Goal: Information Seeking & Learning: Find specific fact

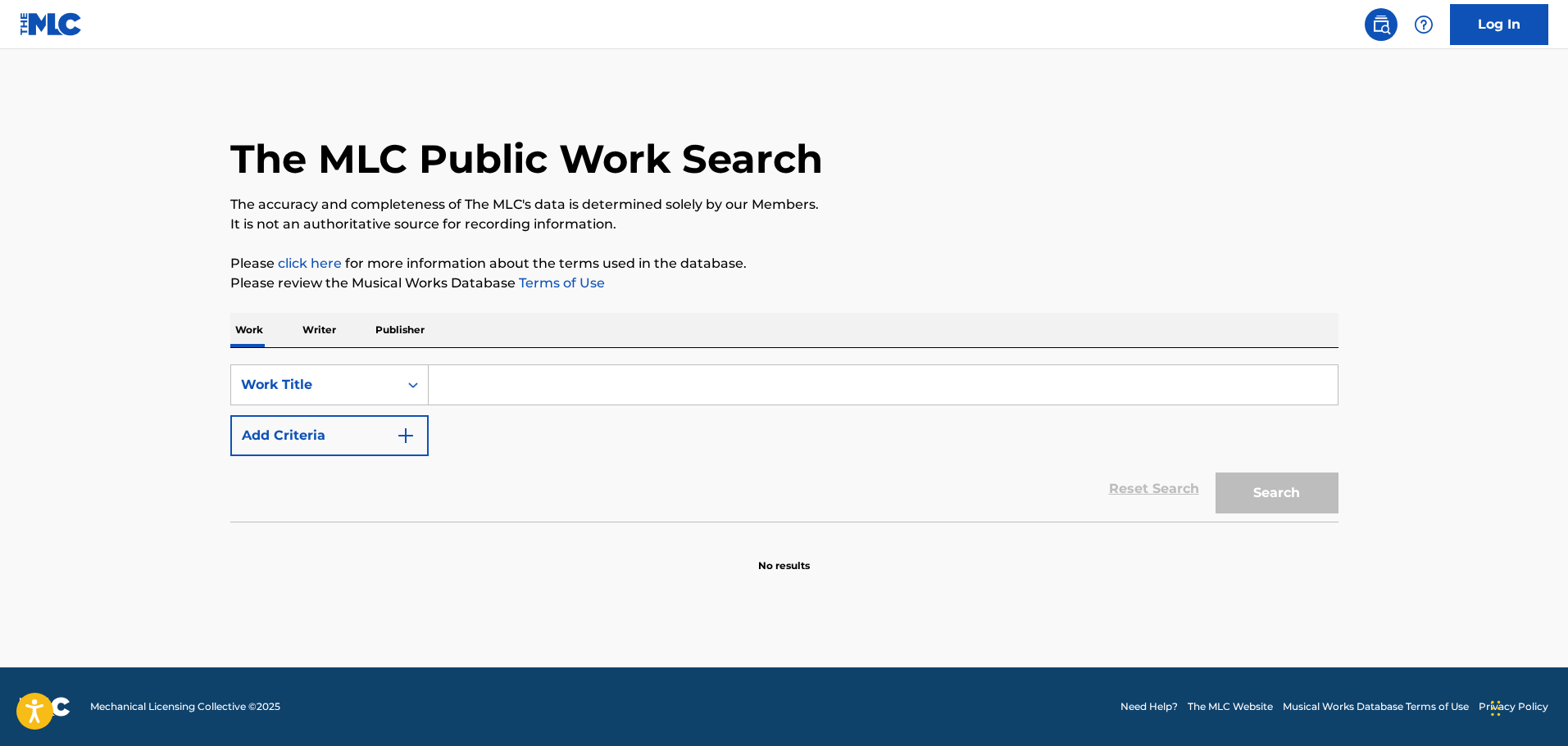
click at [539, 396] on input "Search Form" at bounding box center [883, 385] width 909 height 40
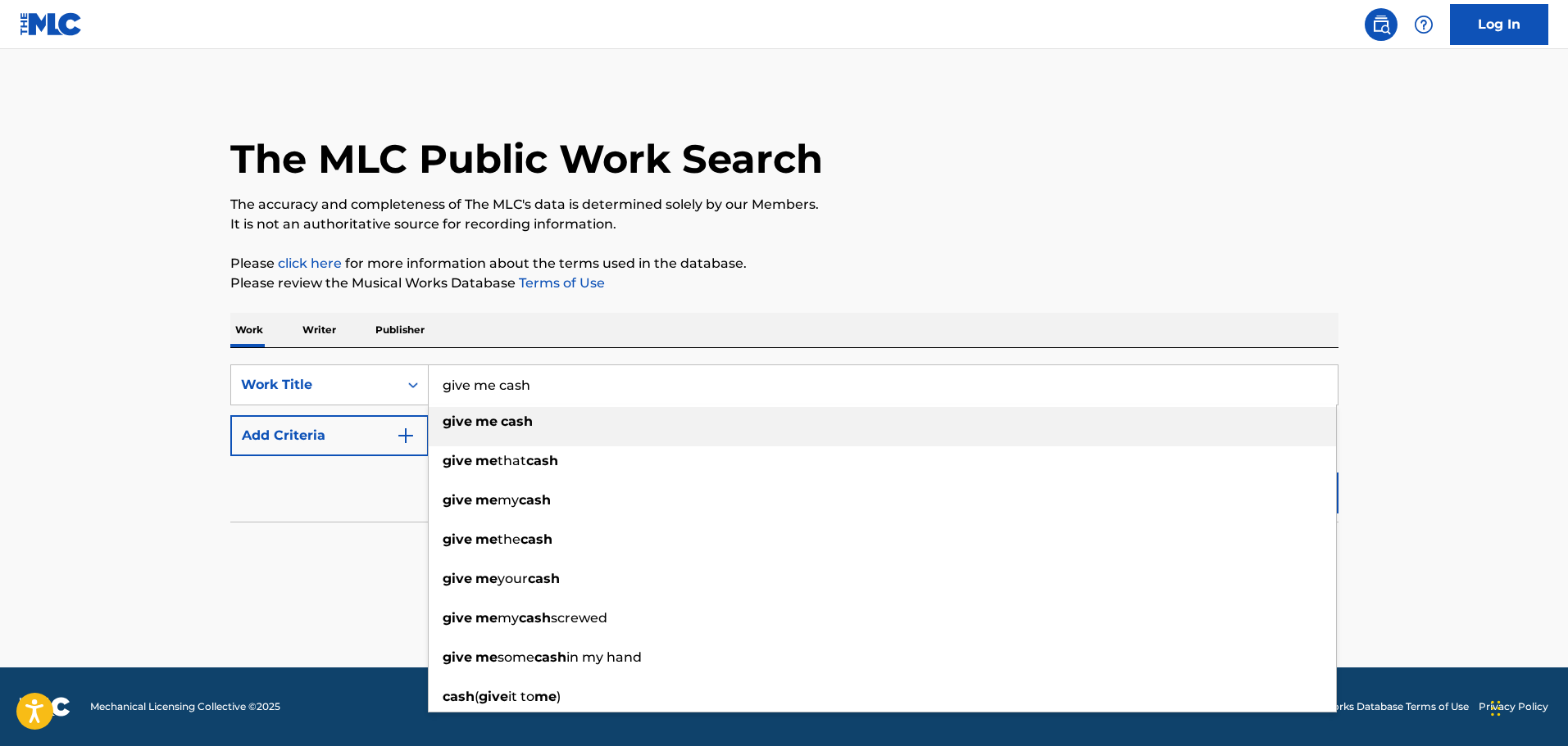
type input "give me cash"
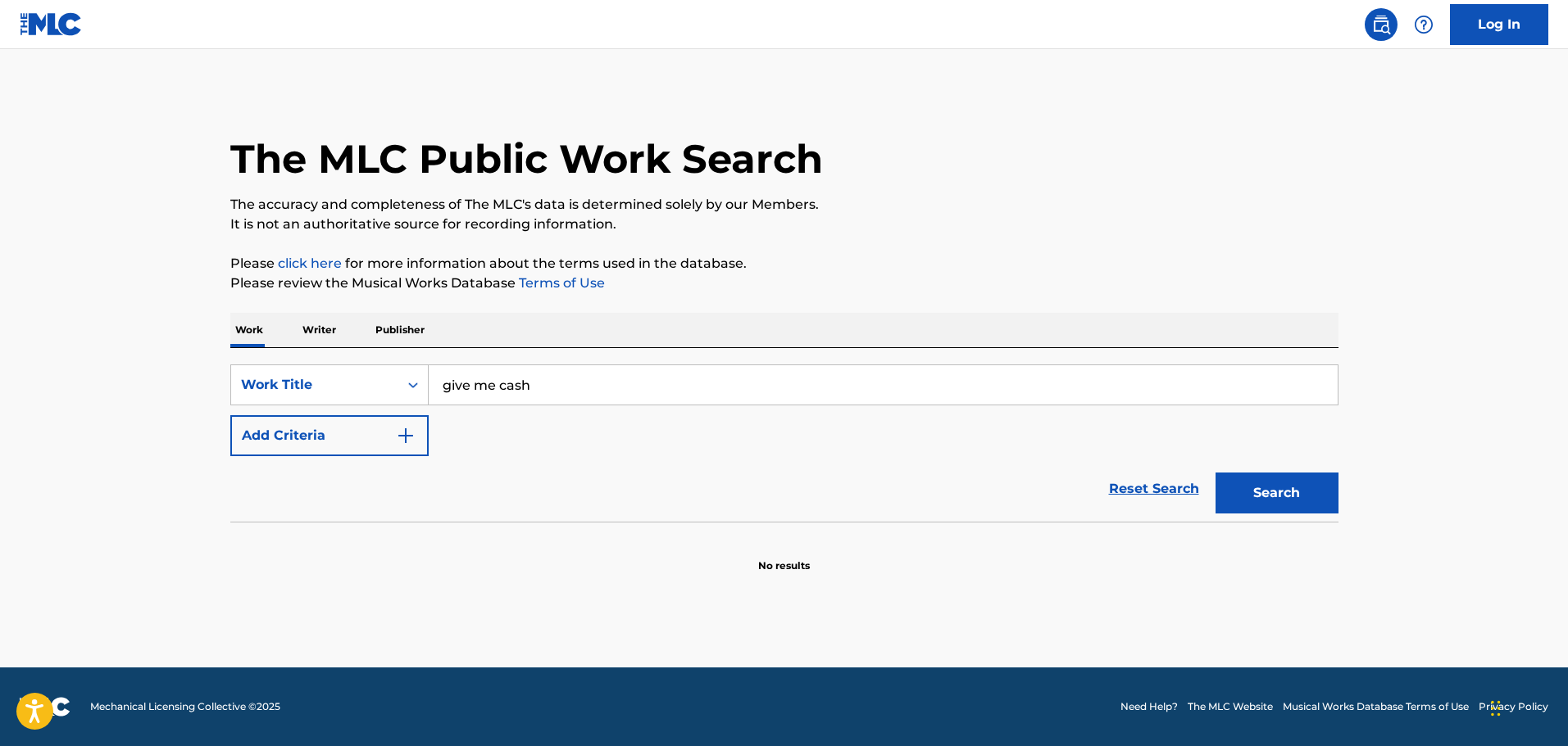
click at [335, 462] on div "Reset Search Search" at bounding box center [784, 489] width 1108 height 66
click at [335, 445] on button "Add Criteria" at bounding box center [329, 435] width 198 height 41
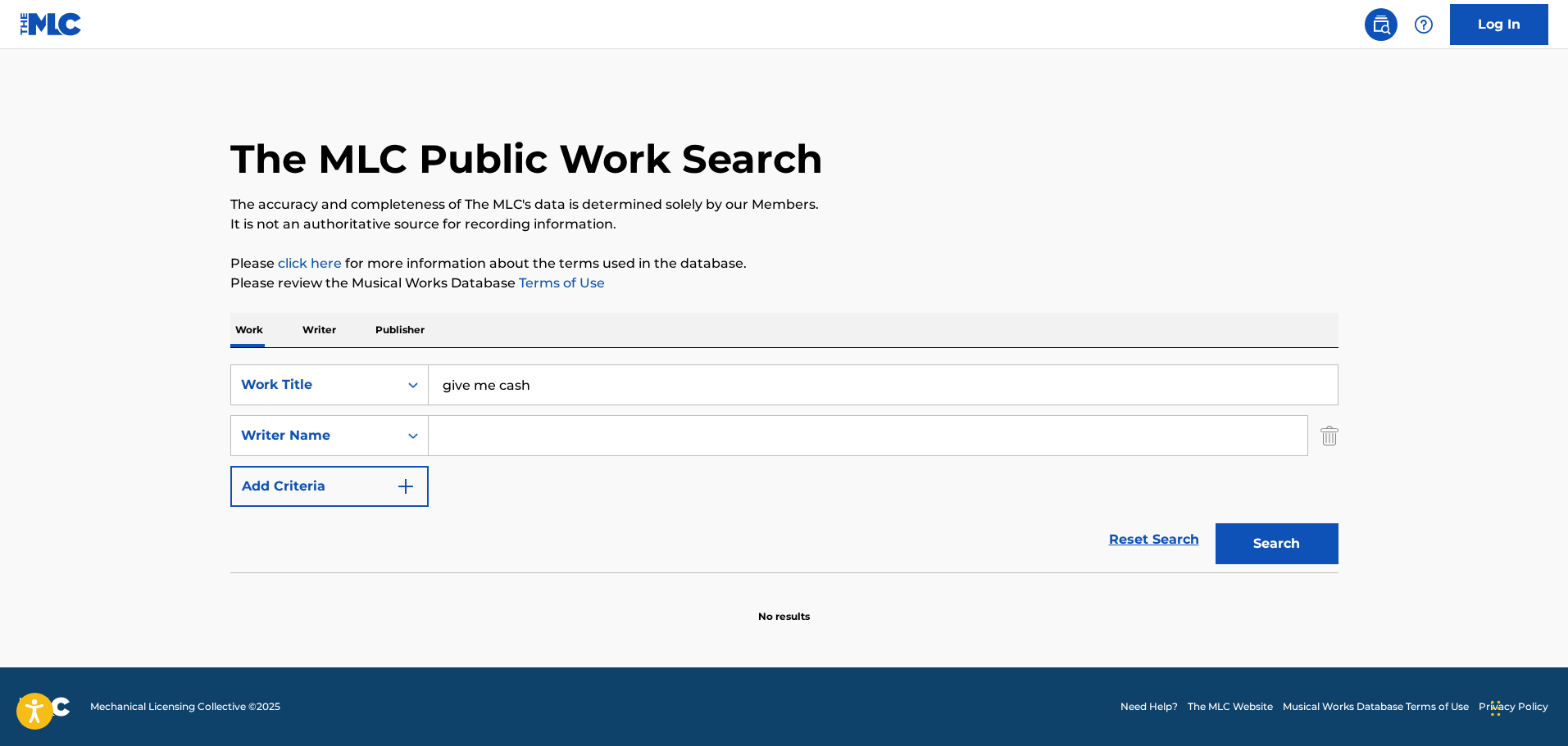
click at [443, 446] on input "Search Form" at bounding box center [868, 436] width 878 height 40
type input "stone"
click at [1216, 524] on button "Search" at bounding box center [1277, 543] width 122 height 41
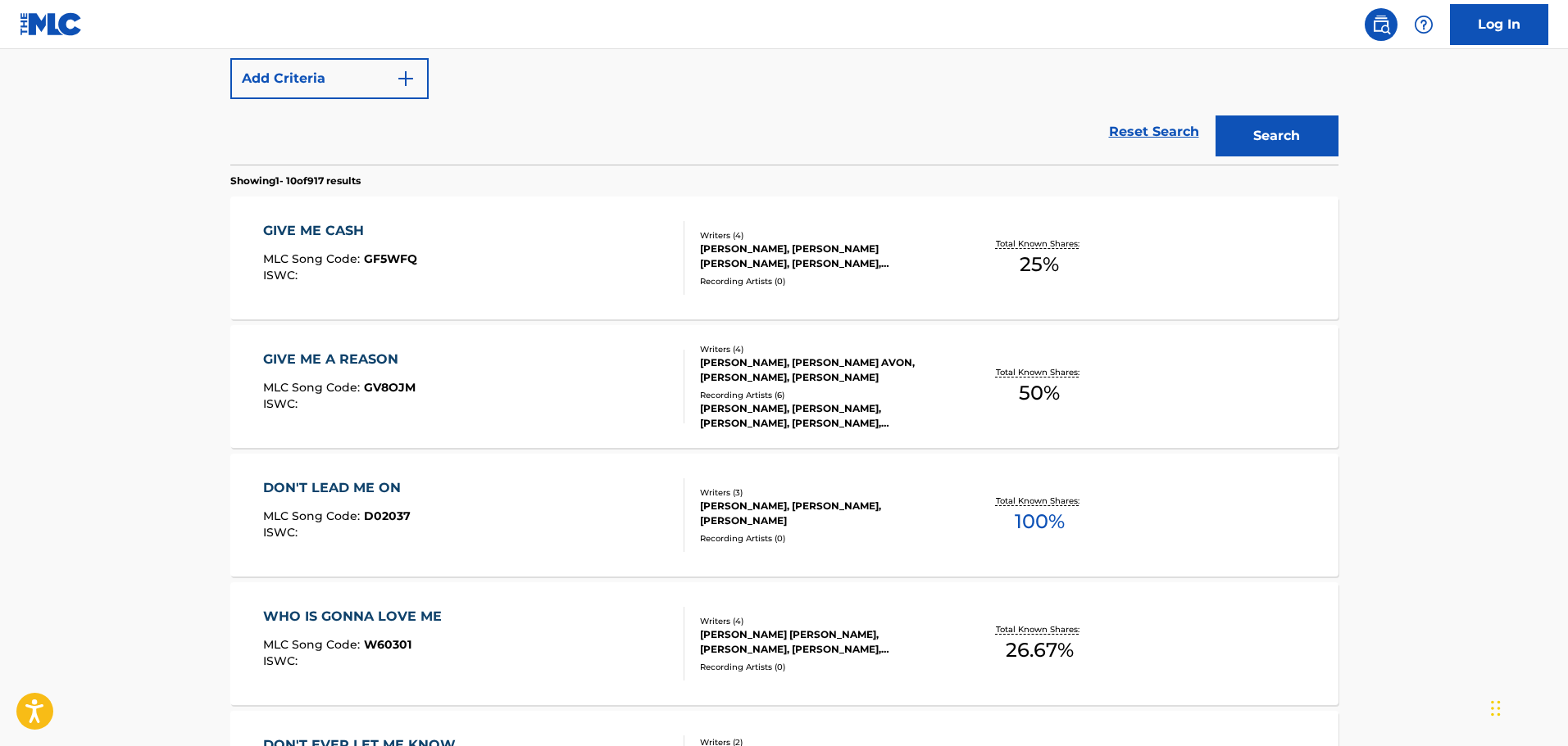
scroll to position [410, 0]
click at [588, 255] on div "GIVE ME CASH MLC Song Code : GF5WFQ ISWC :" at bounding box center [473, 256] width 421 height 73
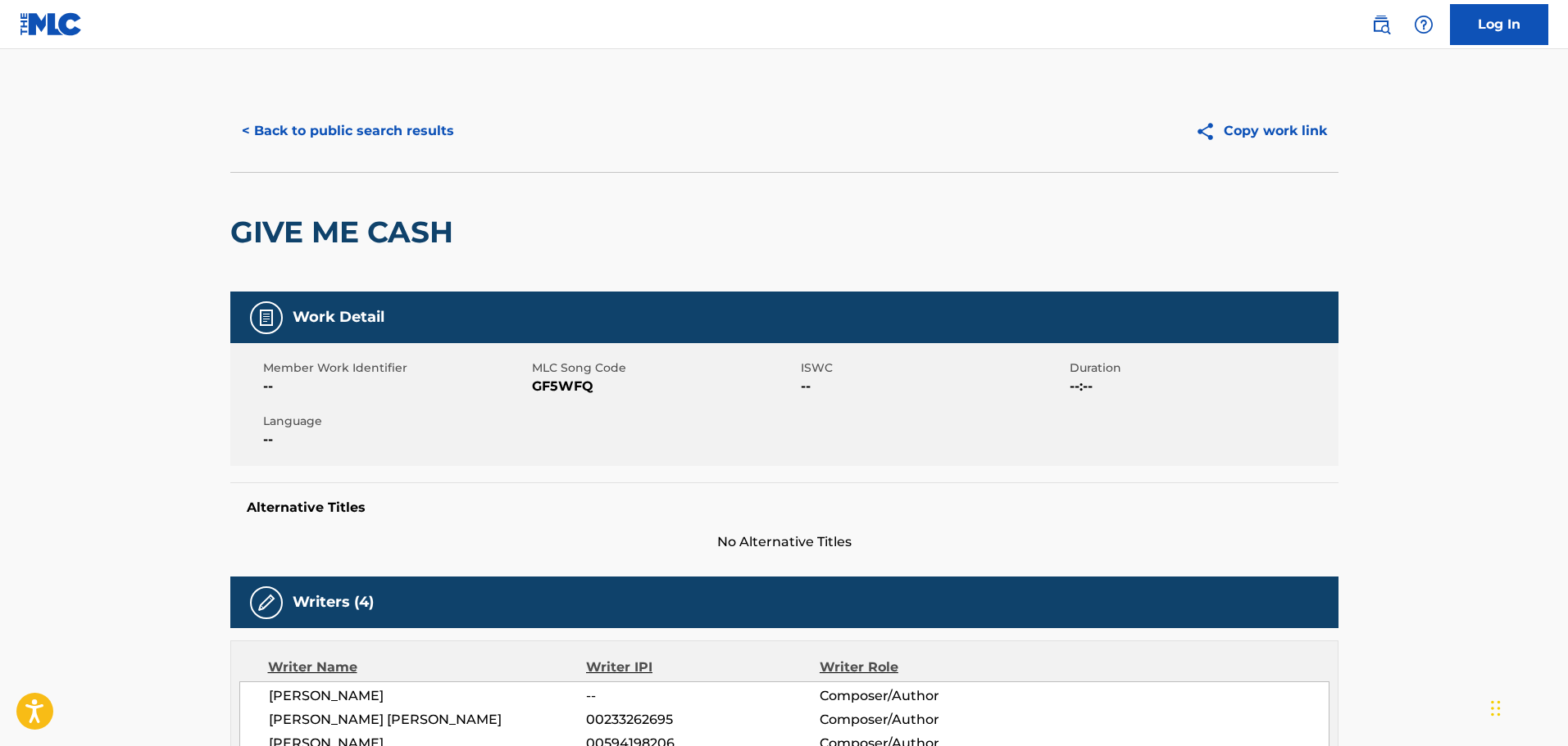
click at [381, 122] on button "< Back to public search results" at bounding box center [348, 130] width 236 height 41
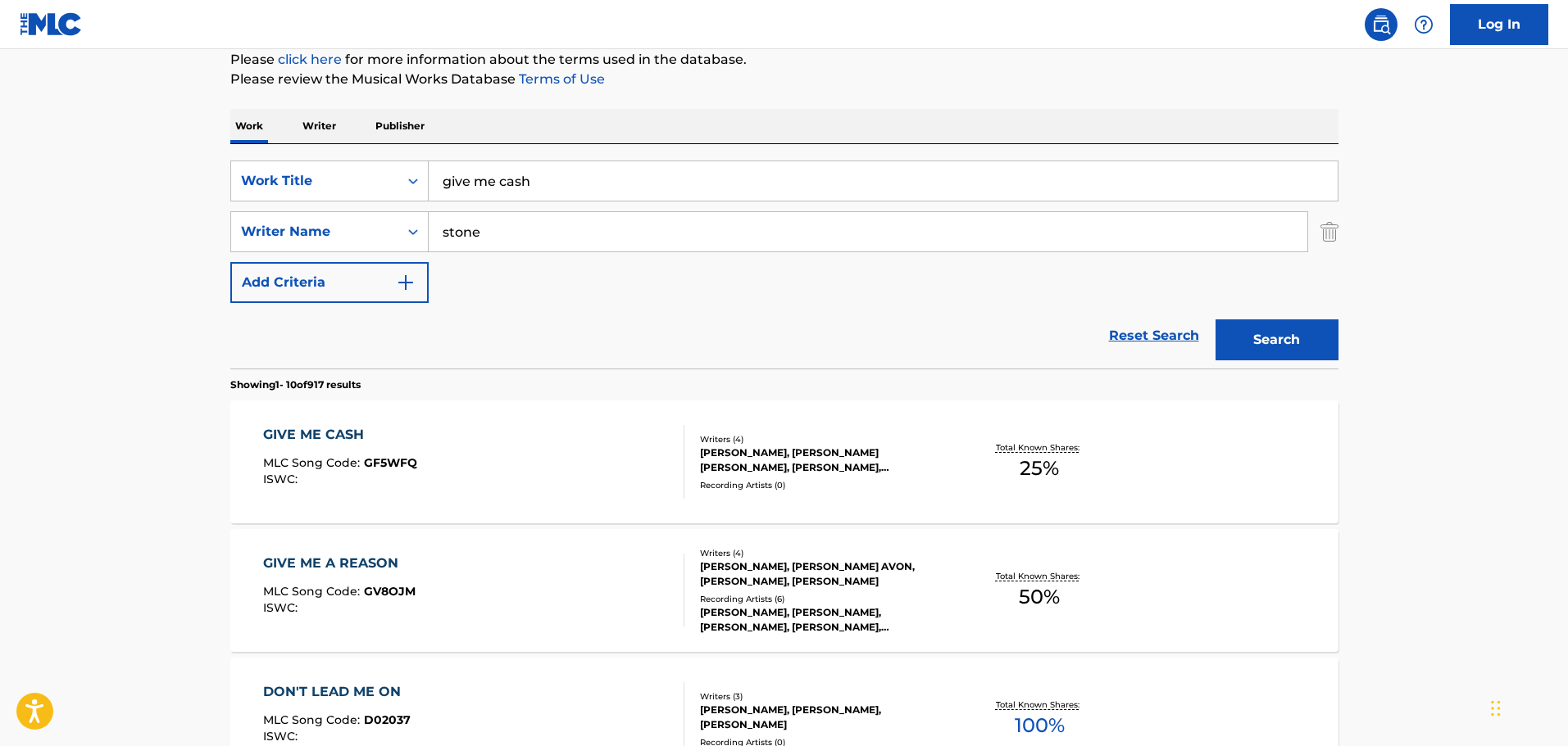
scroll to position [175, 0]
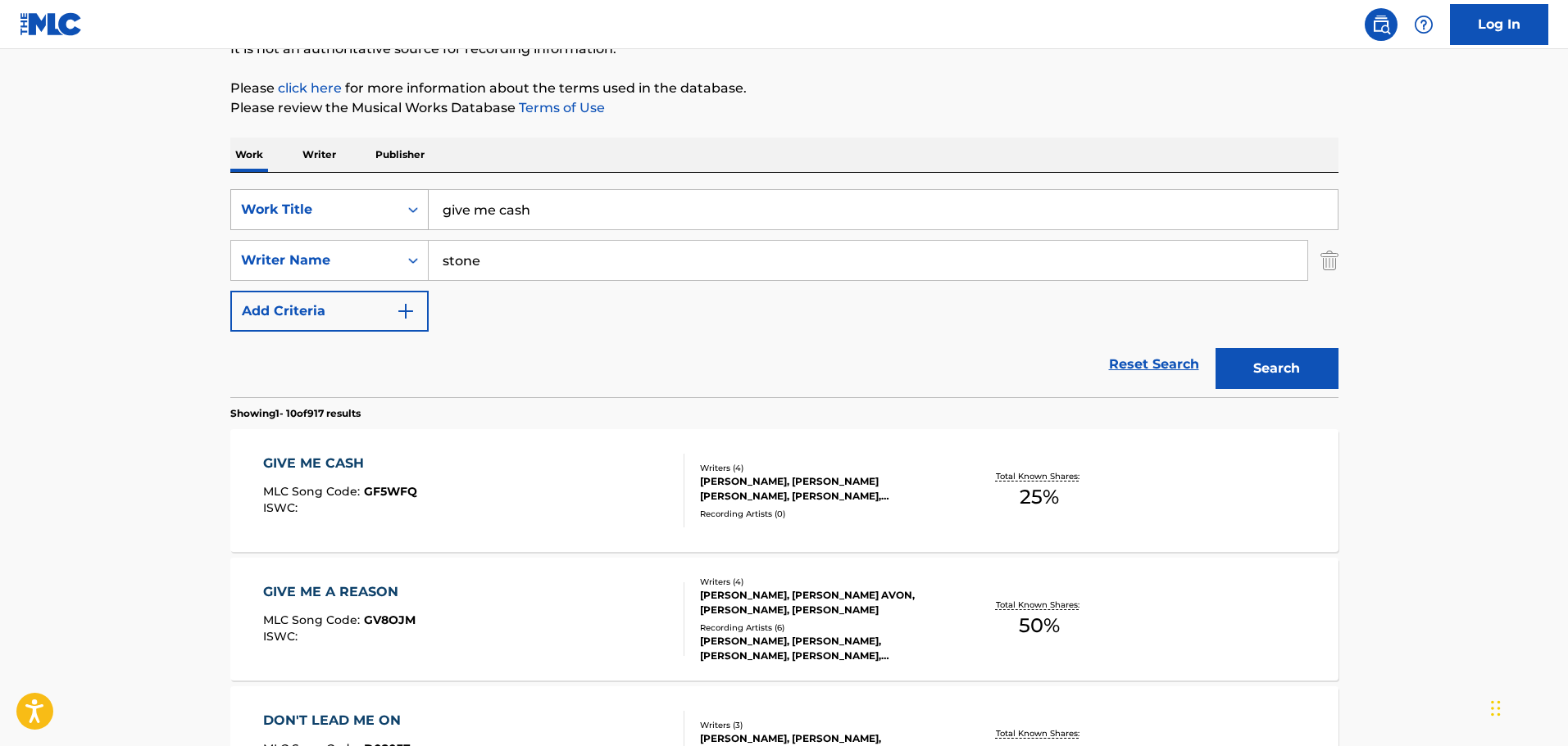
drag, startPoint x: 570, startPoint y: 207, endPoint x: 364, endPoint y: 191, distance: 206.6
click at [364, 191] on div "SearchWithCriteriac01d1c2a-8120-402f-9b03-8e907d067ea0 Work Title give me cash" at bounding box center [784, 209] width 1108 height 41
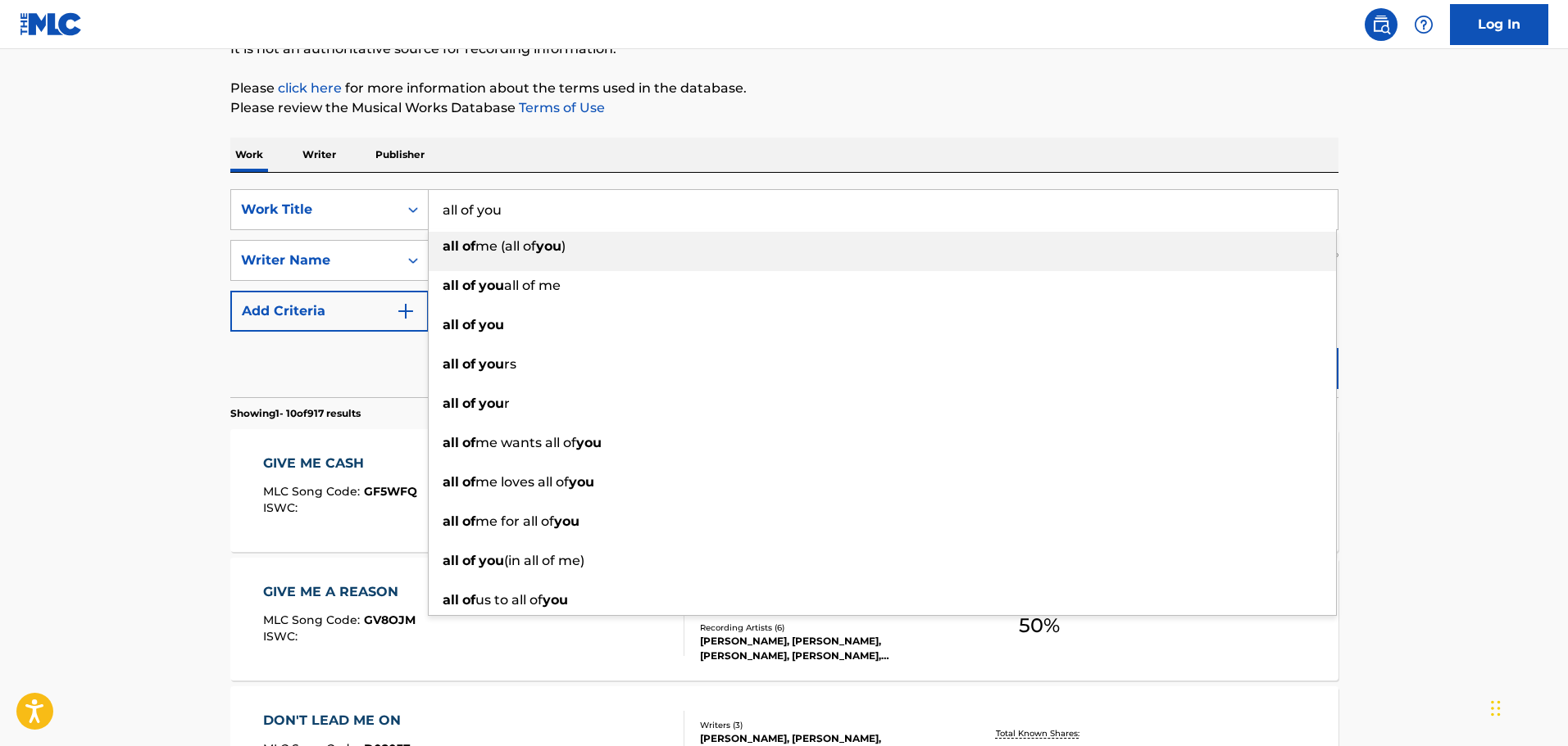
type input "all of you"
click at [247, 175] on div "SearchWithCriteriac01d1c2a-8120-402f-9b03-8e907d067ea0 Work Title all of you al…" at bounding box center [784, 285] width 1108 height 224
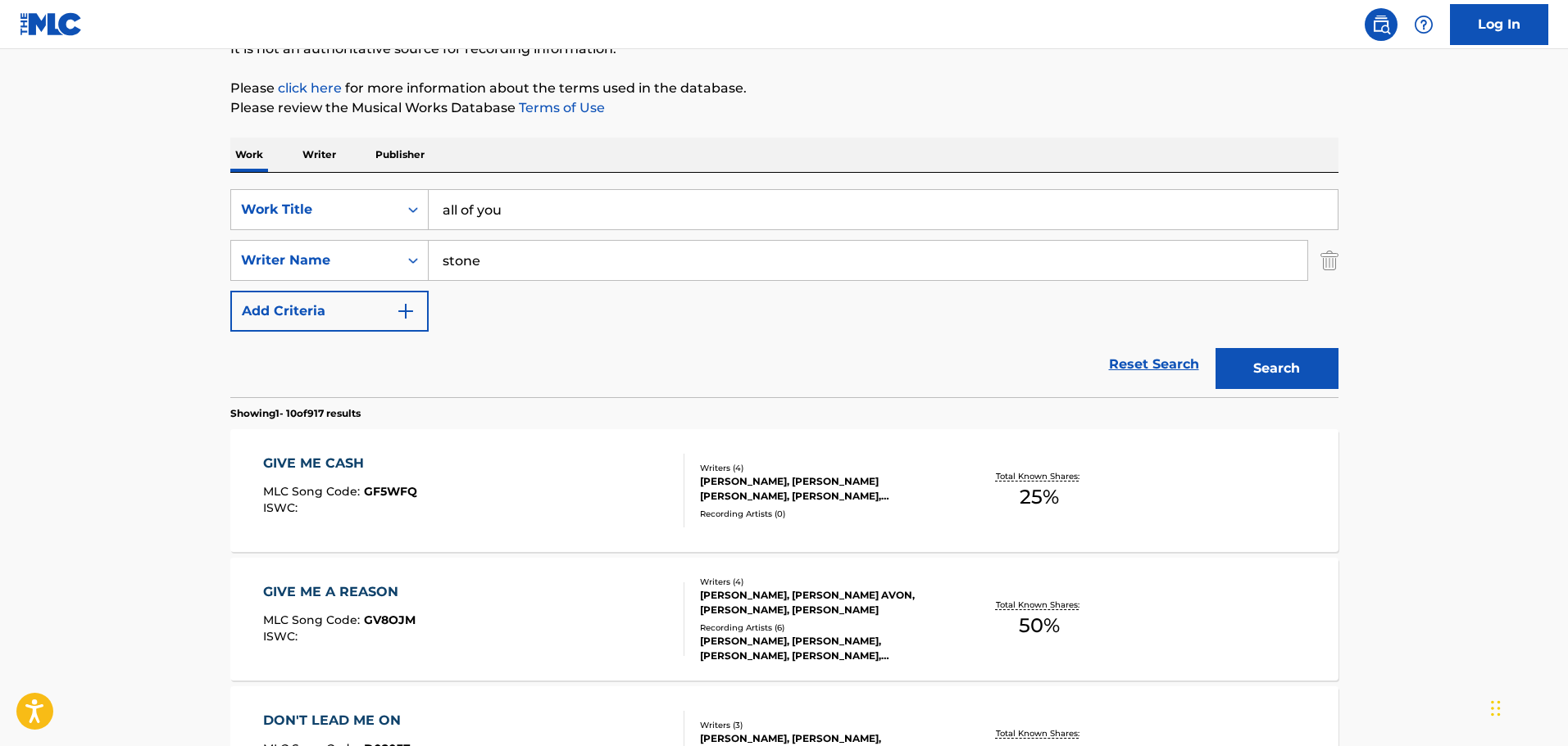
click at [1272, 357] on button "Search" at bounding box center [1277, 368] width 122 height 41
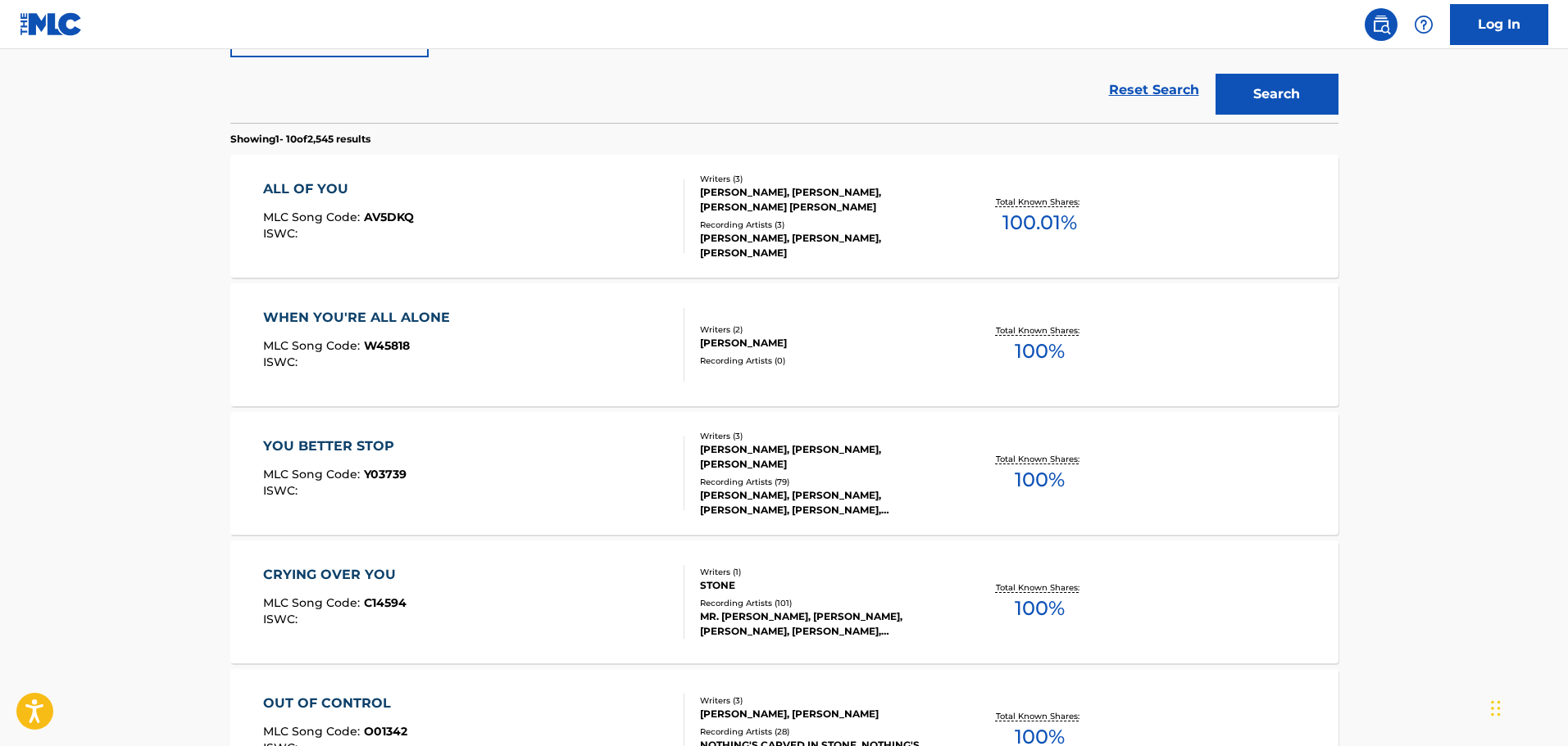
scroll to position [503, 0]
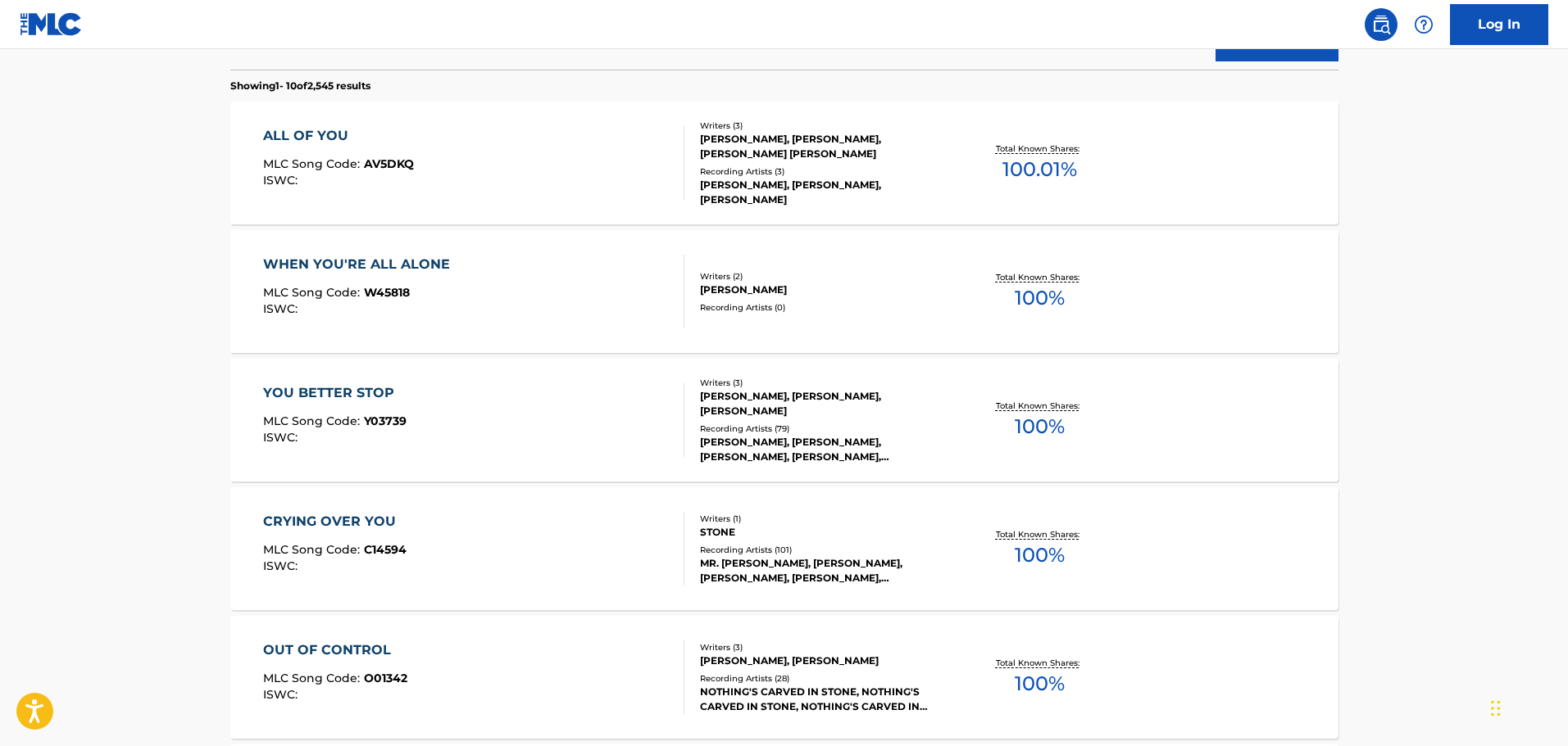
click at [532, 155] on div "ALL OF YOU MLC Song Code : AV5DKQ ISWC :" at bounding box center [473, 163] width 421 height 73
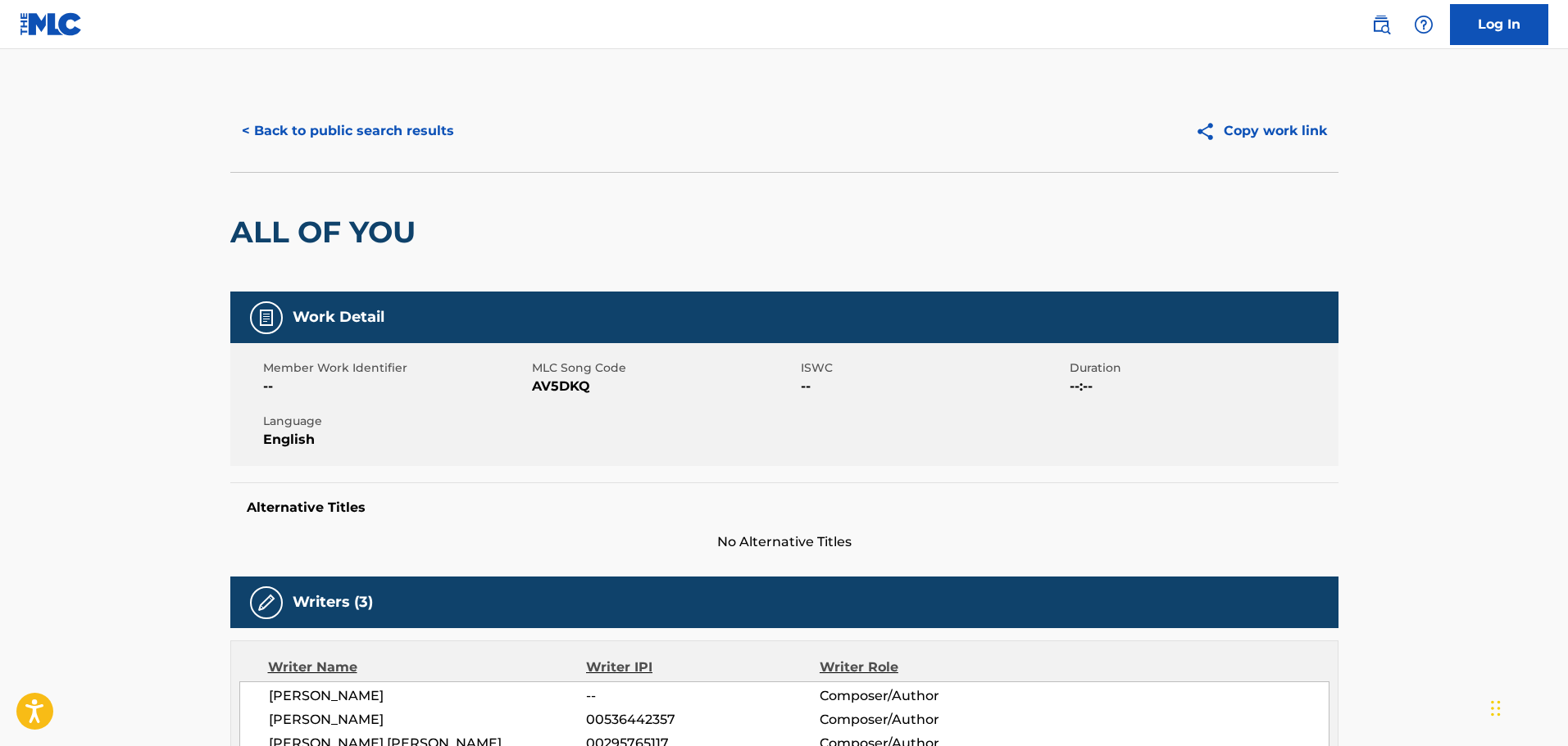
click at [387, 149] on button "< Back to public search results" at bounding box center [348, 130] width 236 height 41
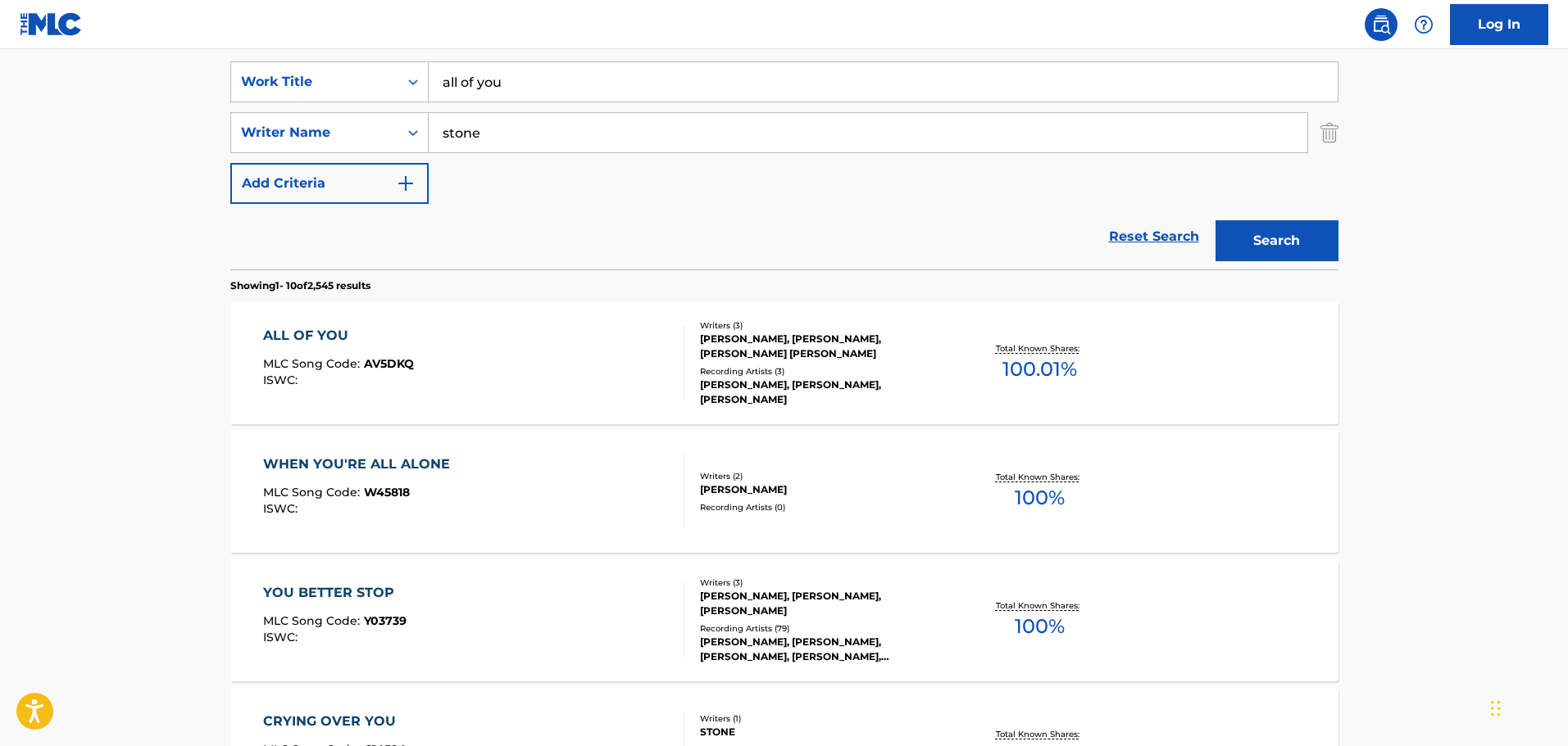
scroll to position [105, 0]
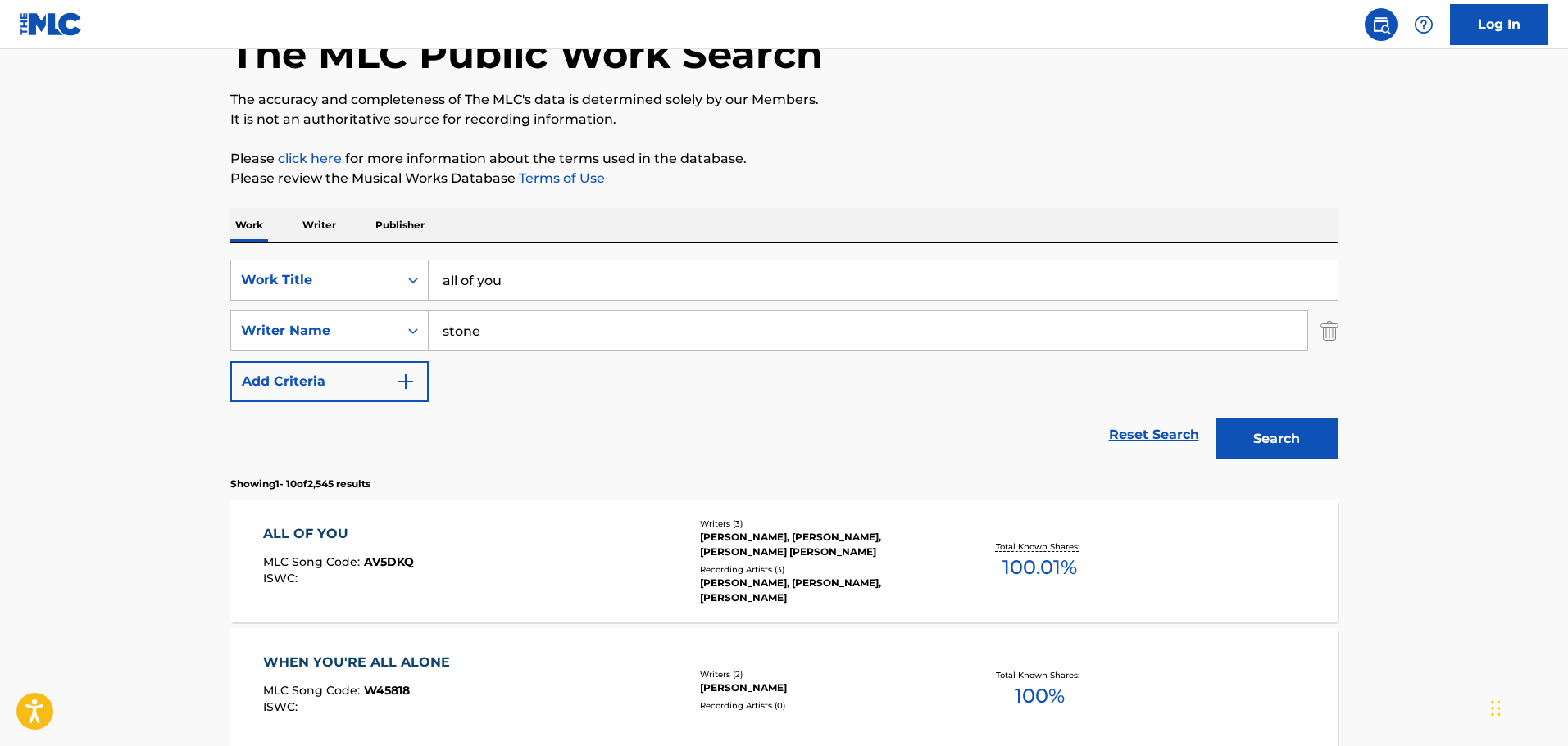
drag, startPoint x: 537, startPoint y: 268, endPoint x: 315, endPoint y: 238, distance: 224.0
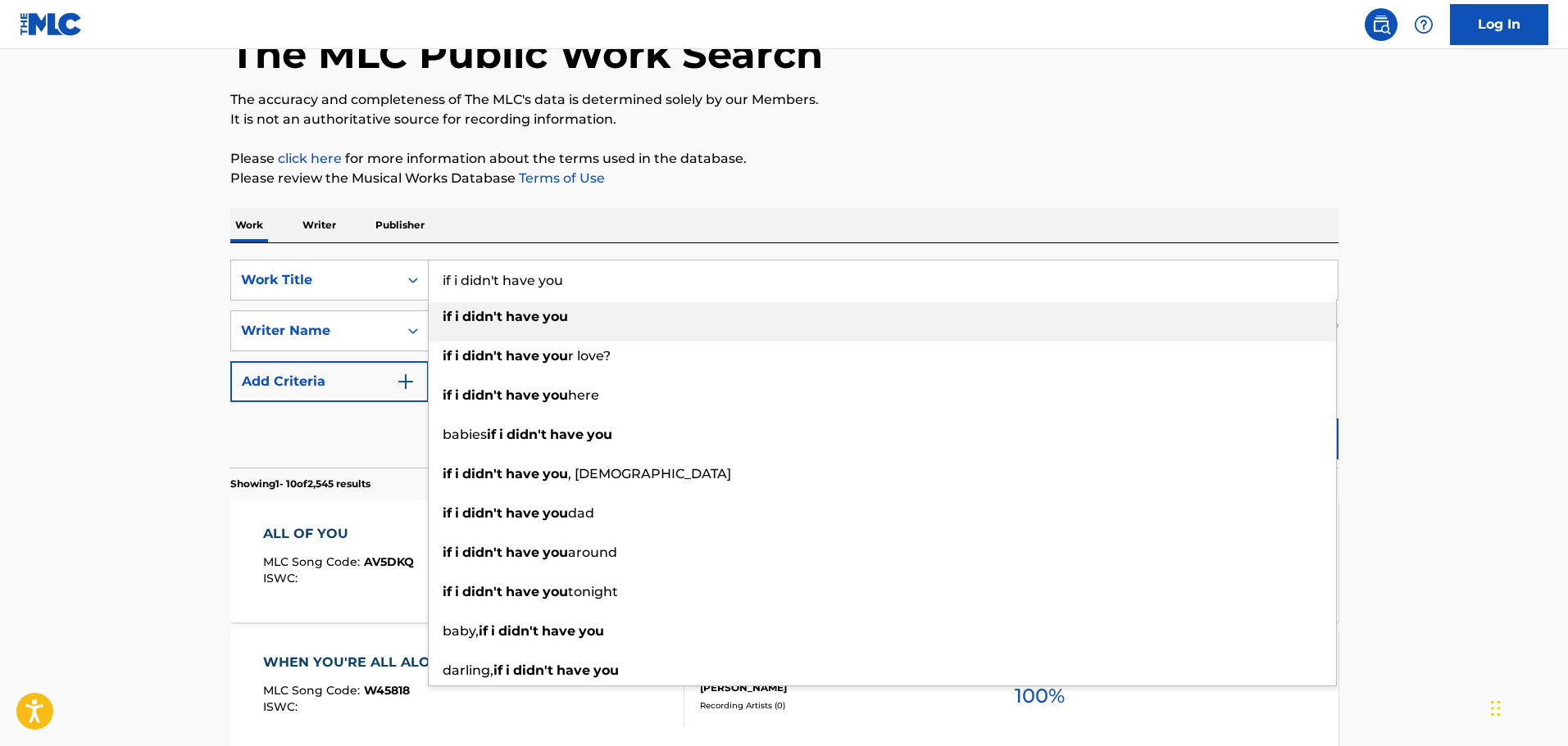
type input "if i didn't have you"
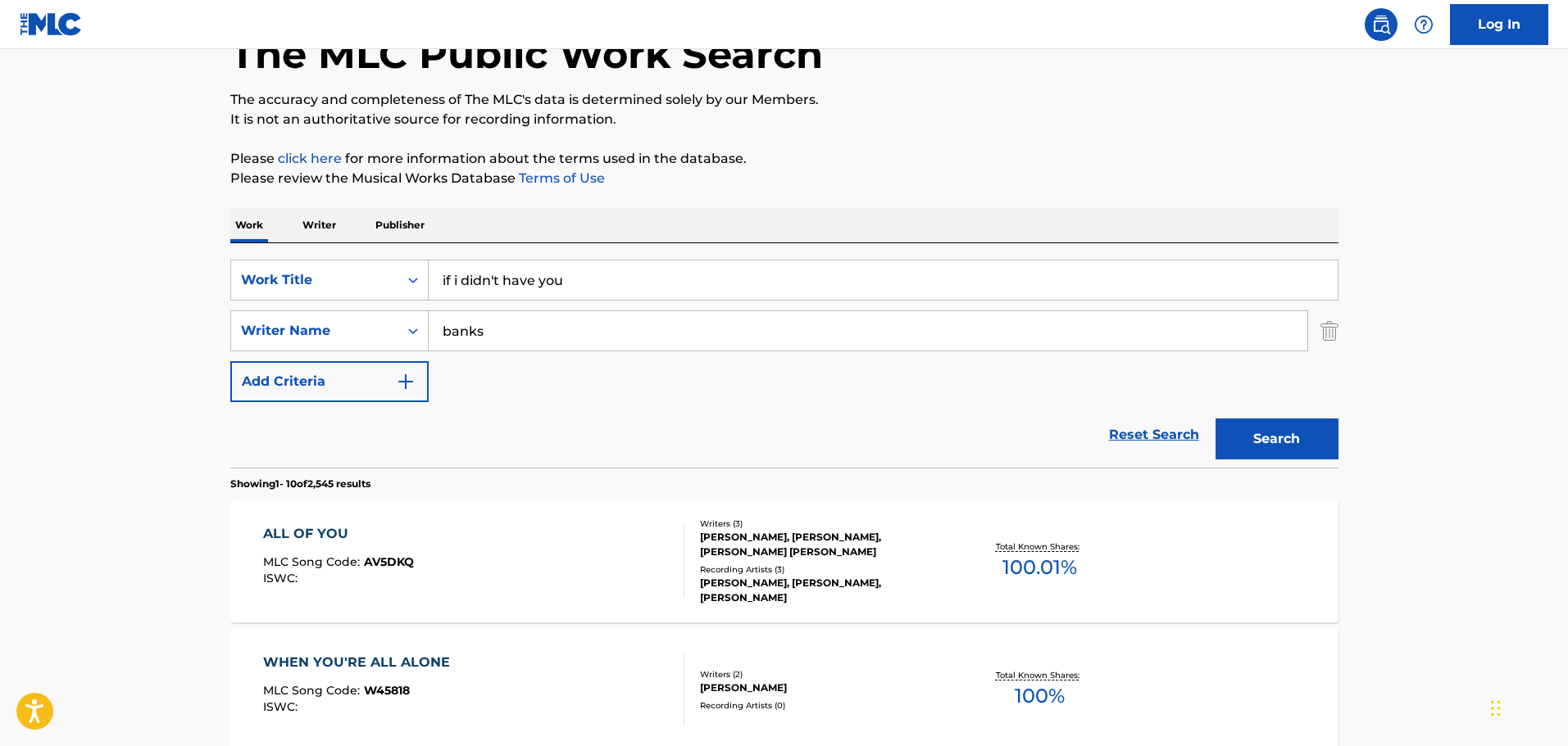
type input "banks"
click at [1216, 418] on button "Search" at bounding box center [1277, 438] width 122 height 41
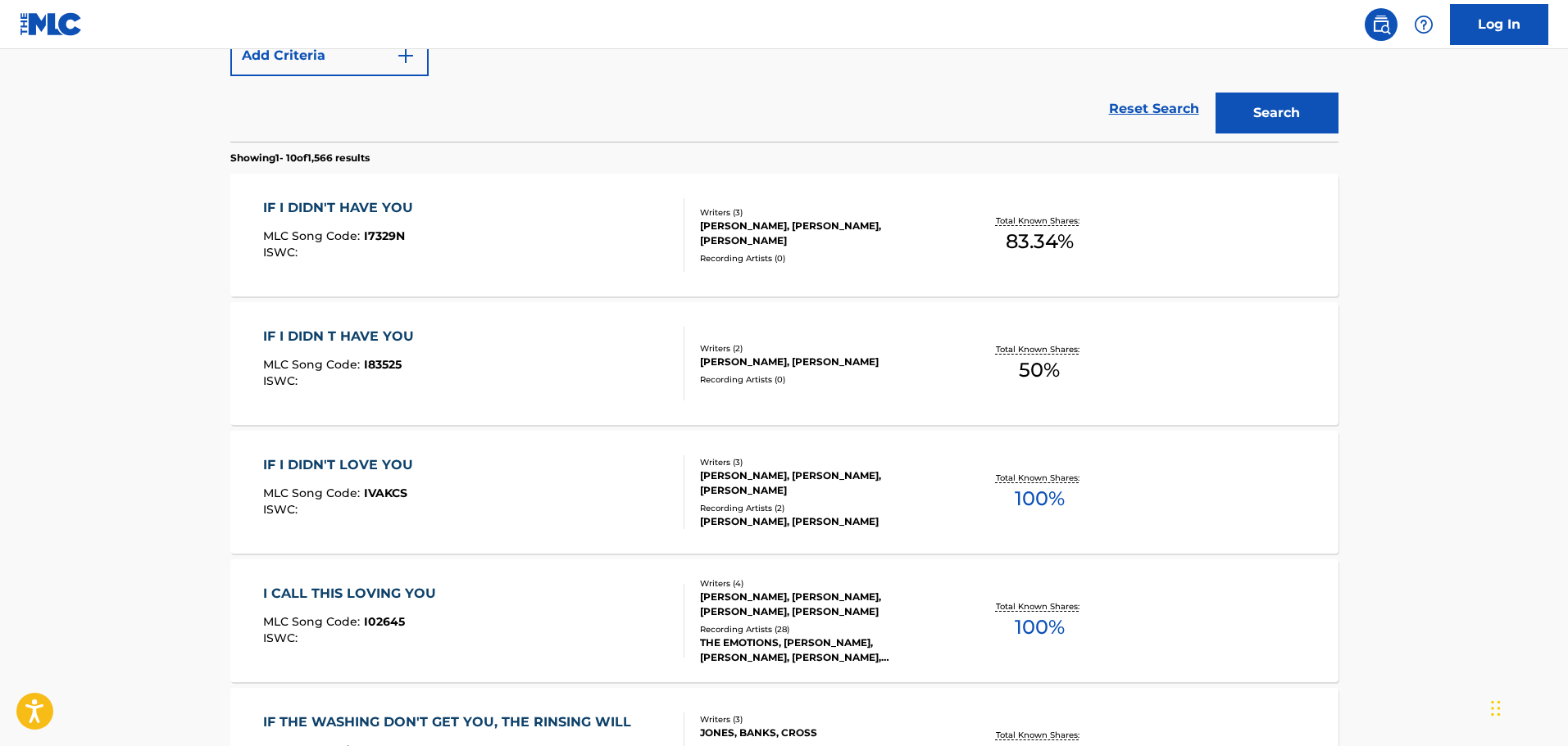
scroll to position [432, 0]
click at [543, 249] on div "IF I DIDN'T HAVE YOU MLC Song Code : I7329N ISWC :" at bounding box center [473, 234] width 421 height 73
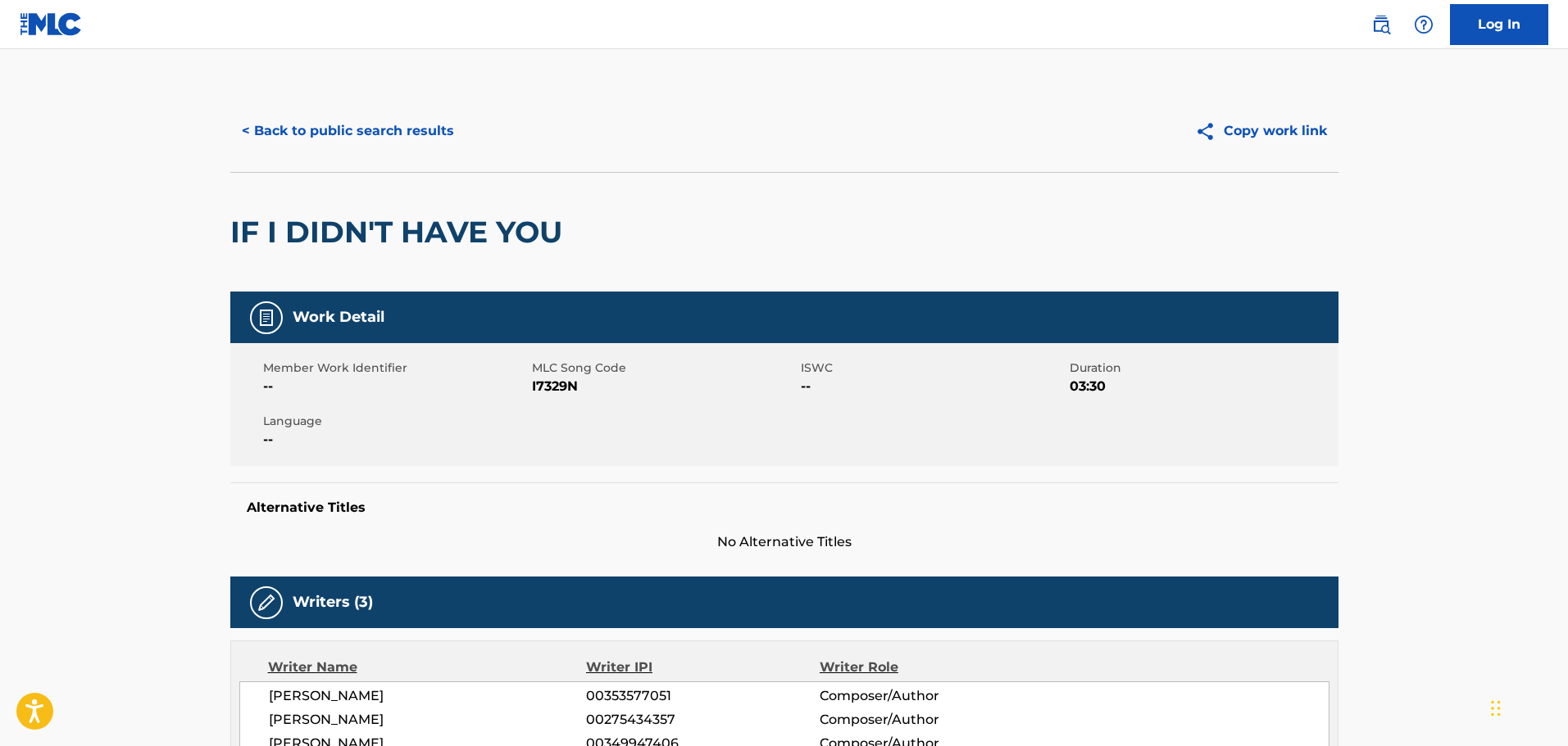
click at [338, 147] on button "< Back to public search results" at bounding box center [348, 130] width 236 height 41
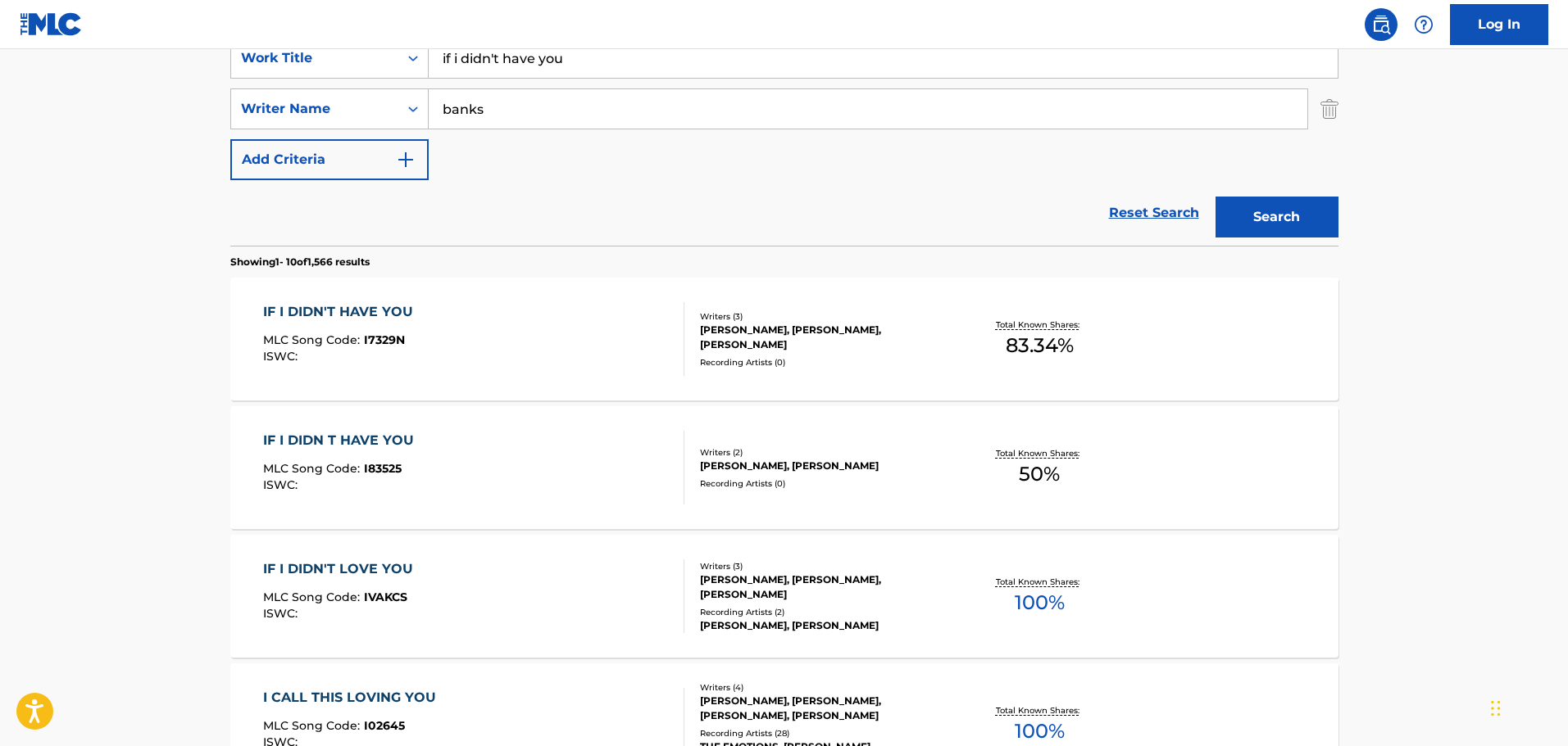
scroll to position [117, 0]
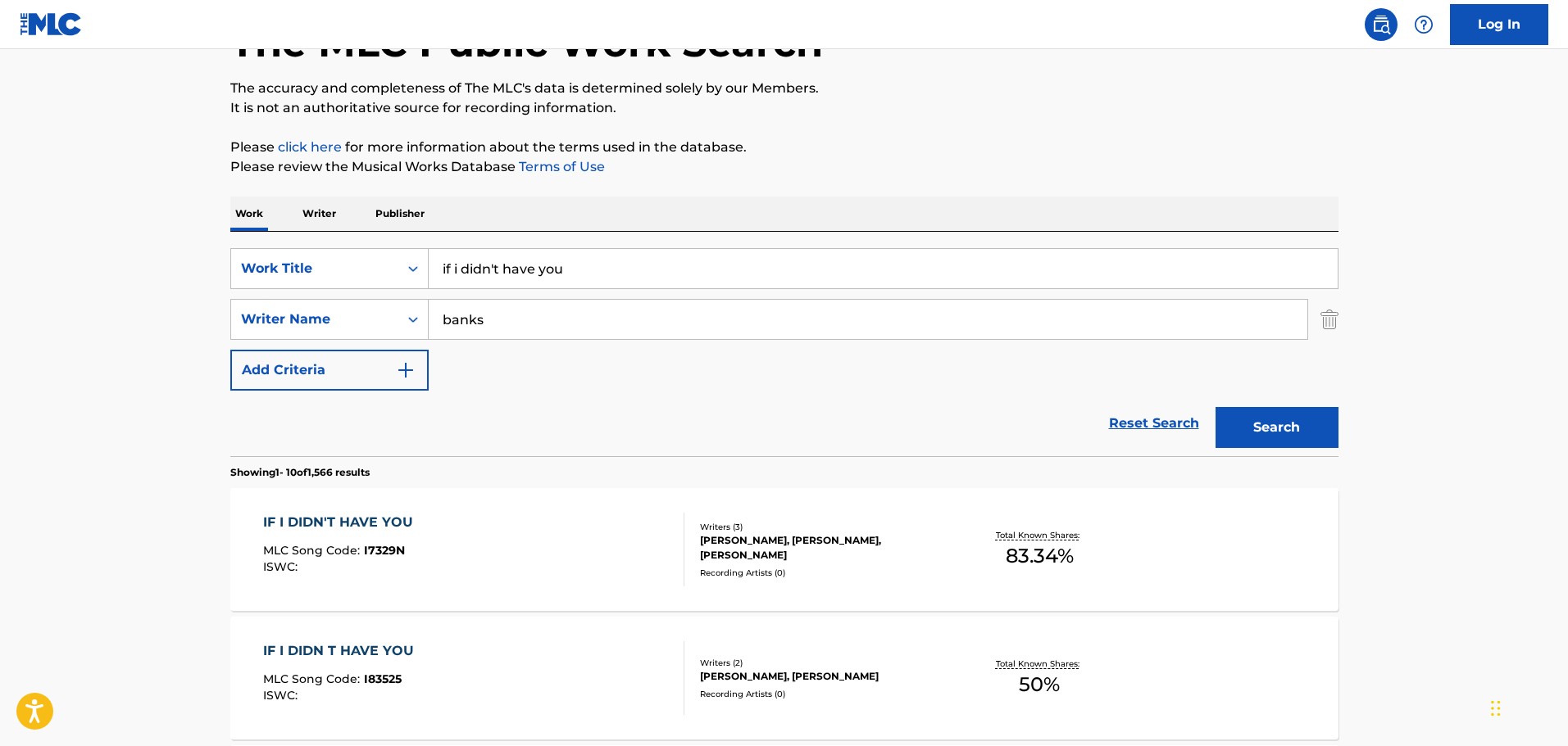
click at [710, 239] on div "SearchWithCriteriac01d1c2a-8120-402f-9b03-8e907d067ea0 Work Title if i didn't h…" at bounding box center [784, 344] width 1108 height 224
drag, startPoint x: 696, startPoint y: 261, endPoint x: 333, endPoint y: 268, distance: 363.1
click at [333, 268] on div "SearchWithCriteriac01d1c2a-8120-402f-9b03-8e907d067ea0 Work Title if i didn't h…" at bounding box center [784, 268] width 1108 height 41
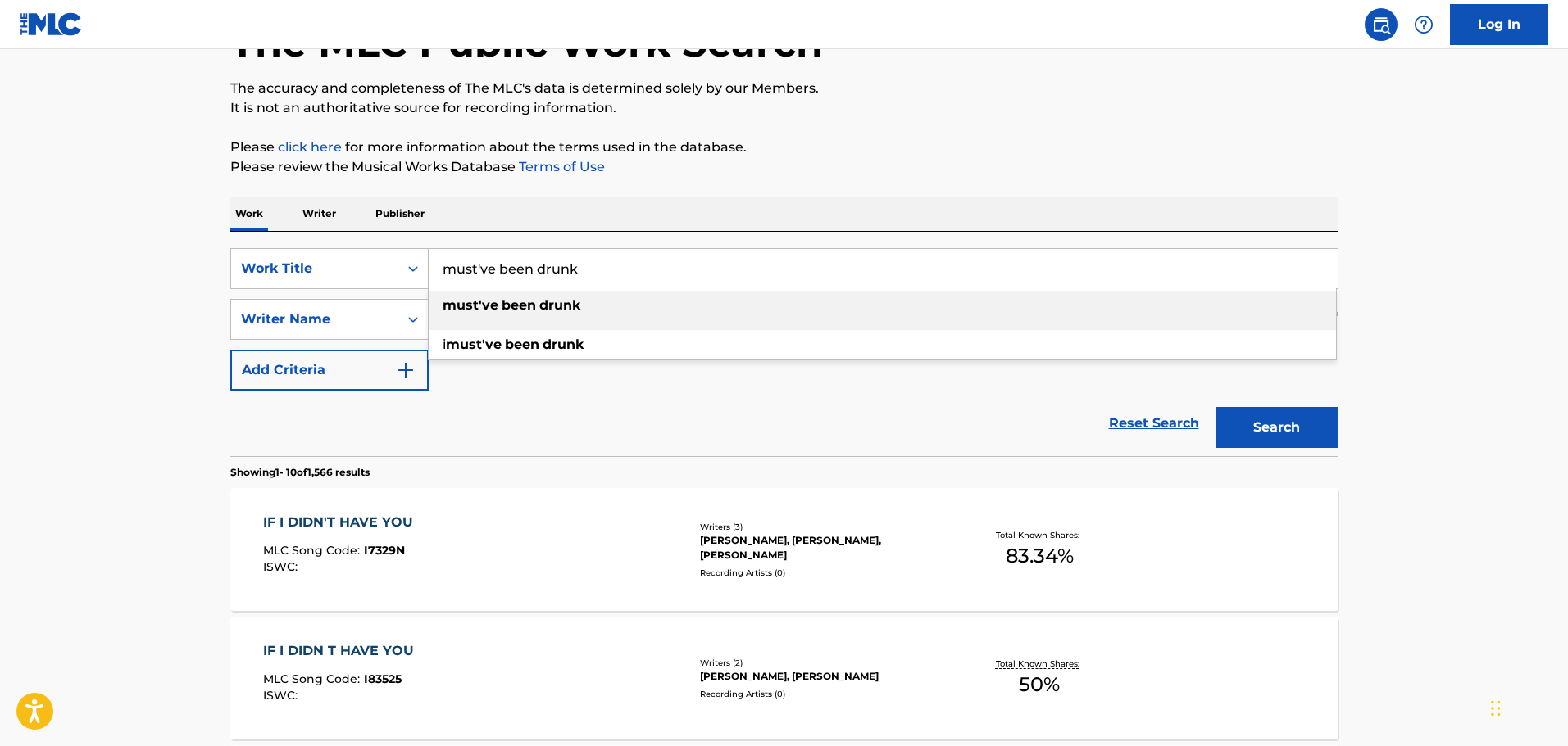
type input "must've been drunk"
click at [475, 197] on div "Work Writer Publisher" at bounding box center [784, 214] width 1108 height 35
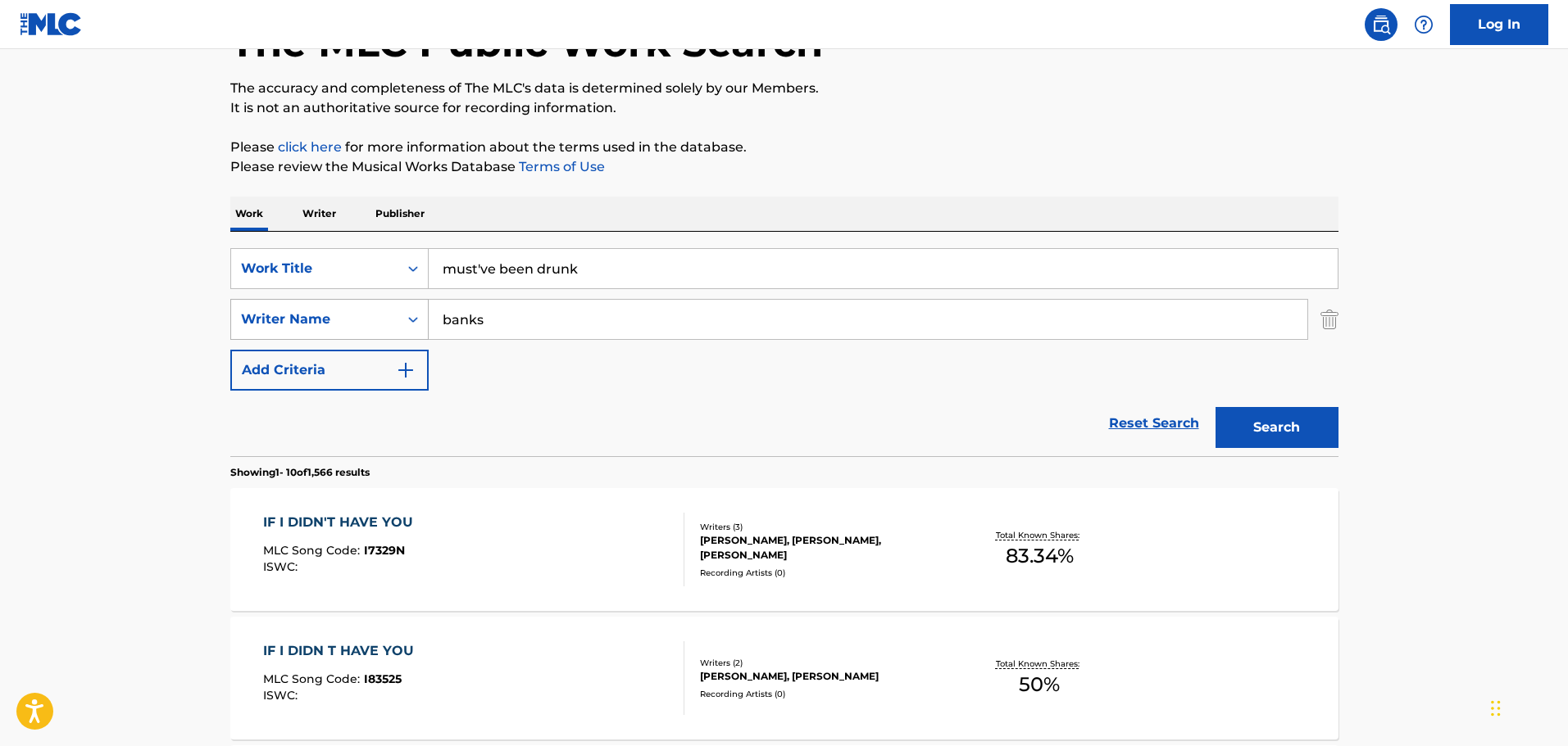
drag, startPoint x: 486, startPoint y: 332, endPoint x: 394, endPoint y: 331, distance: 92.0
click at [394, 331] on div "SearchWithCriteriac186b498-466b-49a4-a4e0-7494256b9c99 Writer Name banks" at bounding box center [784, 318] width 1108 height 41
type input "[PERSON_NAME]"
click at [1216, 407] on button "Search" at bounding box center [1277, 427] width 122 height 41
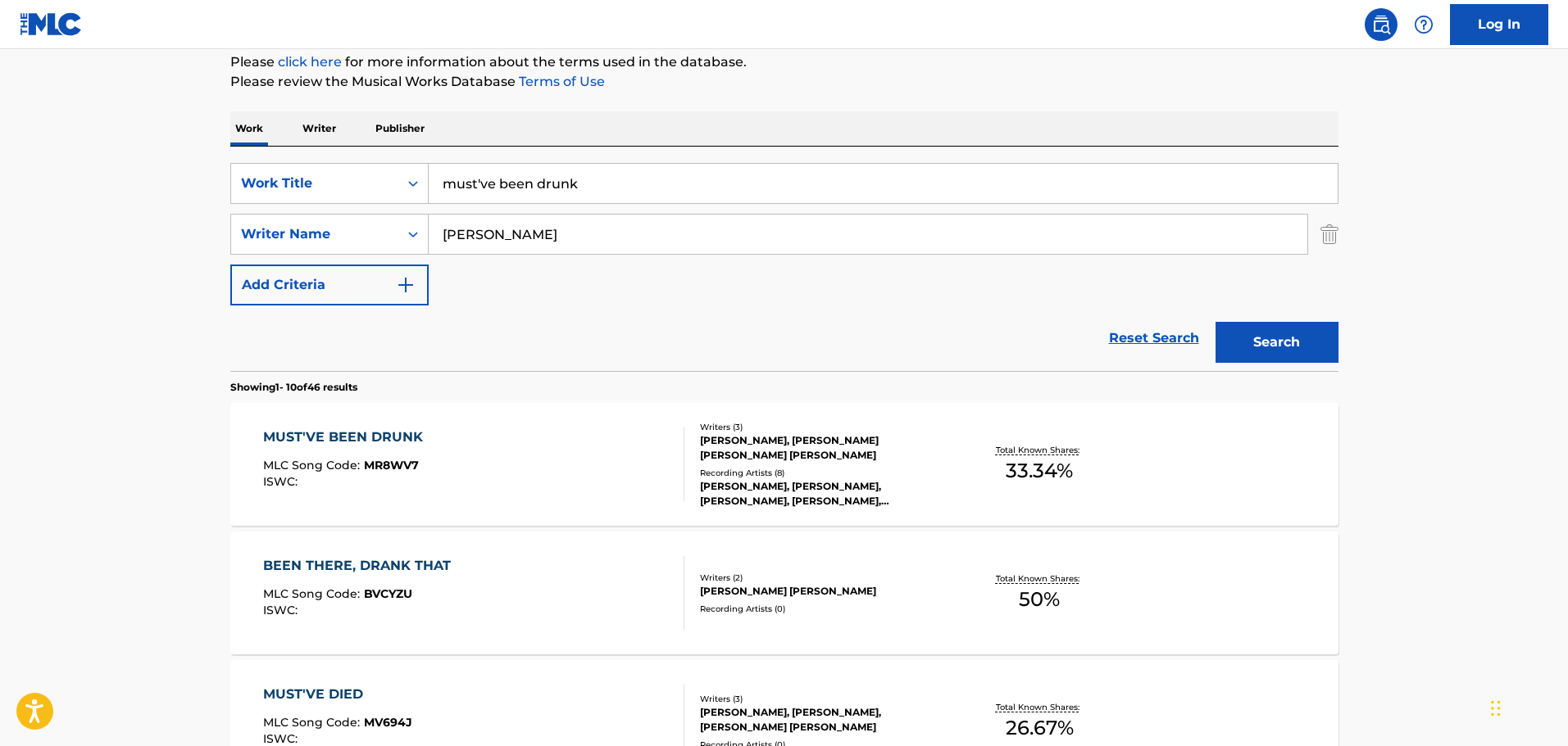
scroll to position [362, 0]
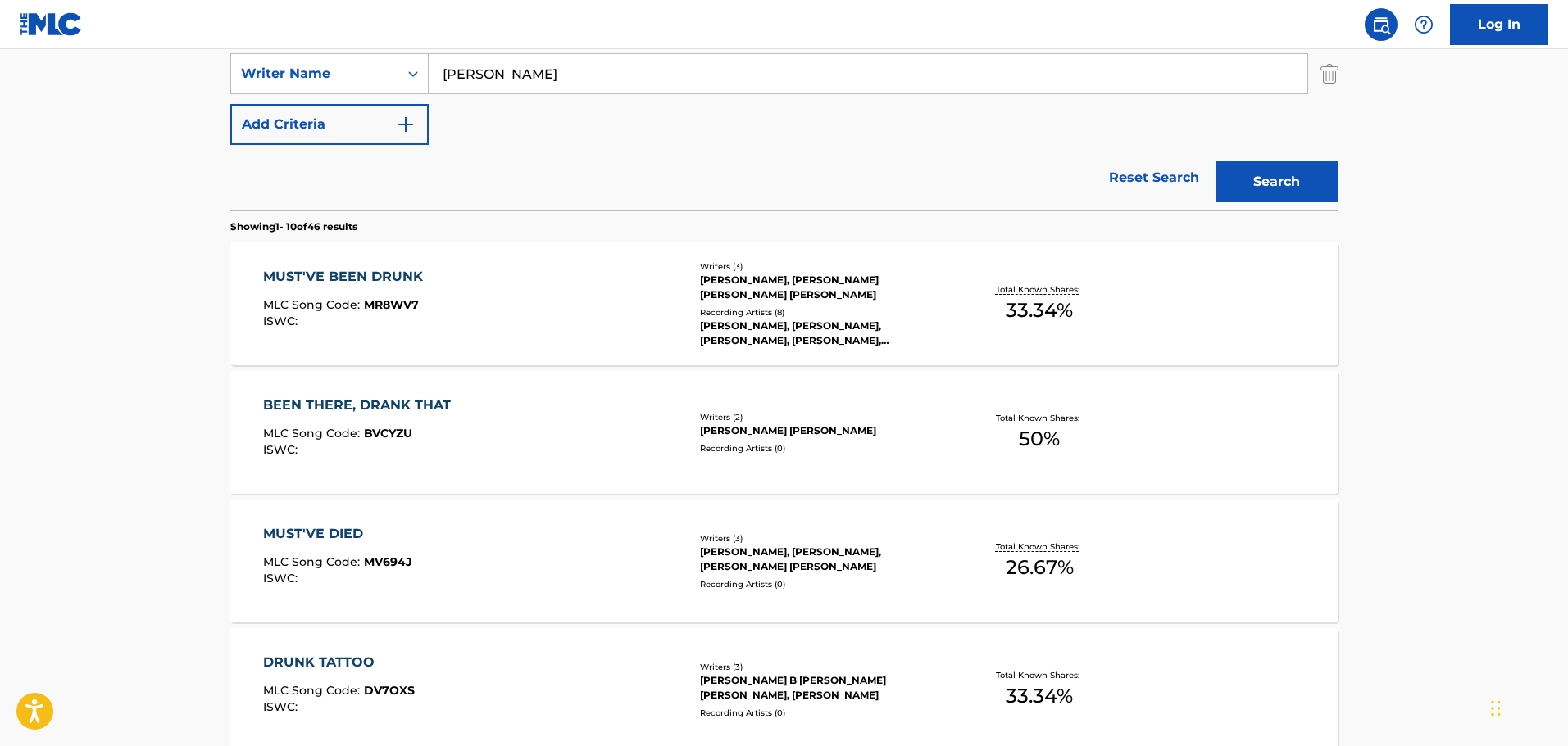
click at [546, 312] on div "MUST'VE BEEN DRUNK MLC Song Code : MR8WV7 ISWC :" at bounding box center [473, 304] width 421 height 73
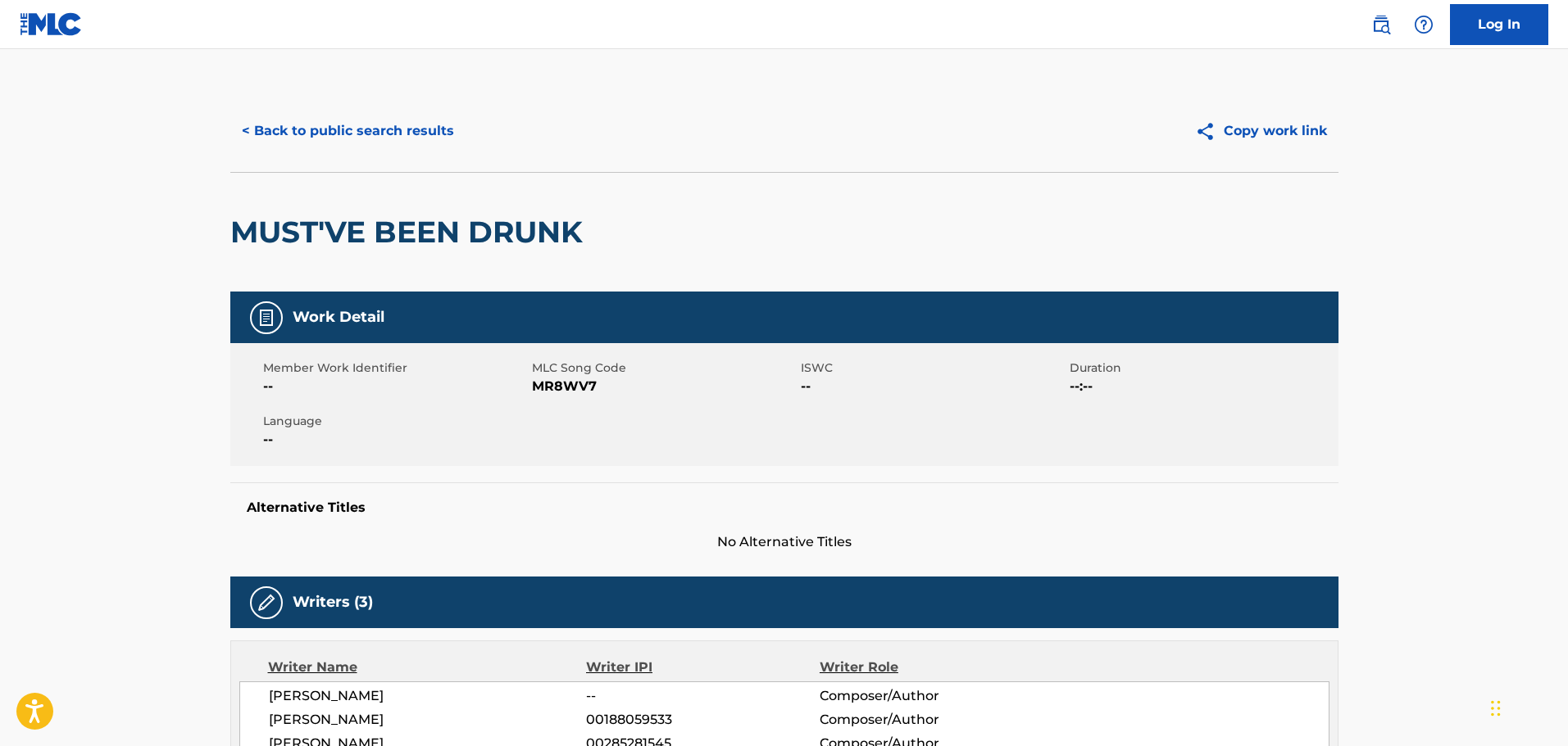
click at [425, 119] on button "< Back to public search results" at bounding box center [348, 130] width 236 height 41
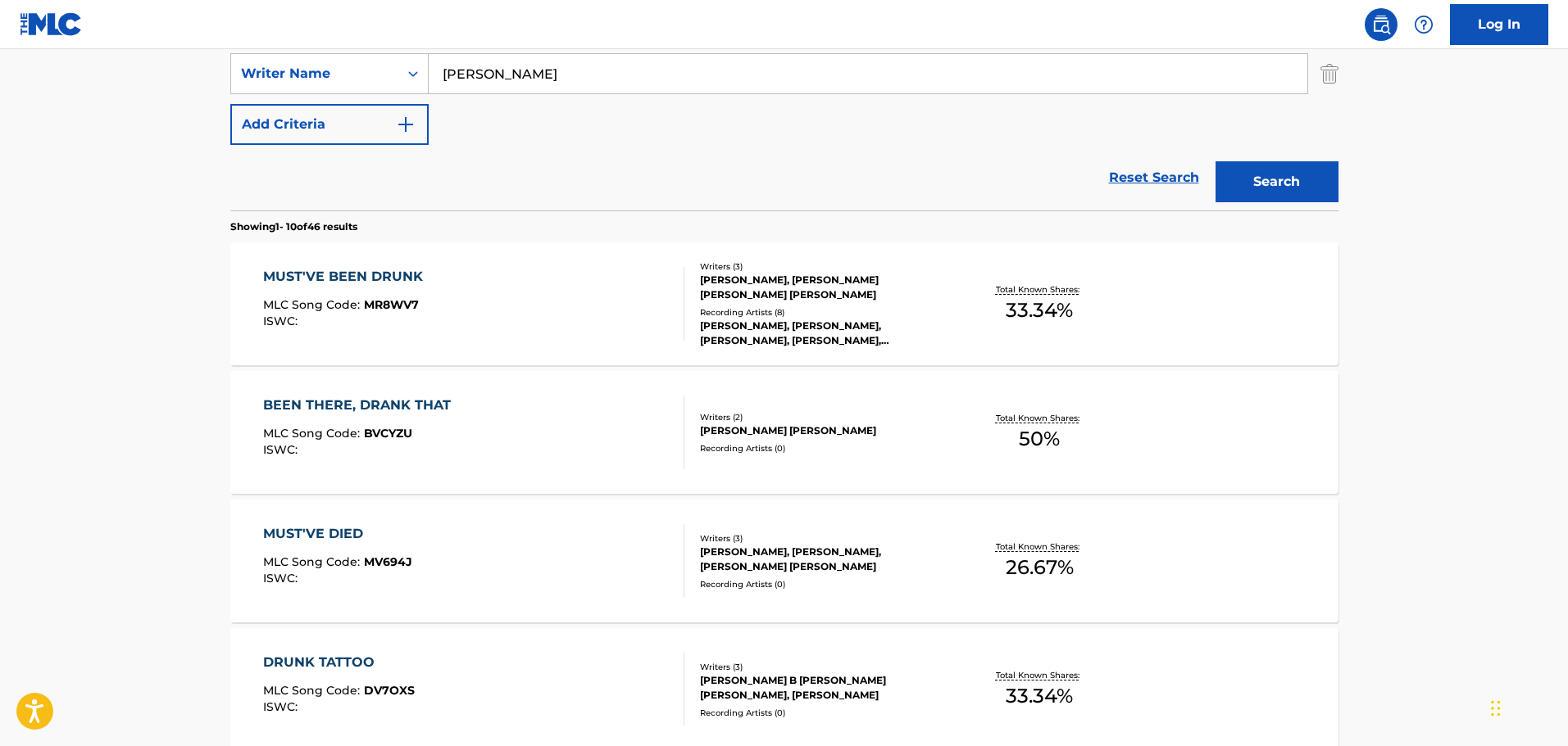
scroll to position [198, 0]
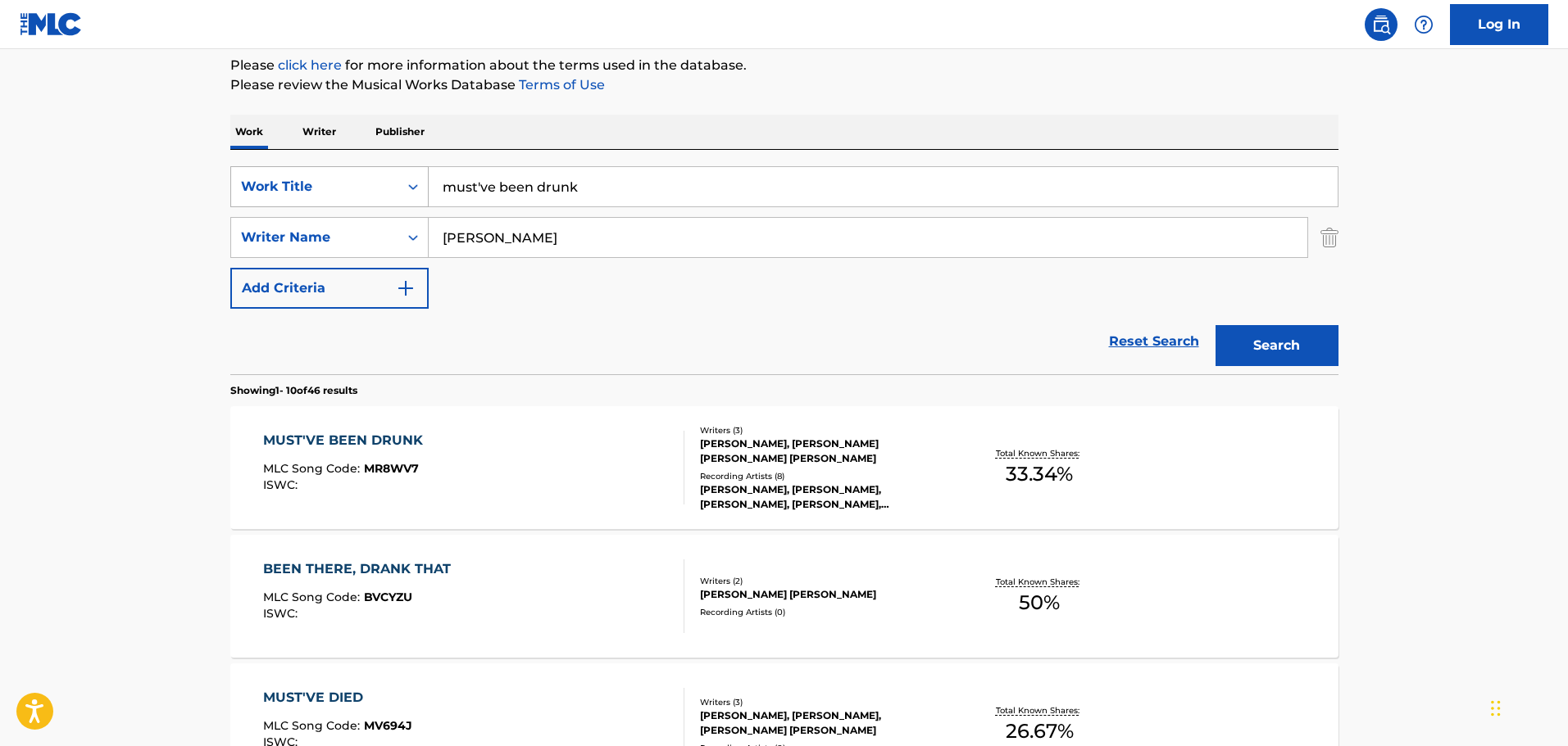
drag, startPoint x: 589, startPoint y: 186, endPoint x: 356, endPoint y: 192, distance: 233.1
click at [356, 192] on div "SearchWithCriteriac01d1c2a-8120-402f-9b03-8e907d067ea0 Work Title must've been …" at bounding box center [784, 186] width 1108 height 41
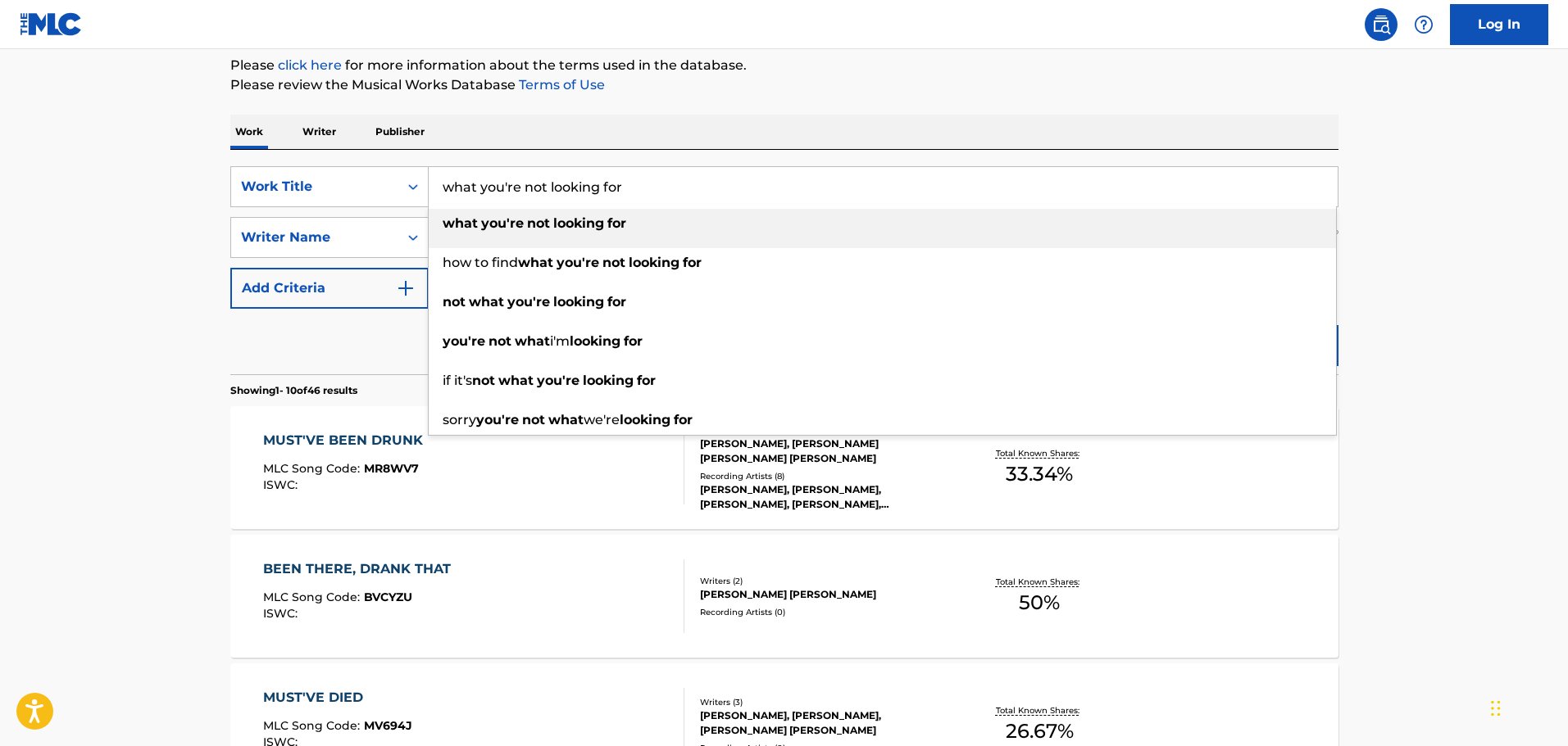
type input "what you're not looking for"
click at [592, 150] on div "SearchWithCriteriac01d1c2a-8120-402f-9b03-8e907d067ea0 Work Title what you're n…" at bounding box center [784, 262] width 1108 height 224
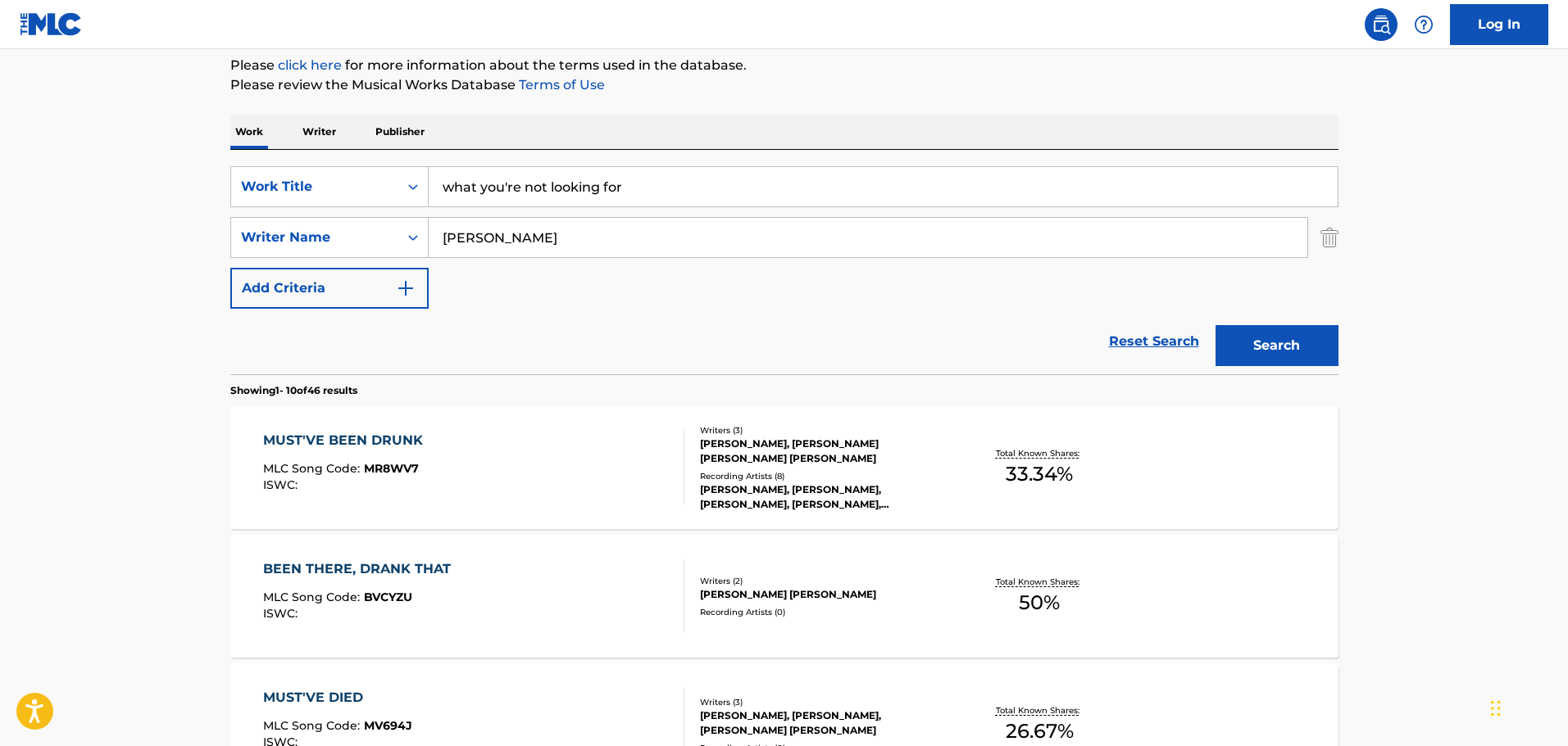
click at [1288, 346] on button "Search" at bounding box center [1277, 345] width 122 height 41
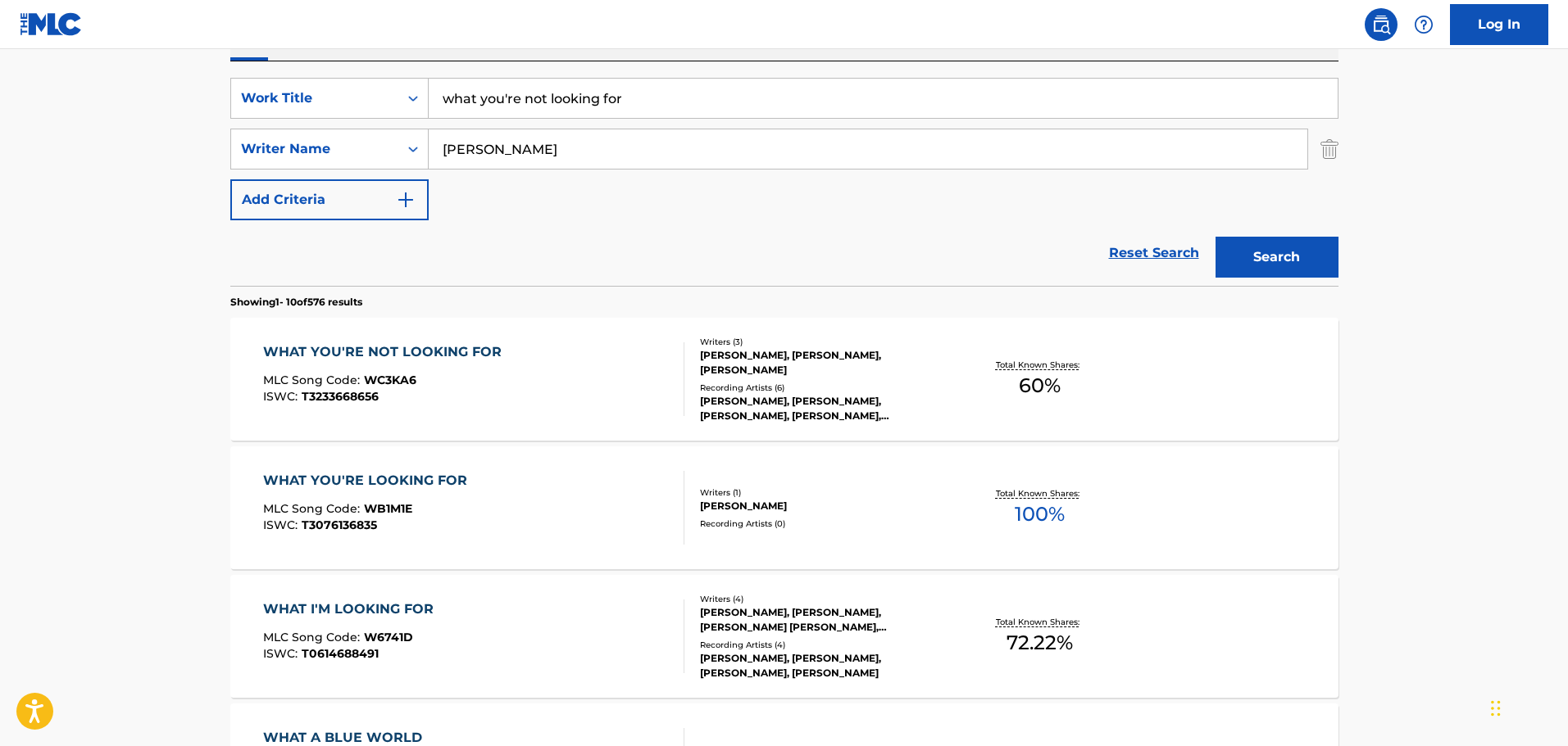
scroll to position [526, 0]
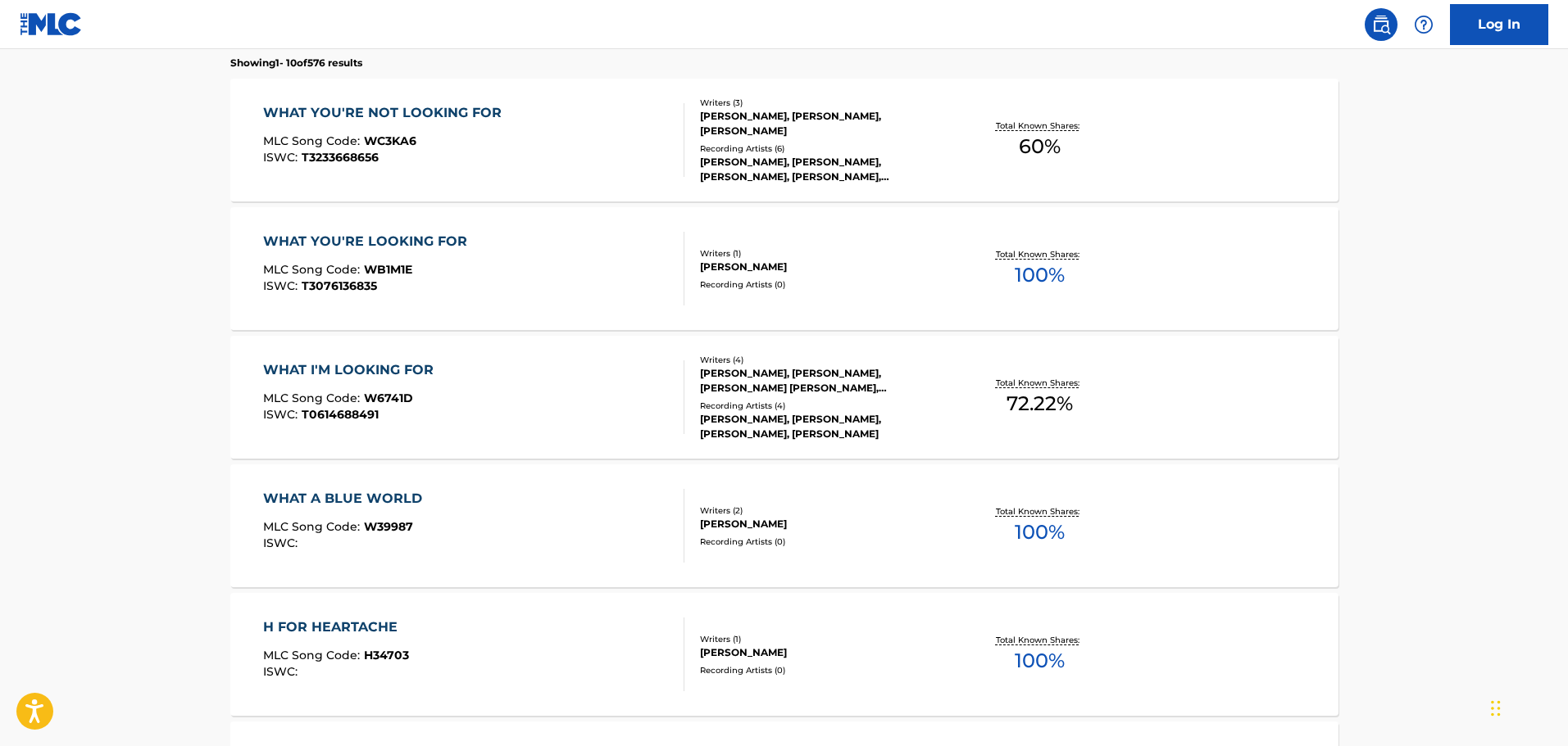
click at [567, 113] on div "WHAT YOU'RE NOT LOOKING FOR MLC Song Code : WC3KA6 ISWC : T3233668656" at bounding box center [473, 140] width 421 height 73
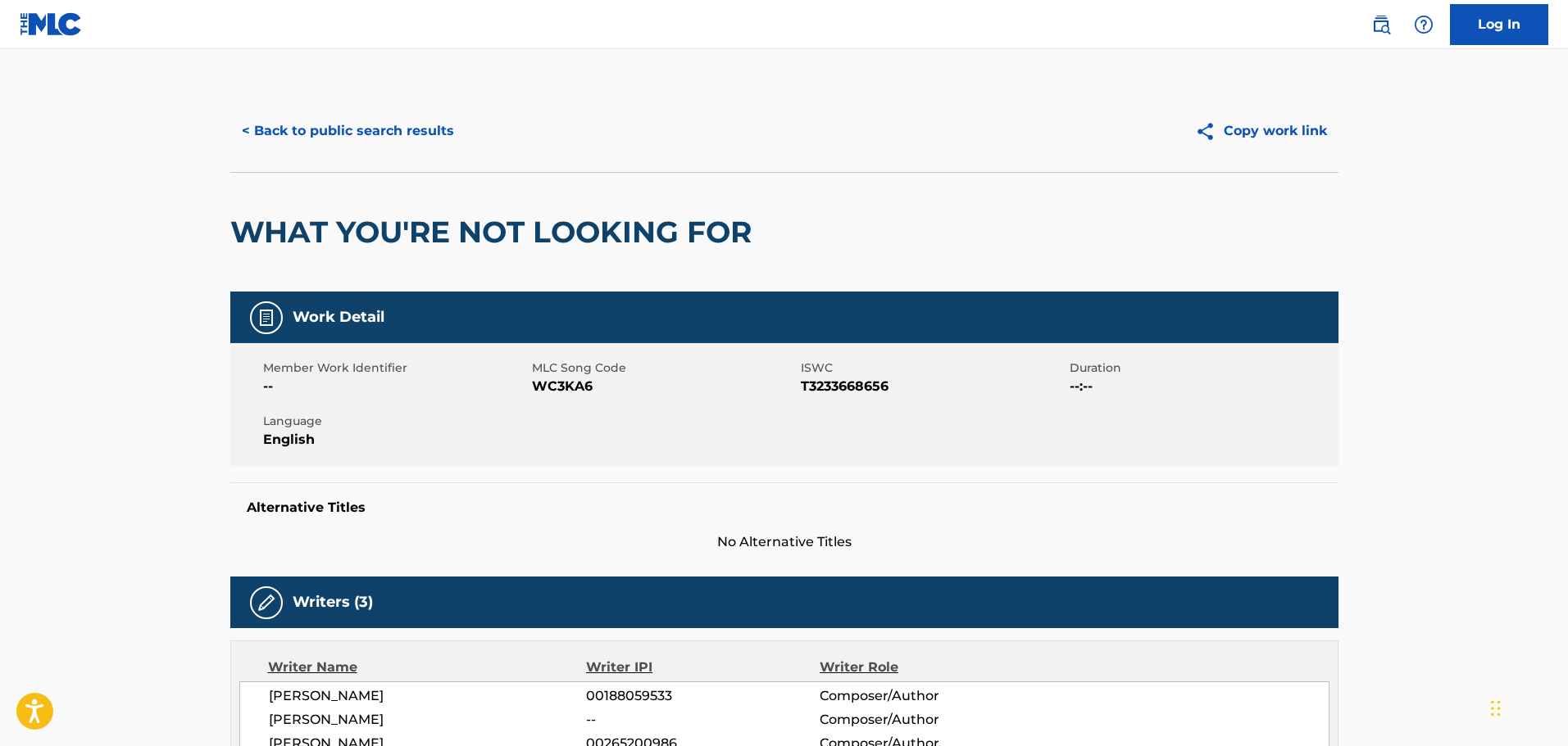
click at [448, 119] on button "< Back to public search results" at bounding box center [348, 130] width 236 height 41
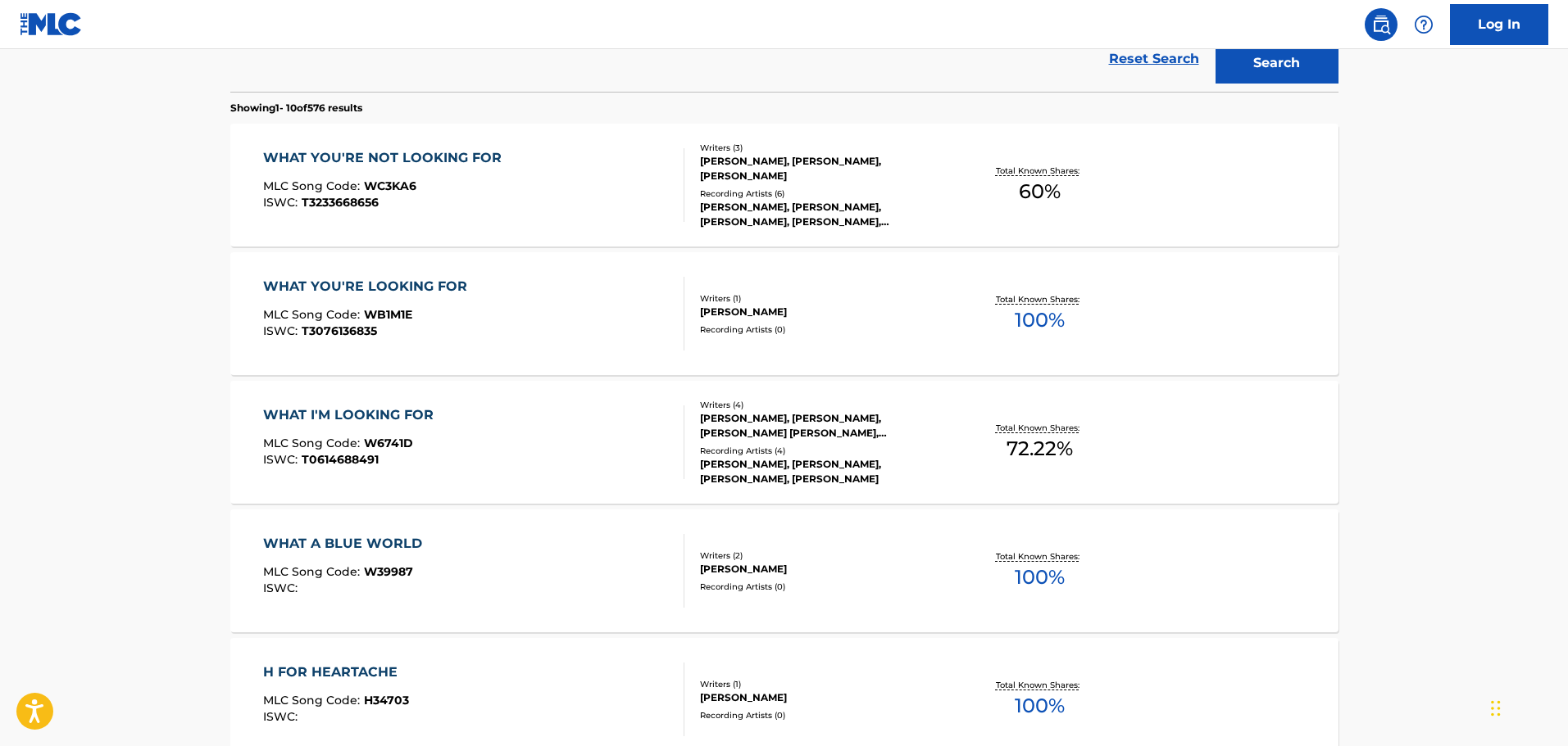
scroll to position [292, 0]
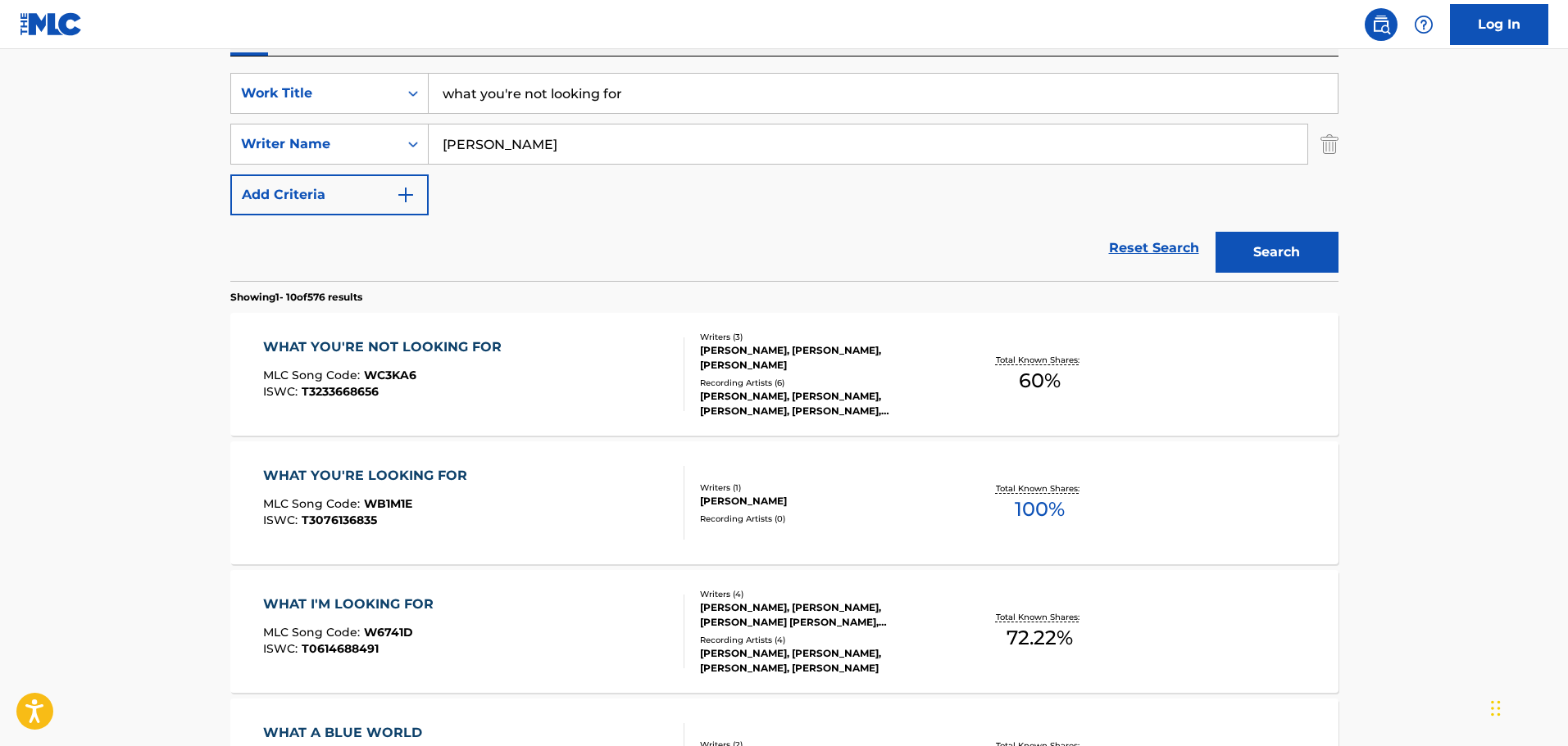
drag, startPoint x: 770, startPoint y: 90, endPoint x: 348, endPoint y: 72, distance: 422.4
click at [348, 72] on div "SearchWithCriteriac01d1c2a-8120-402f-9b03-8e907d067ea0 Work Title what you're n…" at bounding box center [784, 169] width 1108 height 224
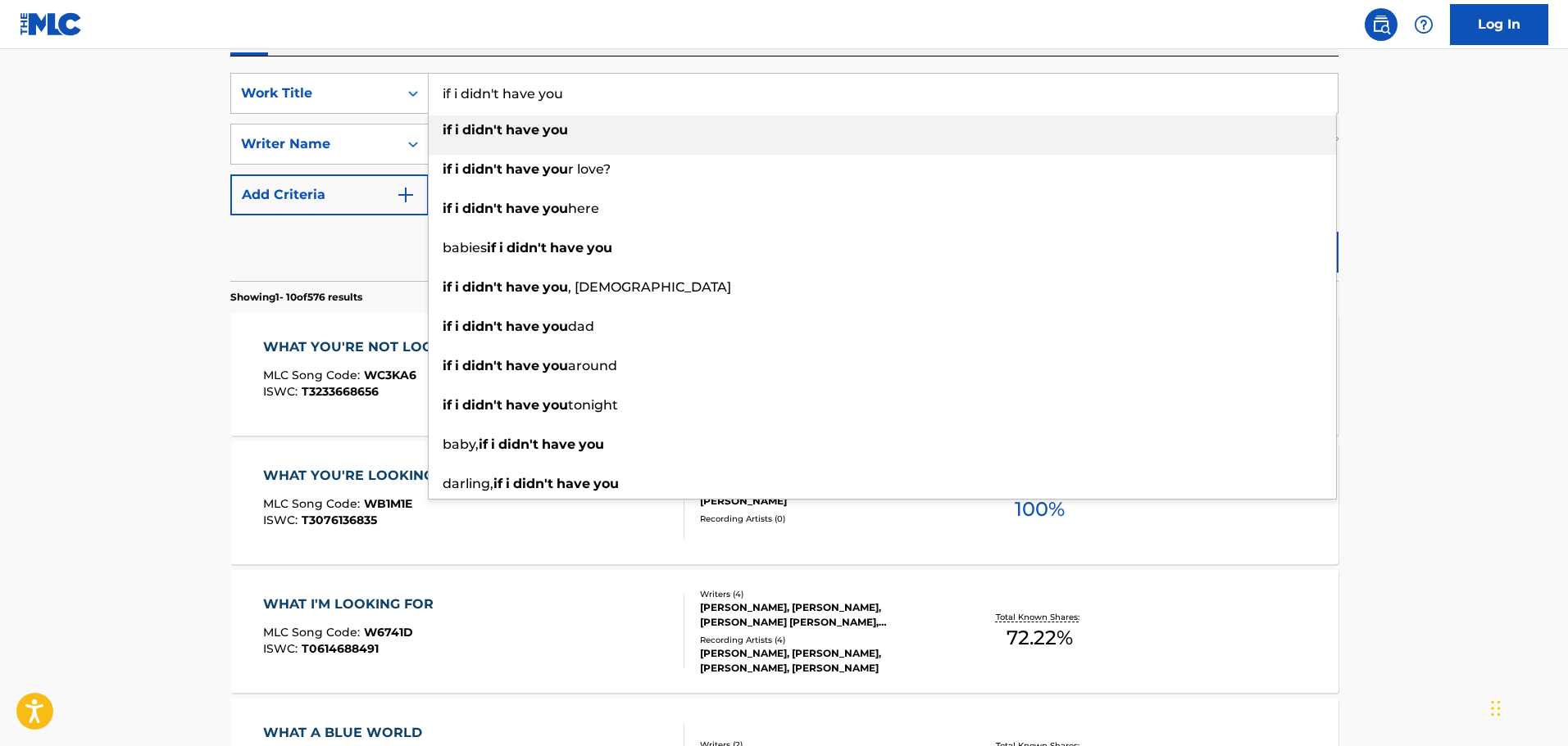
type input "if i didn't have you"
click at [143, 110] on main "The MLC Public Work Search The accuracy and completeness of The MLC's data is d…" at bounding box center [784, 722] width 1568 height 1929
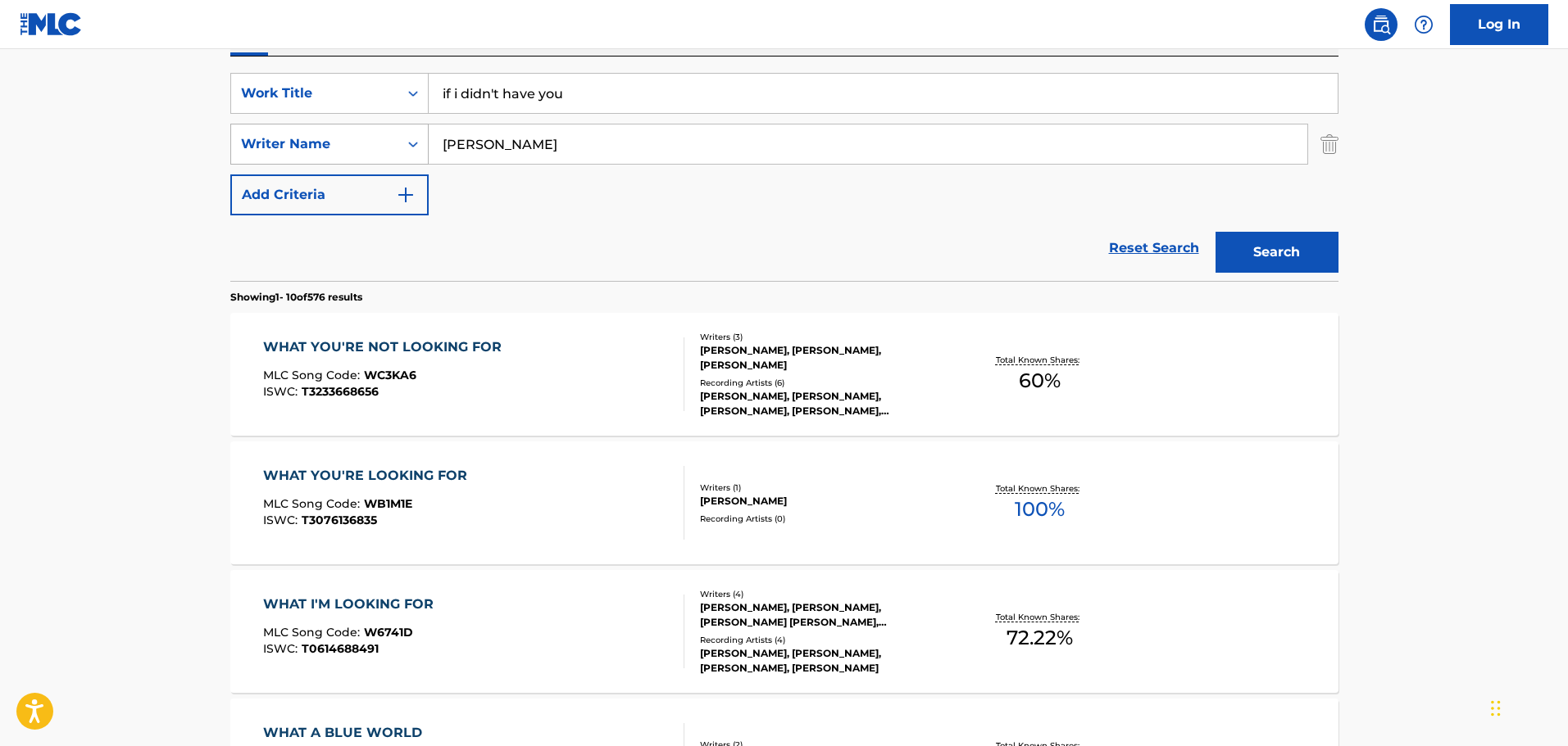
drag, startPoint x: 512, startPoint y: 153, endPoint x: 410, endPoint y: 139, distance: 103.0
click at [410, 139] on div "SearchWithCriteriac186b498-466b-49a4-a4e0-7494256b9c99 Writer Name [PERSON_NAME]" at bounding box center [784, 143] width 1108 height 41
type input "banks"
click at [1216, 232] on button "Search" at bounding box center [1277, 251] width 122 height 41
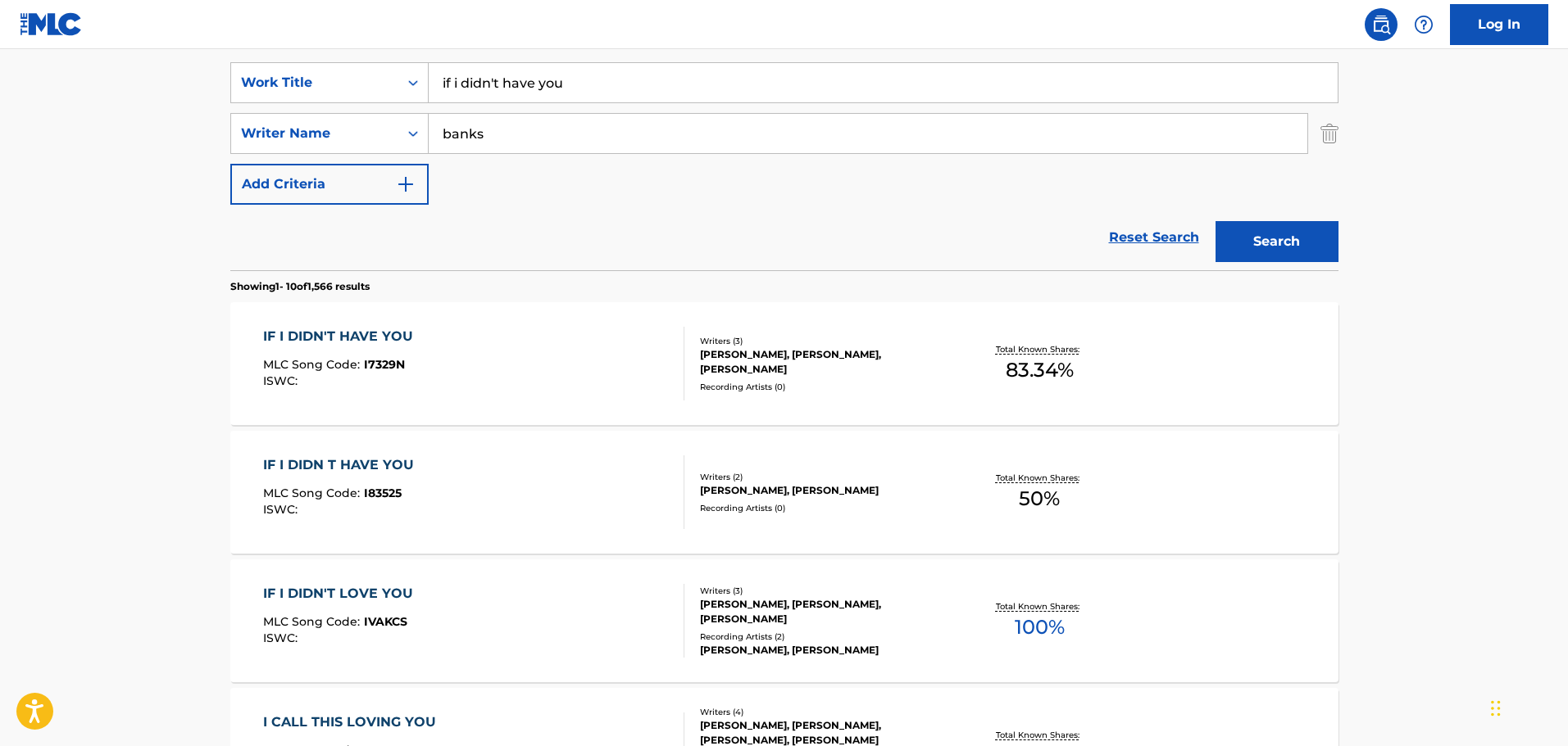
scroll to position [538, 0]
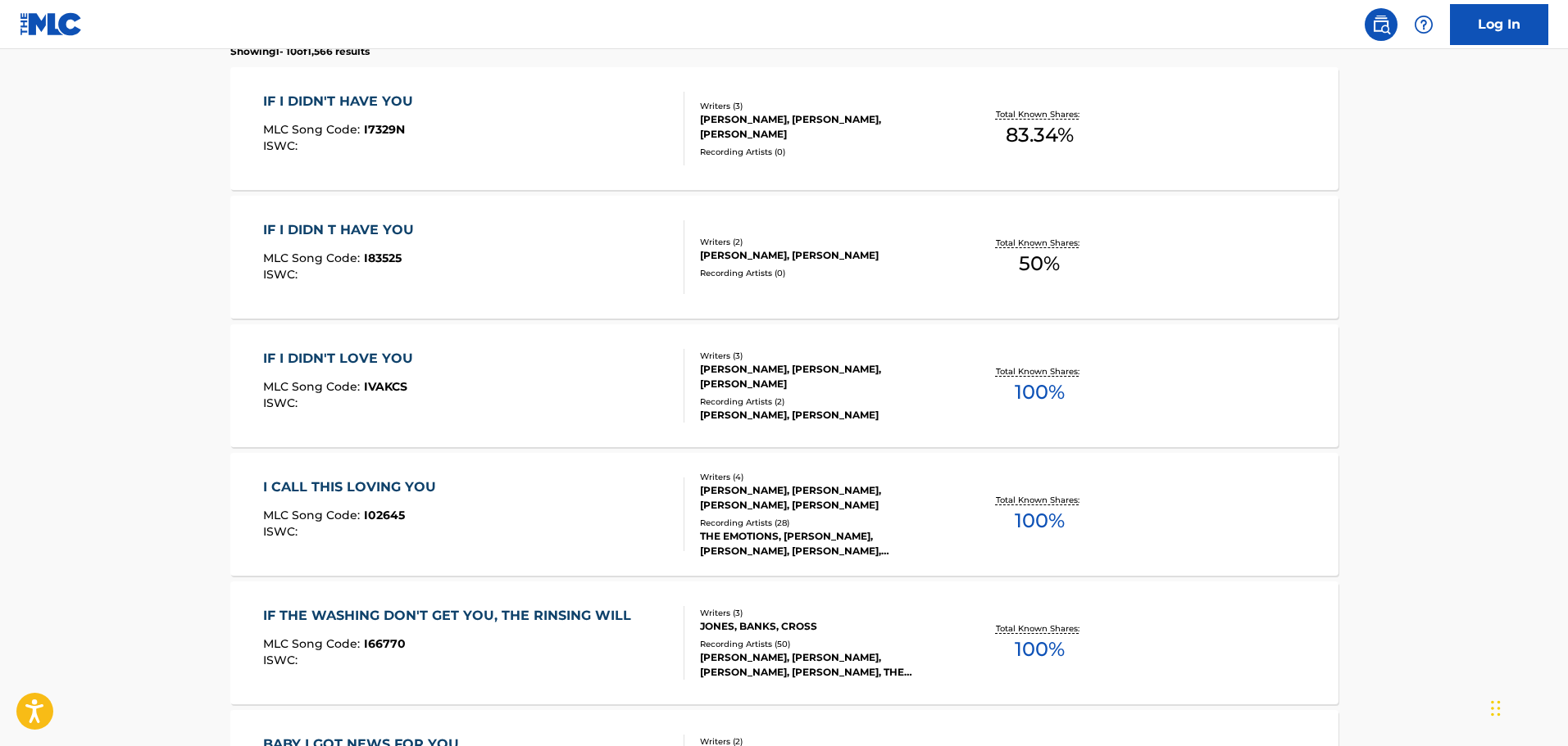
click at [539, 164] on div "IF I DIDN'T HAVE YOU MLC Song Code : I7329N ISWC :" at bounding box center [473, 128] width 421 height 73
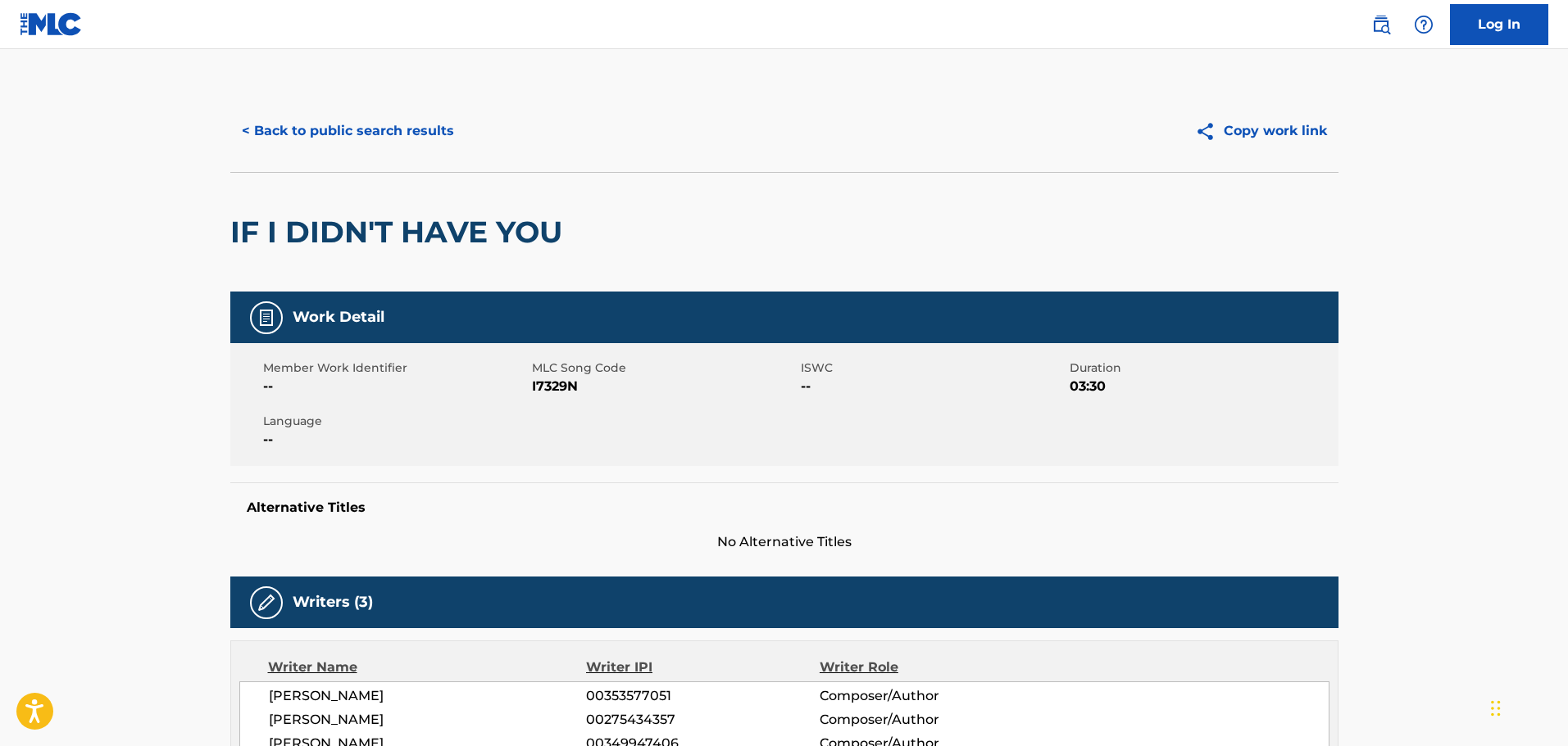
click at [425, 125] on button "< Back to public search results" at bounding box center [348, 130] width 236 height 41
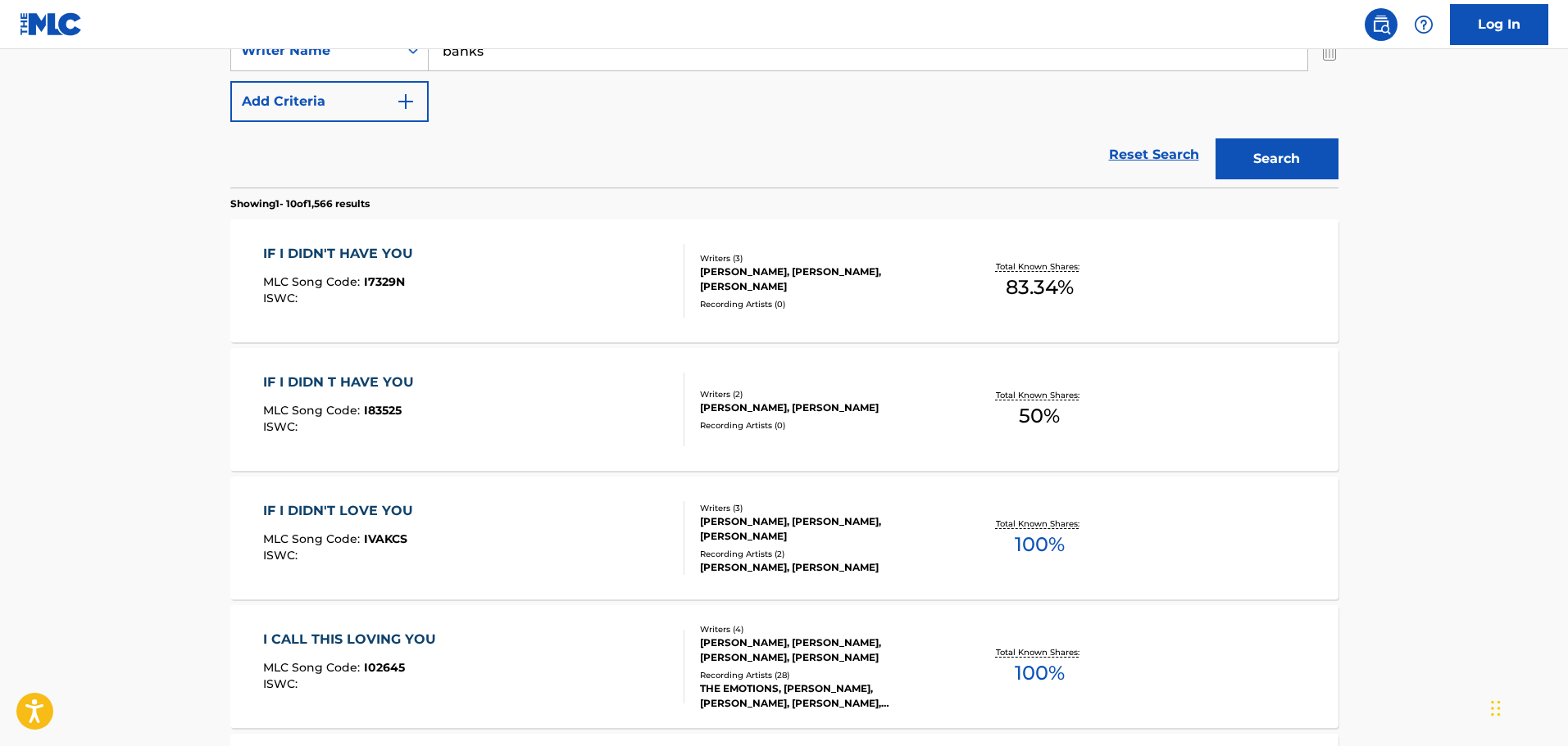
scroll to position [57, 0]
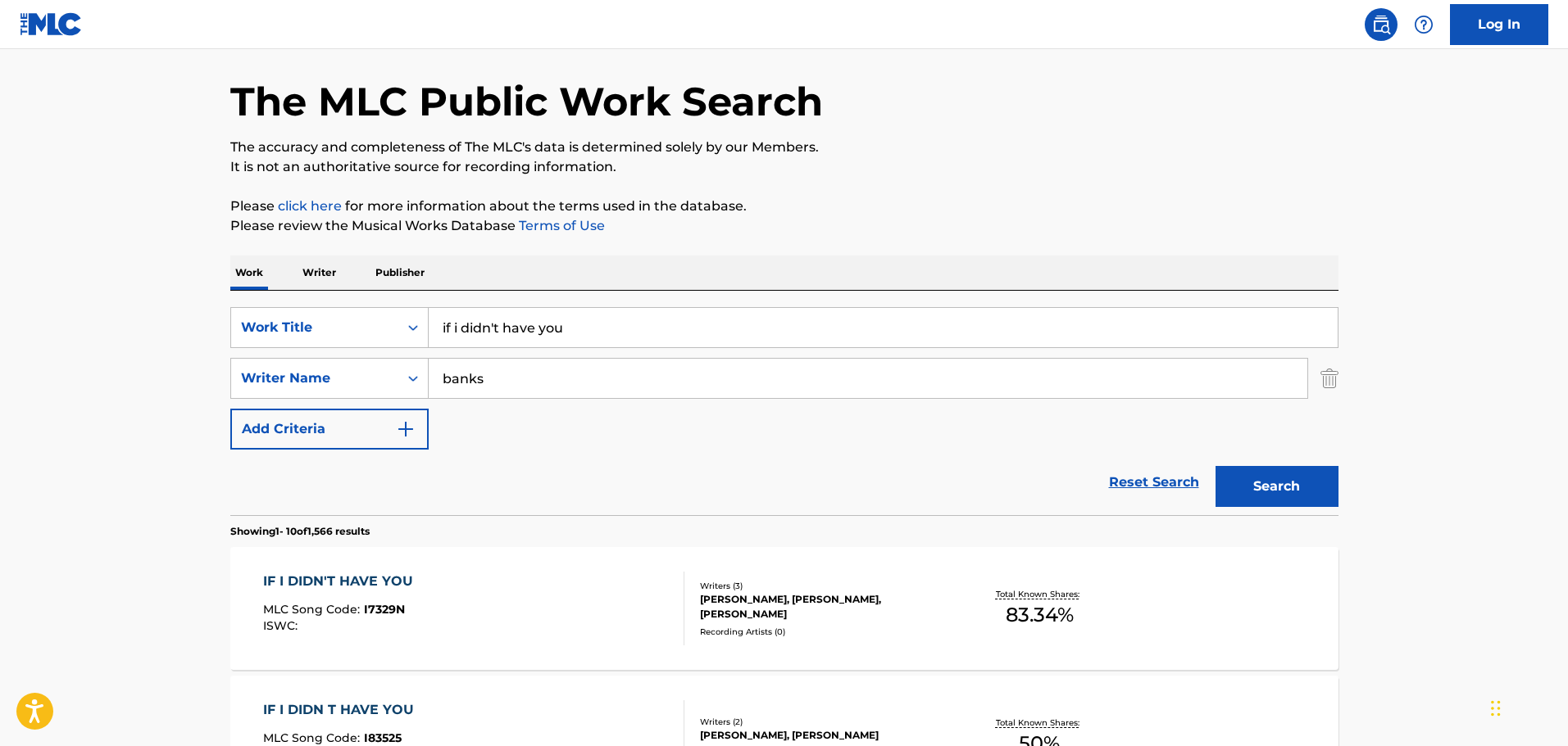
drag, startPoint x: 627, startPoint y: 314, endPoint x: 285, endPoint y: 286, distance: 343.1
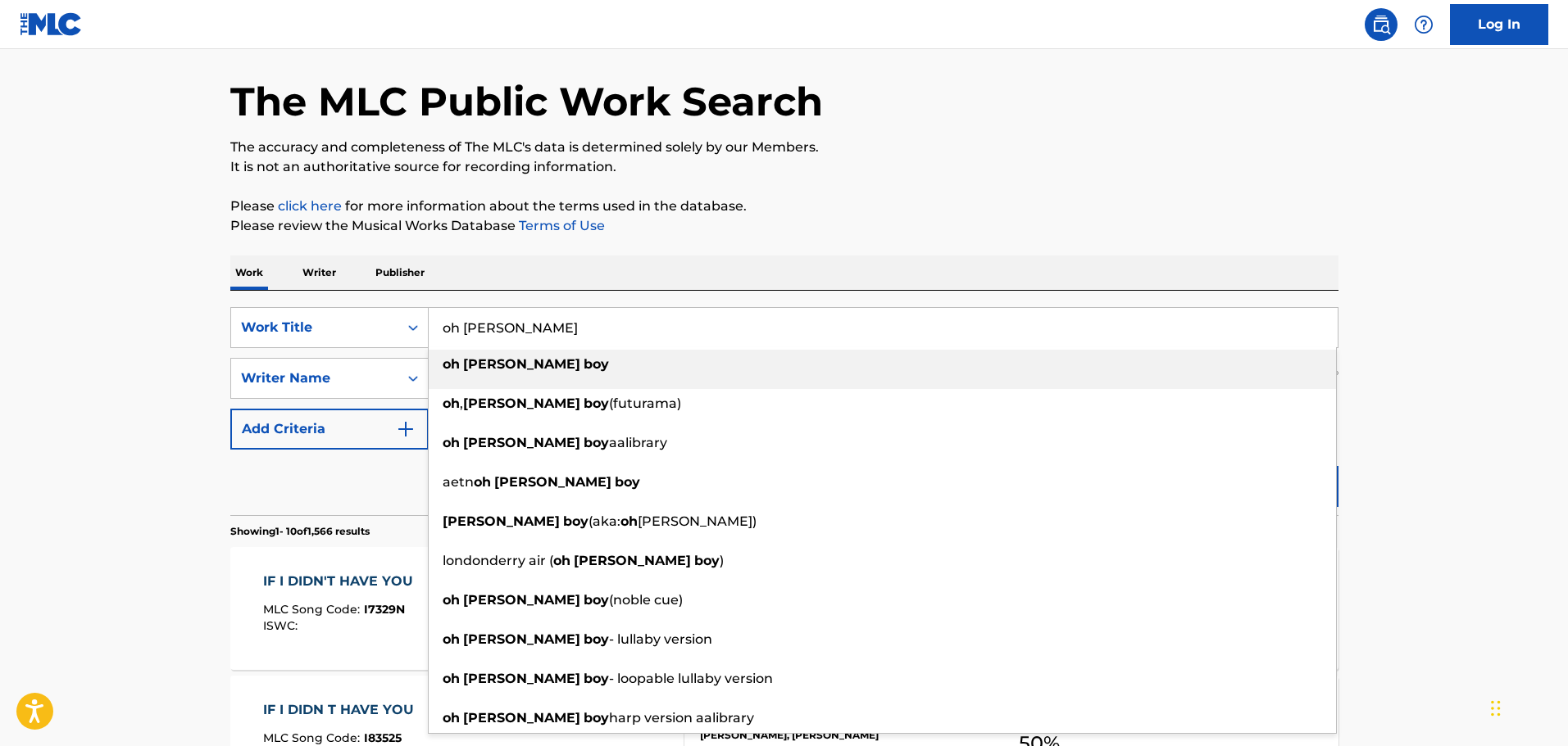
type input "oh [PERSON_NAME]"
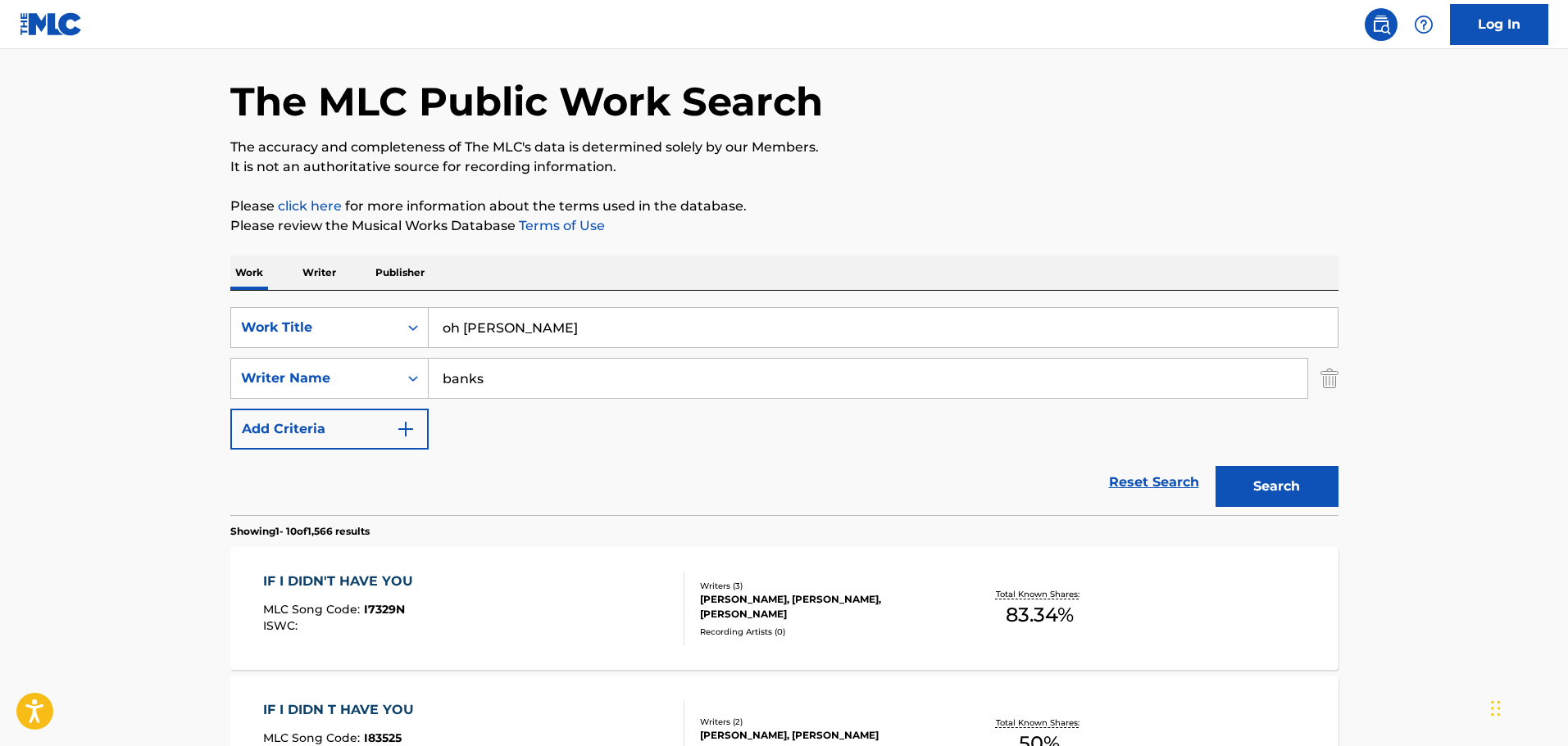
drag, startPoint x: 683, startPoint y: 362, endPoint x: 398, endPoint y: 359, distance: 285.0
click at [398, 359] on div "SearchWithCriteriac186b498-466b-49a4-a4e0-7494256b9c99 Writer Name banks" at bounding box center [784, 378] width 1108 height 41
type input "waverly"
click at [1216, 466] on button "Search" at bounding box center [1277, 486] width 122 height 41
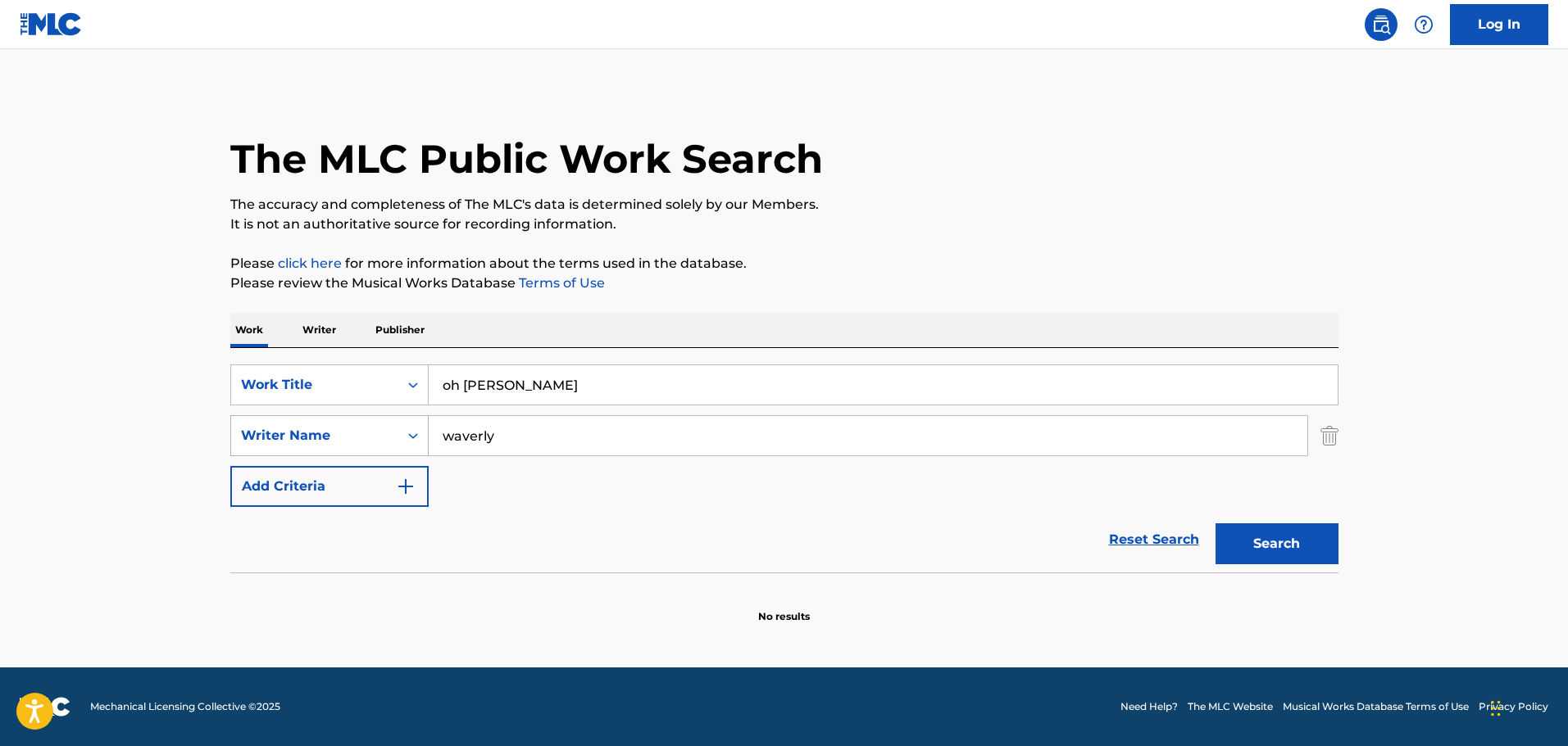
scroll to position [0, 0]
click at [757, 475] on div "SearchWithCriteriac01d1c2a-8120-402f-9b03-8e907d067ea0 Work Title oh [PERSON_NA…" at bounding box center [784, 435] width 1108 height 142
drag, startPoint x: 1320, startPoint y: 436, endPoint x: 892, endPoint y: 425, distance: 428.1
click at [1318, 435] on div "SearchWithCriteriac186b498-466b-49a4-a4e0-7494256b9c99 Writer Name waverly" at bounding box center [784, 435] width 1108 height 41
click at [1348, 434] on div "The MLC Public Work Search The accuracy and completeness of The MLC's data is d…" at bounding box center [785, 357] width 1148 height 534
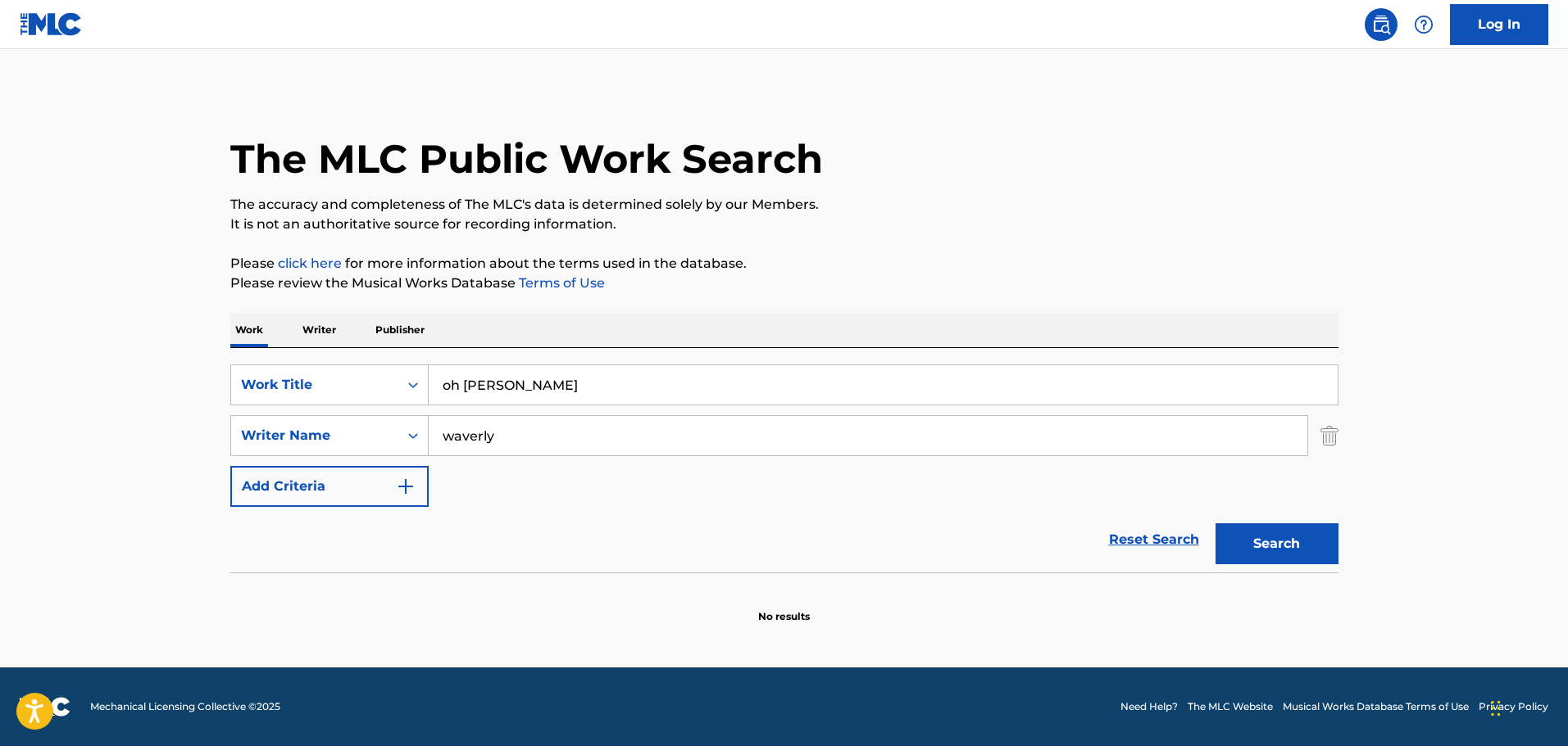
drag, startPoint x: 1333, startPoint y: 434, endPoint x: 1265, endPoint y: 418, distance: 69.9
click at [1332, 434] on img "Search Form" at bounding box center [1329, 435] width 18 height 41
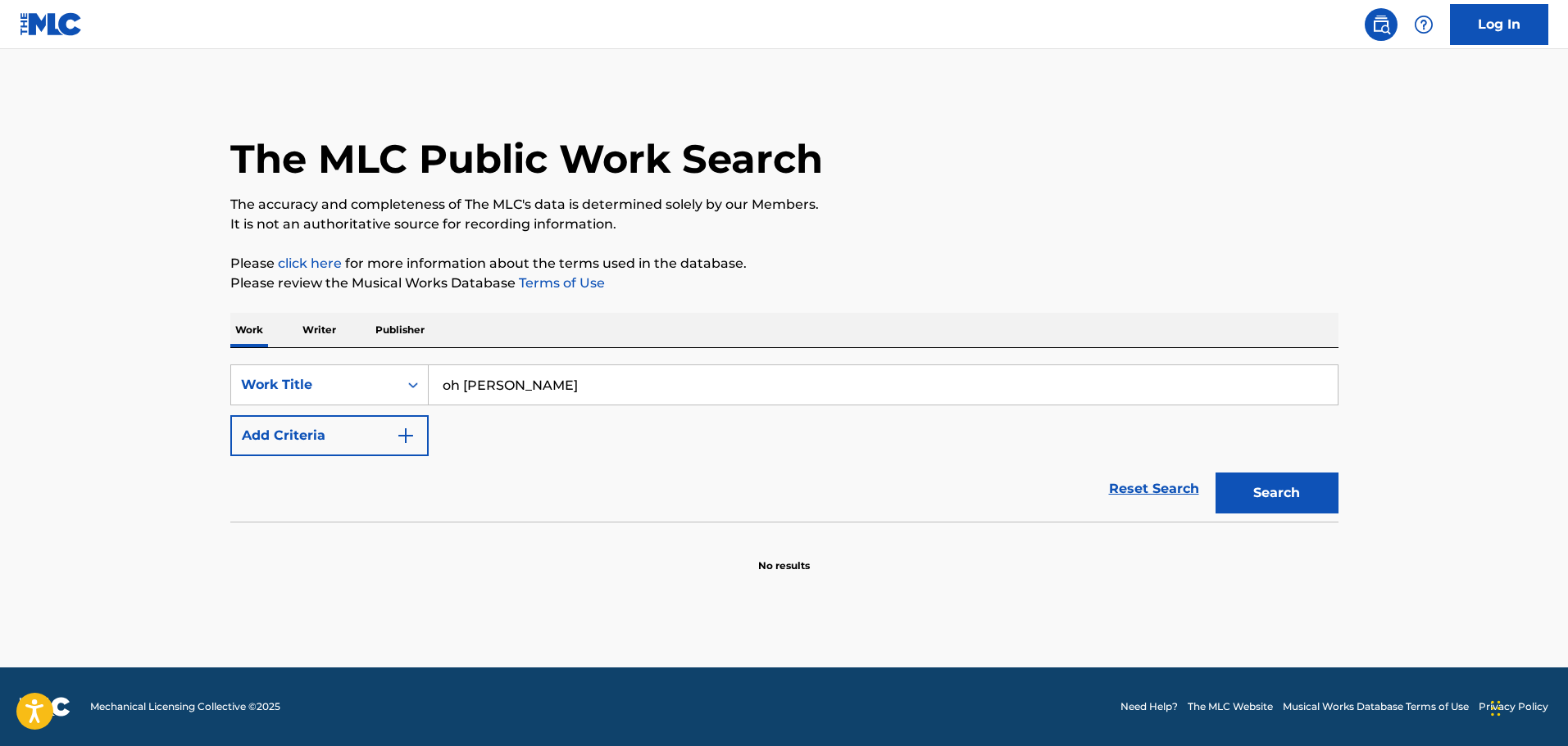
drag, startPoint x: 969, startPoint y: 399, endPoint x: 586, endPoint y: 341, distance: 387.4
click at [587, 341] on div "Work Writer Publisher SearchWithCriteriac01d1c2a-8120-402f-9b03-8e907d067ea0 Wo…" at bounding box center [784, 443] width 1108 height 261
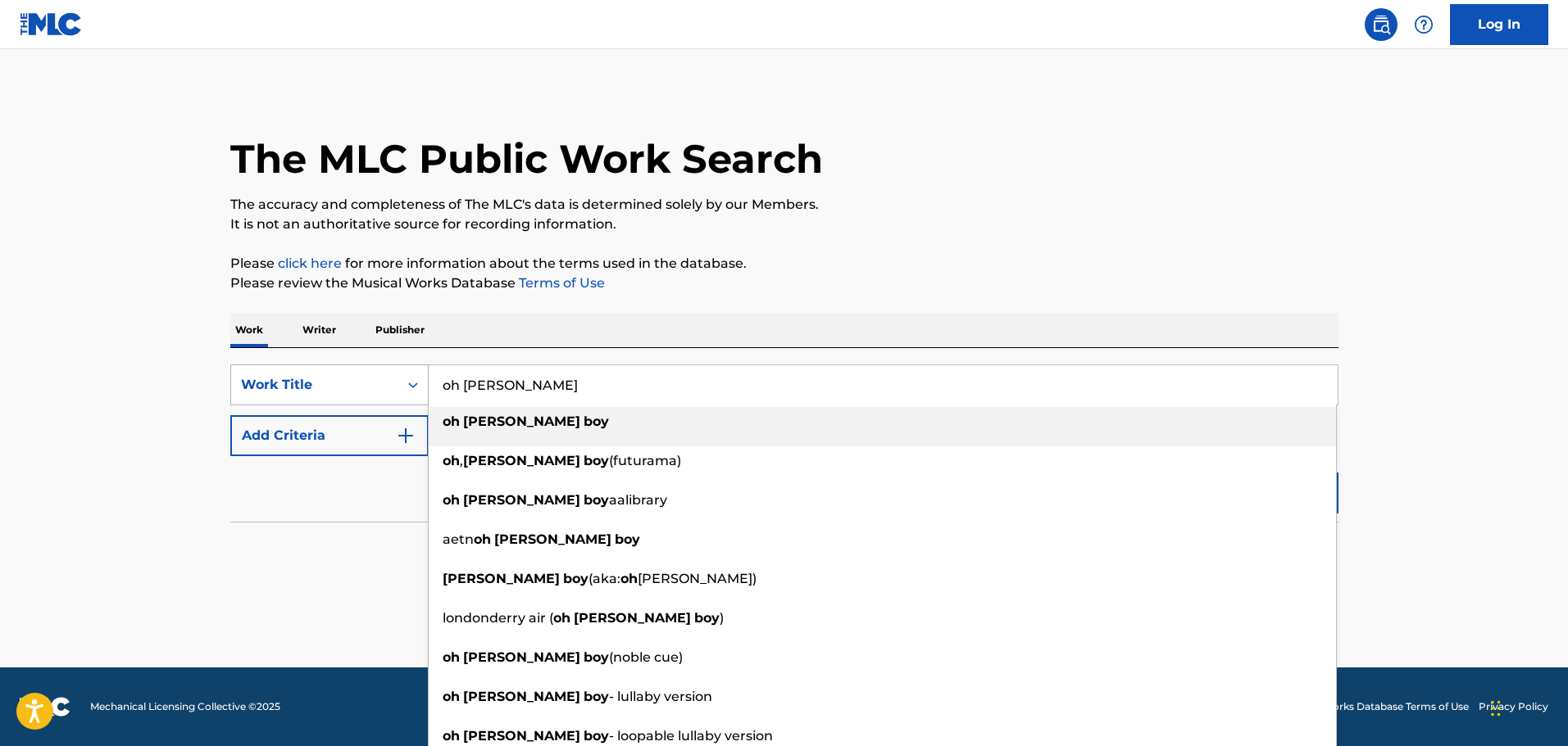
drag, startPoint x: 596, startPoint y: 397, endPoint x: 401, endPoint y: 367, distance: 197.3
click at [401, 367] on div "SearchWithCriteriac01d1c2a-8120-402f-9b03-8e907d067ea0 Work Title oh [PERSON_NA…" at bounding box center [784, 384] width 1108 height 41
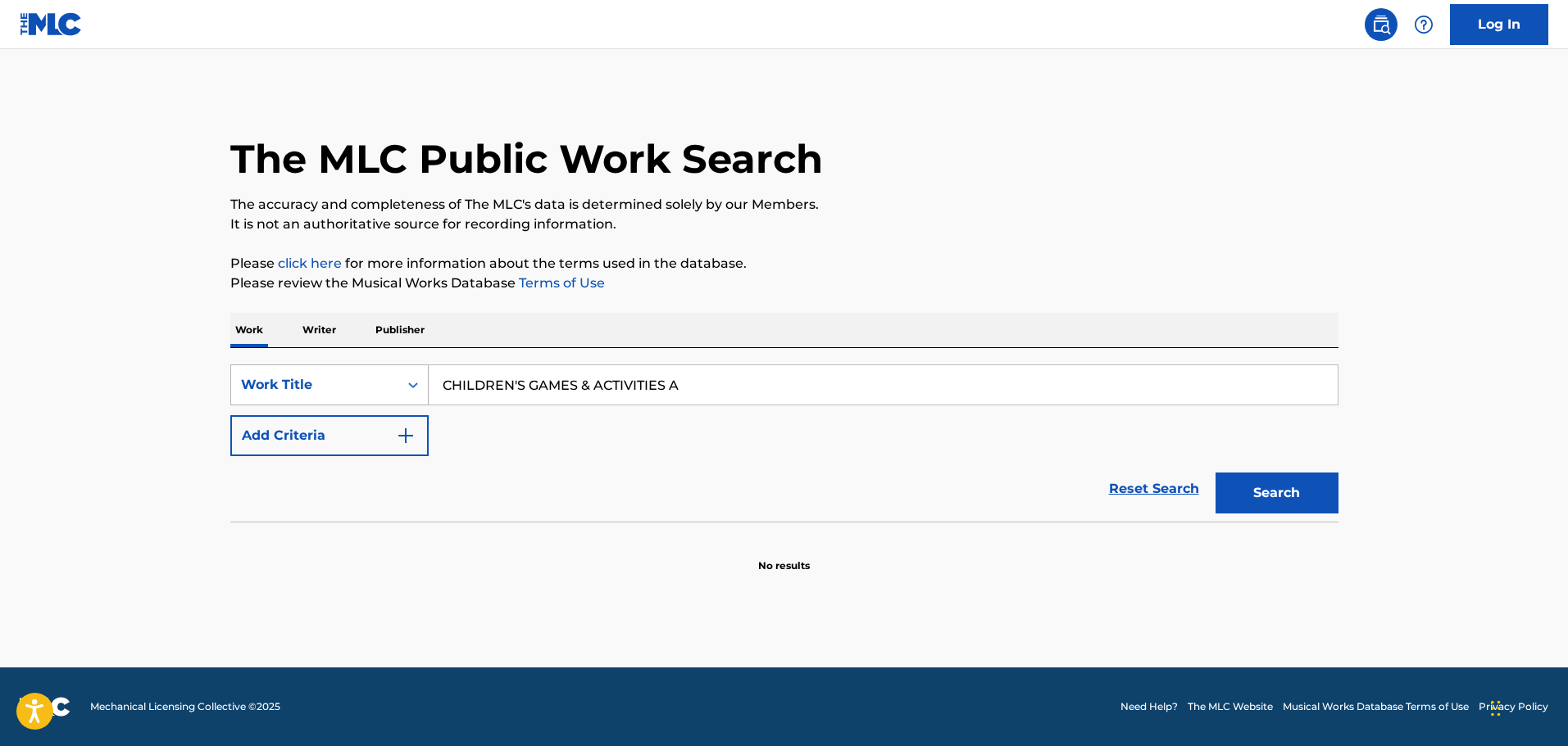
click at [1216, 473] on button "Search" at bounding box center [1277, 493] width 122 height 41
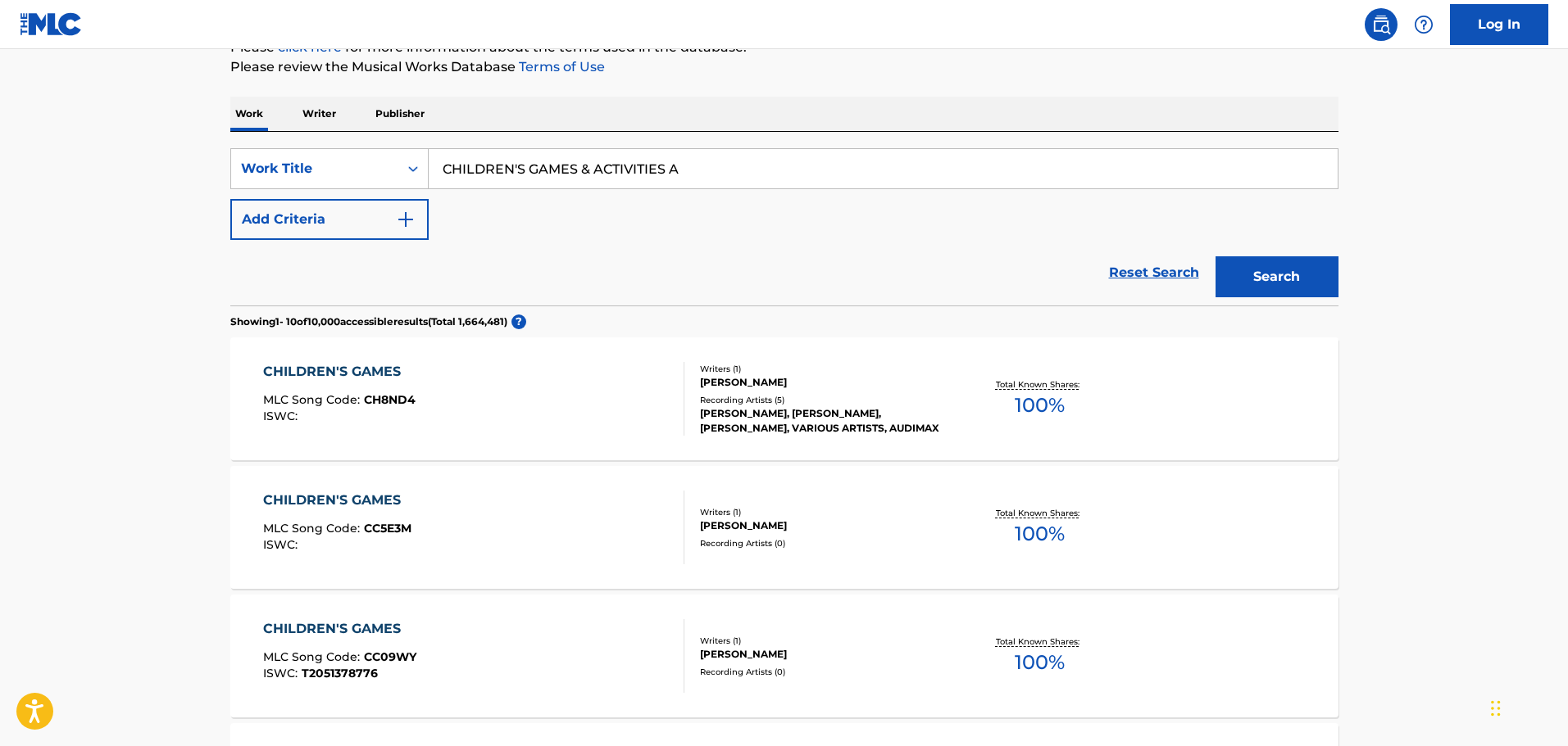
scroll to position [246, 0]
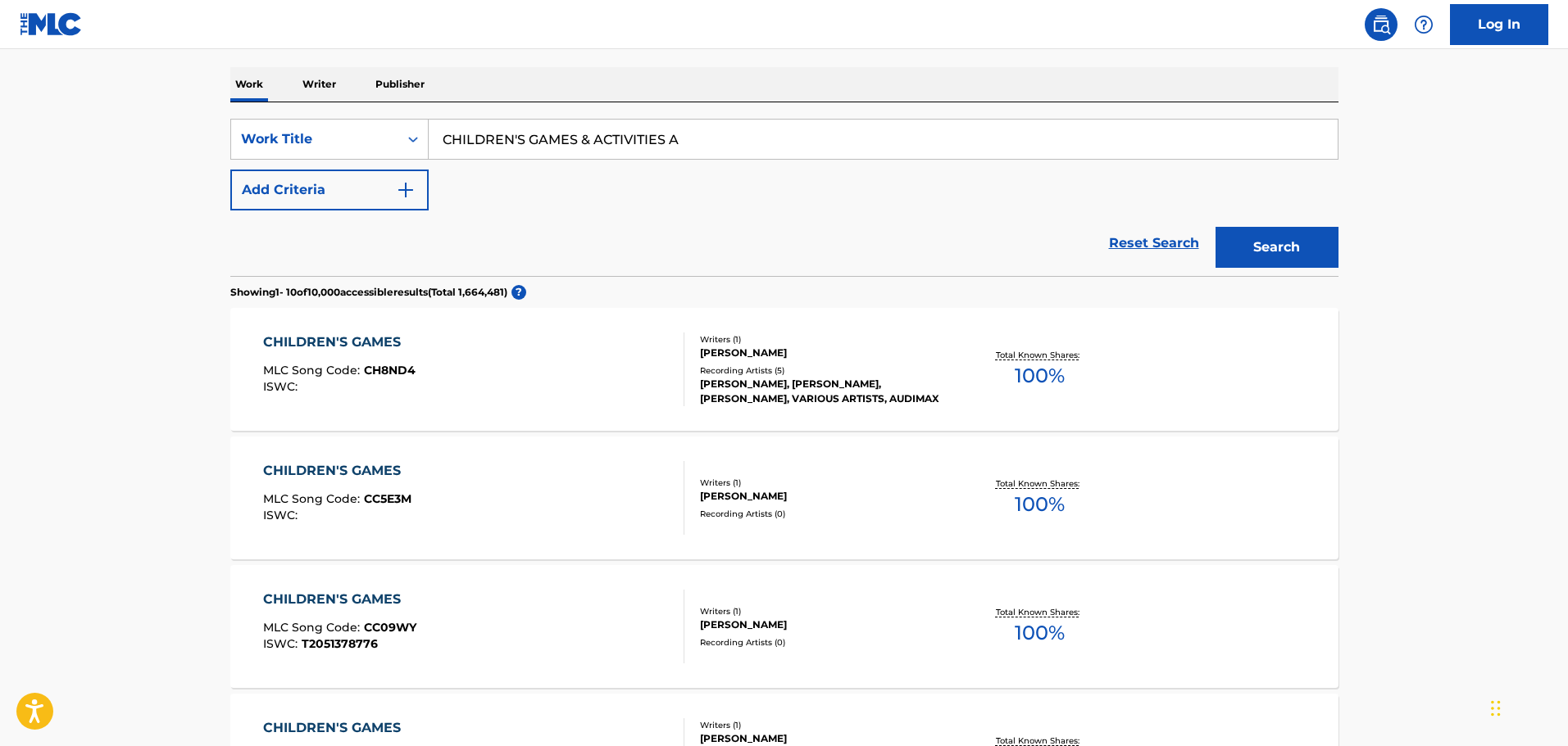
click at [739, 141] on input "CHILDREN'S GAMES & ACTIVITIES A" at bounding box center [883, 139] width 909 height 40
type input "CHILDREN'S GAMES & ACTIVITIES"
click at [1216, 227] on button "Search" at bounding box center [1277, 247] width 122 height 41
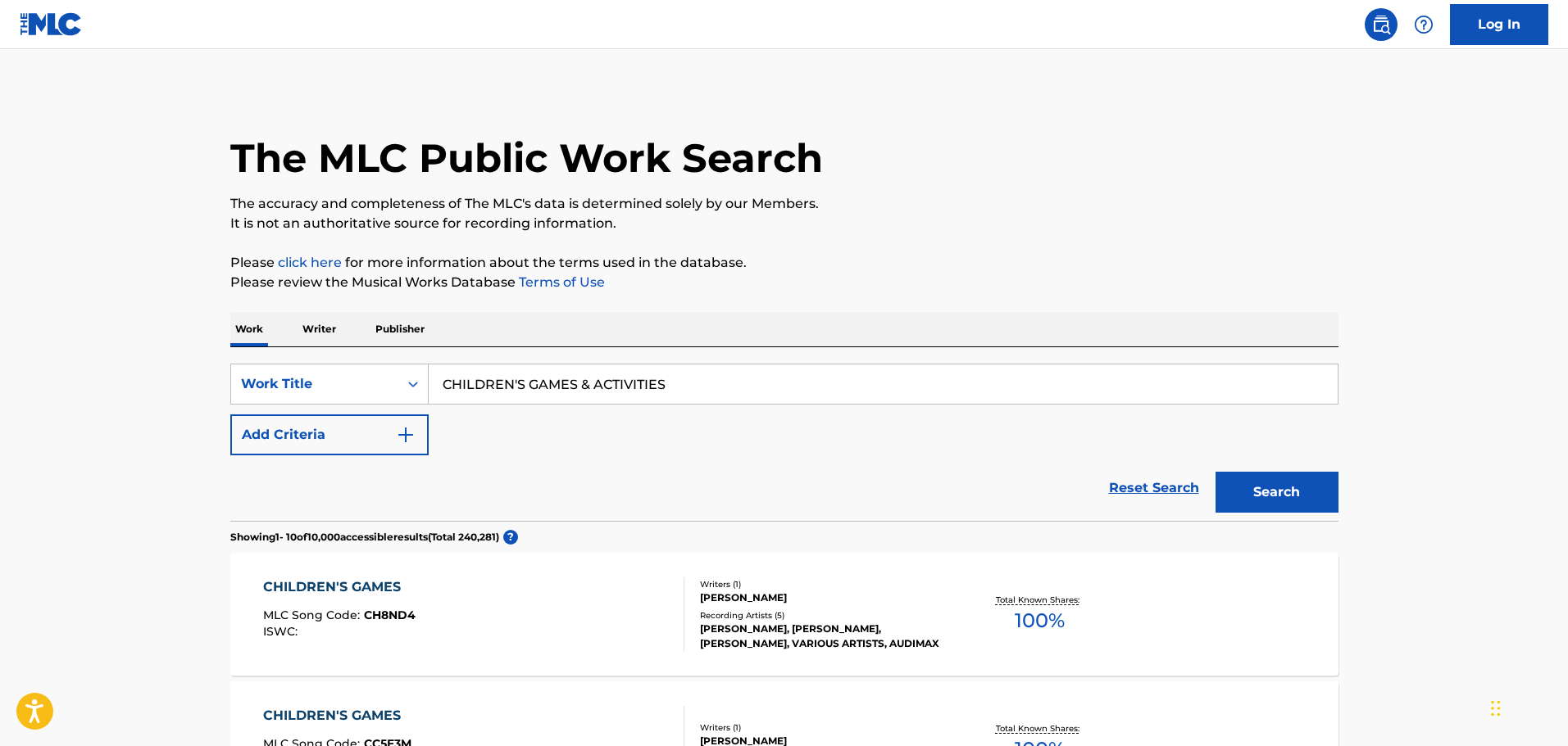
scroll to position [0, 0]
click at [821, 180] on h1 "The MLC Public Work Search" at bounding box center [526, 159] width 593 height 49
drag, startPoint x: 721, startPoint y: 374, endPoint x: 368, endPoint y: 340, distance: 354.6
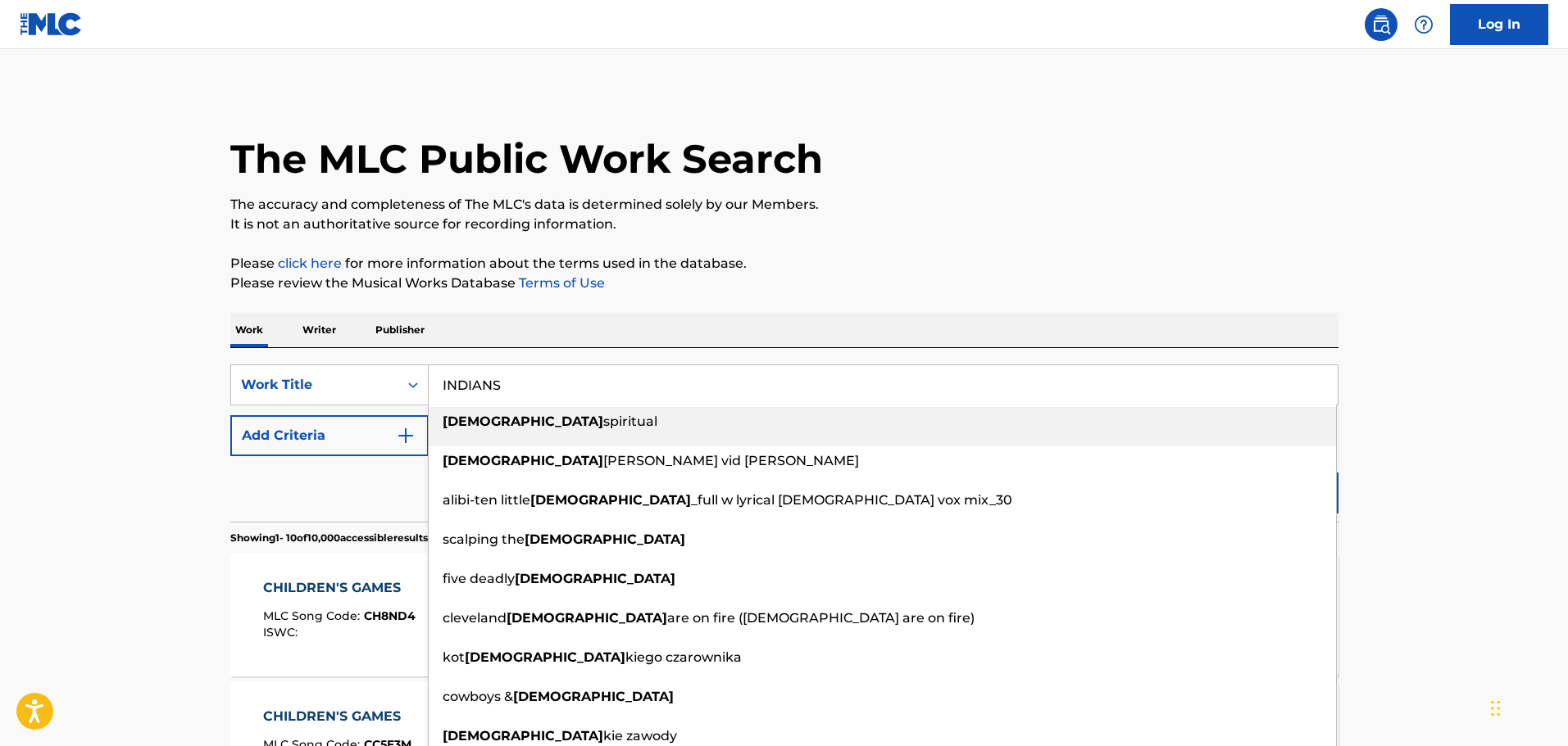
type input "INDIANS"
click at [373, 421] on button "Add Criteria" at bounding box center [329, 435] width 198 height 41
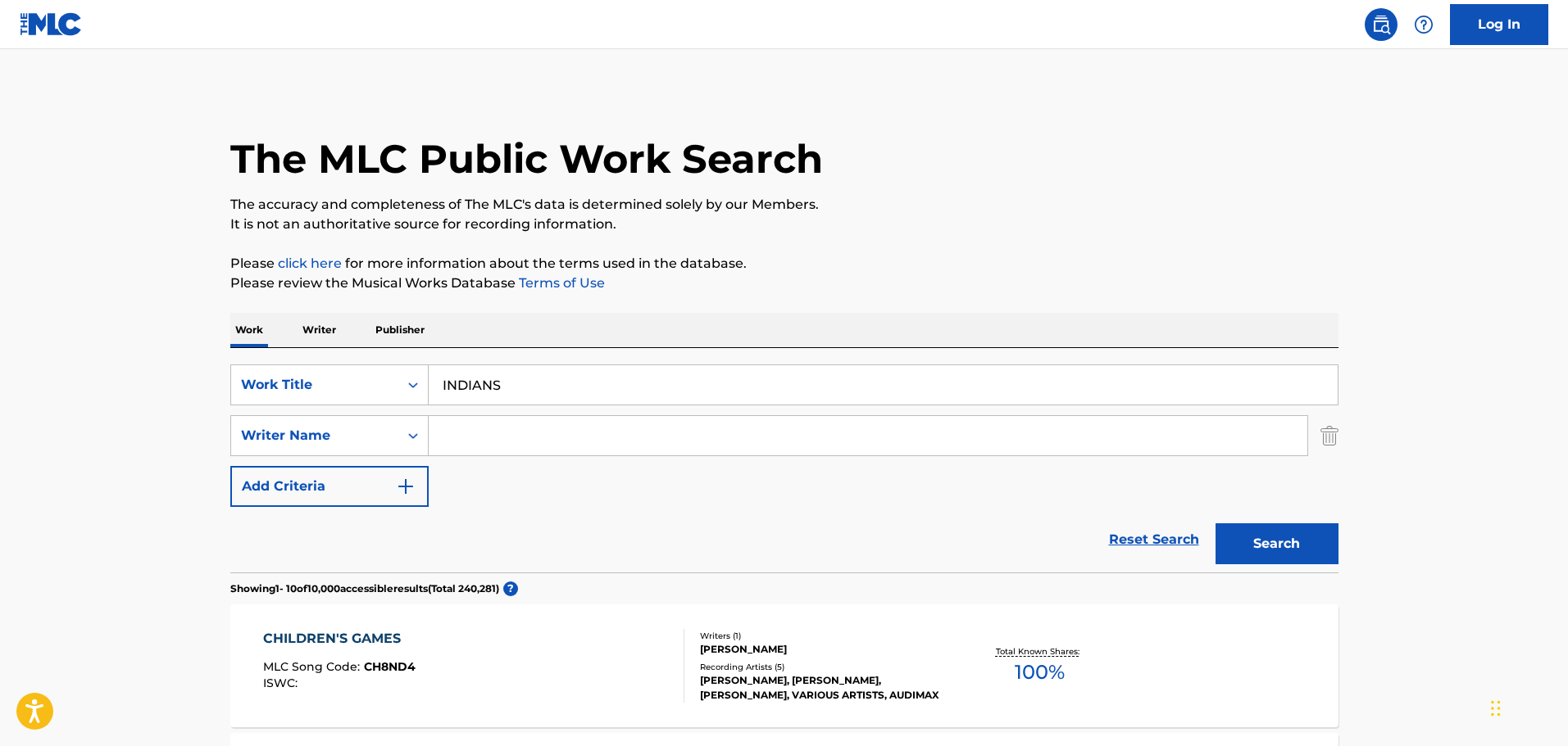
drag, startPoint x: 374, startPoint y: 421, endPoint x: 480, endPoint y: 420, distance: 106.0
click at [478, 422] on input "Search Form" at bounding box center [868, 436] width 878 height 40
type input "BEASSON"
click at [1216, 524] on button "Search" at bounding box center [1277, 543] width 122 height 41
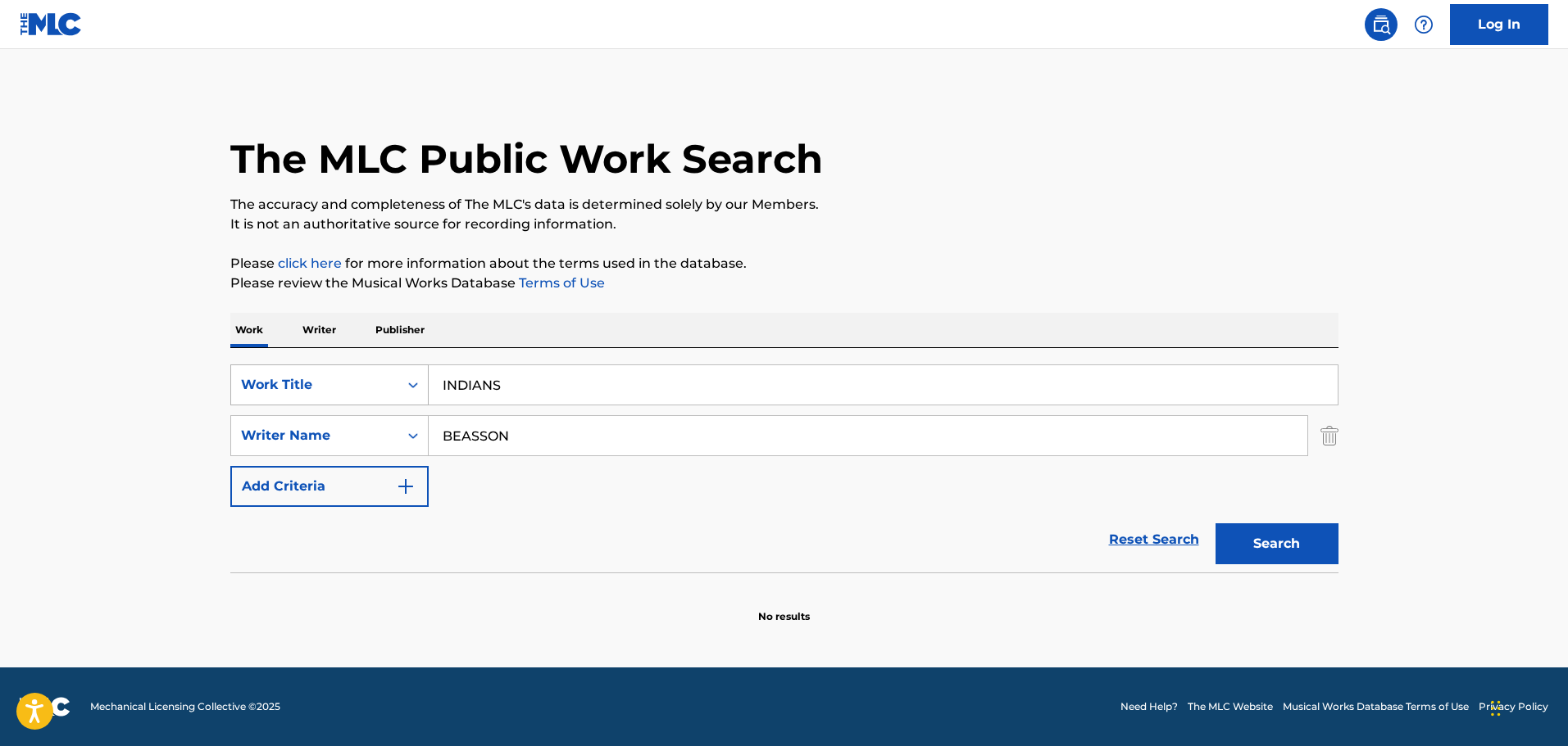
drag, startPoint x: 532, startPoint y: 379, endPoint x: 234, endPoint y: 379, distance: 298.0
click at [228, 381] on div "The MLC Public Work Search The accuracy and completeness of The MLC's data is d…" at bounding box center [785, 357] width 1148 height 534
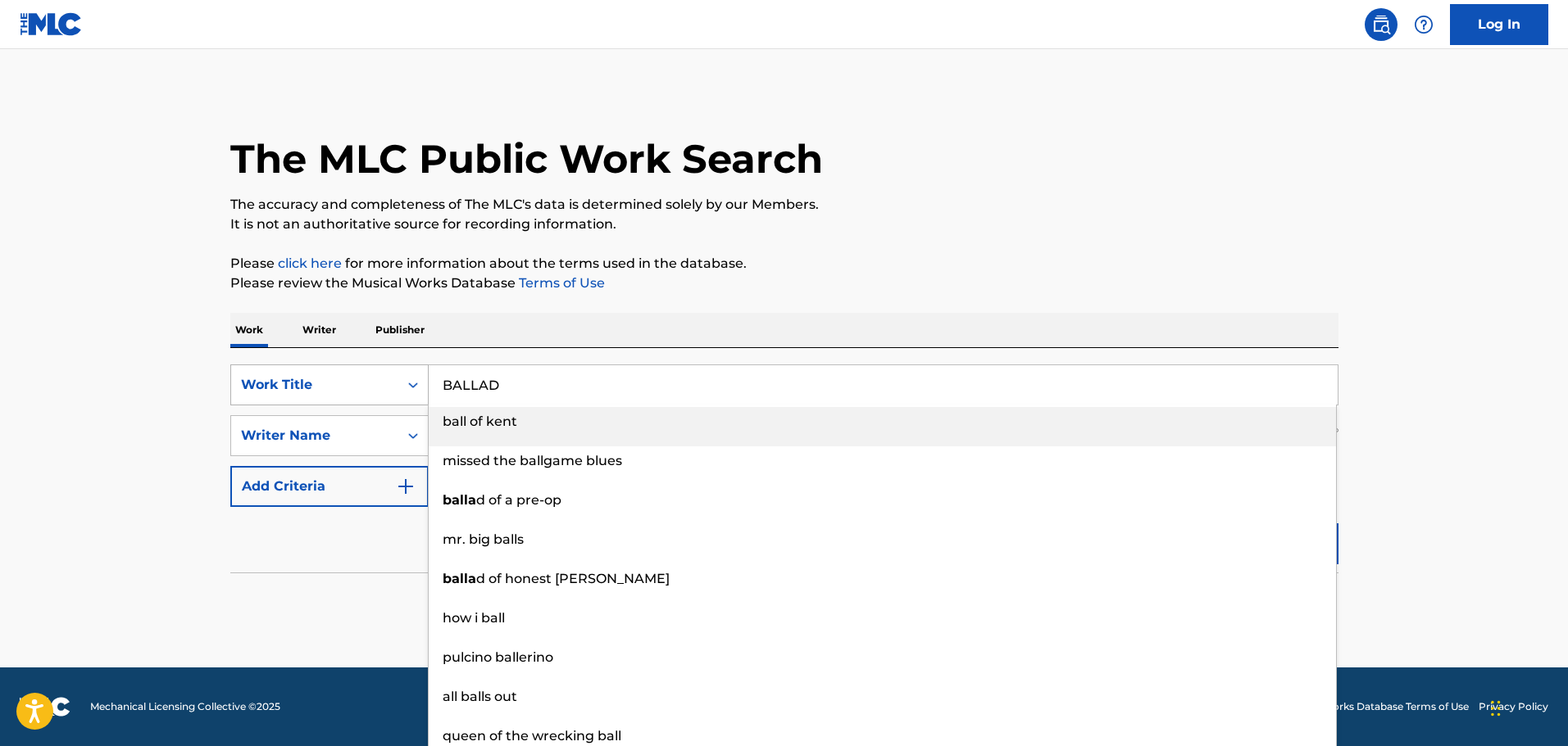
type input "ballad of a pre-op"
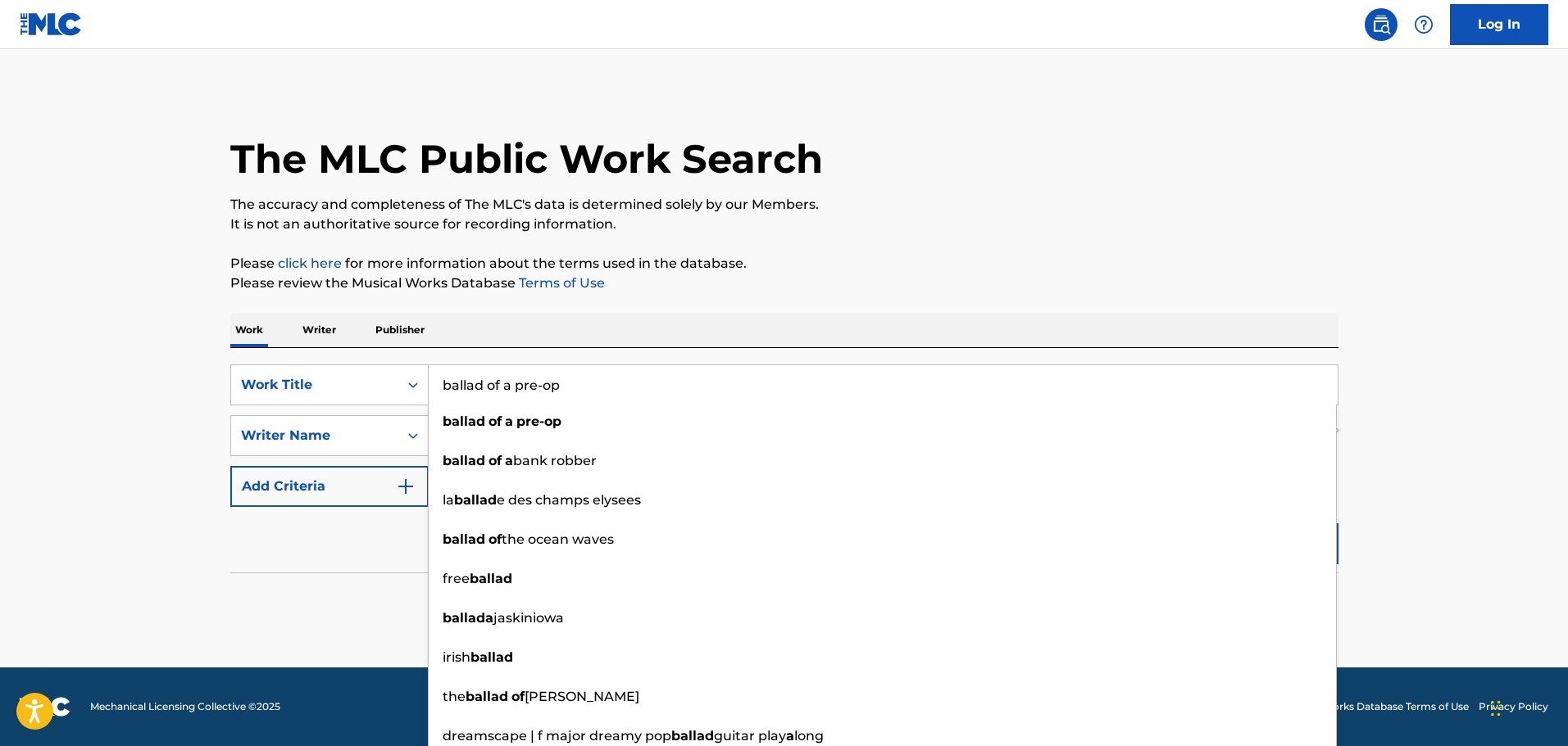
drag, startPoint x: 725, startPoint y: 387, endPoint x: 162, endPoint y: 305, distance: 568.9
click at [161, 305] on main "The MLC Public Work Search The accuracy and completeness of The MLC's data is d…" at bounding box center [784, 358] width 1568 height 619
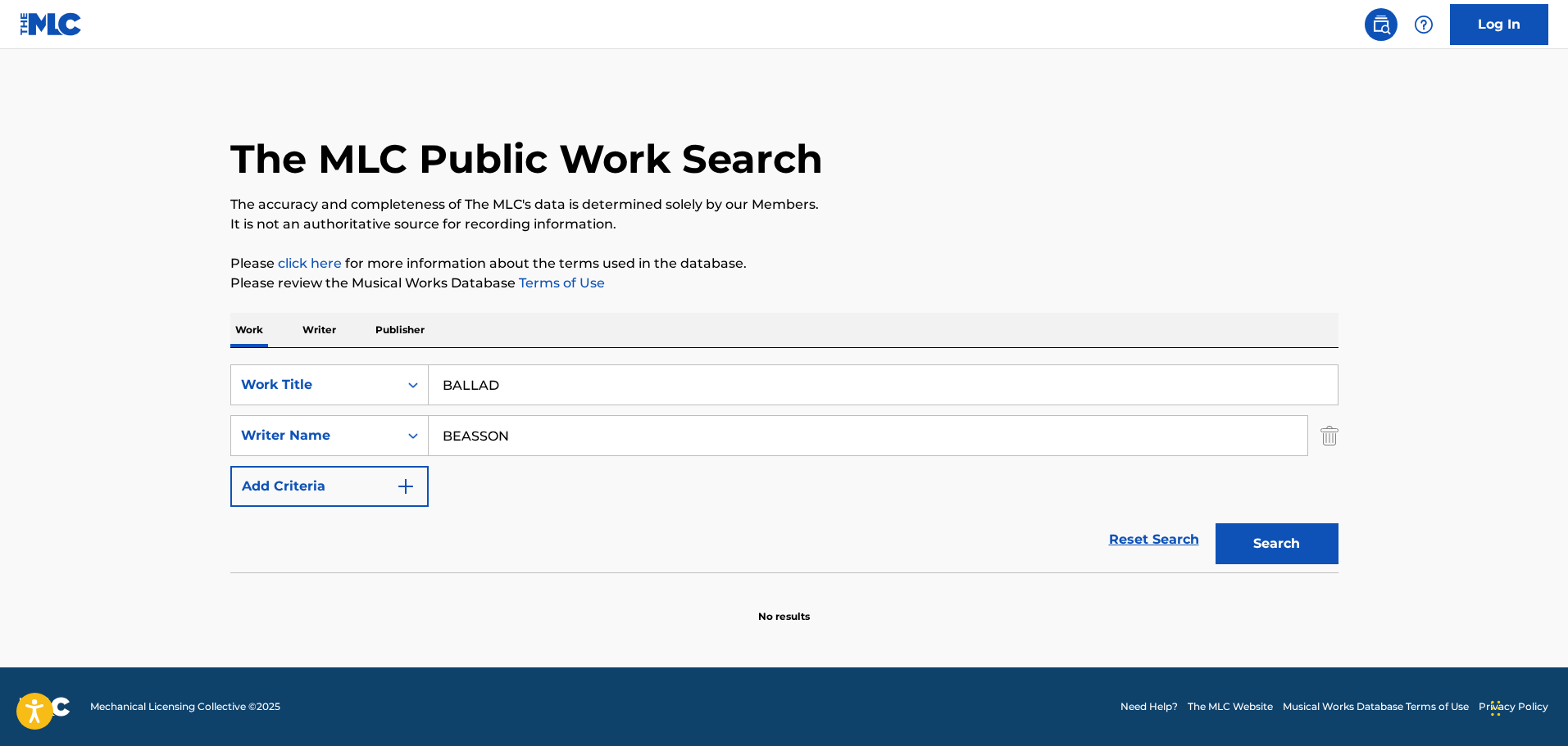
click at [211, 257] on div "The MLC Public Work Search The accuracy and completeness of The MLC's data is d…" at bounding box center [785, 357] width 1148 height 534
click at [1274, 543] on button "Search" at bounding box center [1277, 543] width 122 height 41
drag, startPoint x: 641, startPoint y: 382, endPoint x: 351, endPoint y: 334, distance: 293.9
click at [351, 334] on div "Work Writer Publisher SearchWithCriteriac01d1c2a-8120-402f-9b03-8e907d067ea0 Wo…" at bounding box center [784, 468] width 1108 height 312
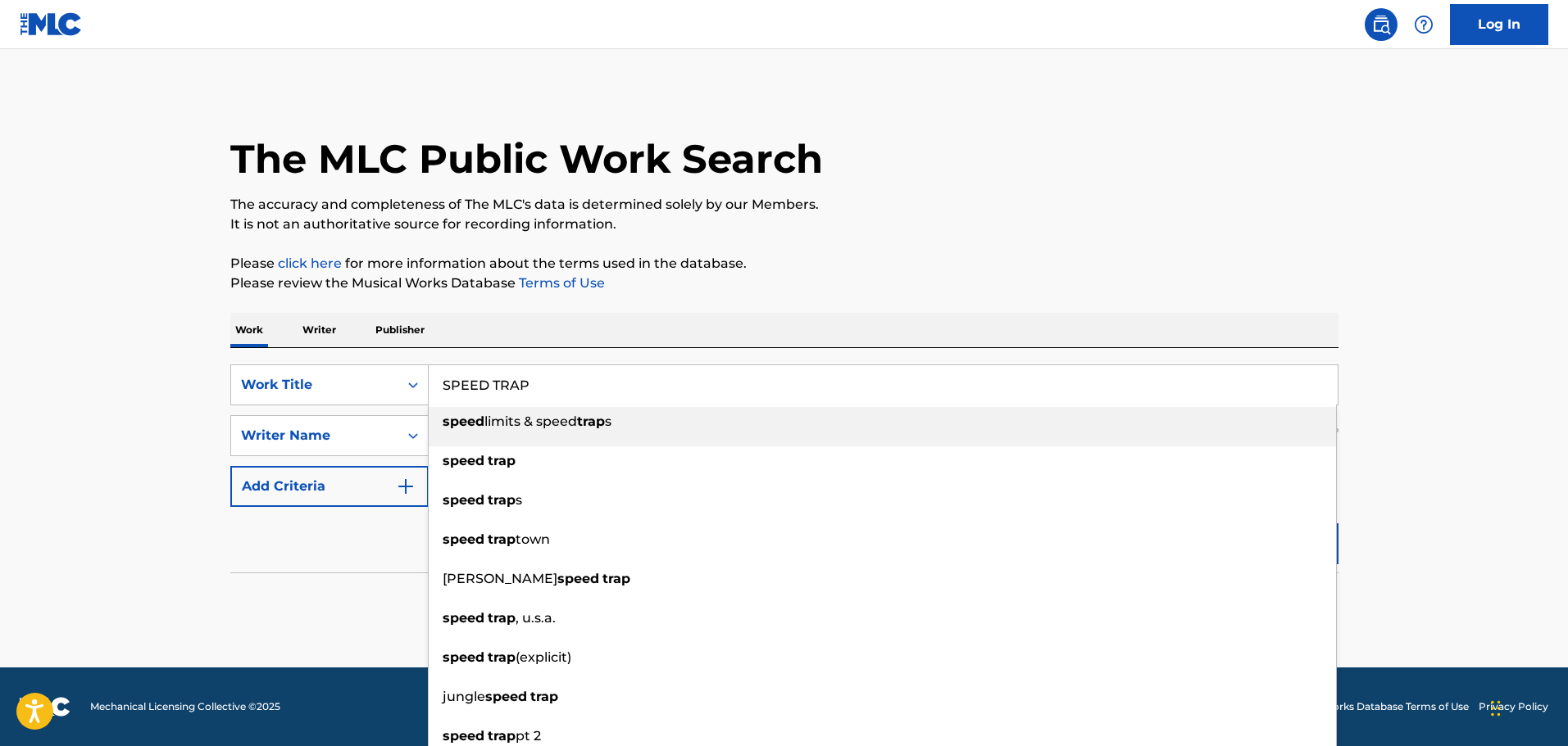
type input "SPEED TRAP"
click at [495, 299] on div "The MLC Public Work Search The accuracy and completeness of The MLC's data is d…" at bounding box center [785, 357] width 1148 height 534
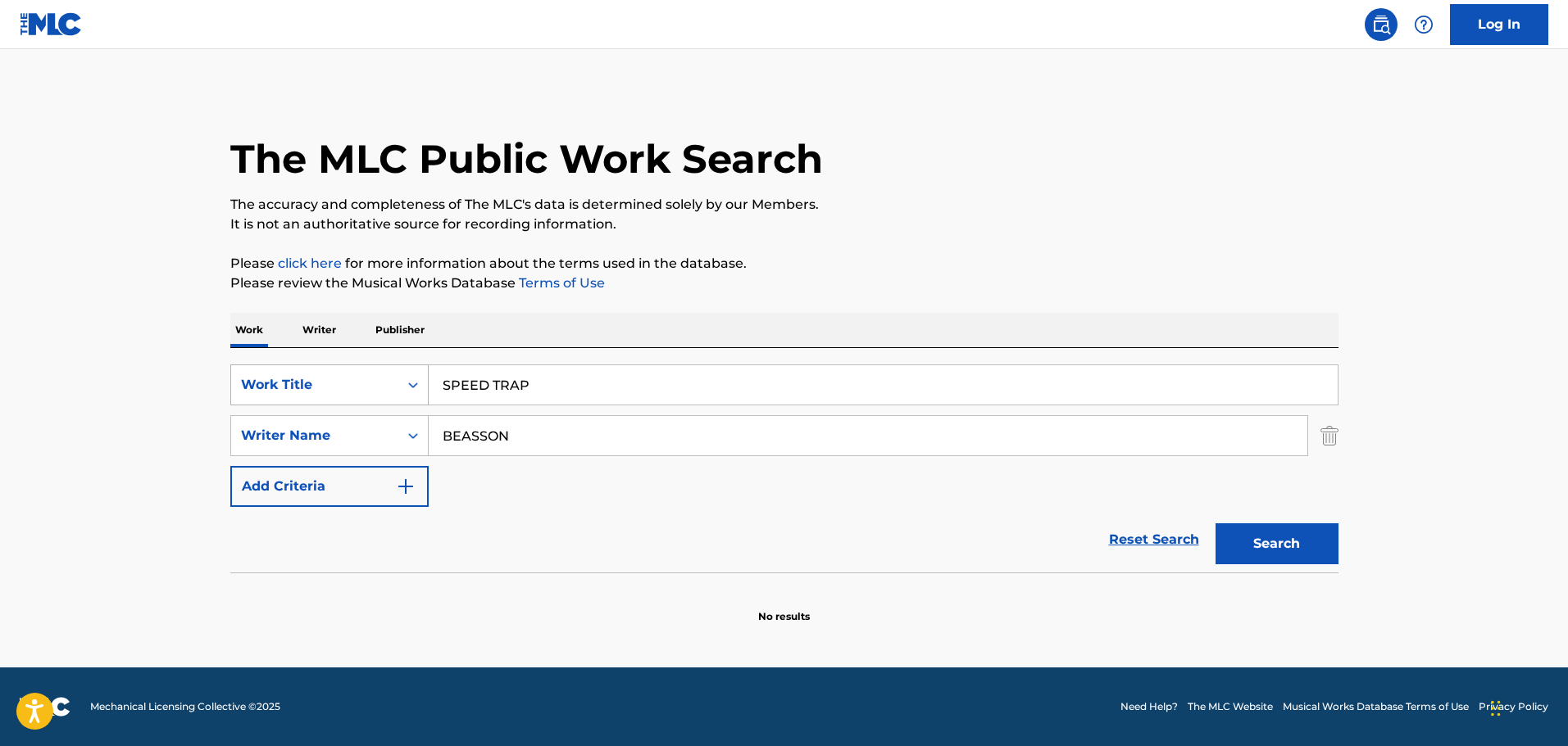
drag, startPoint x: 556, startPoint y: 443, endPoint x: 302, endPoint y: 387, distance: 260.1
click at [302, 387] on div "SearchWithCriteriac01d1c2a-8120-402f-9b03-8e907d067ea0 Work Title SPEED TRAP Se…" at bounding box center [784, 435] width 1108 height 142
type input "[PERSON_NAME]"
click at [1216, 524] on button "Search" at bounding box center [1277, 543] width 122 height 41
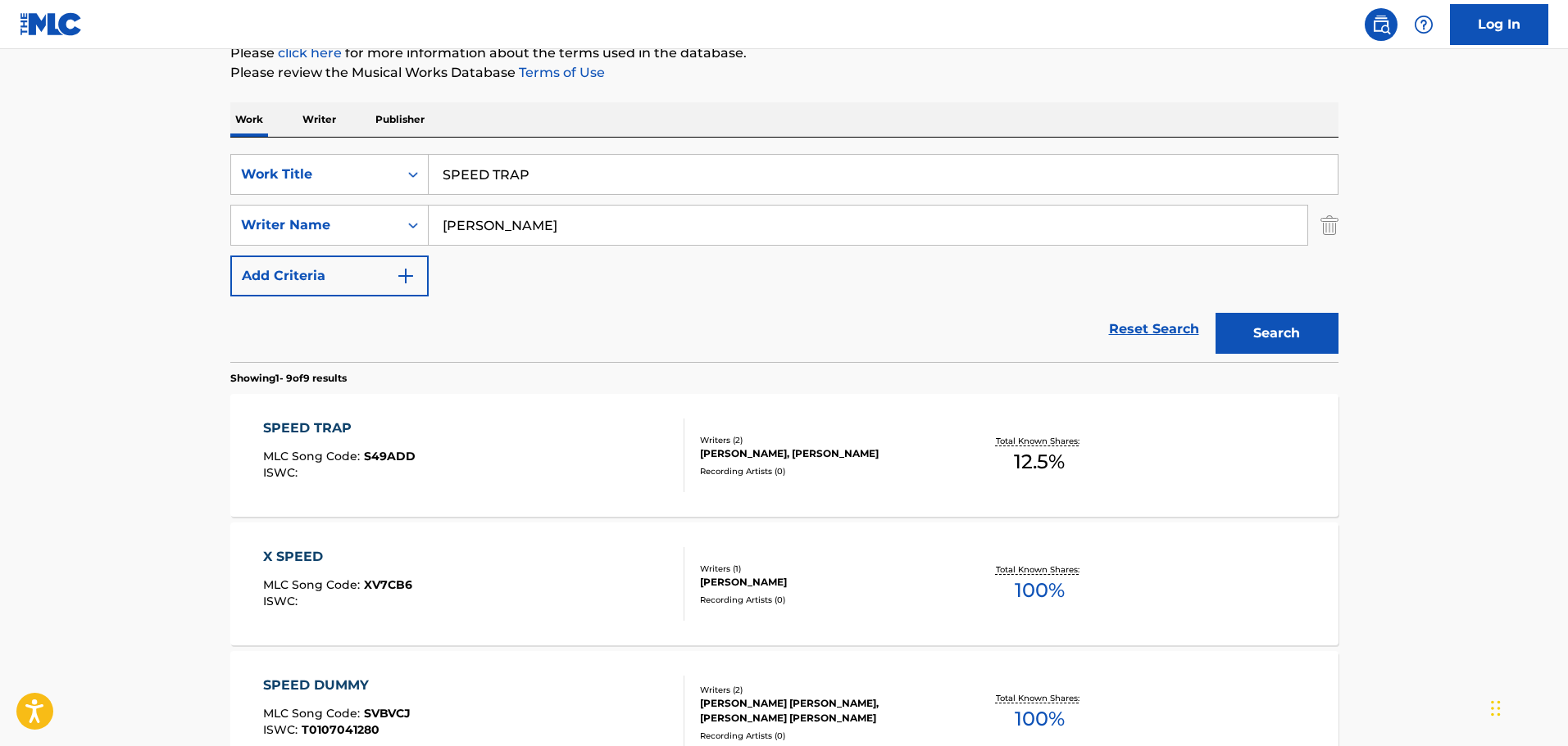
scroll to position [328, 0]
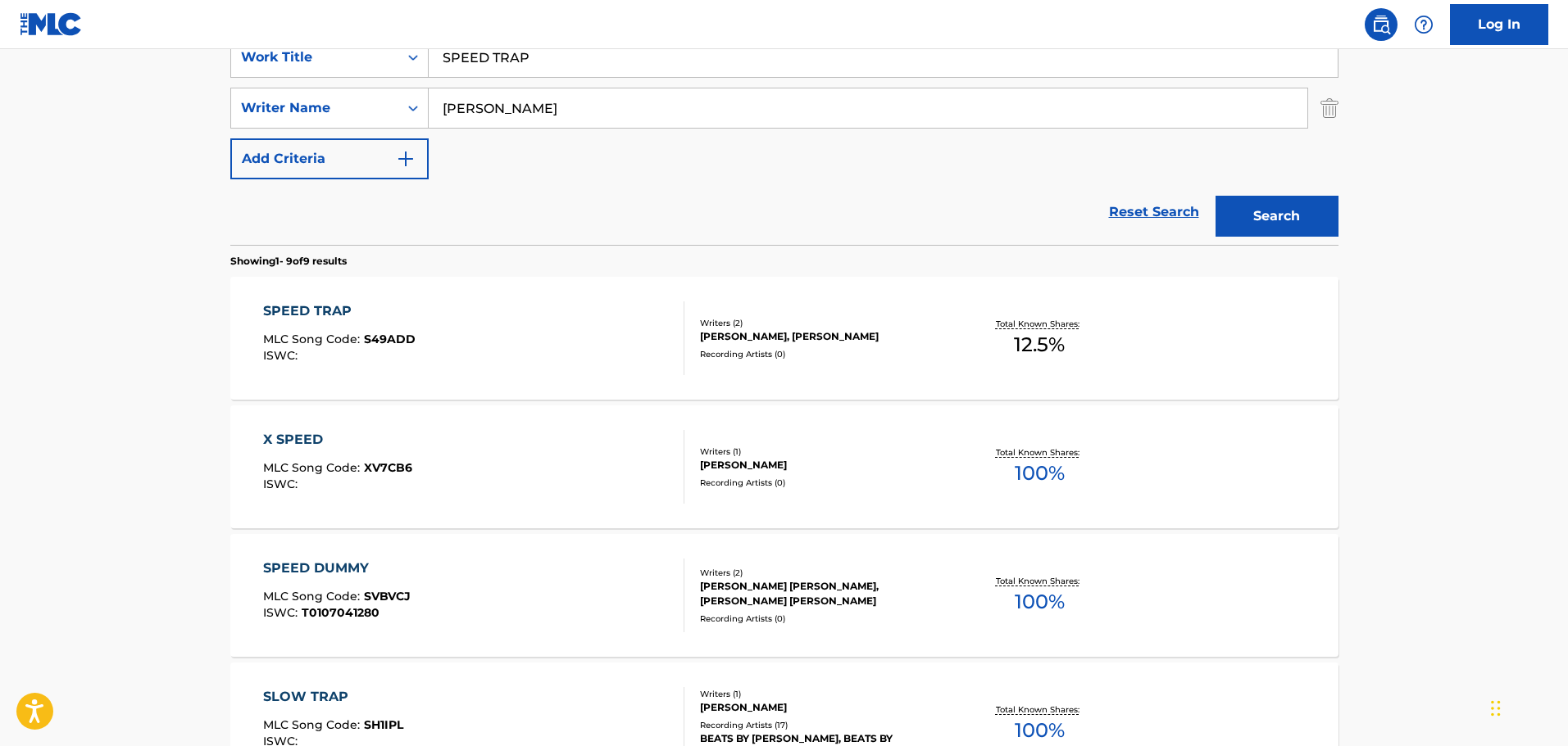
click at [500, 312] on div "SPEED TRAP MLC Song Code : S49ADD ISWC :" at bounding box center [473, 338] width 421 height 73
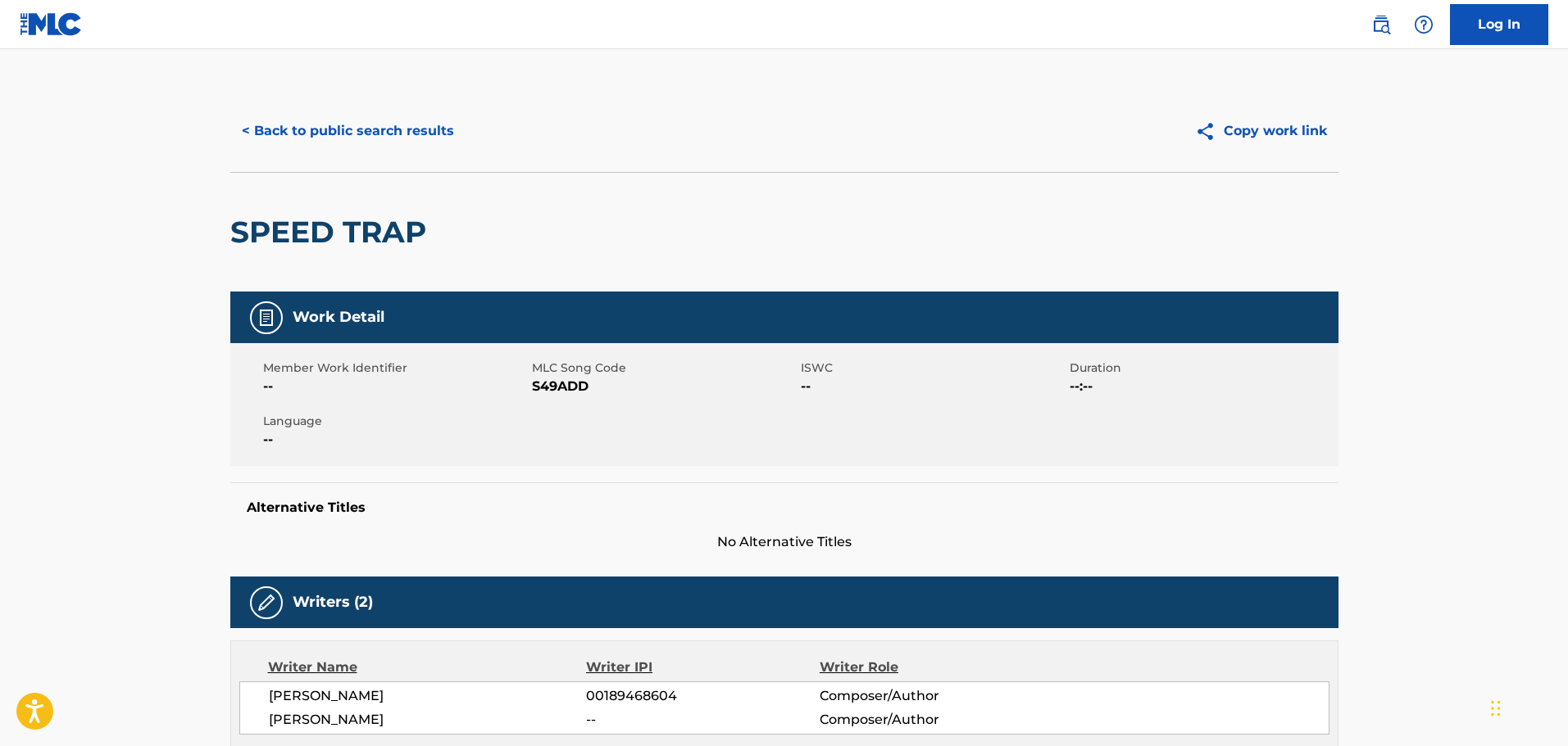
click at [356, 120] on button "< Back to public search results" at bounding box center [348, 130] width 236 height 41
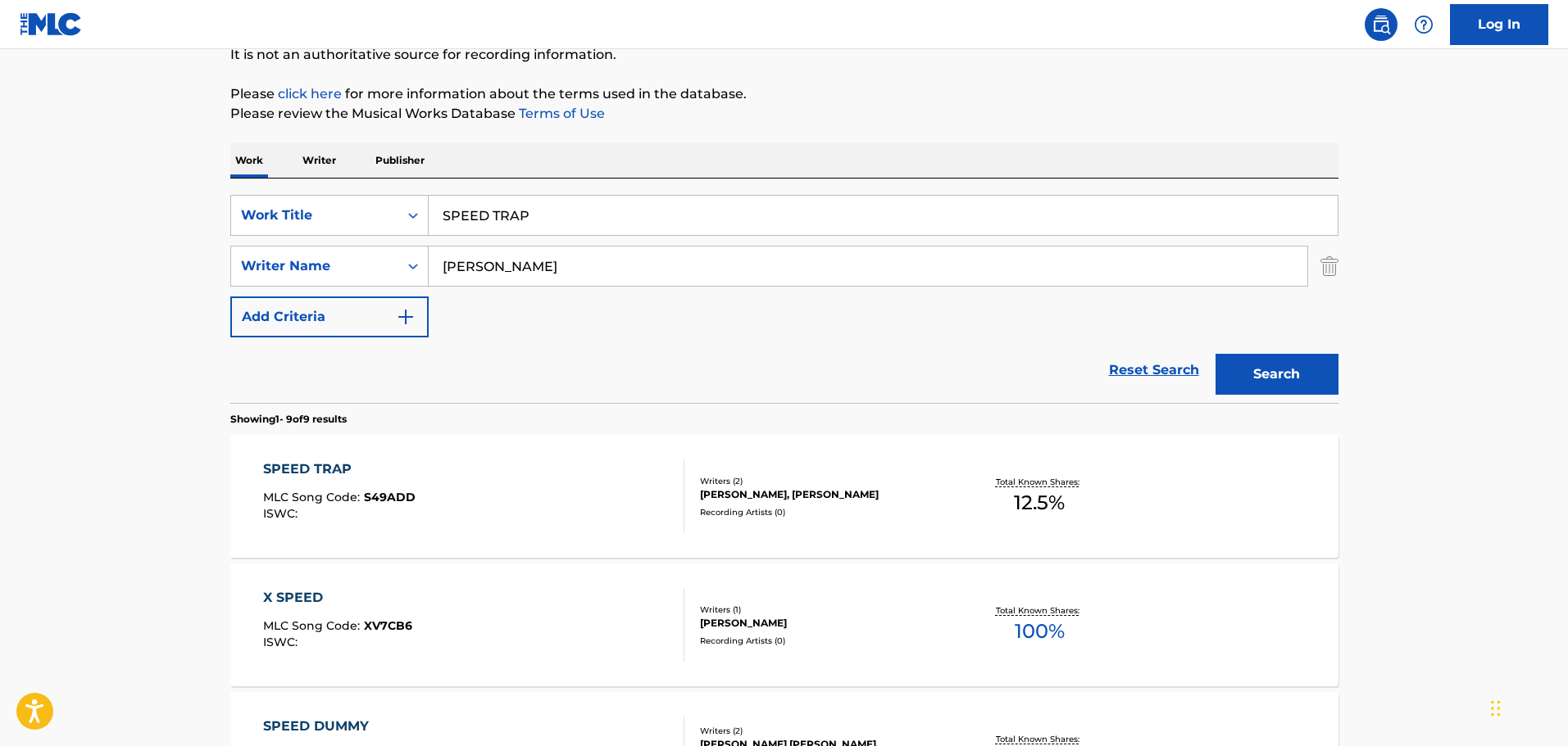
scroll to position [164, 0]
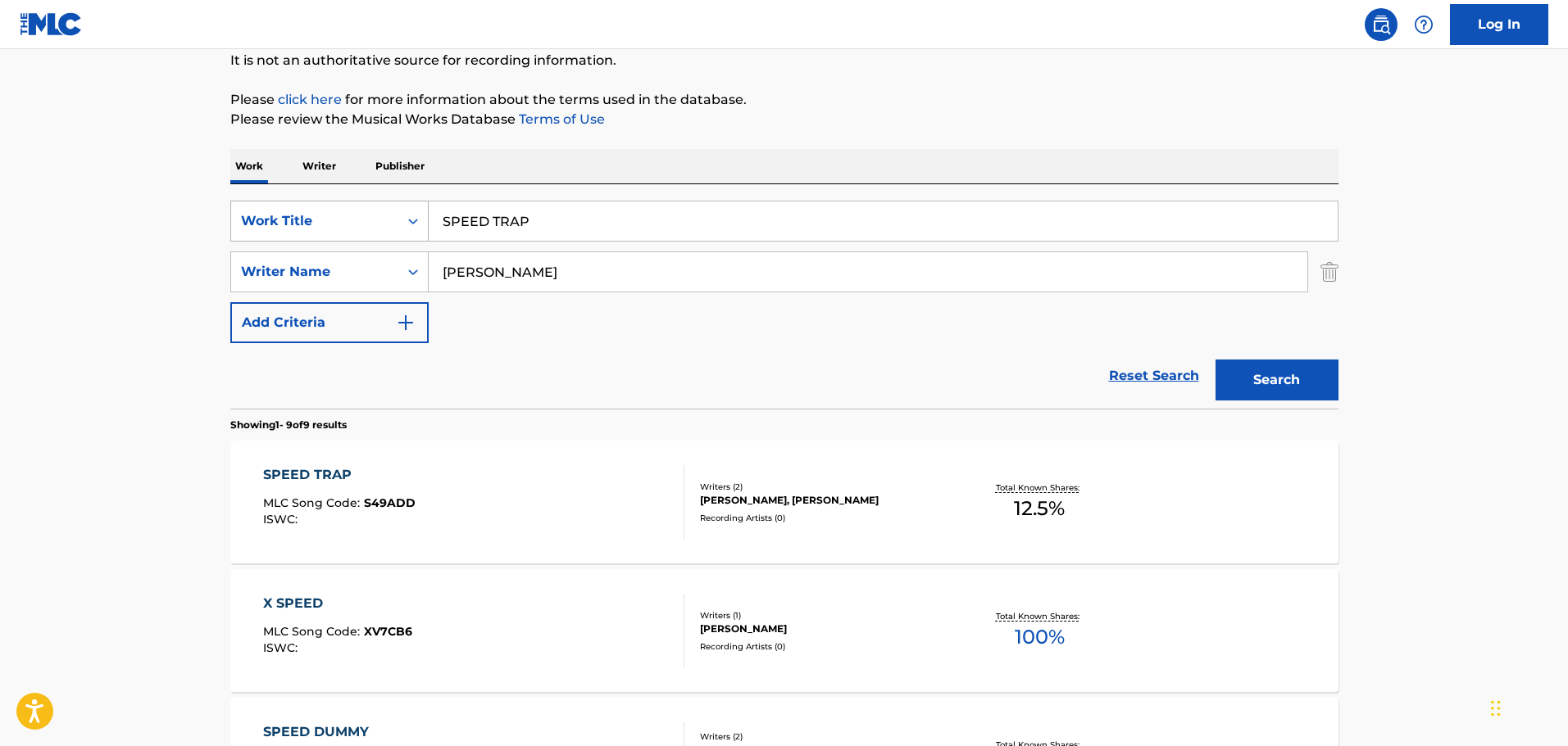
drag, startPoint x: 621, startPoint y: 210, endPoint x: 276, endPoint y: 208, distance: 345.0
click at [483, 205] on input "SPEED TRAP" at bounding box center [883, 221] width 909 height 40
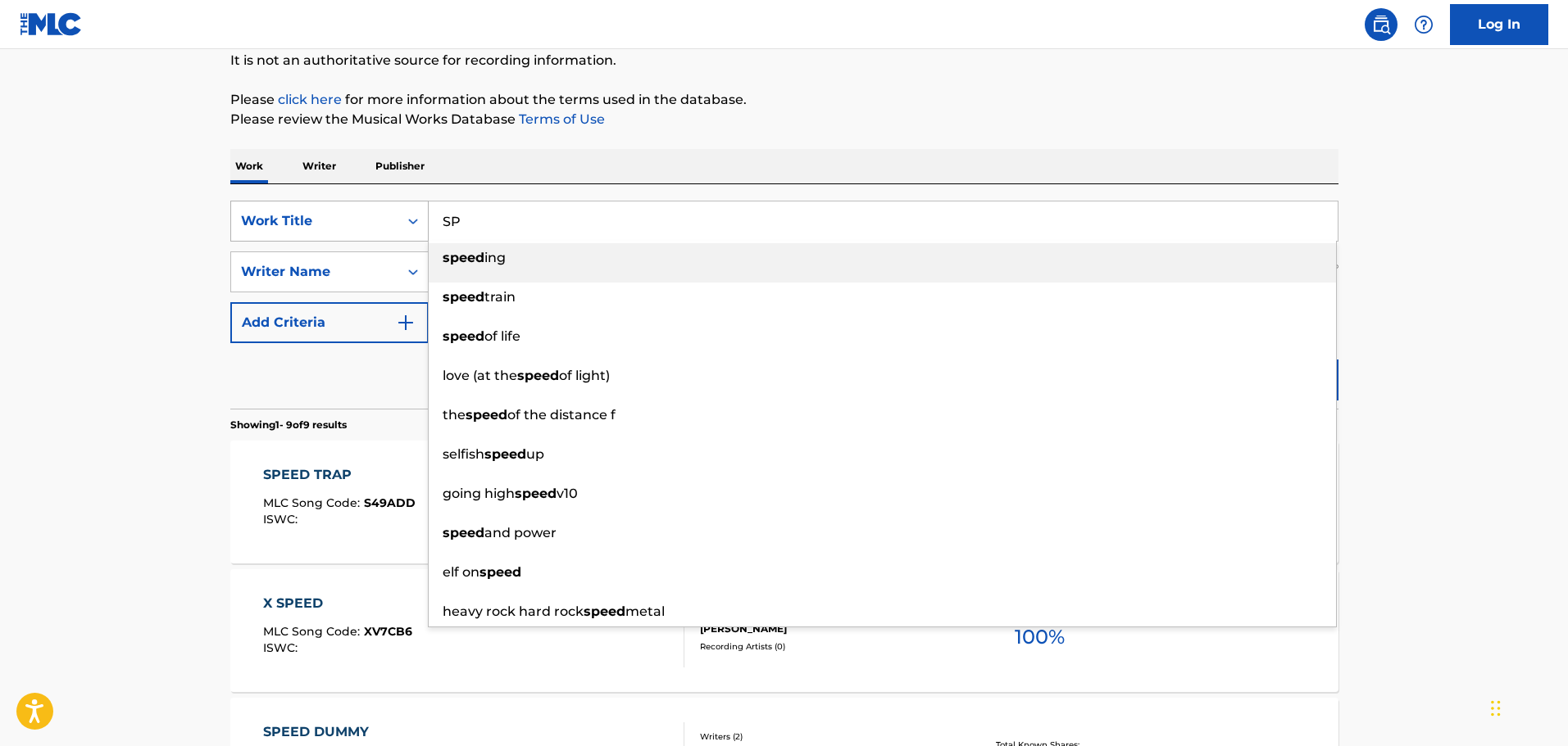
type input "S"
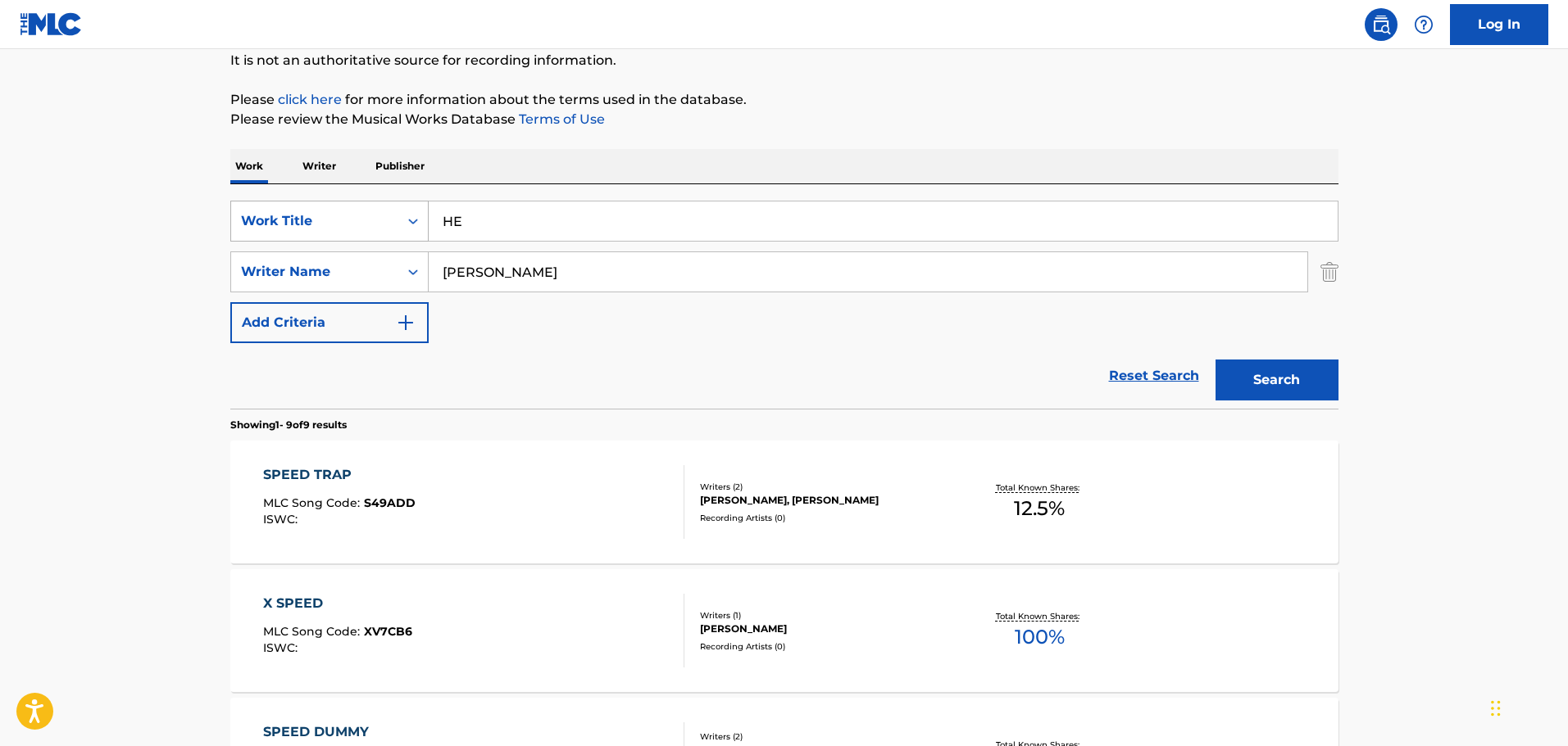
type input "H"
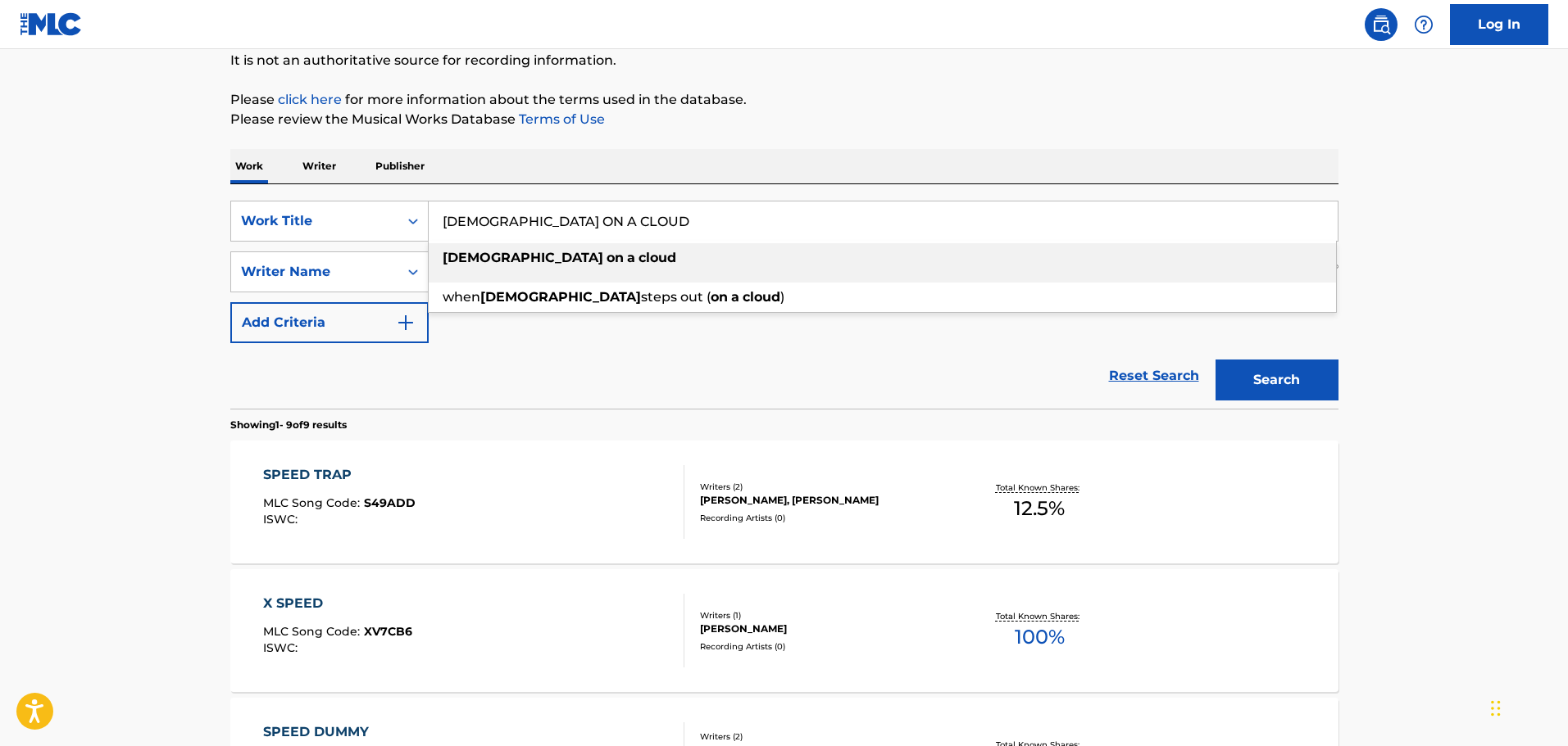
click at [685, 252] on div "[DEMOGRAPHIC_DATA] on a cloud" at bounding box center [882, 257] width 907 height 29
type input "[DEMOGRAPHIC_DATA] on a cloud"
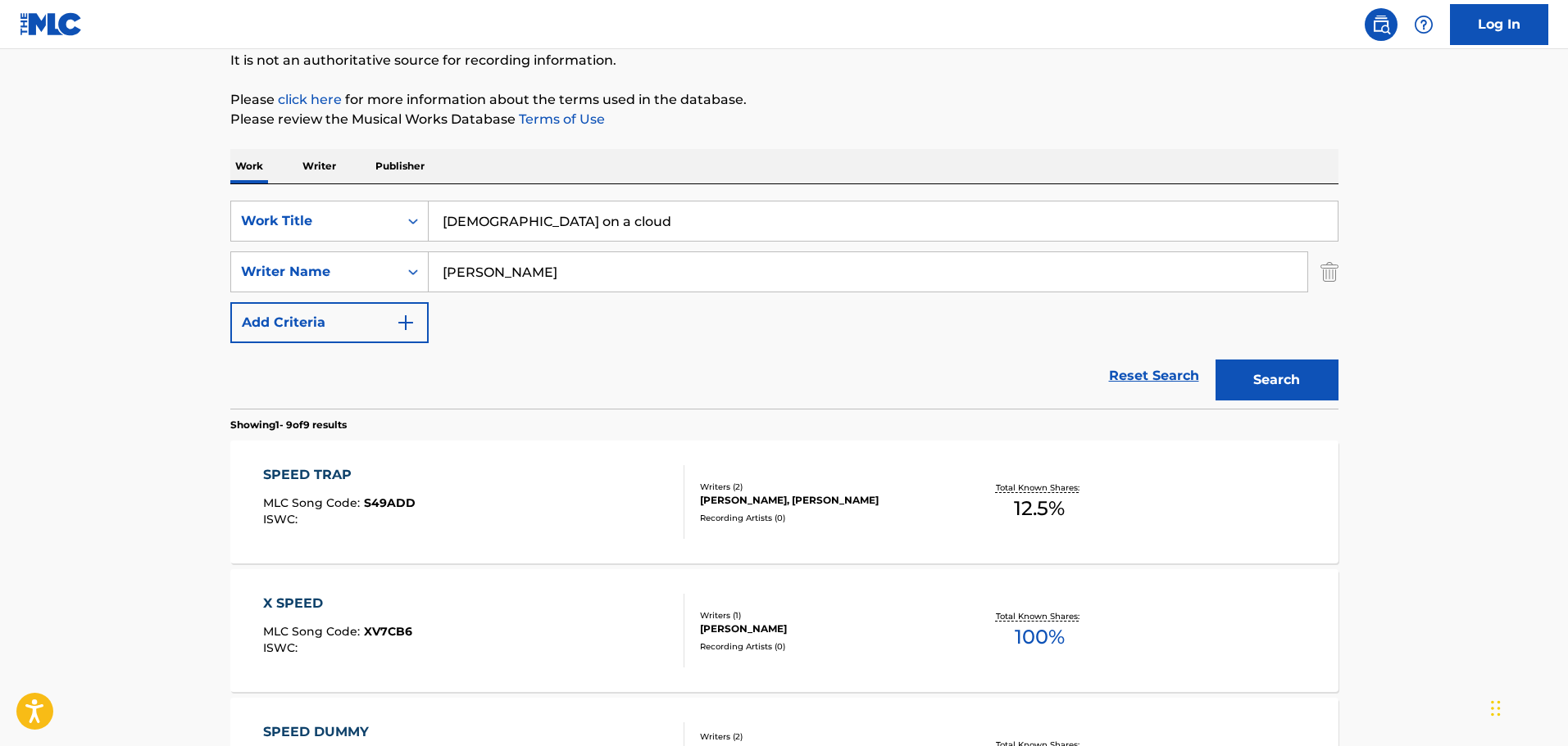
click at [1306, 379] on button "Search" at bounding box center [1277, 380] width 122 height 41
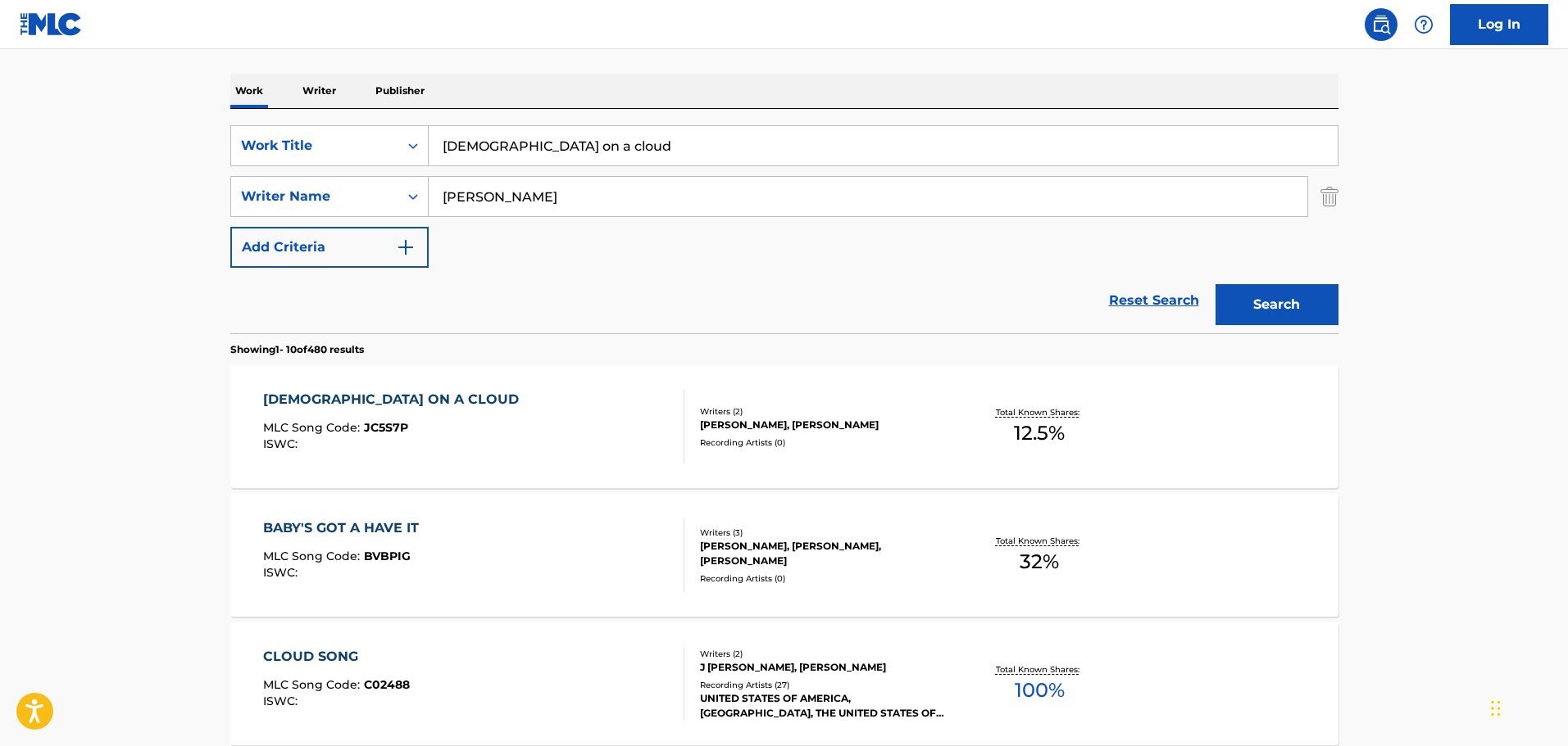
scroll to position [328, 0]
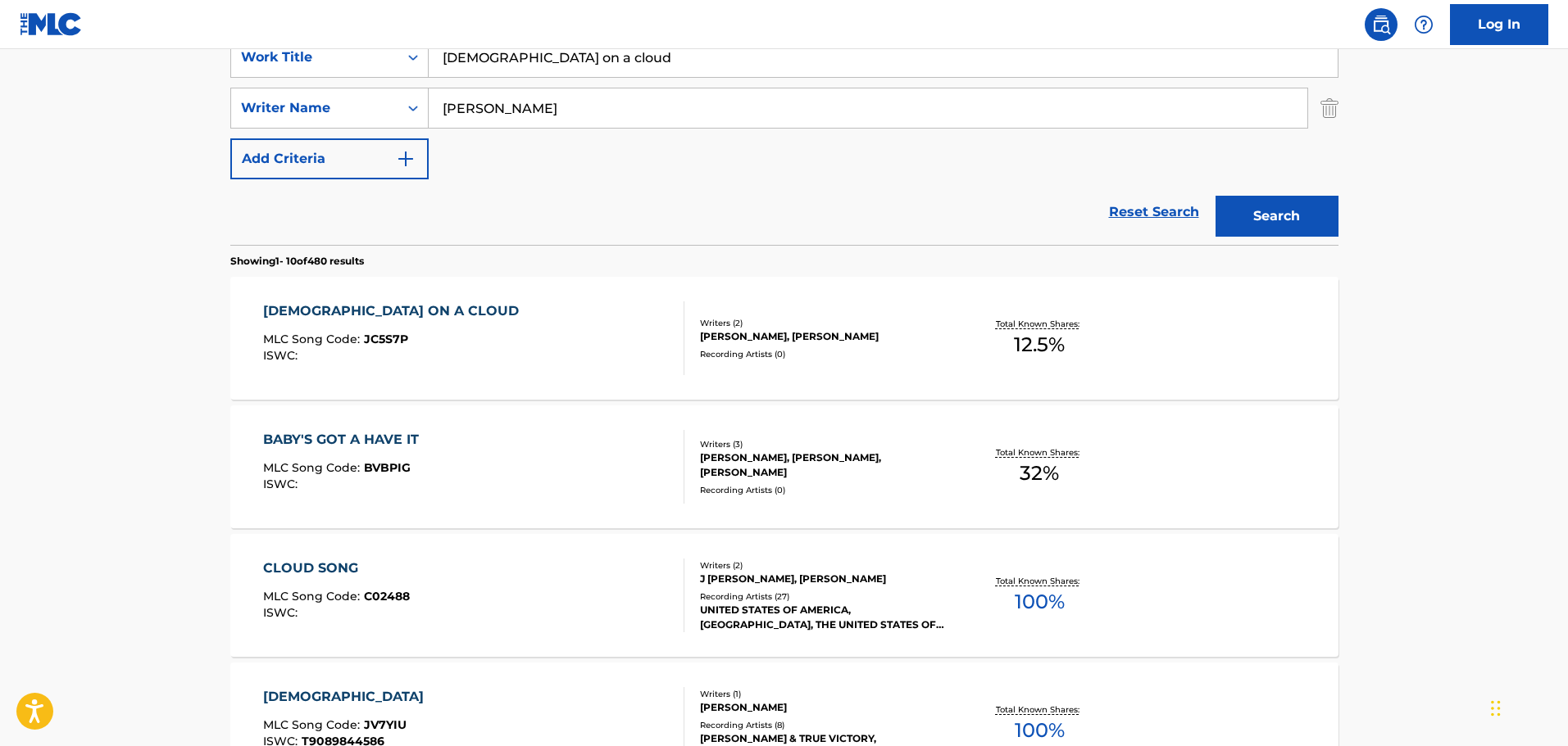
click at [578, 332] on div "[PERSON_NAME] ON A CLOUD MLC Song Code : JC5S7P ISWC :" at bounding box center [473, 338] width 421 height 73
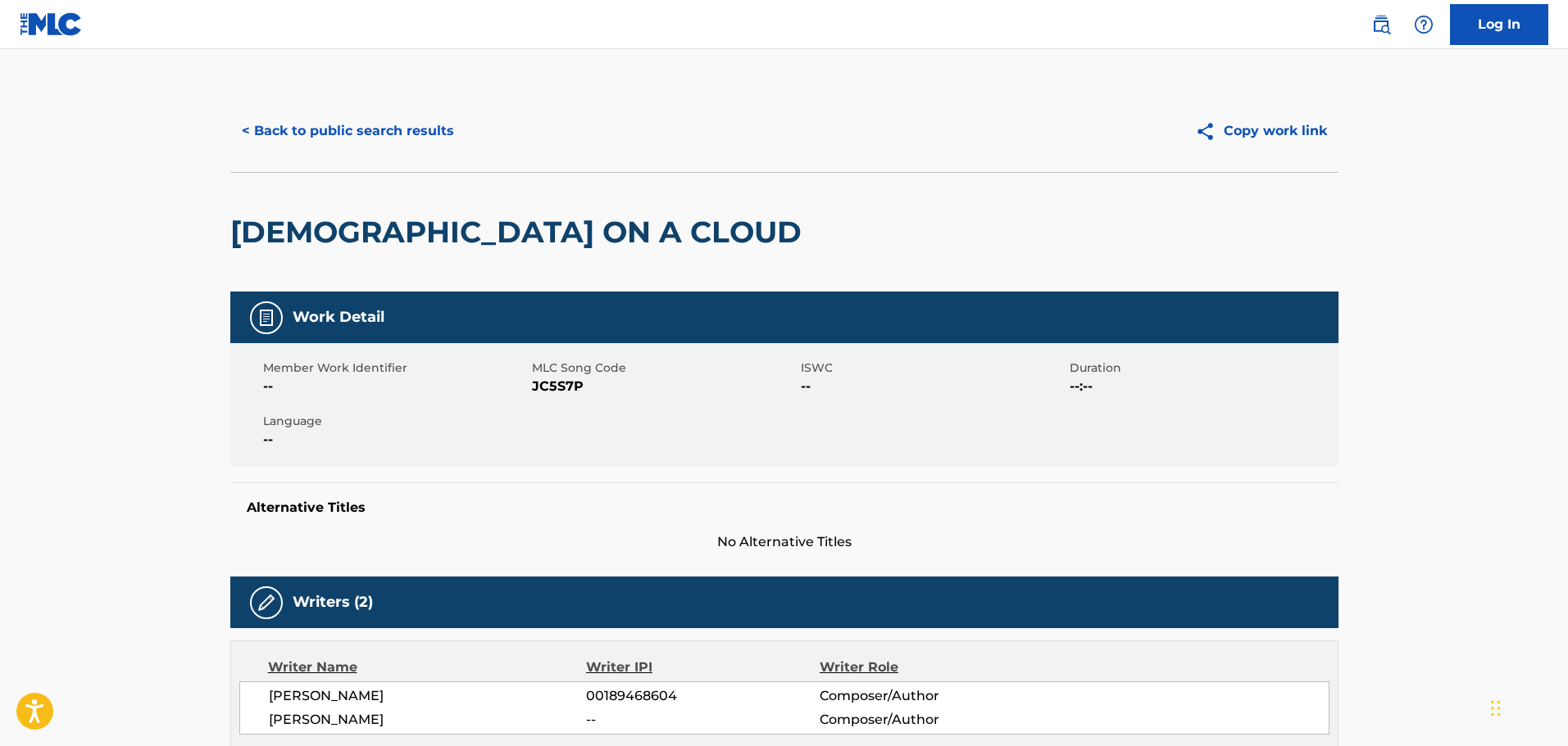
click at [383, 105] on div "< Back to public search results Copy work link" at bounding box center [784, 131] width 1108 height 82
click at [387, 115] on button "< Back to public search results" at bounding box center [348, 130] width 236 height 41
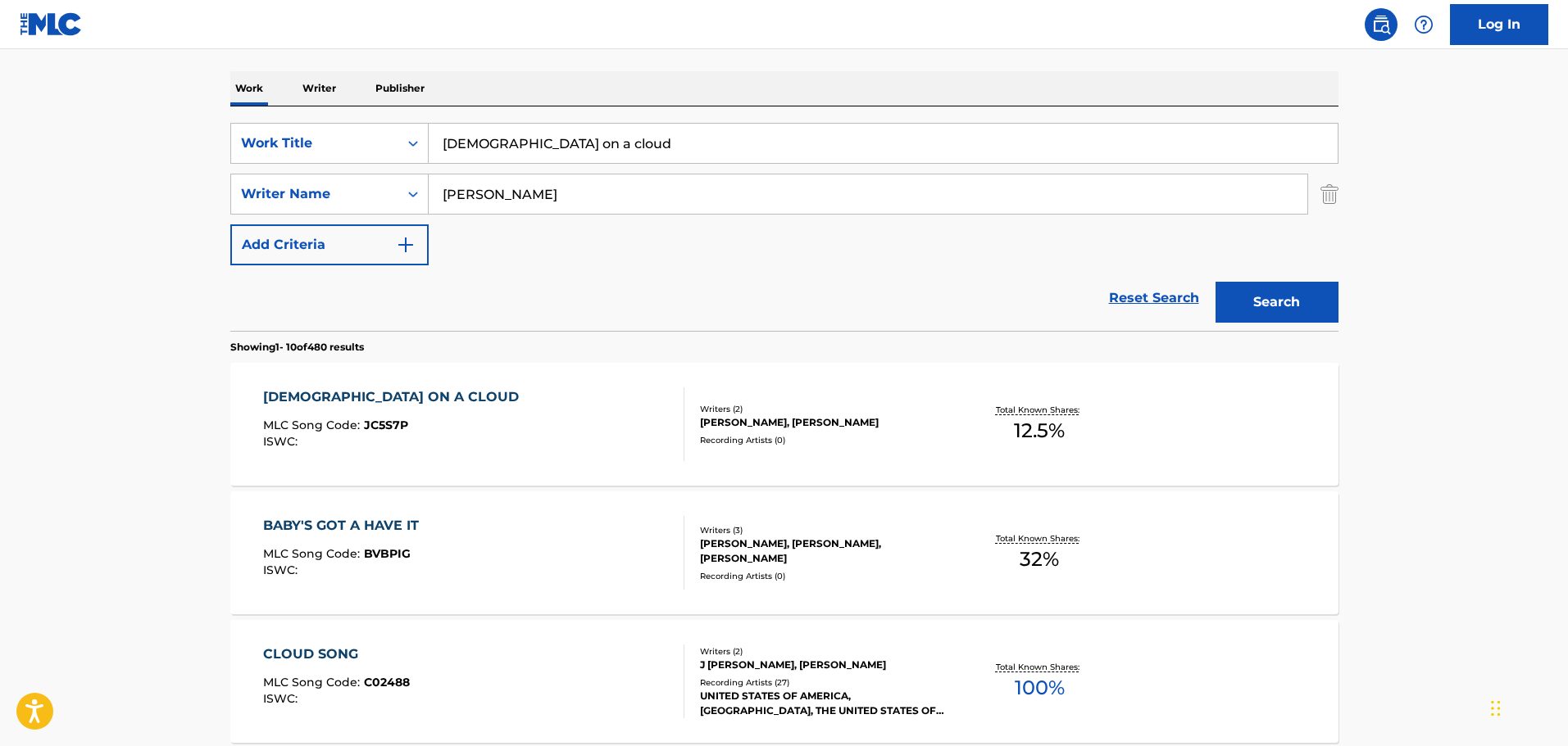
scroll to position [164, 0]
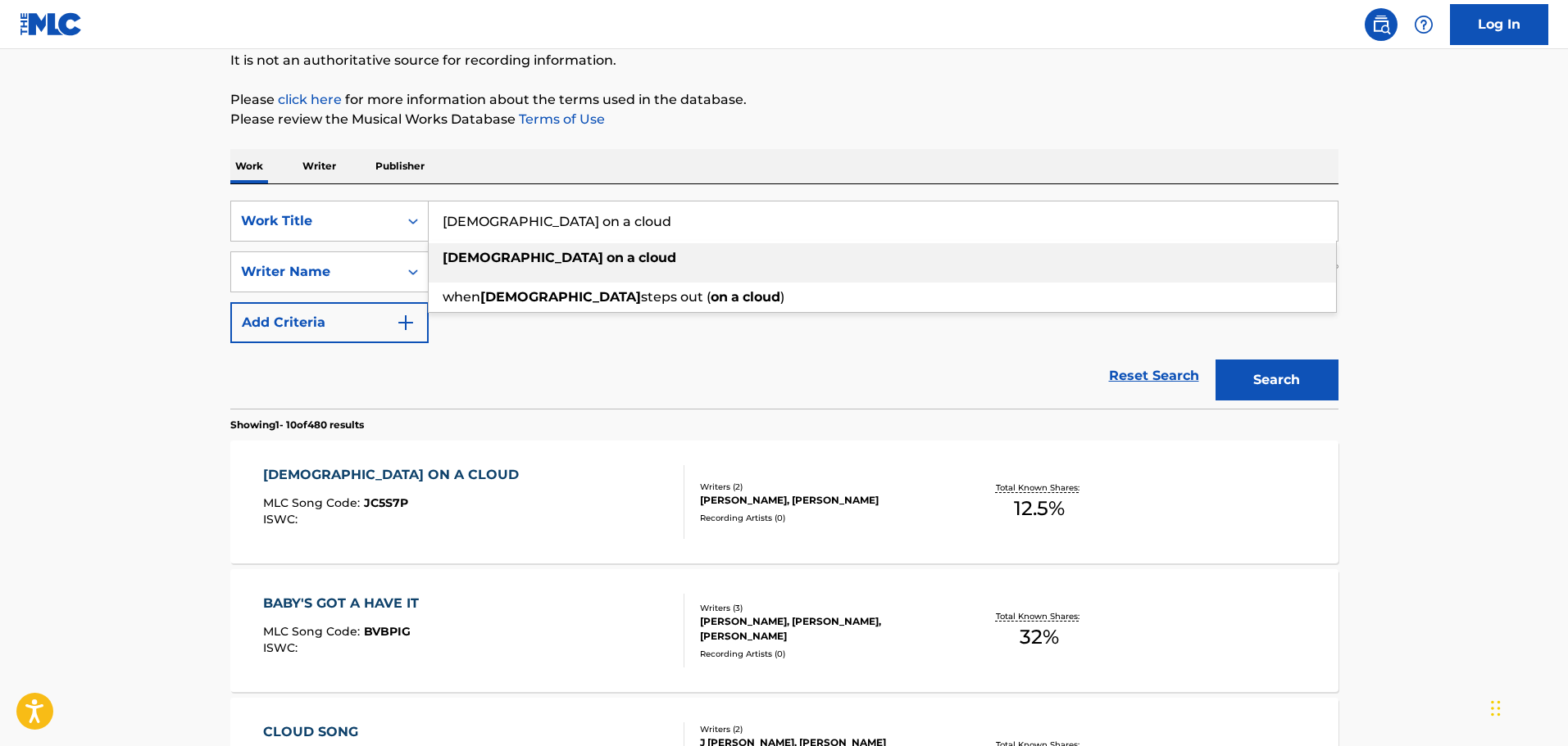
drag, startPoint x: 644, startPoint y: 229, endPoint x: 318, endPoint y: 189, distance: 328.4
click at [318, 189] on div "SearchWithCriteriac01d1c2a-8120-402f-9b03-8e907d067ea0 Work Title [PERSON_NAME]…" at bounding box center [784, 297] width 1108 height 224
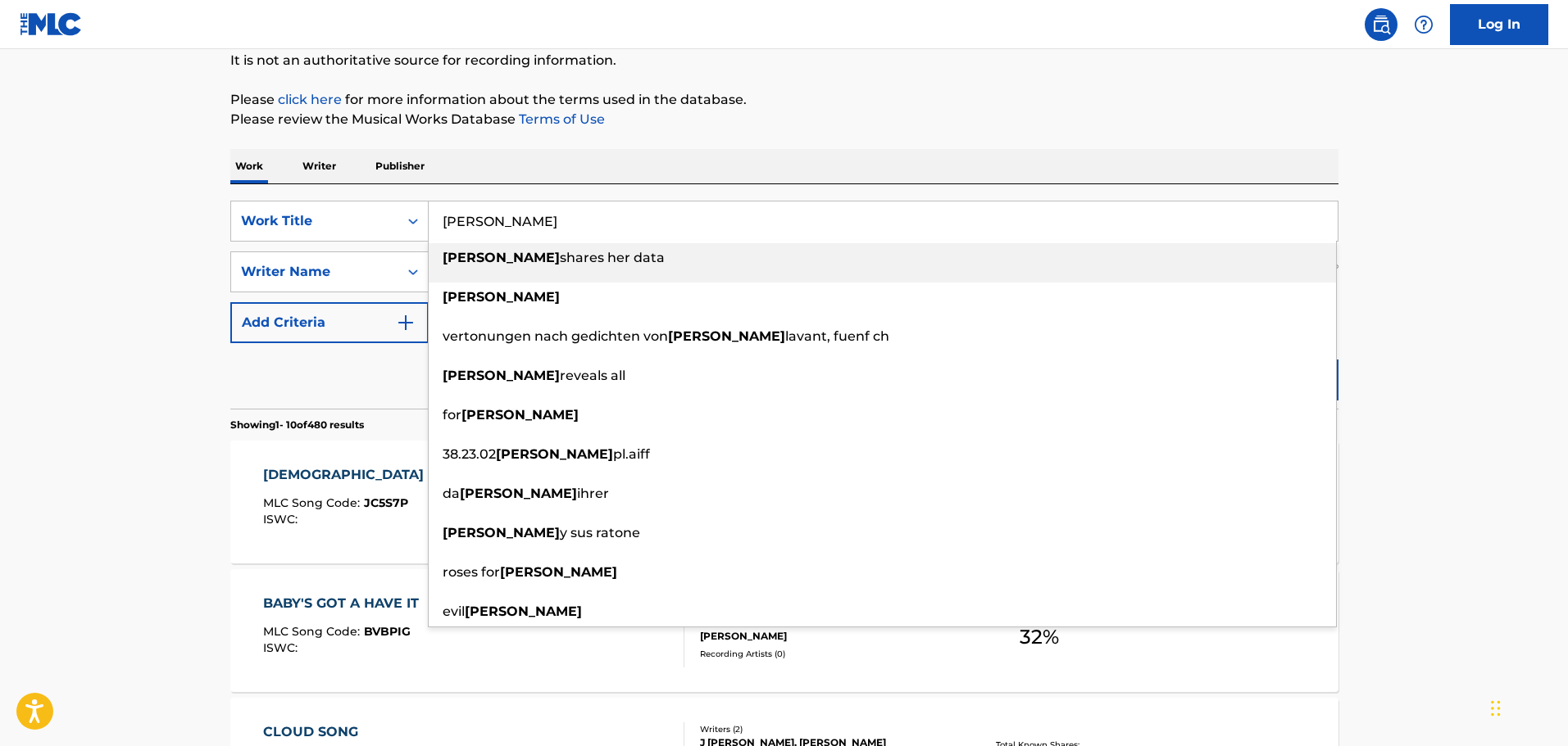
type input "[PERSON_NAME]"
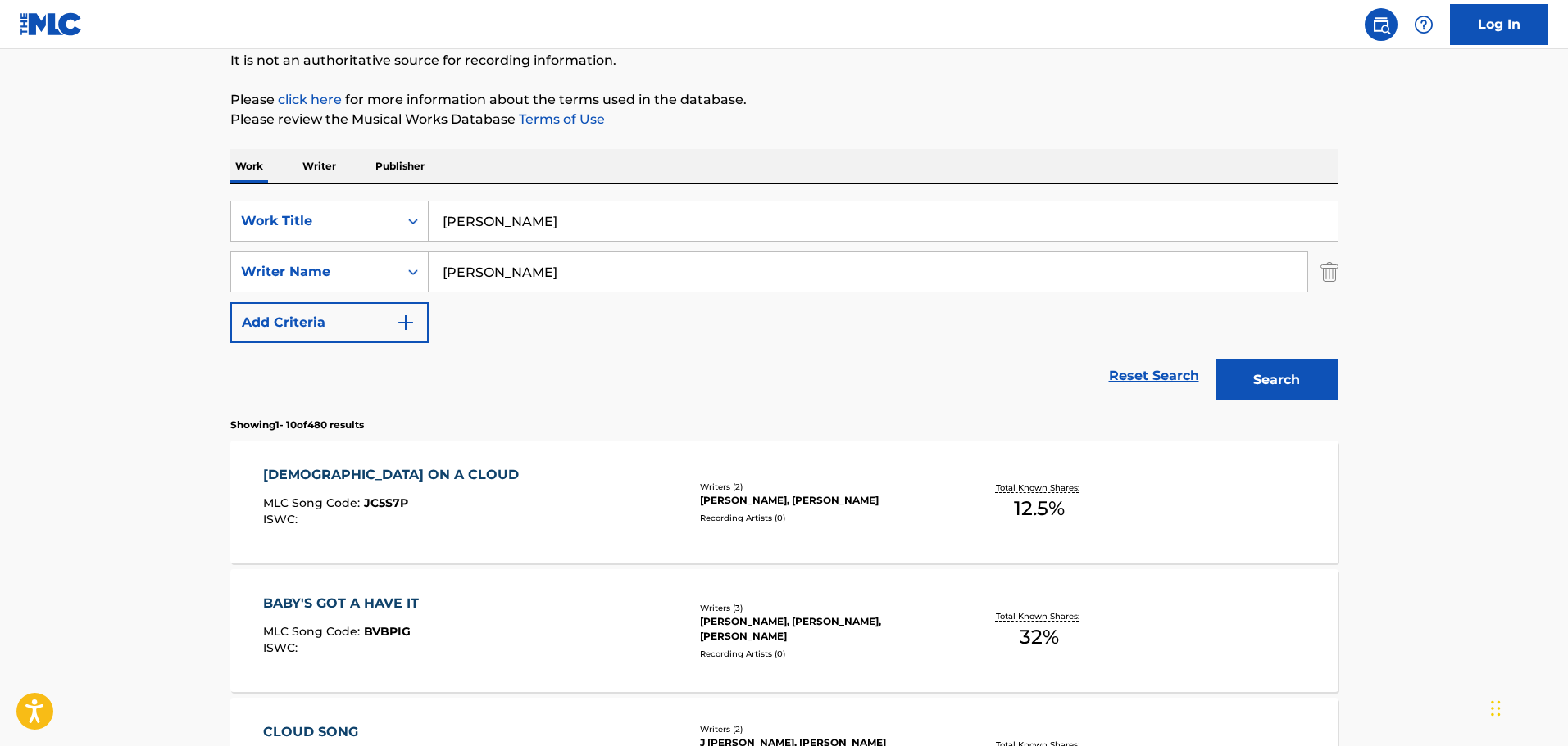
click at [1262, 381] on button "Search" at bounding box center [1277, 380] width 122 height 41
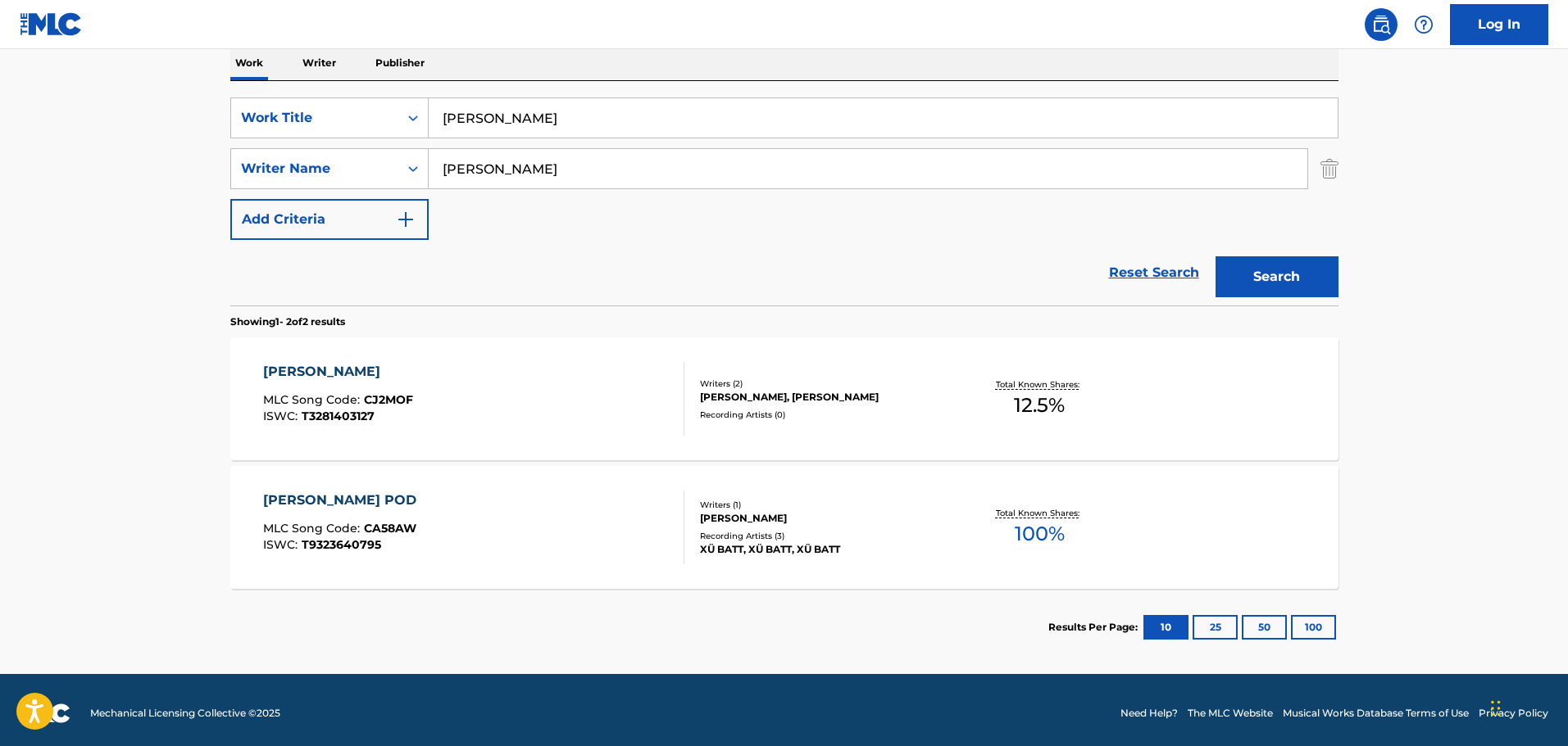
scroll to position [274, 0]
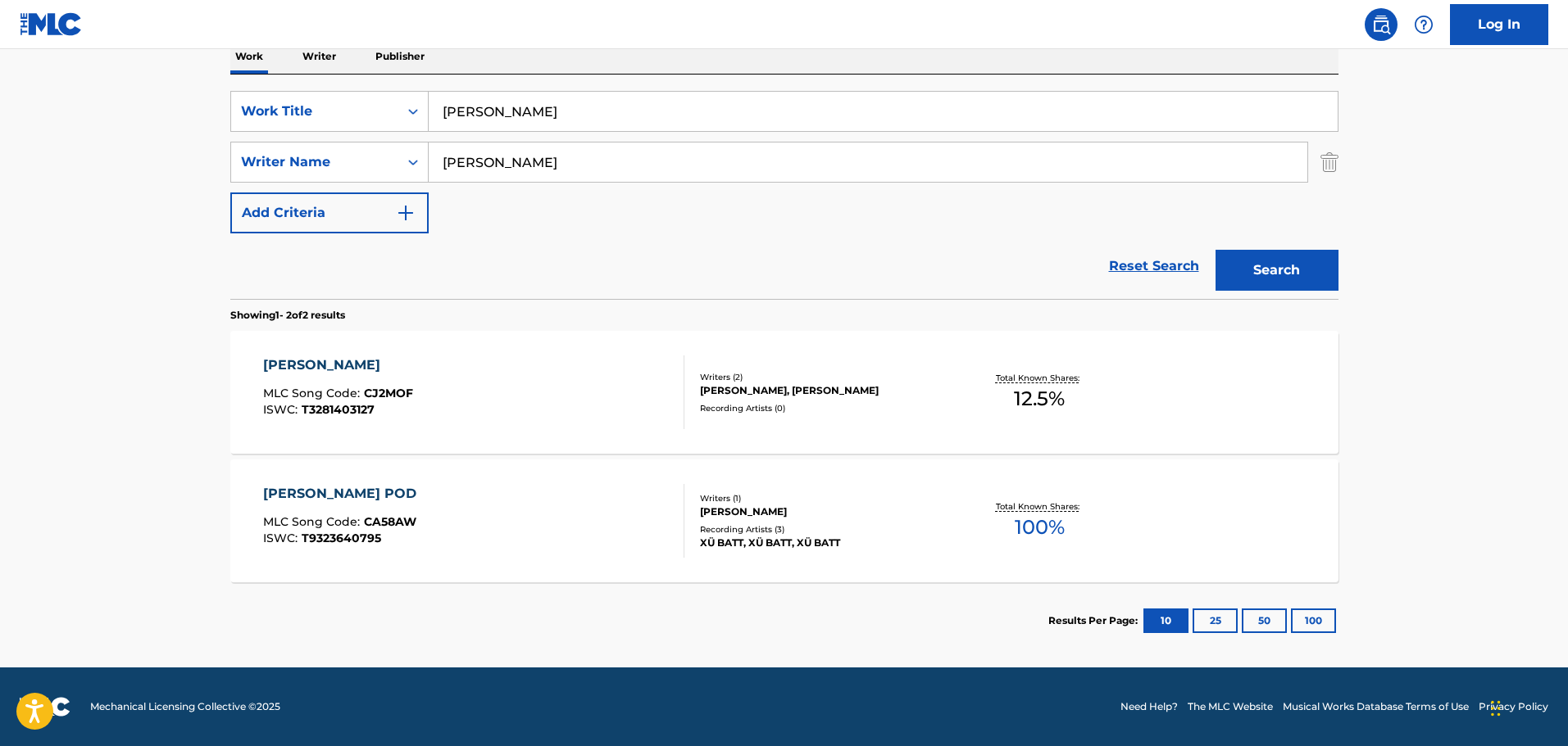
click at [612, 381] on div "[PERSON_NAME] MLC Song Code : CJ2MOF ISWC : T3281403127" at bounding box center [473, 392] width 421 height 73
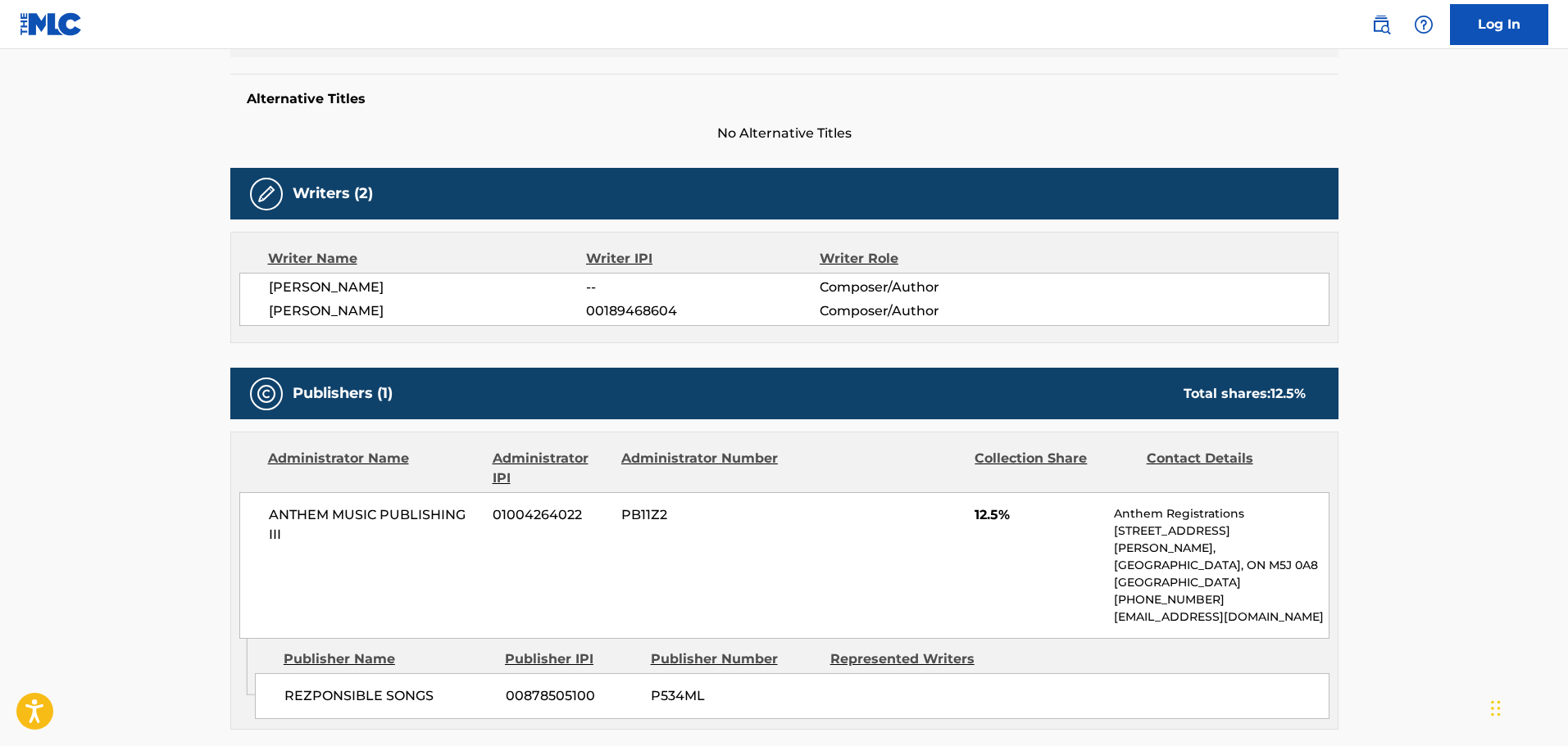
scroll to position [410, 0]
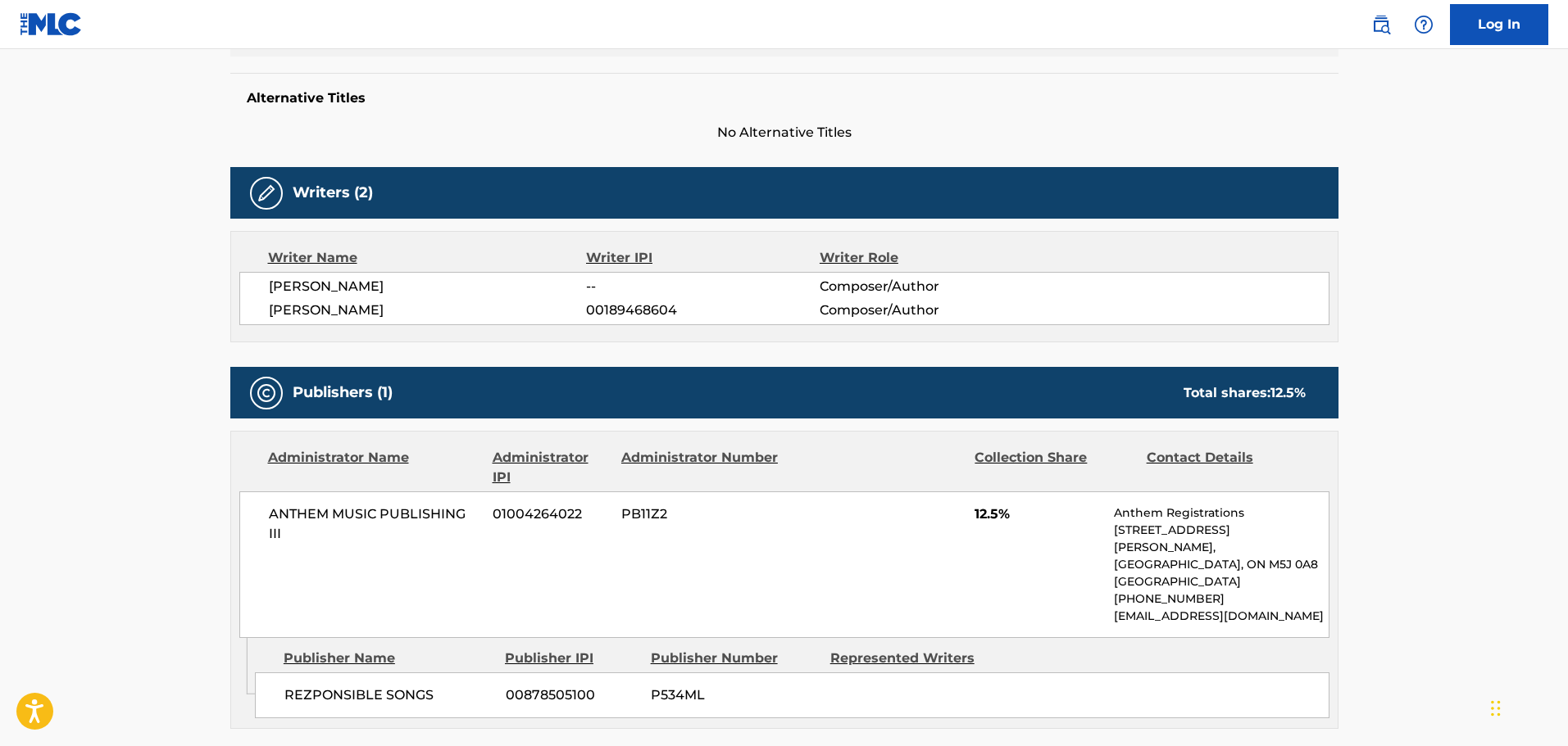
click at [533, 170] on div "Writers (2)" at bounding box center [784, 192] width 1108 height 52
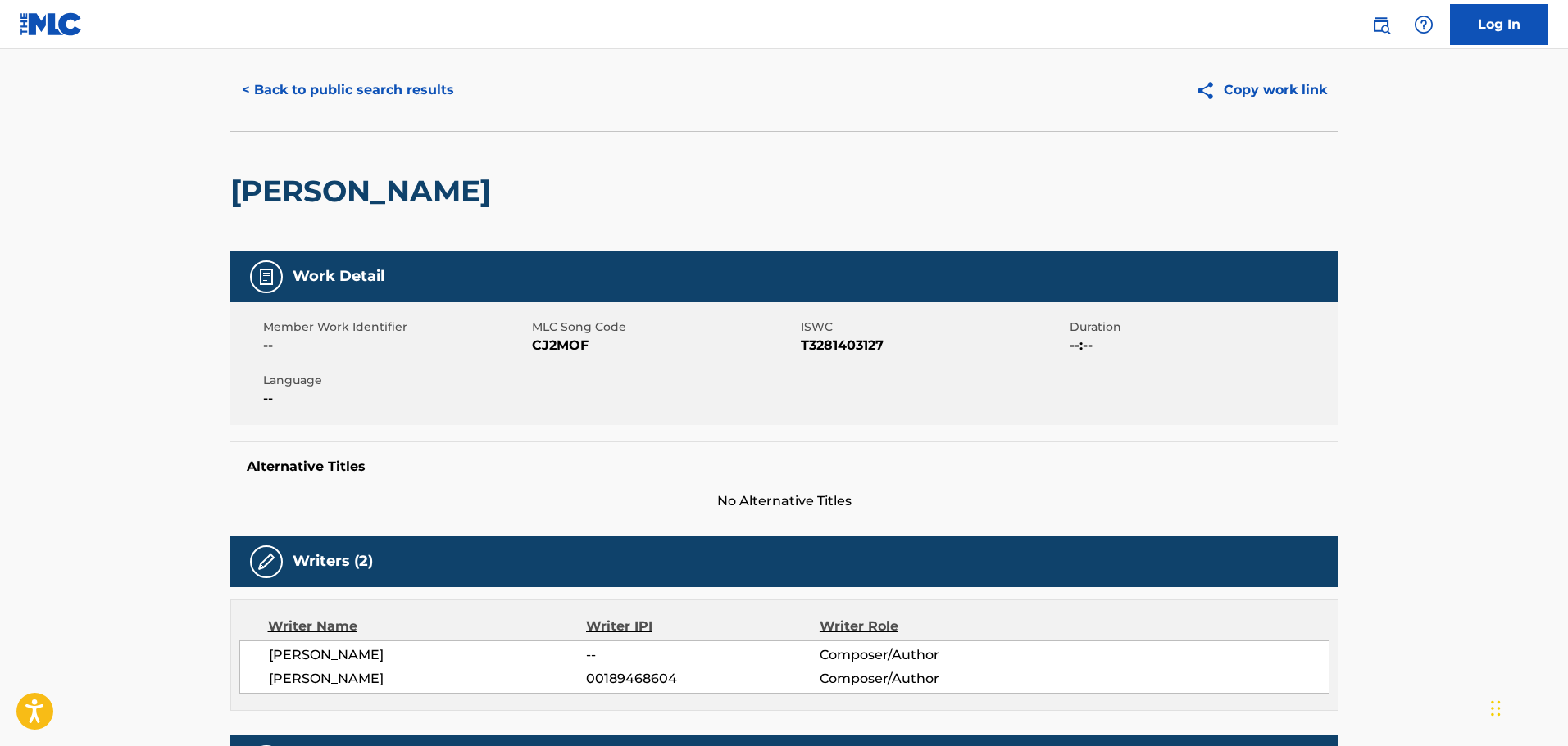
scroll to position [0, 0]
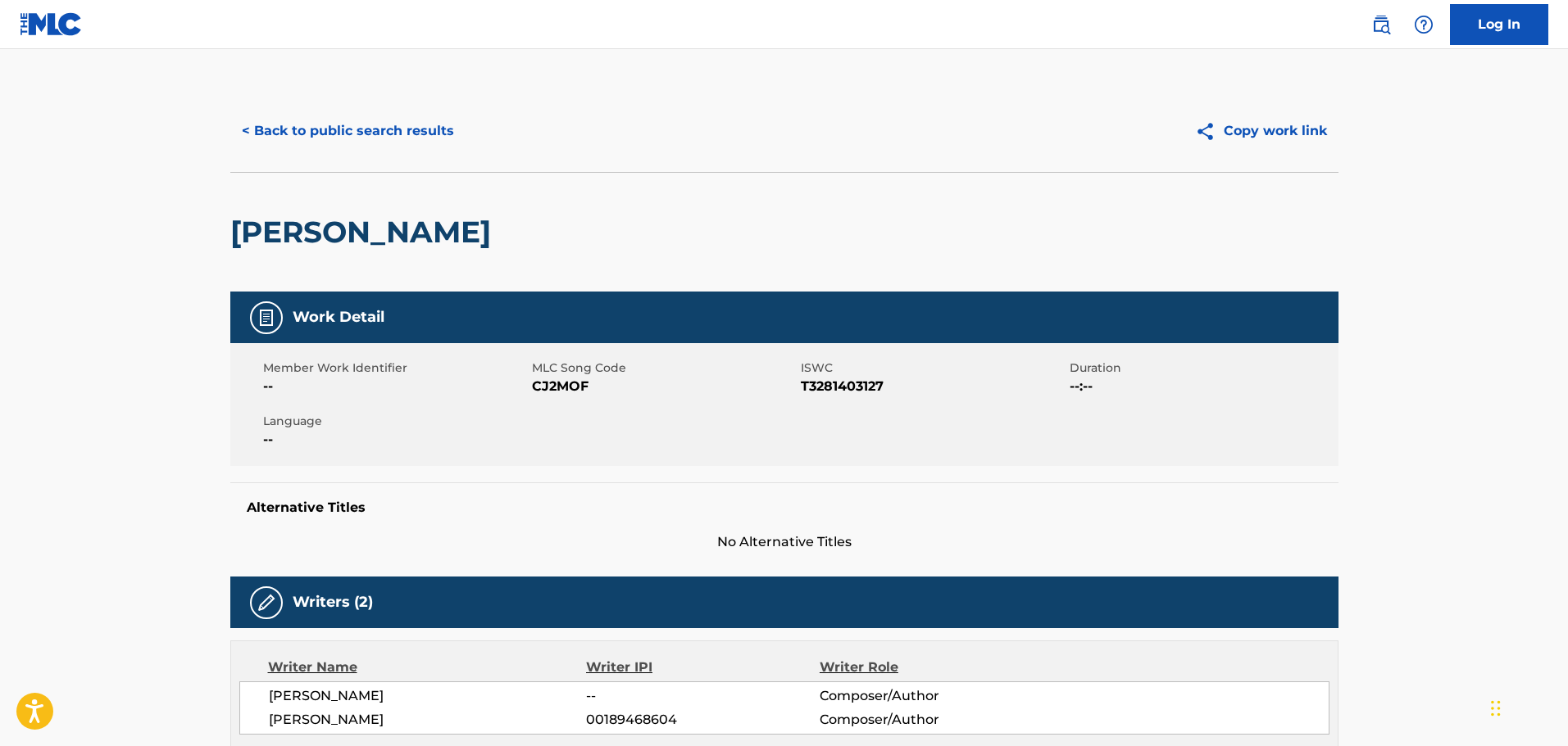
click at [533, 170] on div "< Back to public search results Copy work link" at bounding box center [784, 131] width 1108 height 82
click at [629, 290] on div "[PERSON_NAME]" at bounding box center [784, 232] width 1108 height 120
click at [403, 110] on div "< Back to public search results Copy work link" at bounding box center [784, 131] width 1108 height 82
click at [396, 125] on button "< Back to public search results" at bounding box center [348, 130] width 236 height 41
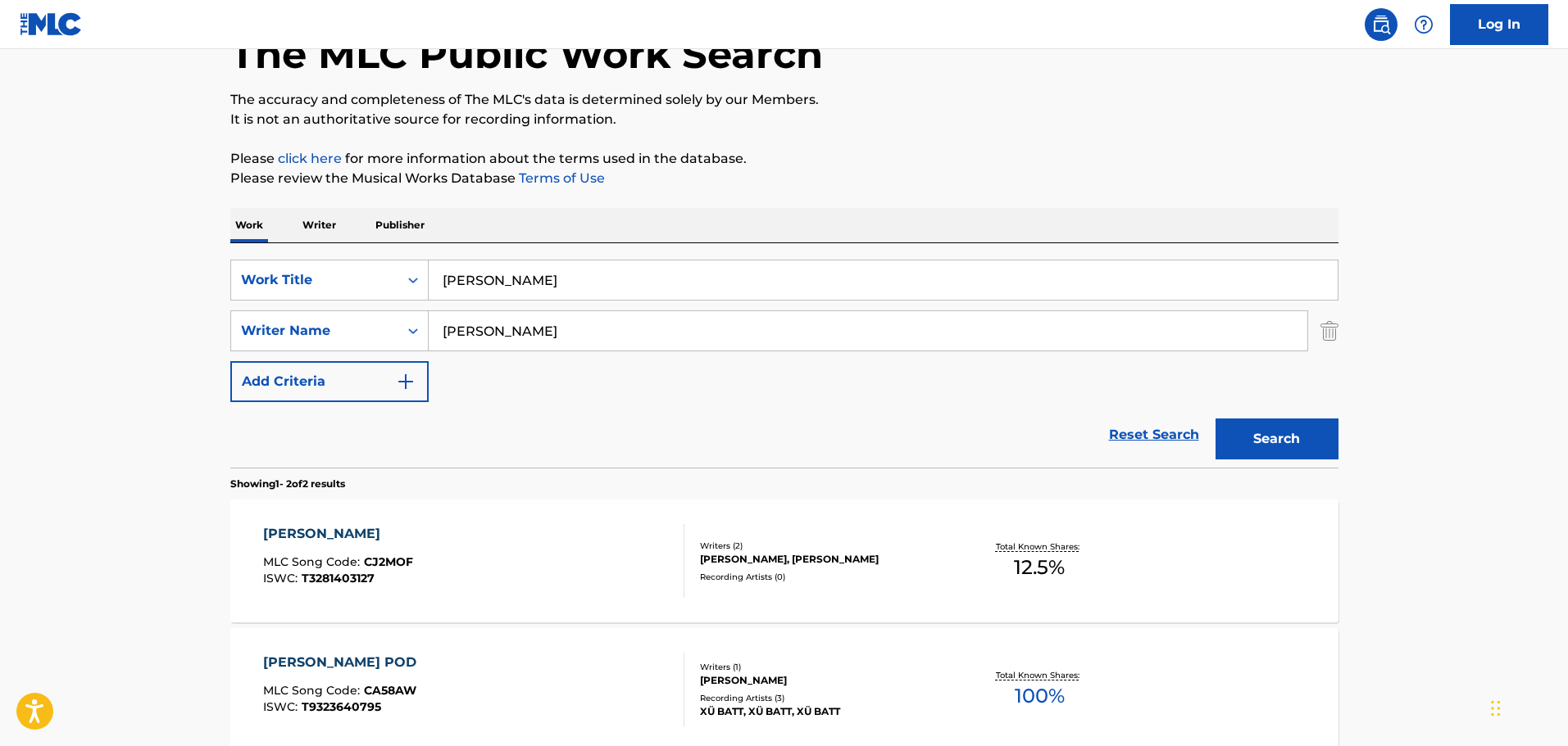
scroll to position [16, 0]
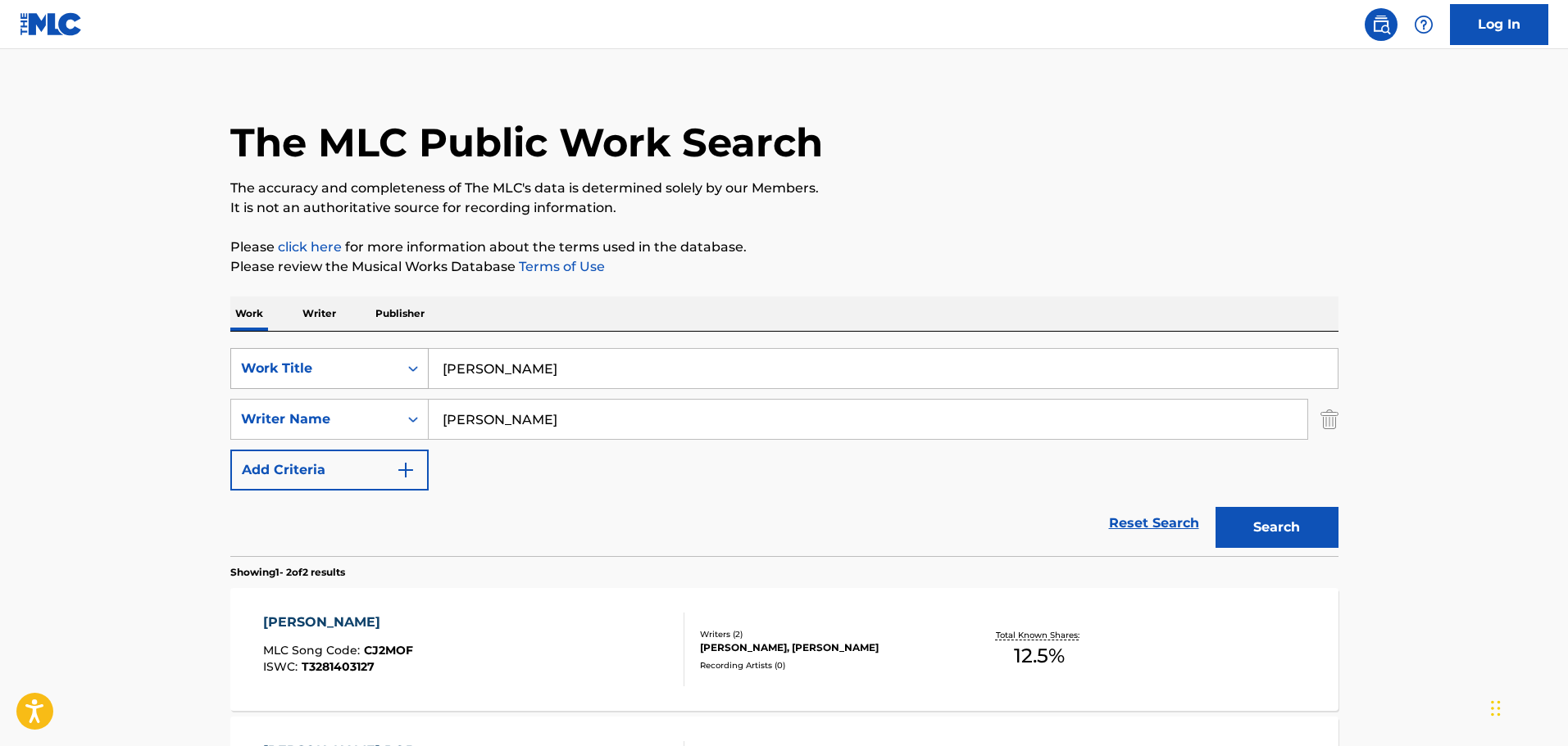
drag, startPoint x: 623, startPoint y: 382, endPoint x: 297, endPoint y: 349, distance: 327.7
click at [297, 349] on div "SearchWithCriteriac01d1c2a-8120-402f-9b03-8e907d067ea0 Work Title [PERSON_NAME]" at bounding box center [784, 368] width 1108 height 41
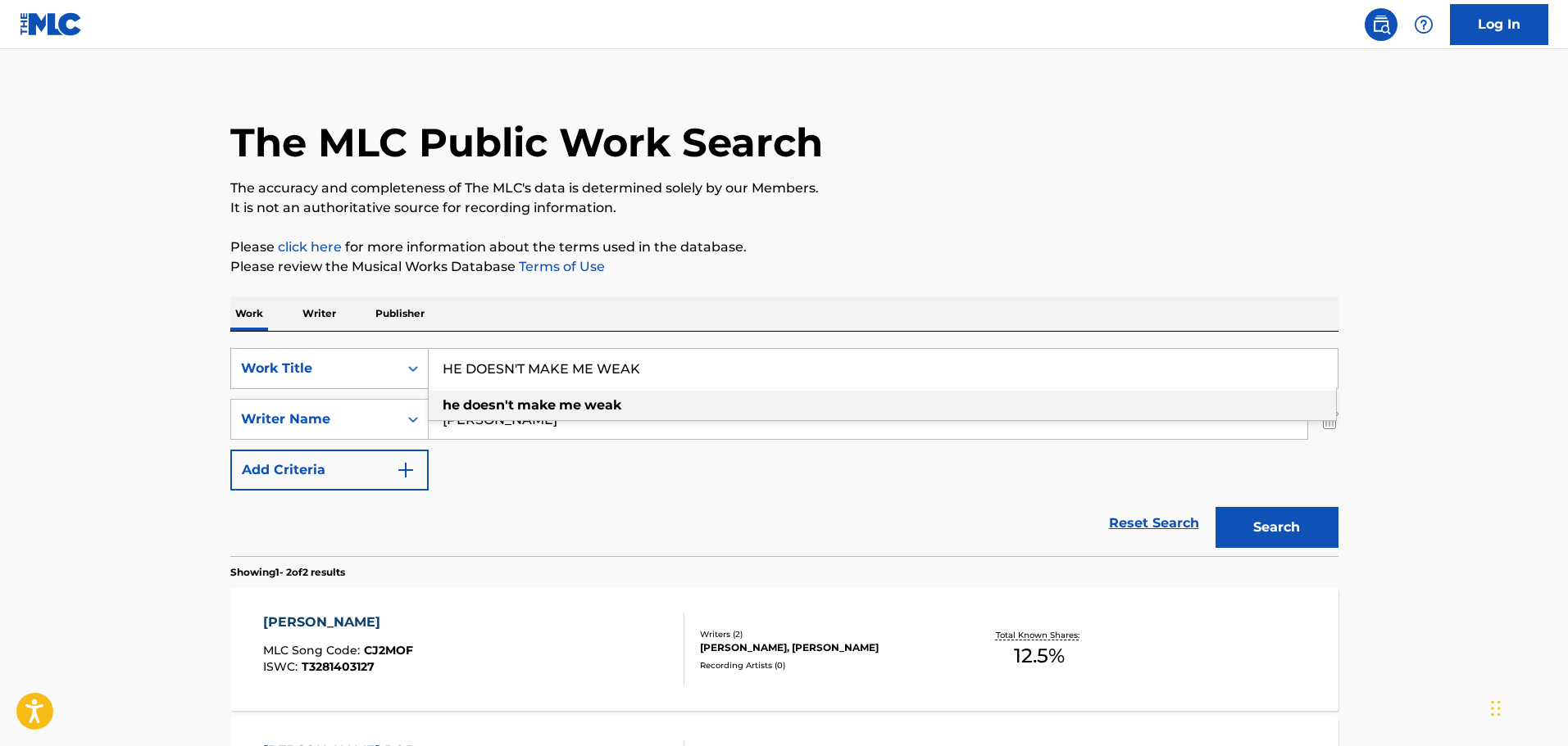
type input "HE DOESN'T MAKE ME WEAK"
type input "[PERSON_NAME]"
click at [1216, 507] on button "Search" at bounding box center [1277, 527] width 122 height 41
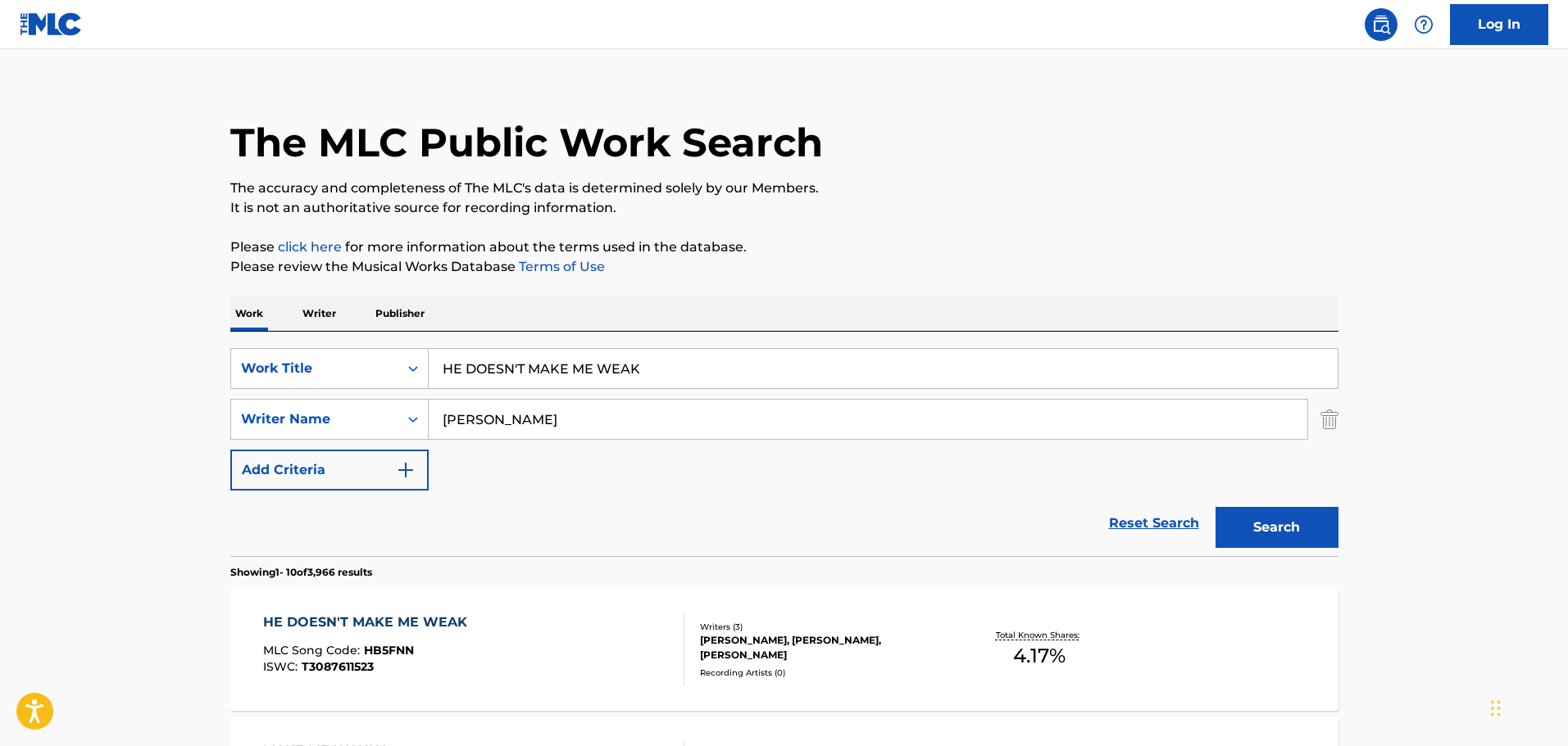
click at [810, 203] on p "It is not an authoritative source for recording information." at bounding box center [784, 207] width 1108 height 20
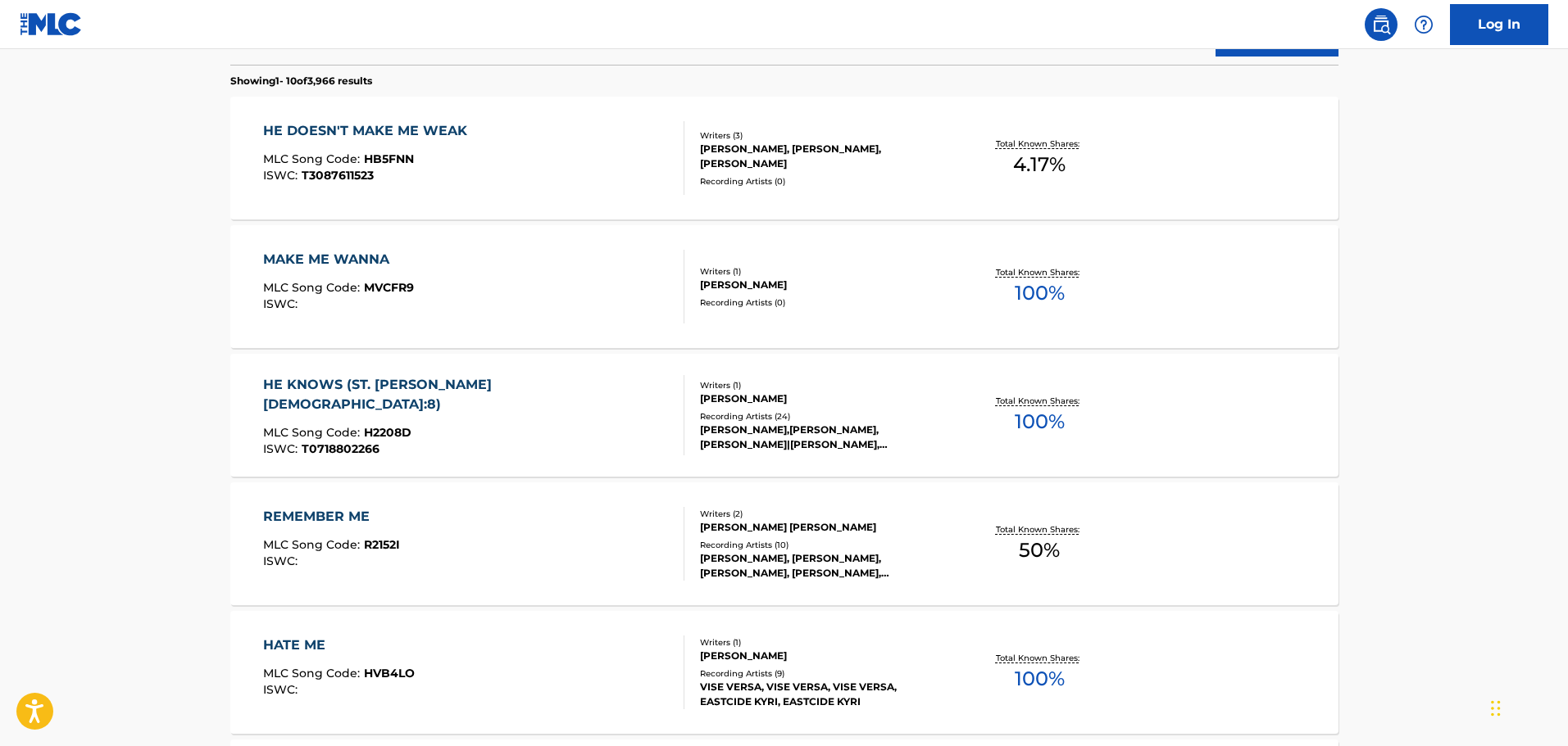
click at [533, 167] on div "HE DOESN'T MAKE ME WEAK MLC Song Code : HB5FNN ISWC : T3087611523" at bounding box center [473, 158] width 421 height 73
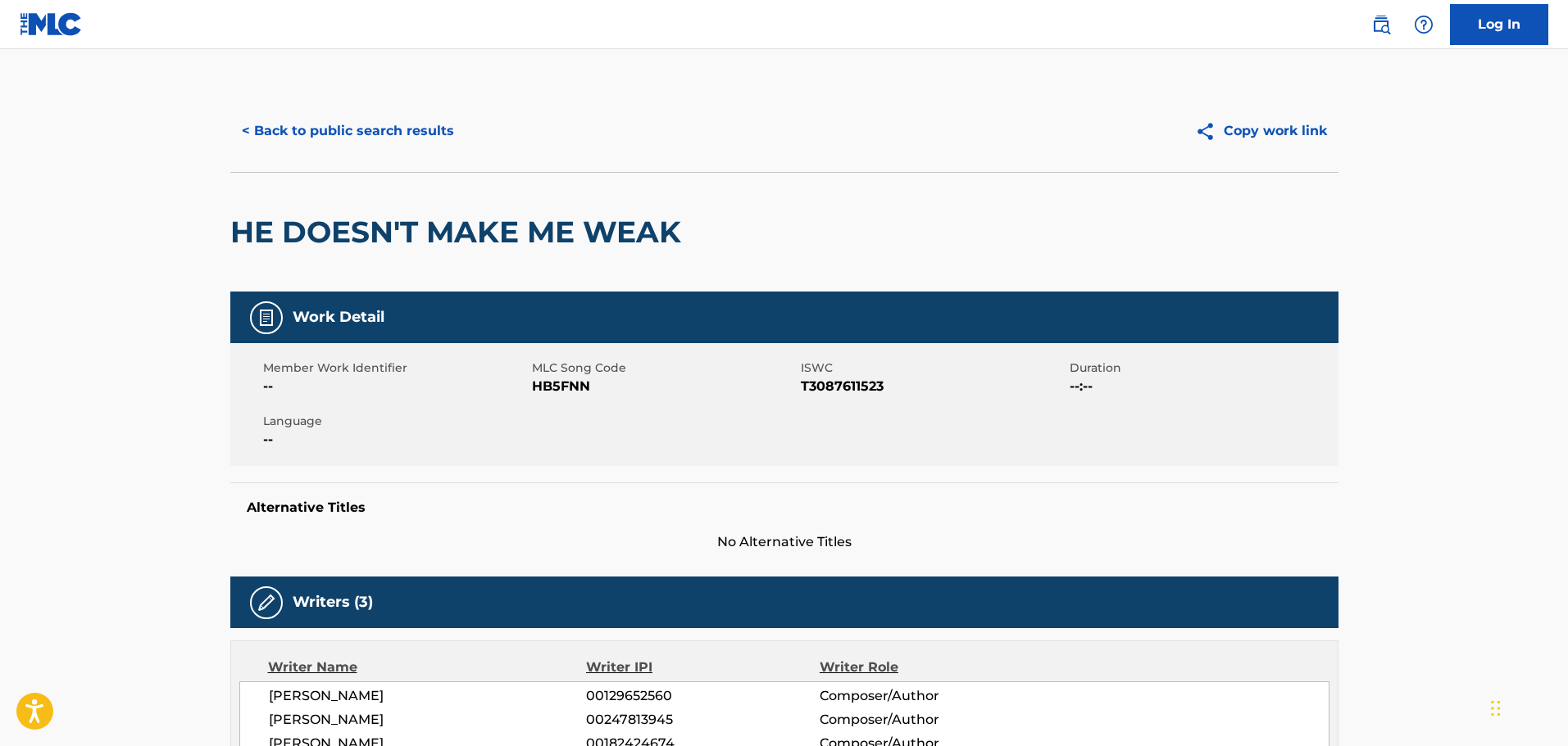
click at [371, 117] on button "< Back to public search results" at bounding box center [348, 130] width 236 height 41
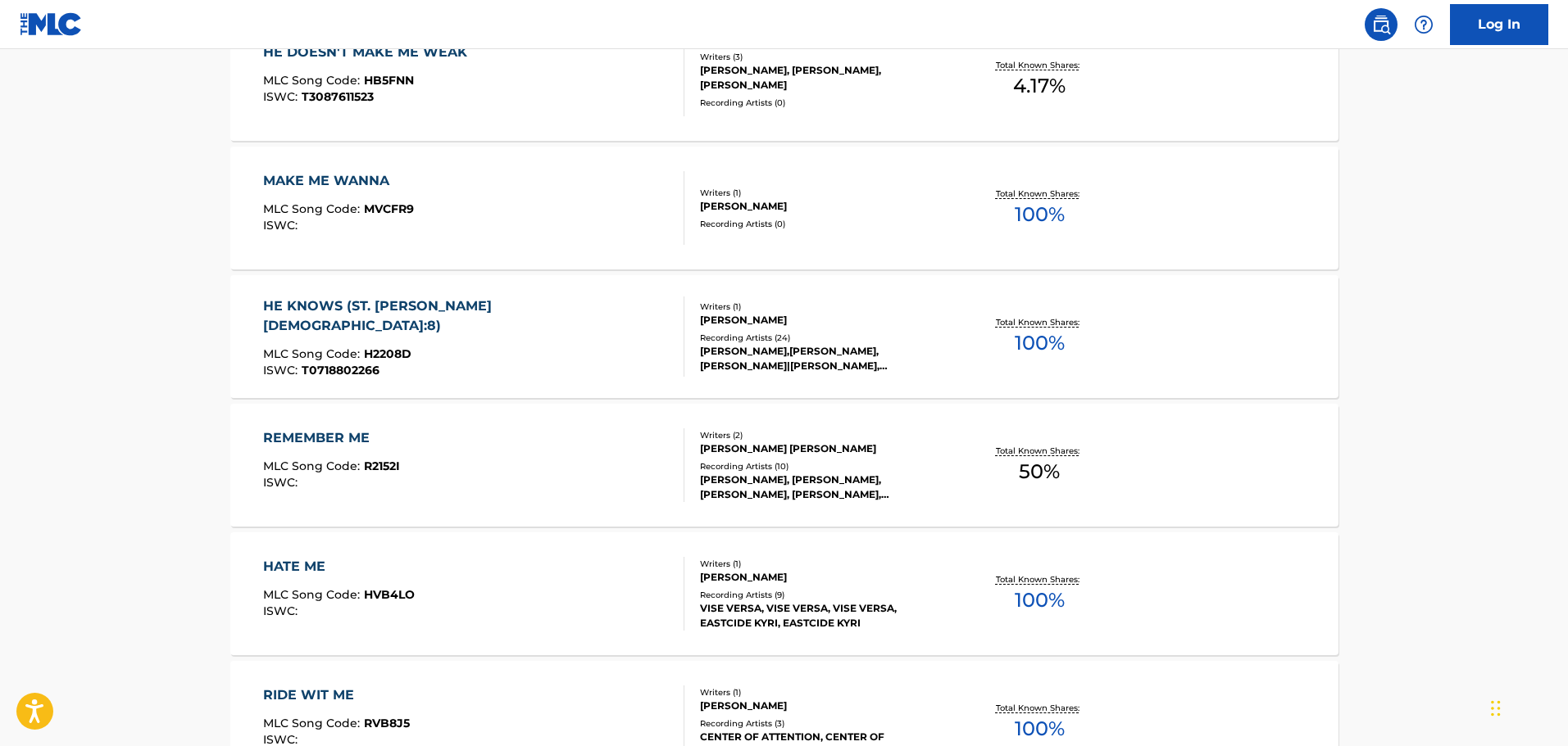
scroll to position [274, 0]
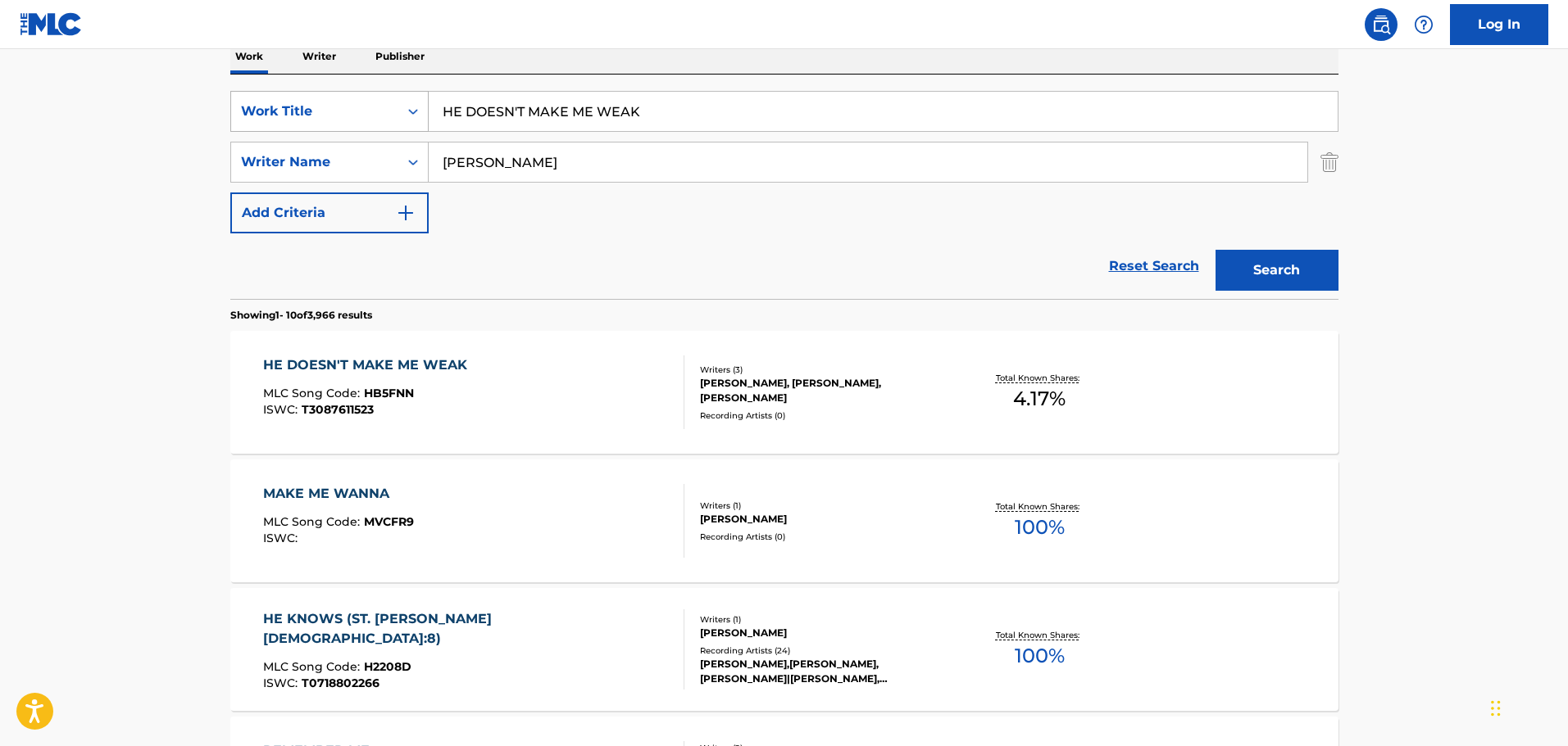
drag, startPoint x: 656, startPoint y: 116, endPoint x: 395, endPoint y: 114, distance: 261.0
click at [395, 114] on div "SearchWithCriteriac01d1c2a-8120-402f-9b03-8e907d067ea0 Work Title HE DOESN'T MA…" at bounding box center [784, 111] width 1108 height 41
type input "H"
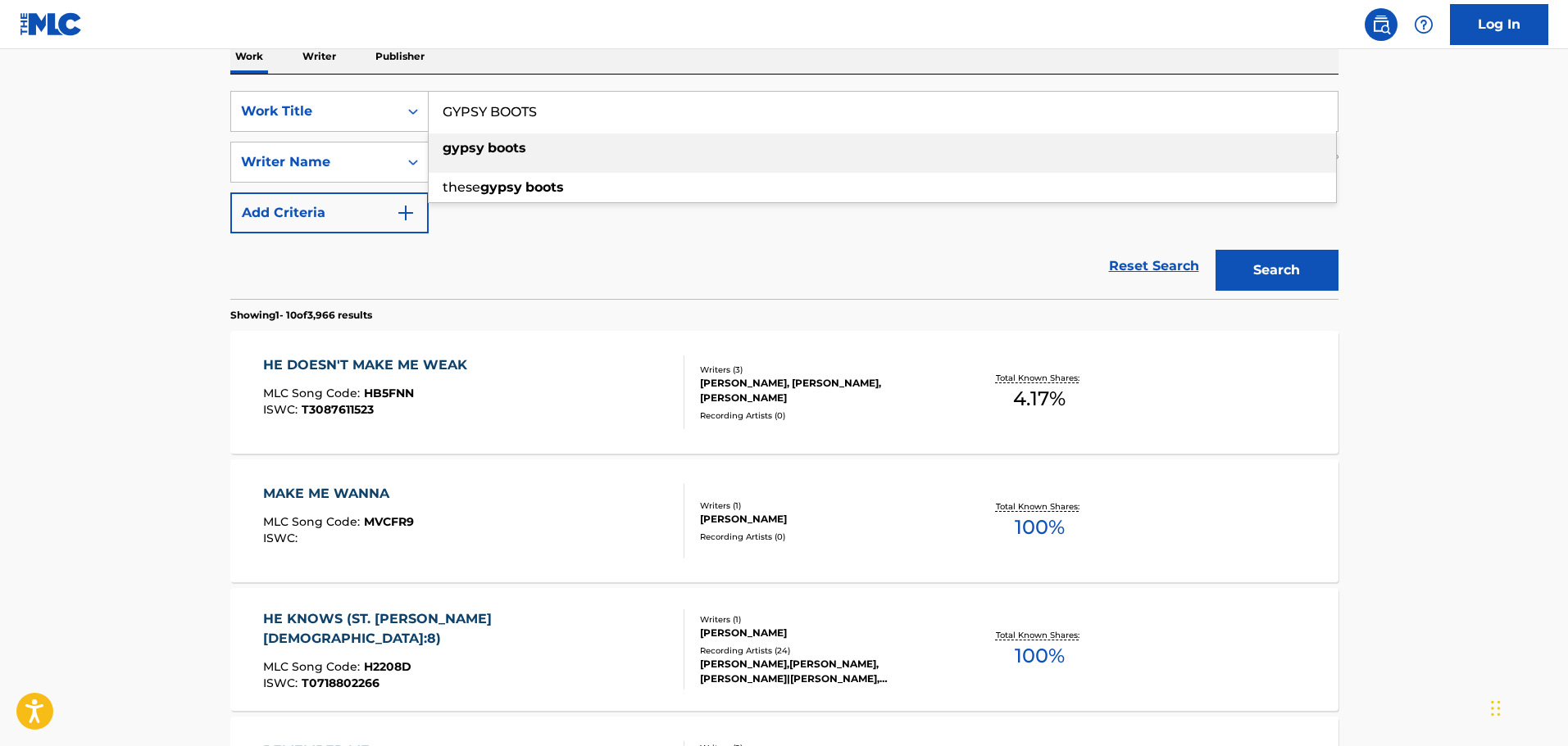
click at [557, 156] on div "gypsy boots" at bounding box center [882, 148] width 907 height 29
type input "gypsy boots"
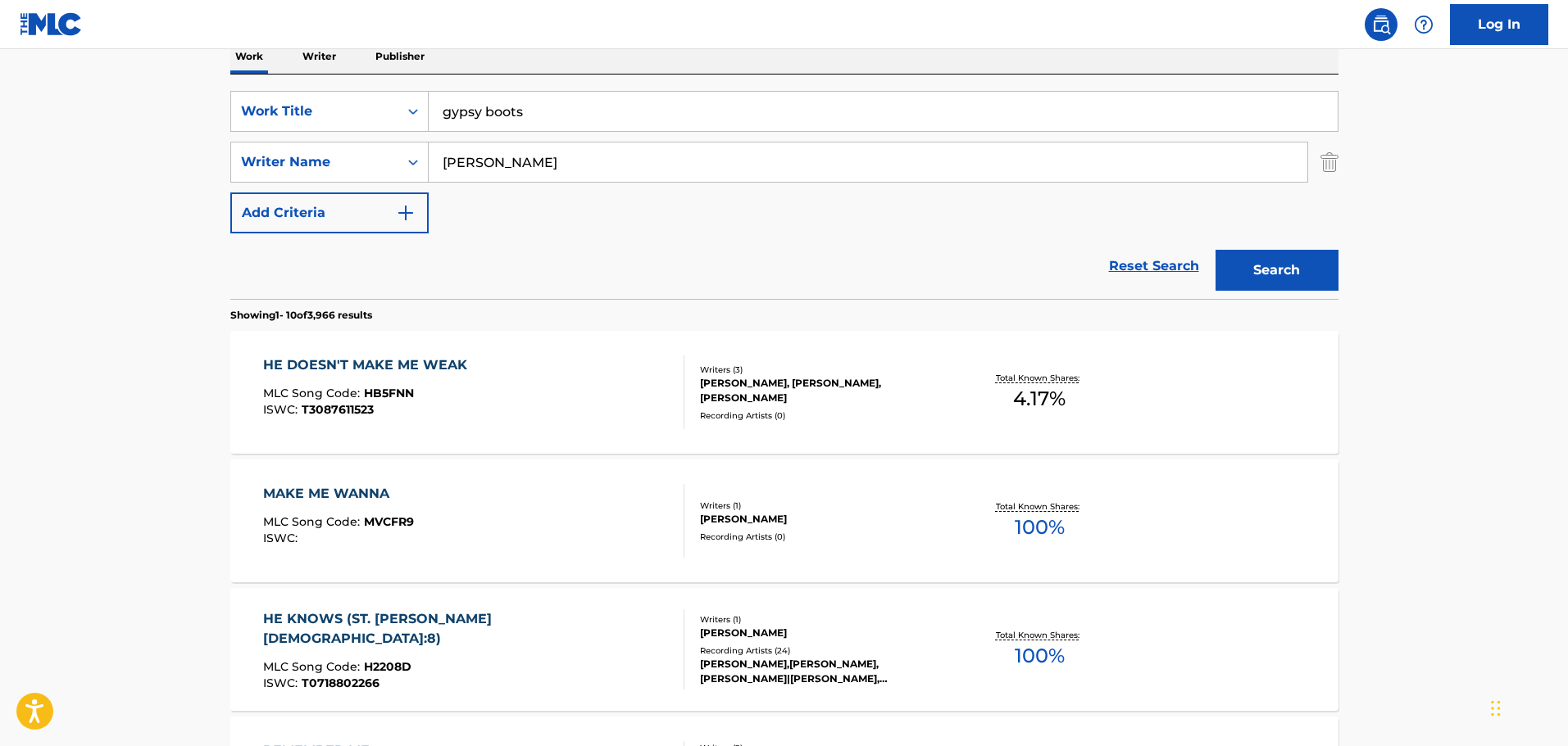
click at [1266, 280] on button "Search" at bounding box center [1277, 269] width 122 height 41
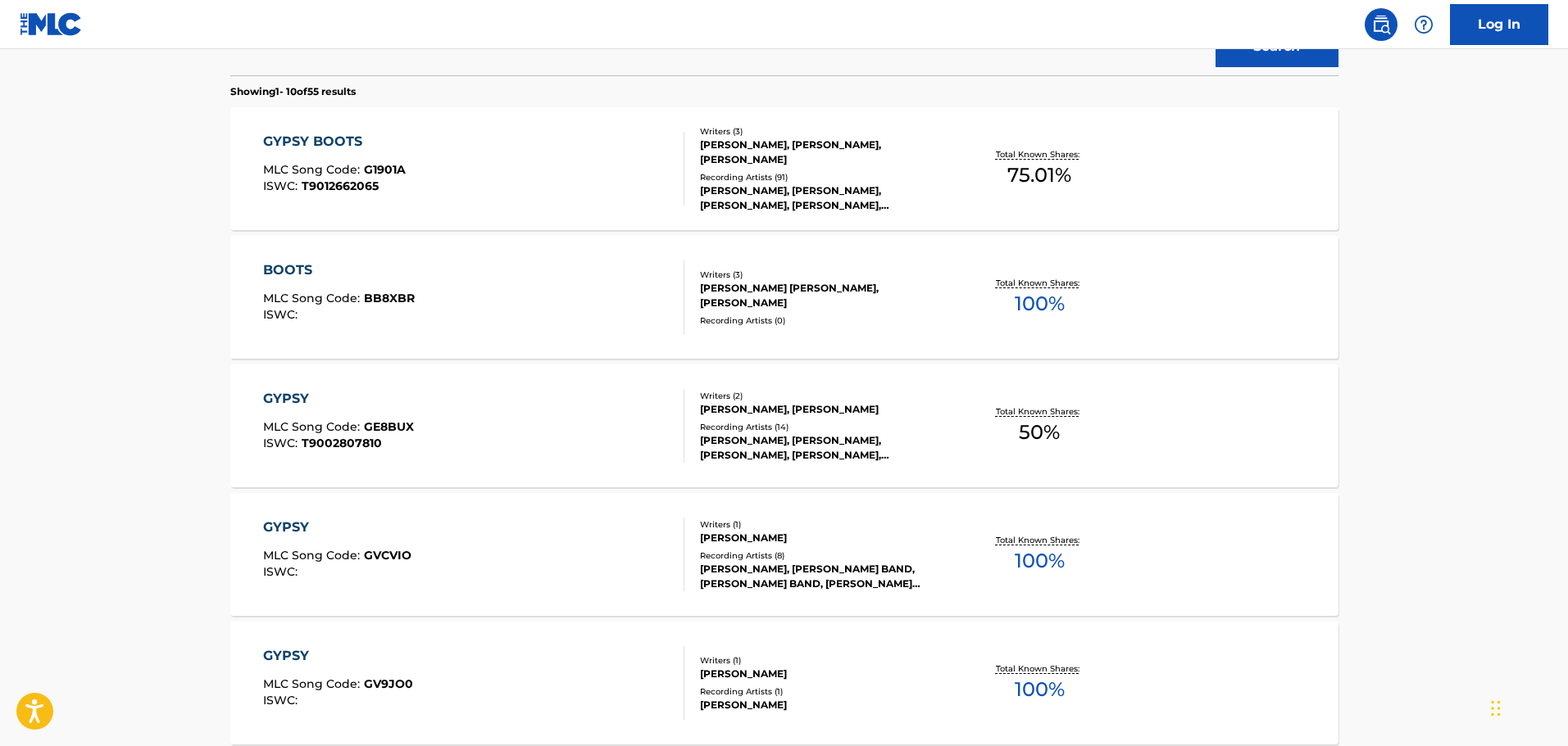
scroll to position [437, 0]
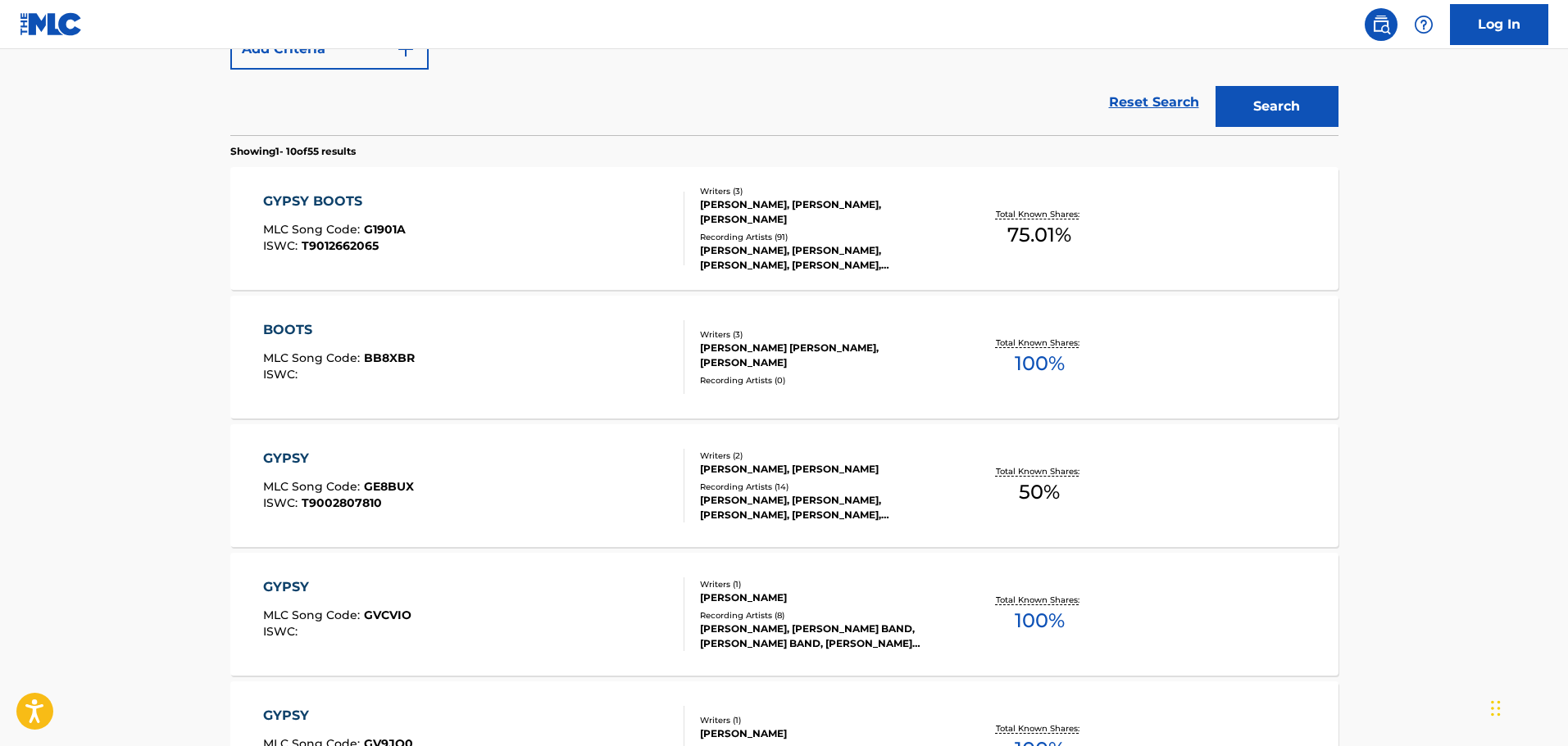
click at [554, 192] on div "GYPSY BOOTS MLC Song Code : G1901A ISWC : T9012662065" at bounding box center [473, 229] width 421 height 73
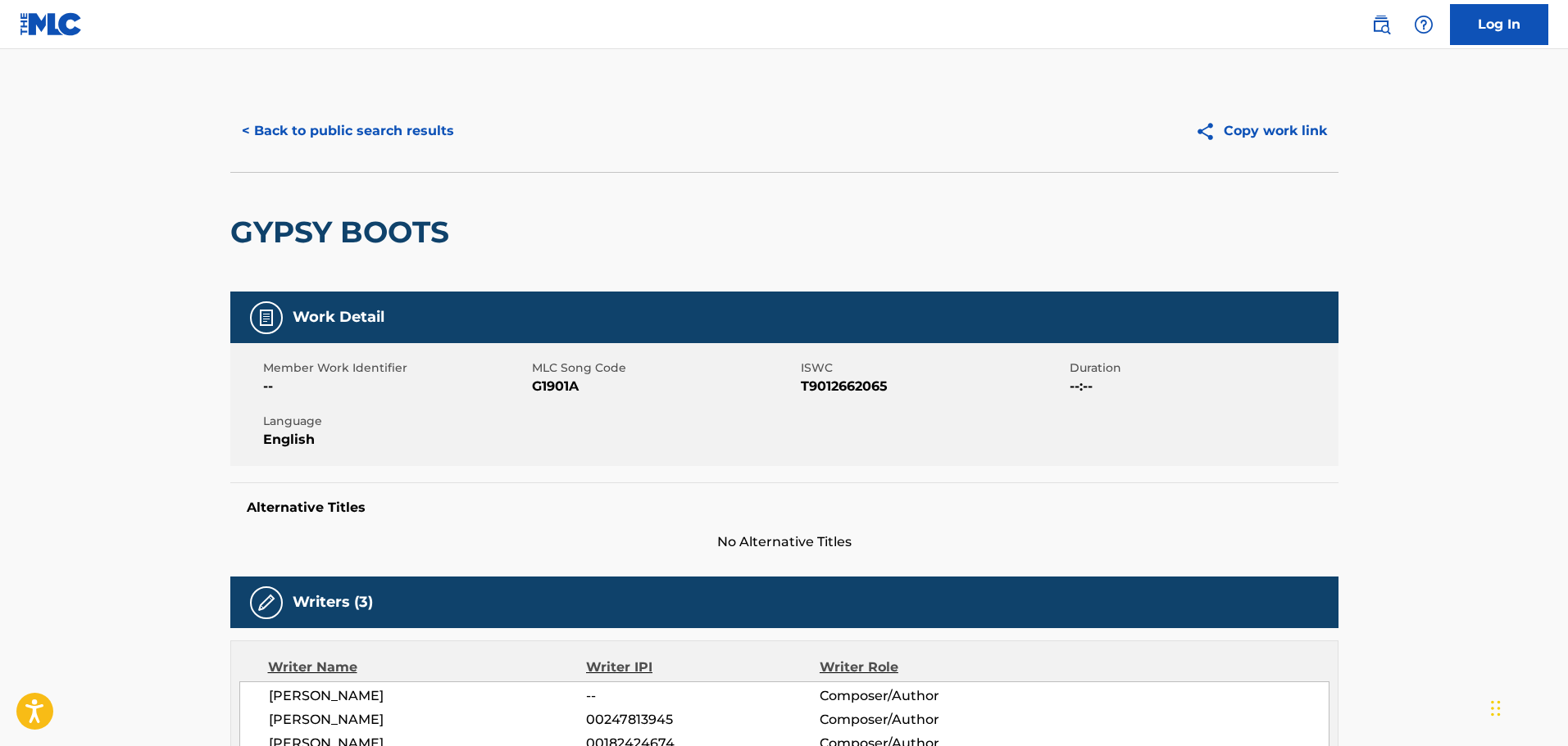
click at [397, 122] on button "< Back to public search results" at bounding box center [348, 130] width 236 height 41
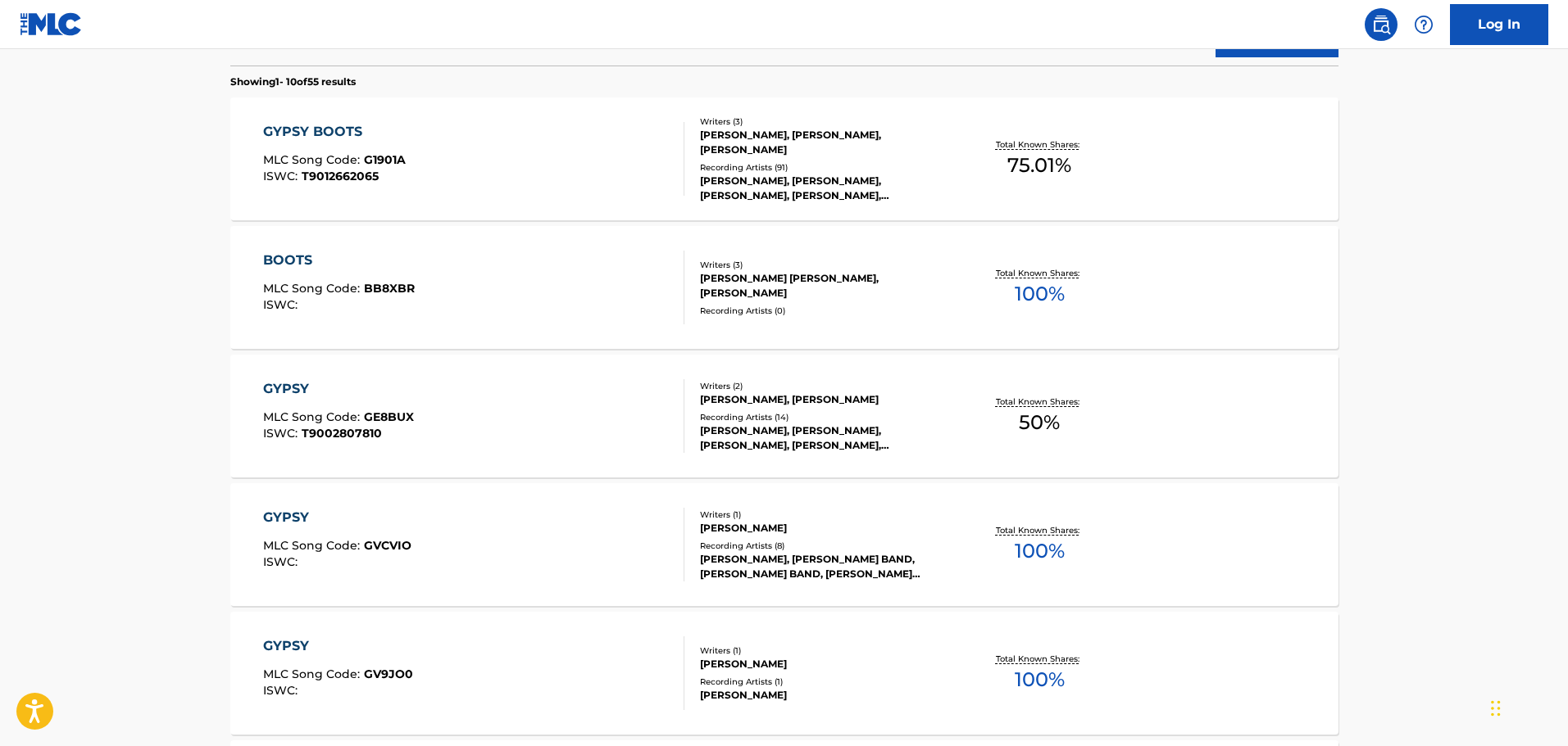
scroll to position [285, 0]
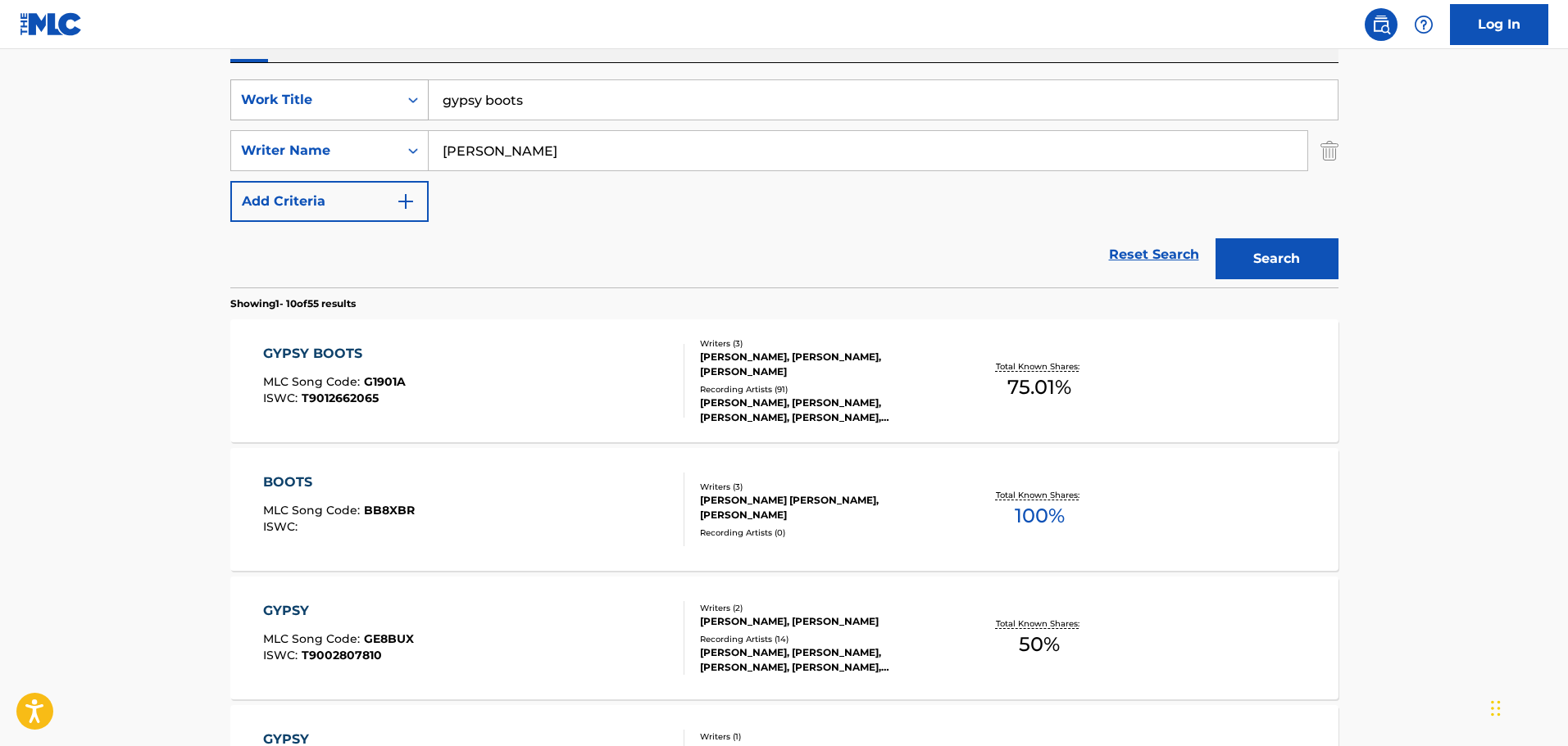
drag, startPoint x: 567, startPoint y: 105, endPoint x: 355, endPoint y: 91, distance: 212.5
click at [355, 91] on div "SearchWithCriteriac01d1c2a-8120-402f-9b03-8e907d067ea0 Work Title gypsy boots" at bounding box center [784, 99] width 1108 height 41
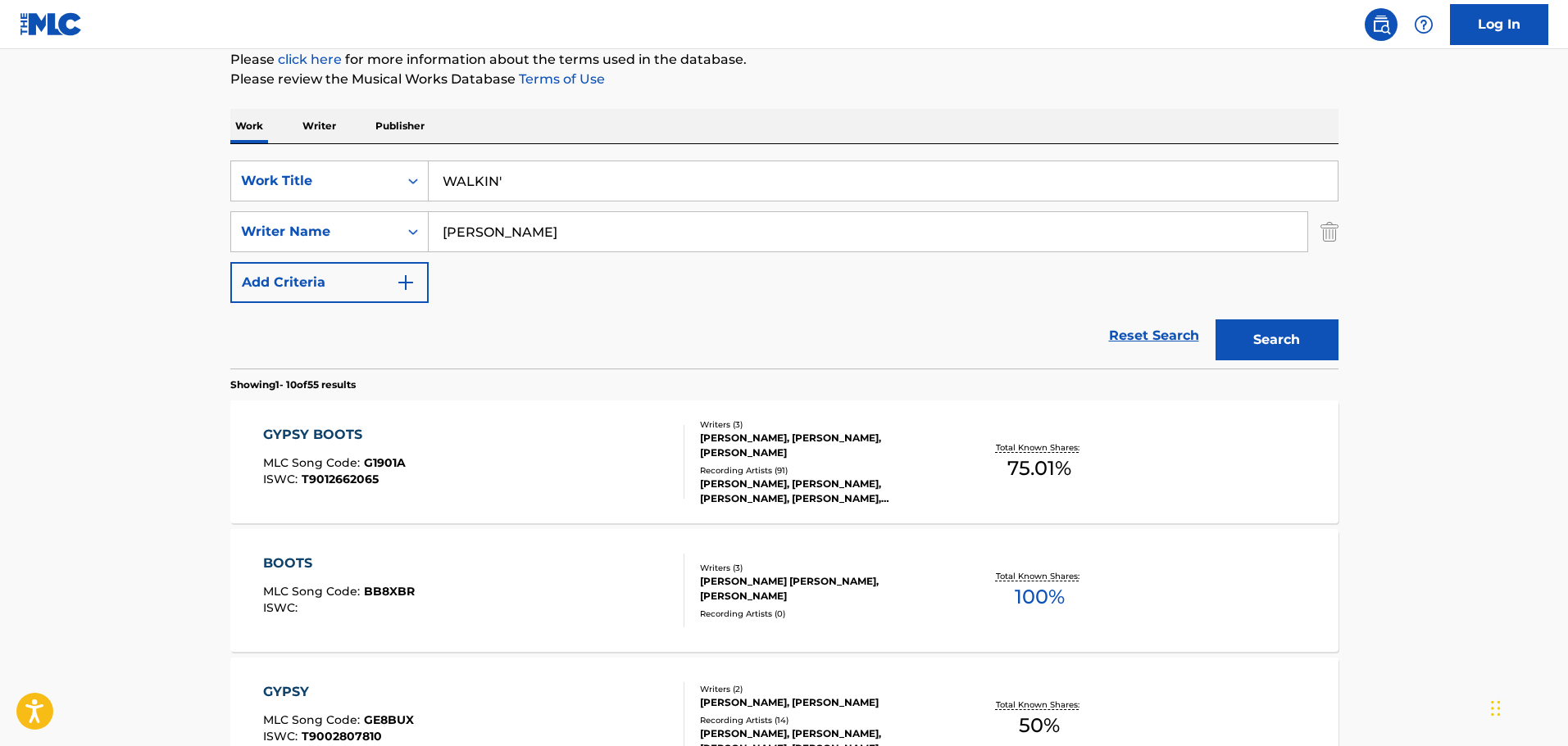
scroll to position [203, 0]
type input "WALKIN'"
click at [1320, 334] on button "Search" at bounding box center [1277, 340] width 122 height 41
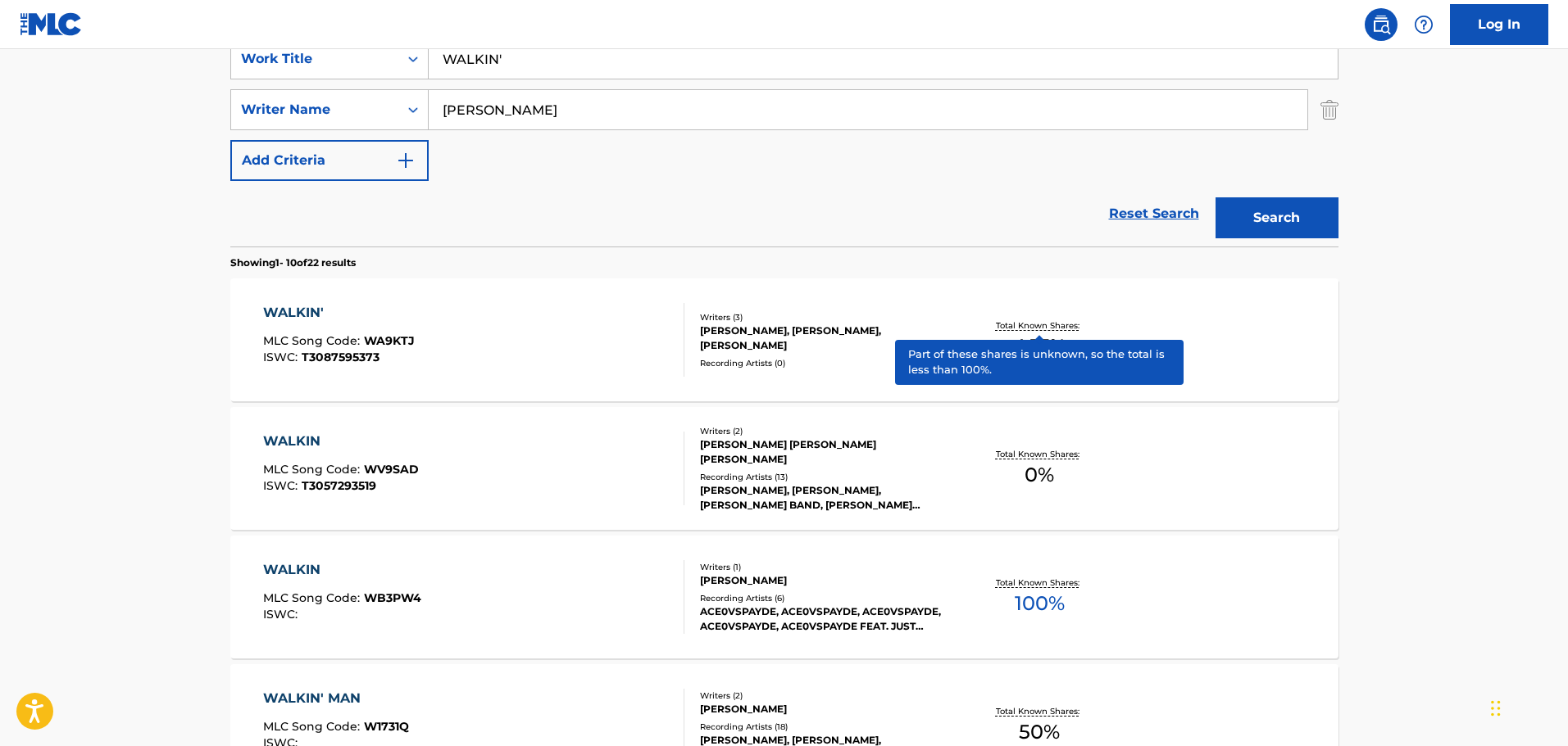
scroll to position [367, 0]
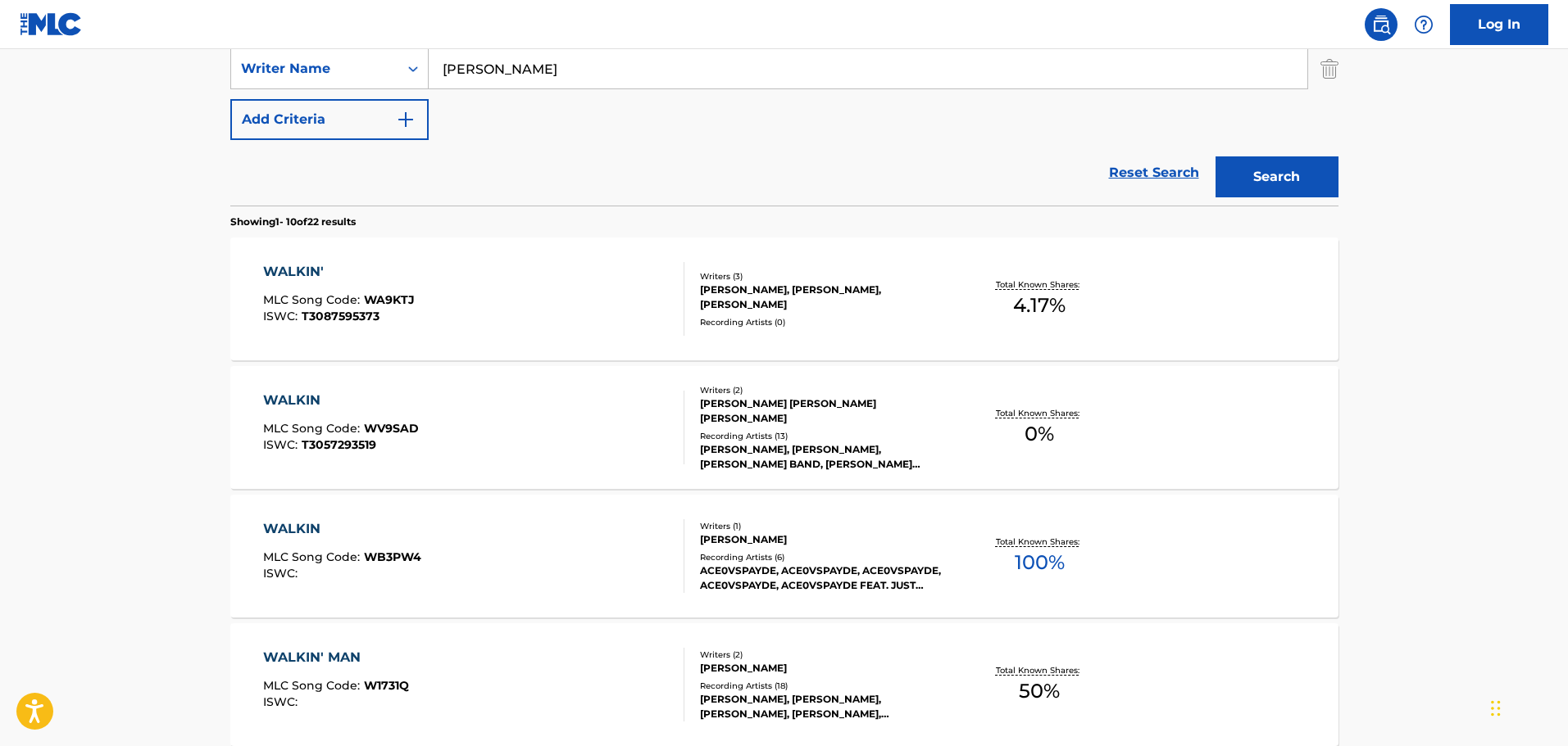
click at [639, 311] on div "WALKIN' MLC Song Code : WA9KTJ ISWC : T3087595373" at bounding box center [473, 299] width 421 height 73
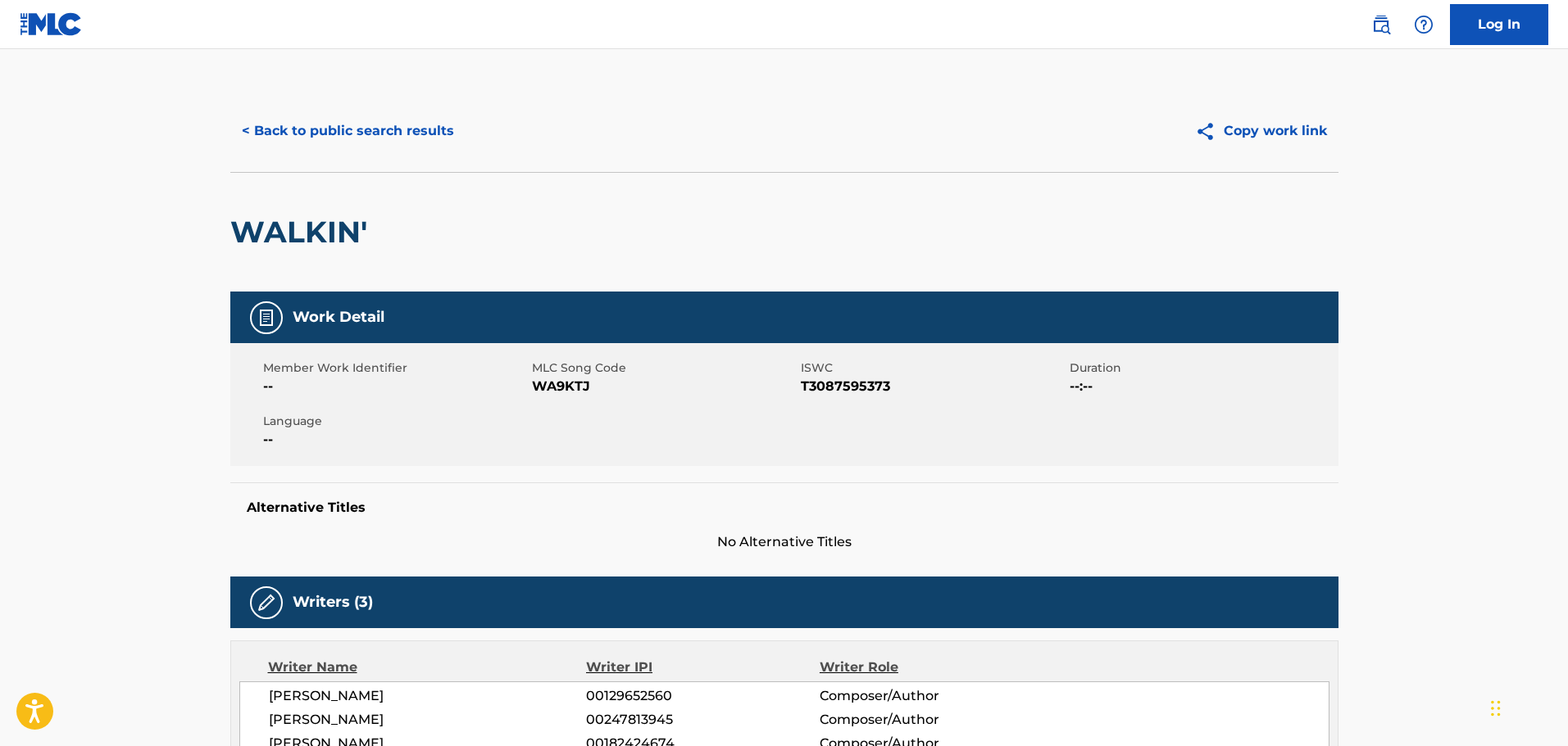
click at [382, 119] on button "< Back to public search results" at bounding box center [348, 130] width 236 height 41
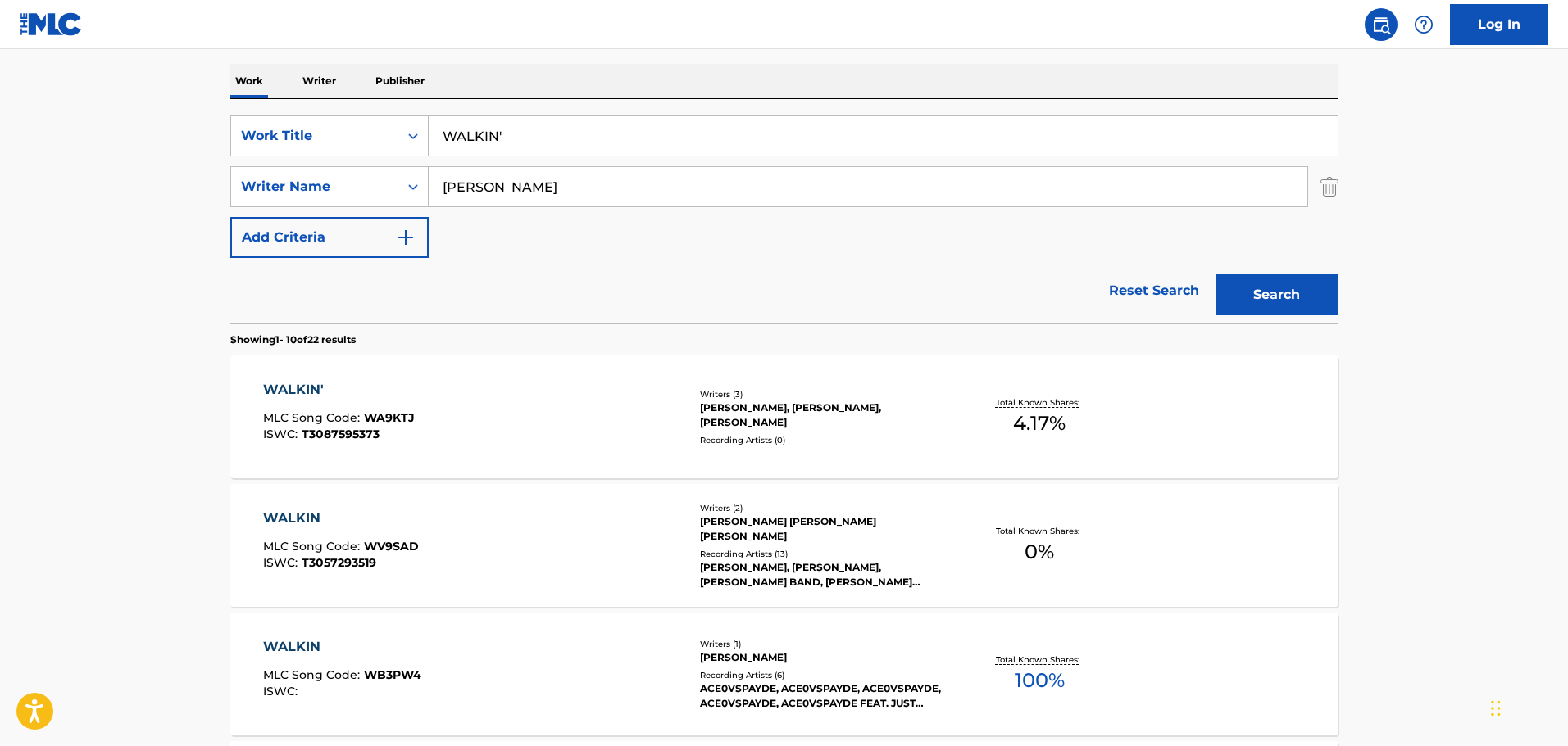
scroll to position [113, 0]
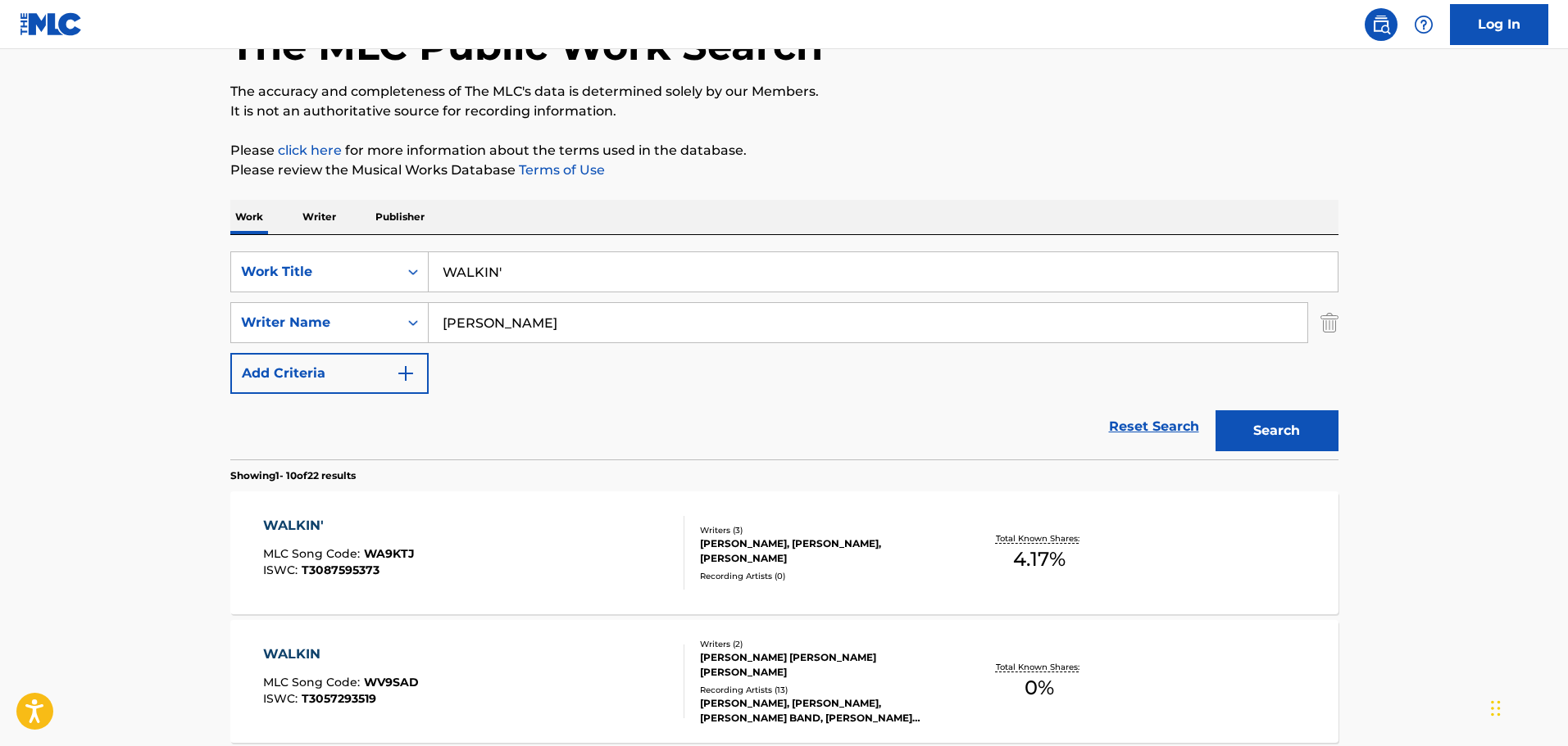
drag, startPoint x: 676, startPoint y: 266, endPoint x: 85, endPoint y: 276, distance: 591.1
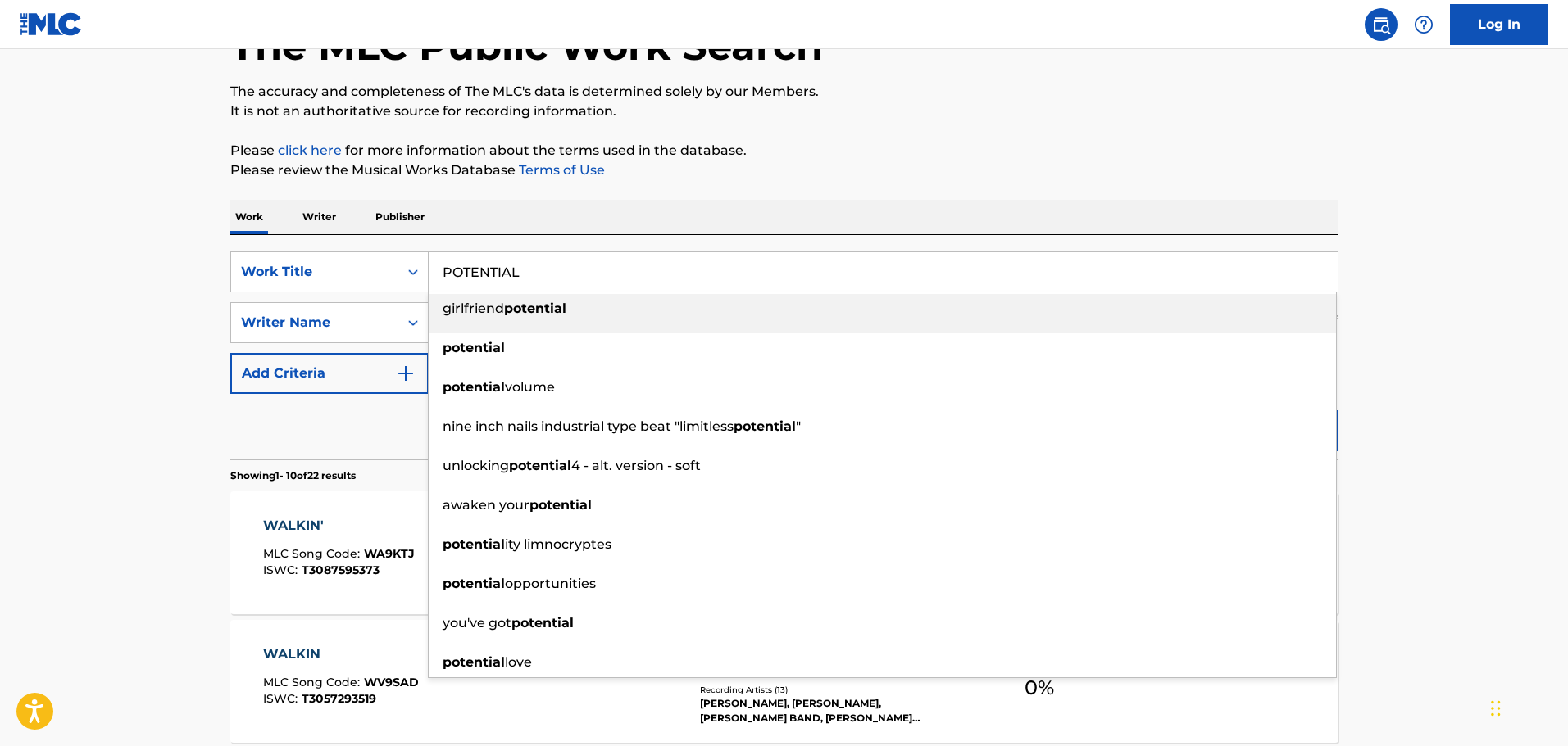
type input "POTENTIAL"
click at [636, 219] on div "Work Writer Publisher" at bounding box center [784, 217] width 1108 height 35
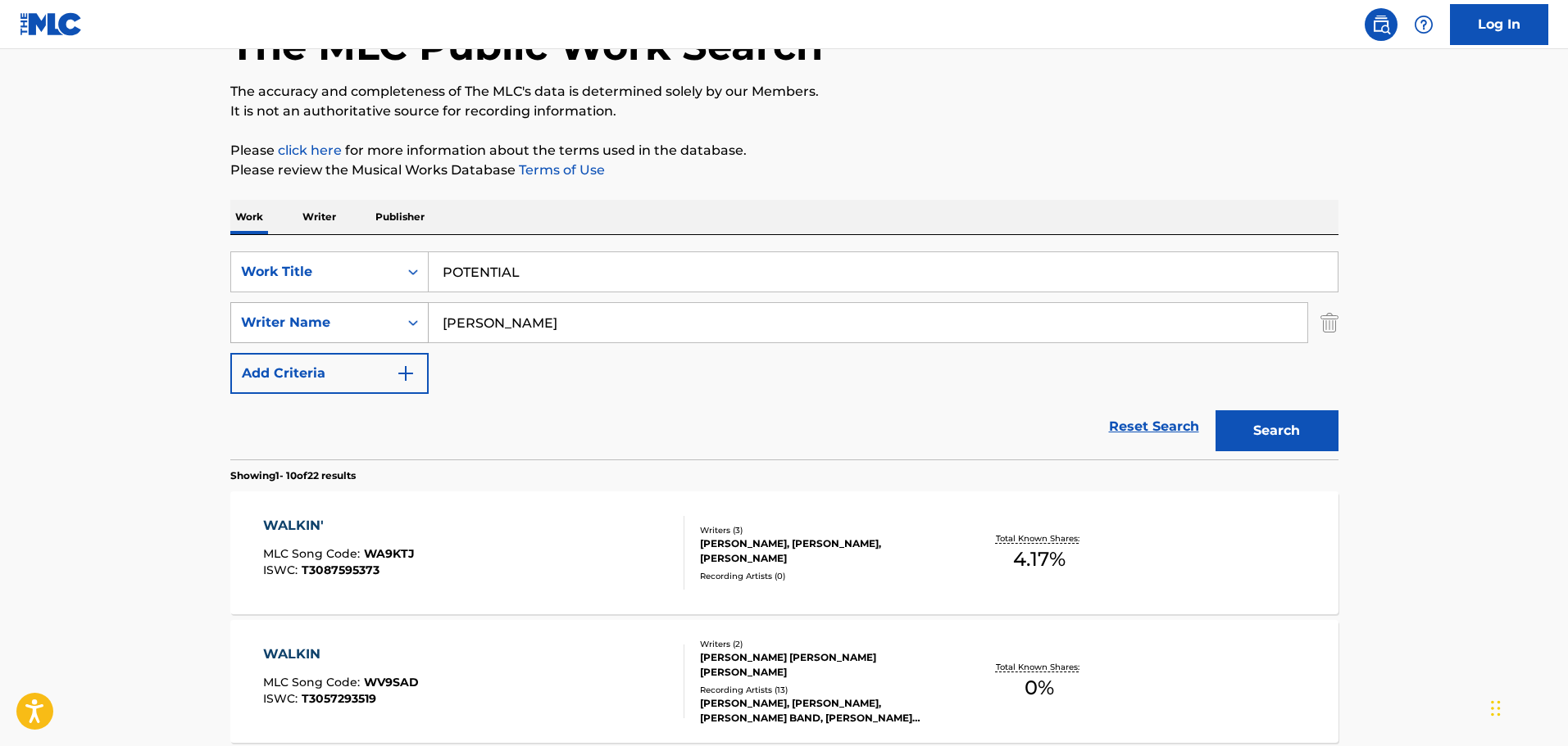
drag, startPoint x: 595, startPoint y: 310, endPoint x: 427, endPoint y: 303, distance: 168.1
click at [427, 303] on div "SearchWithCriteriac186b498-466b-49a4-a4e0-7494256b9c99 Writer Name [PERSON_NAME]" at bounding box center [784, 322] width 1108 height 41
drag, startPoint x: 517, startPoint y: 324, endPoint x: 387, endPoint y: 319, distance: 130.1
click at [387, 319] on div "SearchWithCriteriac186b498-466b-49a4-a4e0-7494256b9c99 Writer Name [PERSON_NAME]" at bounding box center [784, 322] width 1108 height 41
type input "[PERSON_NAME]"
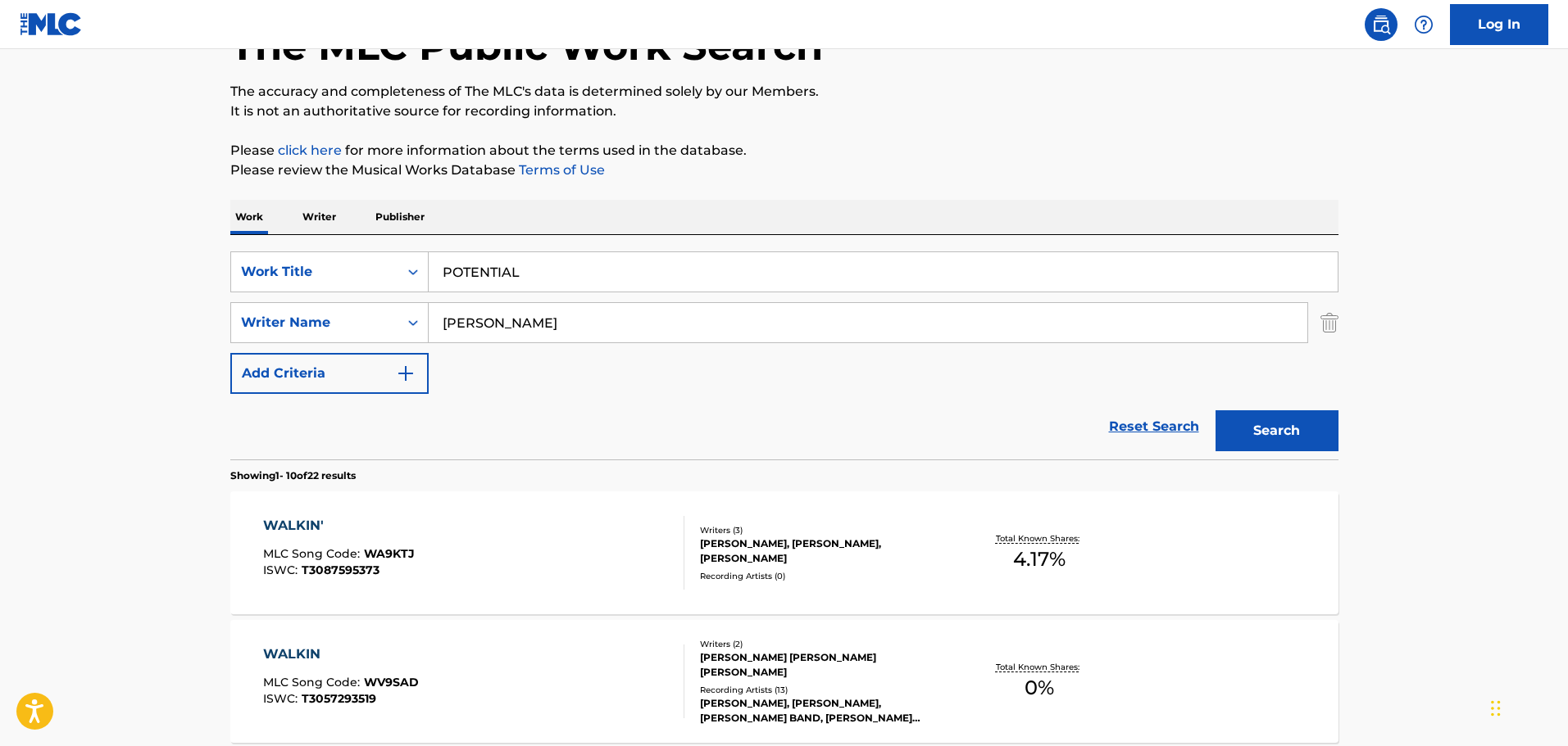
click at [630, 387] on div "SearchWithCriteriac01d1c2a-8120-402f-9b03-8e907d067ea0 Work Title POTENTIAL Sea…" at bounding box center [784, 322] width 1108 height 142
click at [1276, 418] on button "Search" at bounding box center [1277, 430] width 122 height 41
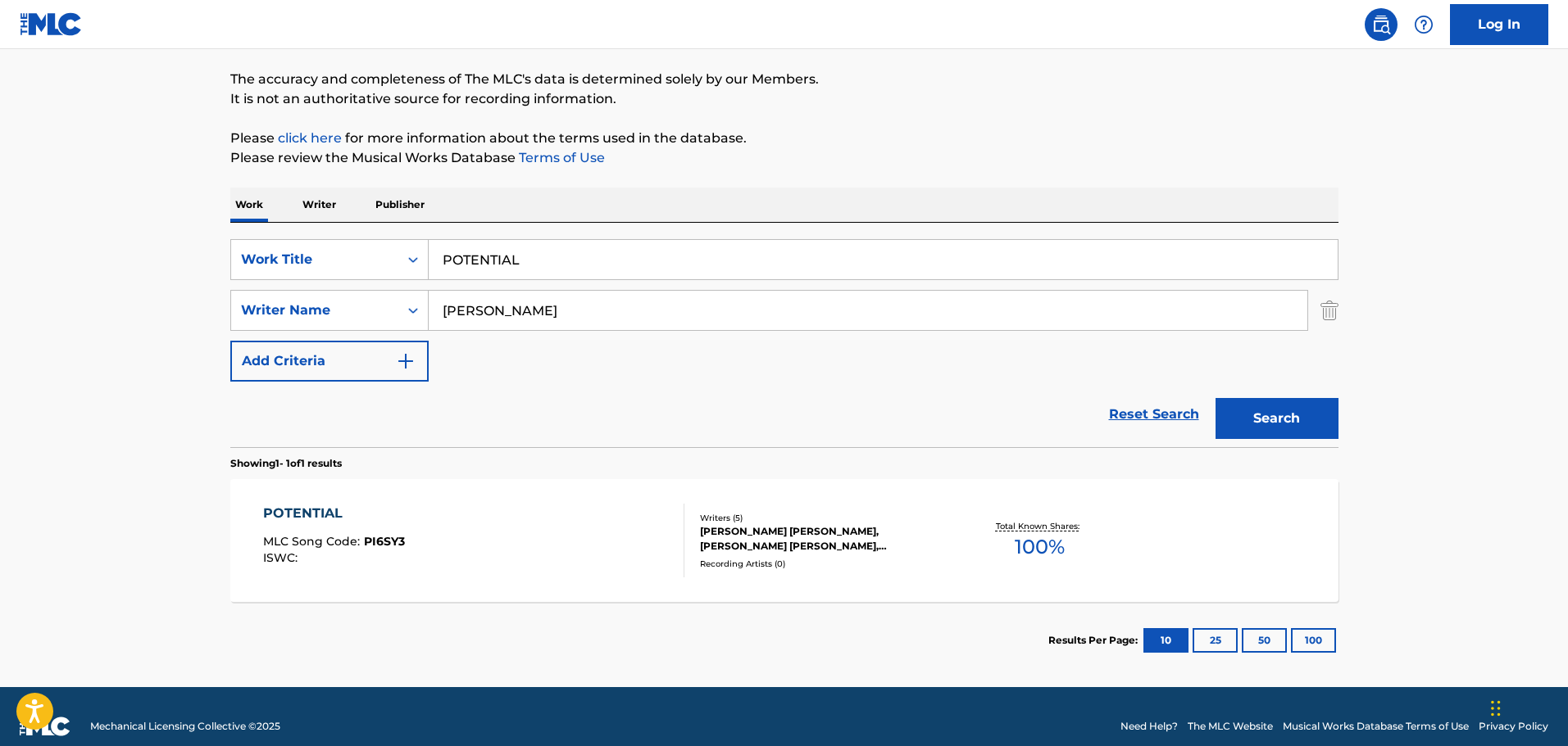
scroll to position [145, 0]
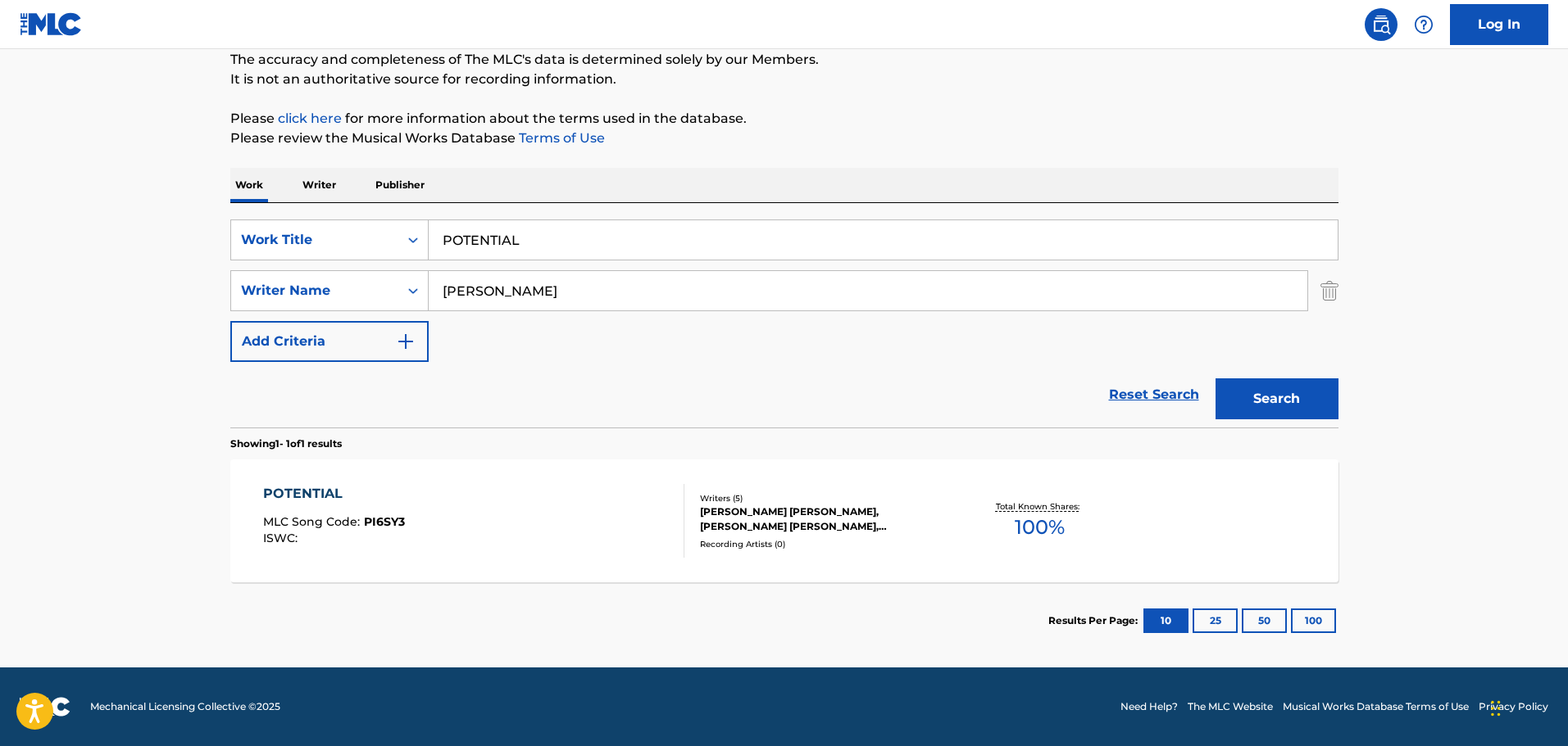
click at [512, 476] on div "POTENTIAL MLC Song Code : PI6SY3 ISWC : Writers ( 5 ) [PERSON_NAME] [PERSON_NAM…" at bounding box center [784, 521] width 1108 height 122
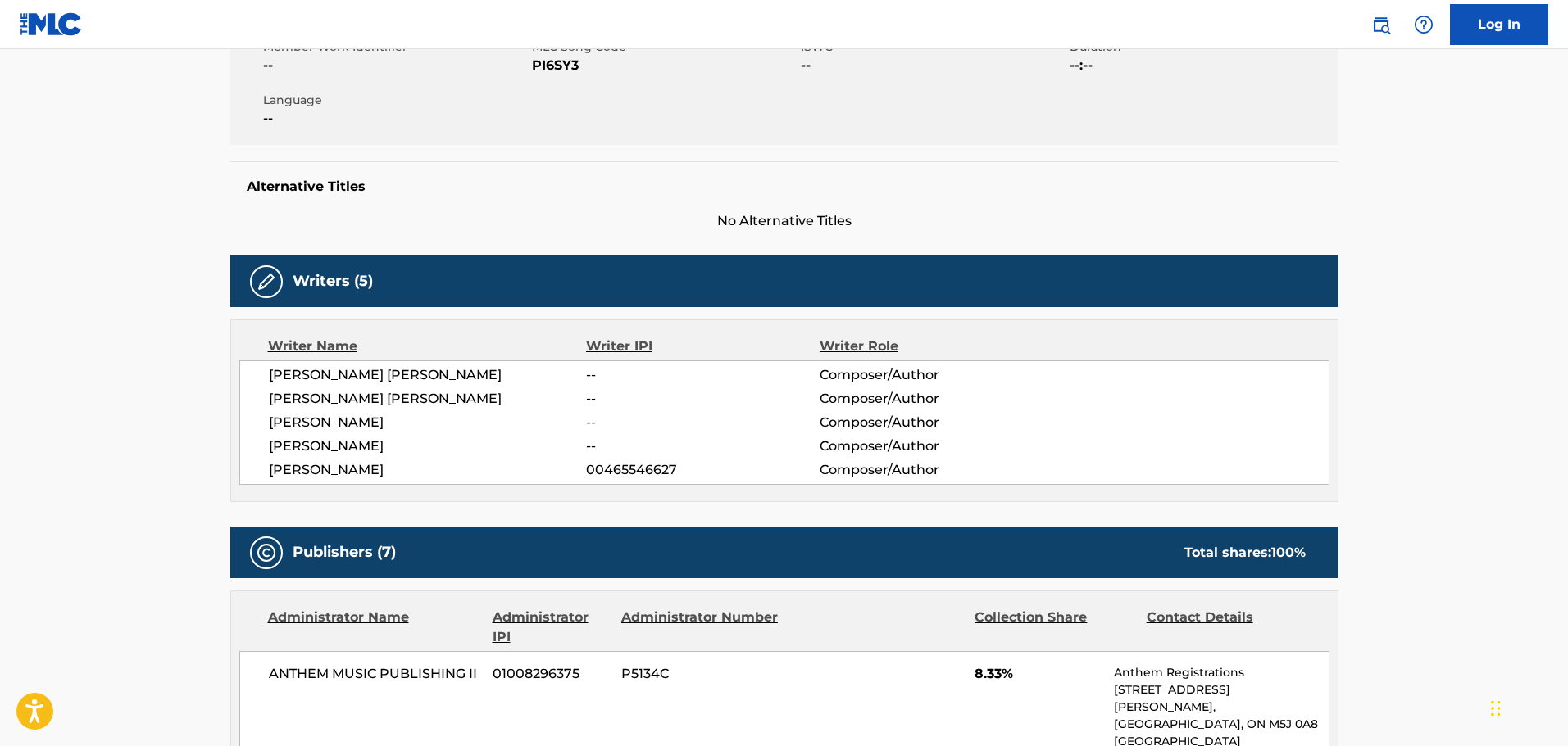
scroll to position [328, 0]
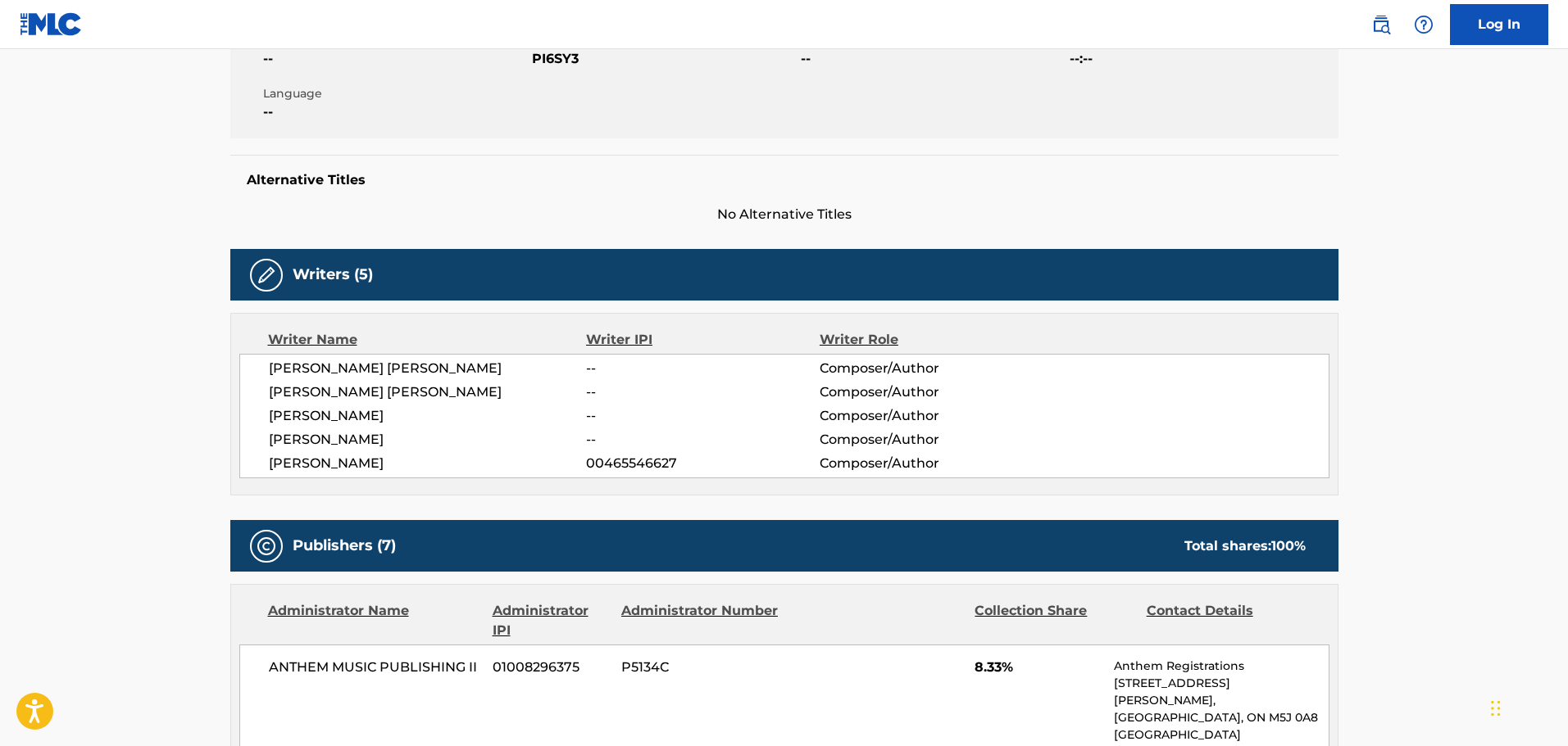
click at [631, 452] on div "[PERSON_NAME] [PERSON_NAME] -- Composer/Author [PERSON_NAME] [PERSON_NAME] -- C…" at bounding box center [784, 416] width 1090 height 124
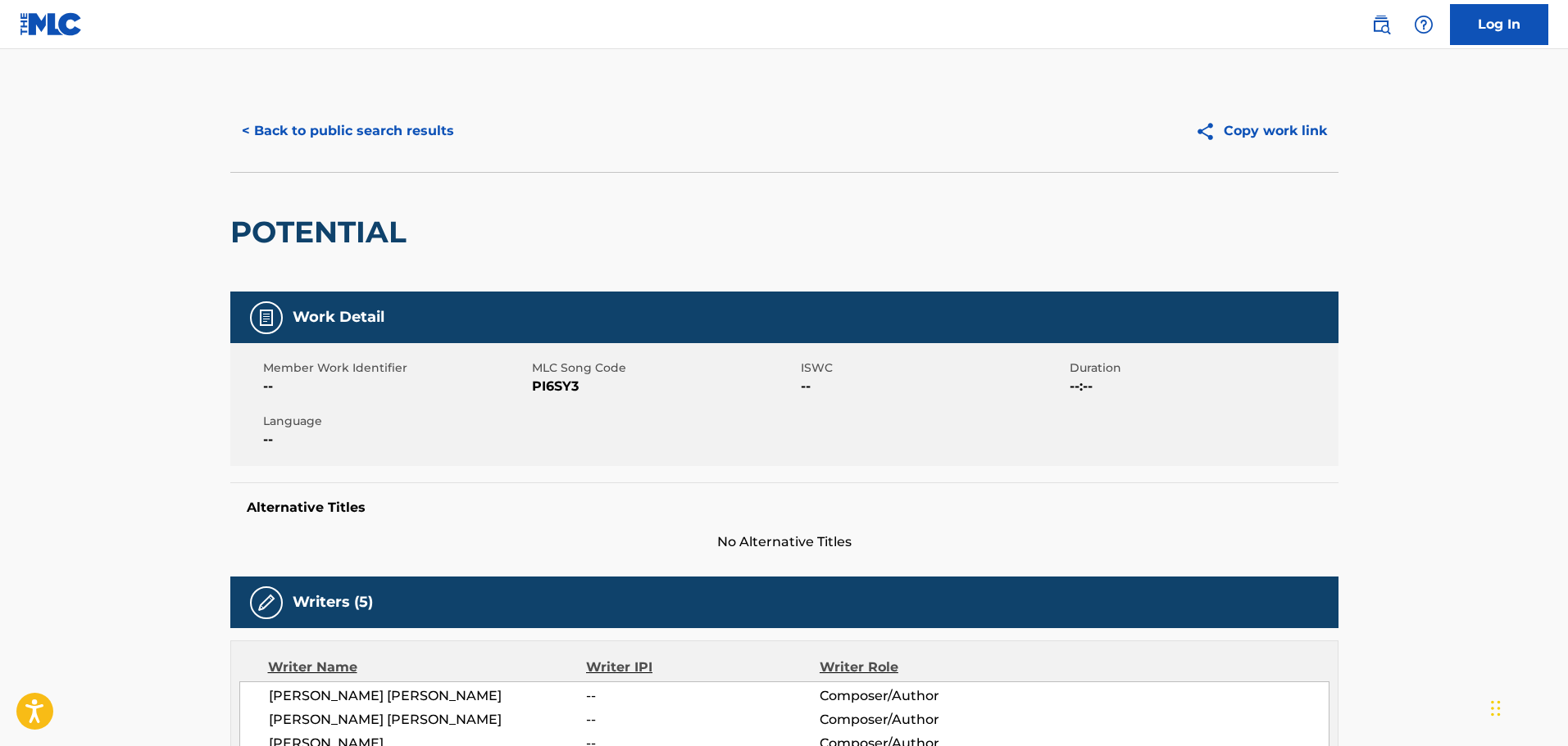
click at [286, 122] on button "< Back to public search results" at bounding box center [348, 130] width 236 height 41
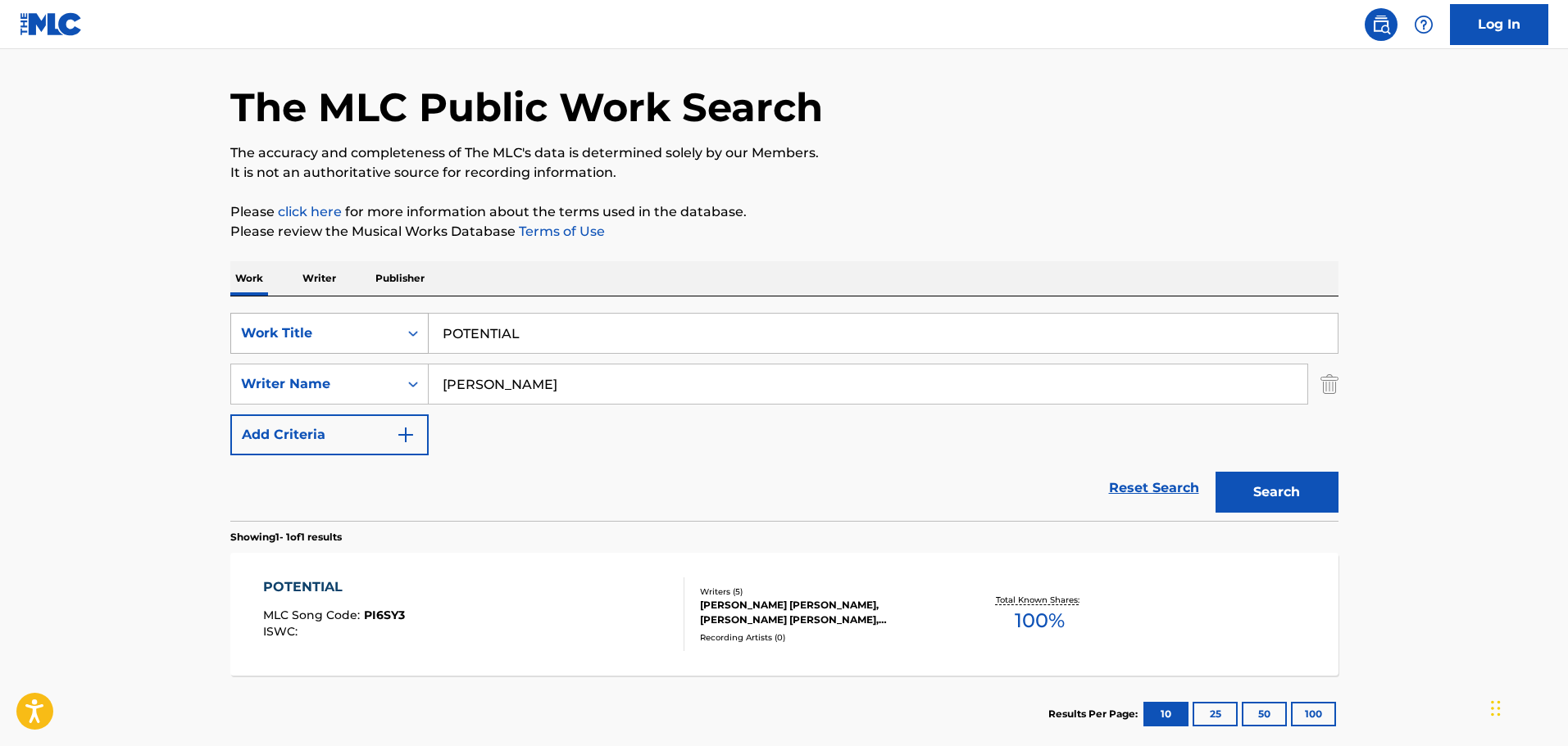
drag, startPoint x: 613, startPoint y: 325, endPoint x: 238, endPoint y: 323, distance: 375.0
click at [238, 323] on div "SearchWithCriteriac01d1c2a-8120-402f-9b03-8e907d067ea0 Work Title POTENTIAL" at bounding box center [784, 332] width 1108 height 41
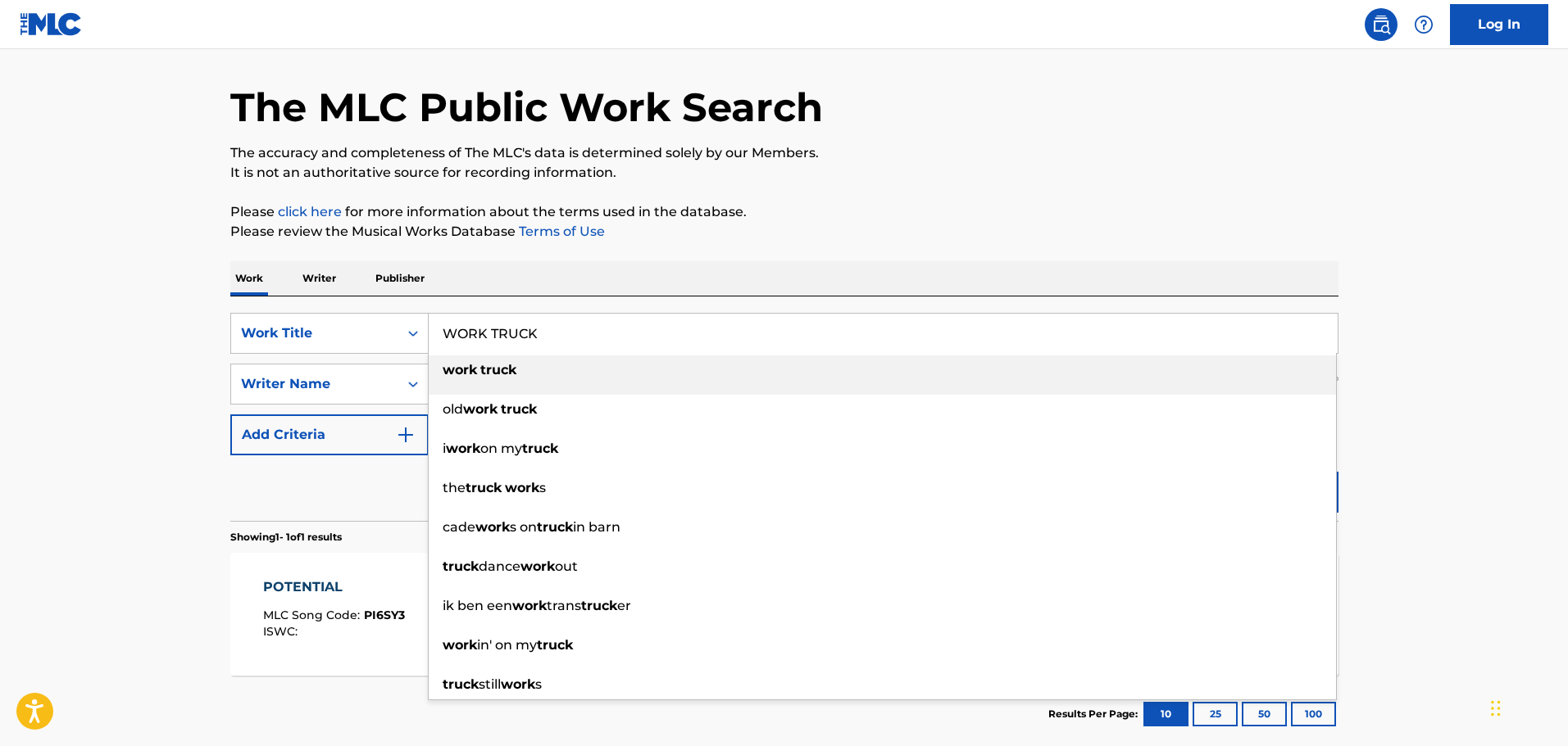
type input "WORK TRUCK"
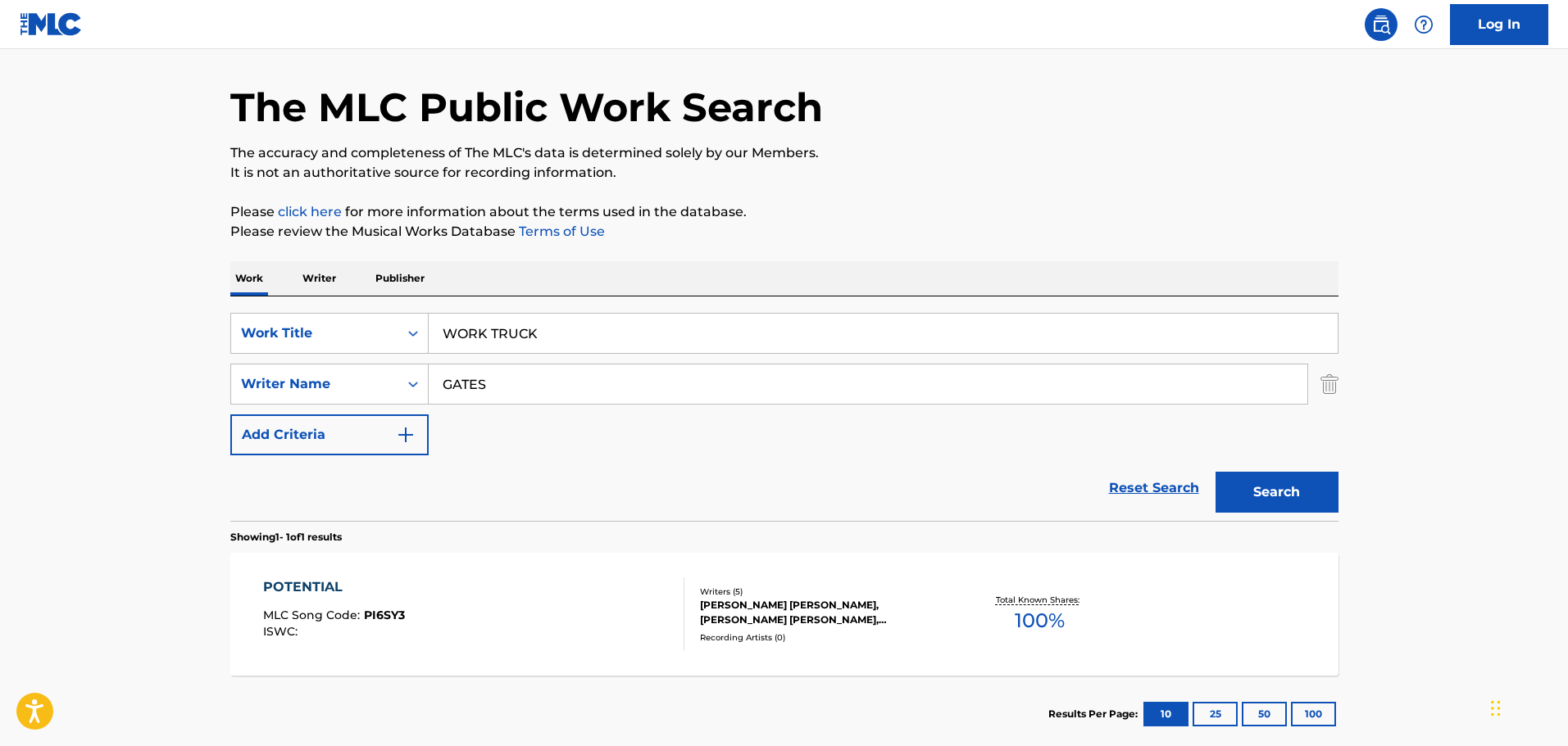
type input "GATES"
click at [1216, 472] on button "Search" at bounding box center [1277, 492] width 122 height 41
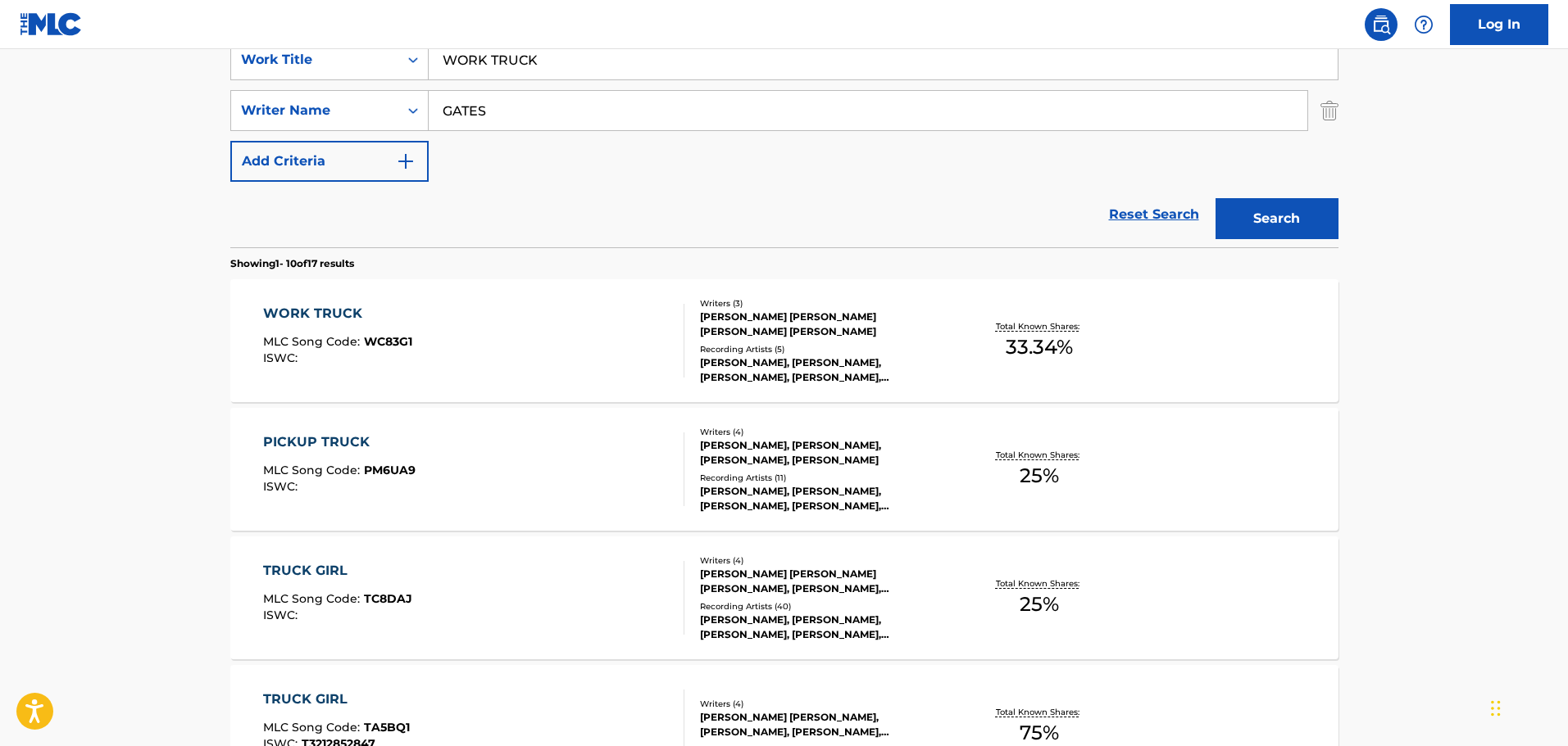
scroll to position [380, 0]
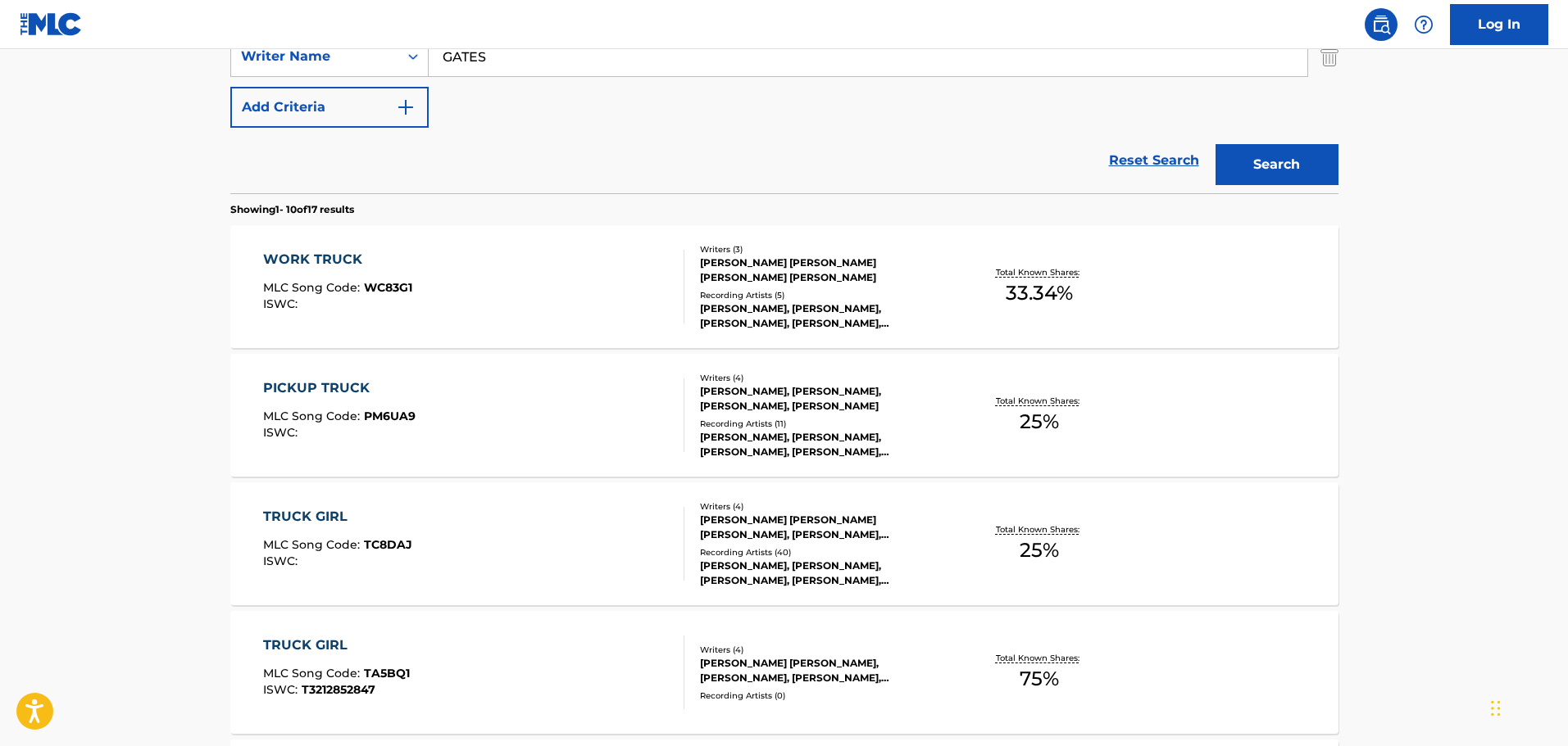
click at [569, 266] on div "WORK TRUCK MLC Song Code : WC83G1 ISWC :" at bounding box center [473, 286] width 421 height 73
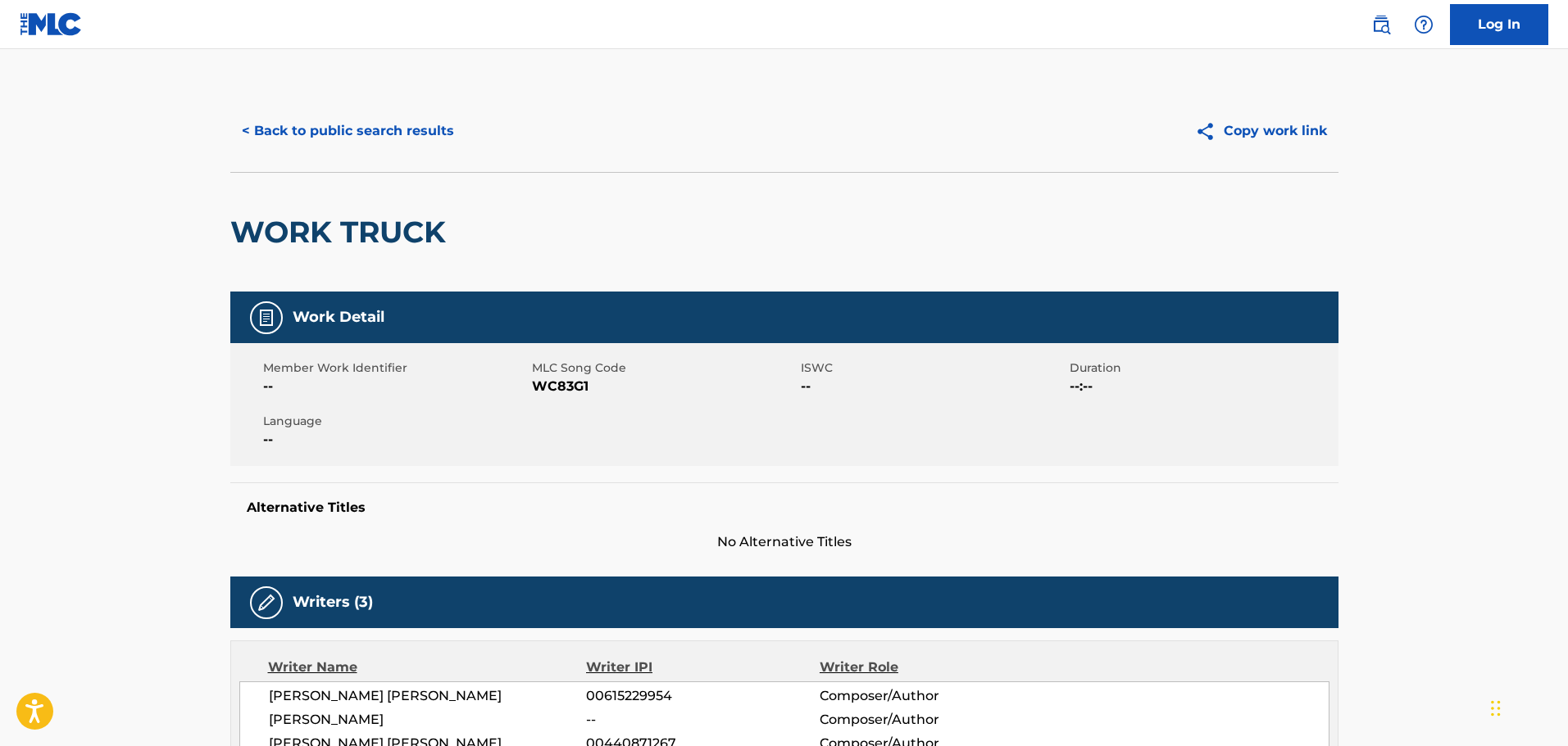
click at [318, 110] on div "< Back to public search results Copy work link" at bounding box center [784, 131] width 1108 height 82
click at [319, 115] on button "< Back to public search results" at bounding box center [348, 130] width 236 height 41
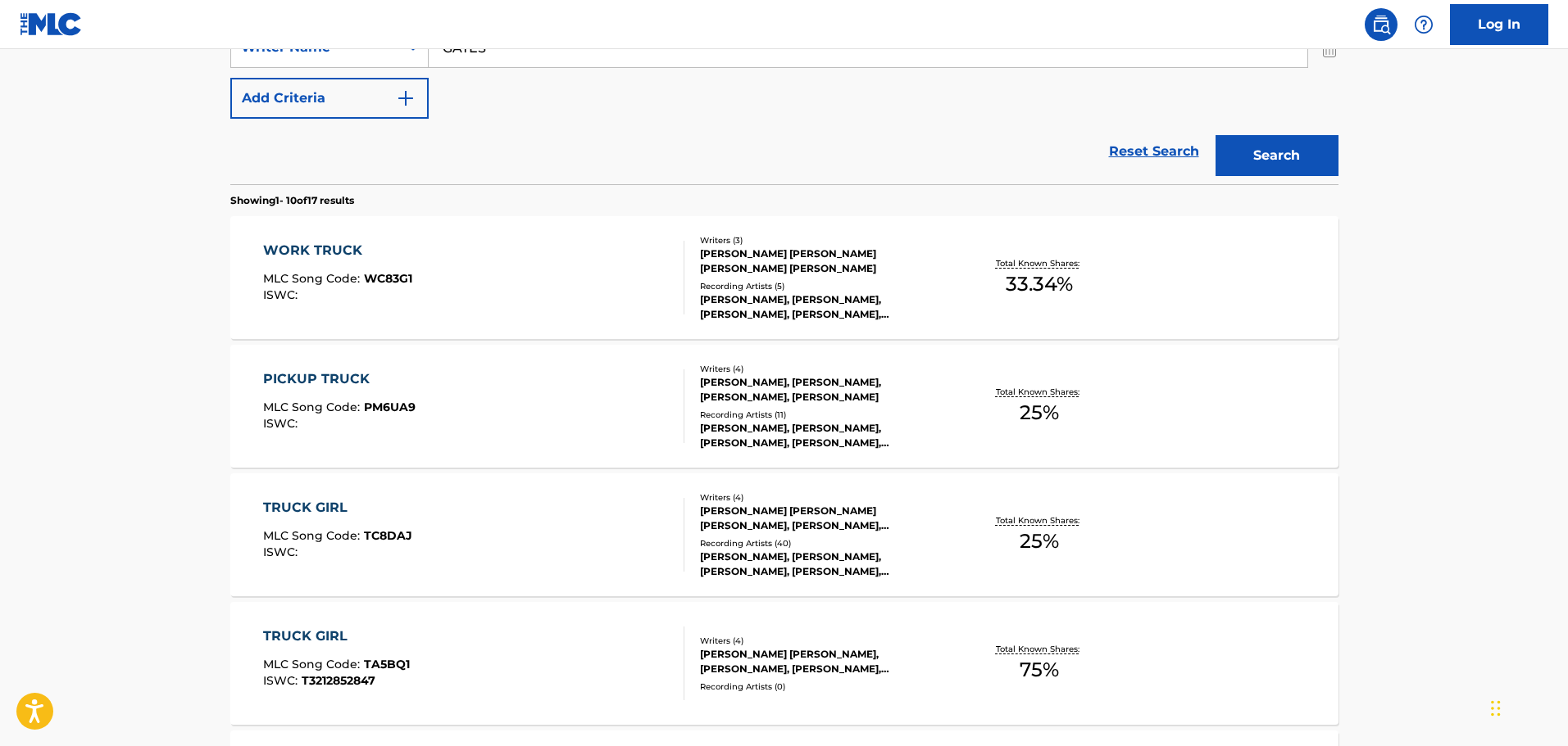
scroll to position [309, 0]
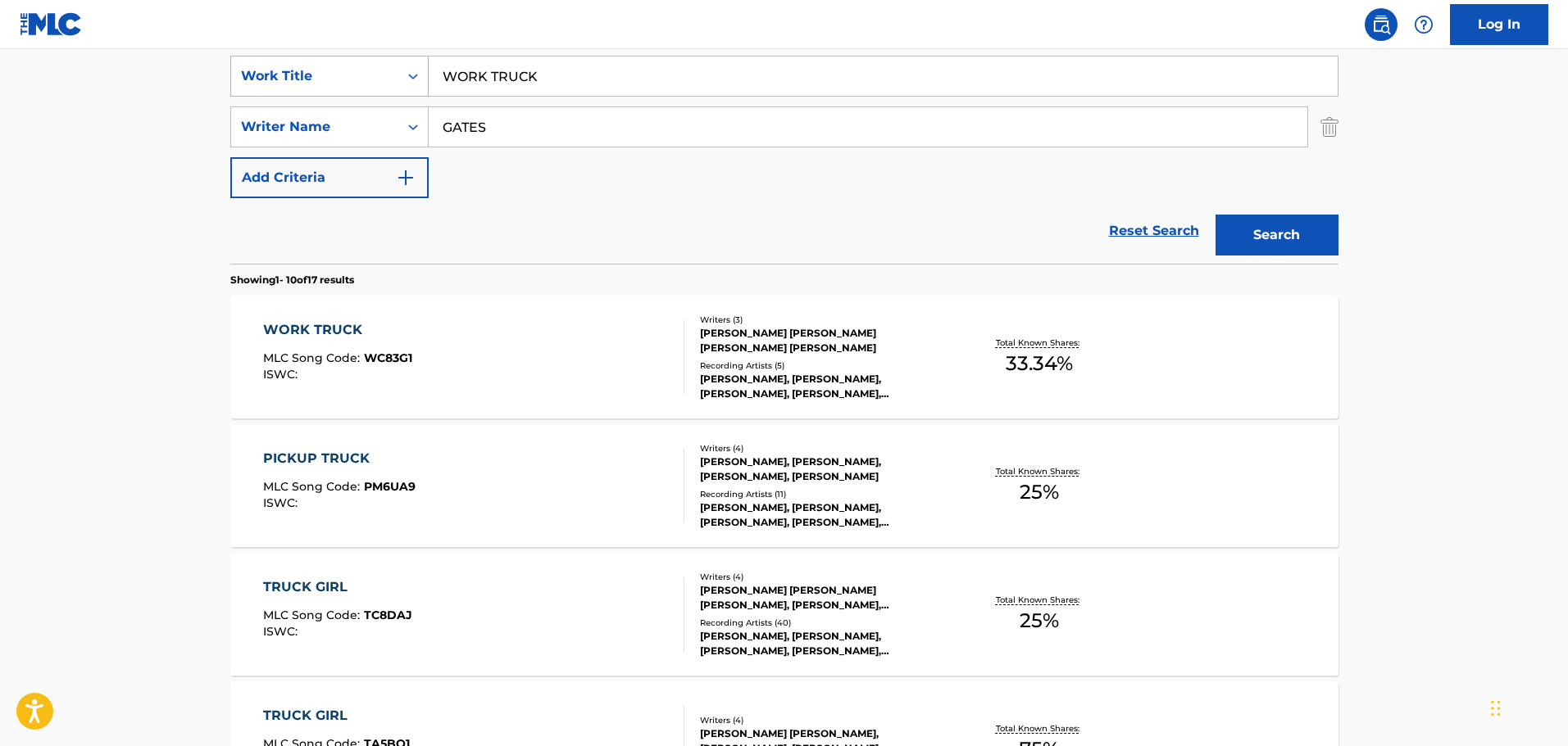
drag, startPoint x: 610, startPoint y: 79, endPoint x: 286, endPoint y: 61, distance: 324.5
click at [286, 61] on div "SearchWithCriteriac01d1c2a-8120-402f-9b03-8e907d067ea0 Work Title WORK TRUCK" at bounding box center [784, 75] width 1108 height 41
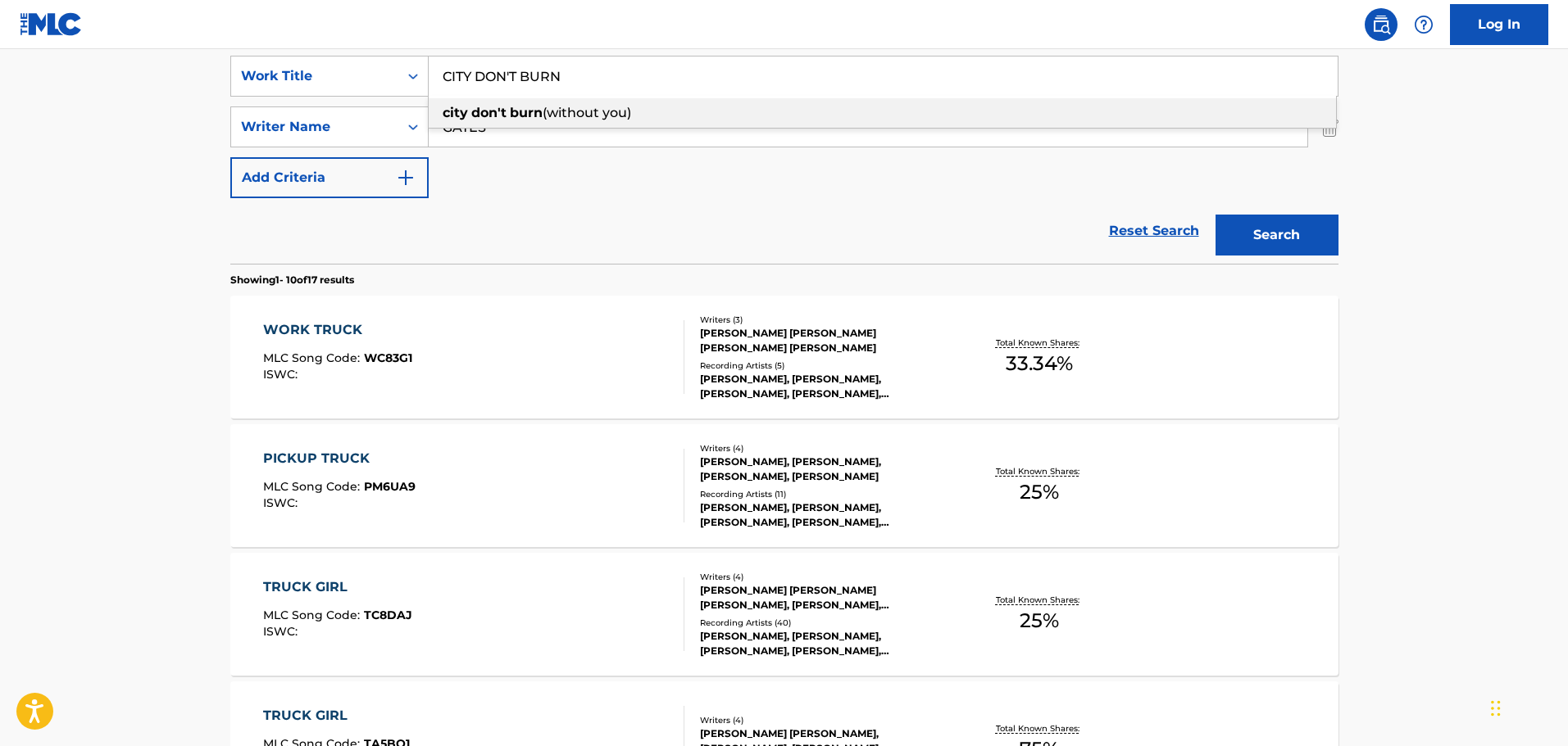
click at [586, 107] on span "(without you)" at bounding box center [587, 112] width 89 height 16
type input "city don't burn (without you)"
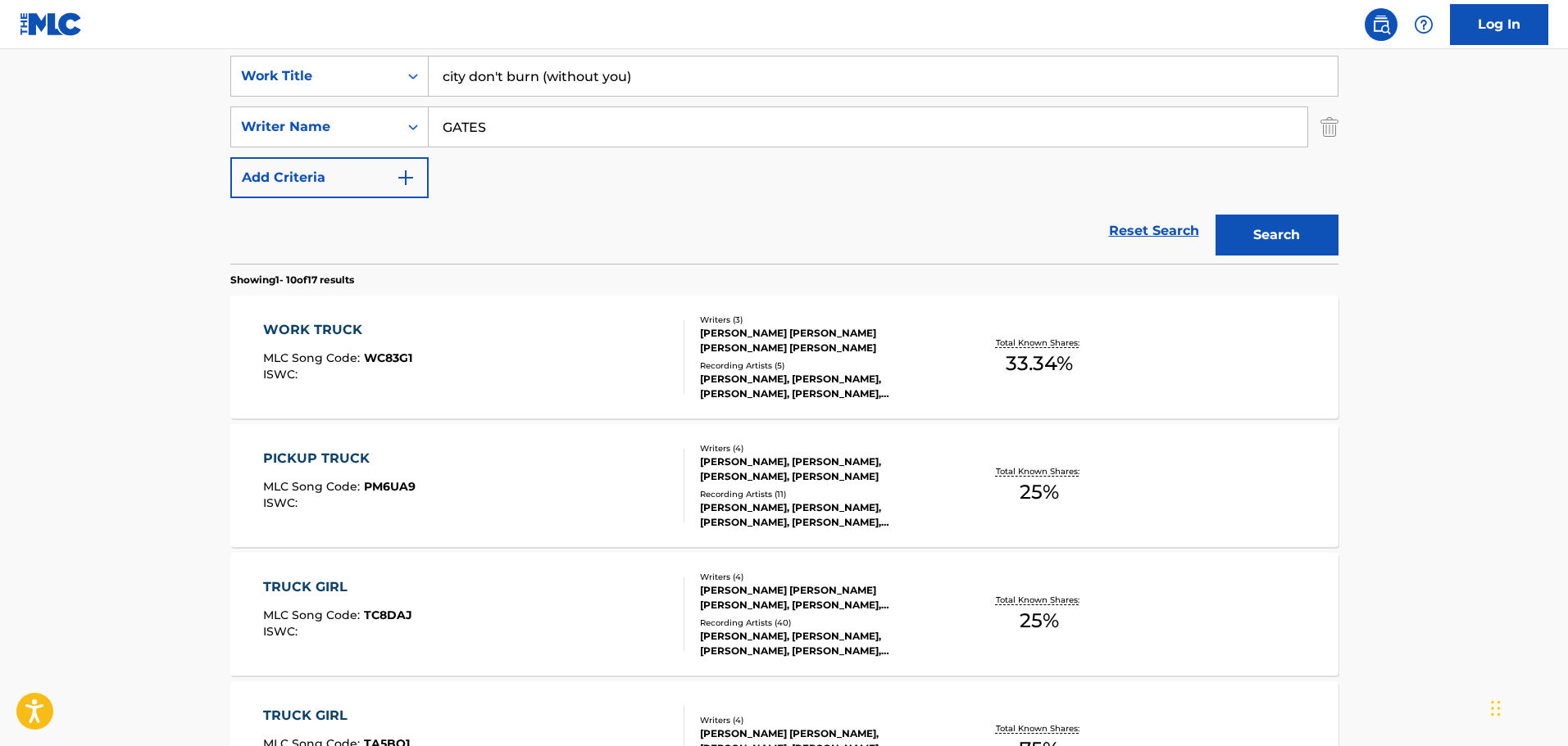
click at [1278, 217] on button "Search" at bounding box center [1277, 235] width 122 height 41
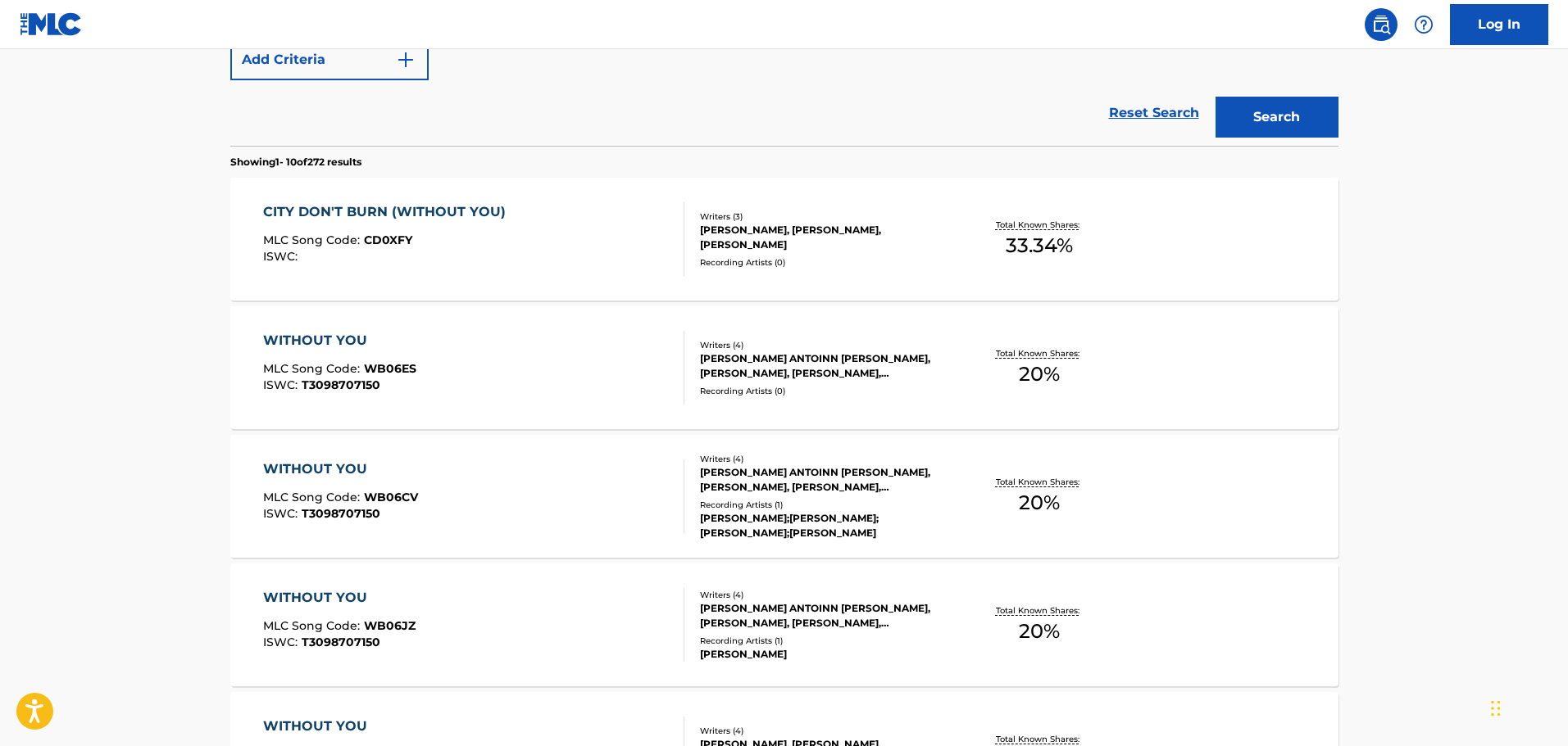
scroll to position [555, 0]
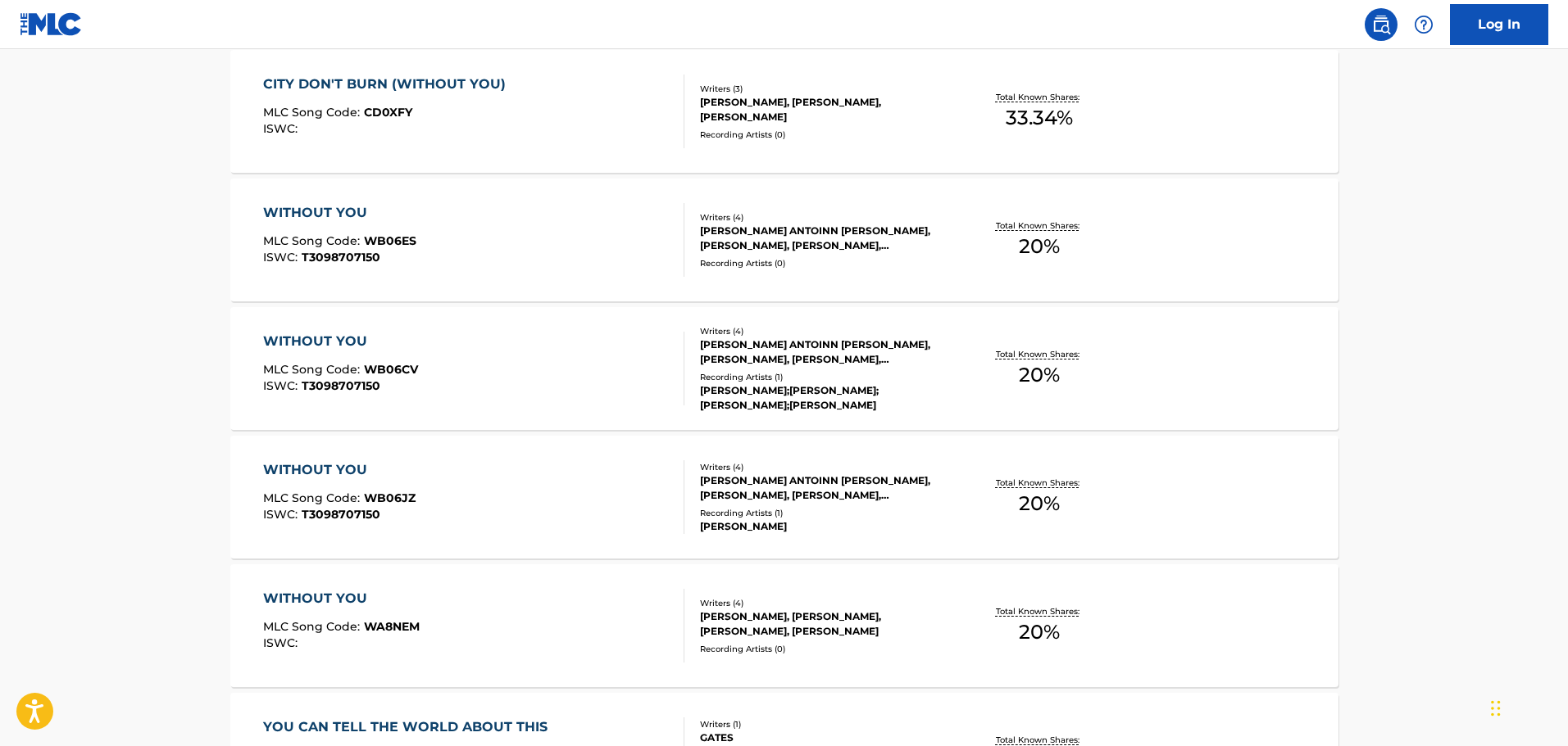
click at [648, 136] on div "CITY DON'T BURN (WITHOUT YOU) MLC Song Code : CD0XFY ISWC :" at bounding box center [473, 111] width 421 height 73
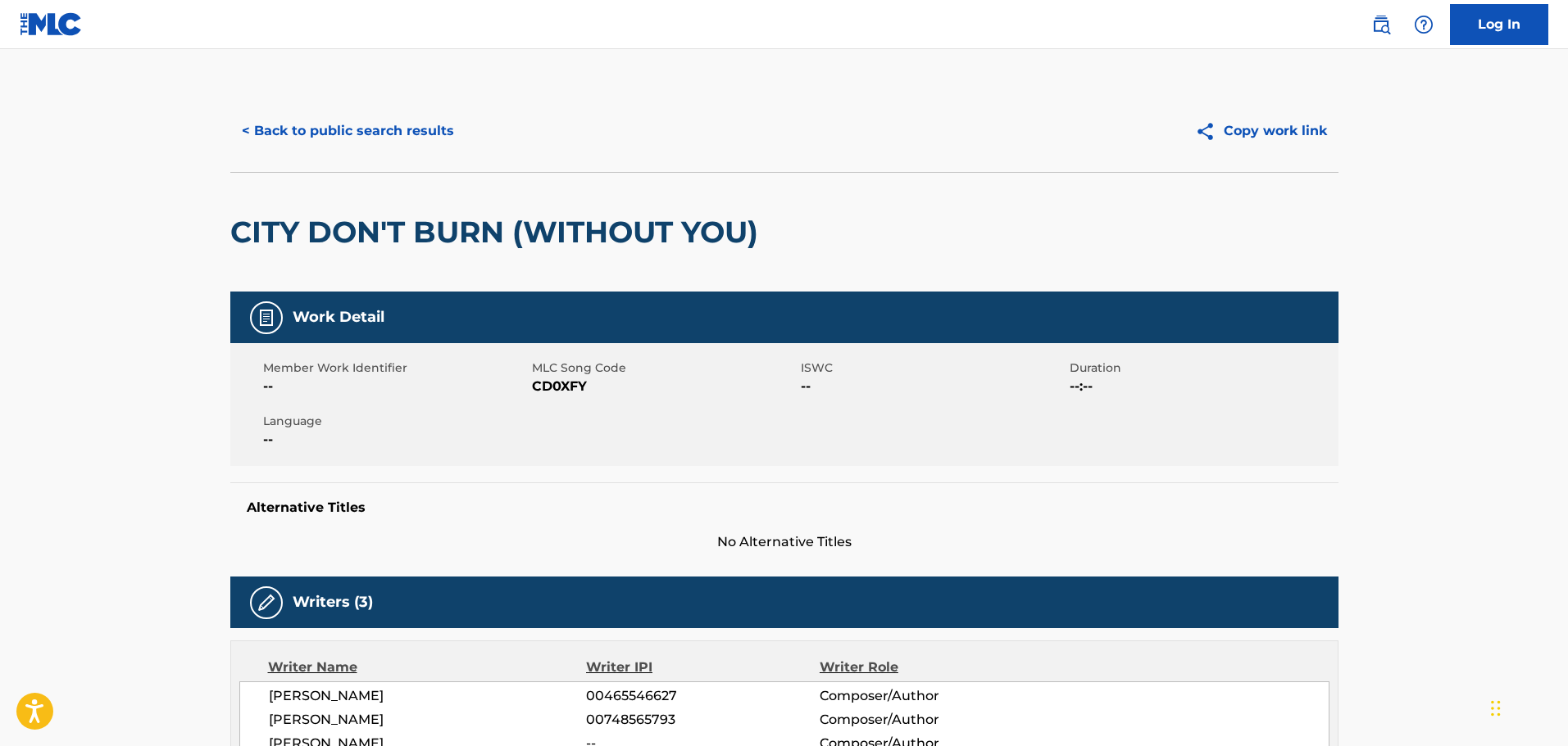
click at [357, 136] on button "< Back to public search results" at bounding box center [348, 130] width 236 height 41
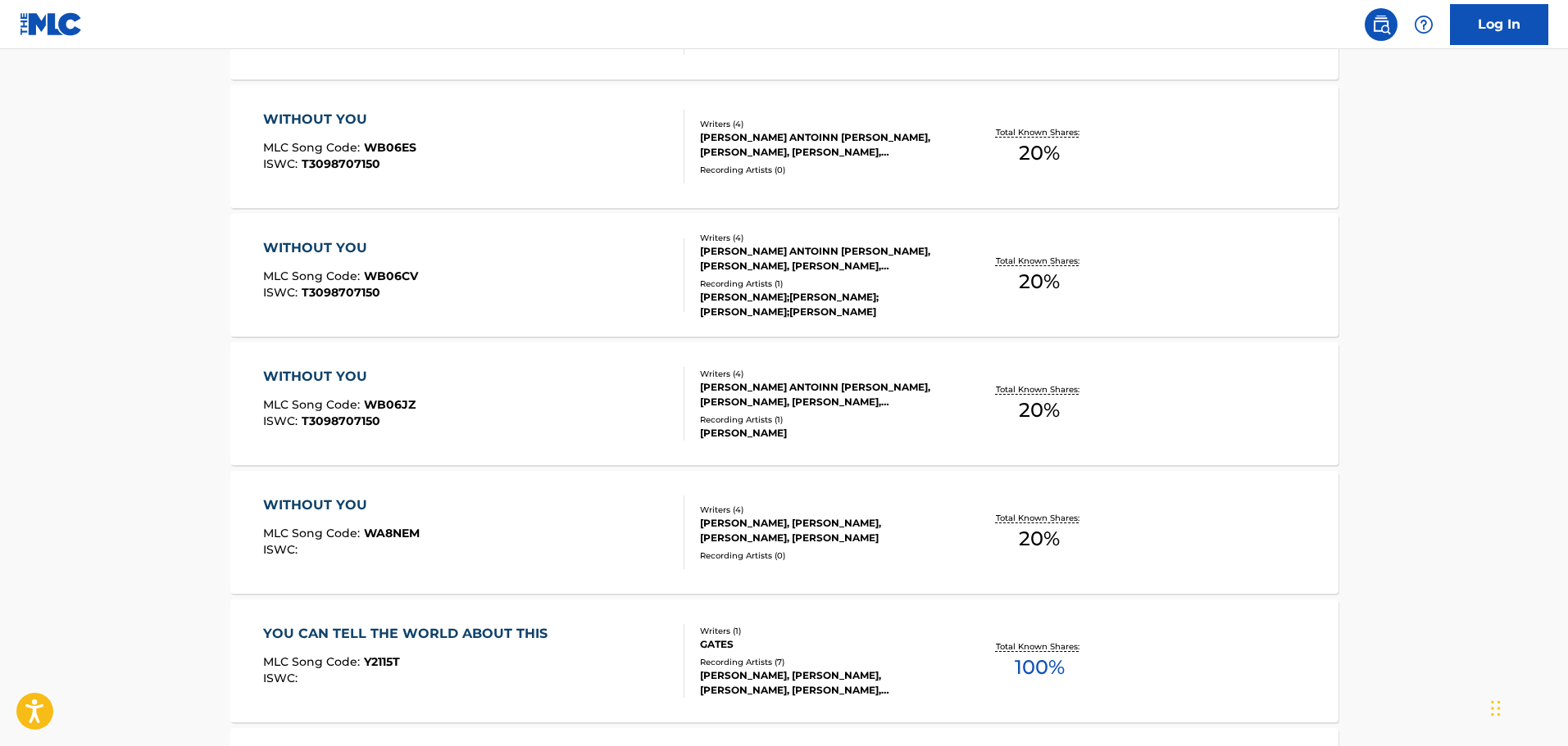
scroll to position [320, 0]
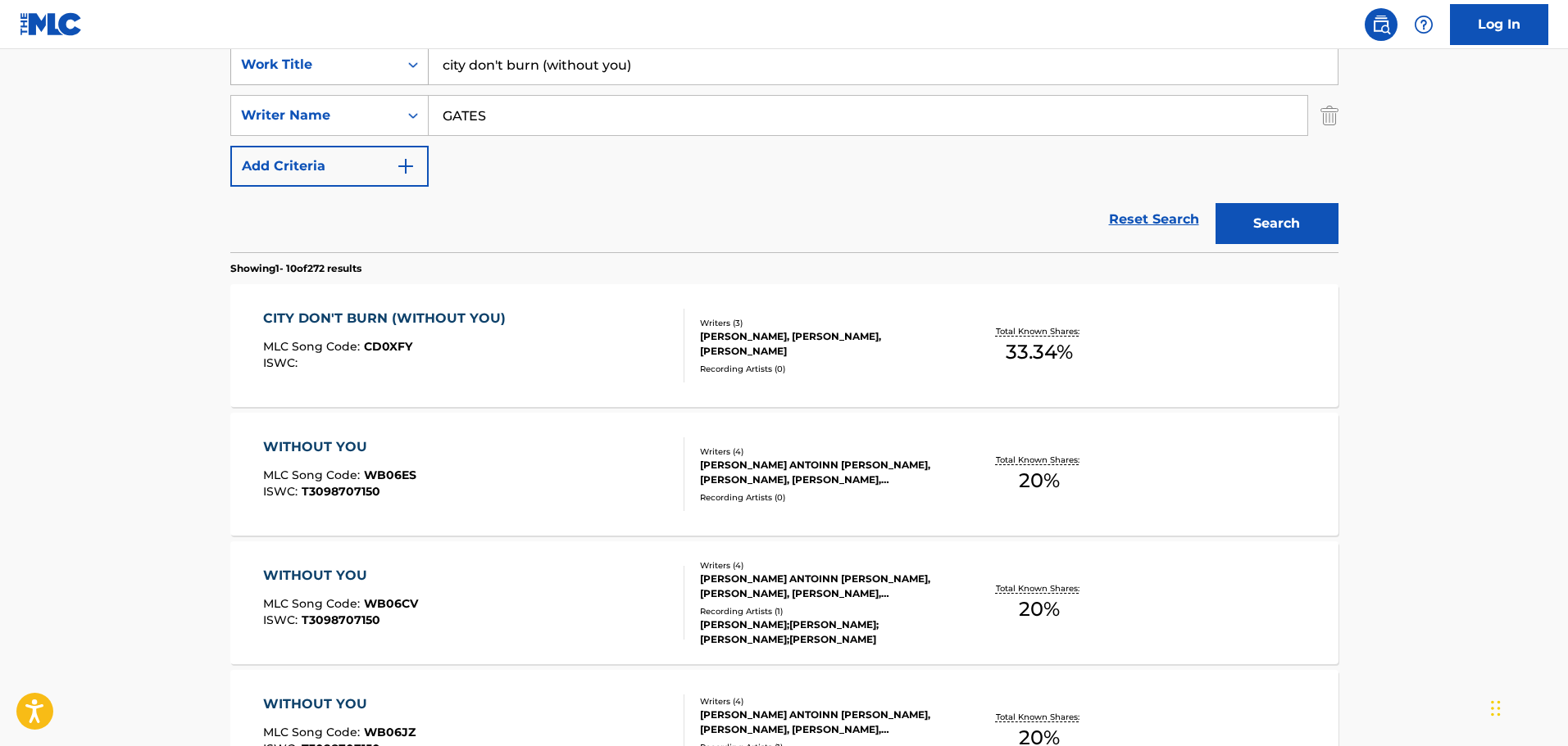
drag, startPoint x: 678, startPoint y: 67, endPoint x: 366, endPoint y: 63, distance: 312.0
click at [366, 63] on div "SearchWithCriteriac01d1c2a-8120-402f-9b03-8e907d067ea0 Work Title city don't bu…" at bounding box center [784, 64] width 1108 height 41
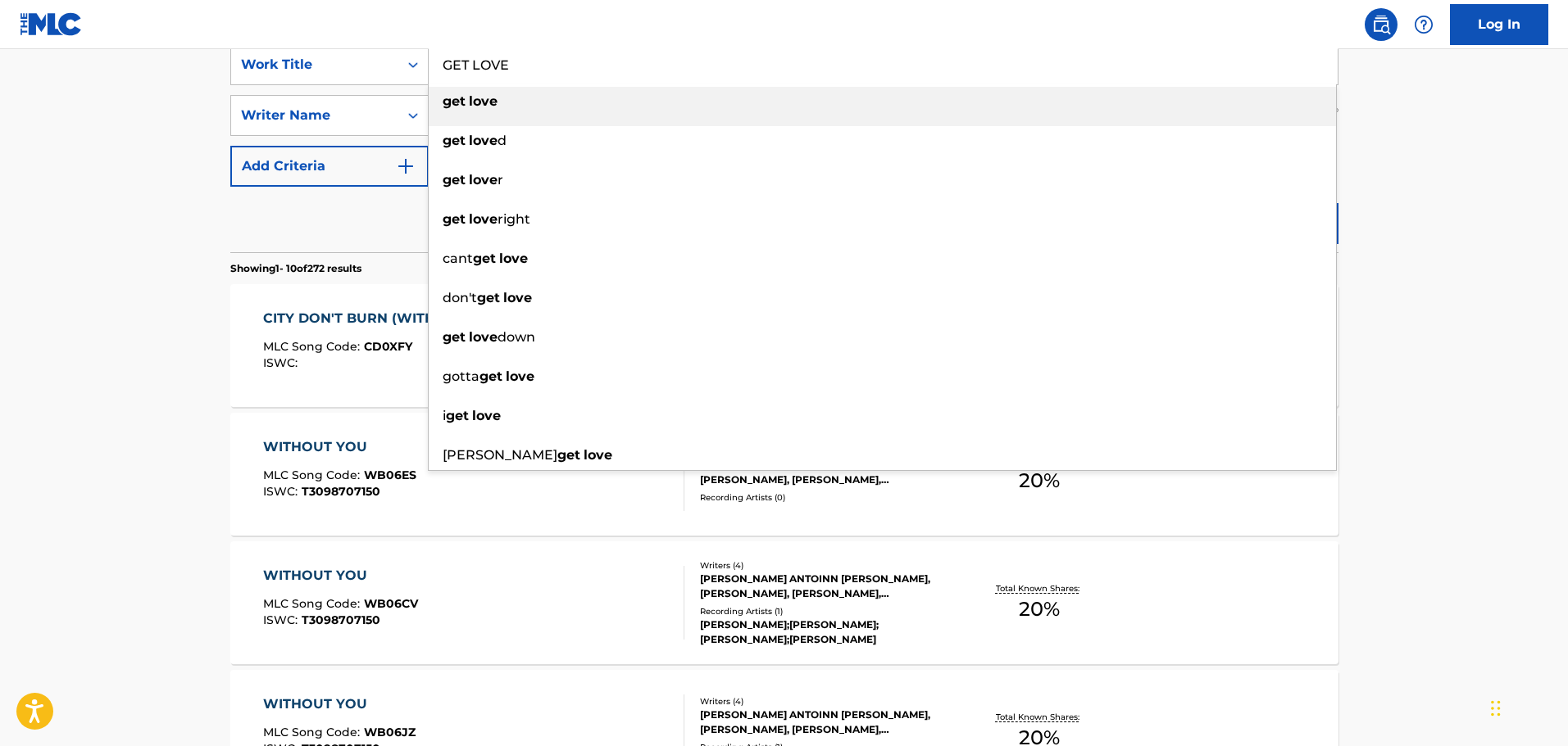
type input "GET LOVE"
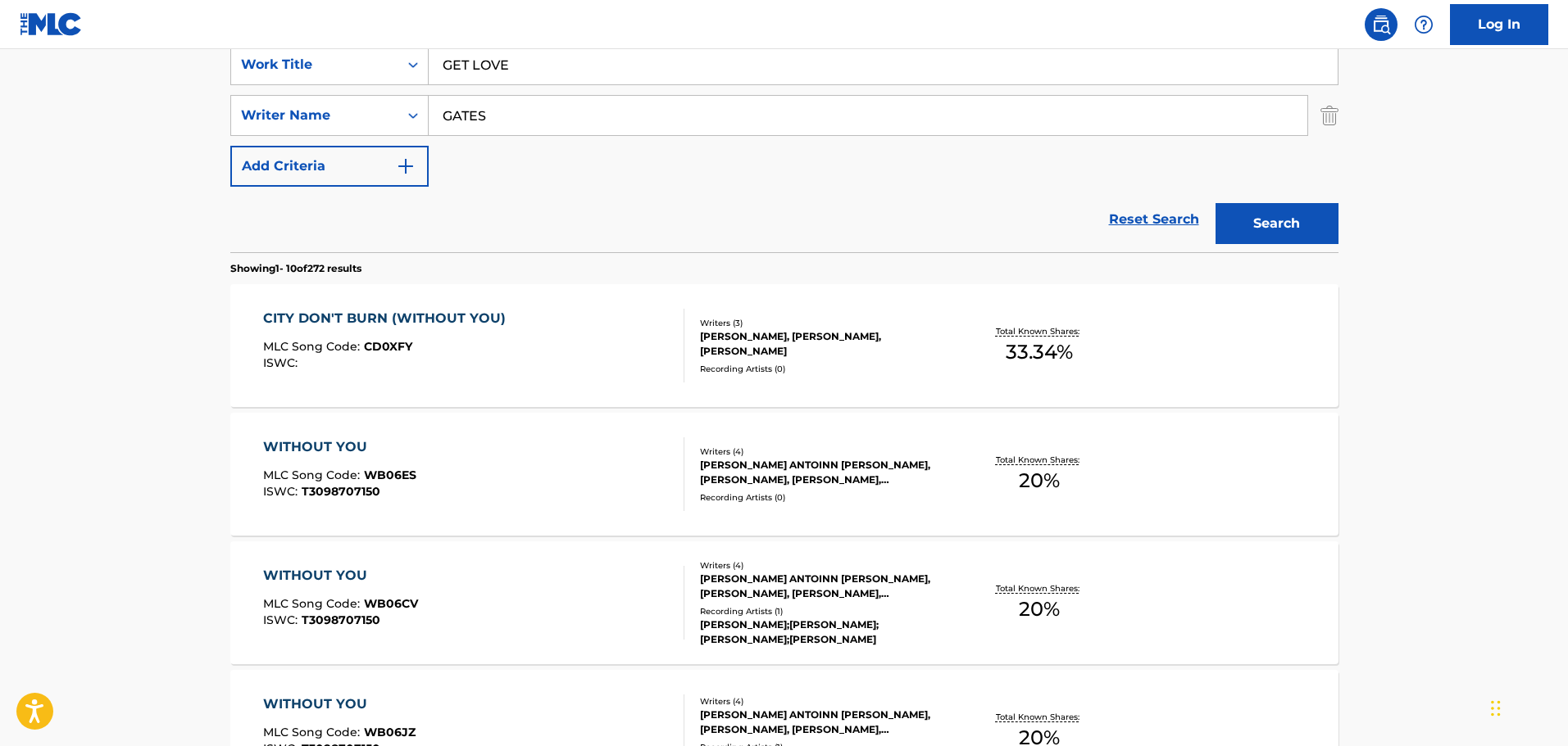
click at [216, 125] on div "The MLC Public Work Search The accuracy and completeness of The MLC's data is d…" at bounding box center [785, 709] width 1148 height 1879
drag, startPoint x: 495, startPoint y: 122, endPoint x: 310, endPoint y: 110, distance: 185.4
click at [310, 110] on div "SearchWithCriteriac186b498-466b-49a4-a4e0-7494256b9c99 Writer Name GATES" at bounding box center [784, 115] width 1108 height 41
type input "[PERSON_NAME]"
click at [1216, 203] on button "Search" at bounding box center [1277, 223] width 122 height 41
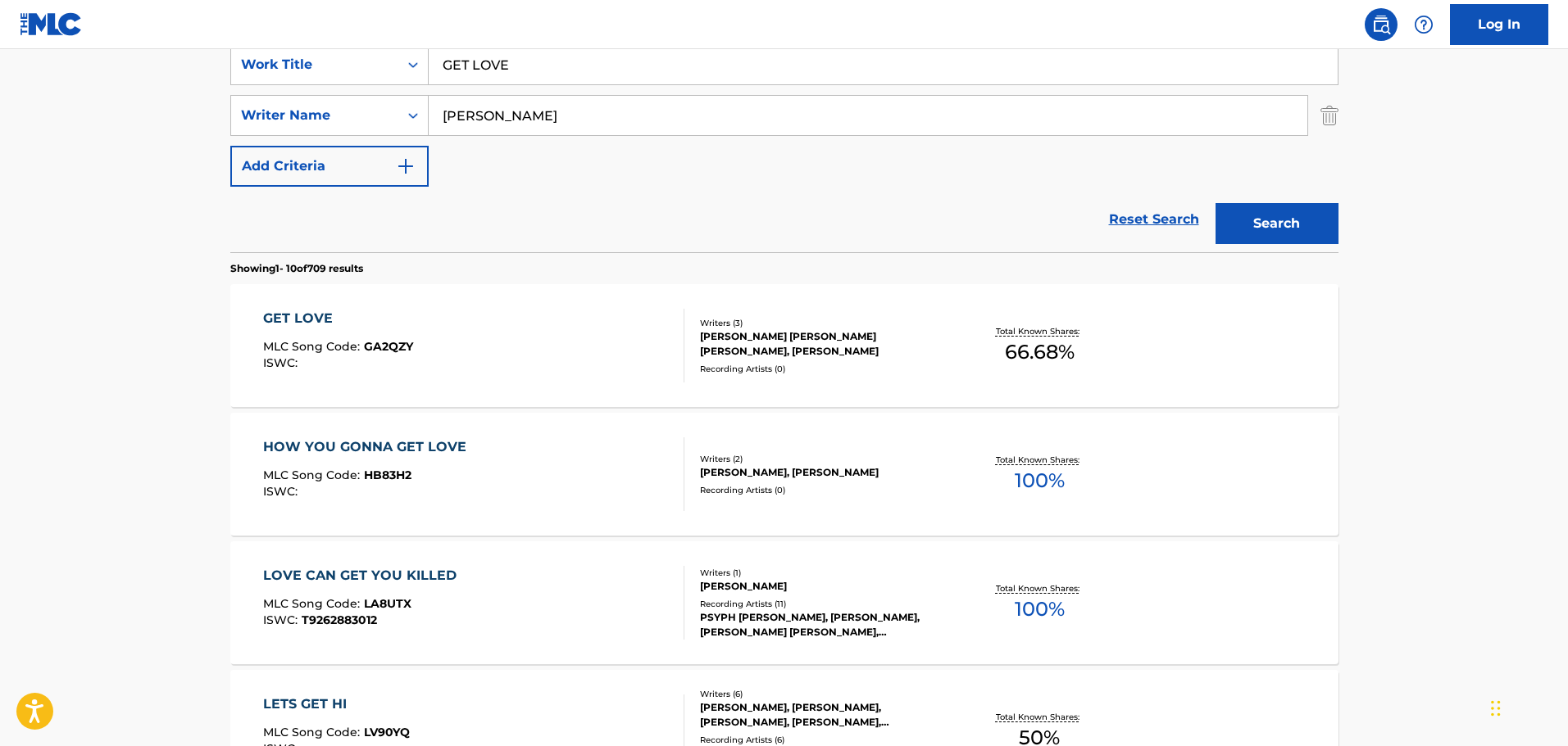
click at [475, 350] on div "GET LOVE MLC Song Code : GA2QZY ISWC :" at bounding box center [473, 346] width 421 height 73
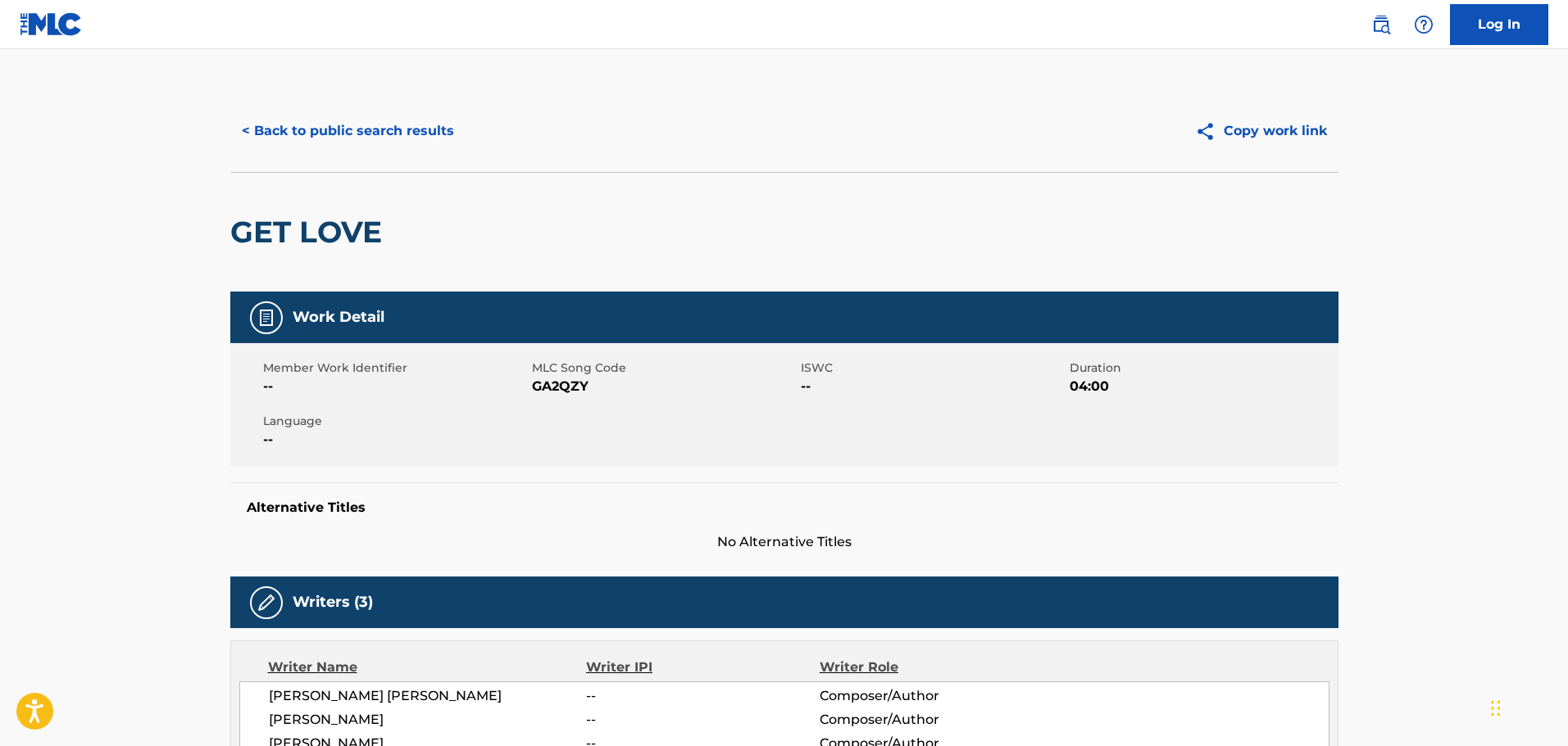
click at [356, 141] on button "< Back to public search results" at bounding box center [348, 130] width 236 height 41
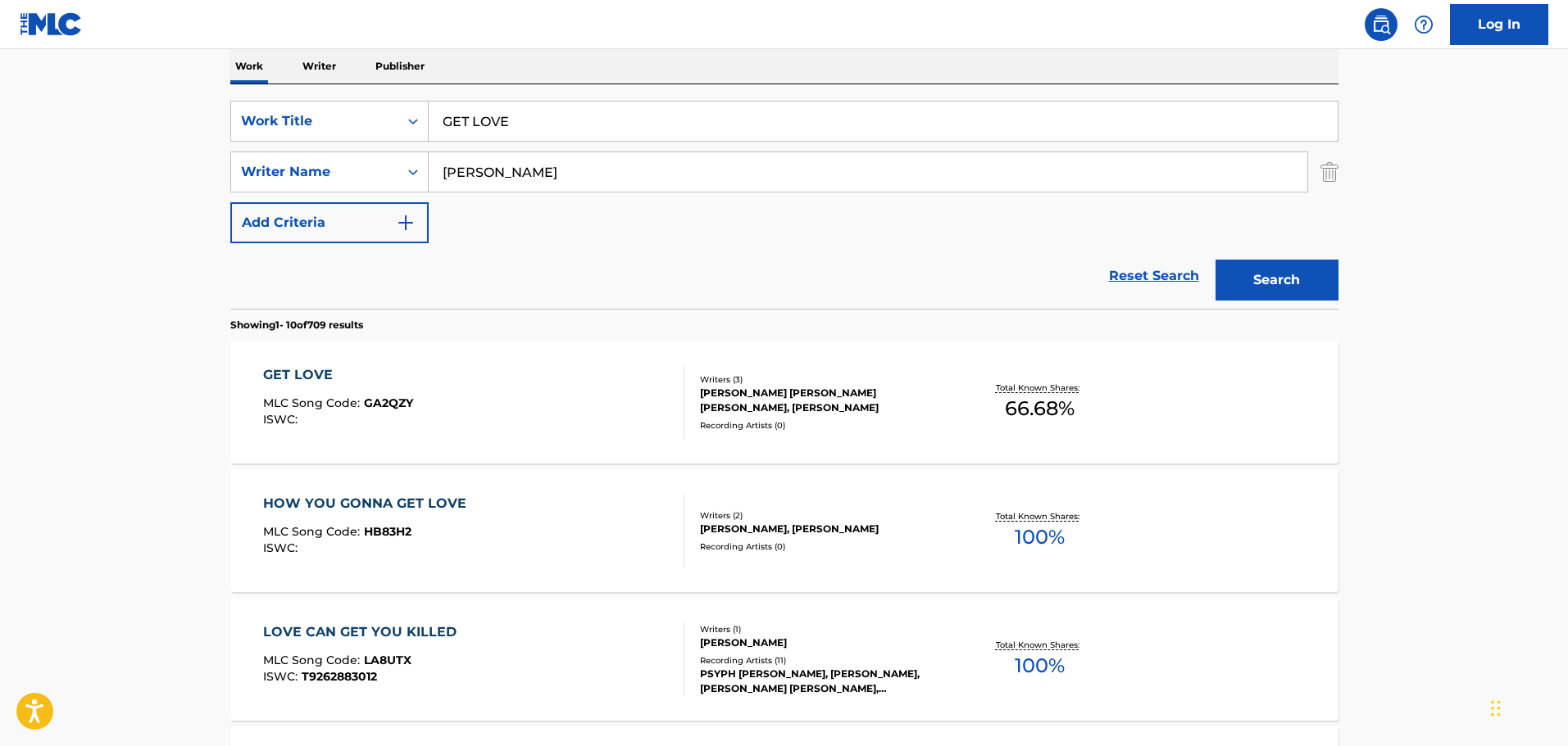
scroll to position [156, 0]
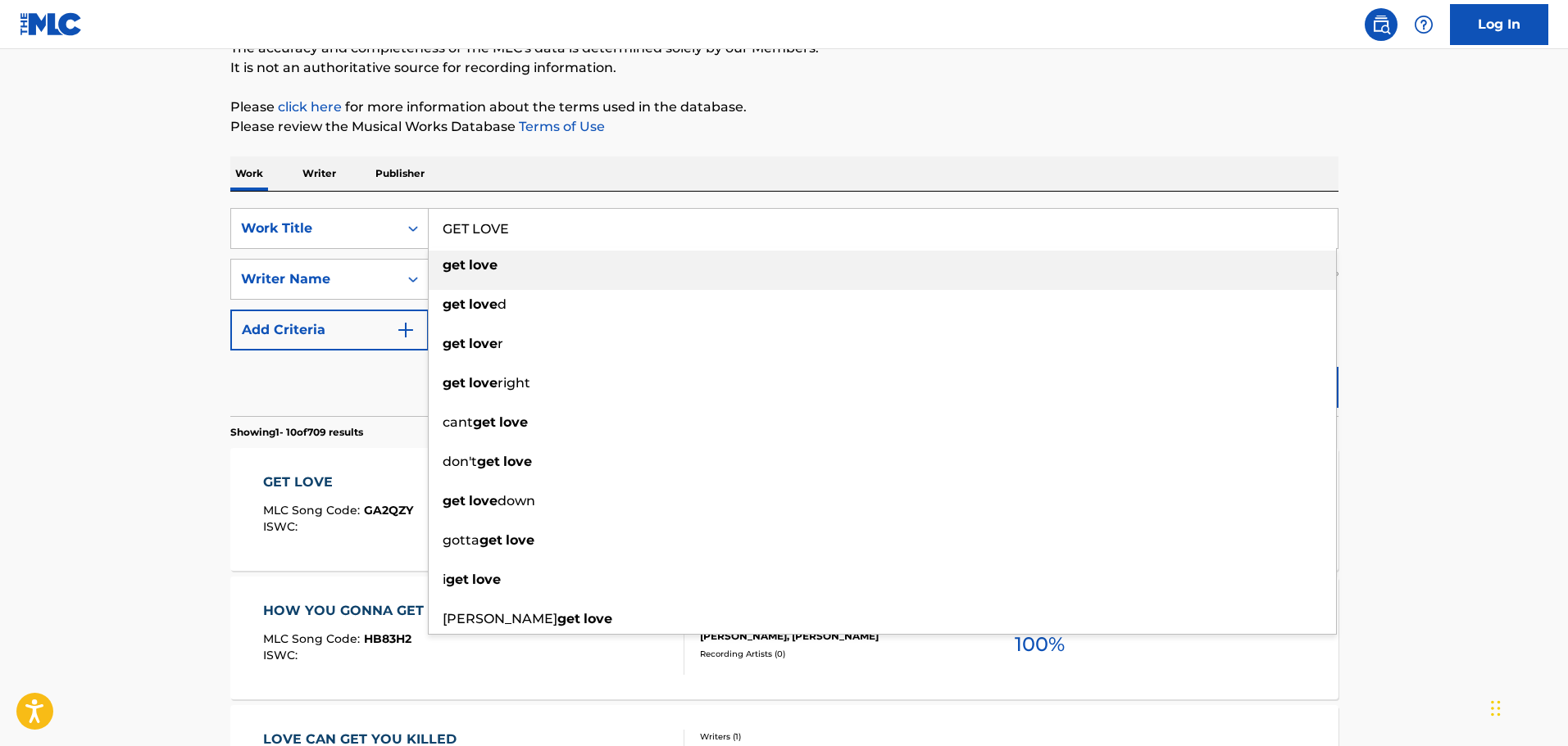
drag, startPoint x: 550, startPoint y: 225, endPoint x: 368, endPoint y: 192, distance: 185.0
click at [368, 192] on div "SearchWithCriteriac01d1c2a-8120-402f-9b03-8e907d067ea0 Work Title GET LOVE get …" at bounding box center [784, 304] width 1108 height 224
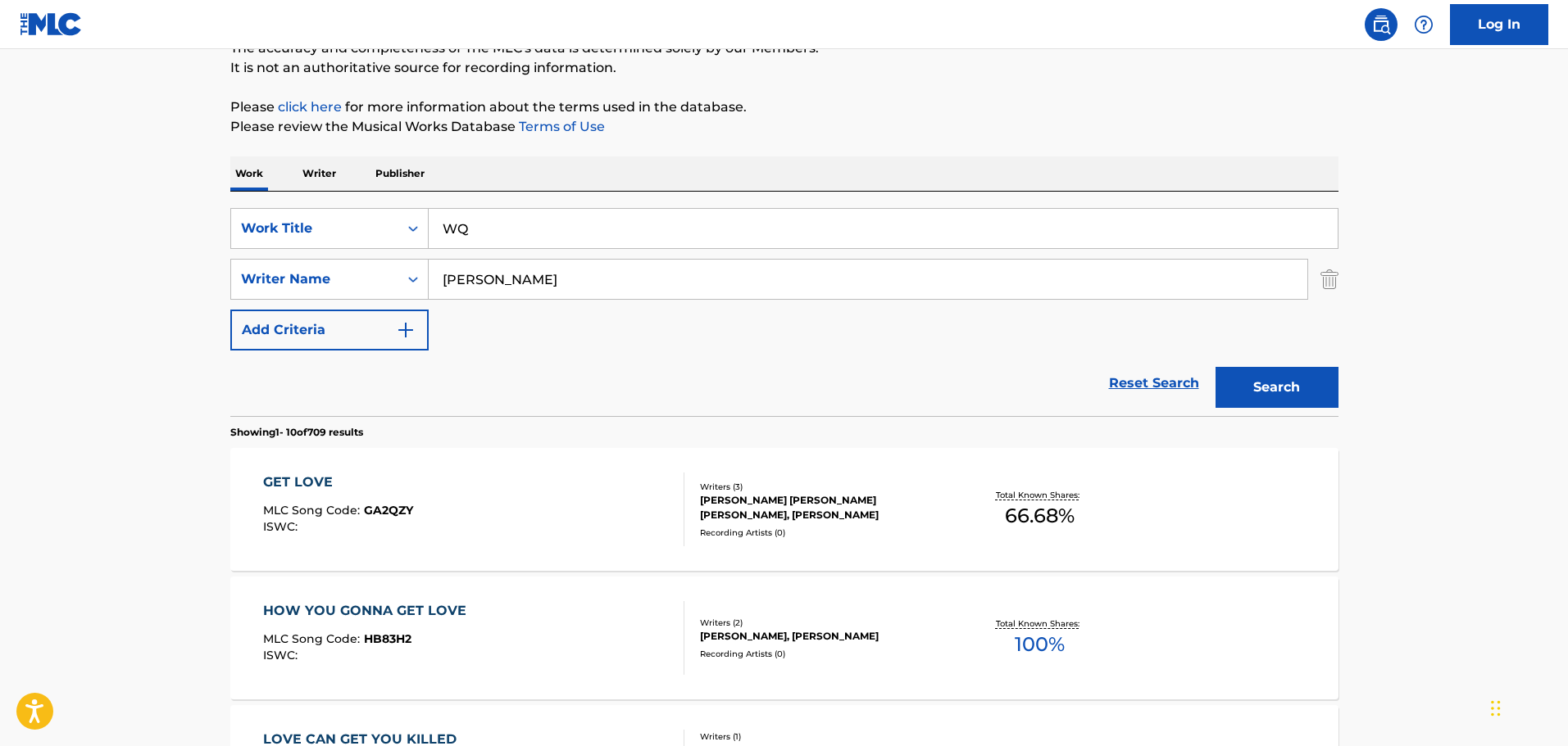
type input "W"
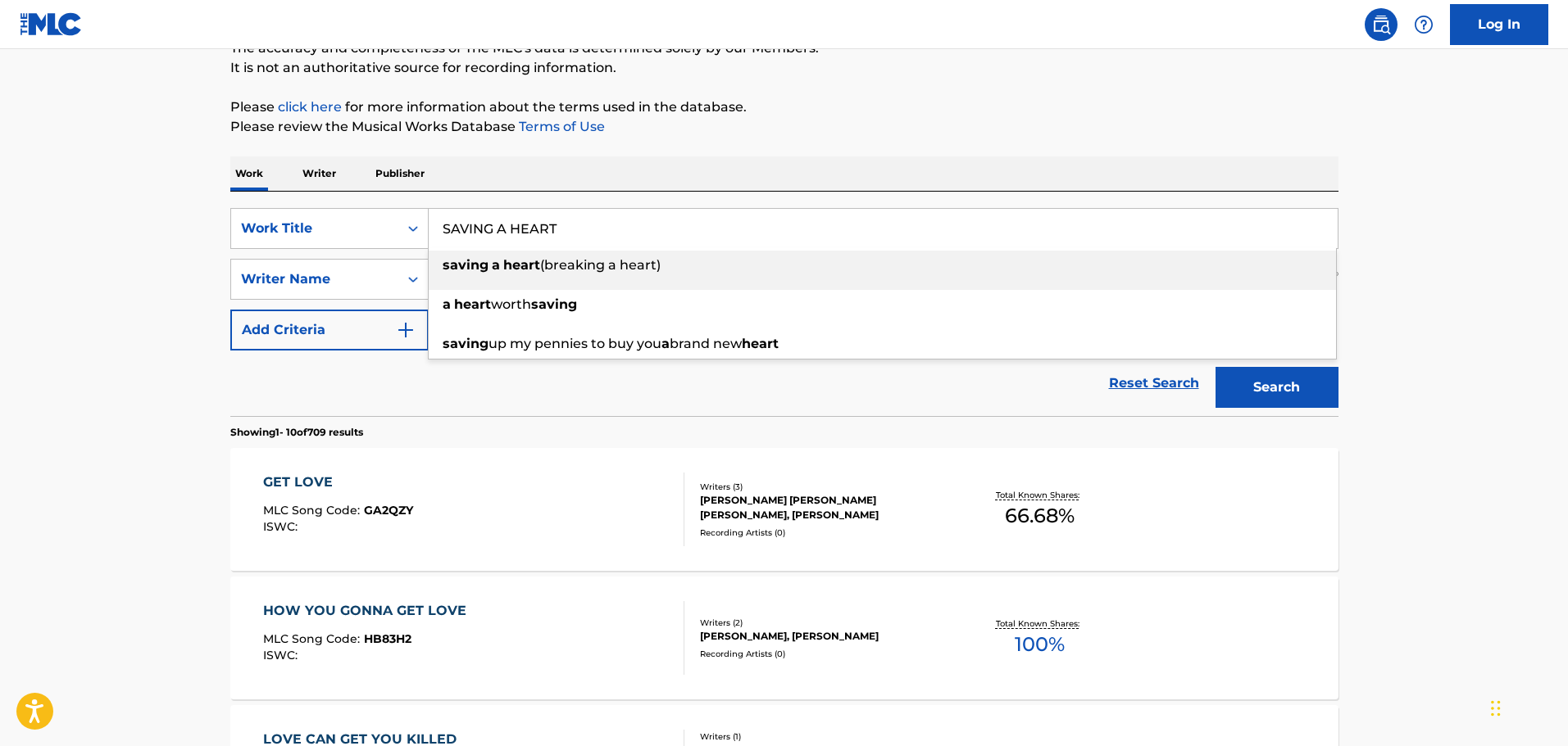
type input "SAVING A HEART"
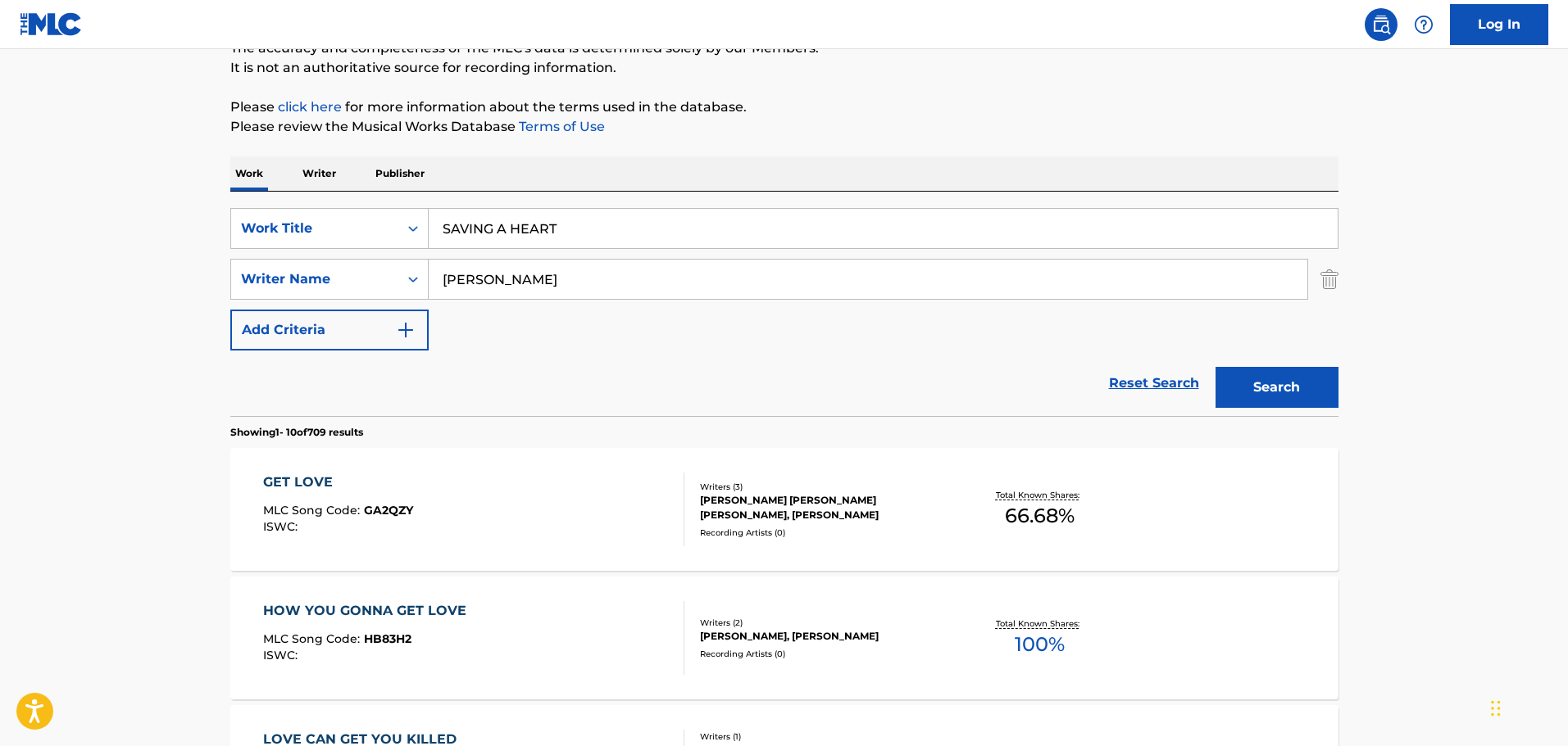
click at [612, 167] on div "Work Writer Publisher" at bounding box center [784, 173] width 1108 height 35
click at [1270, 403] on button "Search" at bounding box center [1277, 387] width 122 height 41
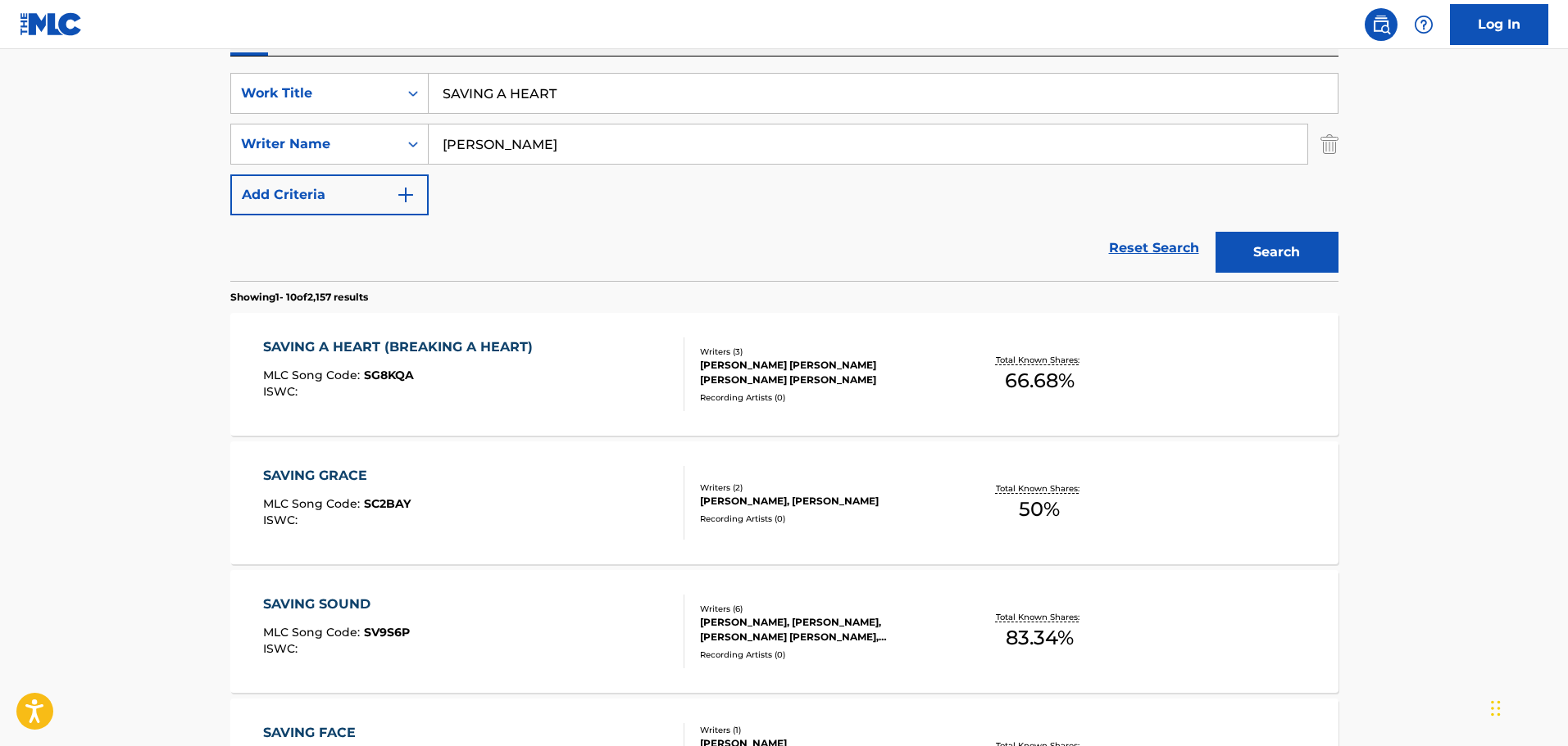
scroll to position [484, 0]
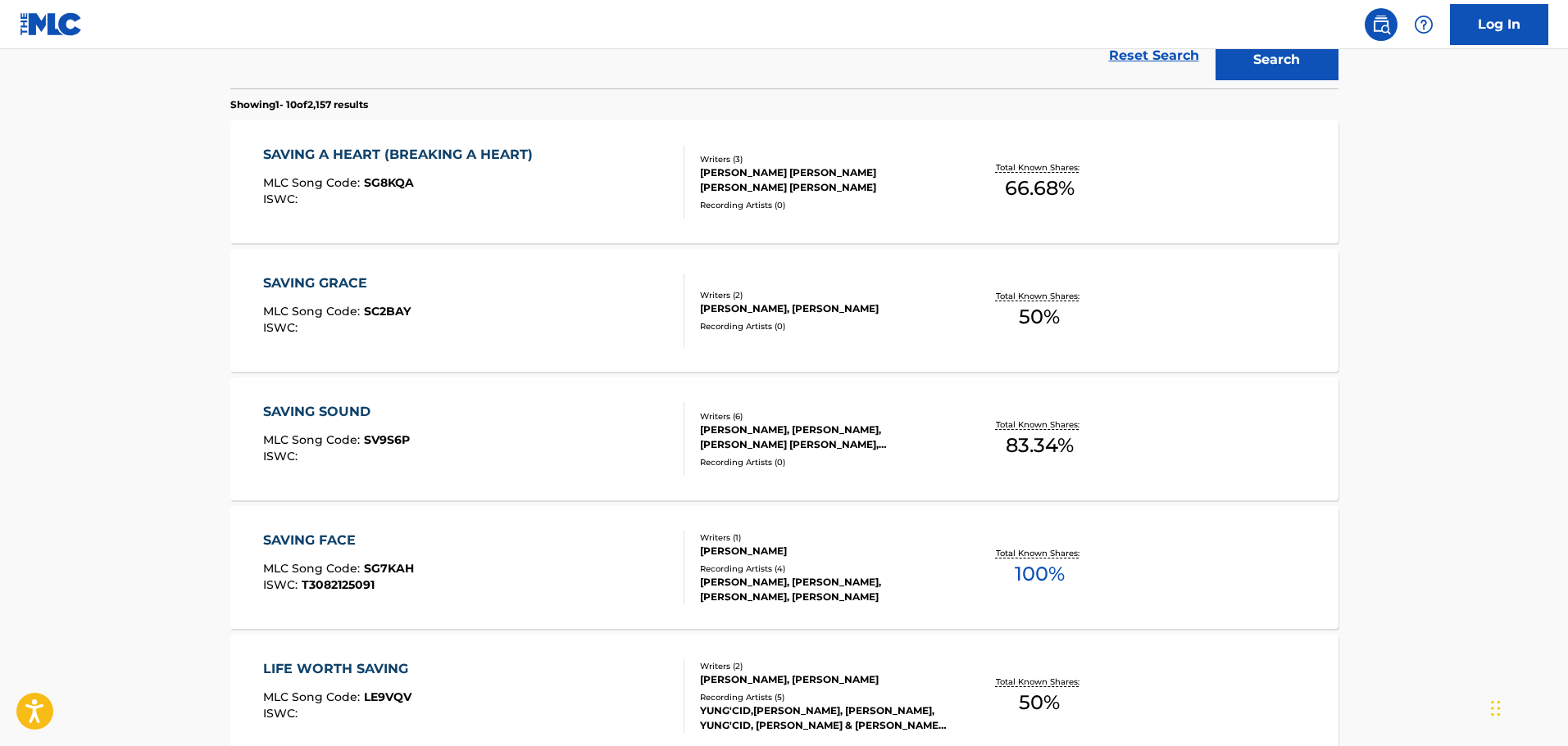
click at [601, 211] on div "SAVING A HEART (BREAKING A HEART) MLC Song Code : SG8KQA ISWC :" at bounding box center [473, 182] width 421 height 73
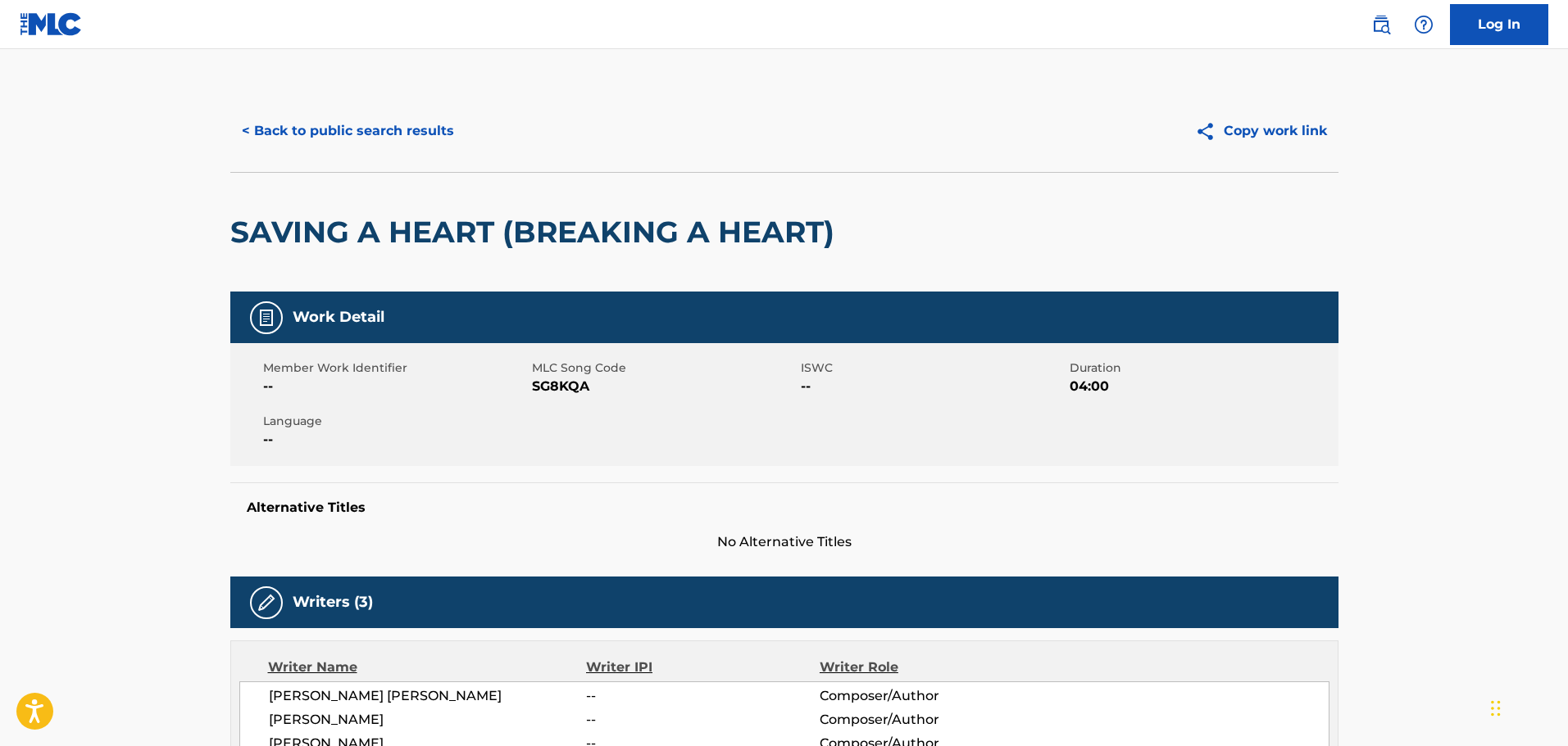
click at [381, 129] on button "< Back to public search results" at bounding box center [348, 130] width 236 height 41
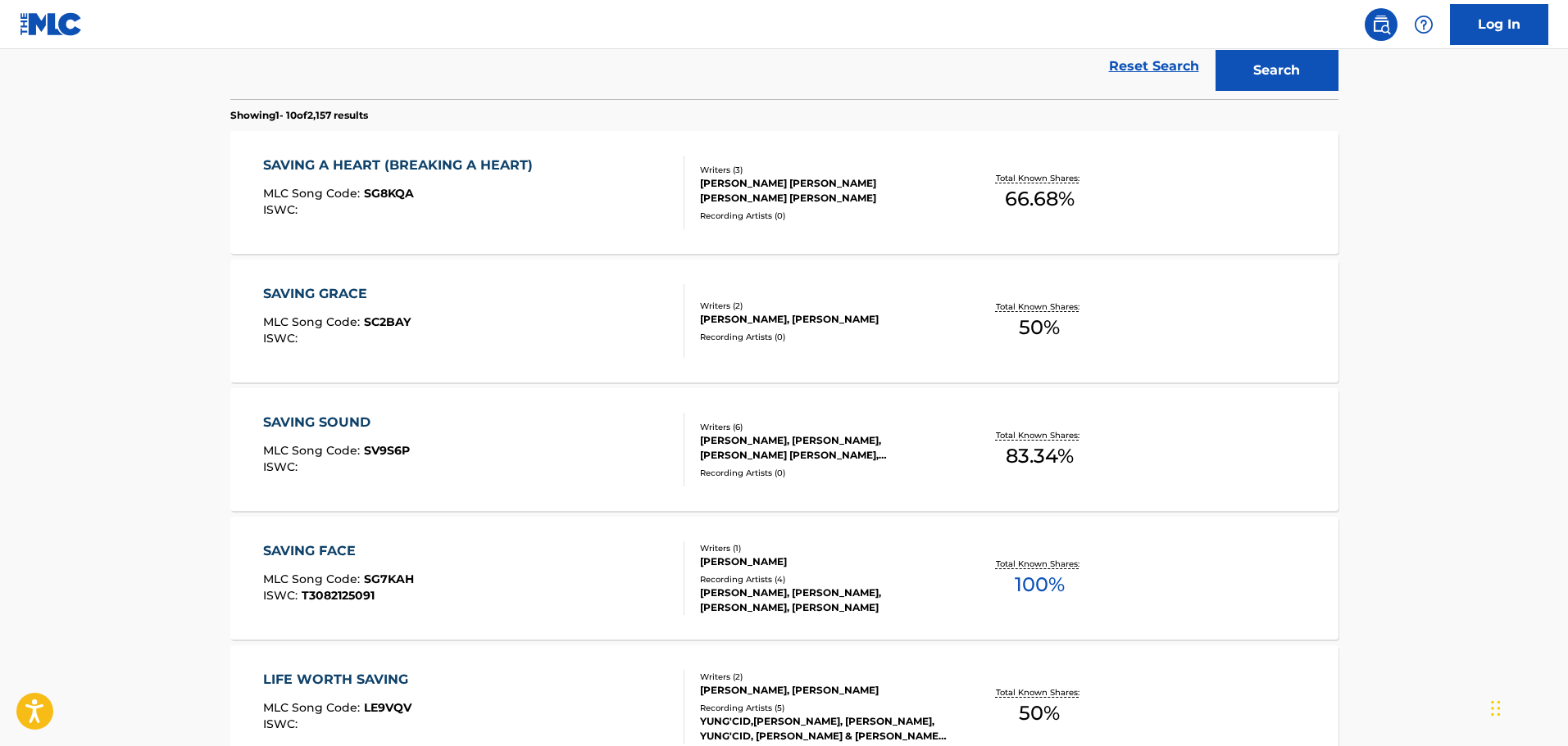
scroll to position [332, 0]
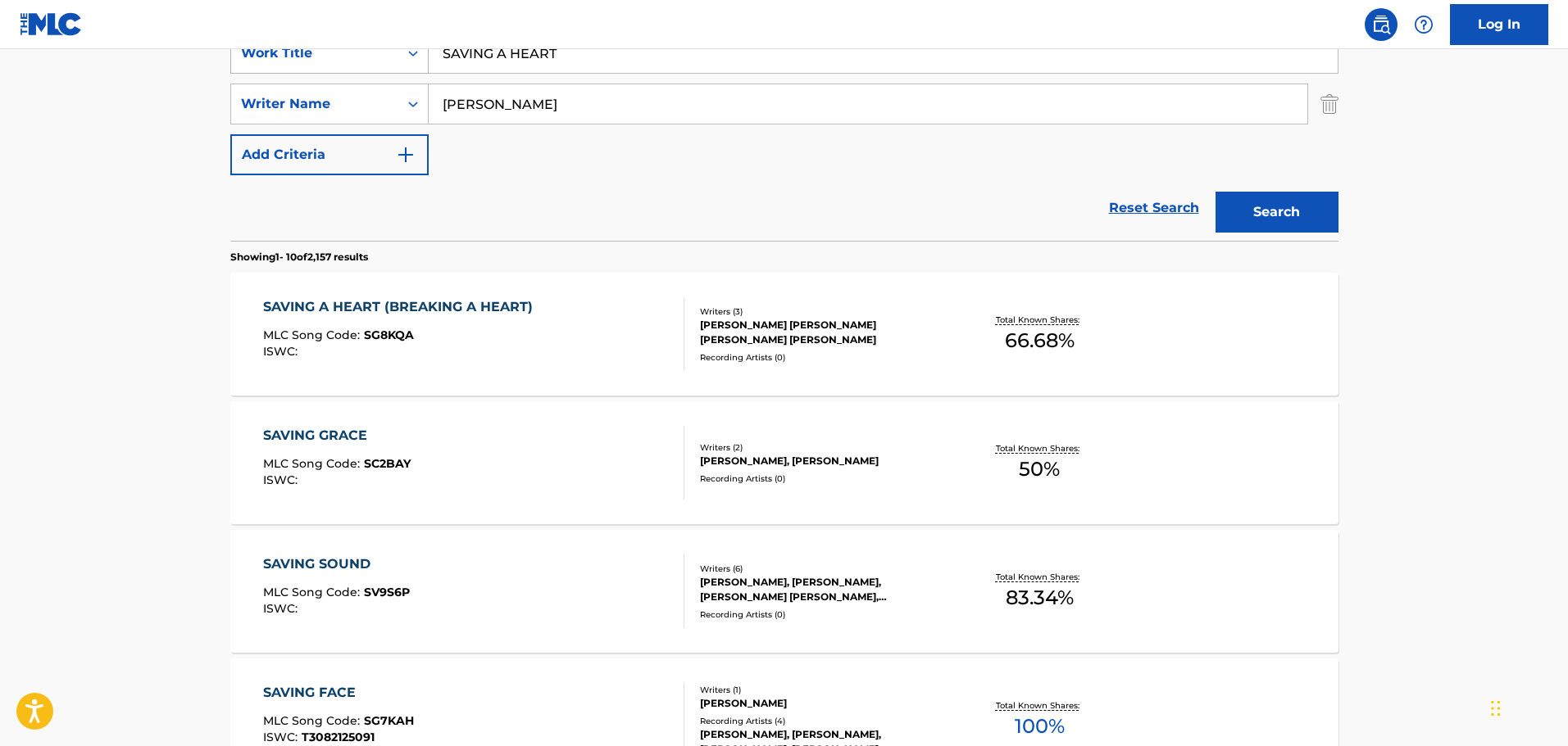
drag, startPoint x: 593, startPoint y: 64, endPoint x: 314, endPoint y: 60, distance: 279.0
click at [314, 60] on div "SearchWithCriteriac01d1c2a-8120-402f-9b03-8e907d067ea0 Work Title SAVING A HEART" at bounding box center [784, 53] width 1108 height 41
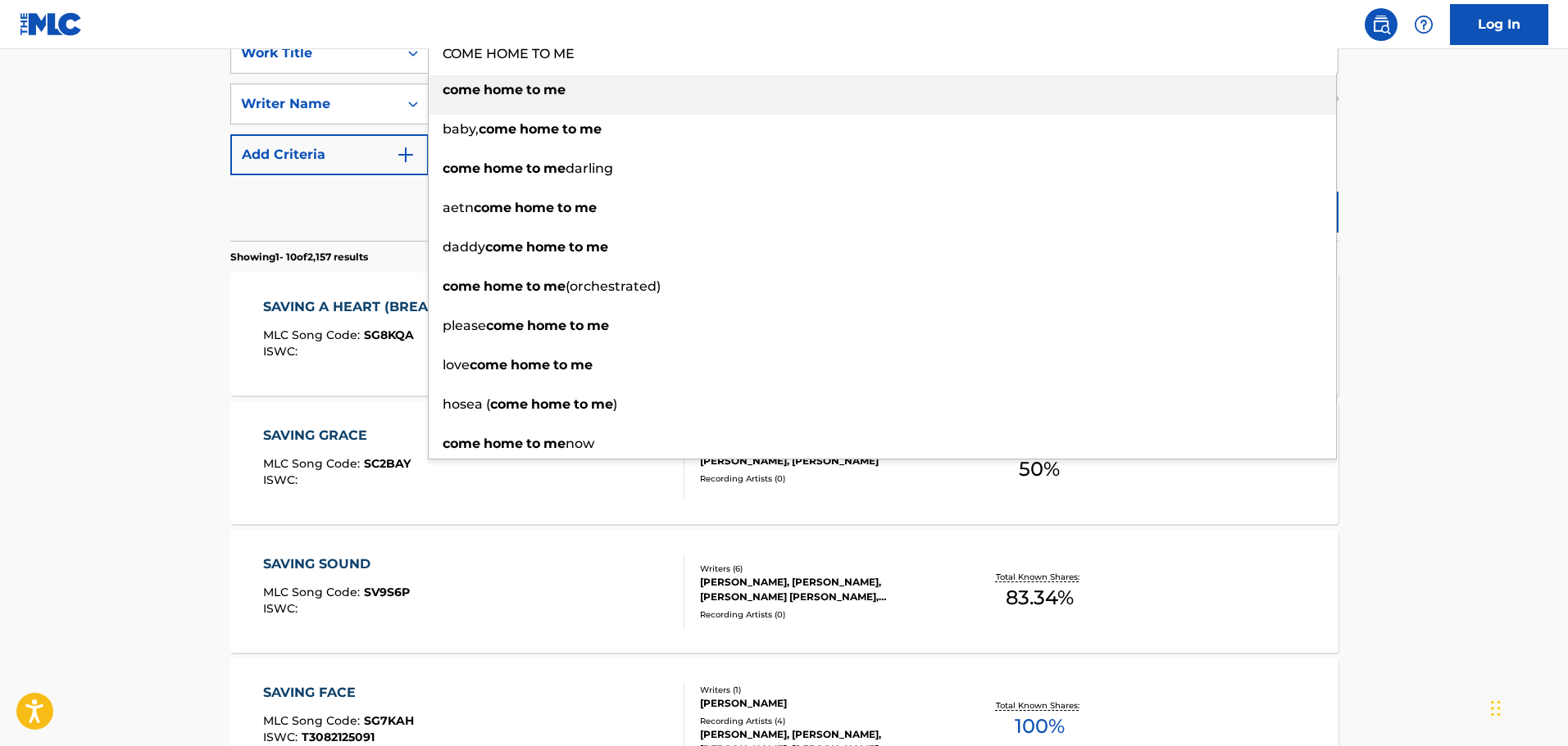
type input "COME HOME TO ME"
click at [153, 96] on main "The MLC Public Work Search The accuracy and completeness of The MLC's data is d…" at bounding box center [784, 682] width 1568 height 1929
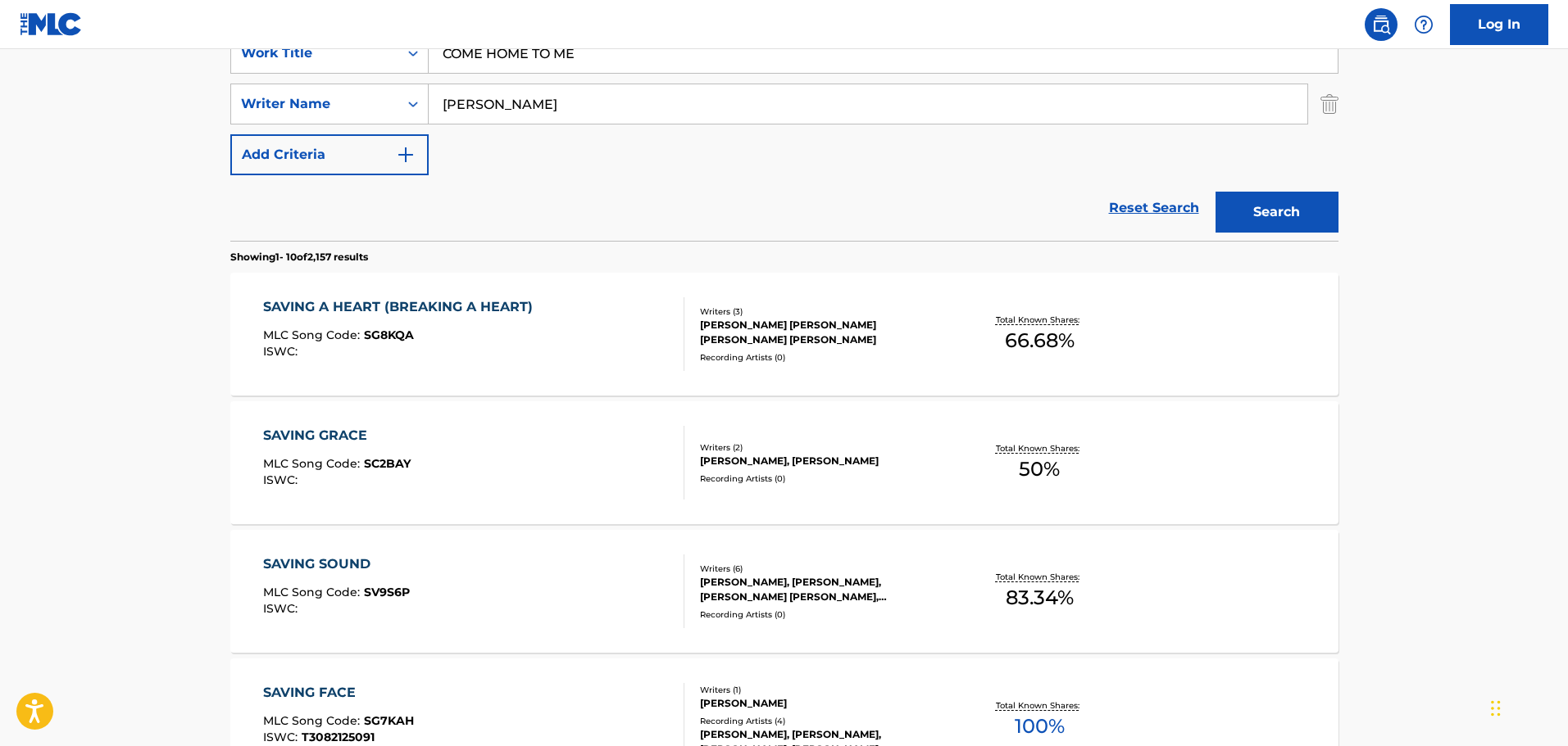
drag, startPoint x: 552, startPoint y: 89, endPoint x: 422, endPoint y: 80, distance: 130.3
click at [422, 80] on div "SearchWithCriteriac01d1c2a-8120-402f-9b03-8e907d067ea0 Work Title COME HOME TO …" at bounding box center [784, 104] width 1108 height 142
type input "[PERSON_NAME]"
click at [1216, 192] on button "Search" at bounding box center [1277, 212] width 122 height 41
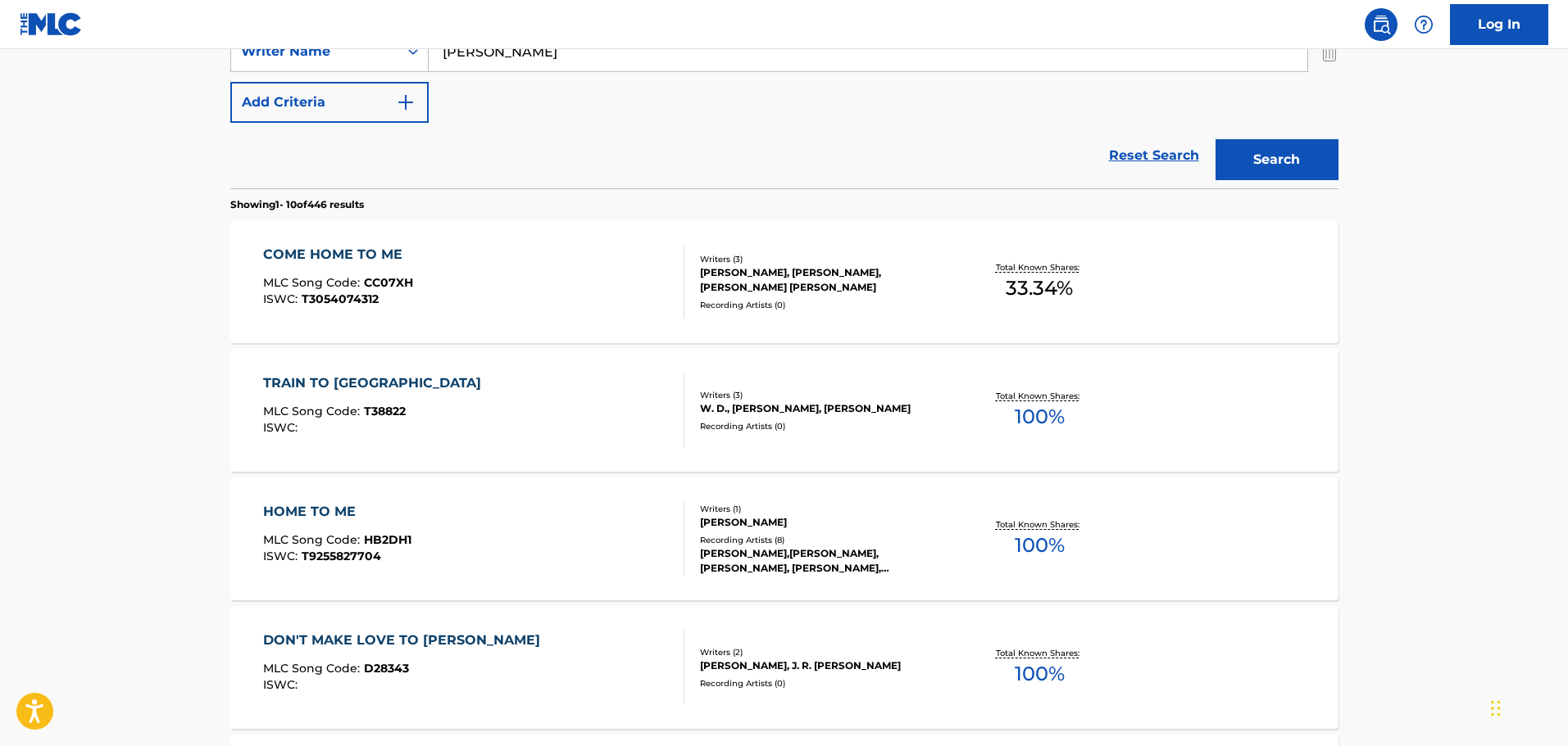
scroll to position [414, 0]
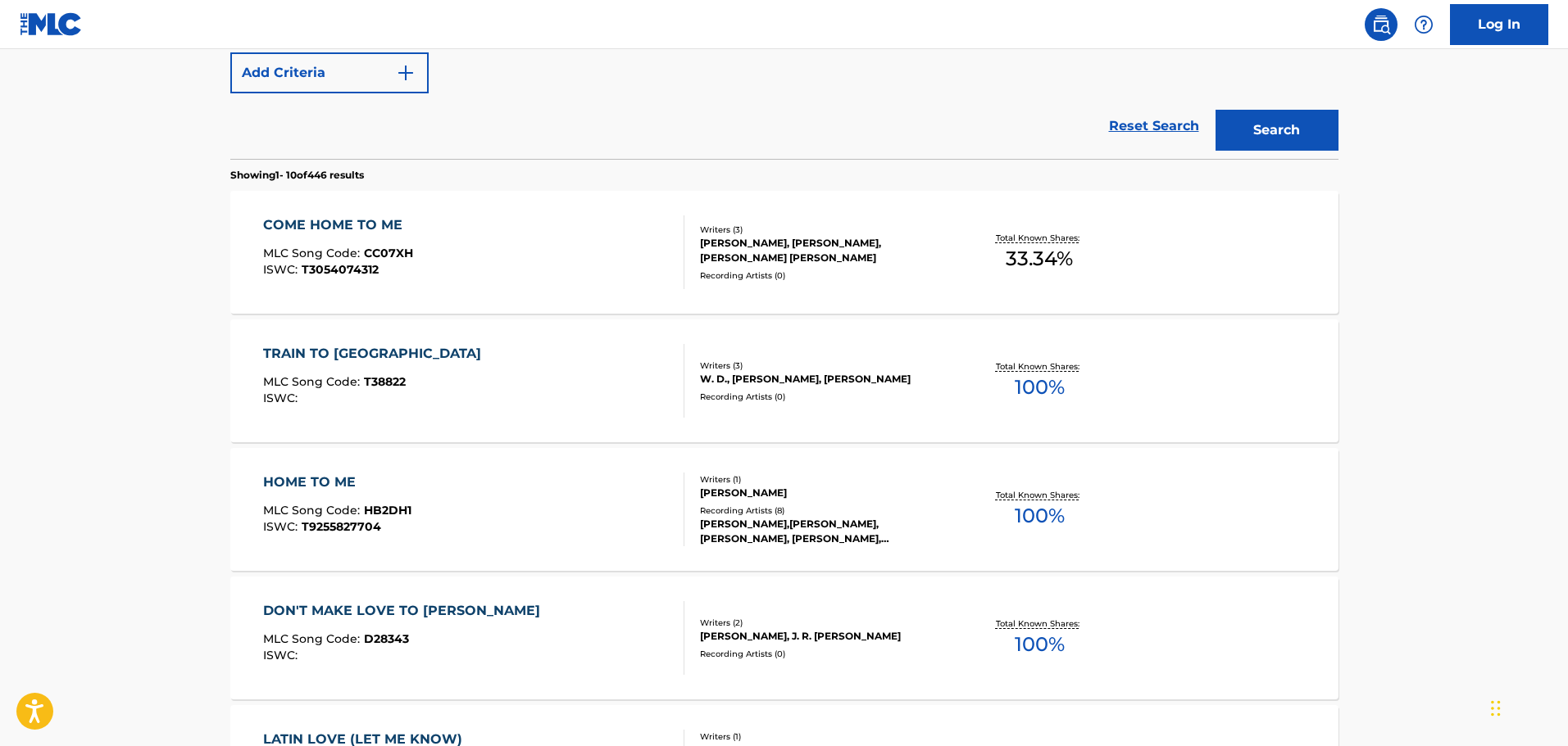
click at [536, 253] on div "COME HOME TO ME MLC Song Code : CC07XH ISWC : T3054074312" at bounding box center [473, 252] width 421 height 73
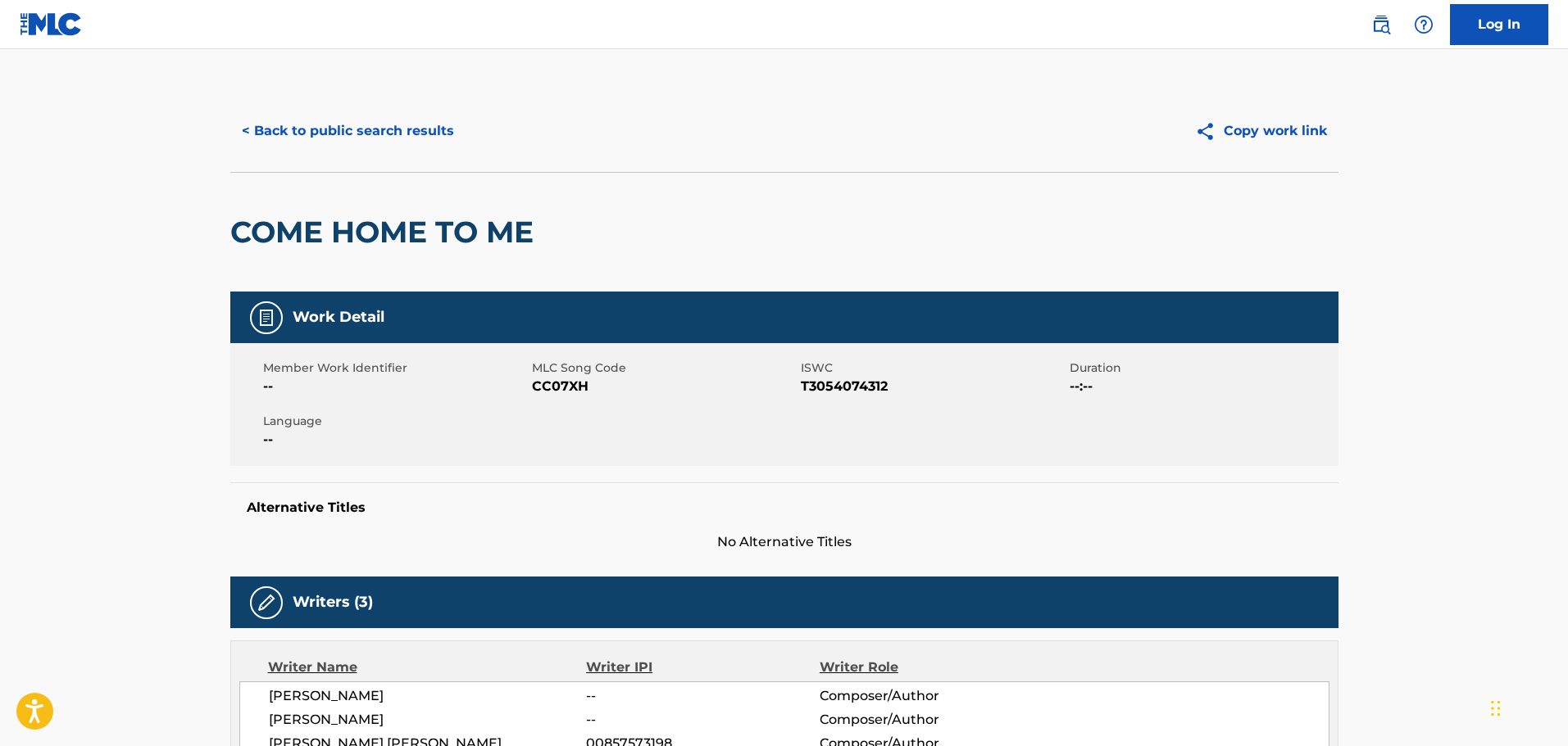
click at [405, 135] on button "< Back to public search results" at bounding box center [348, 130] width 236 height 41
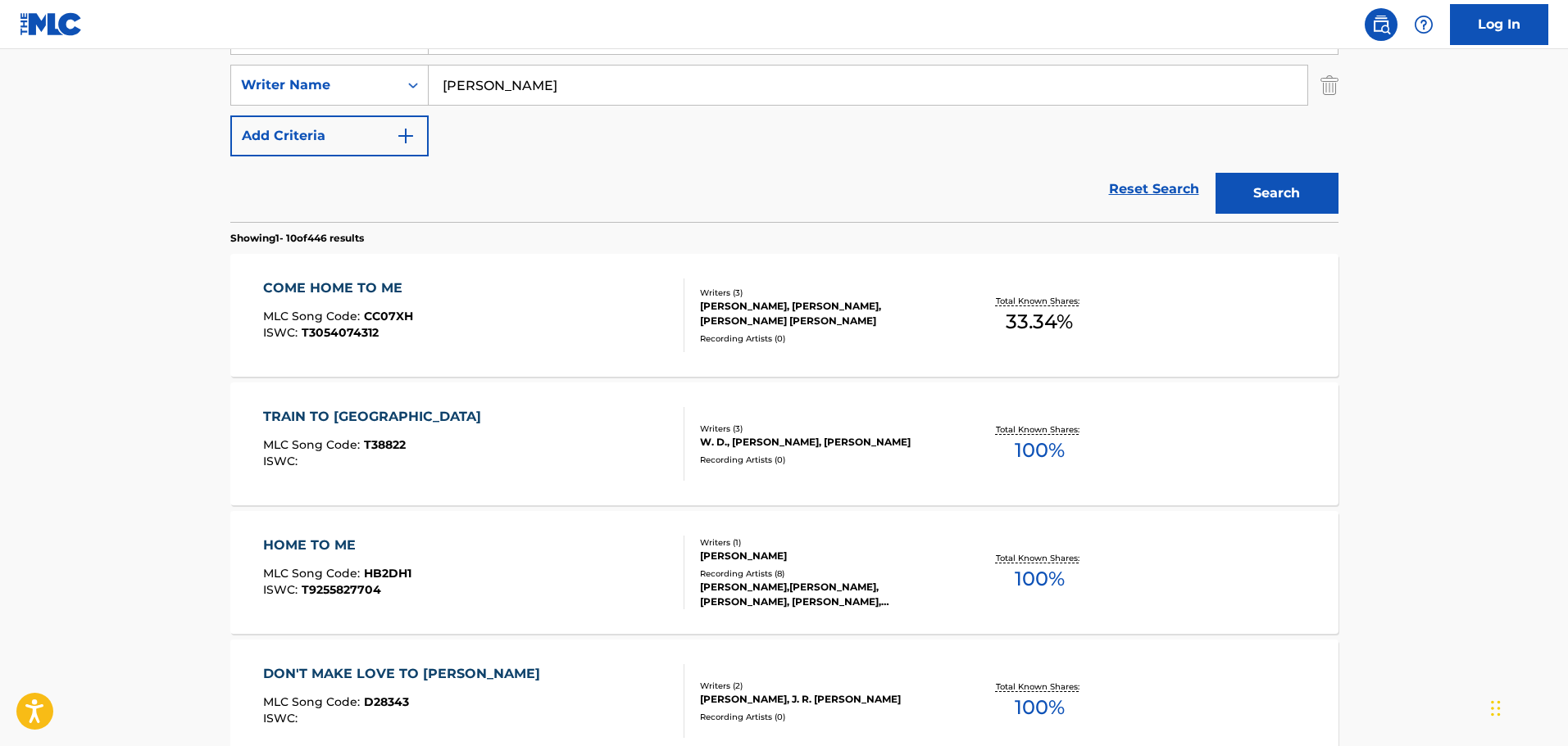
scroll to position [261, 0]
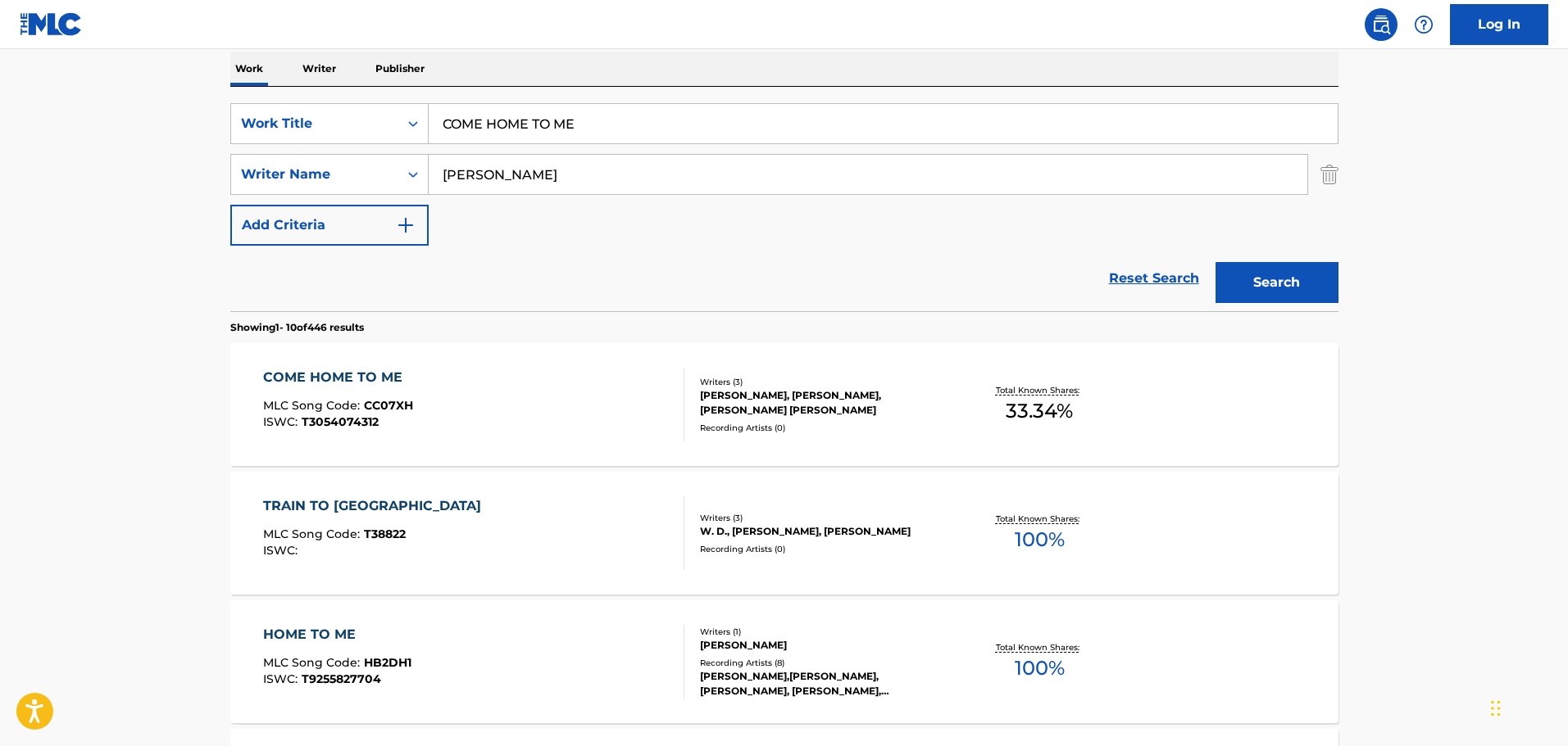
drag, startPoint x: 596, startPoint y: 125, endPoint x: 428, endPoint y: 109, distance: 168.8
click at [429, 109] on input "COME HOME TO ME" at bounding box center [883, 123] width 909 height 40
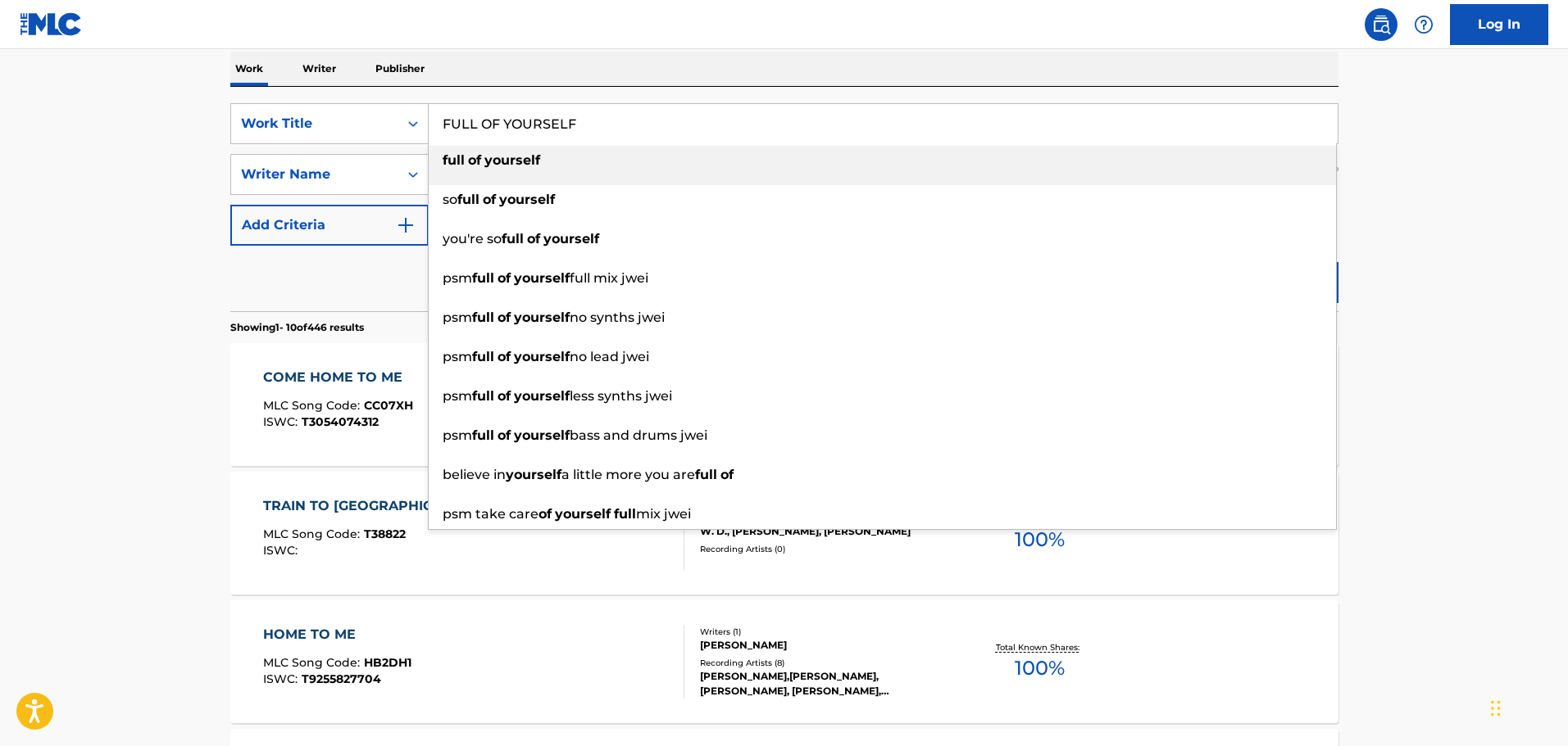
type input "FULL OF YOURSELF"
click at [202, 159] on main "The MLC Public Work Search The accuracy and completeness of The MLC's data is d…" at bounding box center [784, 753] width 1568 height 1929
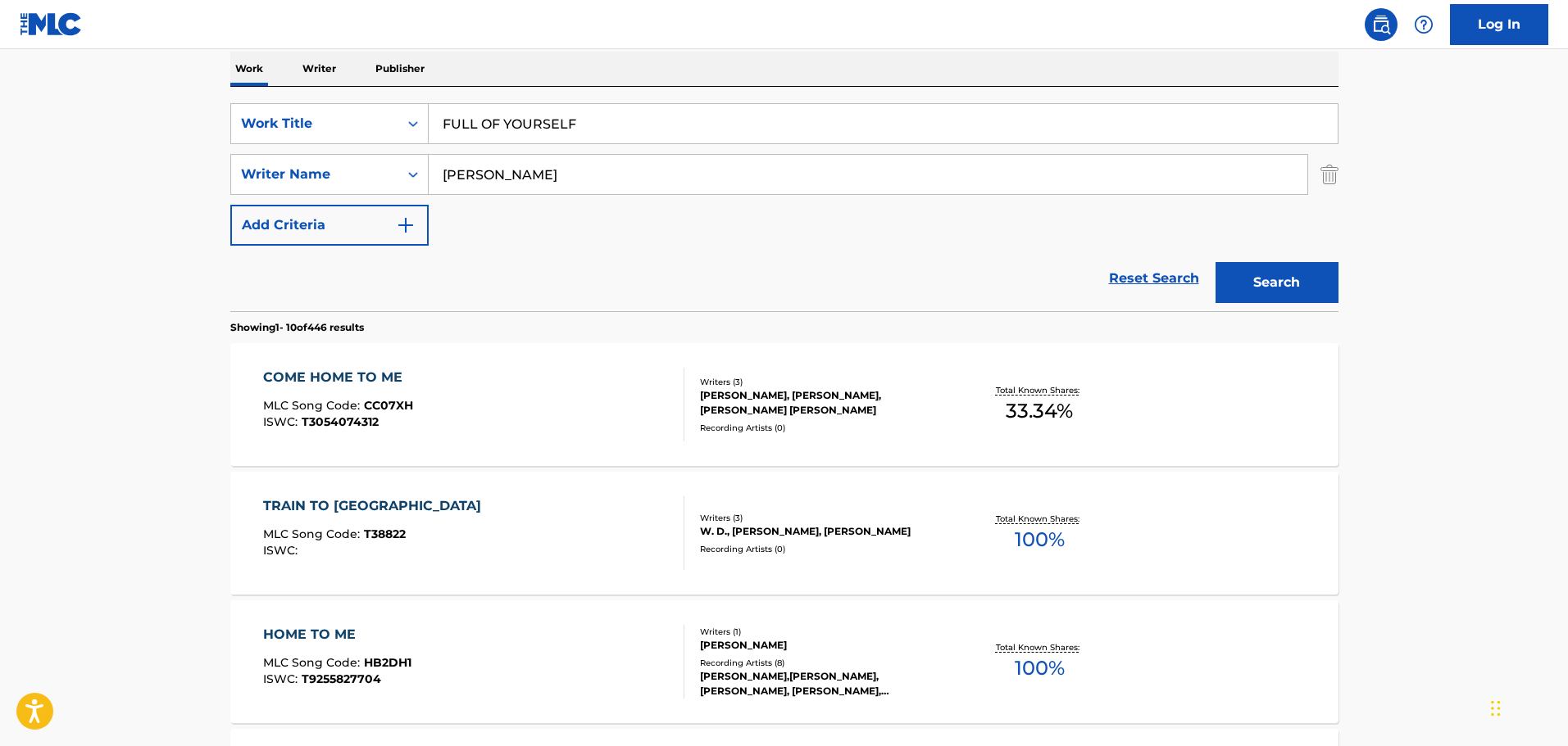
click at [1239, 269] on button "Search" at bounding box center [1277, 282] width 122 height 41
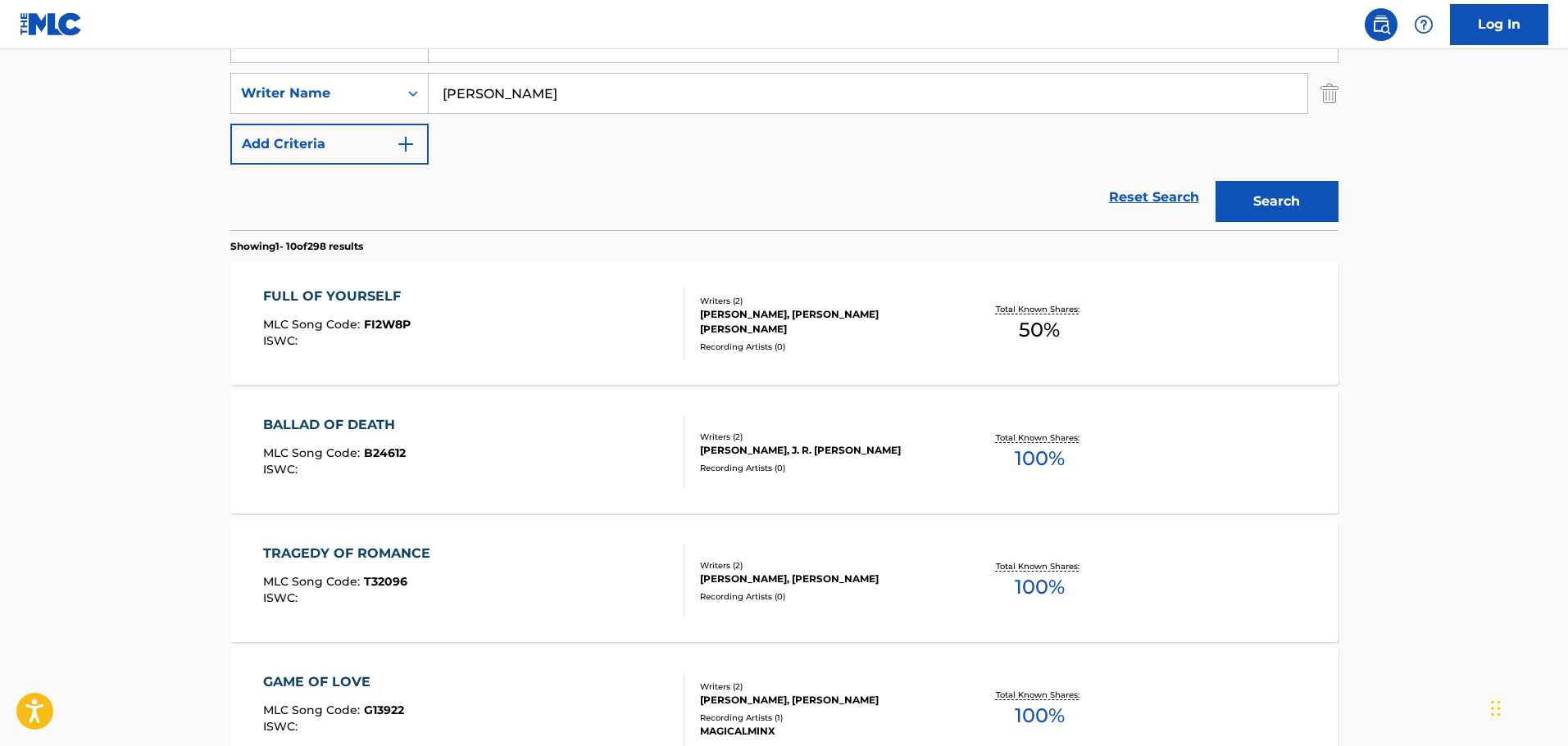
scroll to position [343, 0]
click at [591, 332] on div "FULL OF YOURSELF MLC Song Code : FI2W8P ISWC :" at bounding box center [473, 323] width 421 height 73
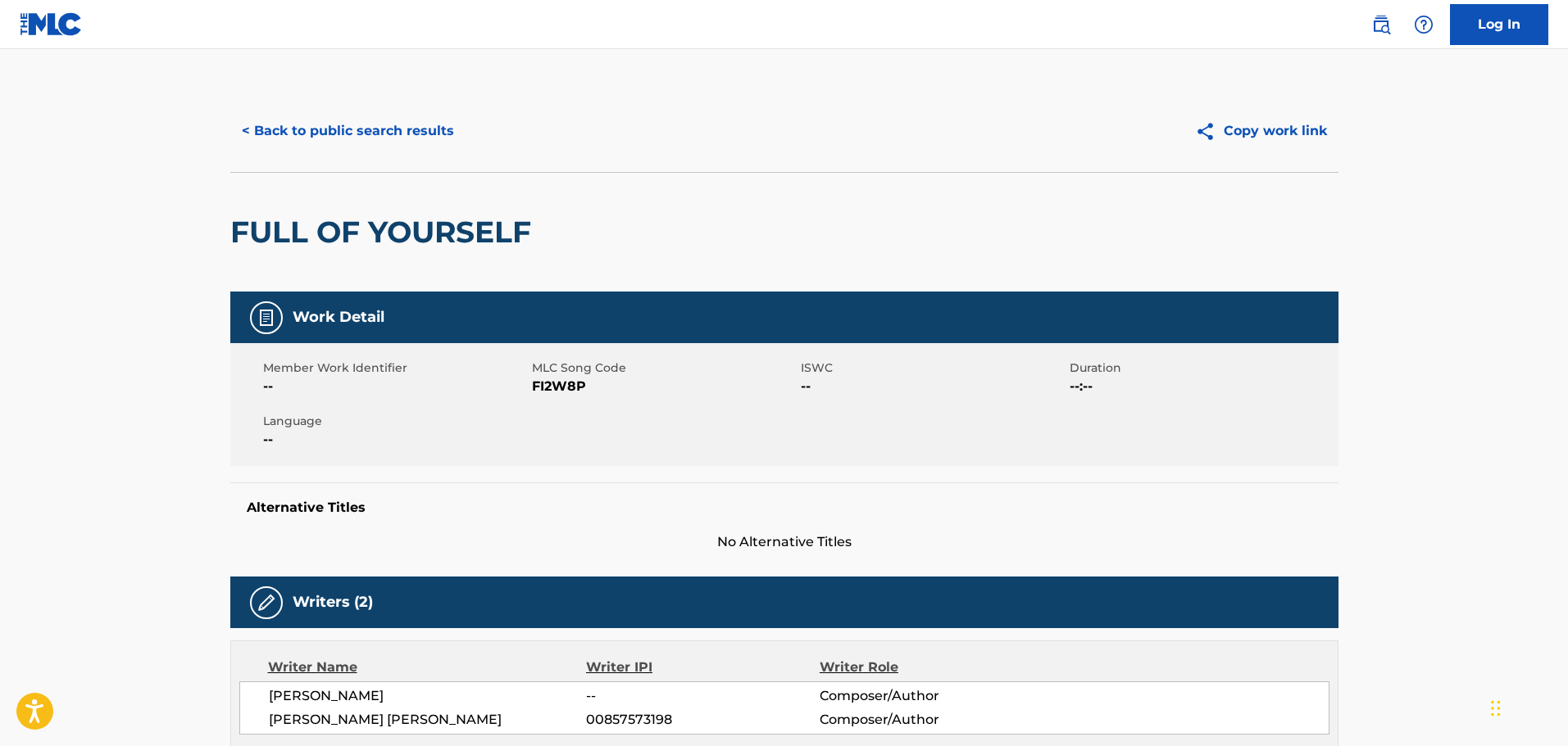
click at [424, 106] on div "< Back to public search results Copy work link" at bounding box center [784, 131] width 1108 height 82
click at [424, 114] on button "< Back to public search results" at bounding box center [348, 130] width 236 height 41
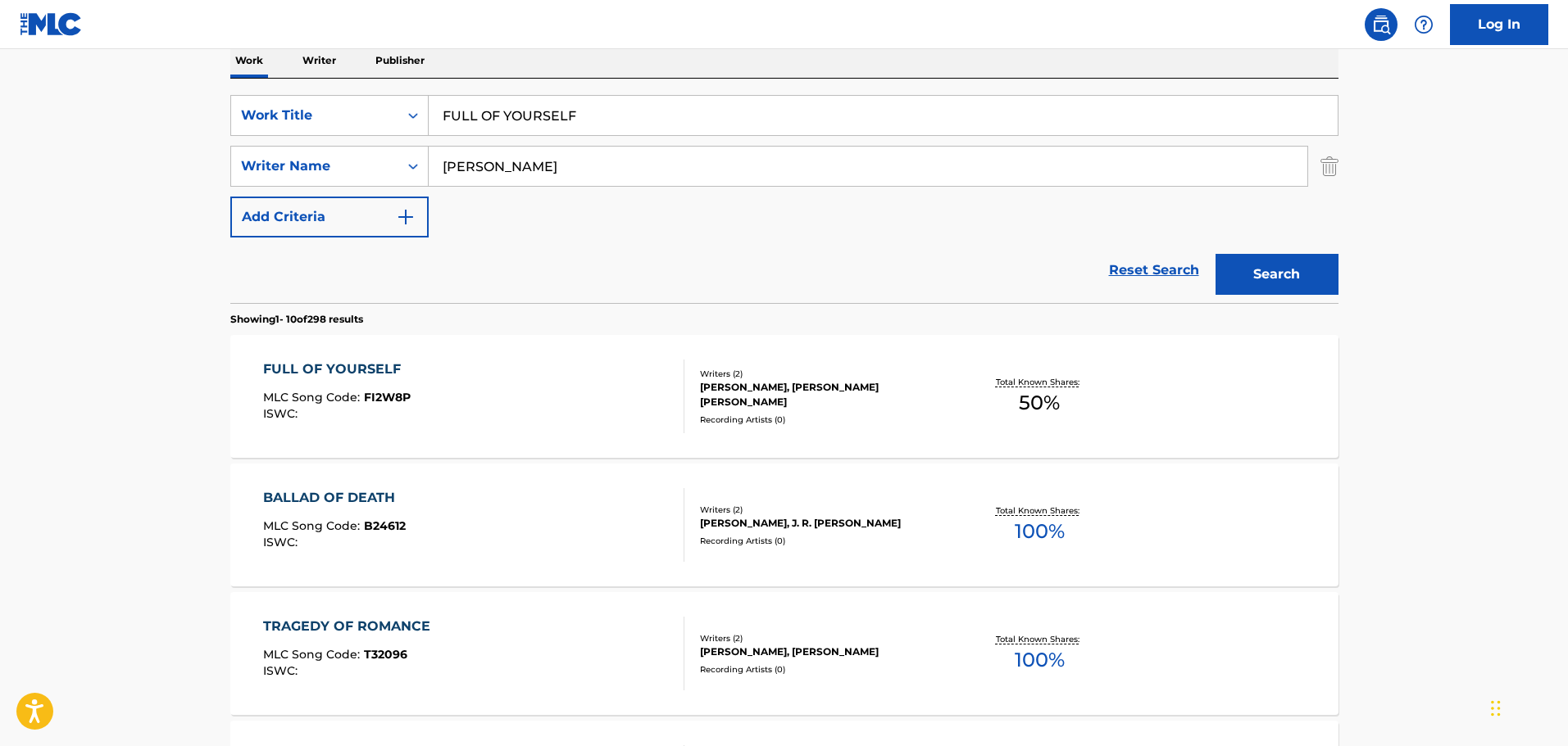
scroll to position [179, 0]
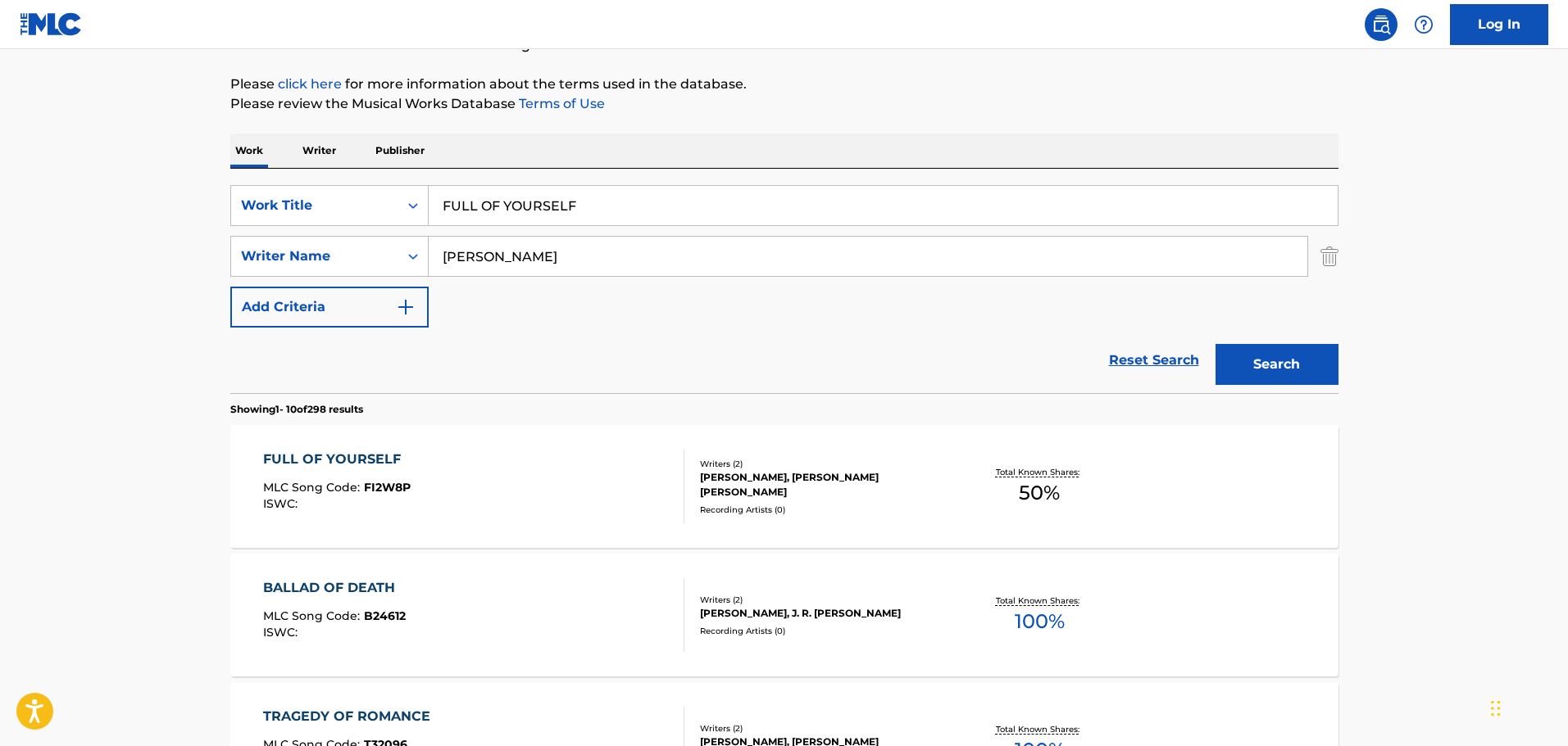
drag, startPoint x: 596, startPoint y: 192, endPoint x: 383, endPoint y: 160, distance: 215.4
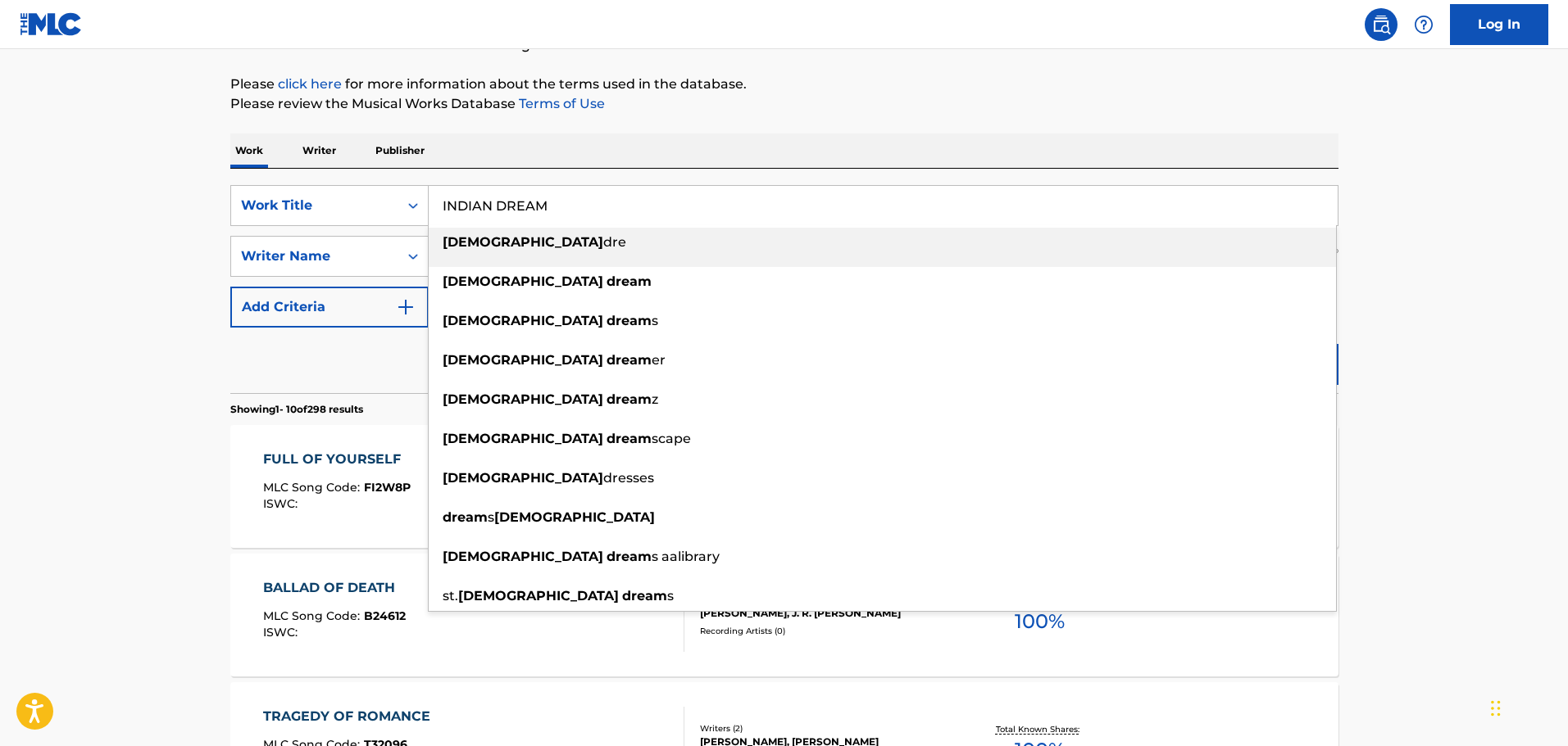
type input "INDIAN DREAM"
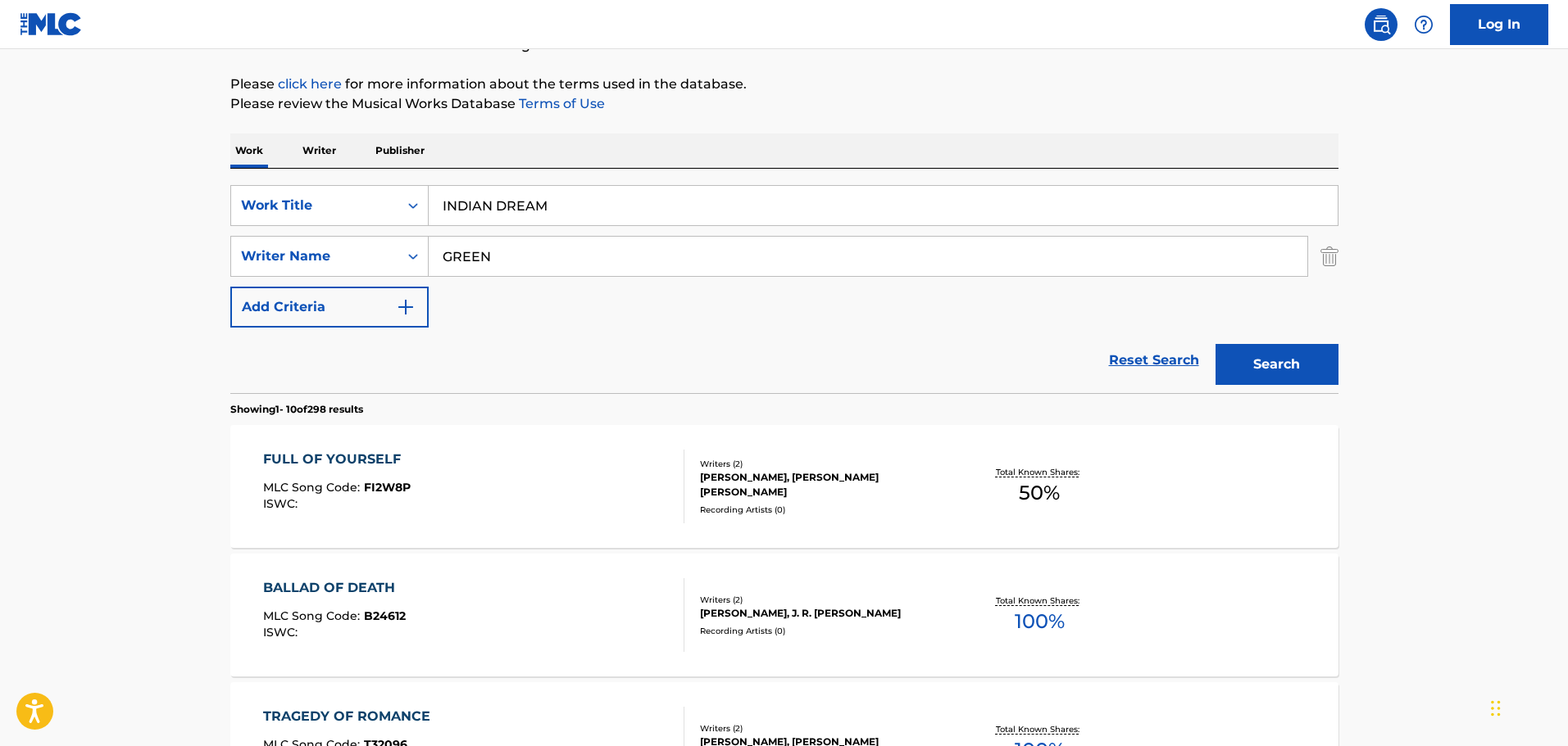
type input "GREEN"
click at [1216, 344] on button "Search" at bounding box center [1277, 364] width 122 height 41
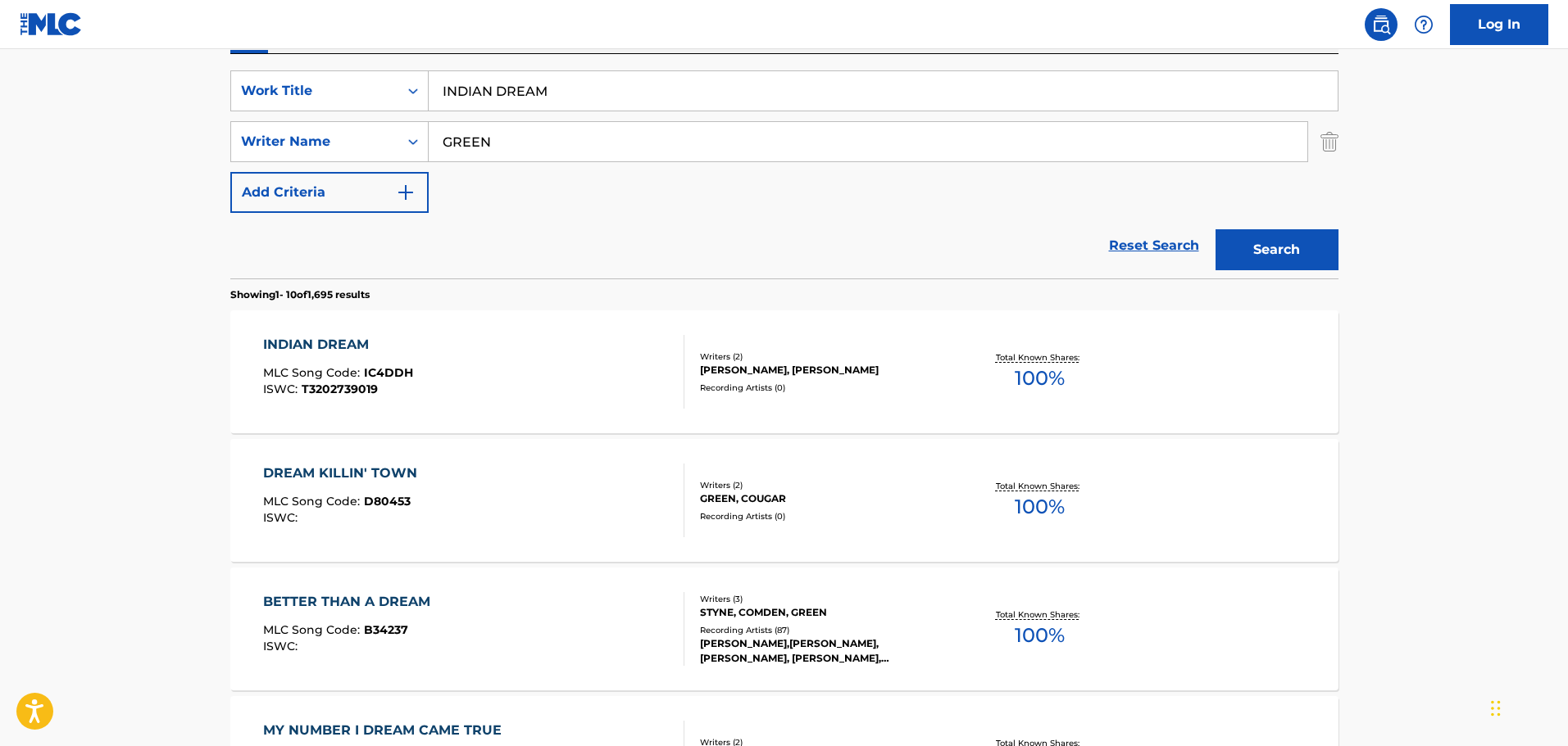
scroll to position [507, 0]
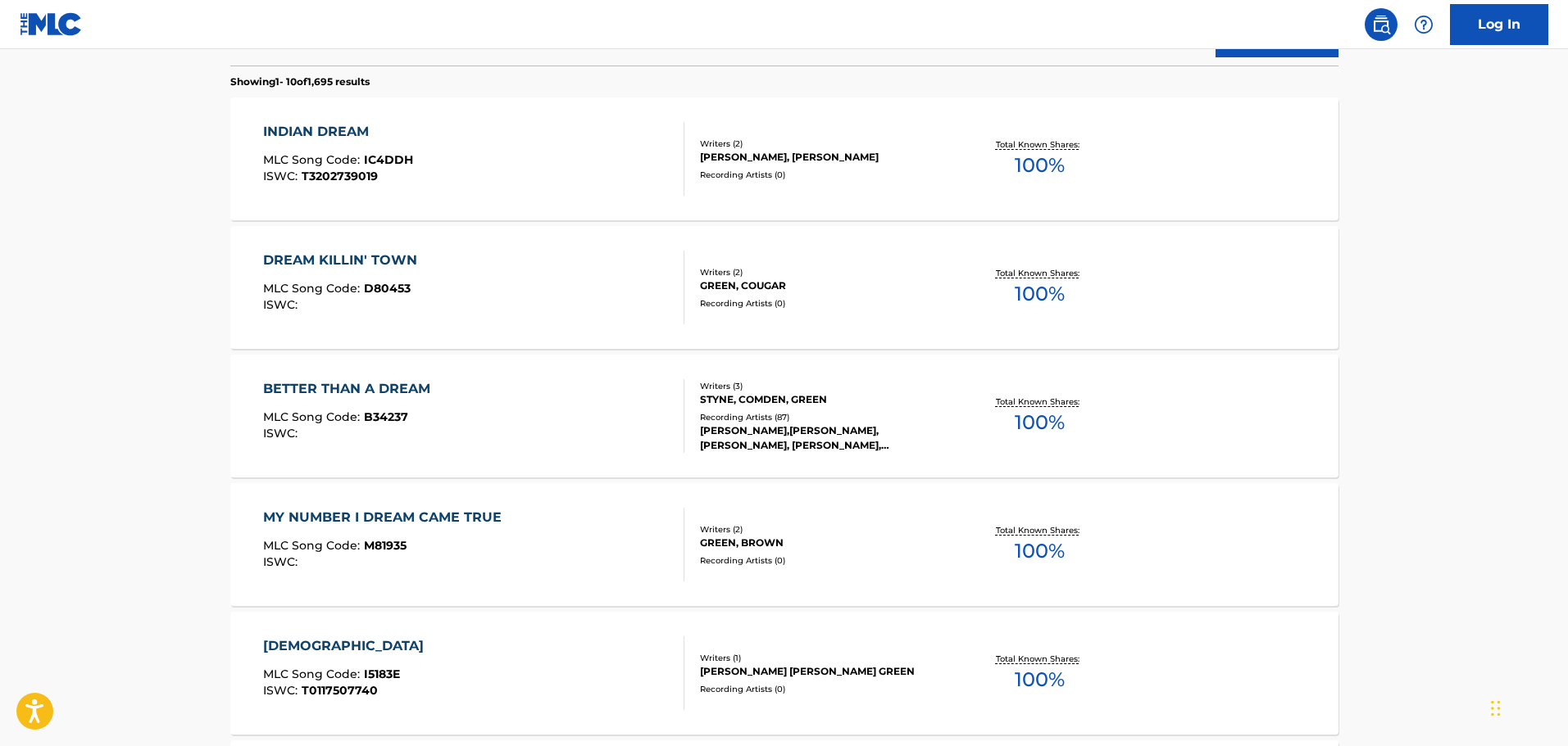
click at [571, 122] on div "INDIAN DREAM MLC Song Code : IC4DDH ISWC : T3202739019" at bounding box center [473, 159] width 421 height 73
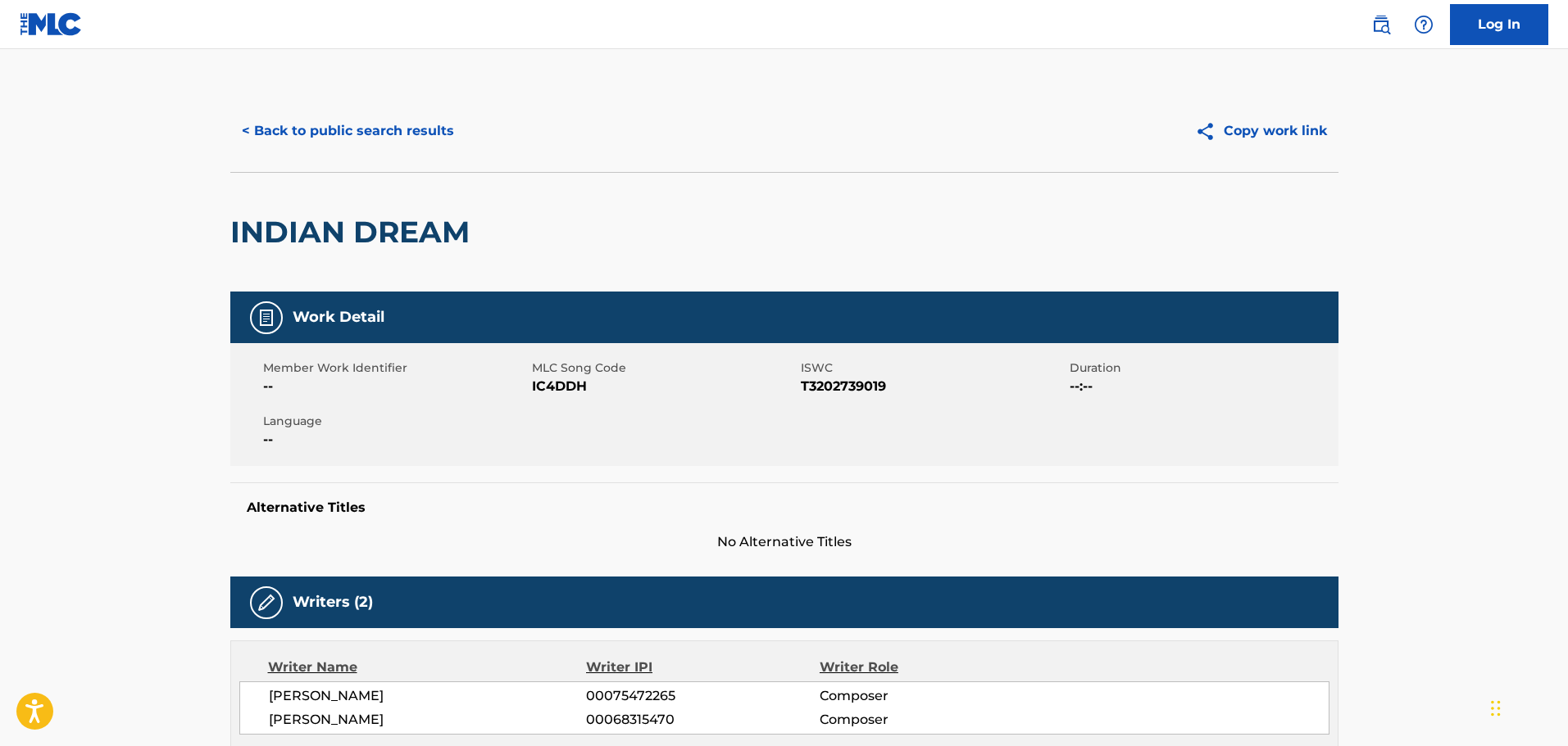
click at [370, 133] on button "< Back to public search results" at bounding box center [348, 130] width 236 height 41
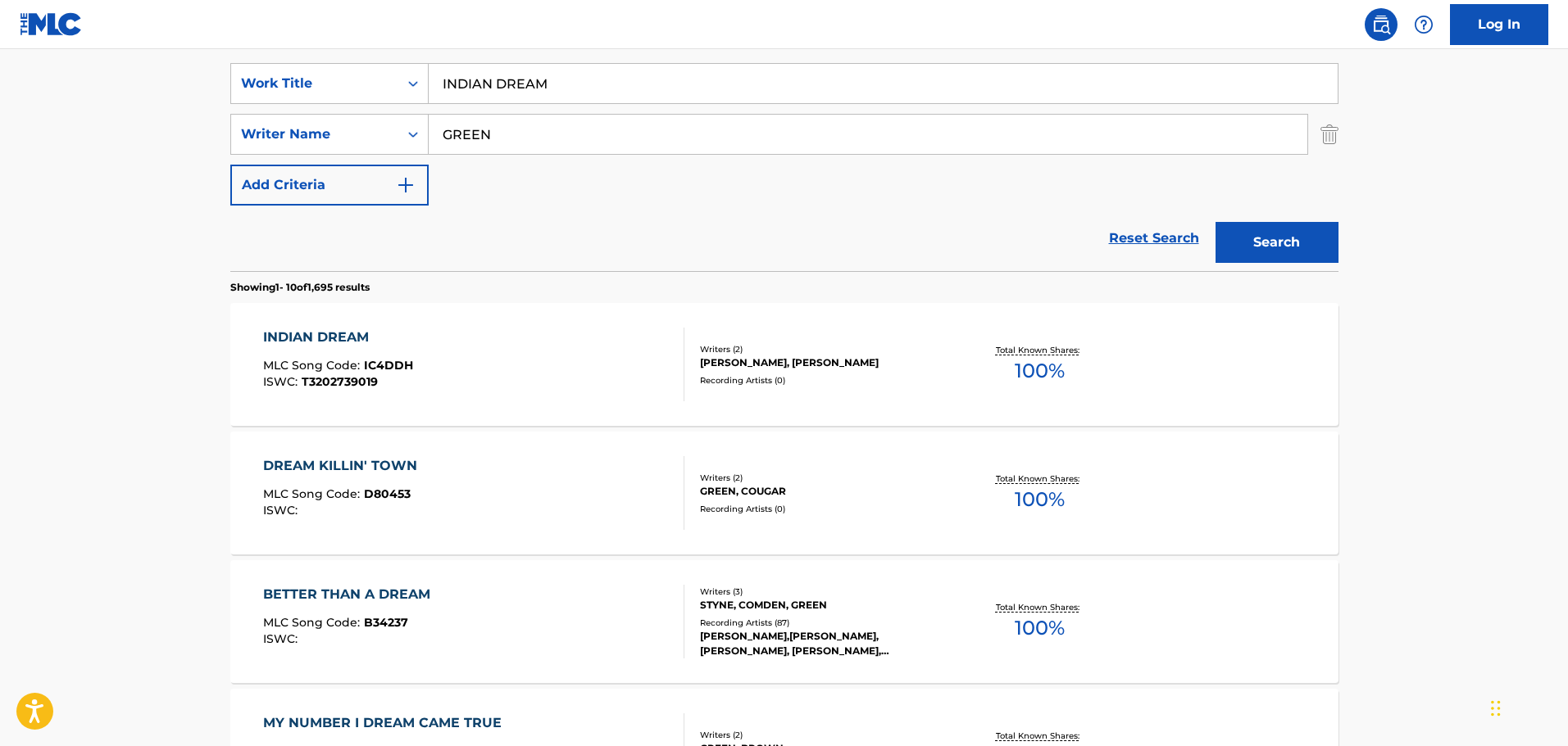
scroll to position [273, 0]
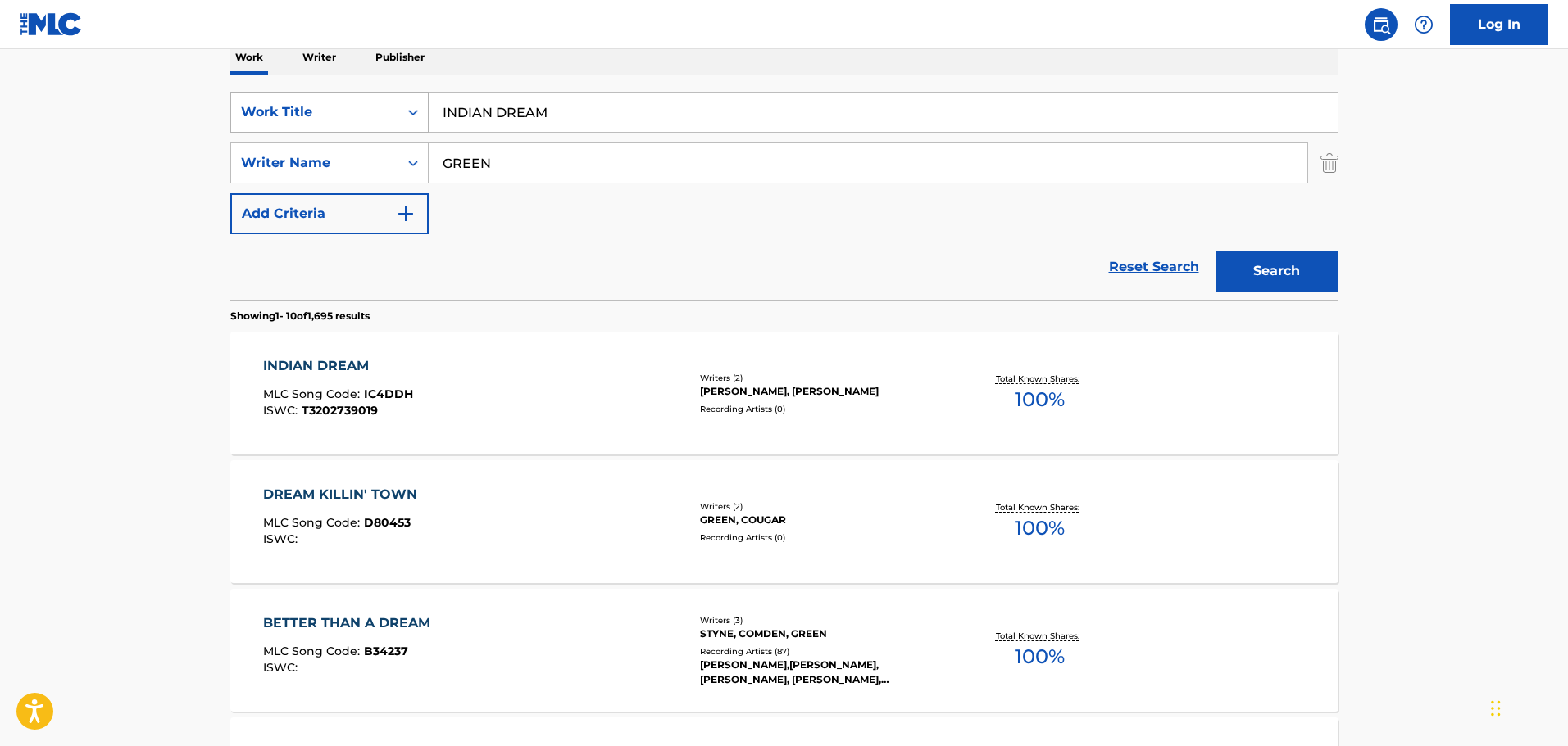
drag, startPoint x: 581, startPoint y: 130, endPoint x: 378, endPoint y: 113, distance: 203.7
click at [378, 113] on div "SearchWithCriteriac01d1c2a-8120-402f-9b03-8e907d067ea0 Work Title INDIAN DREAM" at bounding box center [784, 111] width 1108 height 41
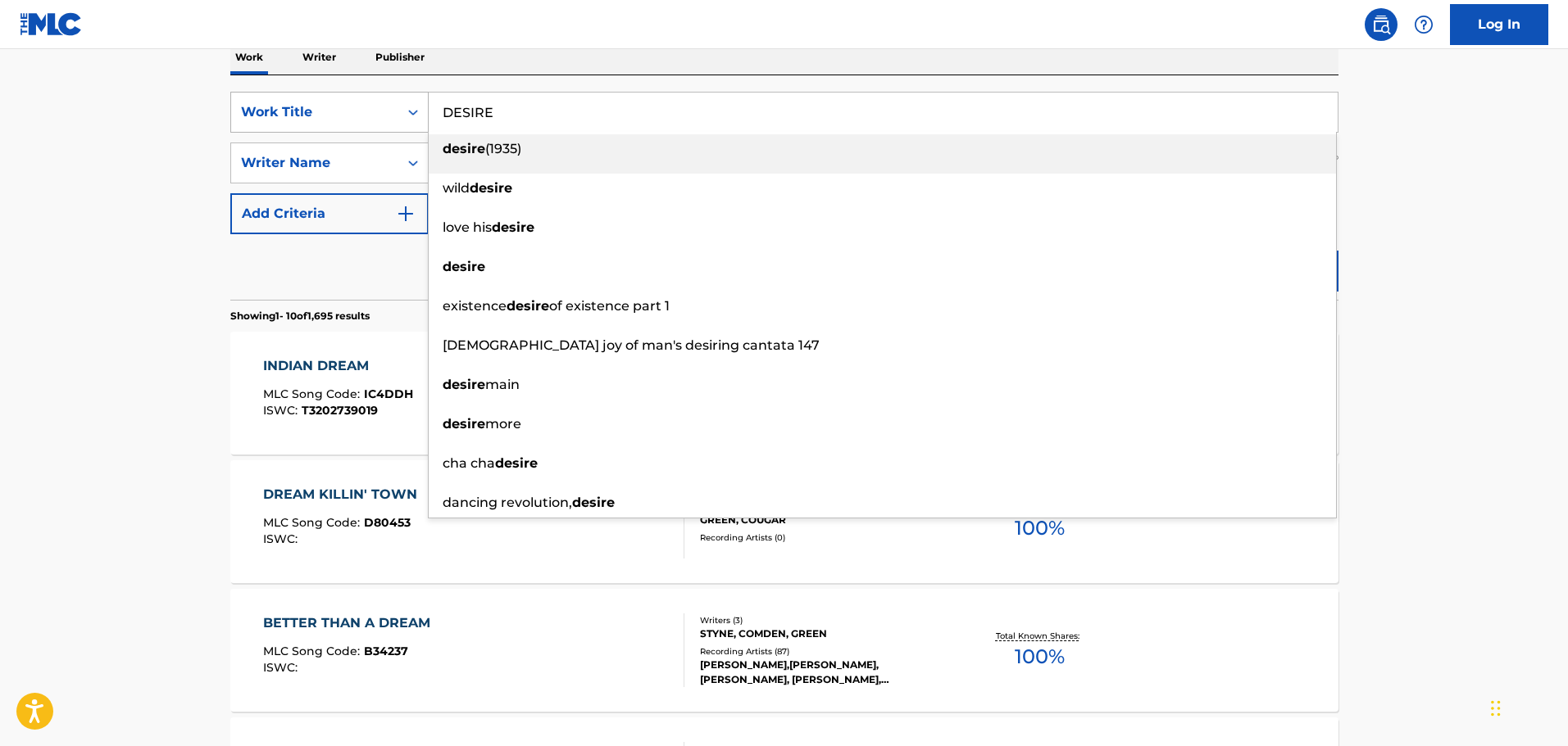
type input "DESIRE"
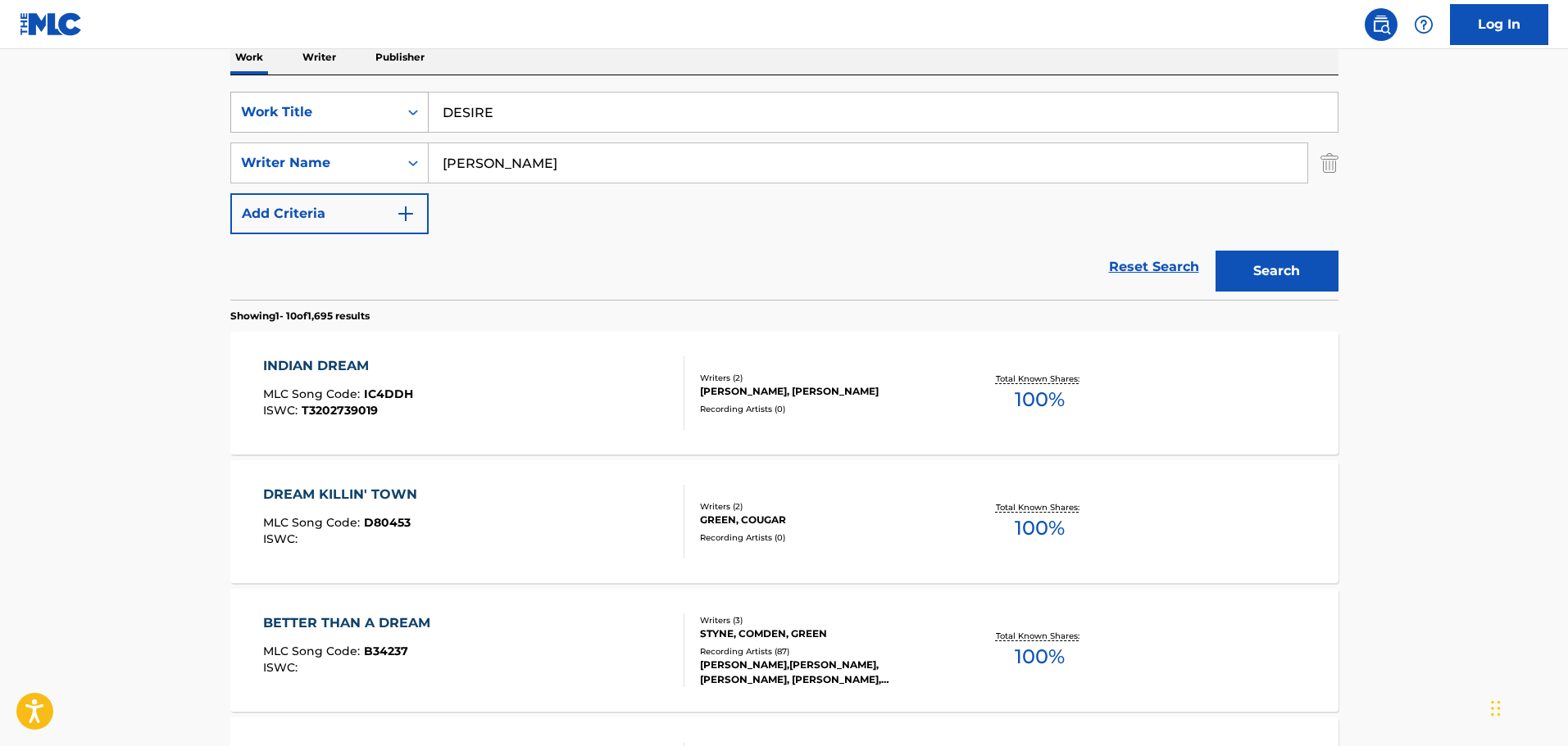
type input "[PERSON_NAME]"
click at [1216, 251] on button "Search" at bounding box center [1277, 270] width 122 height 41
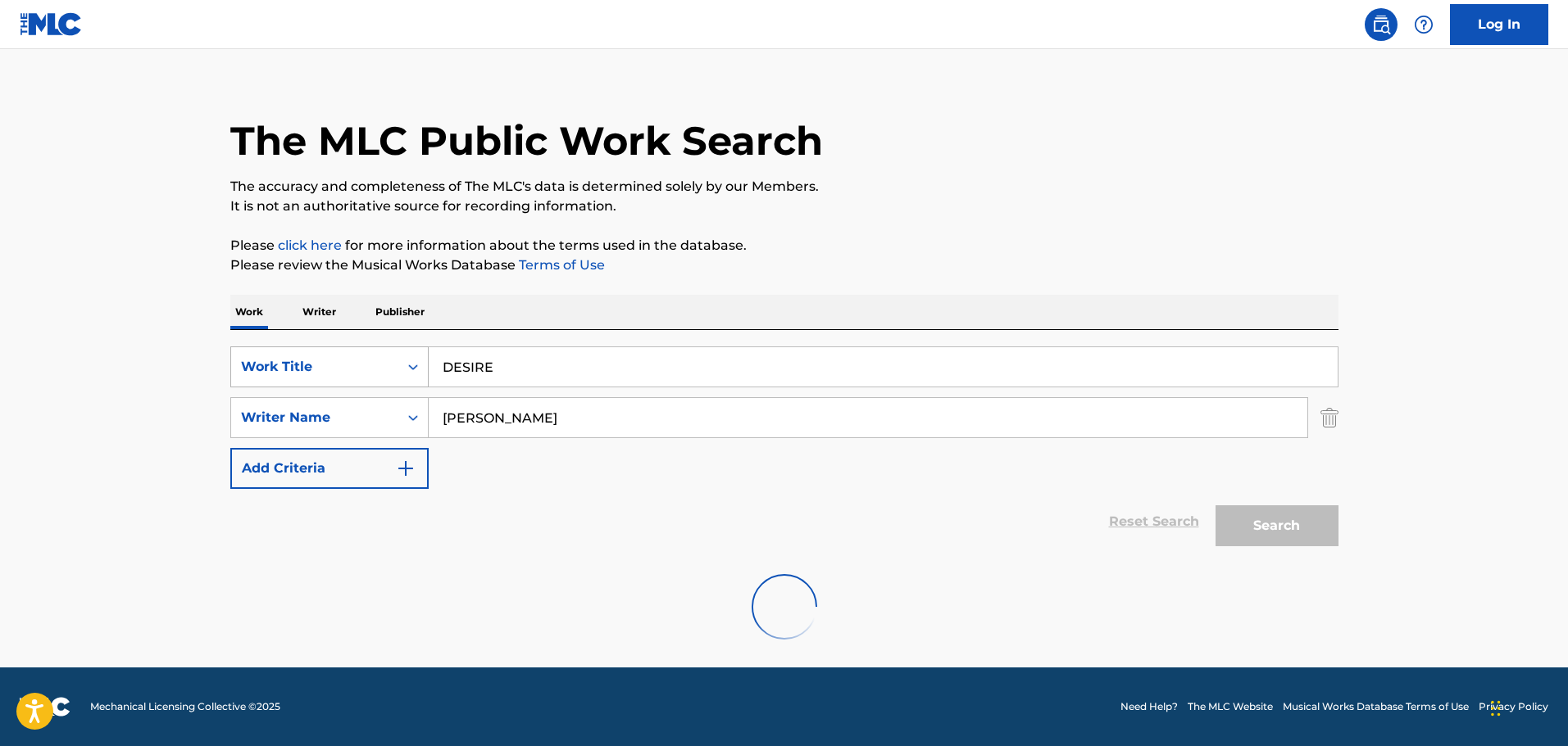
scroll to position [145, 0]
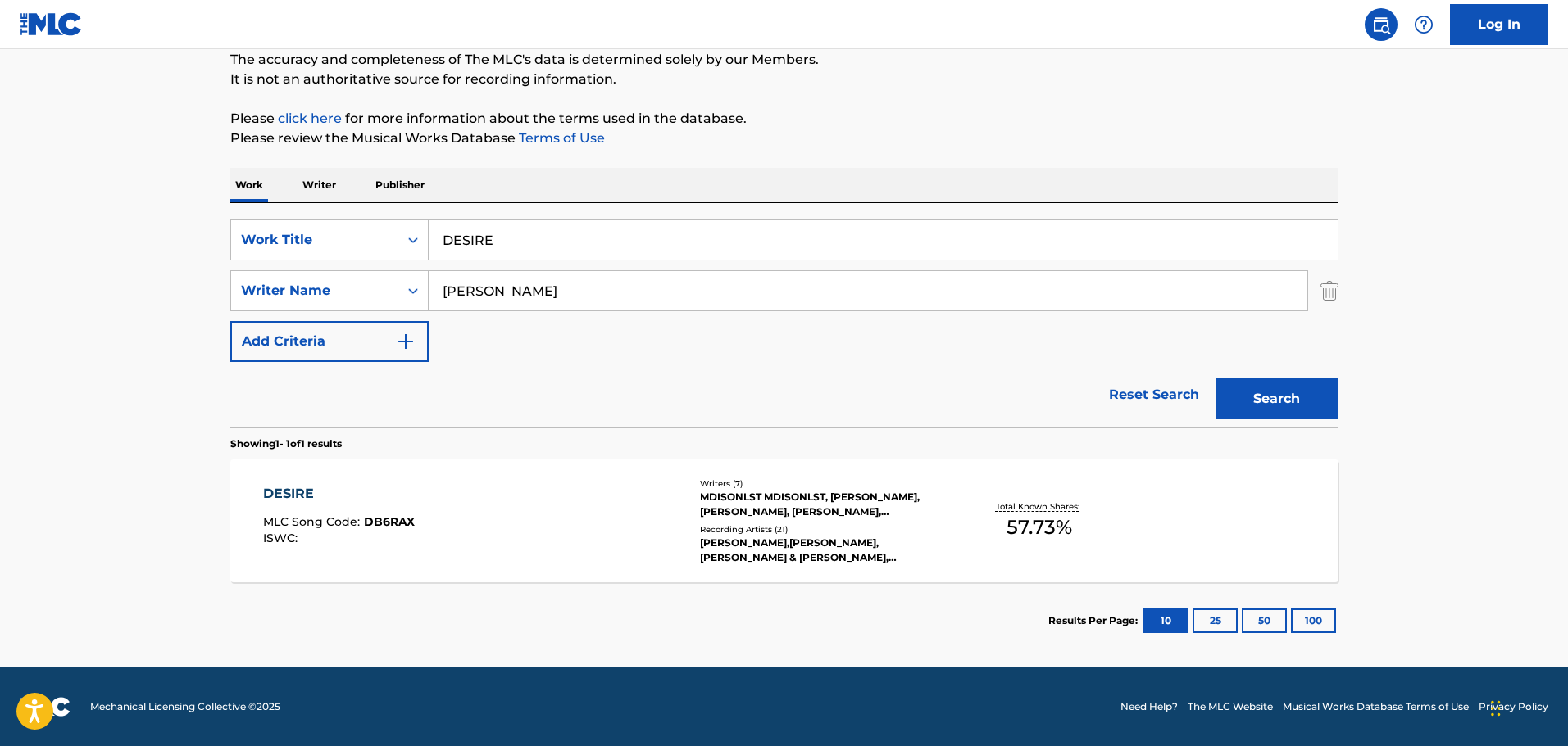
click at [560, 481] on div "DESIRE MLC Song Code : DB6RAX ISWC : Writers ( 7 ) MDISONLST MDISONLST, [PERSON…" at bounding box center [784, 521] width 1108 height 122
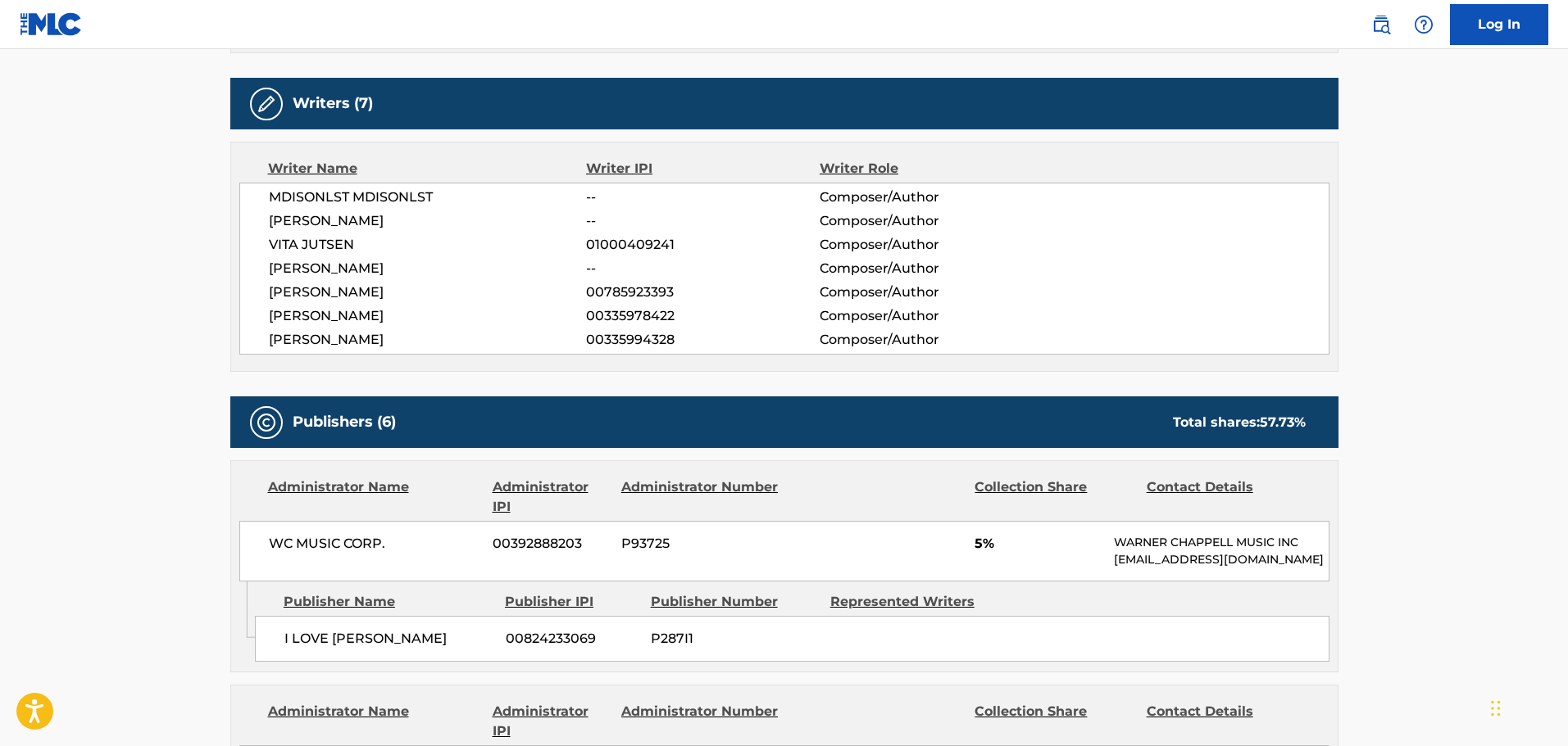
scroll to position [574, 0]
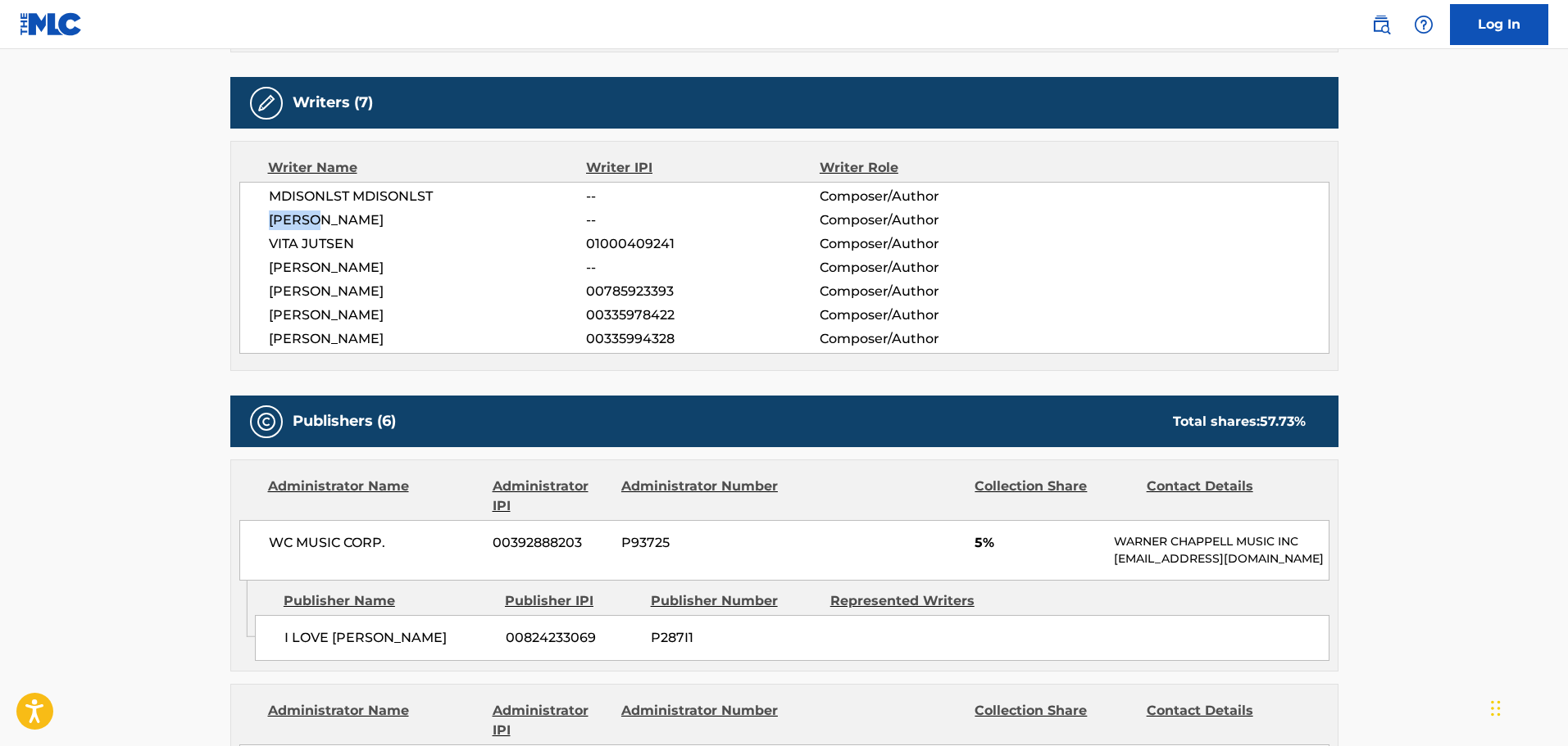
drag, startPoint x: 270, startPoint y: 218, endPoint x: 327, endPoint y: 226, distance: 57.6
click at [327, 226] on span "[PERSON_NAME]" at bounding box center [427, 220] width 318 height 20
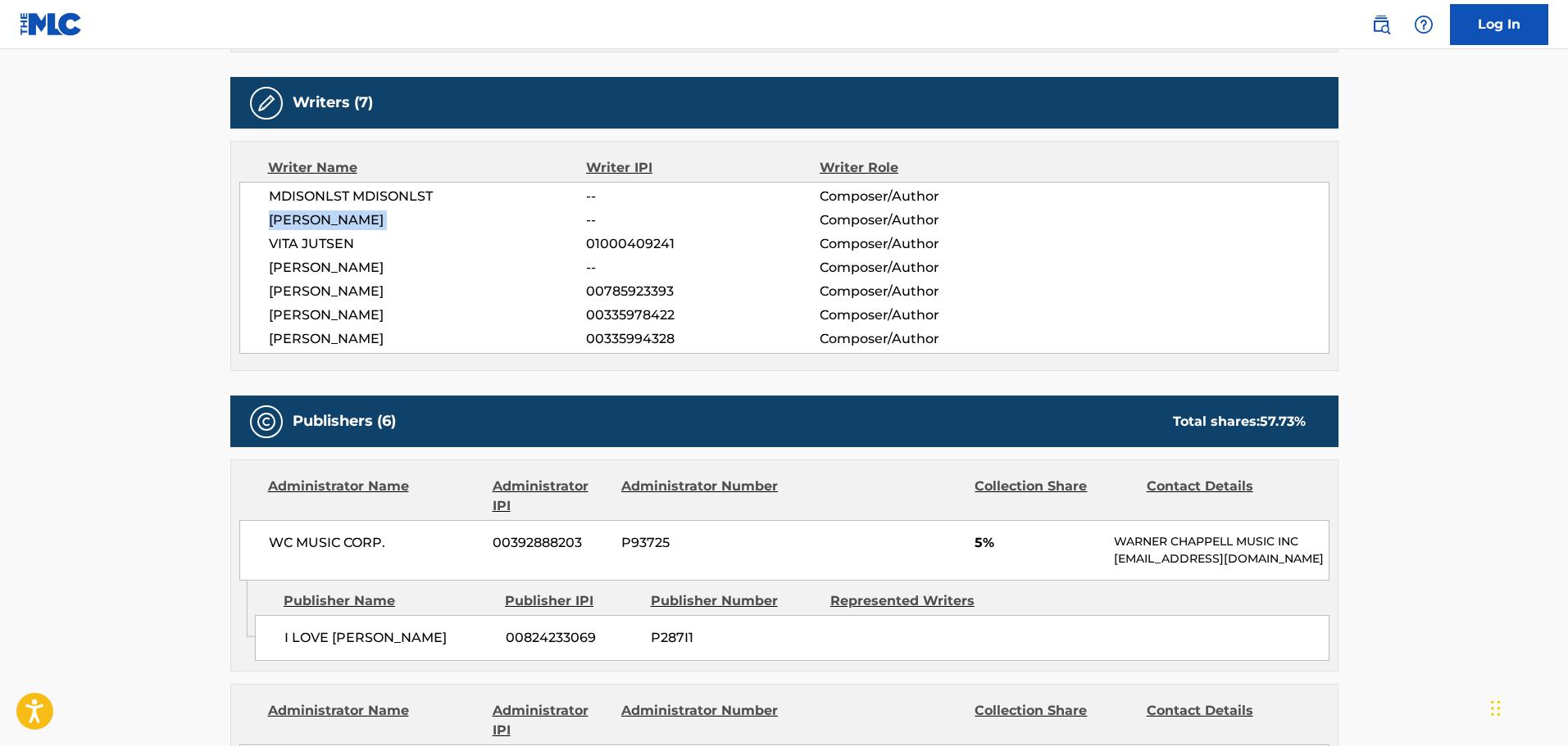
click at [318, 219] on span "[PERSON_NAME]" at bounding box center [427, 220] width 318 height 20
click at [334, 227] on span "[PERSON_NAME]" at bounding box center [427, 220] width 318 height 20
drag, startPoint x: 341, startPoint y: 217, endPoint x: 368, endPoint y: 219, distance: 27.1
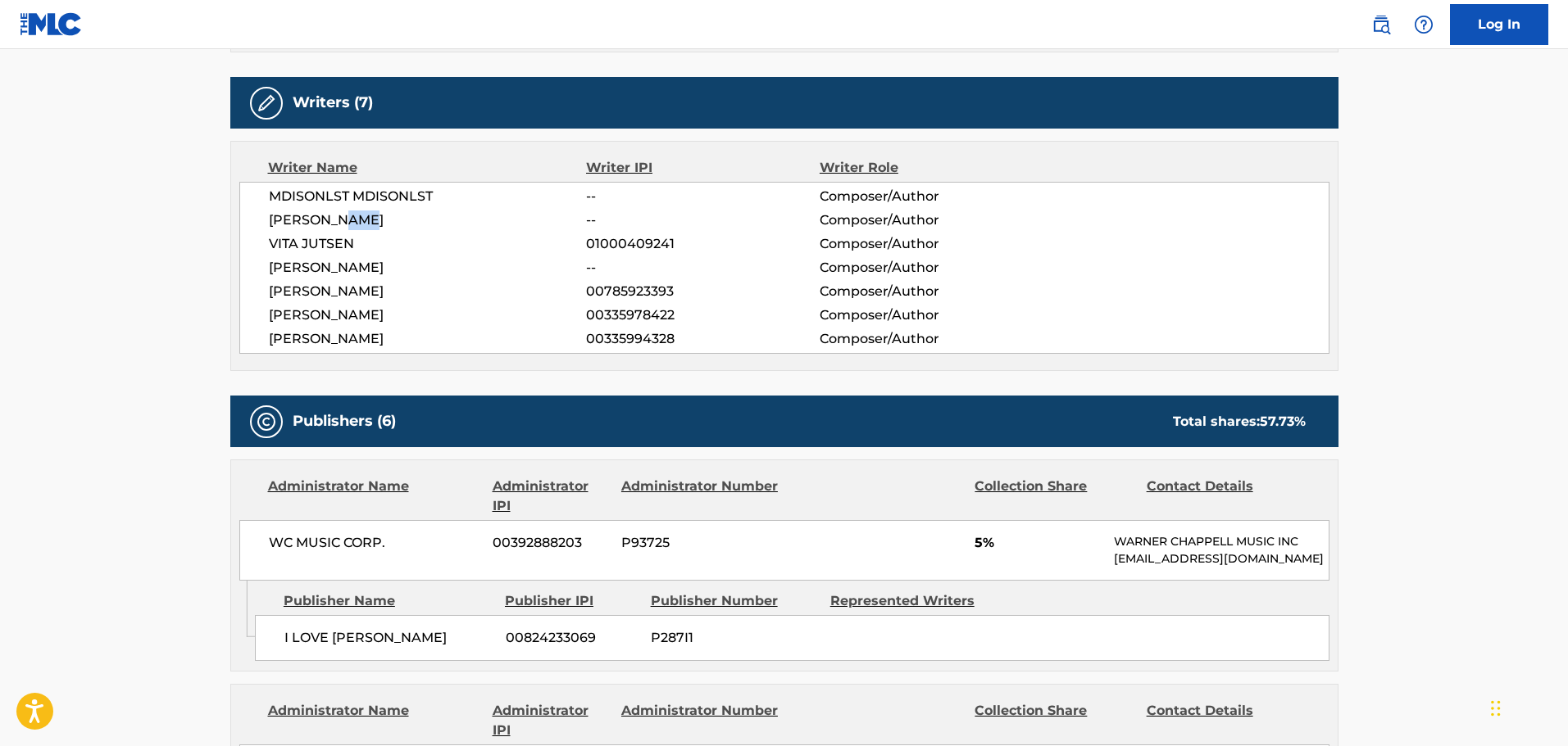
click at [373, 225] on span "[PERSON_NAME]" at bounding box center [427, 220] width 318 height 20
click at [351, 216] on span "[PERSON_NAME]" at bounding box center [427, 220] width 318 height 20
drag, startPoint x: 340, startPoint y: 216, endPoint x: 398, endPoint y: 228, distance: 59.2
click at [398, 228] on span "[PERSON_NAME]" at bounding box center [427, 220] width 318 height 20
copy span "HAMISHT"
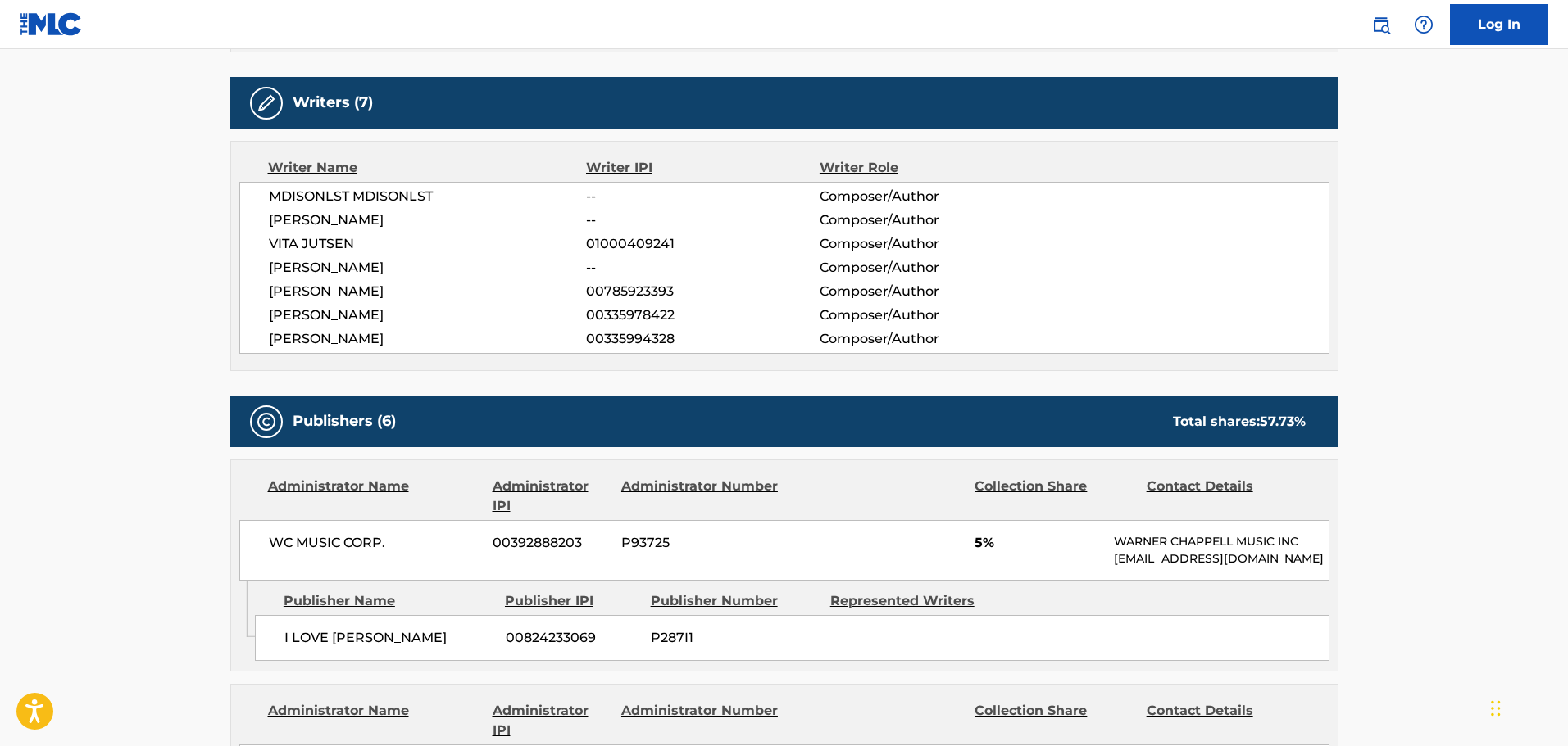
click at [621, 152] on div "Writer Name Writer IPI Writer Role MDISONLST MDISONLST -- Composer/Author [PERS…" at bounding box center [784, 256] width 1108 height 230
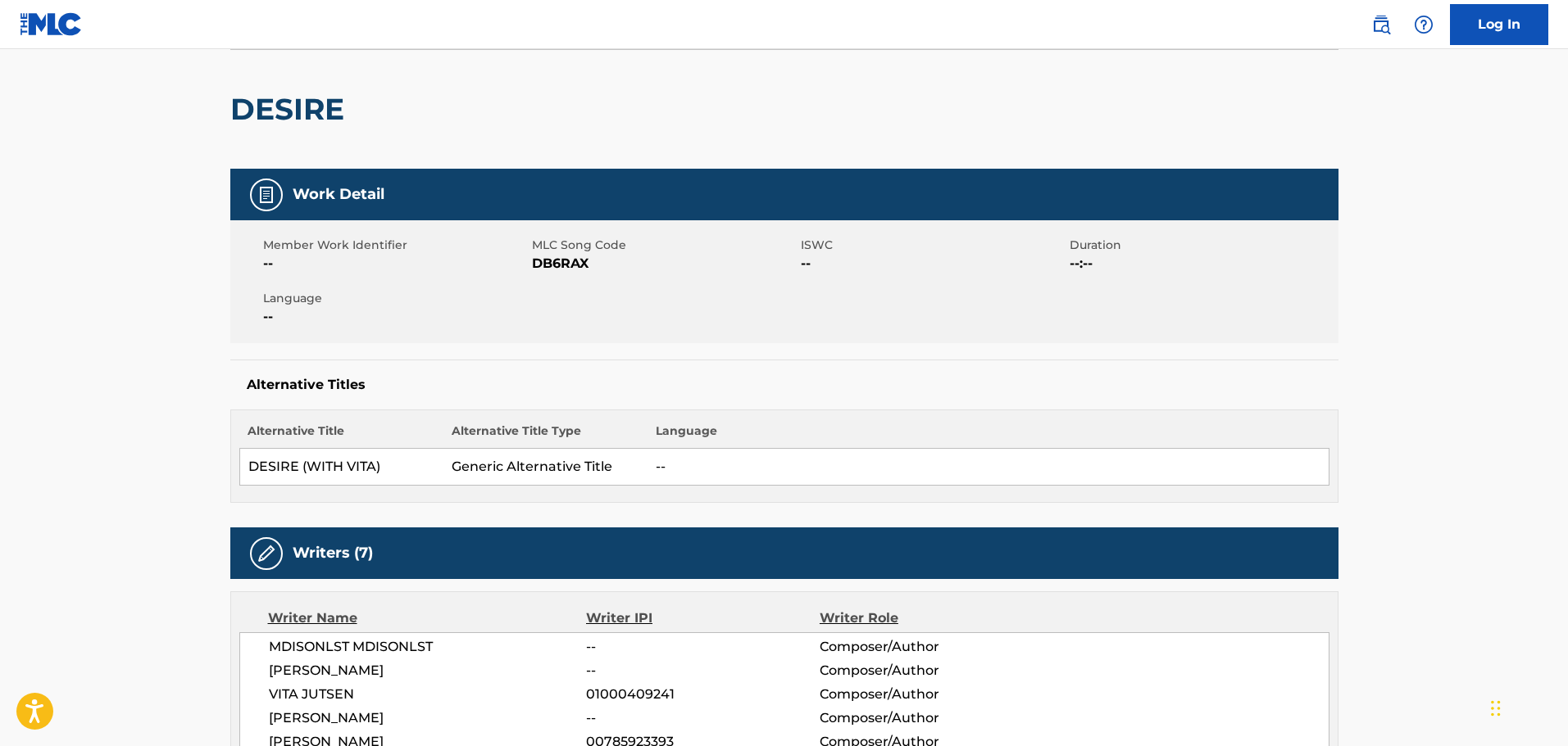
scroll to position [0, 0]
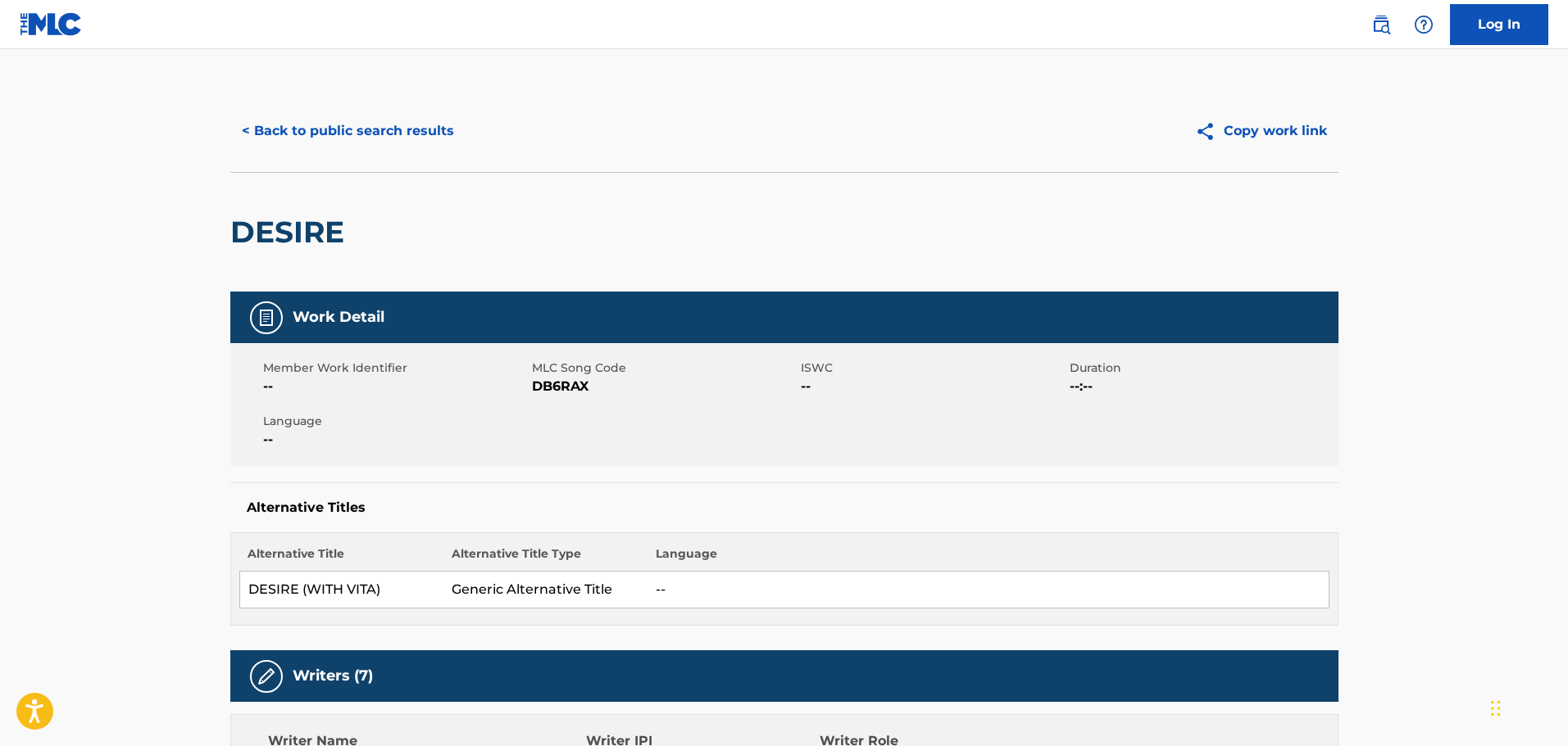
click at [416, 120] on button "< Back to public search results" at bounding box center [348, 130] width 236 height 41
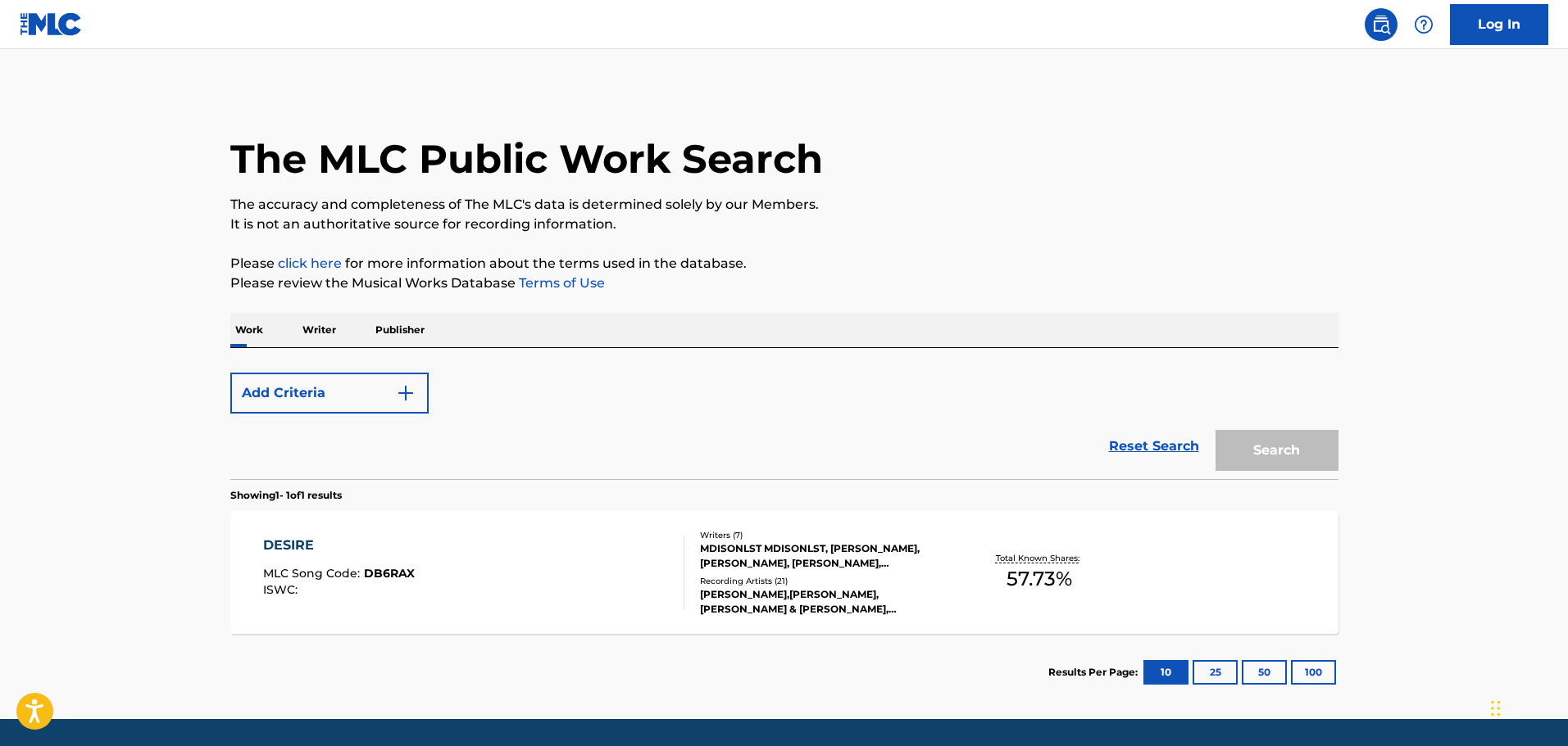
scroll to position [52, 0]
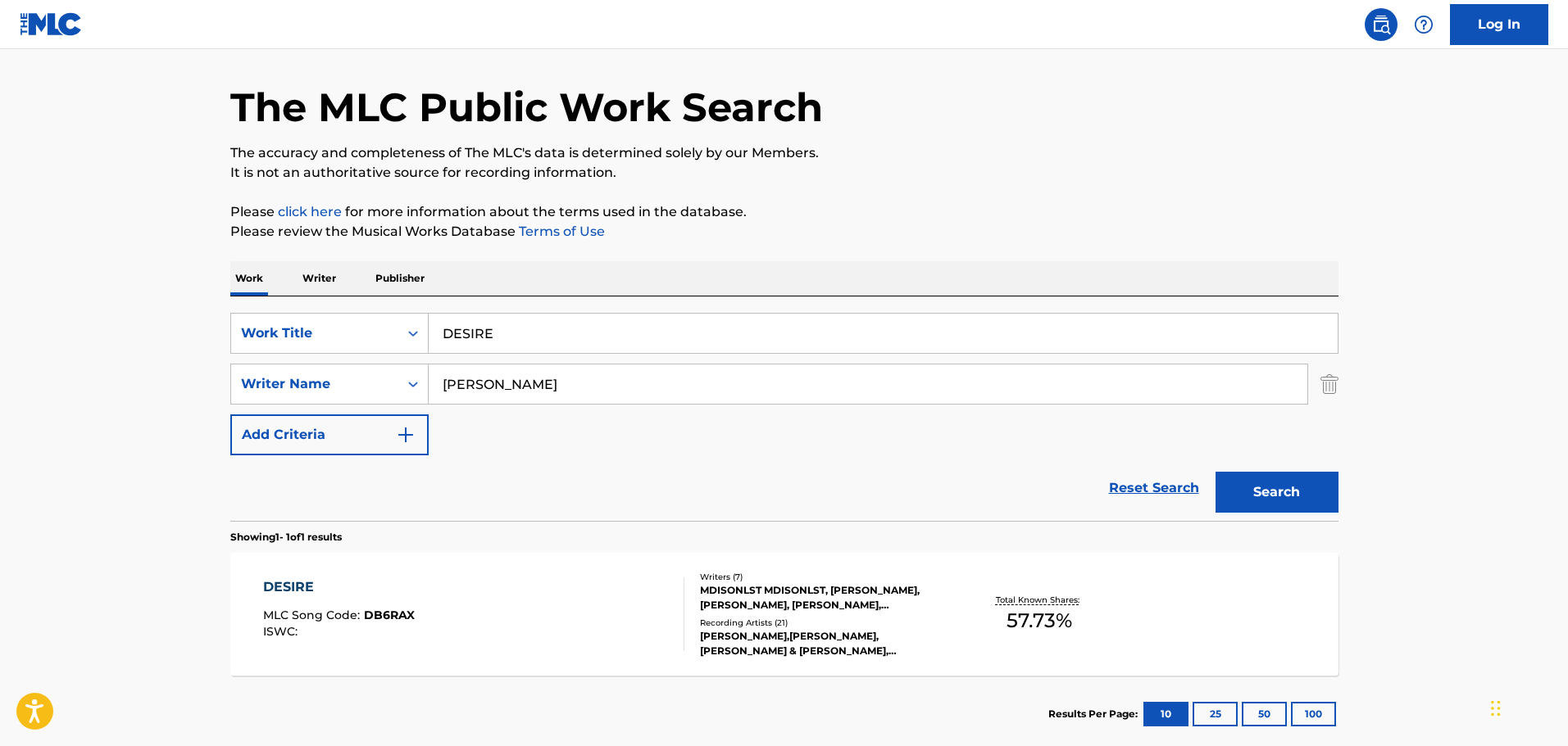
drag, startPoint x: 625, startPoint y: 326, endPoint x: 406, endPoint y: 293, distance: 221.5
click at [406, 293] on div "Work Writer Publisher SearchWithCriteriac01d1c2a-8120-402f-9b03-8e907d067ea0 Wo…" at bounding box center [784, 507] width 1108 height 492
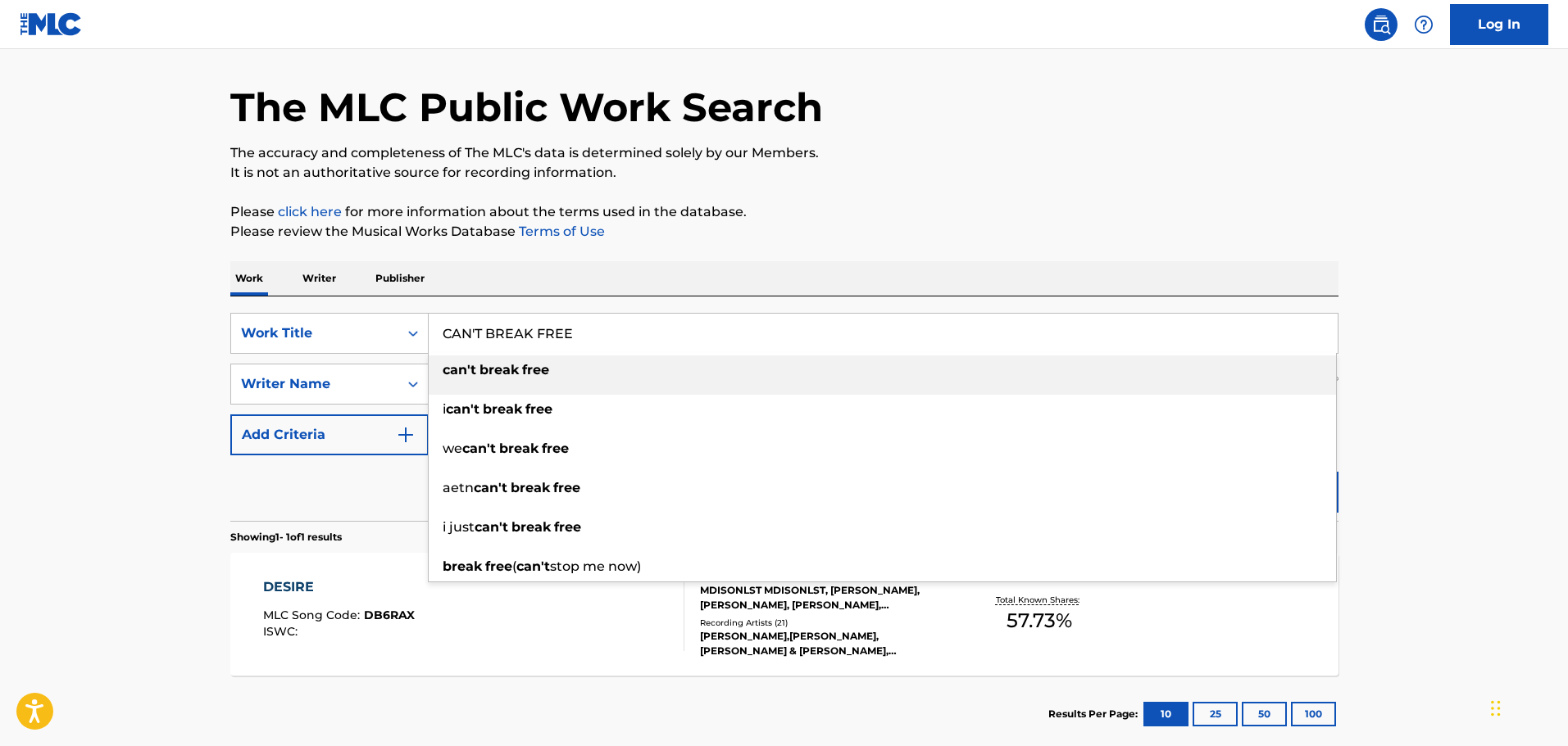
type input "CAN'T BREAK FREE"
click at [551, 296] on div "Work Writer Publisher SearchWithCriteriac01d1c2a-8120-402f-9b03-8e907d067ea0 Wo…" at bounding box center [784, 507] width 1108 height 492
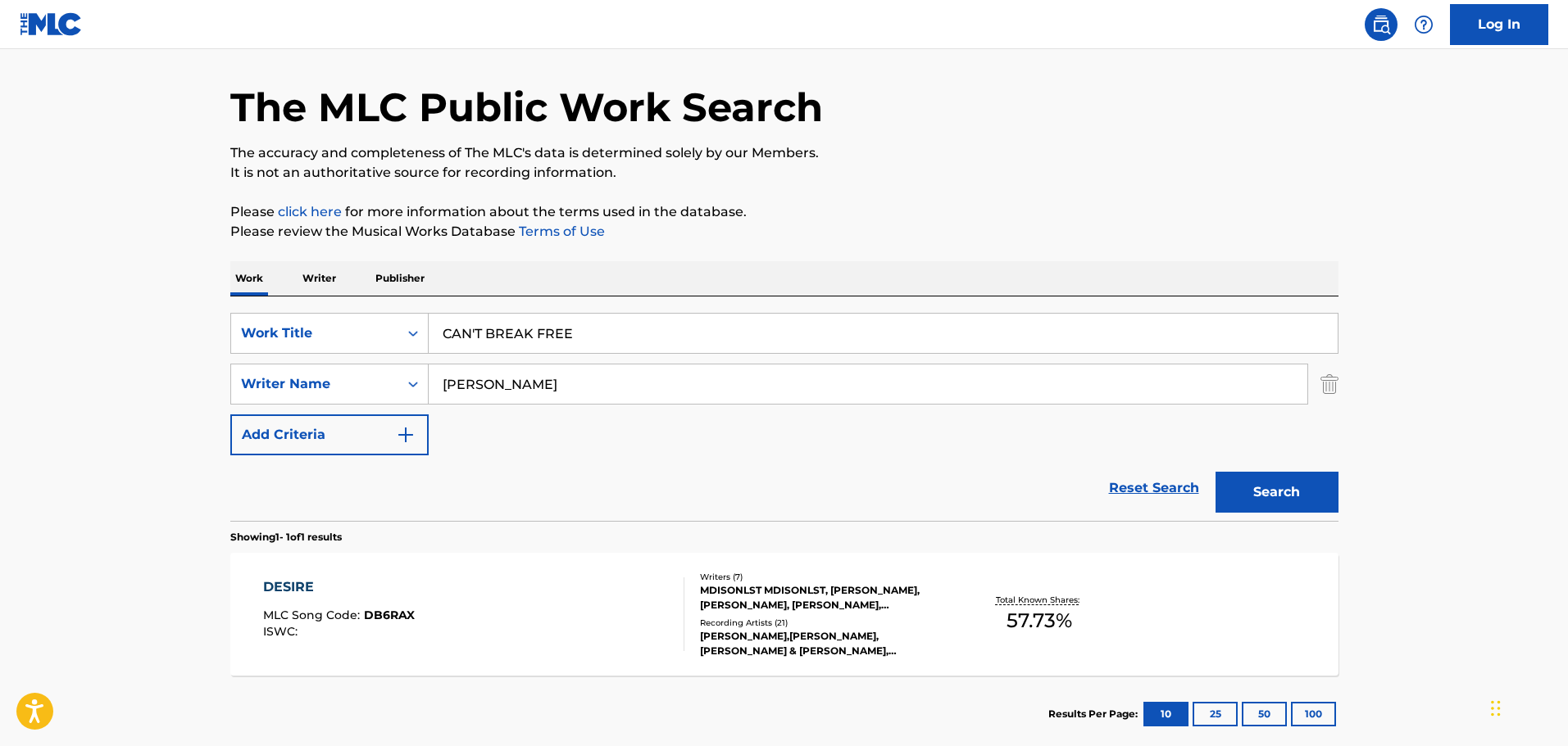
drag, startPoint x: 549, startPoint y: 381, endPoint x: 450, endPoint y: 374, distance: 99.2
click at [450, 374] on input "[PERSON_NAME]" at bounding box center [868, 384] width 878 height 40
type input "M"
type input "[PERSON_NAME]"
click at [1216, 472] on button "Search" at bounding box center [1277, 492] width 122 height 41
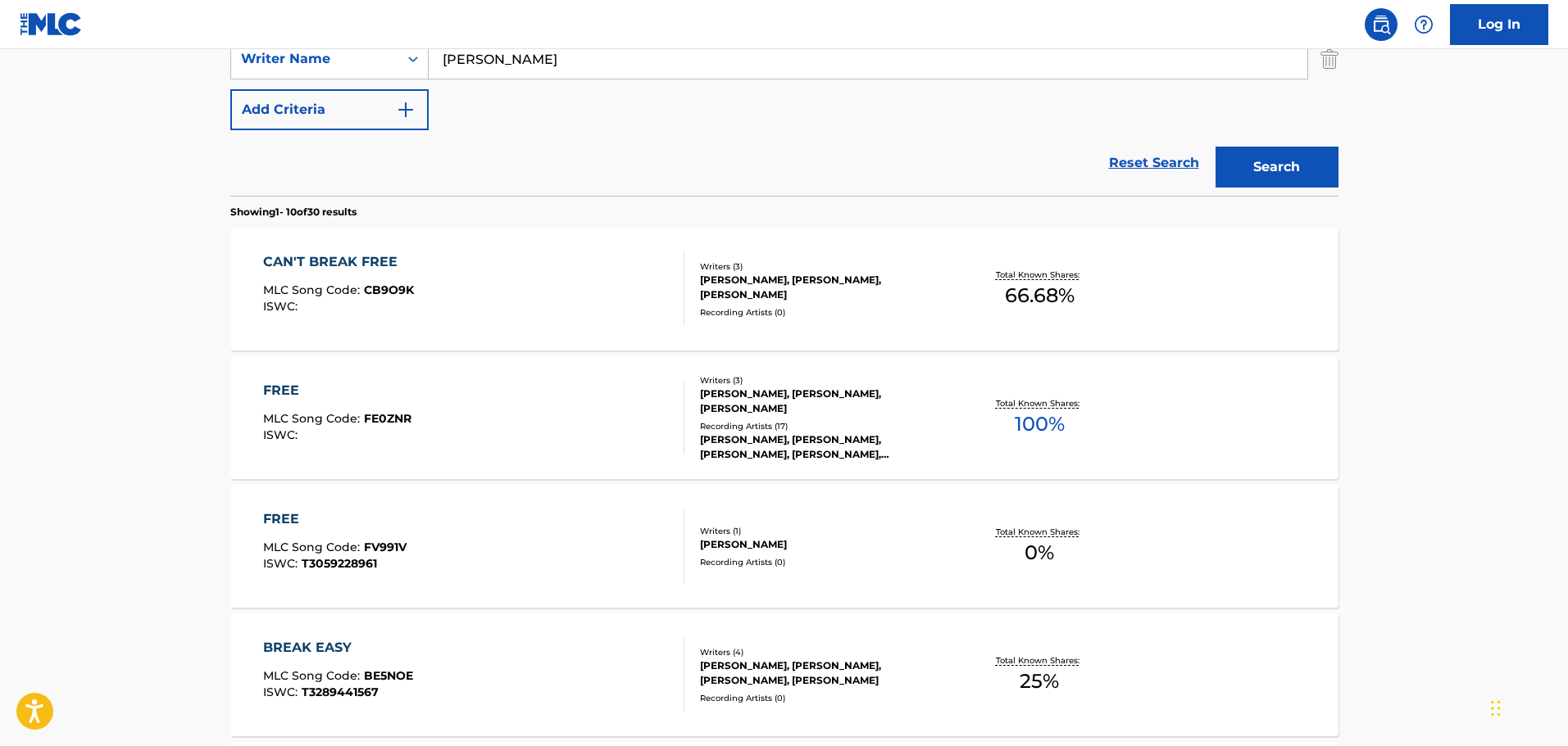
scroll to position [380, 0]
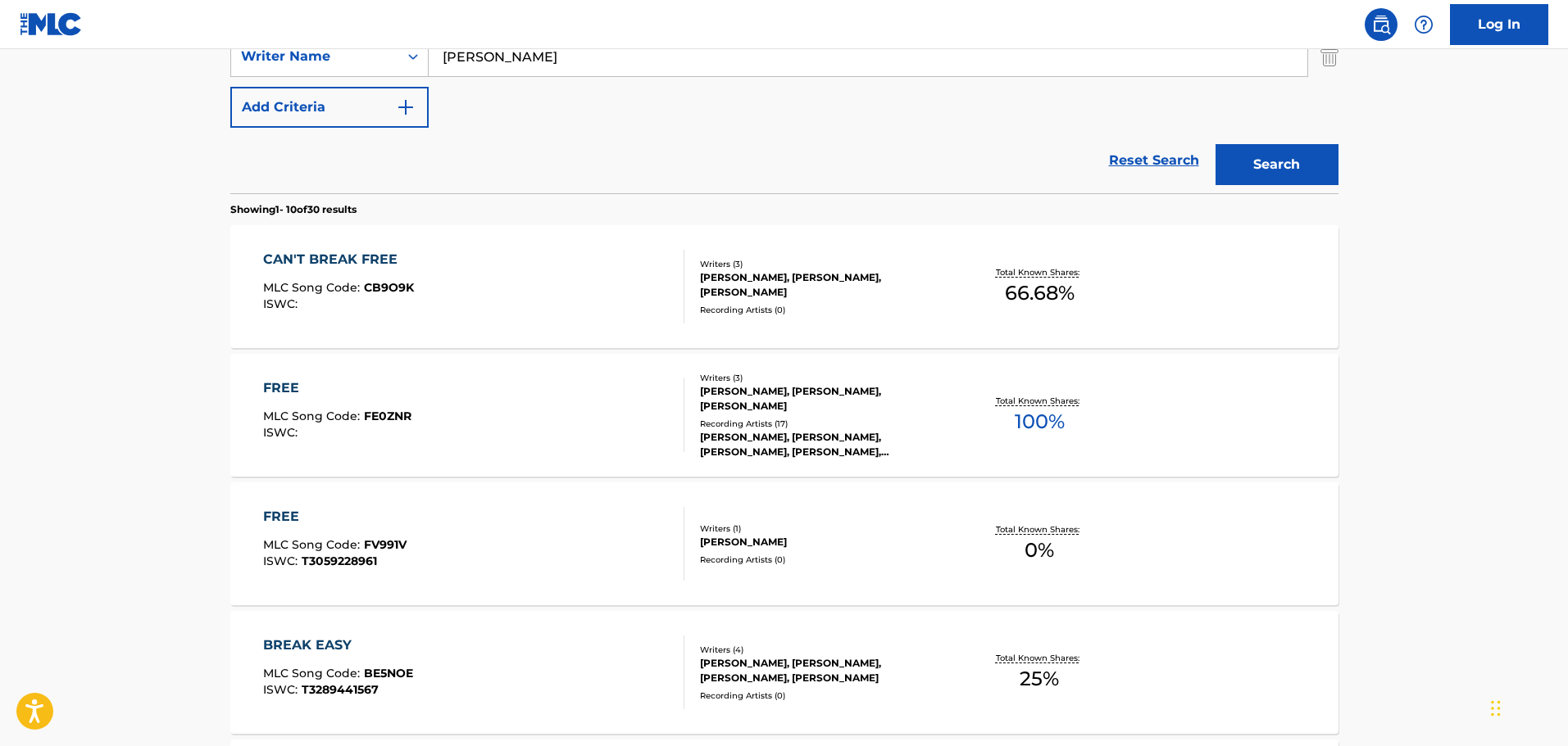
click at [498, 294] on div "CAN'T BREAK FREE MLC Song Code : CB9O9K ISWC :" at bounding box center [473, 286] width 421 height 73
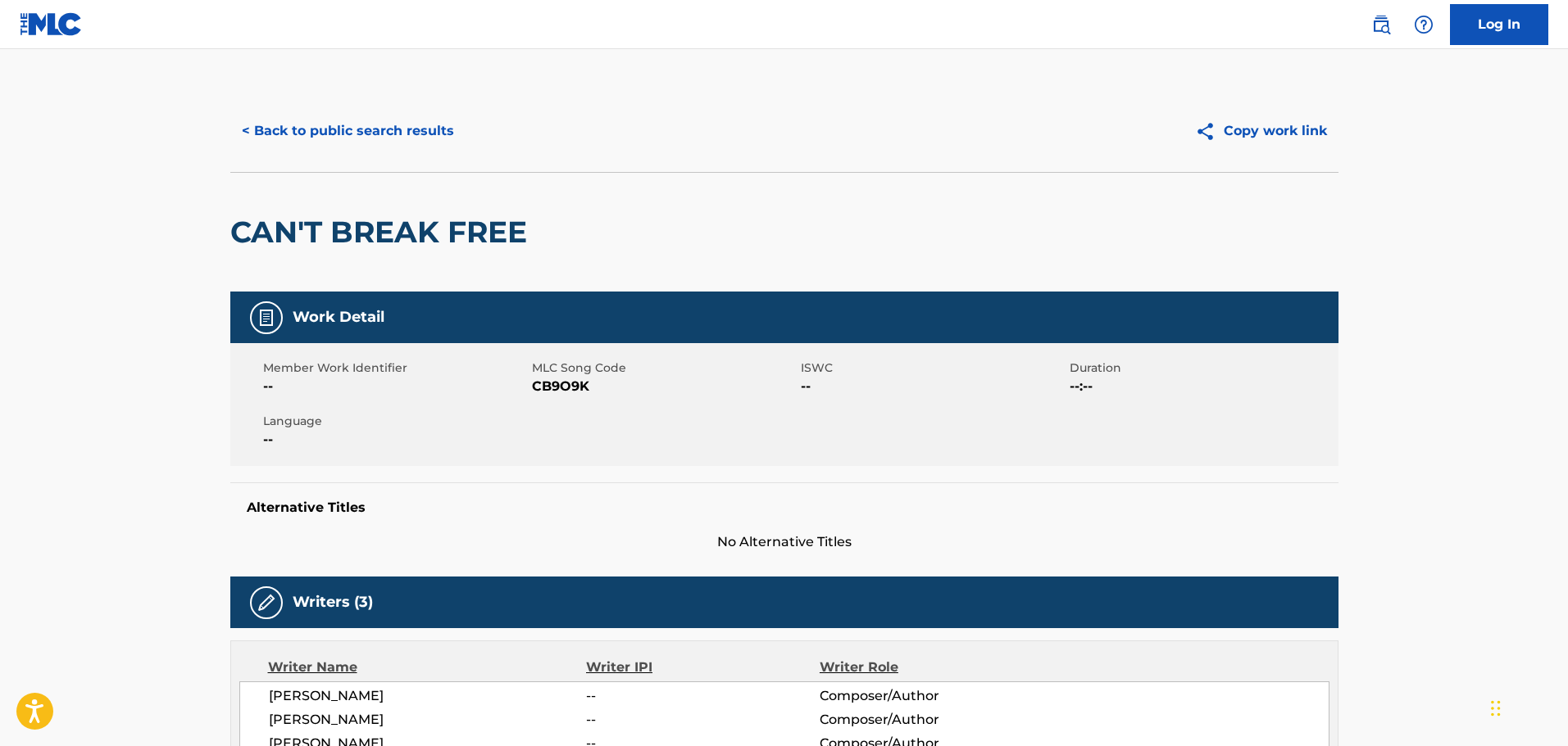
click at [400, 126] on button "< Back to public search results" at bounding box center [348, 130] width 236 height 41
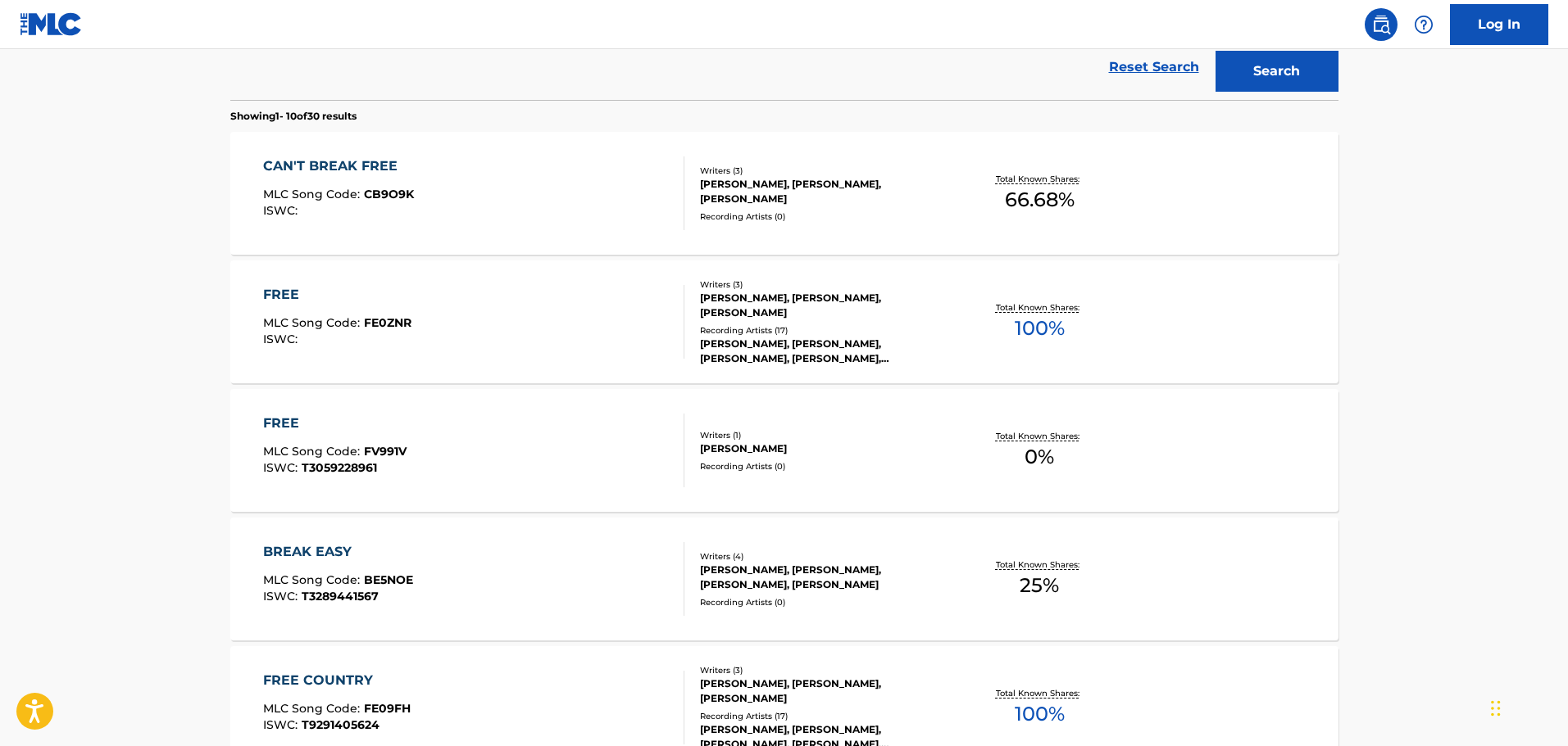
scroll to position [309, 0]
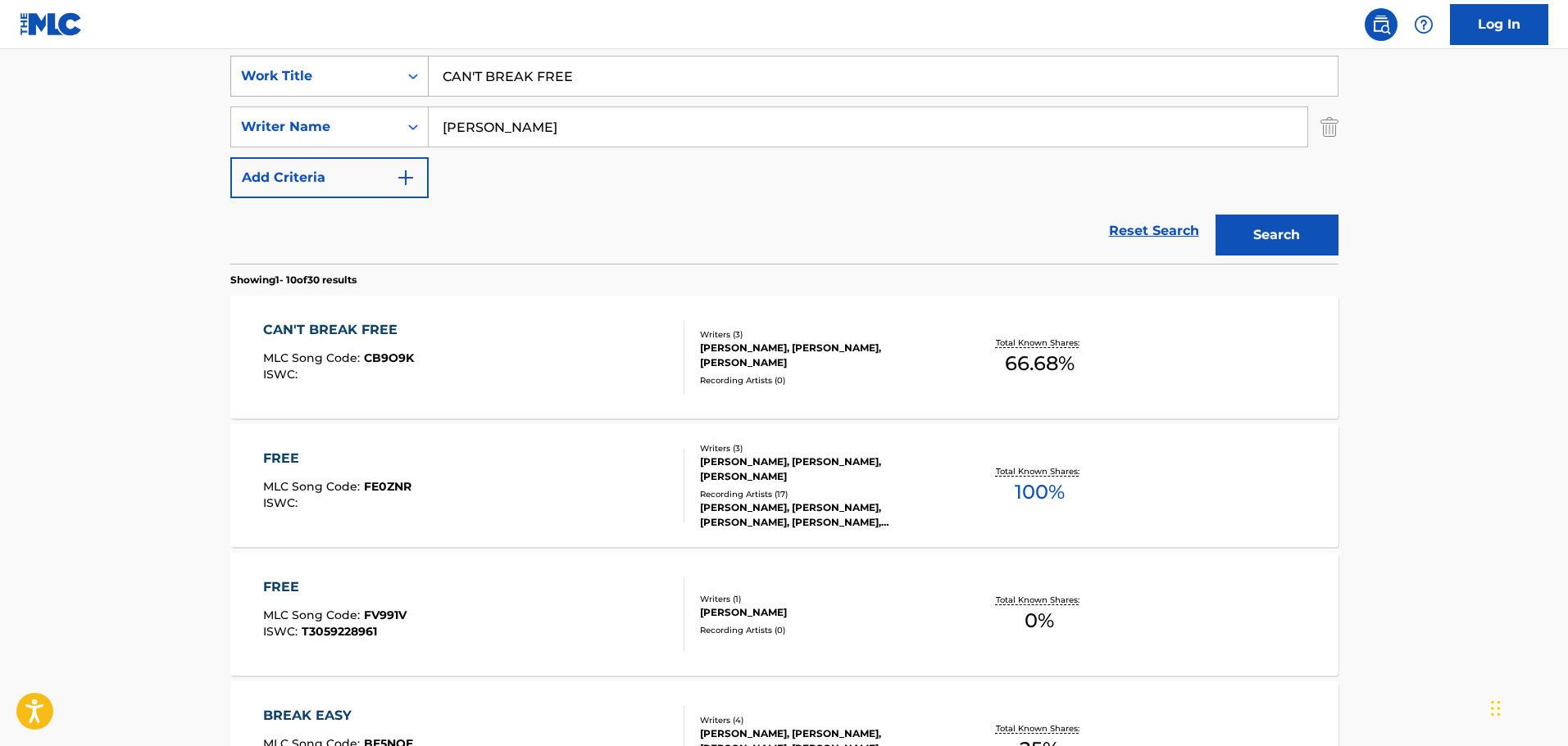
drag, startPoint x: 574, startPoint y: 83, endPoint x: 370, endPoint y: 81, distance: 204.0
click at [370, 81] on div "SearchWithCriteriac01d1c2a-8120-402f-9b03-8e907d067ea0 Work Title CAN'T BREAK F…" at bounding box center [784, 75] width 1108 height 41
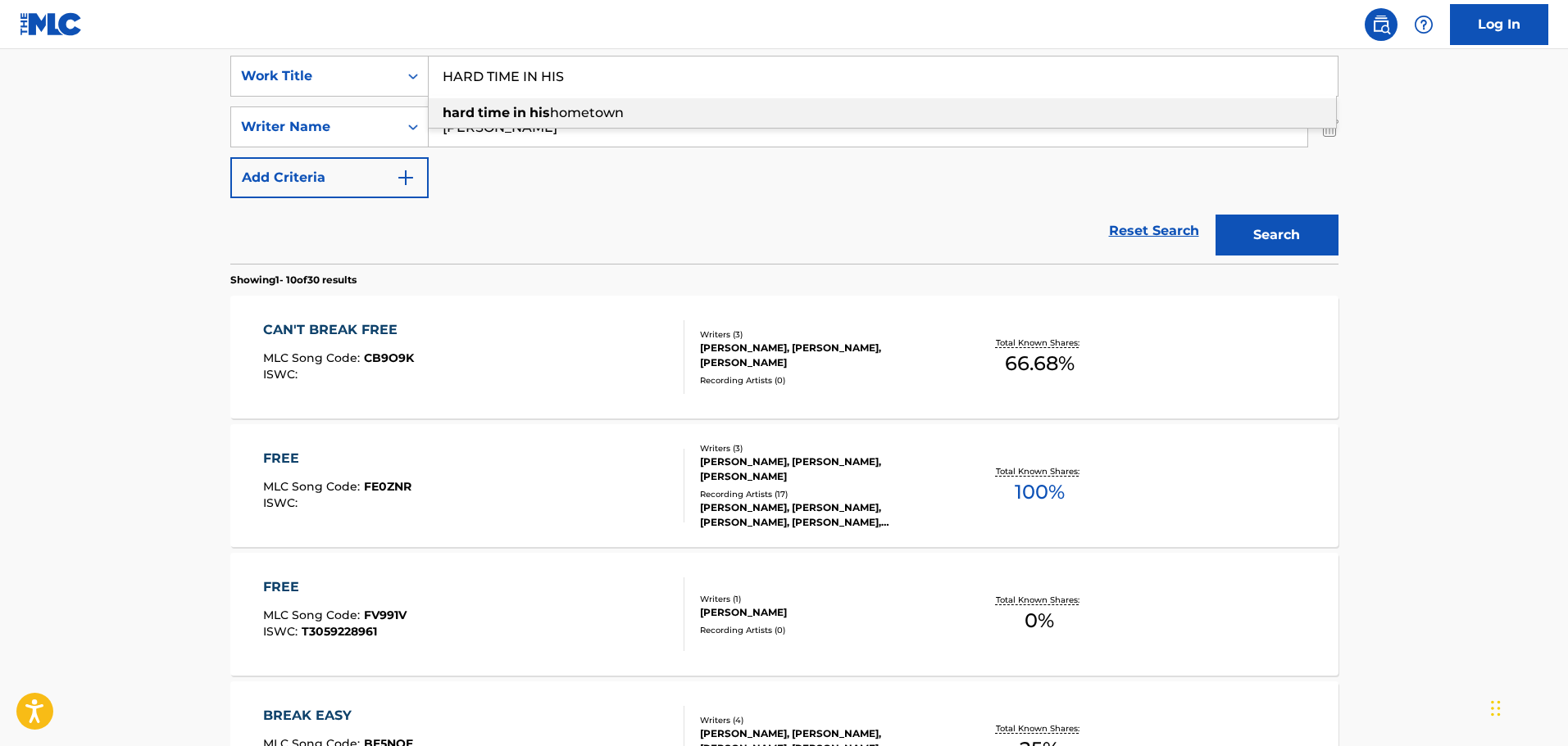
click at [494, 111] on strong "time" at bounding box center [494, 112] width 32 height 16
type input "hard time in his hometown"
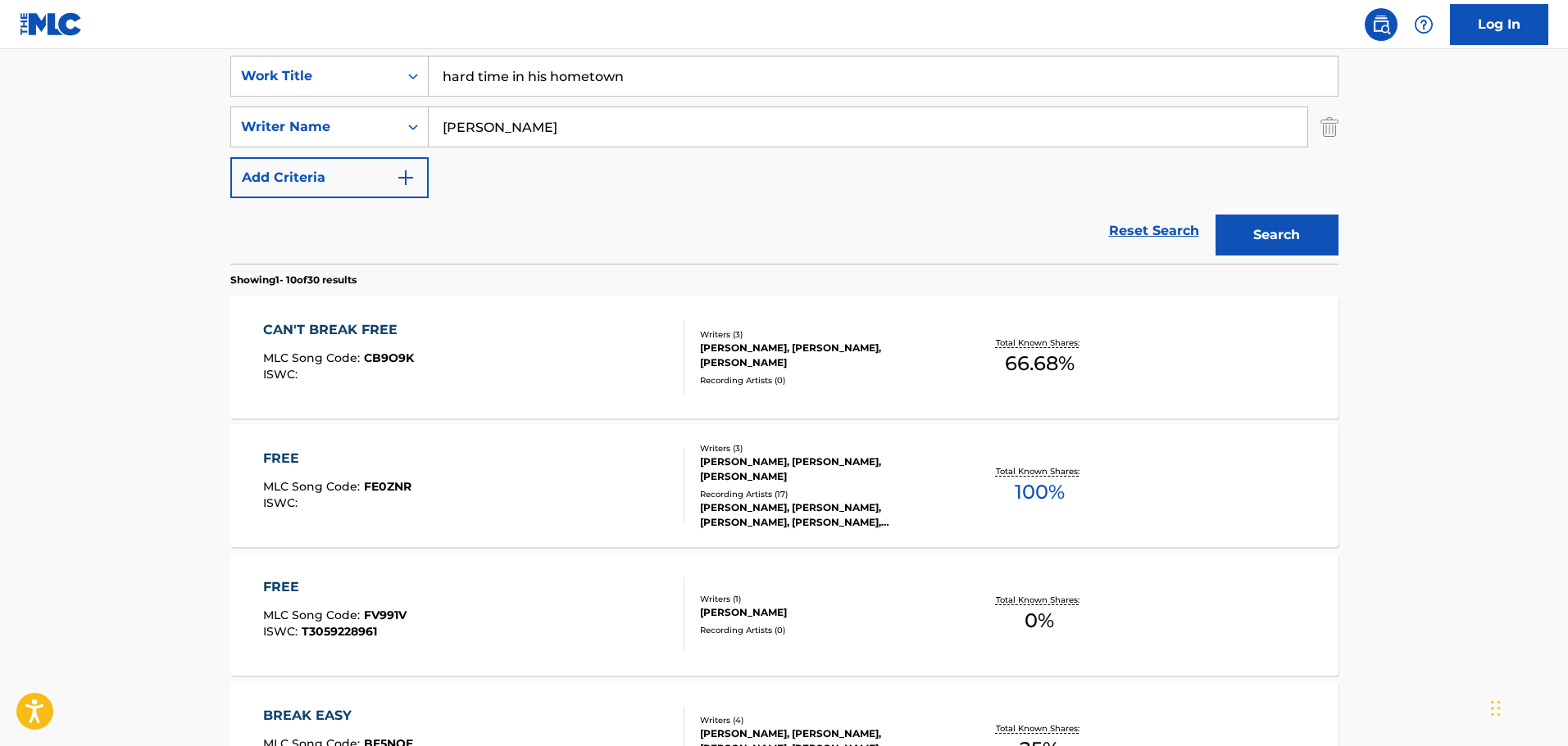
click at [1280, 240] on button "Search" at bounding box center [1277, 235] width 122 height 41
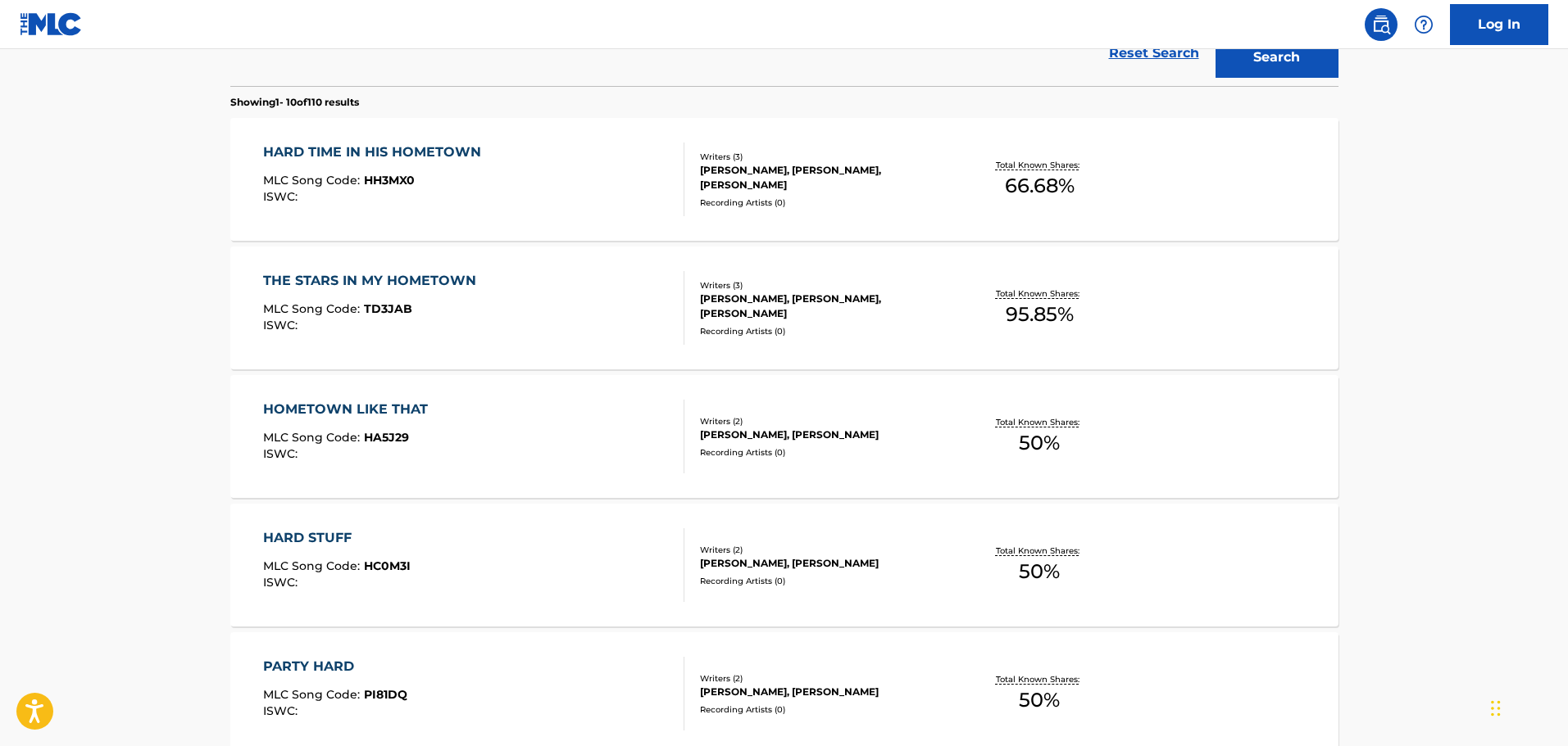
scroll to position [473, 0]
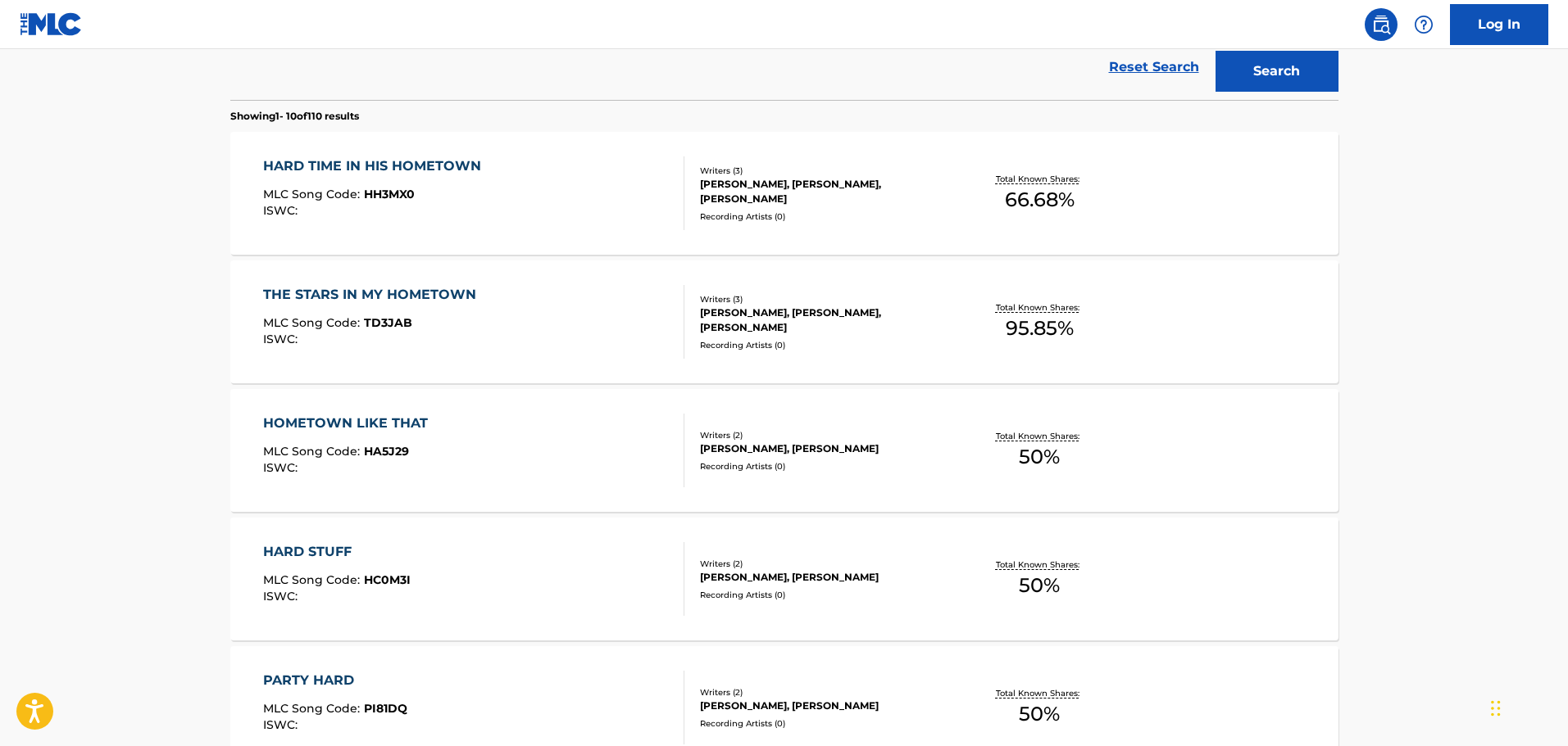
click at [605, 227] on div "HARD TIME IN HIS HOMETOWN MLC Song Code : HH3MX0 ISWC :" at bounding box center [473, 193] width 421 height 73
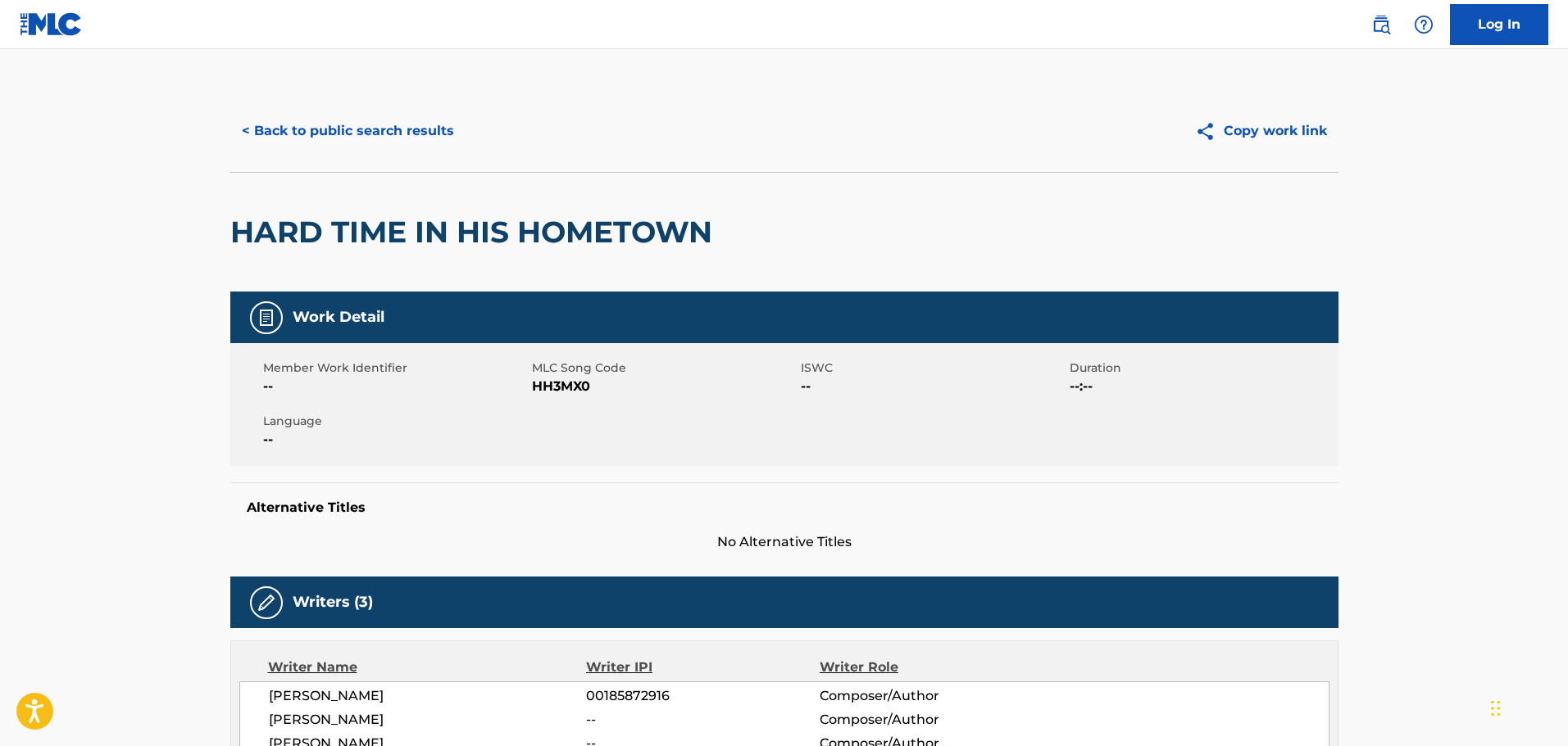
click at [343, 129] on button "< Back to public search results" at bounding box center [348, 130] width 236 height 41
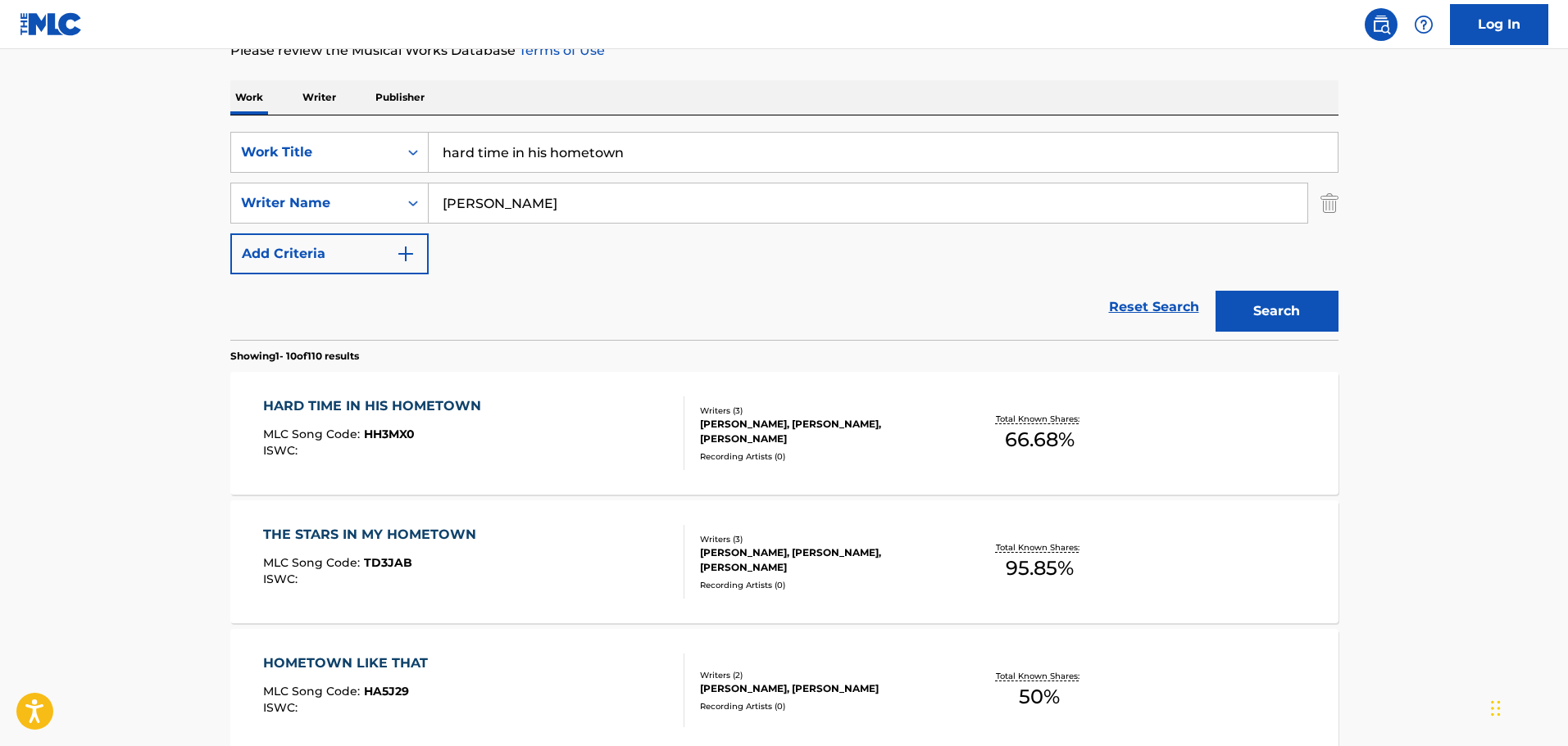
scroll to position [74, 0]
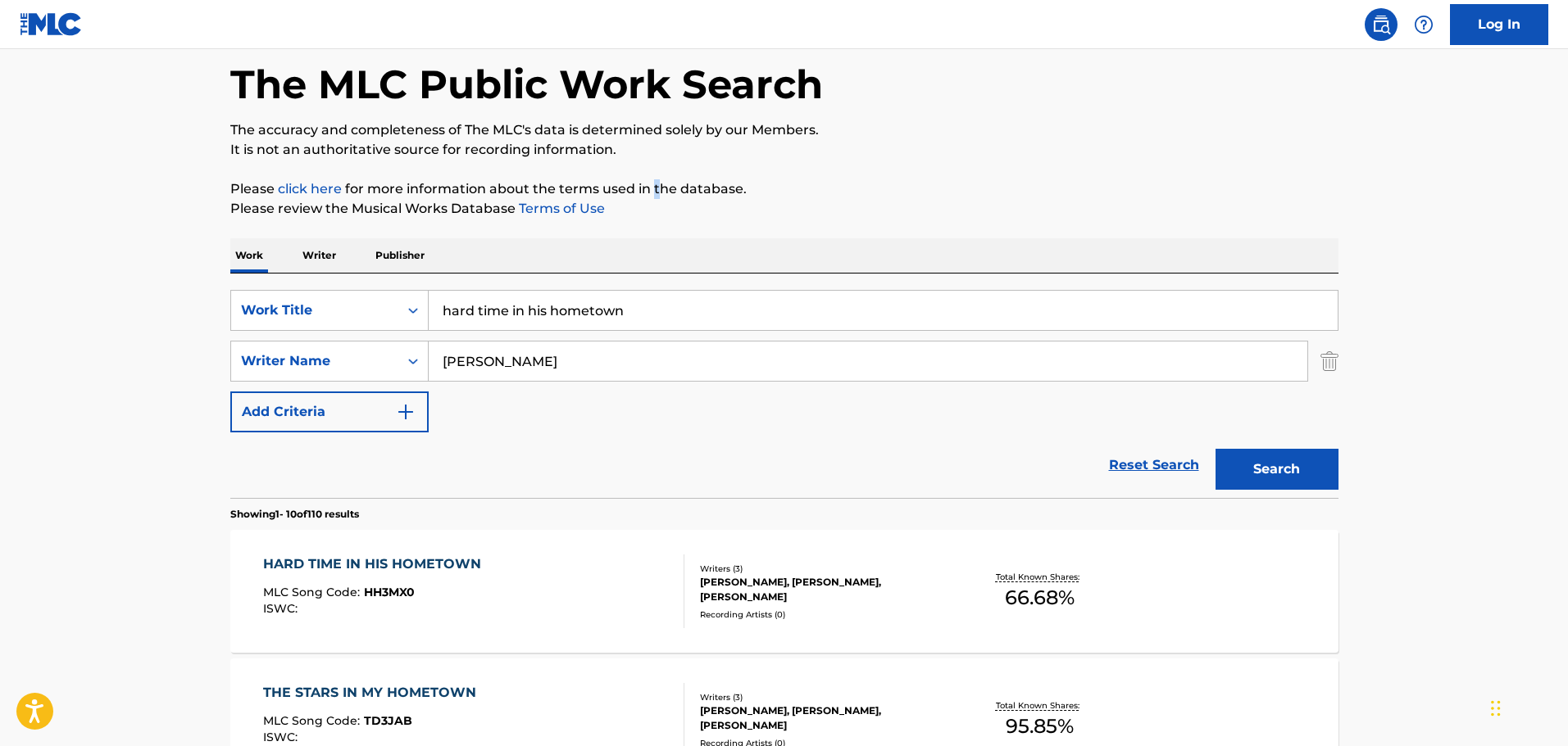
drag, startPoint x: 651, startPoint y: 192, endPoint x: 645, endPoint y: 212, distance: 20.9
click at [645, 289] on div "SearchWithCriteriac01d1c2a-8120-402f-9b03-8e907d067ea0 Work Title hard time in …" at bounding box center [784, 386] width 1108 height 224
drag, startPoint x: 645, startPoint y: 297, endPoint x: 387, endPoint y: 297, distance: 258.0
click at [387, 297] on div "SearchWithCriteriac01d1c2a-8120-402f-9b03-8e907d067ea0 Work Title hard time in …" at bounding box center [784, 310] width 1108 height 41
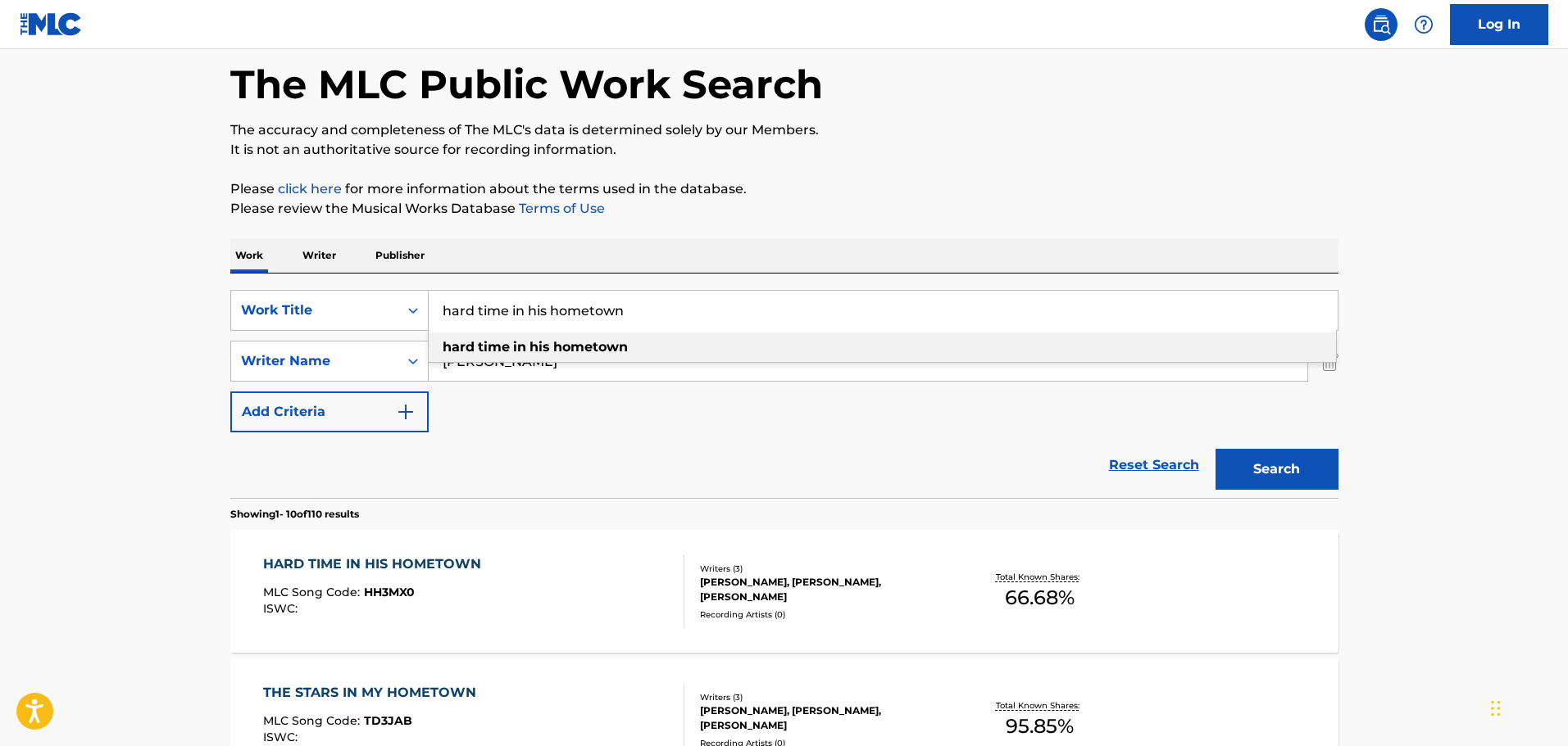
click at [671, 307] on input "hard time in his hometown" at bounding box center [883, 311] width 909 height 40
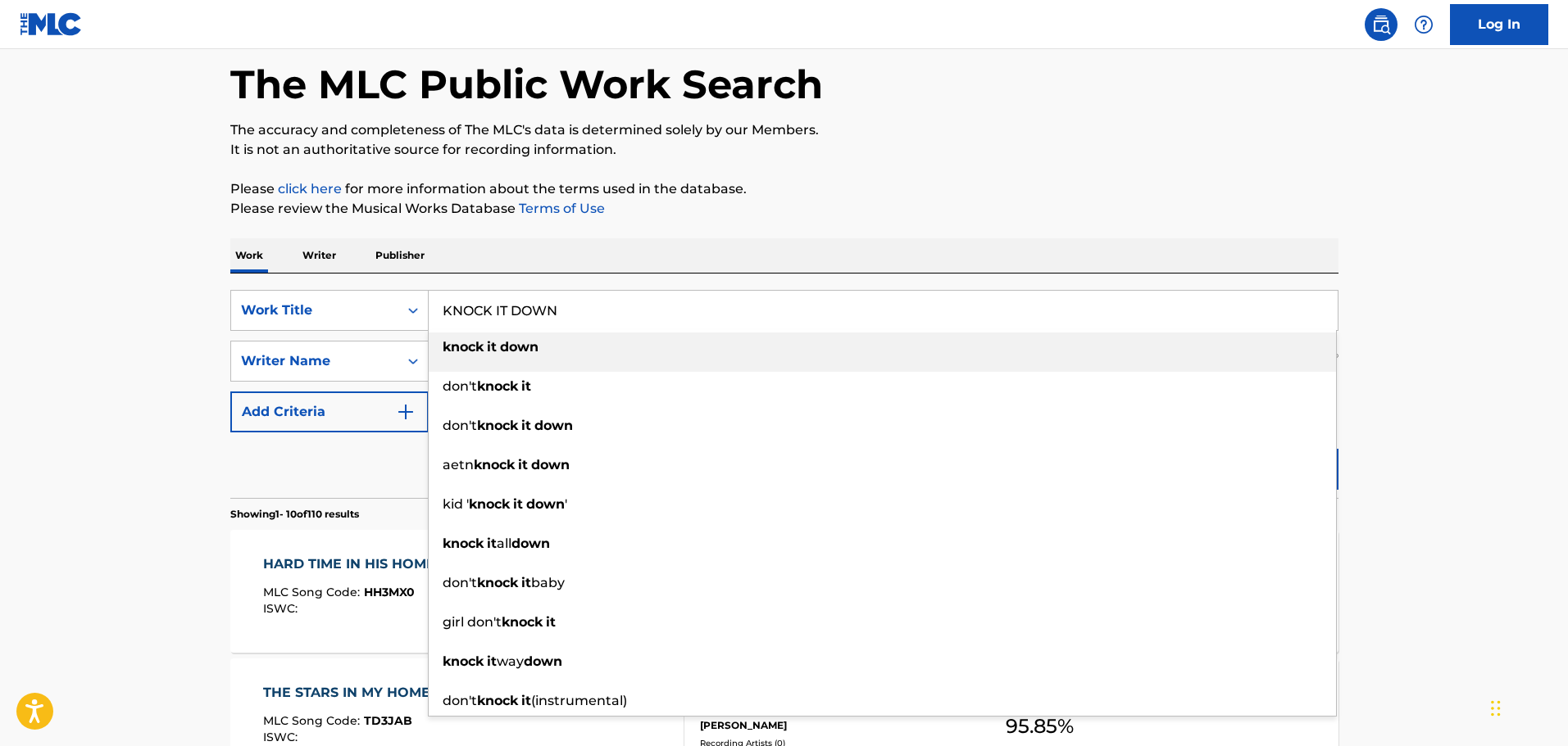
type input "KNOCK IT DOWN"
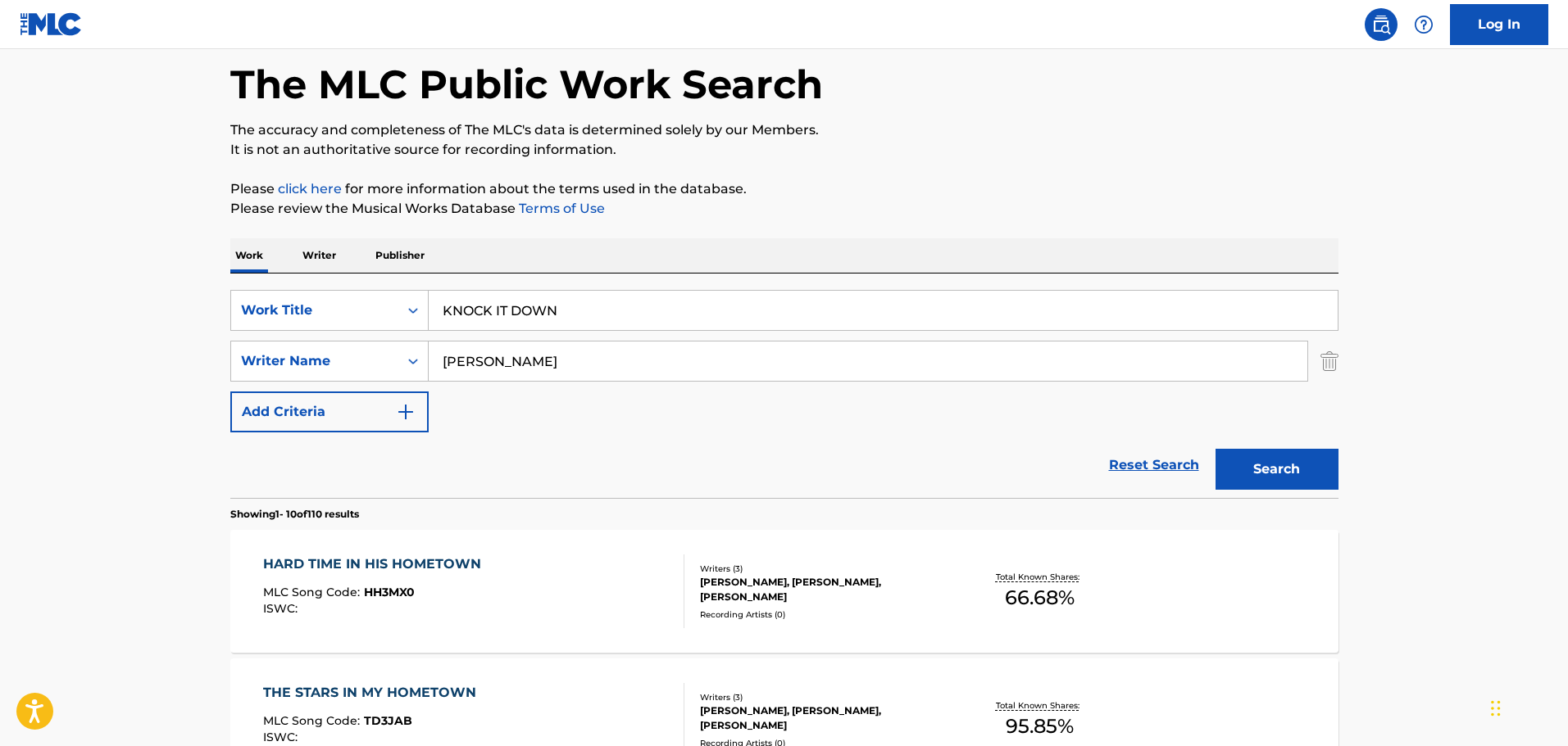
type input "[PERSON_NAME]"
click at [1216, 449] on button "Search" at bounding box center [1277, 469] width 122 height 41
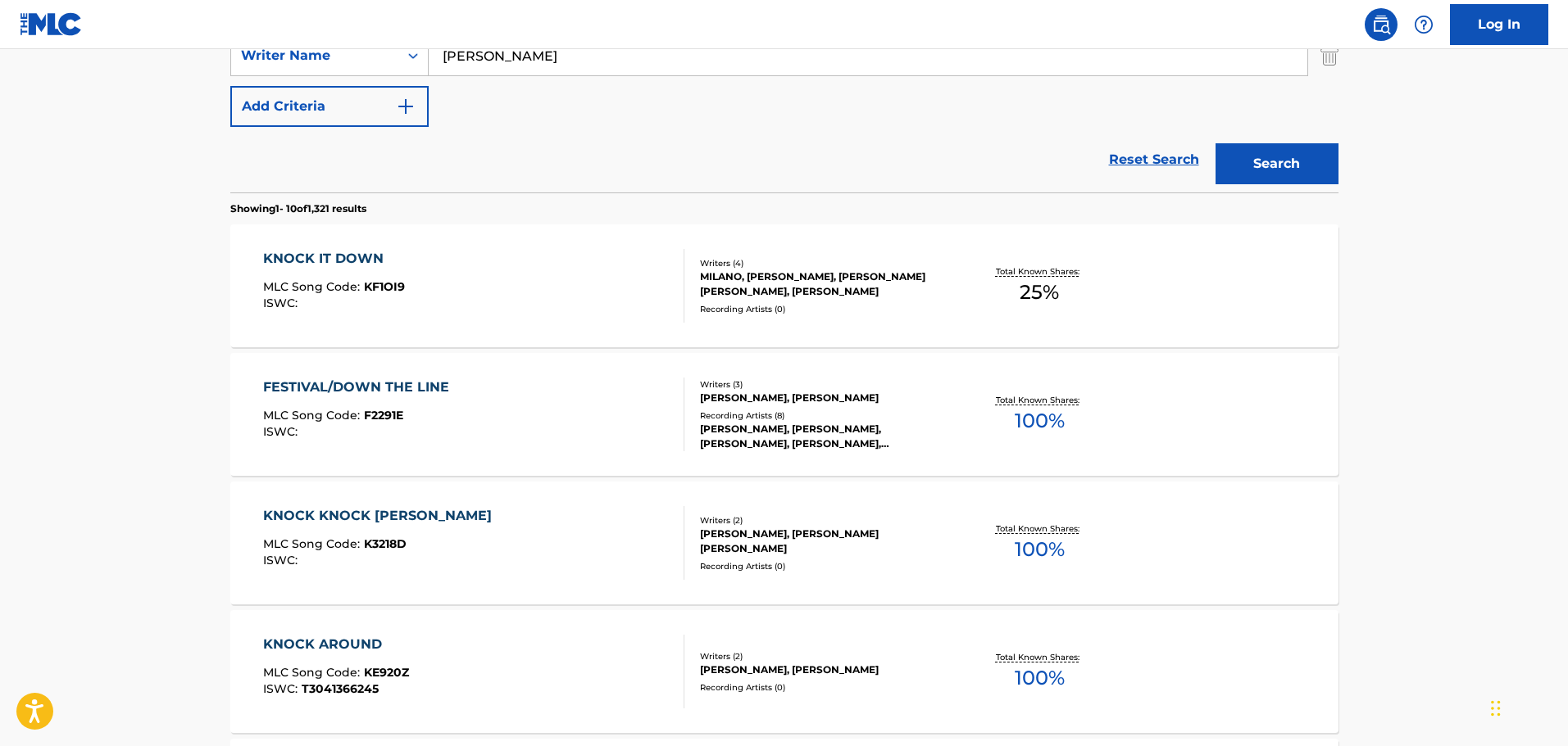
scroll to position [402, 0]
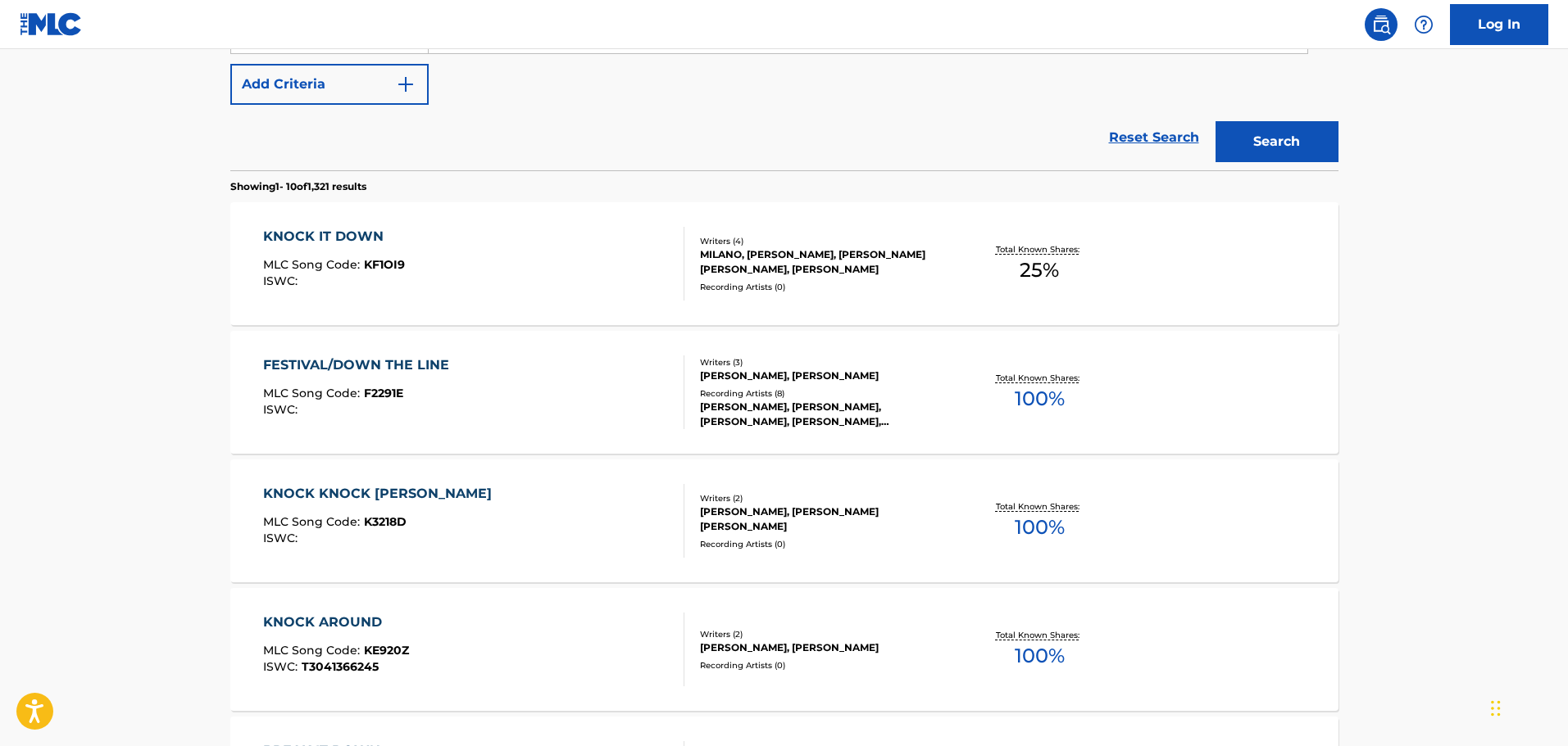
click at [582, 288] on div "KNOCK IT DOWN MLC Song Code : KF1OI9 ISWC :" at bounding box center [473, 264] width 421 height 73
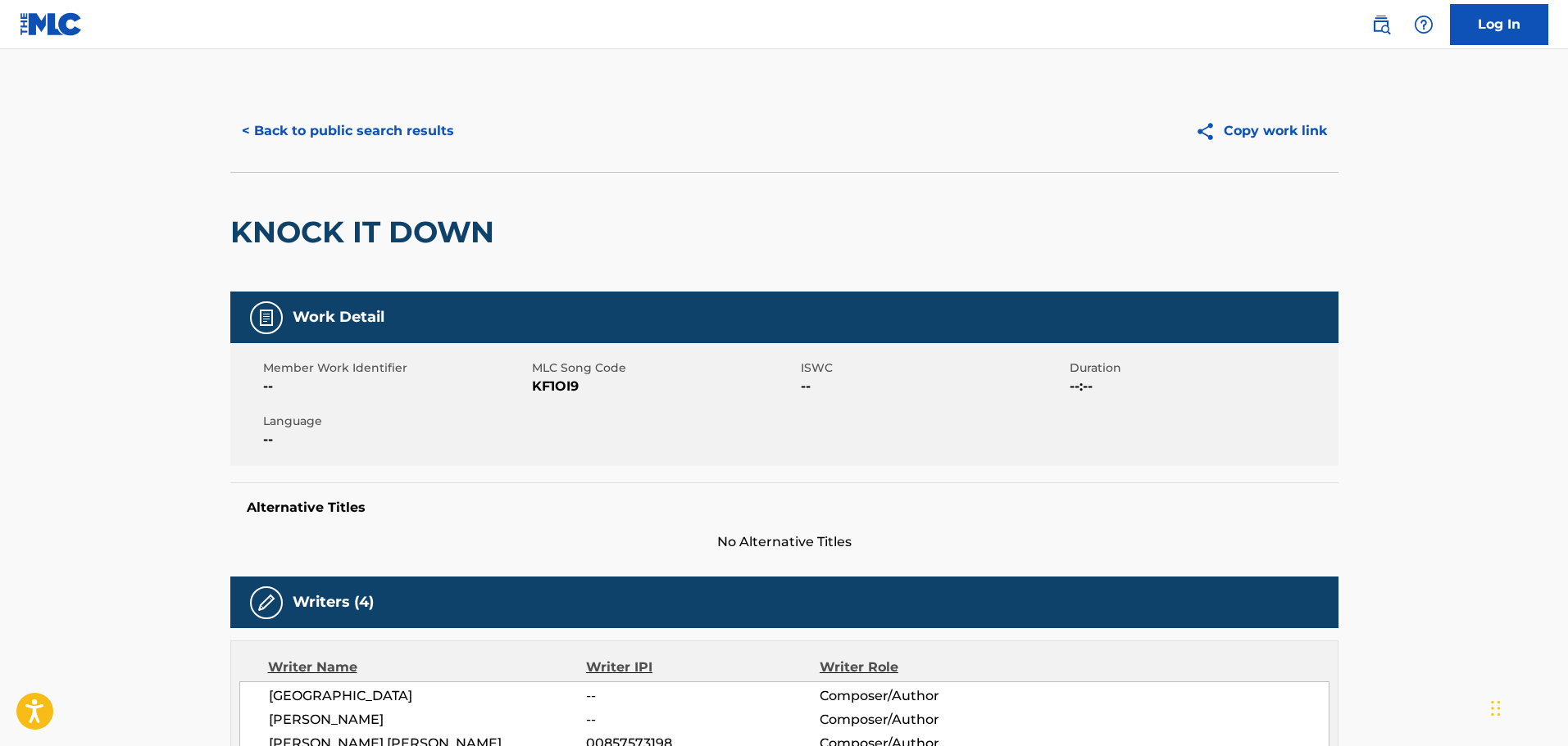
click at [431, 143] on button "< Back to public search results" at bounding box center [348, 130] width 236 height 41
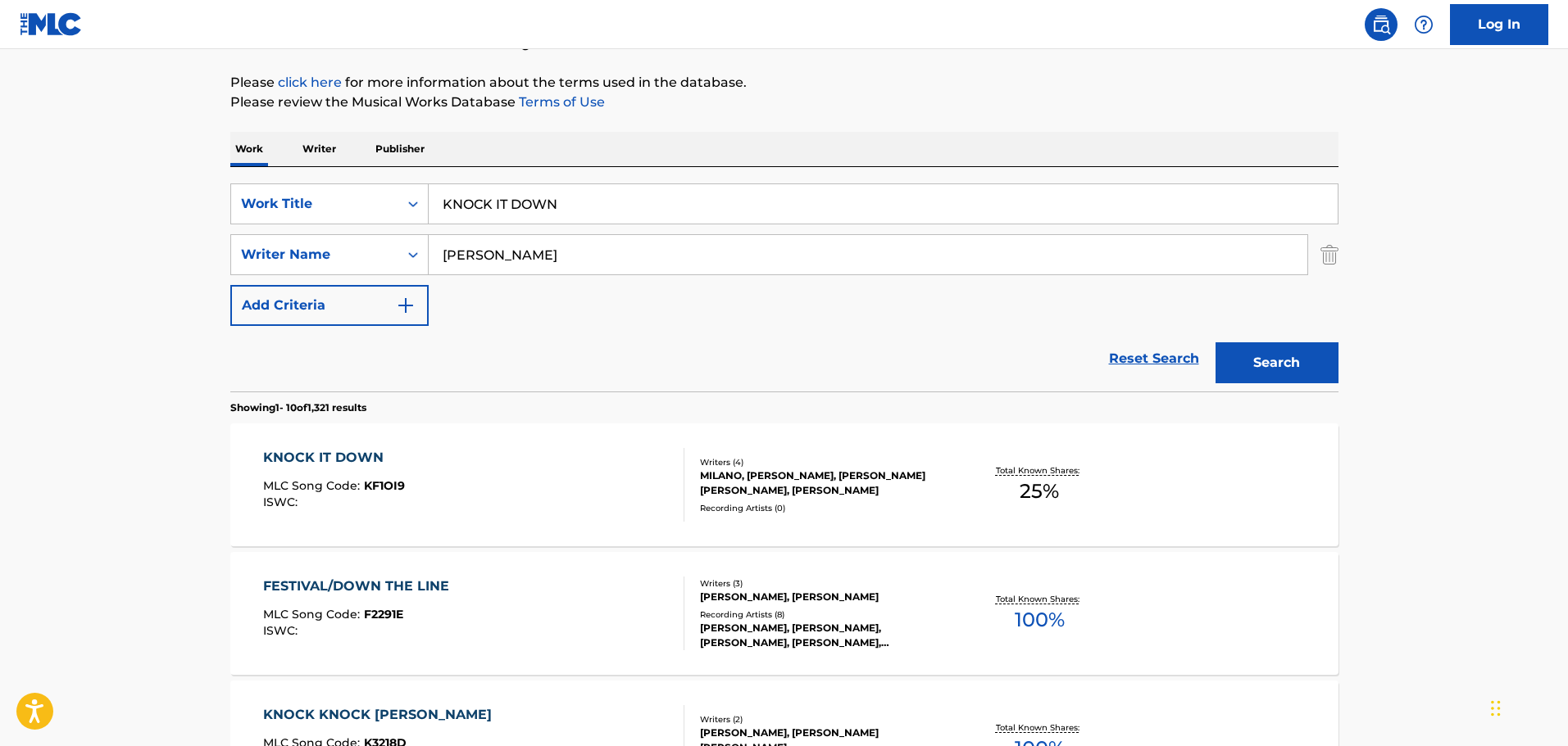
scroll to position [168, 0]
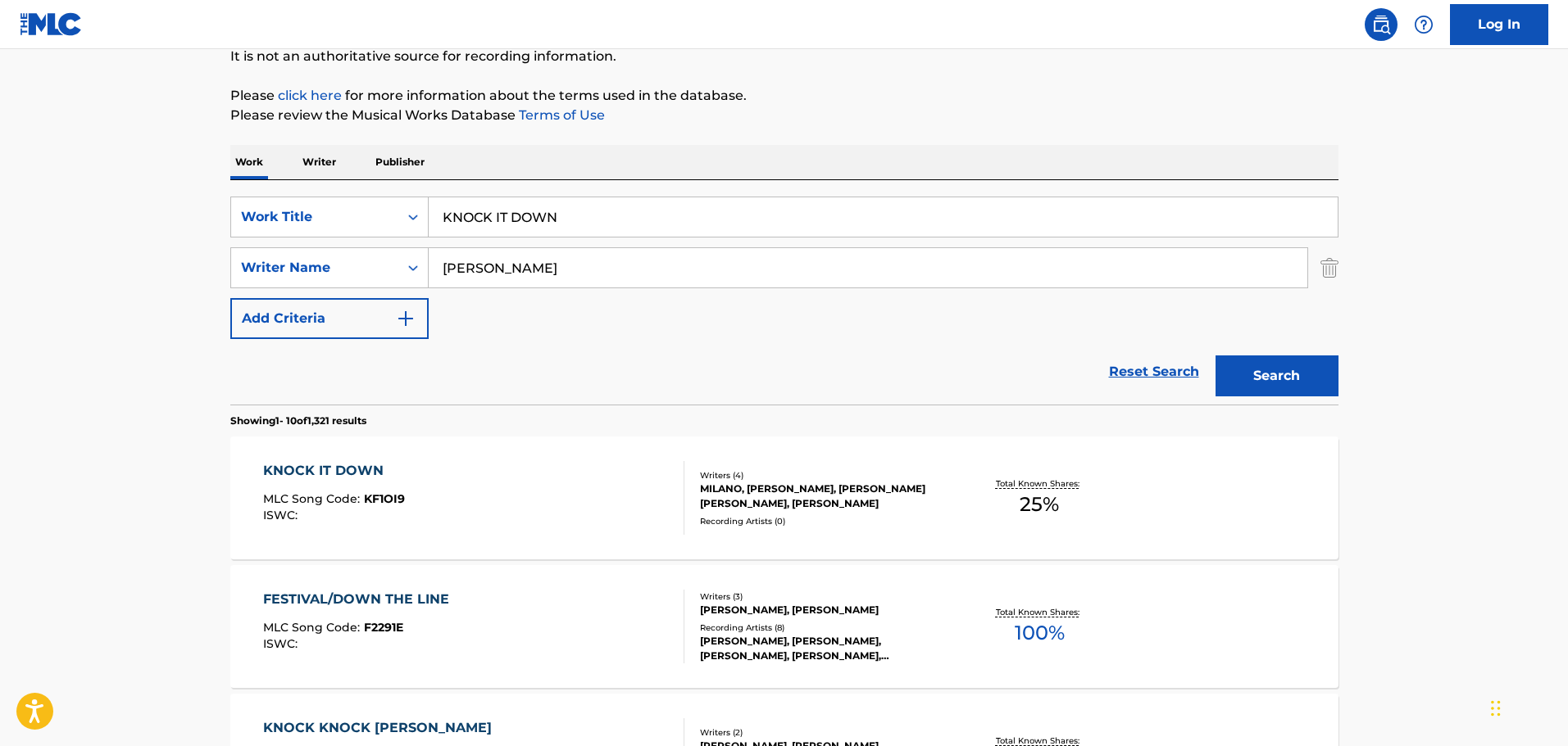
drag, startPoint x: 1320, startPoint y: 265, endPoint x: 1303, endPoint y: 265, distance: 17.0
click at [1320, 265] on img "Search Form" at bounding box center [1329, 268] width 18 height 41
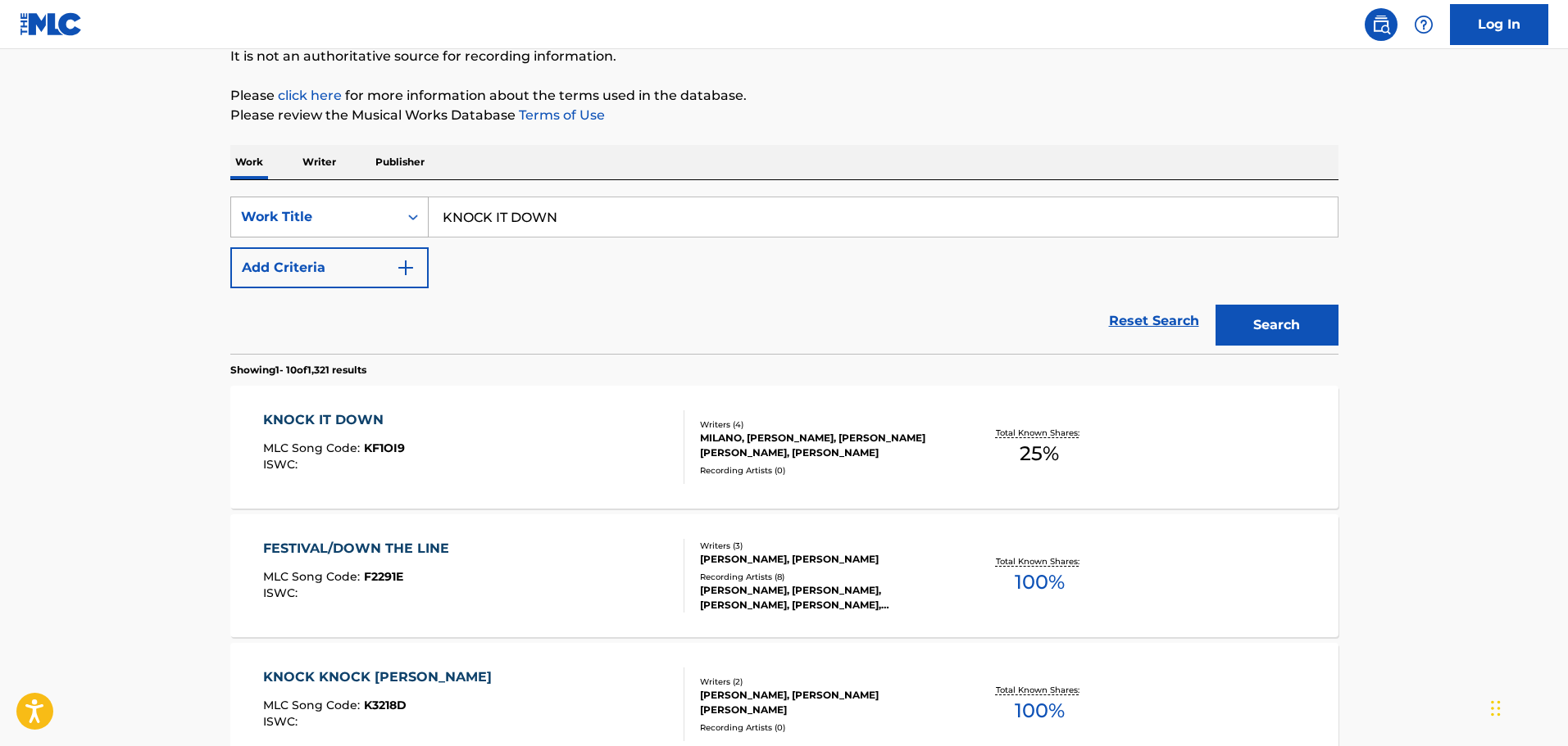
drag, startPoint x: 956, startPoint y: 216, endPoint x: 242, endPoint y: 217, distance: 714.0
click at [242, 217] on div "SearchWithCriteriac01d1c2a-8120-402f-9b03-8e907d067ea0 Work Title KNOCK IT DOWN" at bounding box center [784, 217] width 1108 height 41
click at [1216, 305] on button "Search" at bounding box center [1277, 325] width 122 height 41
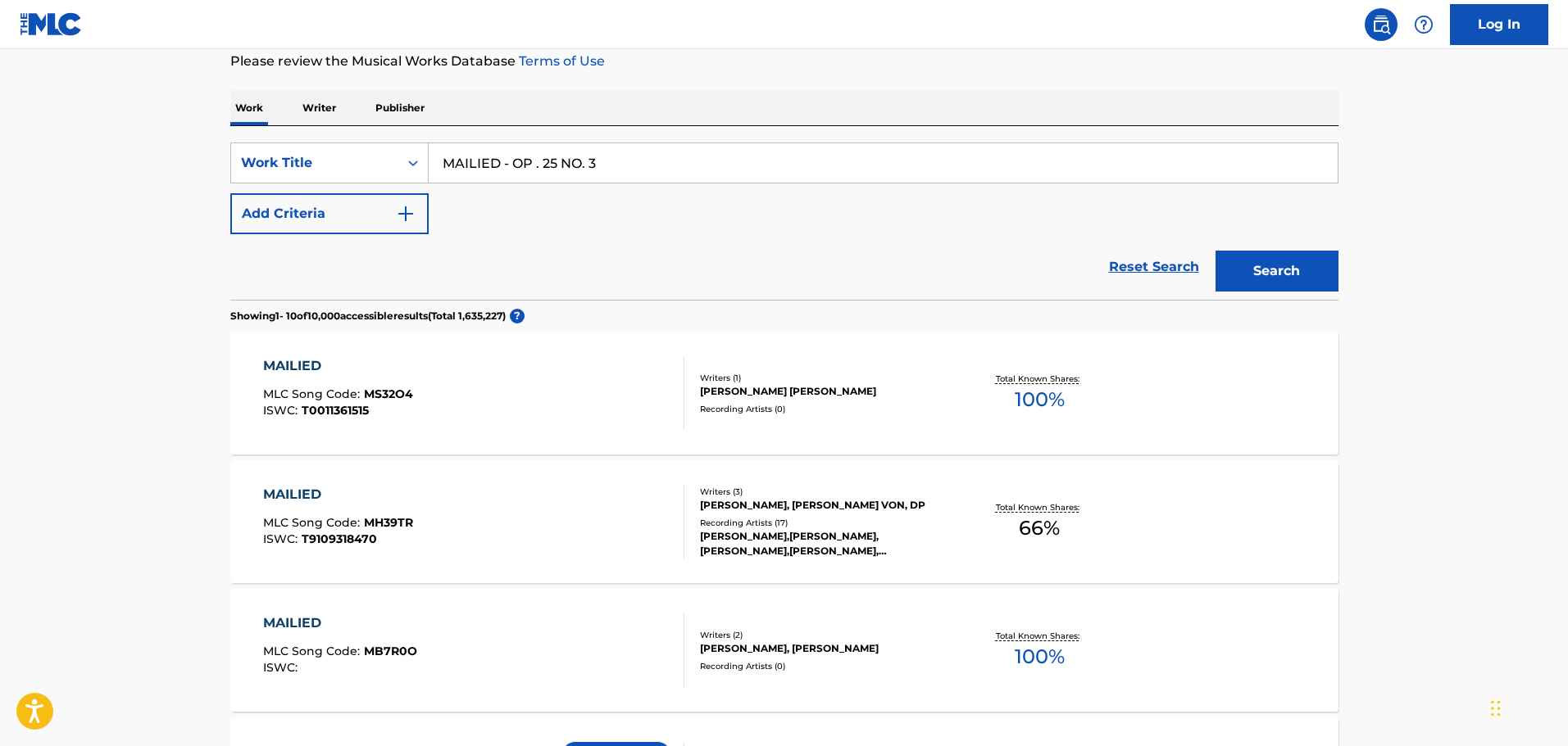
scroll to position [82, 0]
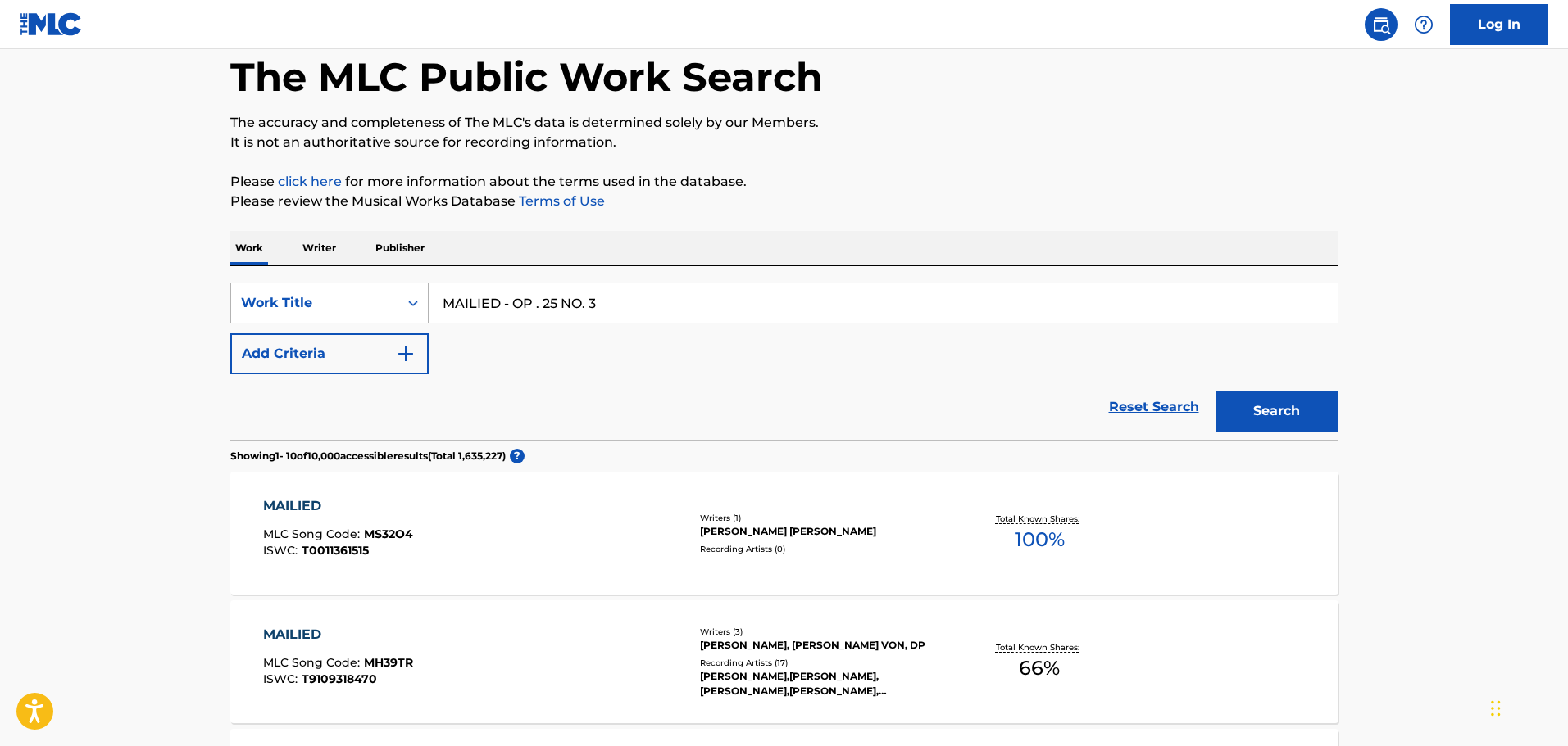
drag, startPoint x: 670, startPoint y: 317, endPoint x: 417, endPoint y: 322, distance: 253.0
click at [417, 322] on div "SearchWithCriteriac01d1c2a-8120-402f-9b03-8e907d067ea0 Work Title MAILIED - OP …" at bounding box center [784, 302] width 1108 height 41
click at [658, 284] on input "MAILIED - OP . 25 NO. 3" at bounding box center [883, 303] width 909 height 40
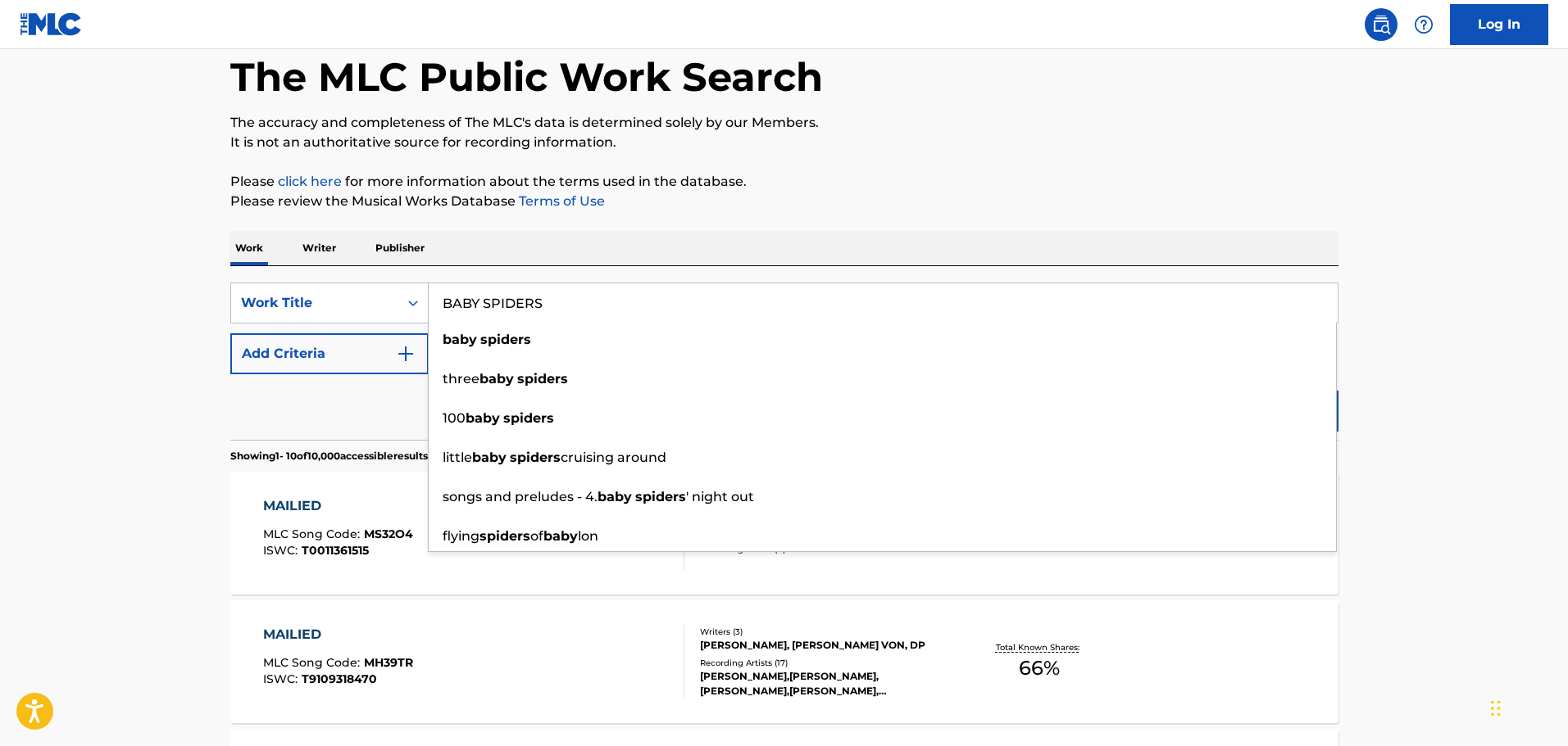
type input "BABY SPIDERS"
click at [364, 362] on button "Add Criteria" at bounding box center [329, 353] width 198 height 41
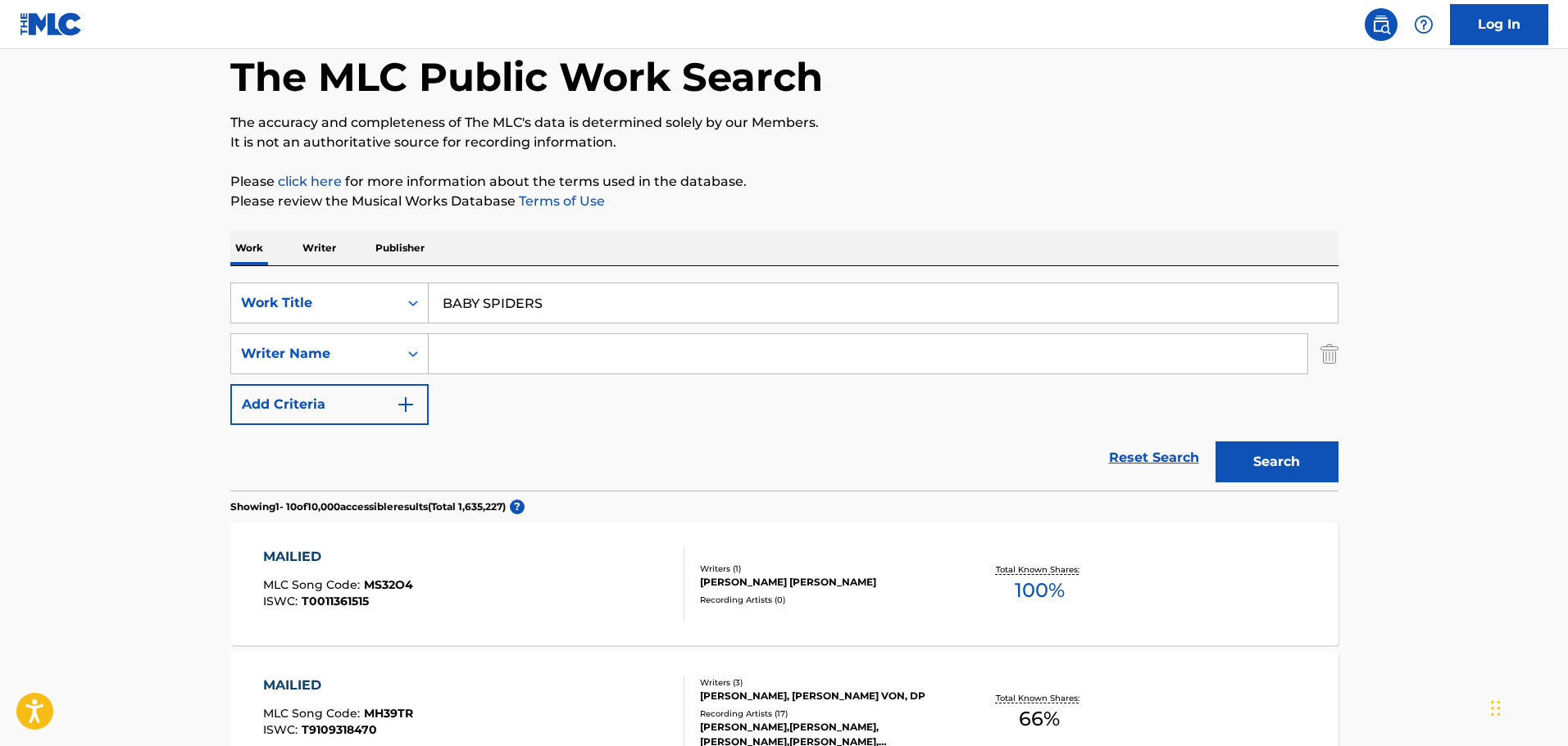
click at [547, 354] on input "Search Form" at bounding box center [868, 354] width 878 height 40
type input "HILL"
click at [1216, 442] on button "Search" at bounding box center [1277, 462] width 122 height 41
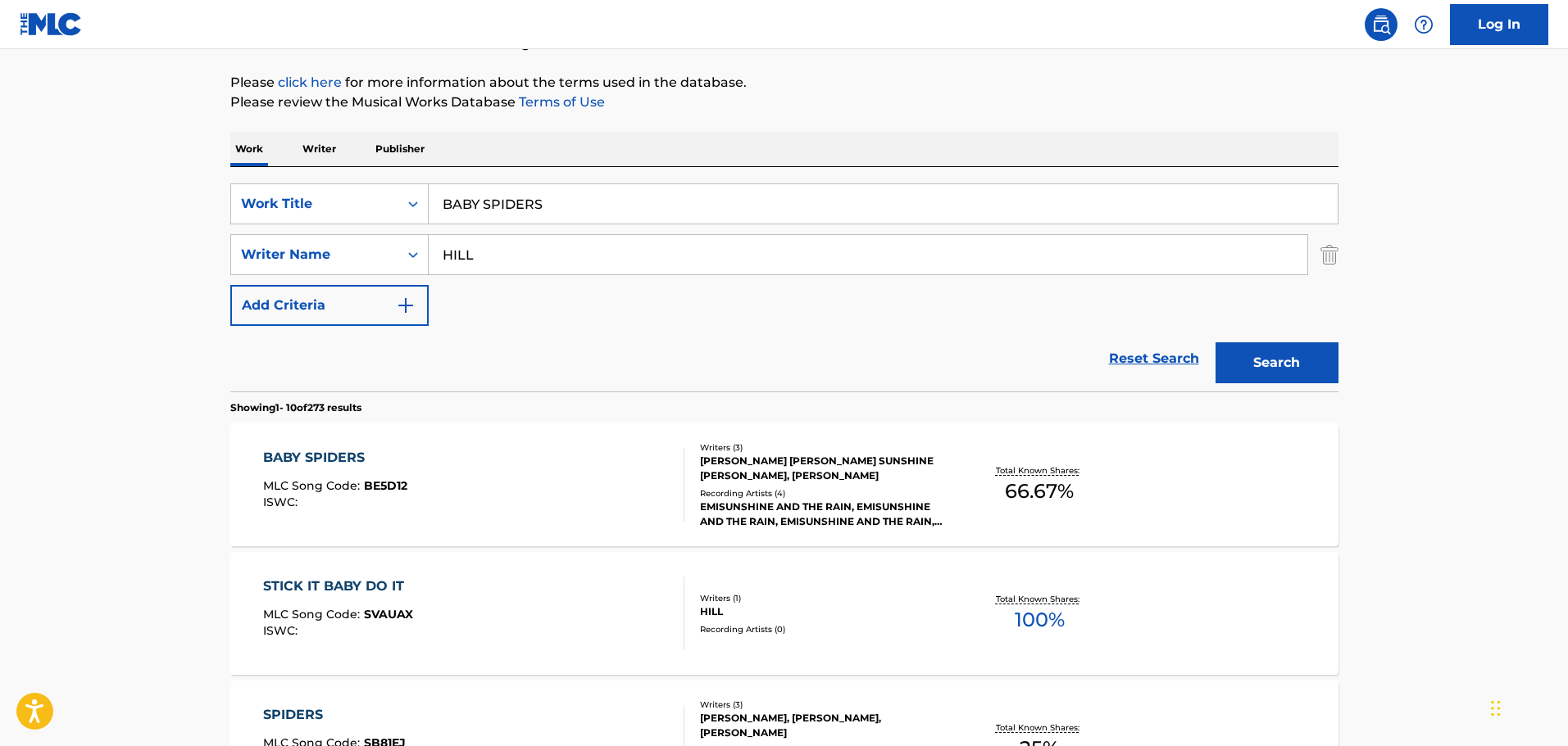
scroll to position [410, 0]
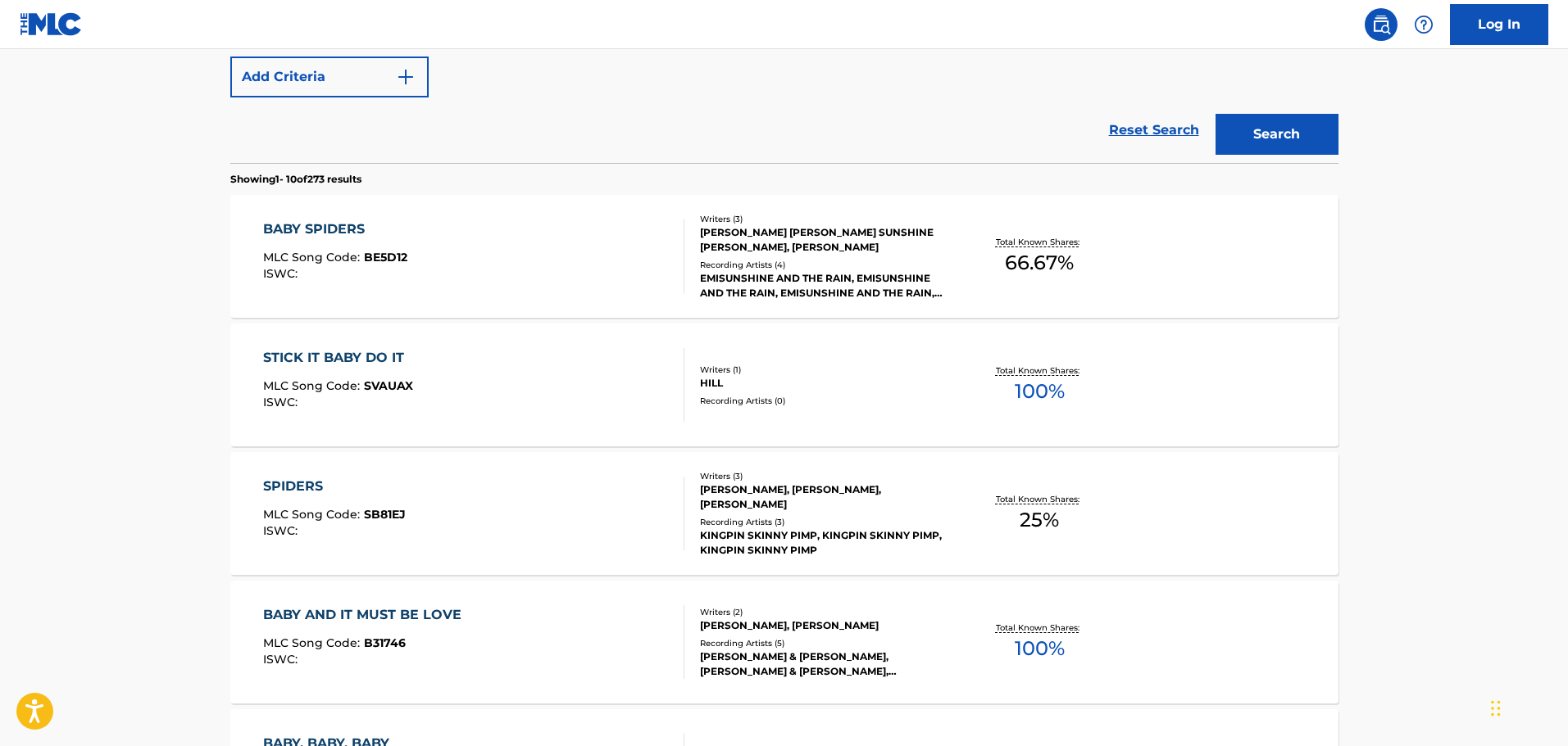
click at [565, 257] on div "BABY SPIDERS MLC Song Code : BE5D12 ISWC :" at bounding box center [473, 256] width 421 height 73
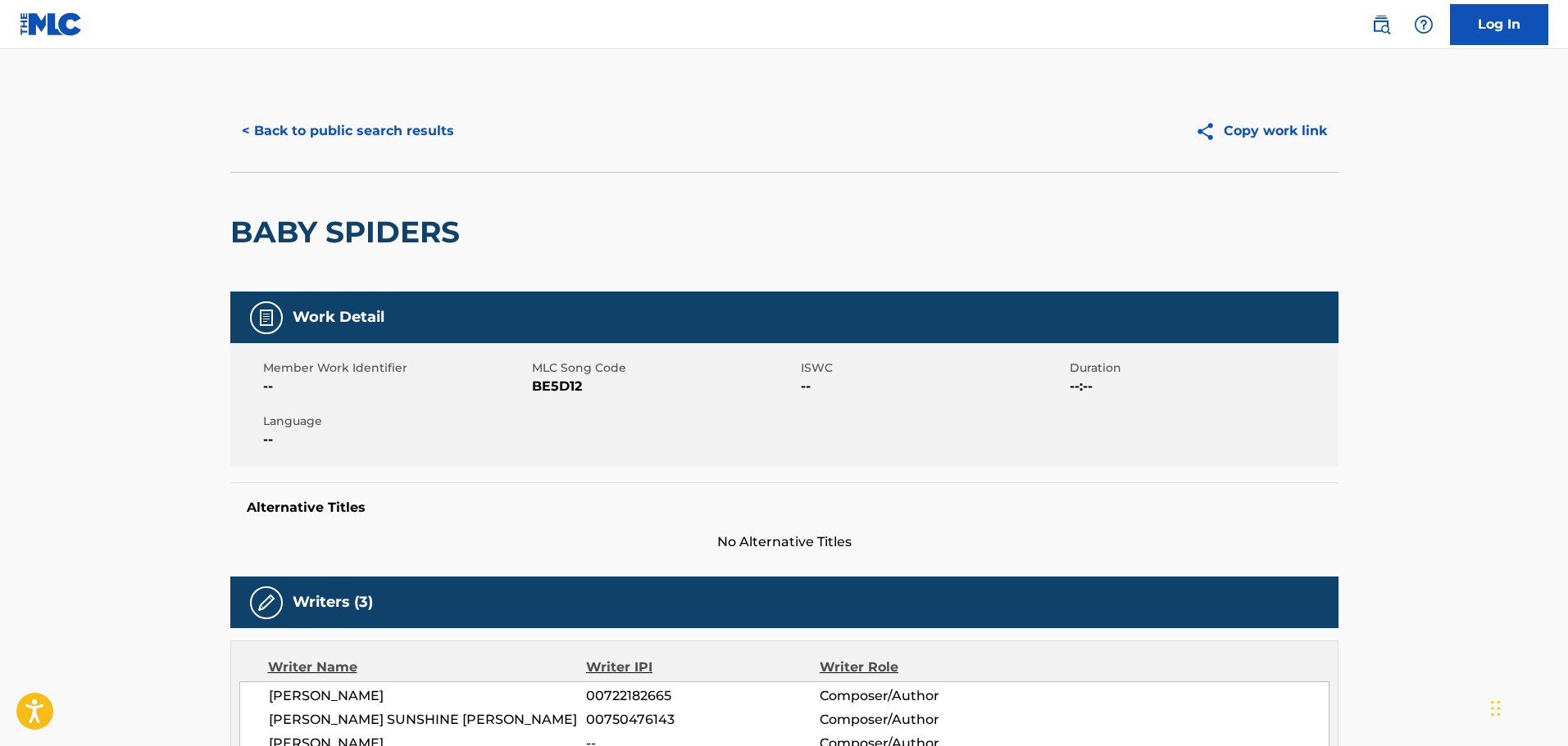
click at [324, 129] on button "< Back to public search results" at bounding box center [348, 130] width 236 height 41
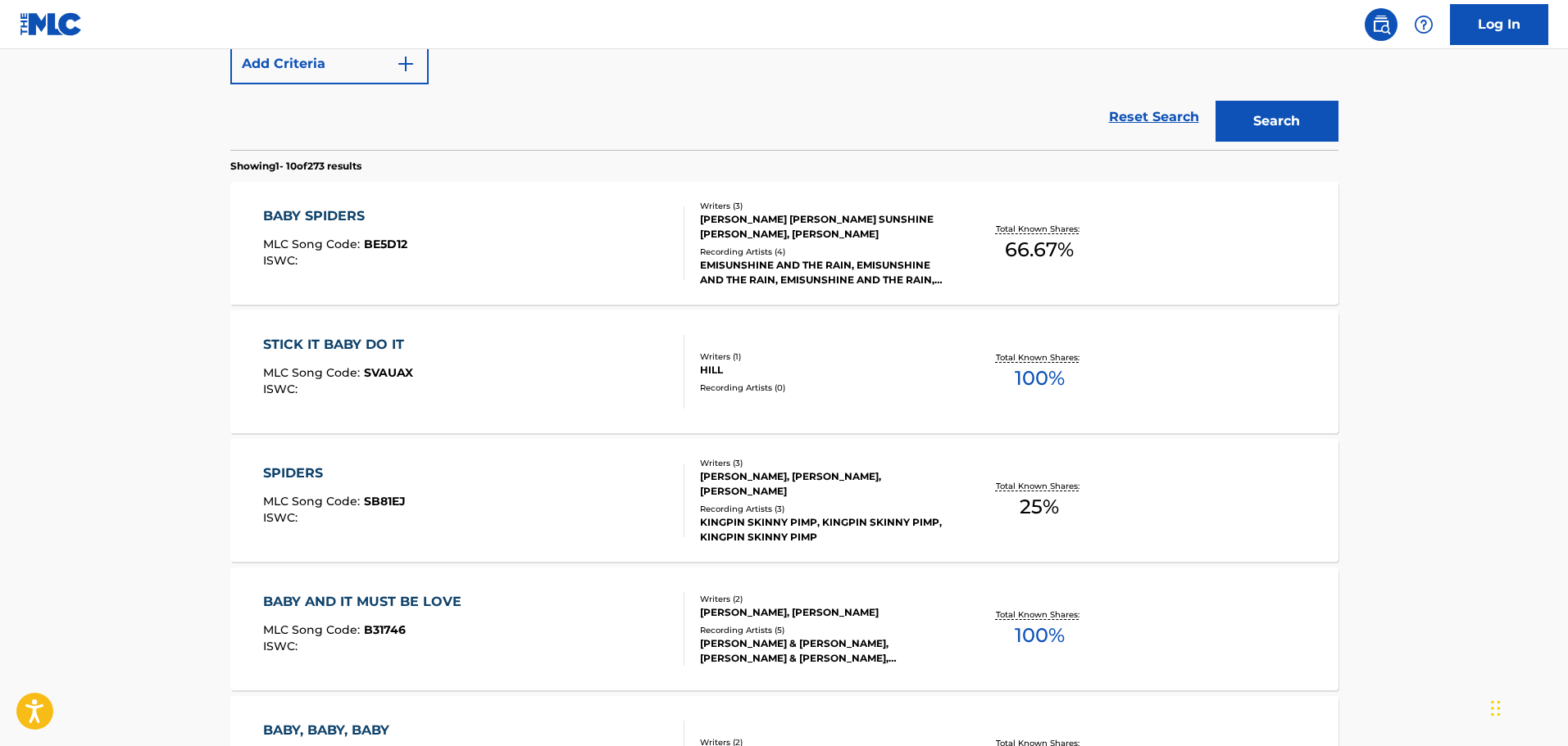
scroll to position [257, 0]
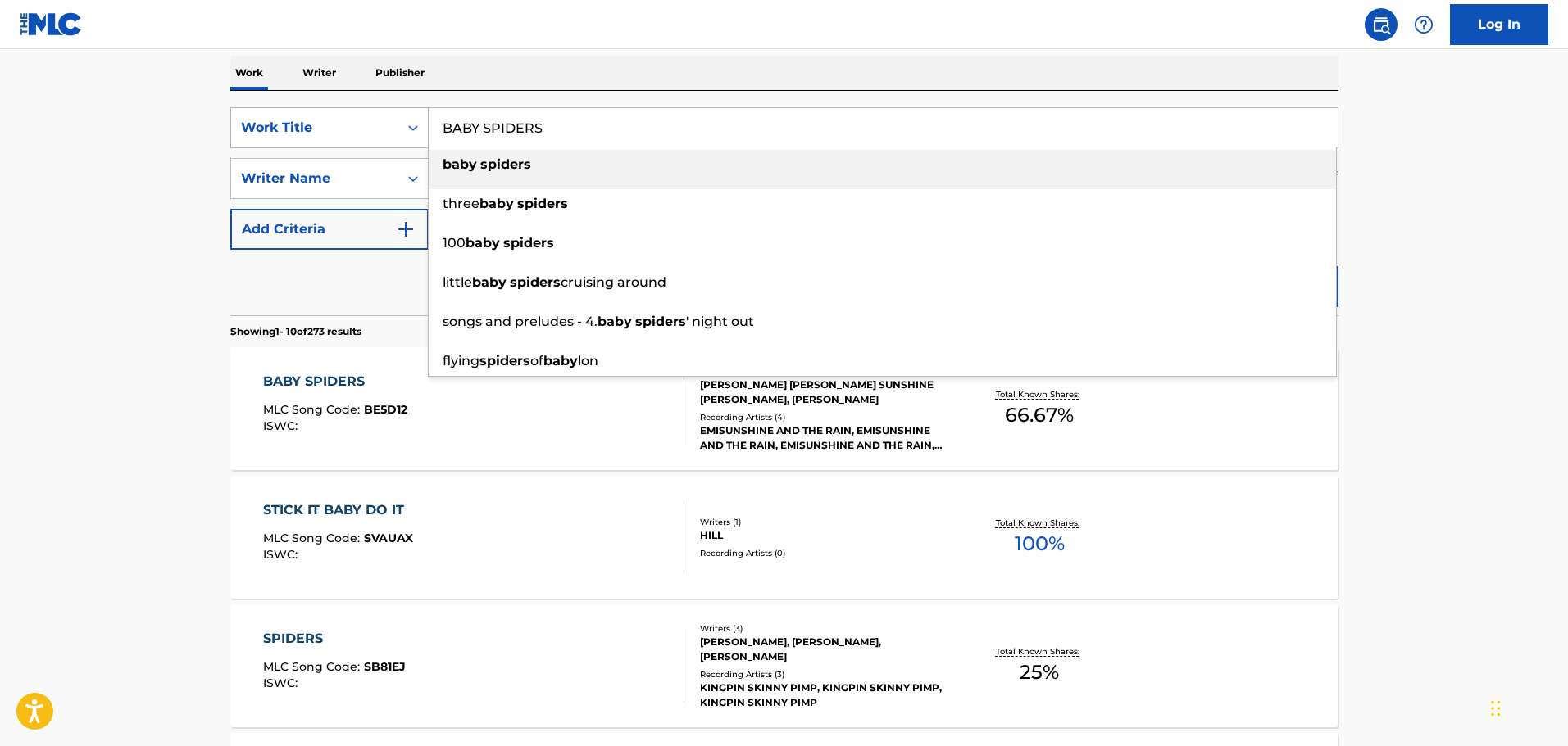
drag, startPoint x: 620, startPoint y: 130, endPoint x: 407, endPoint y: 134, distance: 213.0
click at [407, 134] on div "SearchWithCriteriac01d1c2a-8120-402f-9b03-8e907d067ea0 Work Title BABY SPIDERS …" at bounding box center [784, 127] width 1108 height 41
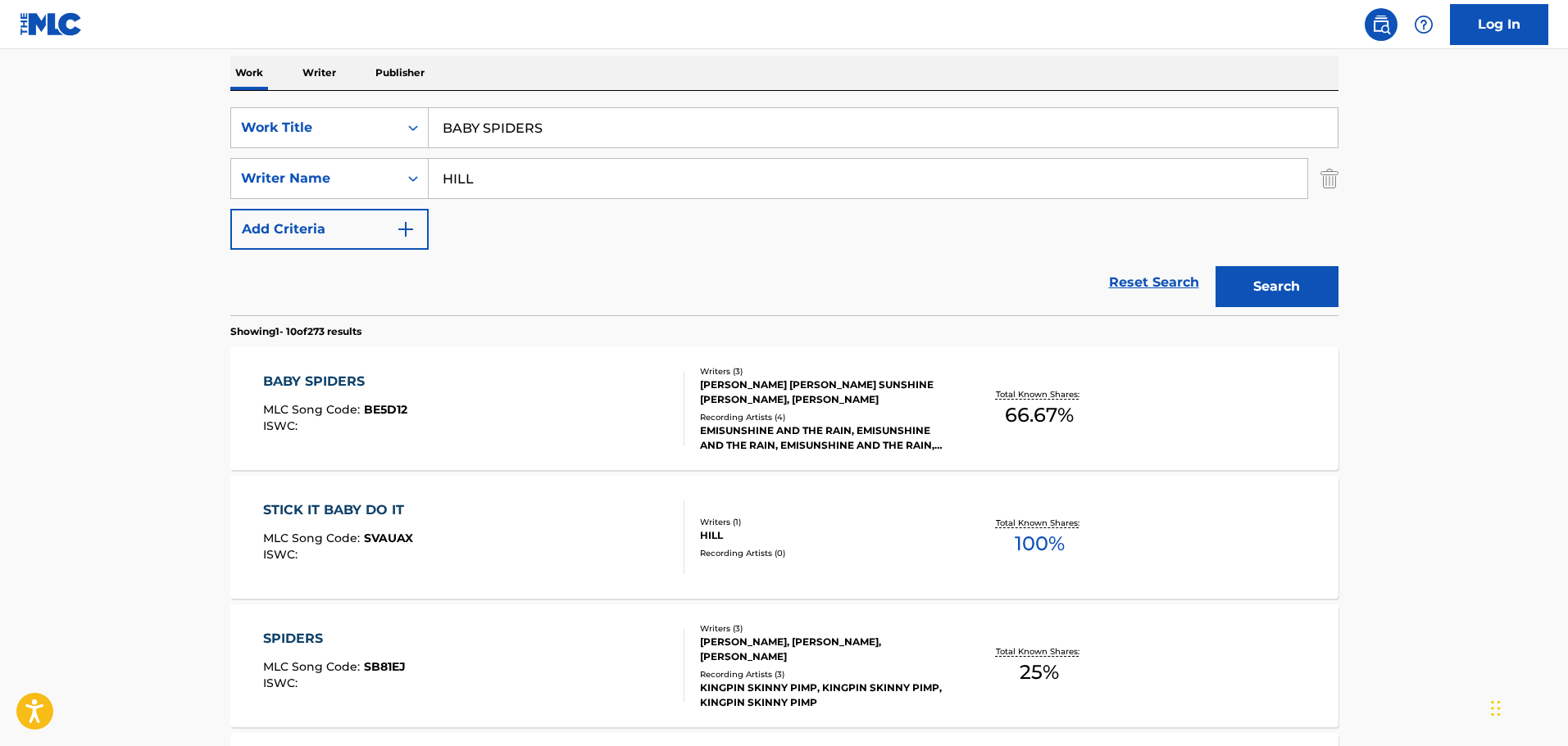
click at [550, 130] on input "BABY SPIDERS" at bounding box center [883, 128] width 909 height 40
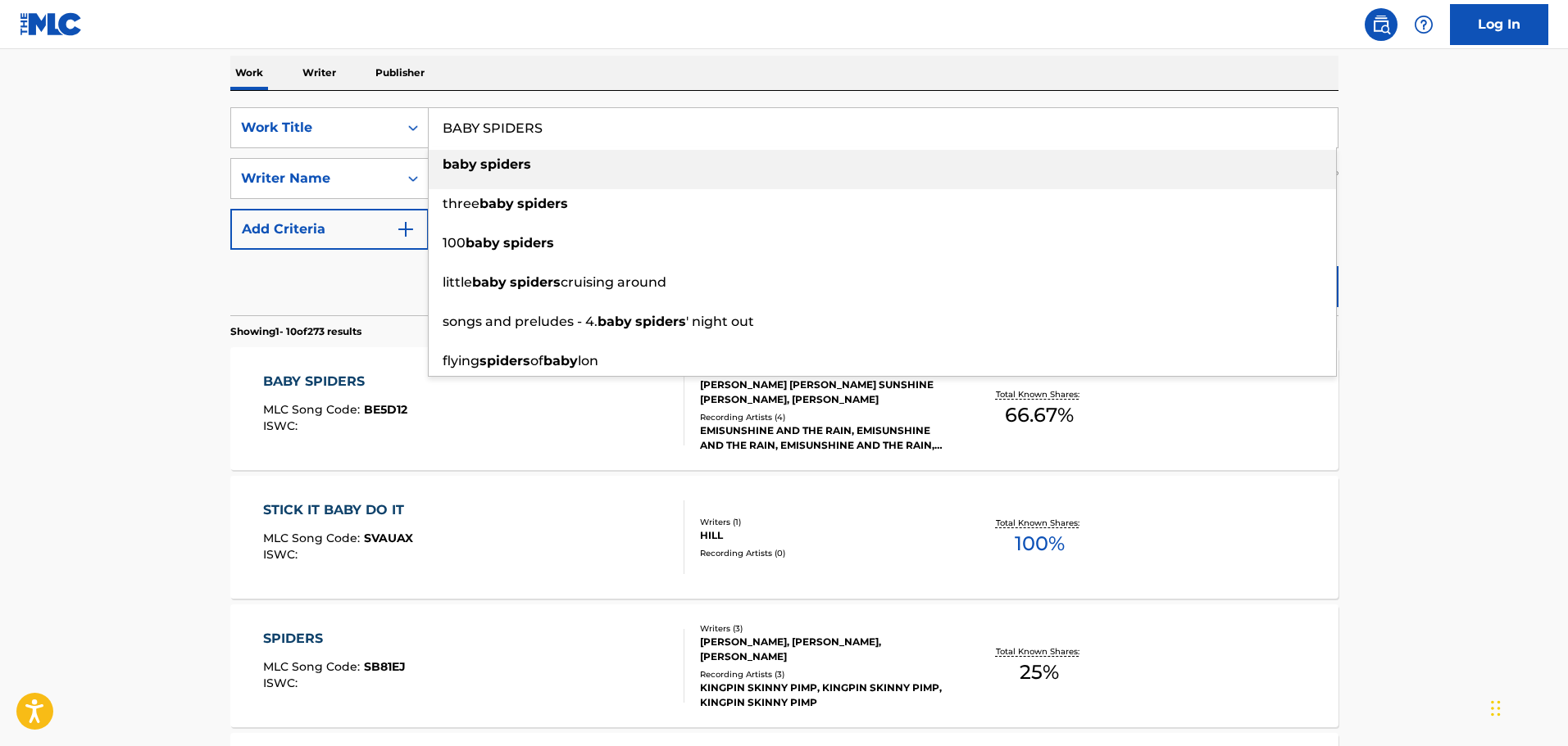
click at [550, 130] on input "BABY SPIDERS" at bounding box center [883, 128] width 909 height 40
type input "CUS A LITTLE"
click at [585, 66] on div "Work Writer Publisher" at bounding box center [784, 73] width 1108 height 35
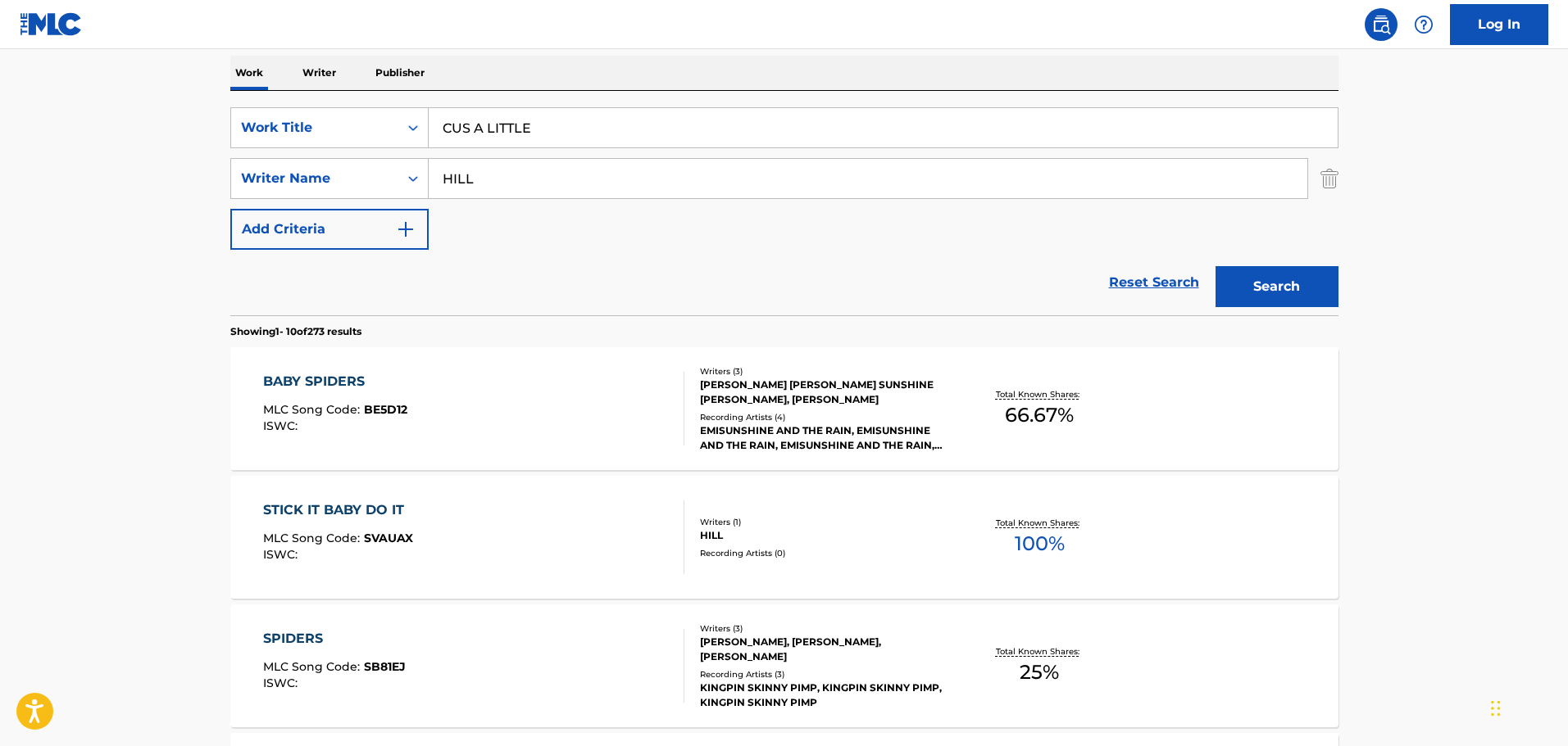
click at [1263, 293] on button "Search" at bounding box center [1277, 286] width 122 height 41
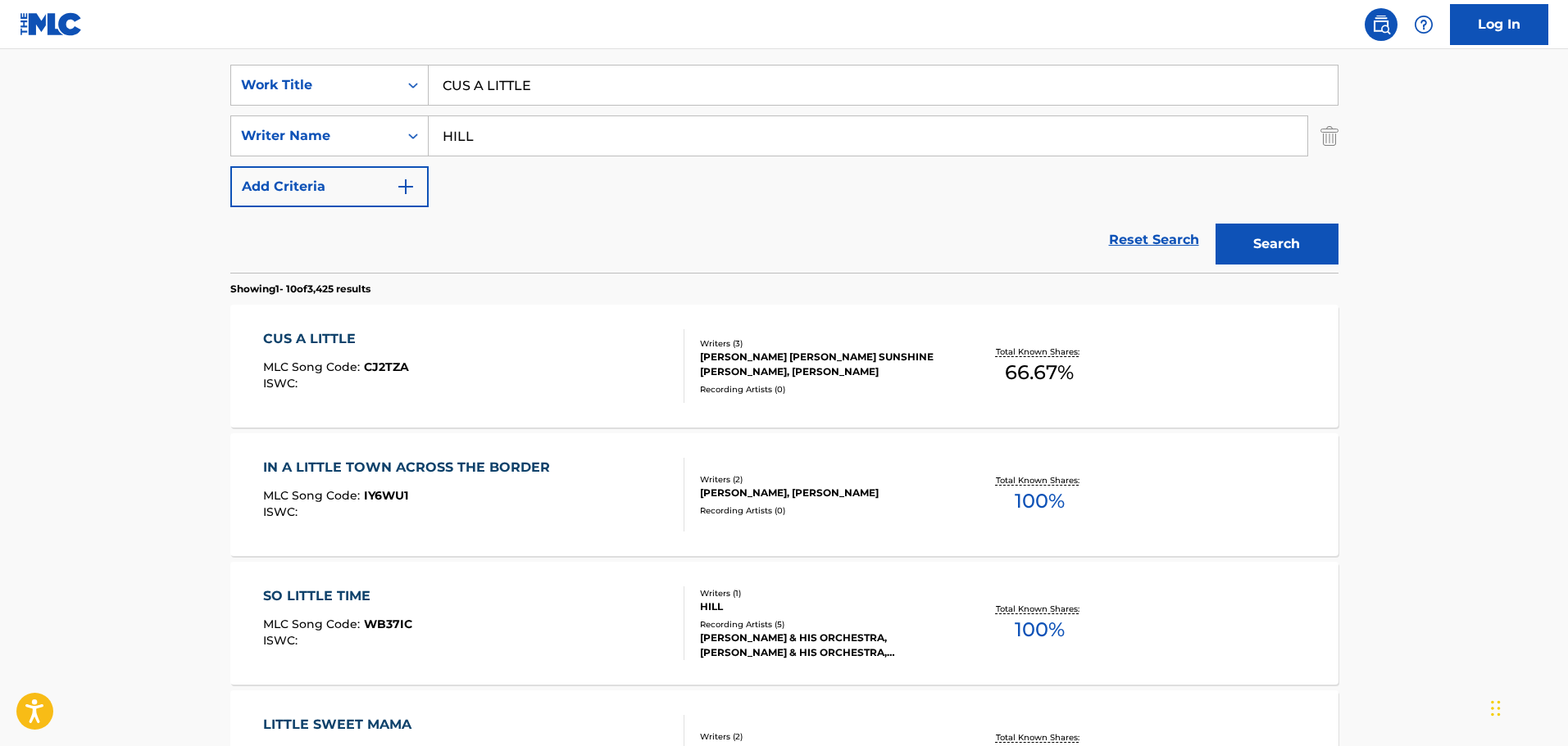
scroll to position [339, 0]
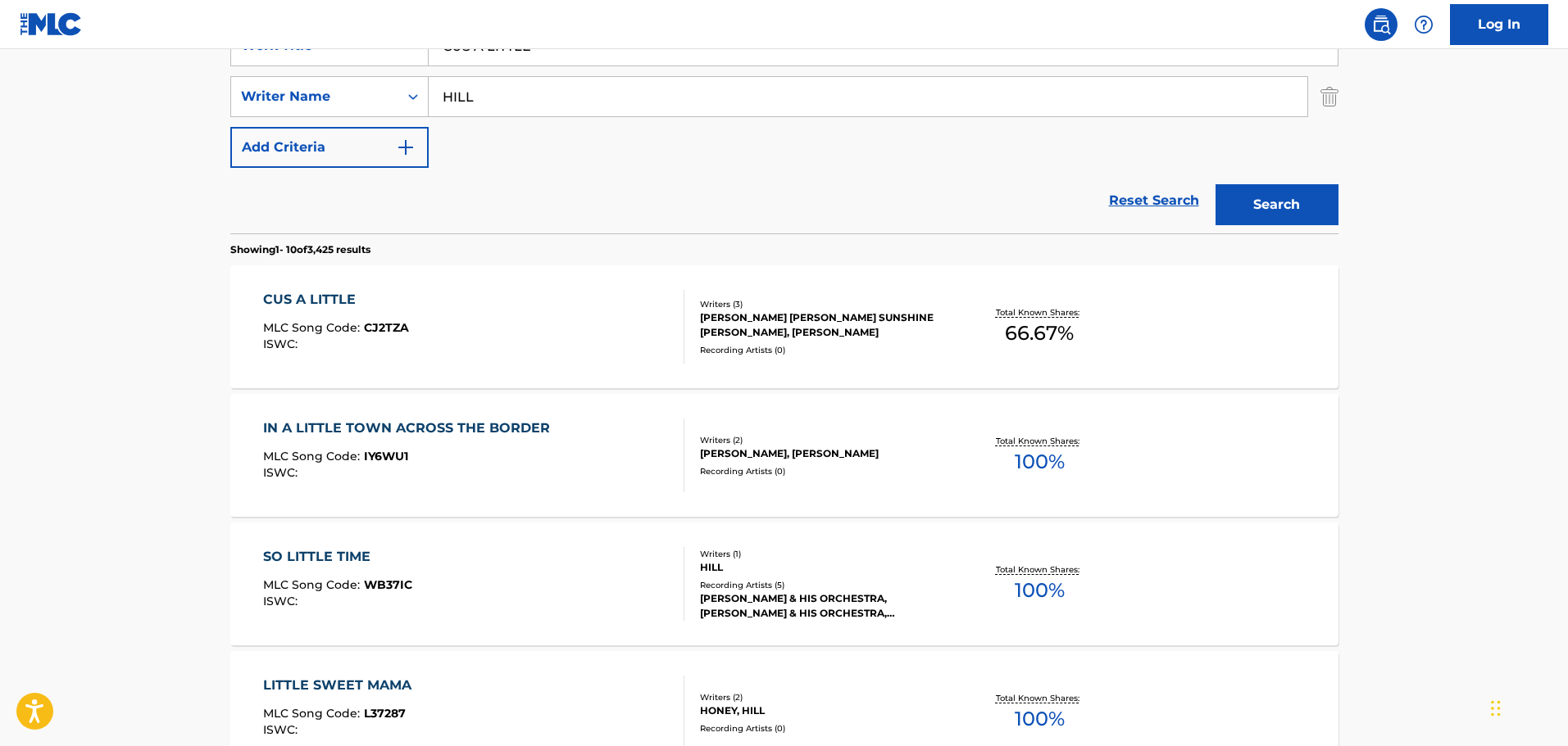
click at [523, 309] on div "CUS A LITTLE MLC Song Code : CJ2TZA ISWC :" at bounding box center [473, 327] width 421 height 73
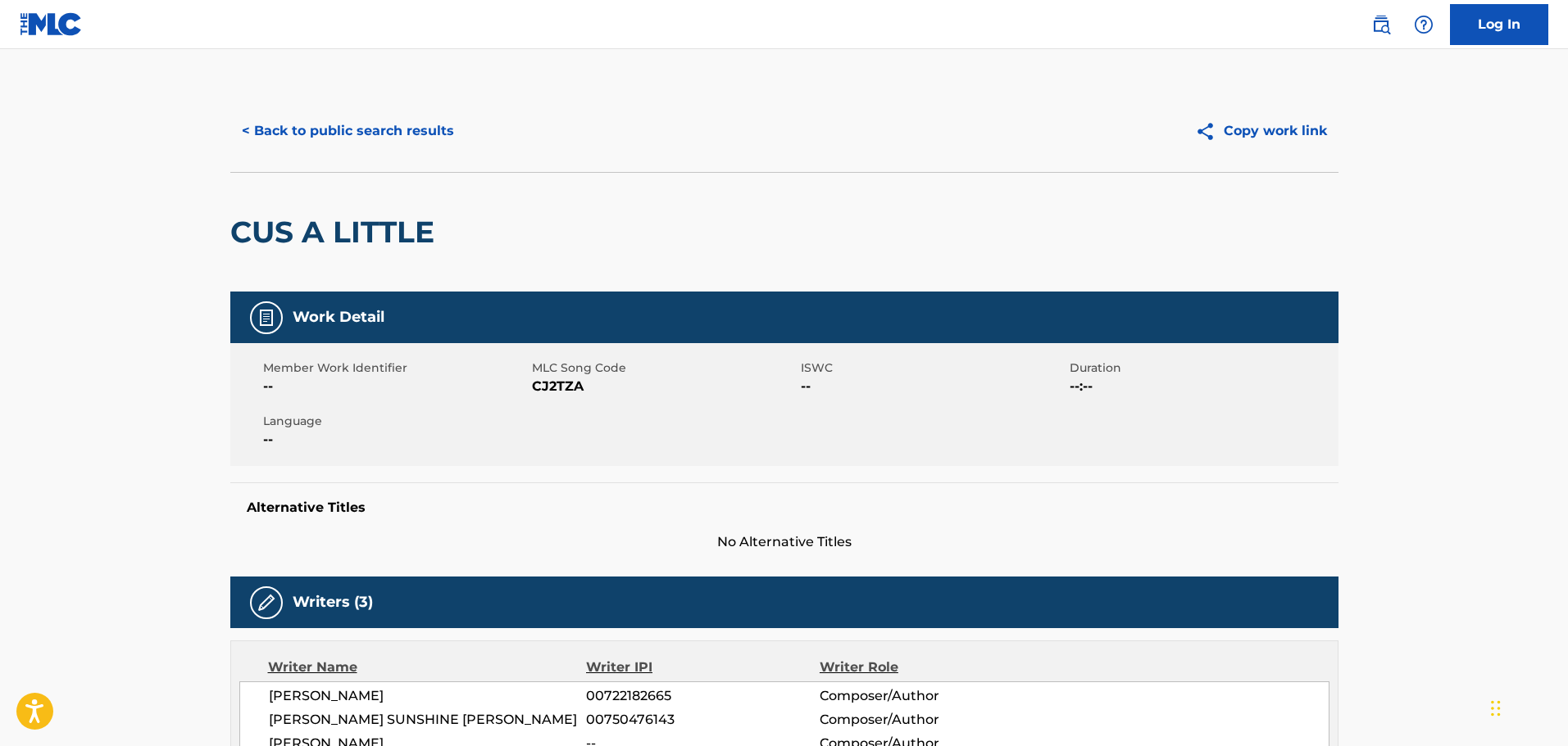
click at [310, 137] on button "< Back to public search results" at bounding box center [348, 130] width 236 height 41
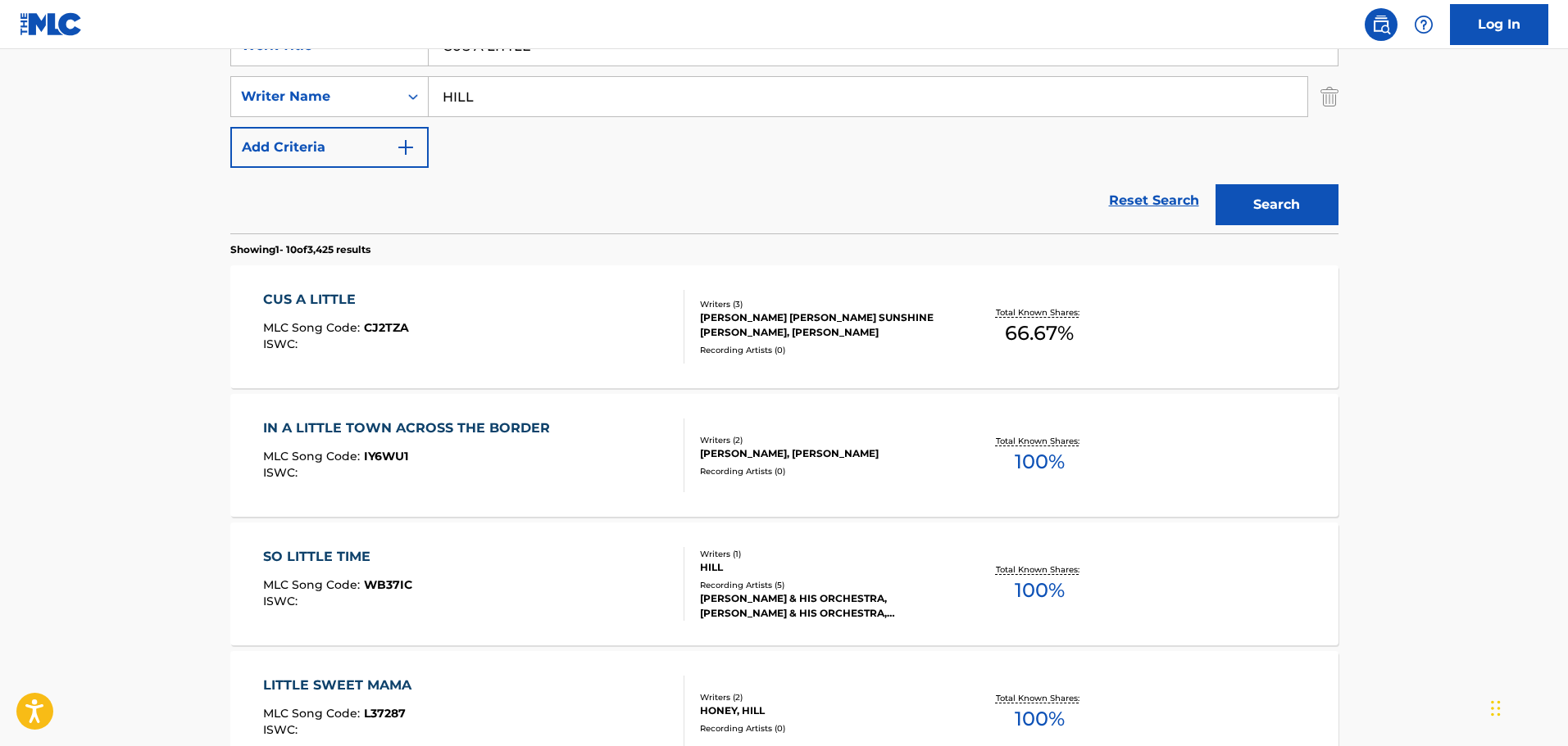
scroll to position [93, 0]
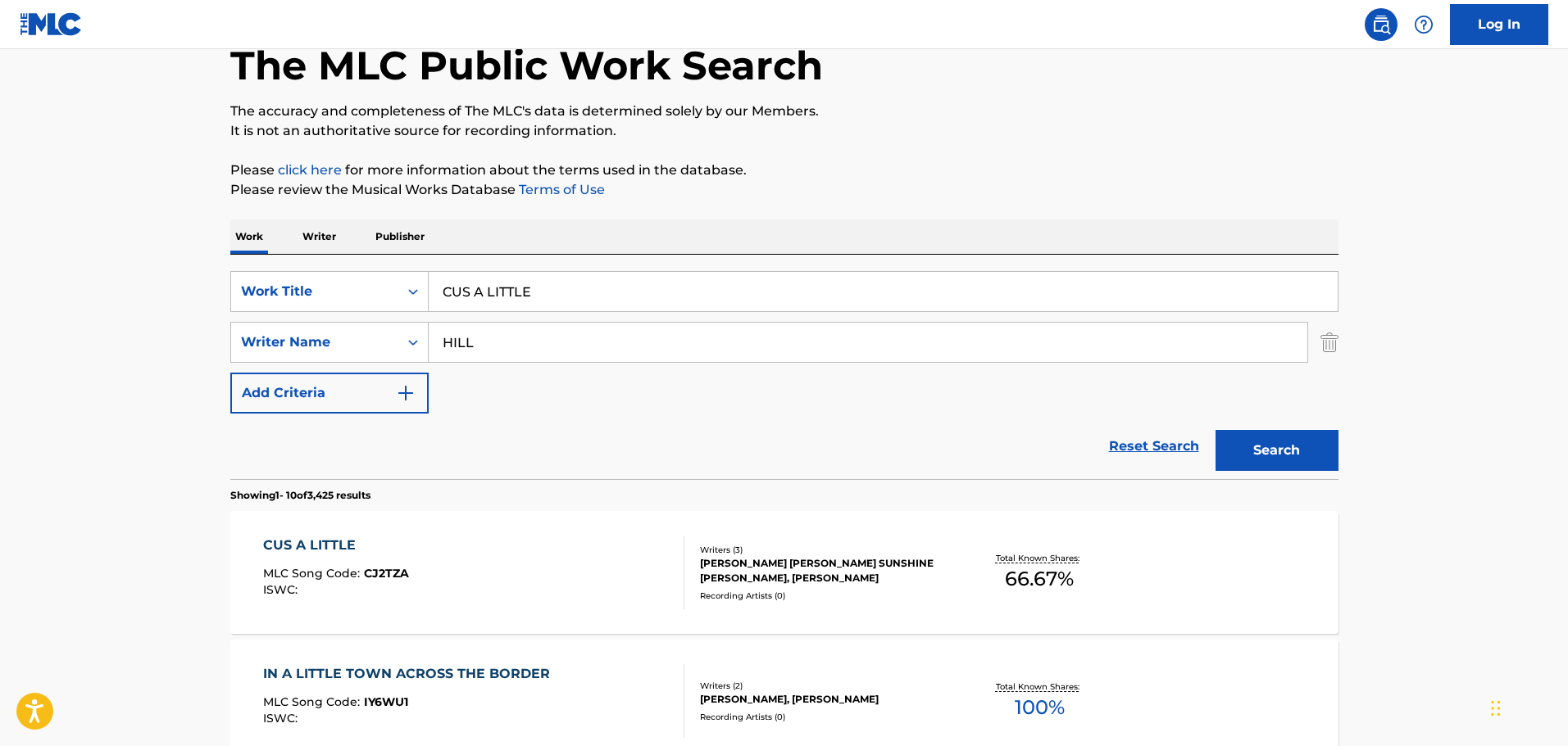
drag, startPoint x: 617, startPoint y: 303, endPoint x: 413, endPoint y: 257, distance: 209.1
click at [413, 257] on div "SearchWithCriteriac01d1c2a-8120-402f-9b03-8e907d067ea0 Work Title CUS A LITTLE …" at bounding box center [784, 367] width 1108 height 224
type input "i've just seen too much"
click at [582, 343] on div "i've just seen too much" at bounding box center [882, 328] width 909 height 33
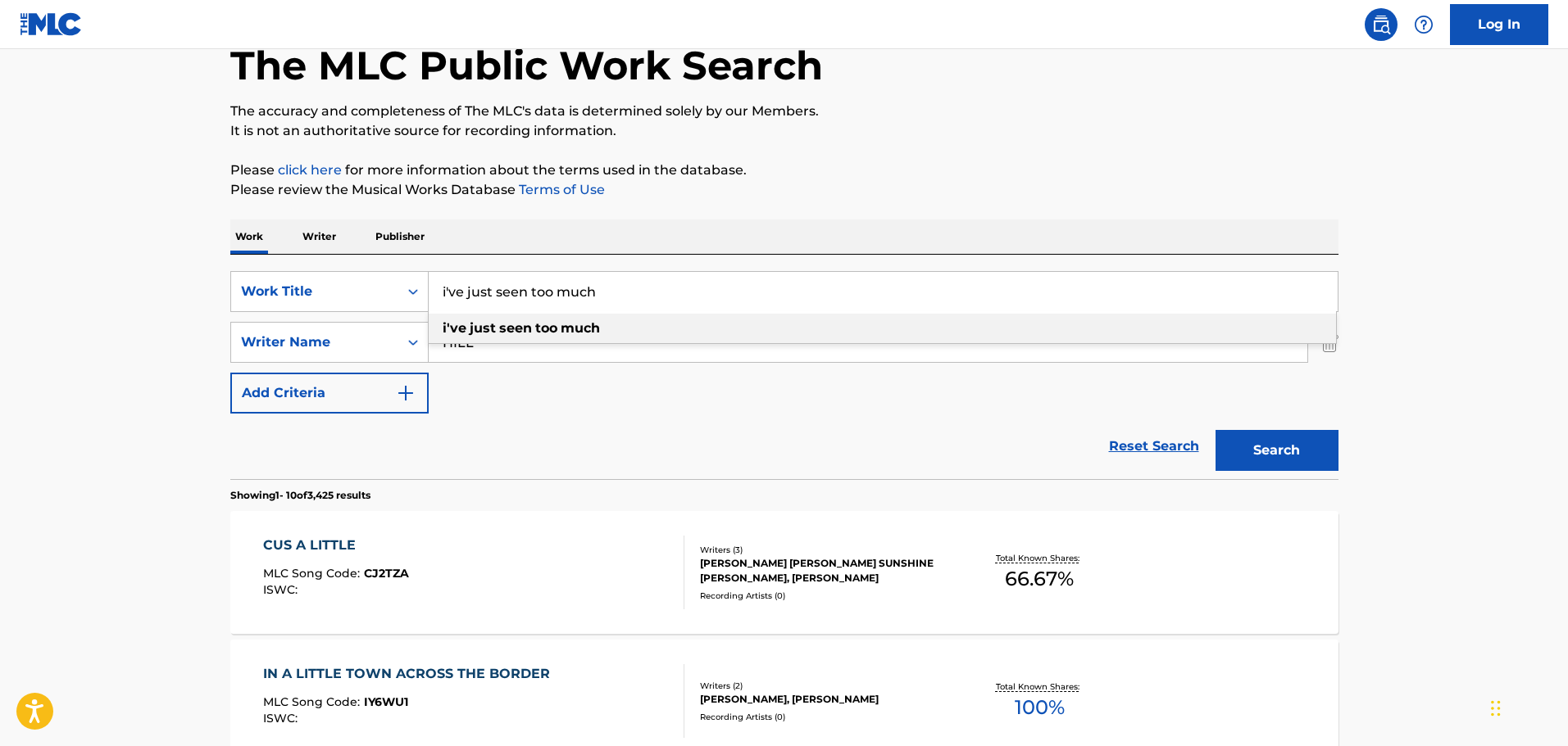
click at [580, 325] on strong "much" at bounding box center [580, 328] width 40 height 16
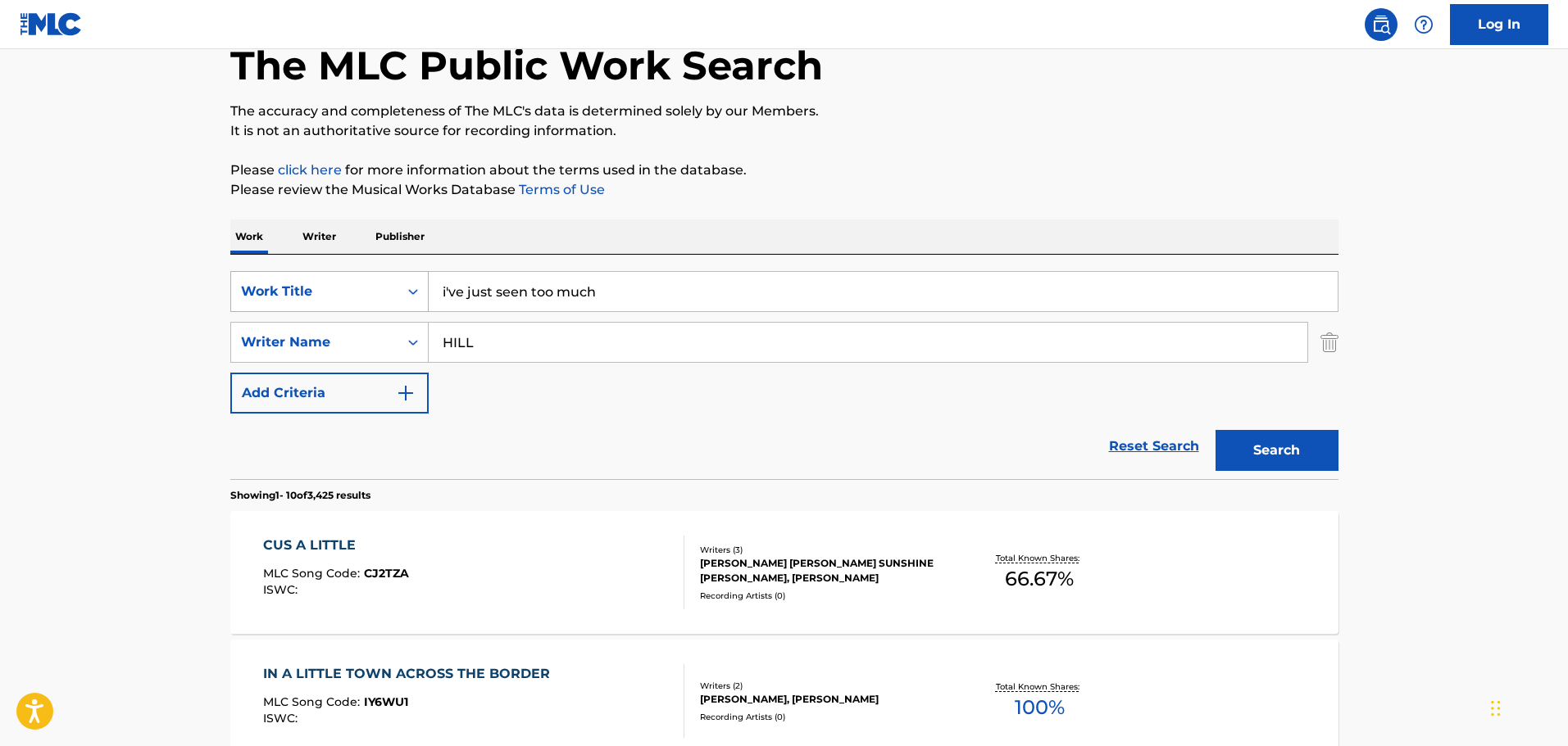
drag, startPoint x: 575, startPoint y: 338, endPoint x: 425, endPoint y: 290, distance: 157.5
click at [425, 290] on div "SearchWithCriteriac01d1c2a-8120-402f-9b03-8e907d067ea0 Work Title i've just see…" at bounding box center [784, 342] width 1108 height 142
type input "bentley"
click at [1216, 430] on button "Search" at bounding box center [1277, 450] width 122 height 41
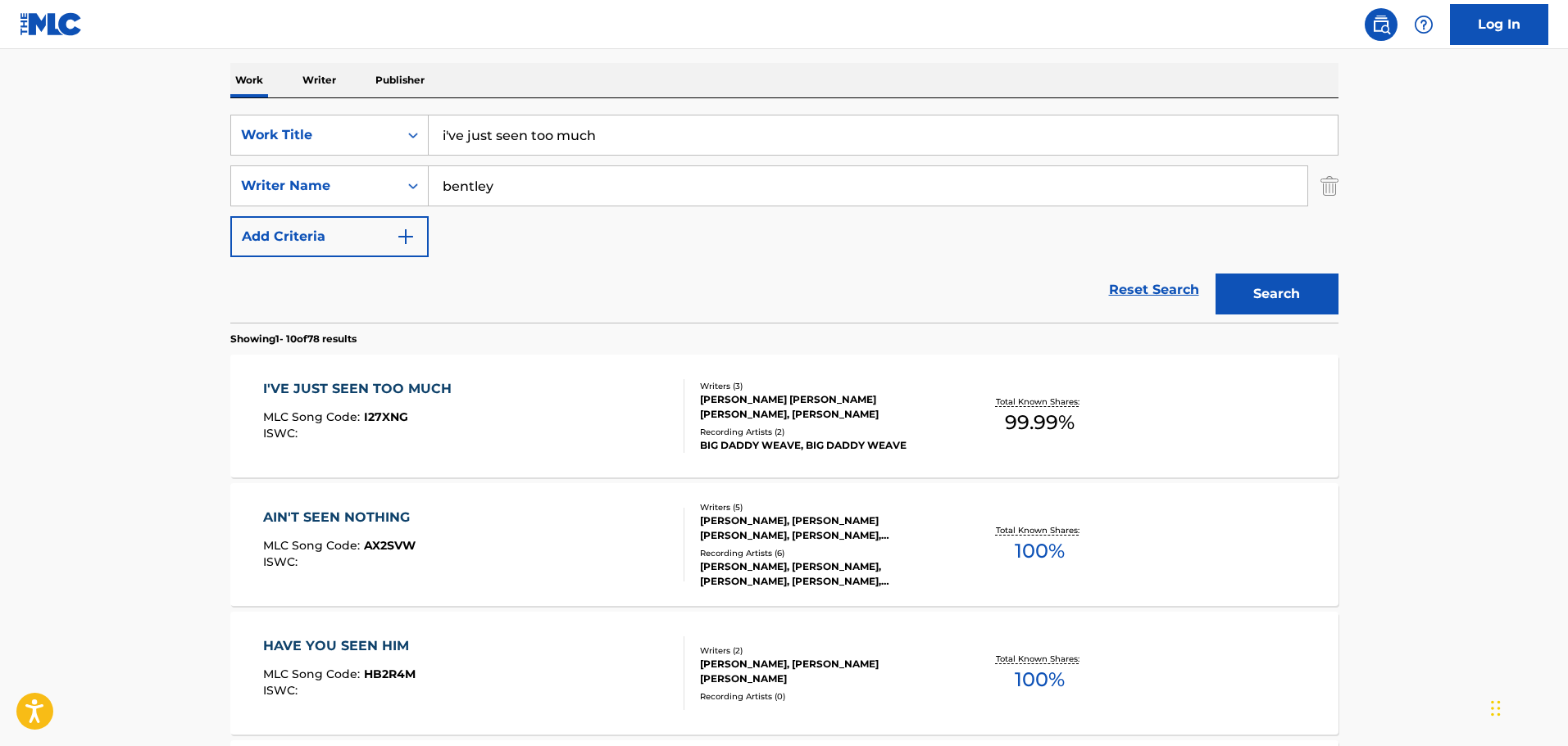
scroll to position [257, 0]
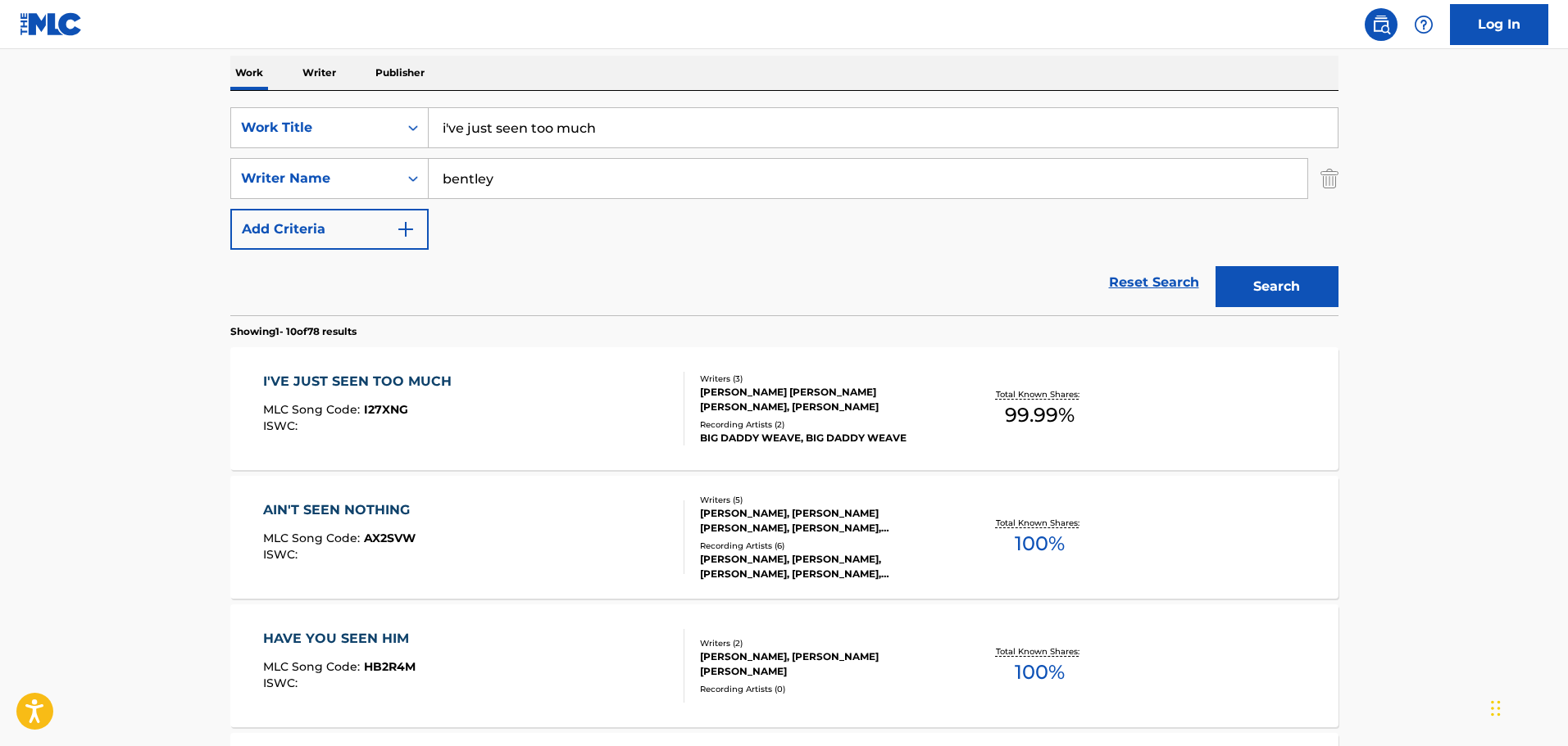
click at [507, 374] on div "I'VE JUST SEEN TOO MUCH MLC Song Code : I27XNG ISWC :" at bounding box center [473, 409] width 421 height 73
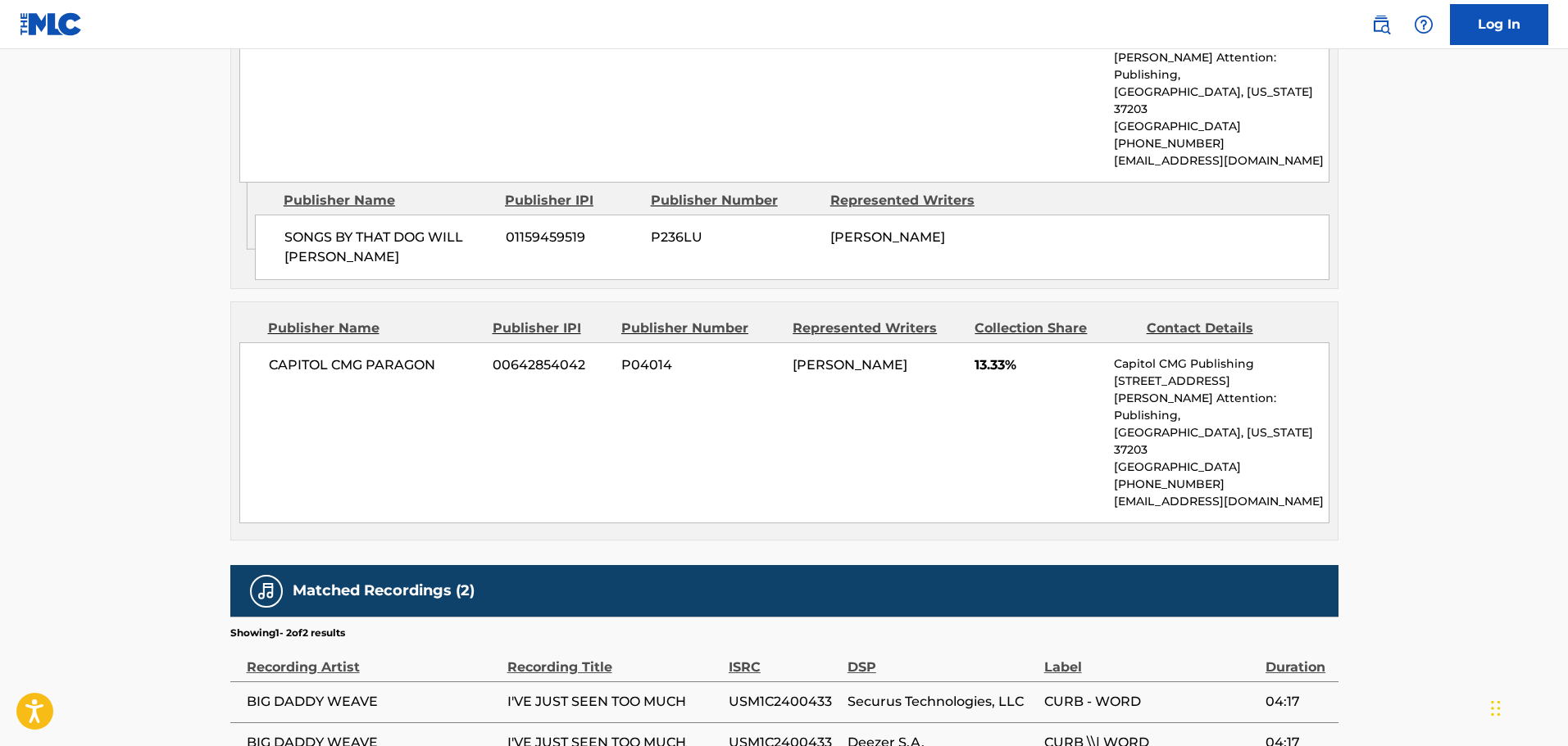
scroll to position [2012, 0]
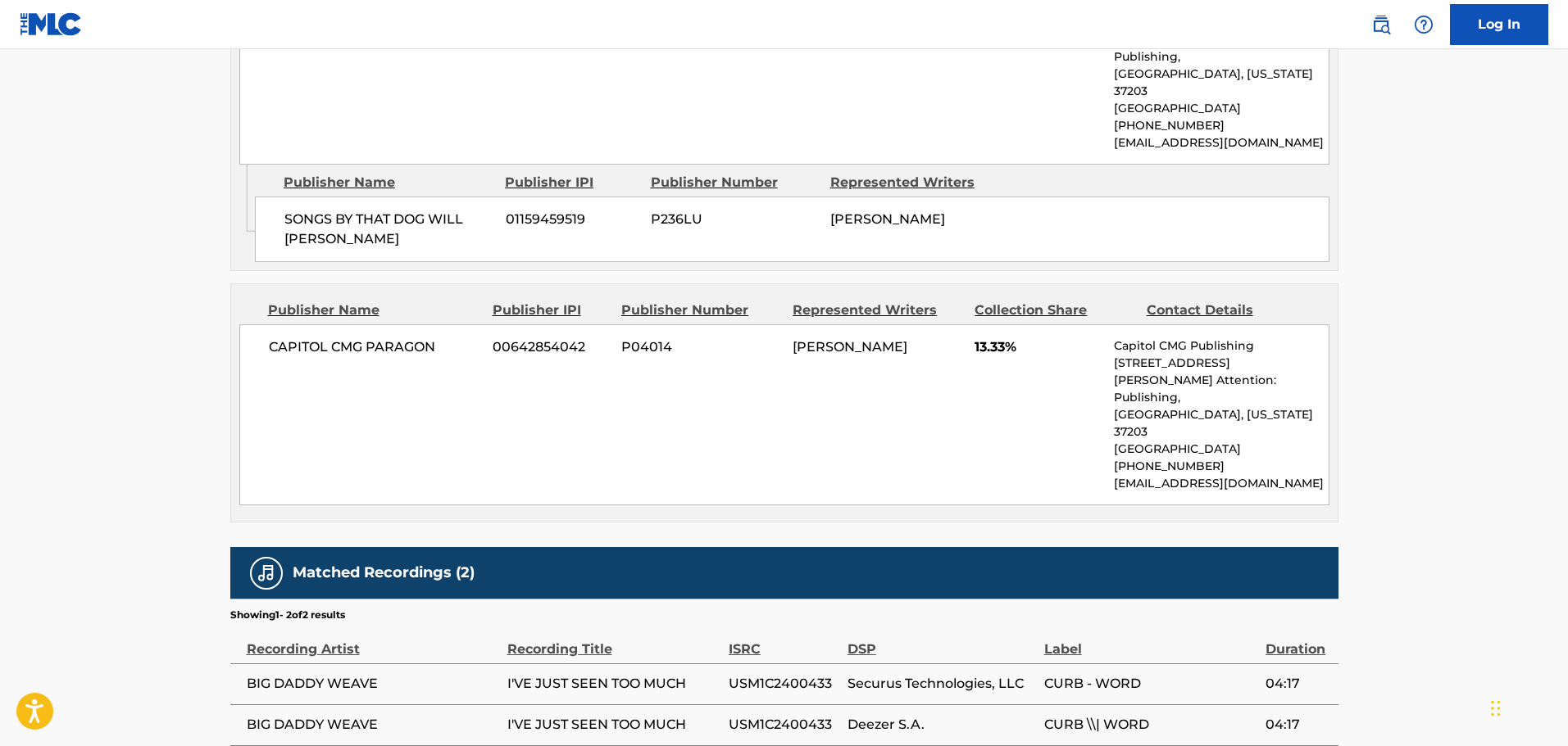
click at [806, 674] on span "USM1C2400433" at bounding box center [783, 684] width 110 height 20
copy span "USM1C2400433"
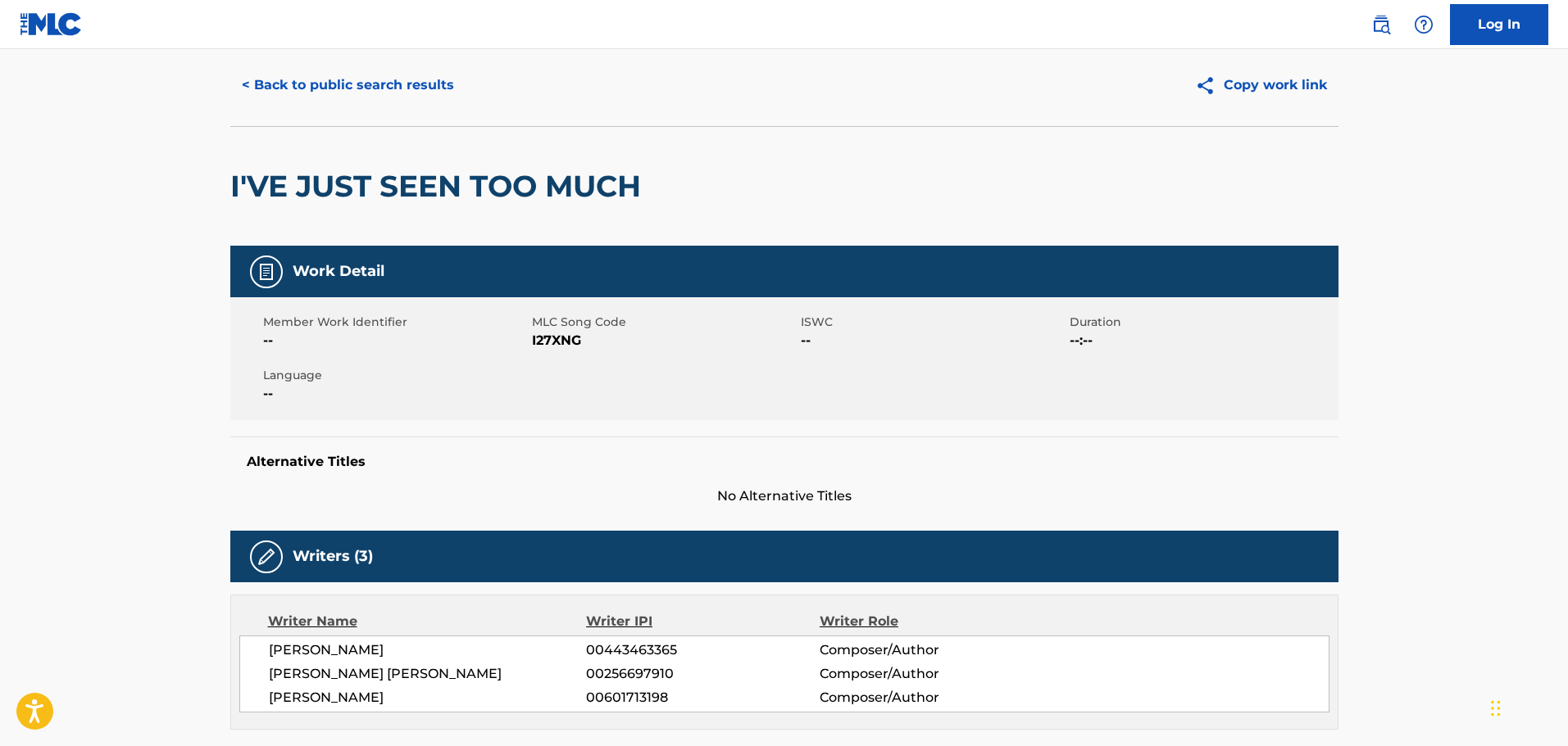
scroll to position [0, 0]
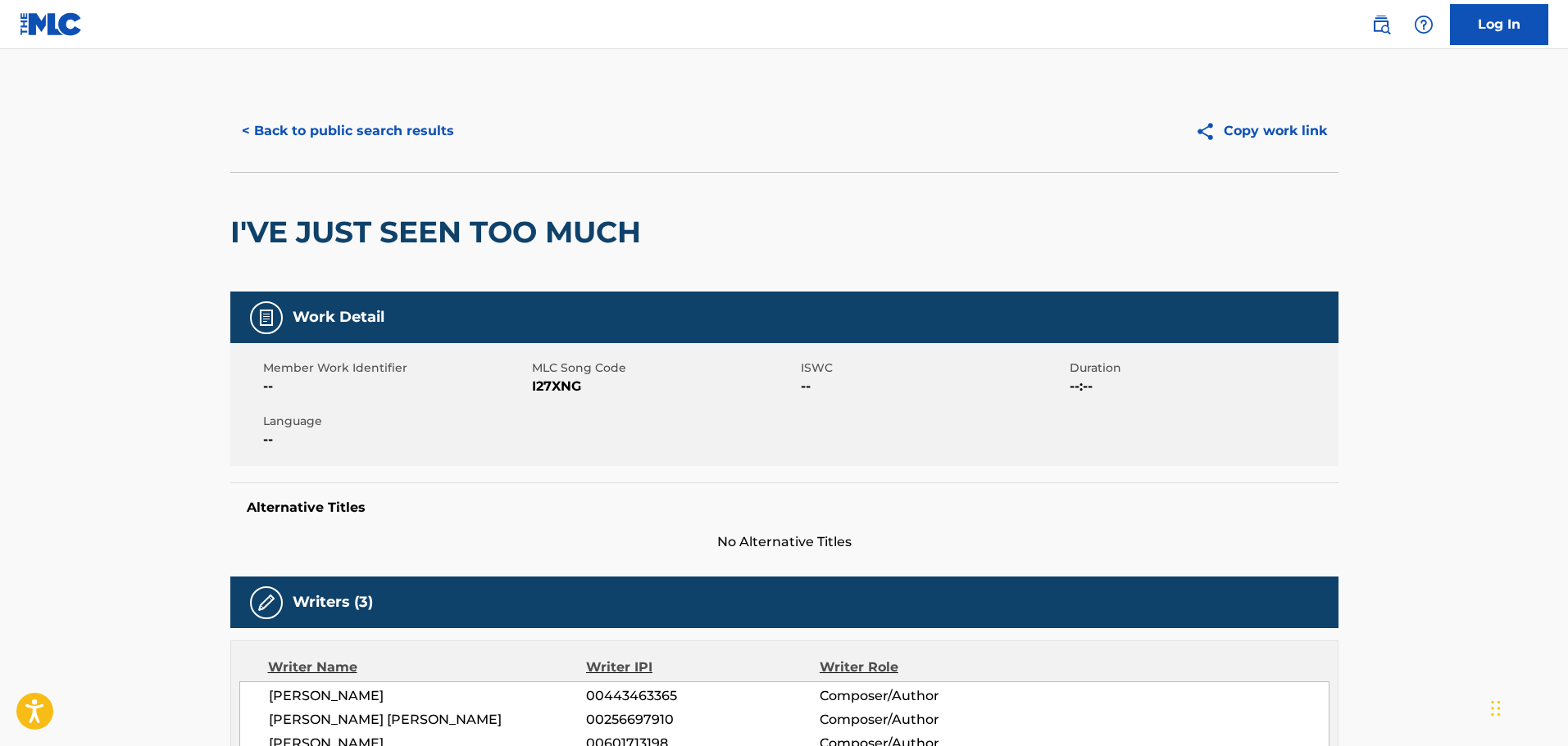
click at [404, 136] on button "< Back to public search results" at bounding box center [348, 130] width 236 height 41
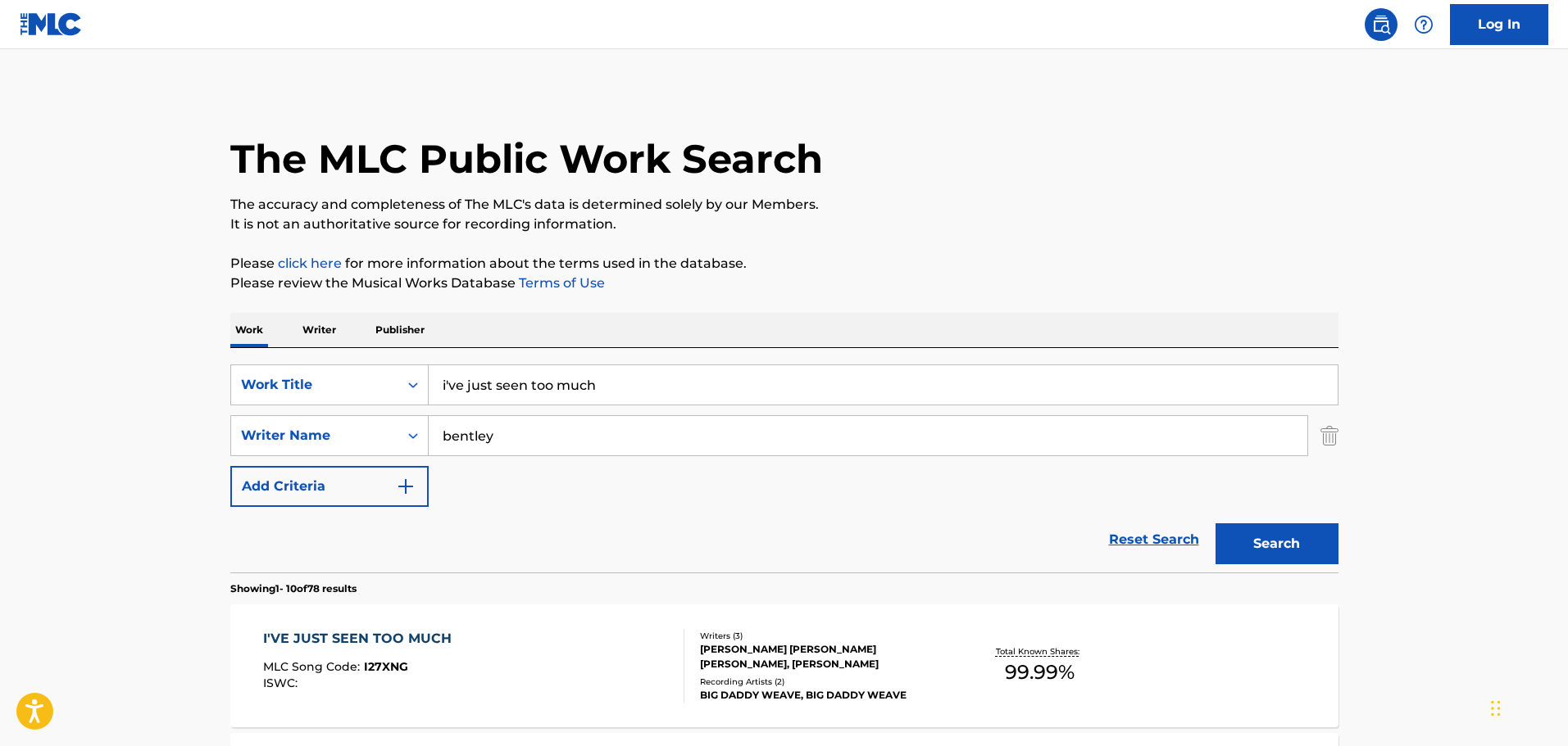
scroll to position [257, 0]
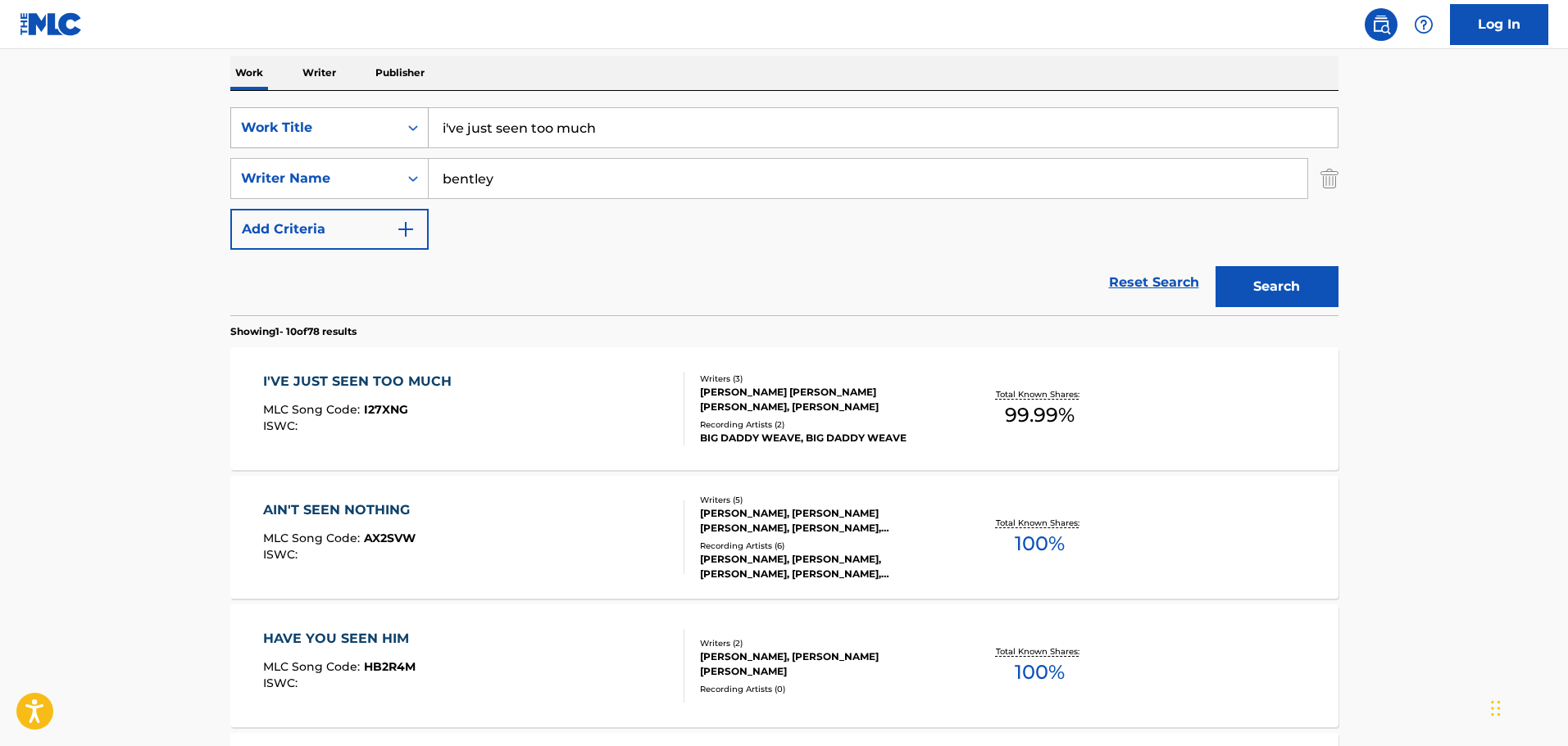
drag, startPoint x: 658, startPoint y: 128, endPoint x: 399, endPoint y: 114, distance: 259.4
click at [399, 114] on div "SearchWithCriteriac01d1c2a-8120-402f-9b03-8e907d067ea0 Work Title i've just see…" at bounding box center [784, 127] width 1108 height 41
type input "how does it feel?"
drag, startPoint x: 533, startPoint y: 181, endPoint x: 318, endPoint y: 173, distance: 215.1
click at [317, 174] on div "SearchWithCriteriac186b498-466b-49a4-a4e0-7494256b9c99 Writer Name [PERSON_NAME]" at bounding box center [784, 178] width 1108 height 41
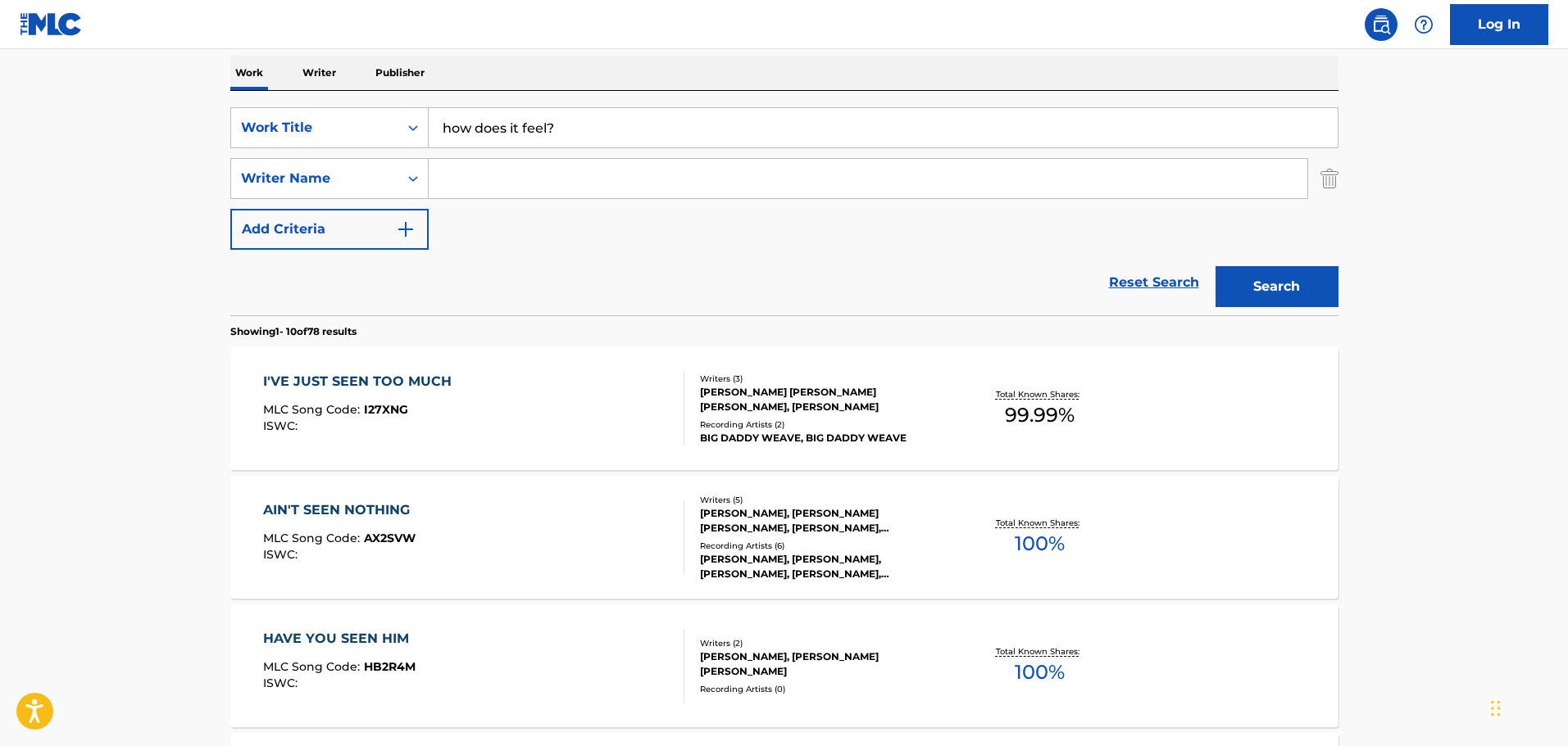
paste input "MESHORER"
type input "MESHORER"
click at [1300, 302] on button "Search" at bounding box center [1277, 286] width 122 height 41
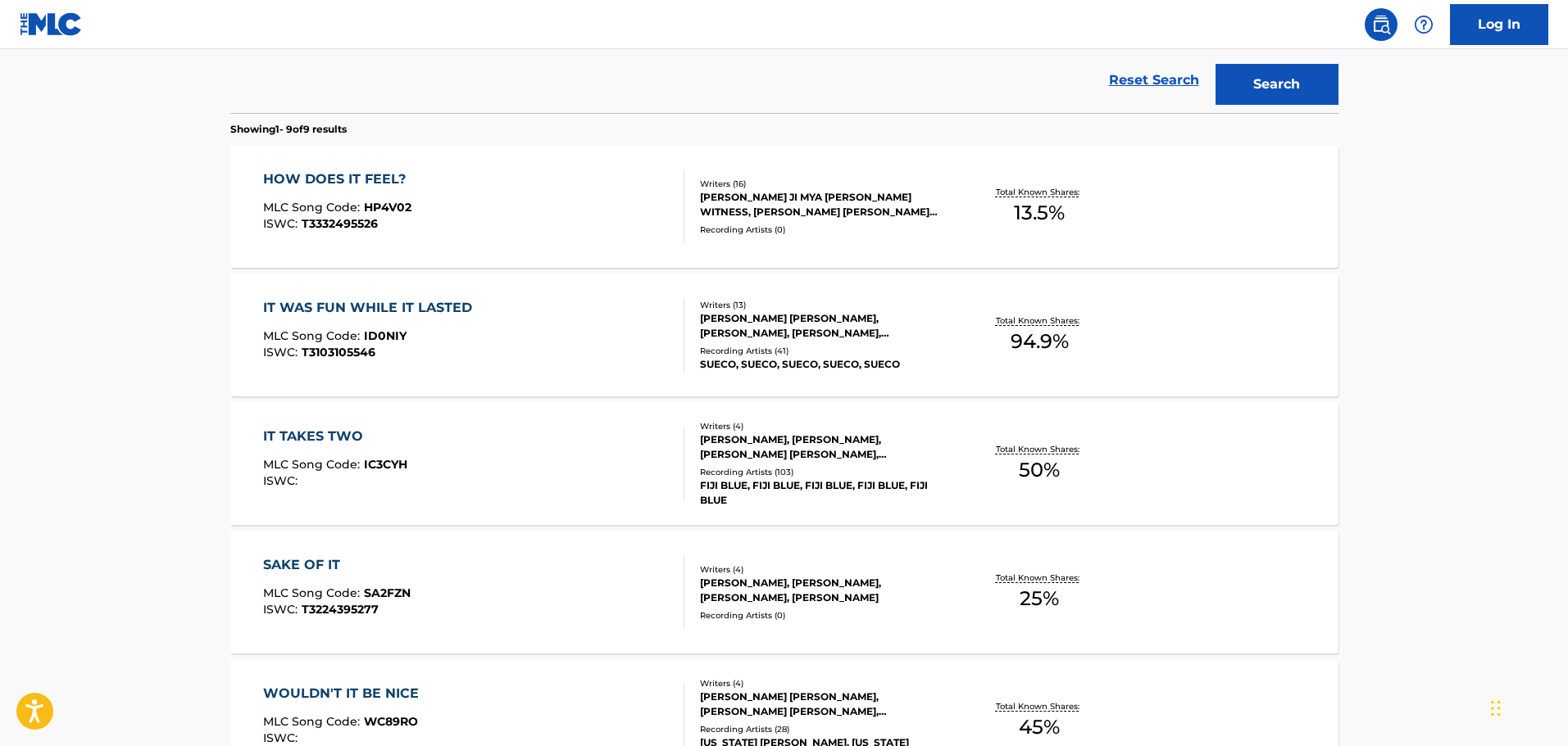
scroll to position [503, 0]
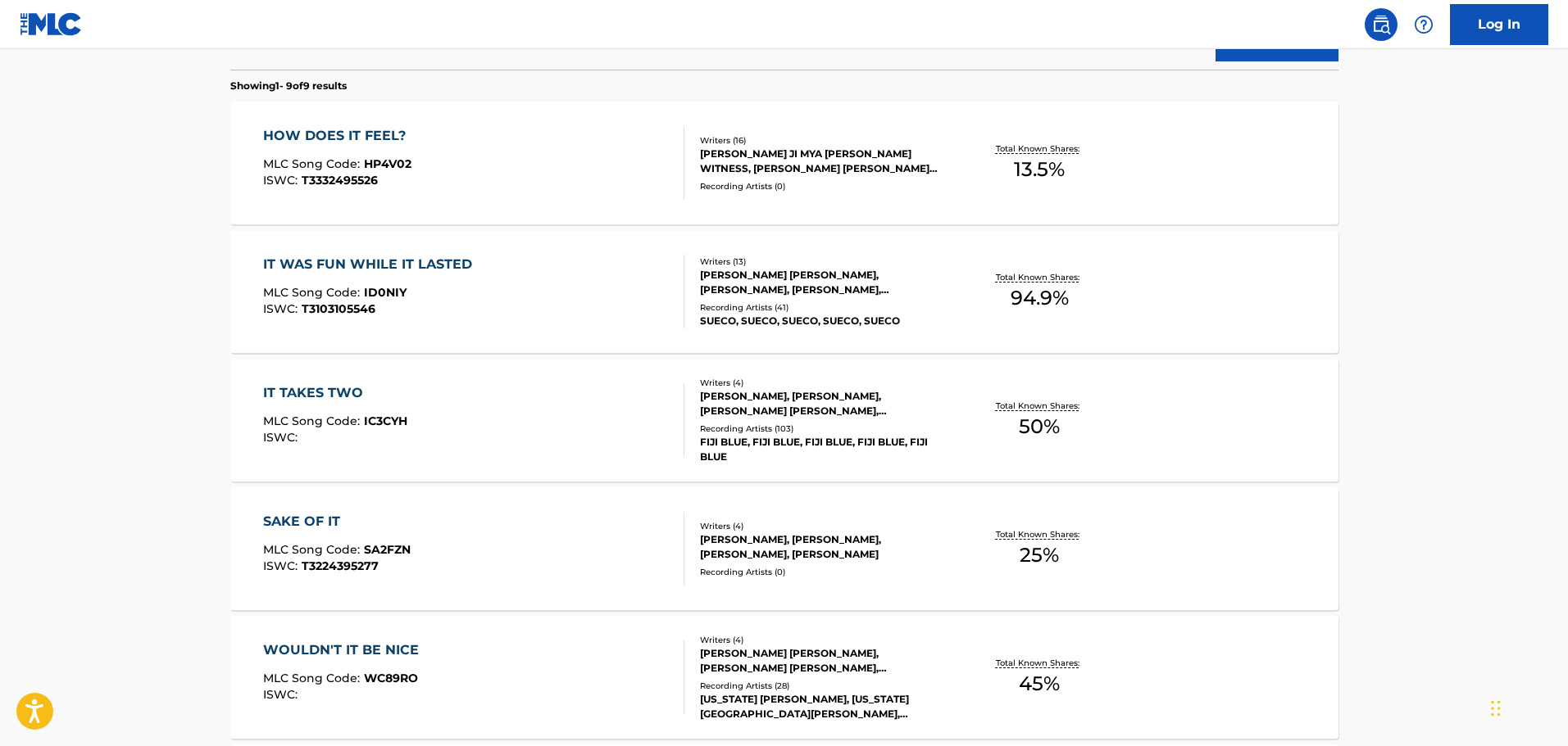
click at [569, 172] on div "HOW DOES IT FEEL? MLC Song Code : HP4V02 ISWC : T3332495526" at bounding box center [473, 163] width 421 height 73
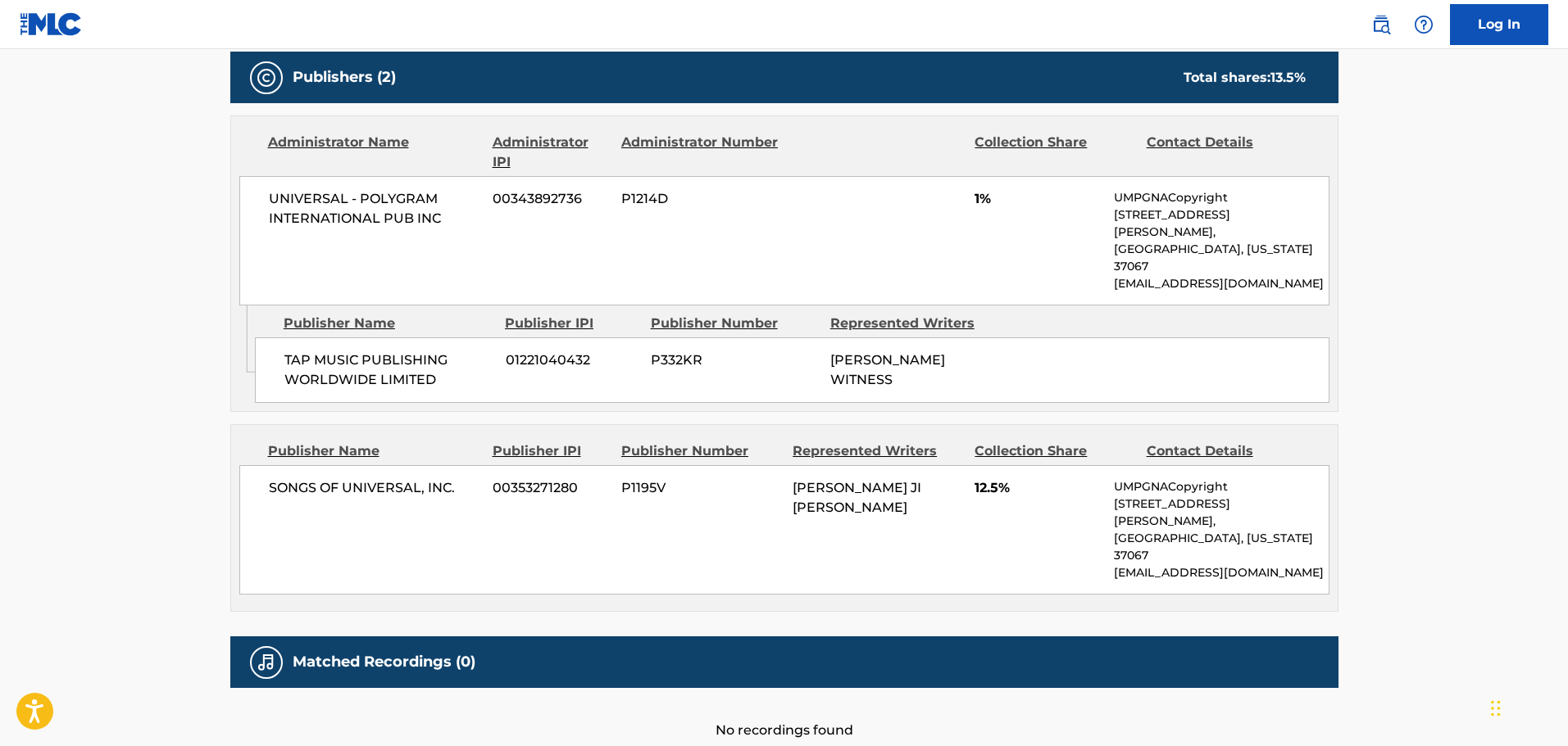
scroll to position [1086, 0]
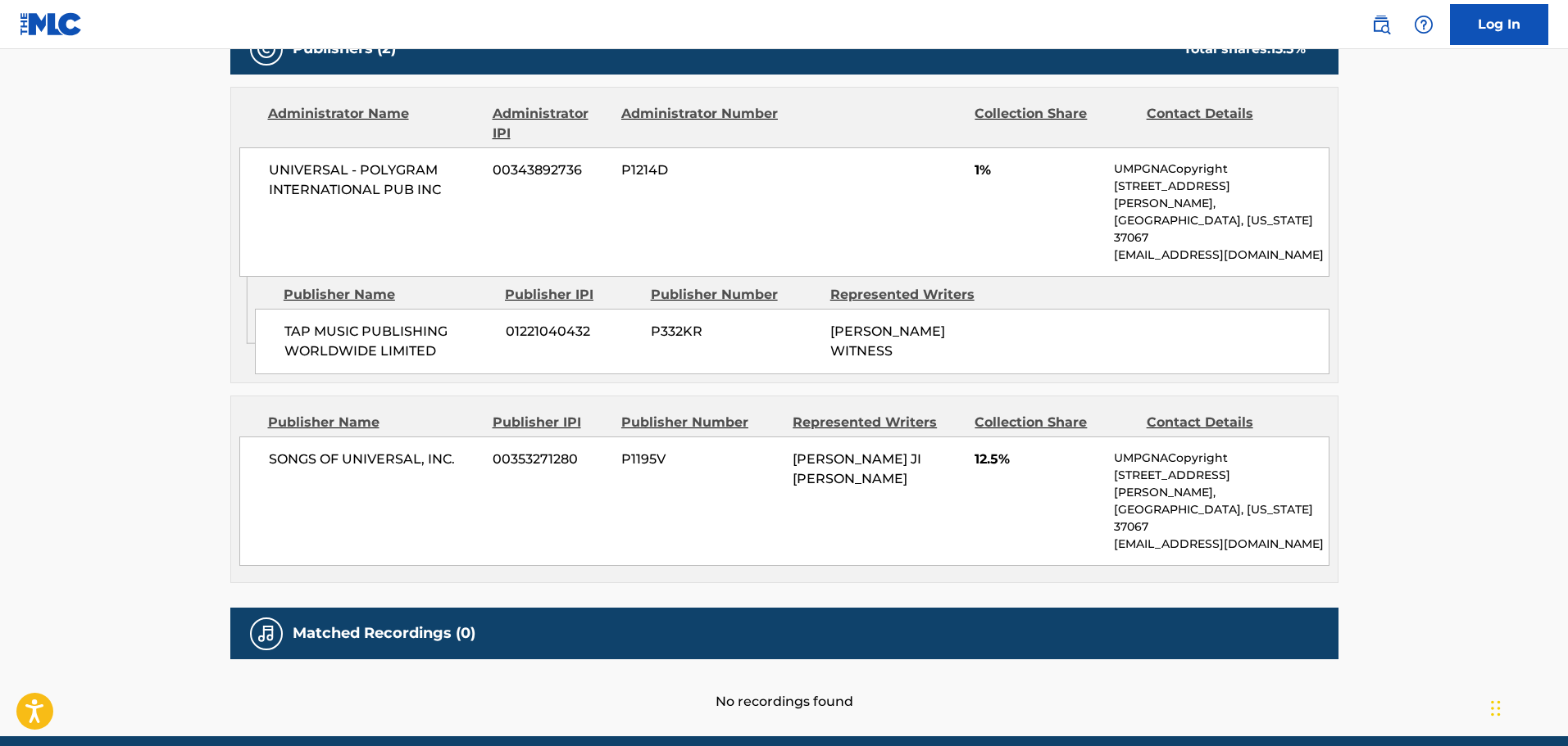
drag, startPoint x: 551, startPoint y: 316, endPoint x: 548, endPoint y: 287, distance: 29.2
click at [551, 316] on div "TAP MUSIC PUBLISHING WORLDWIDE LIMITED 01221040432 P332KR [PERSON_NAME]" at bounding box center [792, 342] width 1074 height 66
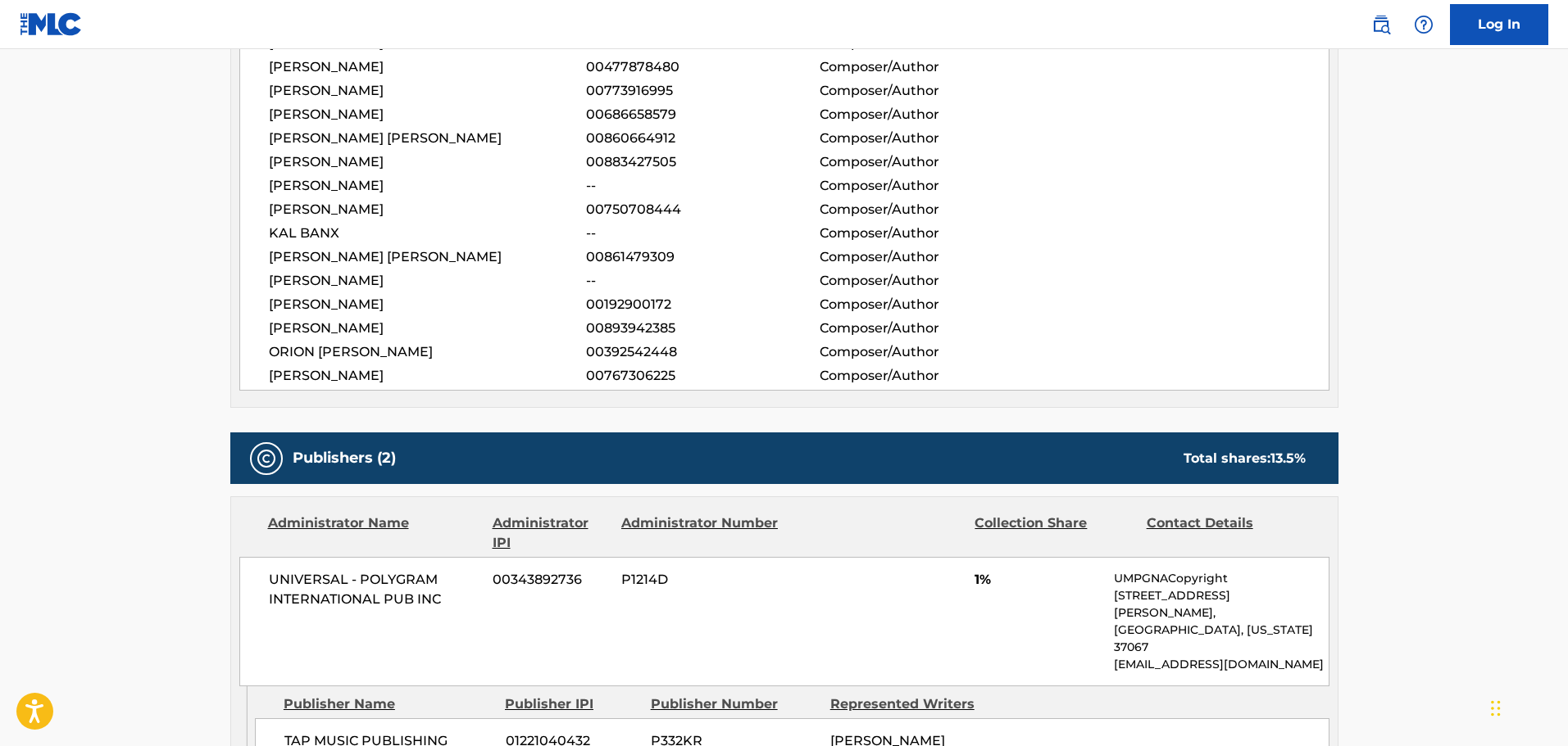
scroll to position [594, 0]
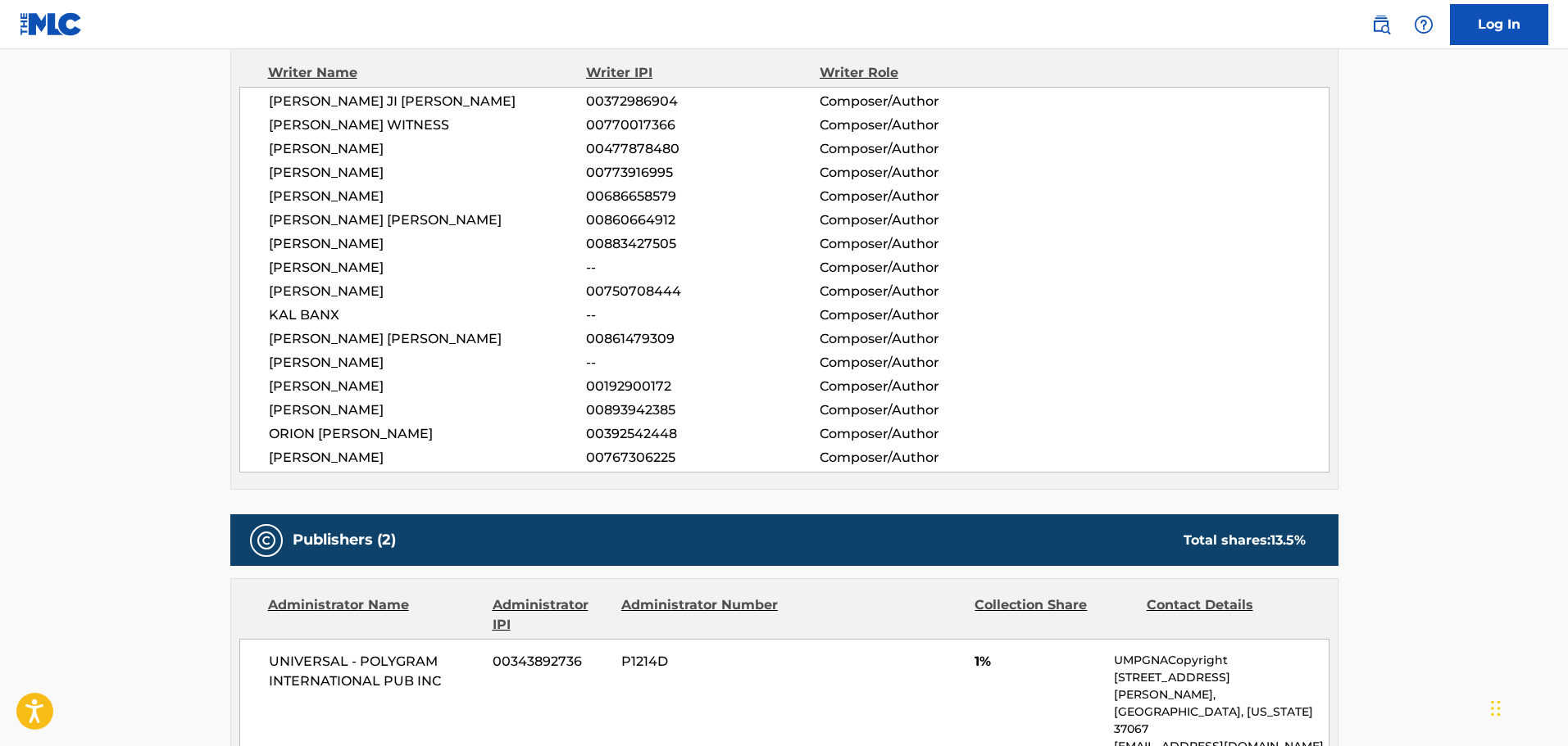
click at [326, 104] on span "[PERSON_NAME] JI [PERSON_NAME]" at bounding box center [427, 101] width 318 height 20
click at [332, 117] on span "[PERSON_NAME] WITNESS" at bounding box center [427, 125] width 318 height 20
click at [335, 145] on span "[PERSON_NAME]" at bounding box center [427, 149] width 318 height 20
click at [339, 170] on span "[PERSON_NAME]" at bounding box center [427, 172] width 318 height 20
click at [340, 194] on span "[PERSON_NAME]" at bounding box center [427, 196] width 318 height 20
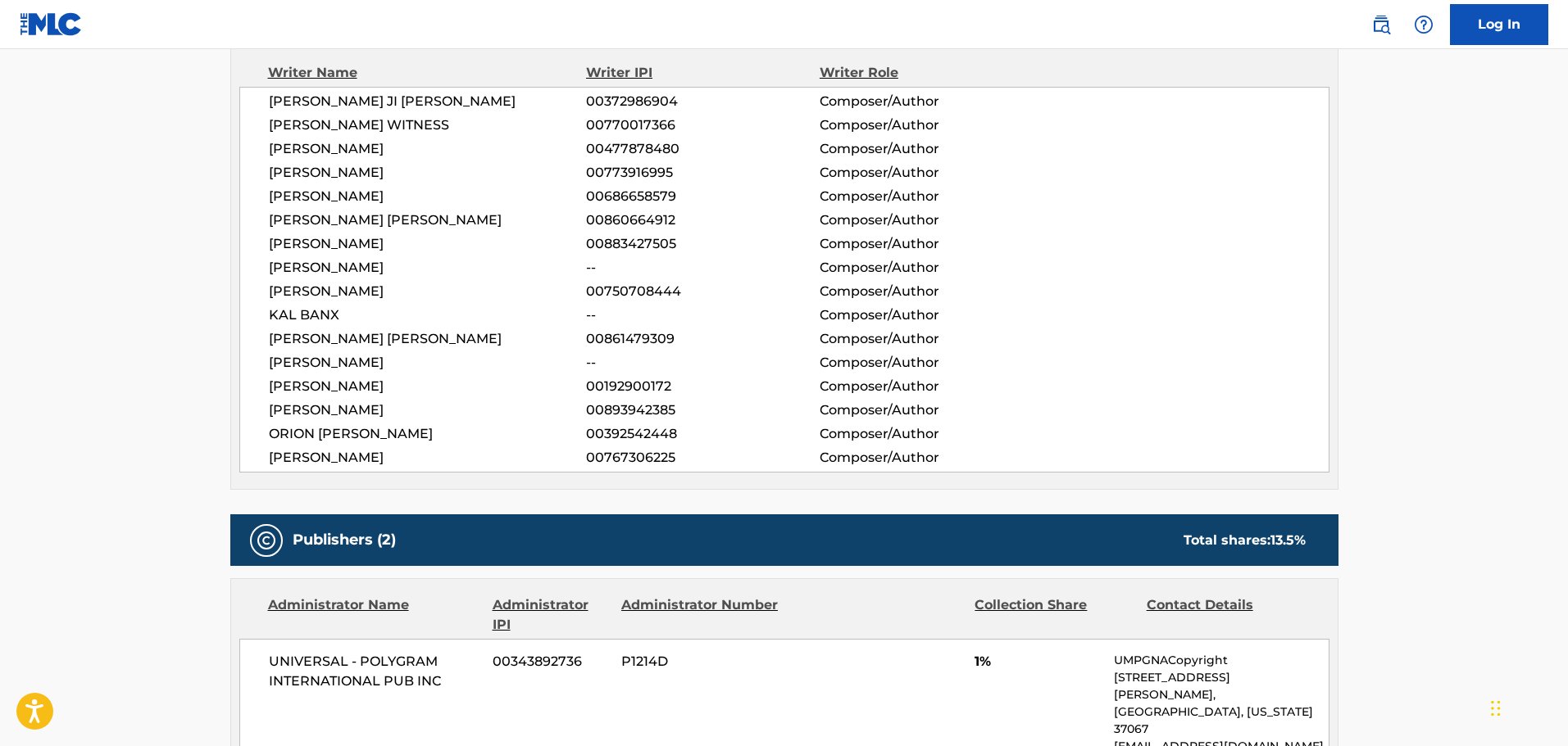
click at [346, 225] on span "[PERSON_NAME] [PERSON_NAME]" at bounding box center [427, 220] width 318 height 20
click at [347, 238] on span "[PERSON_NAME]" at bounding box center [427, 244] width 318 height 20
drag, startPoint x: 343, startPoint y: 261, endPoint x: 348, endPoint y: 284, distance: 23.5
click at [343, 262] on span "[PERSON_NAME]" at bounding box center [427, 268] width 318 height 20
click at [349, 290] on span "[PERSON_NAME]" at bounding box center [427, 291] width 318 height 20
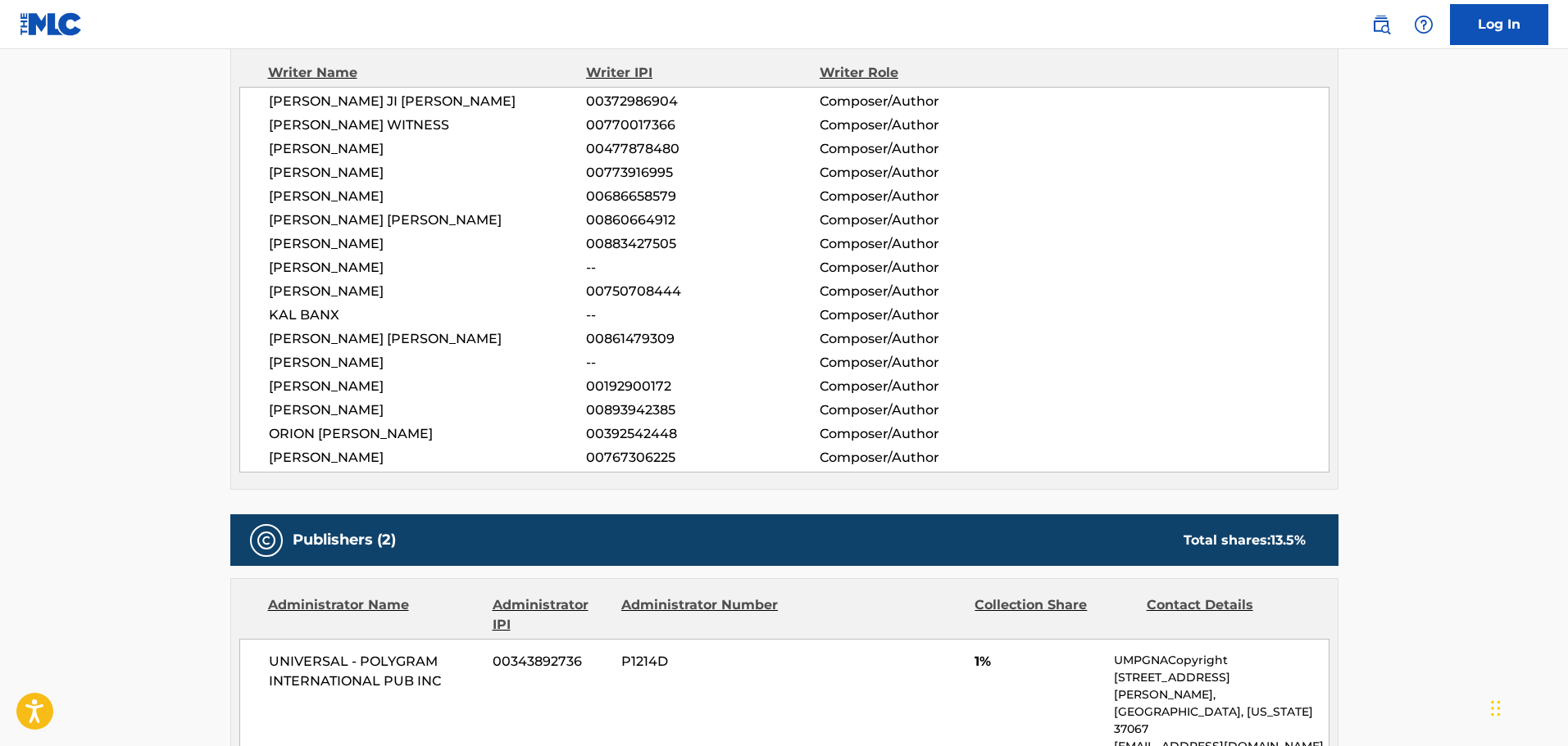
click at [322, 315] on span "KAL BANX" at bounding box center [427, 315] width 318 height 20
click at [374, 341] on span "[PERSON_NAME] [PERSON_NAME]" at bounding box center [427, 339] width 318 height 20
click at [368, 356] on span "[PERSON_NAME]" at bounding box center [427, 363] width 318 height 20
click at [366, 377] on span "[PERSON_NAME]" at bounding box center [427, 386] width 318 height 20
click at [365, 399] on div "[PERSON_NAME] JI [PERSON_NAME] 00372986904 Composer/Author [PERSON_NAME] WITNES…" at bounding box center [784, 280] width 1090 height 386
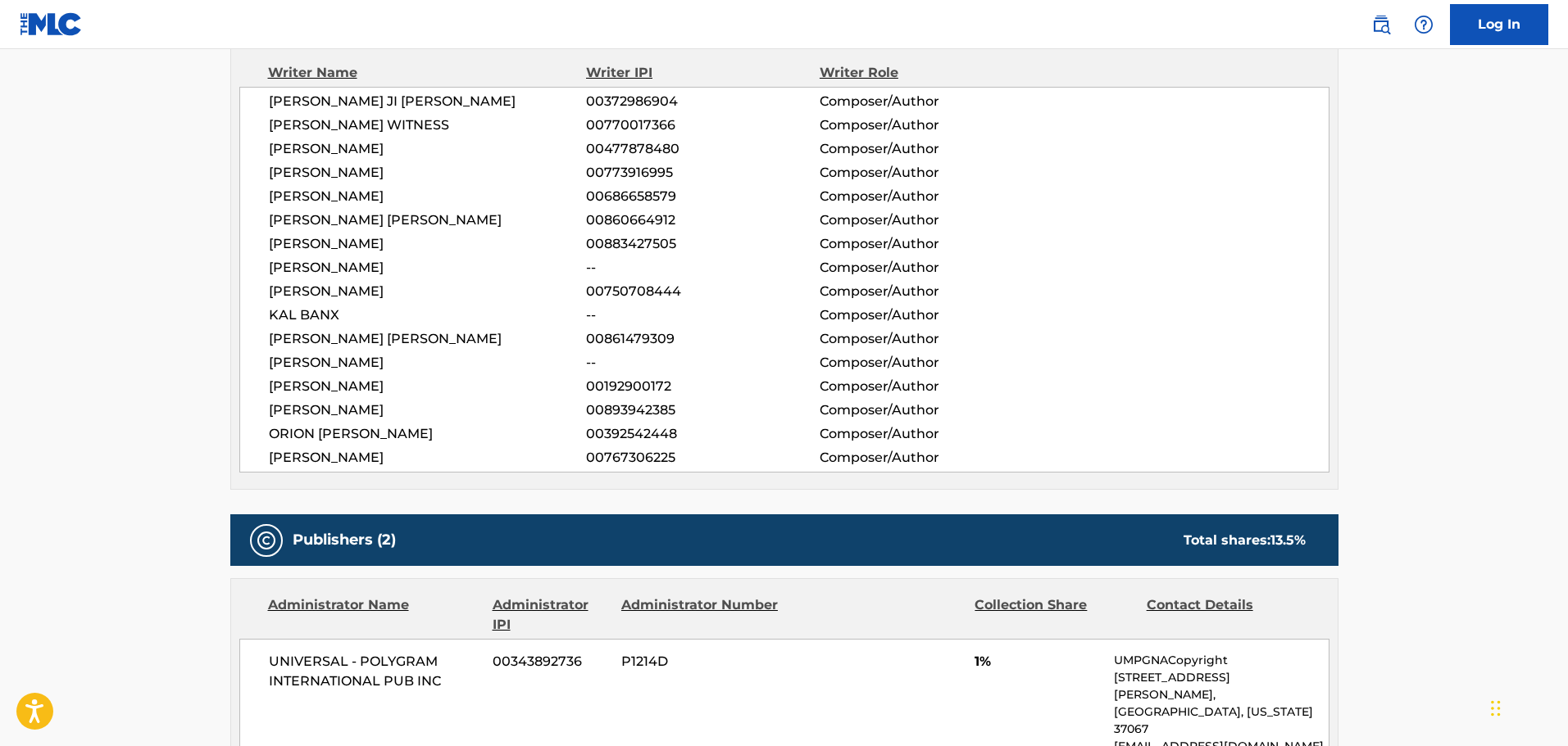
click at [406, 441] on span "ORION [PERSON_NAME]" at bounding box center [427, 434] width 318 height 20
click at [365, 462] on span "[PERSON_NAME]" at bounding box center [427, 458] width 318 height 20
drag, startPoint x: 273, startPoint y: 98, endPoint x: 403, endPoint y: 107, distance: 130.3
click at [403, 107] on span "[PERSON_NAME] JI [PERSON_NAME]" at bounding box center [427, 101] width 318 height 20
click at [280, 100] on span "[PERSON_NAME] JI [PERSON_NAME]" at bounding box center [427, 101] width 318 height 20
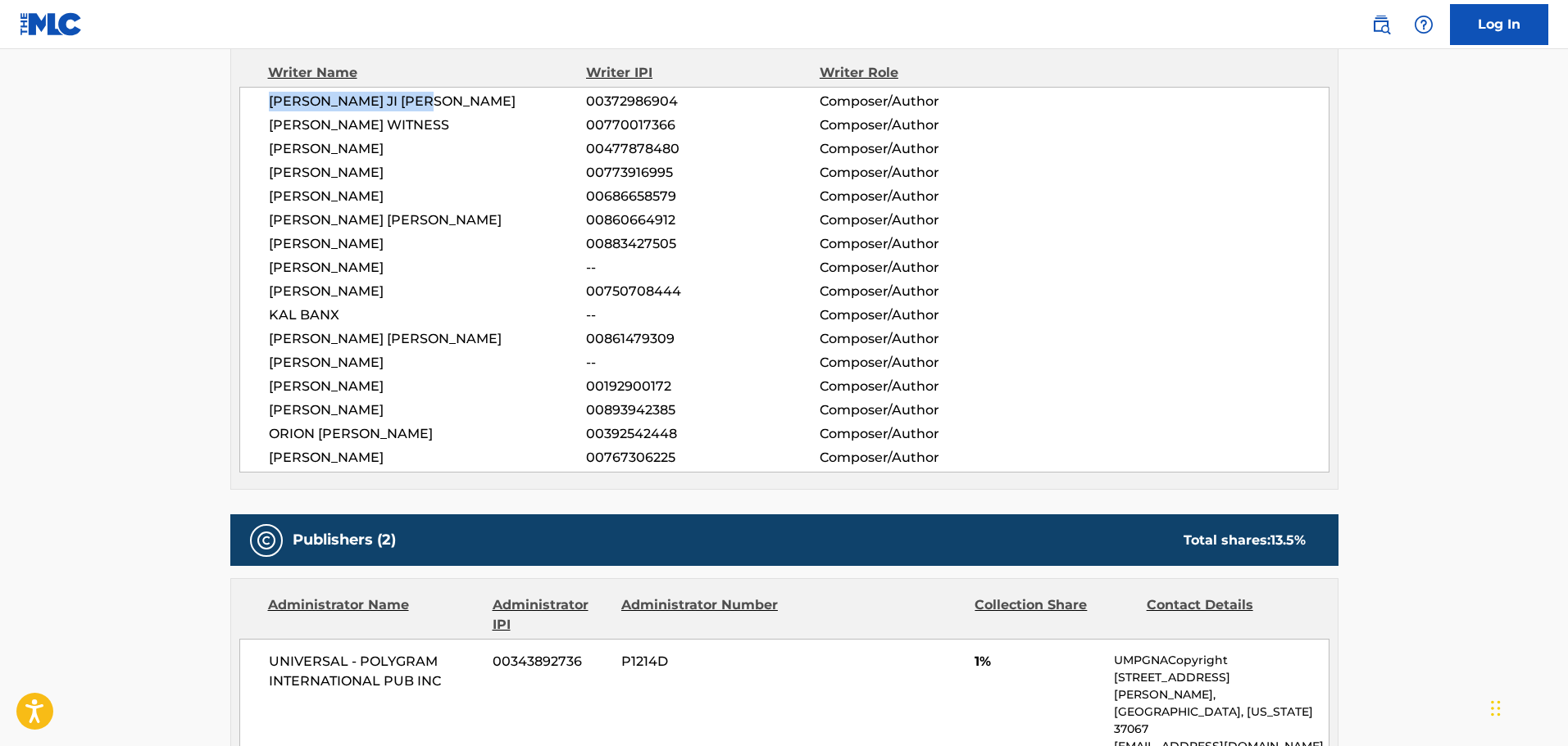
drag, startPoint x: 261, startPoint y: 97, endPoint x: 437, endPoint y: 105, distance: 176.2
click at [437, 105] on div "[PERSON_NAME] JI [PERSON_NAME] 00372986904 Composer/Author [PERSON_NAME] WITNES…" at bounding box center [784, 280] width 1090 height 386
click at [300, 276] on span "[PERSON_NAME]" at bounding box center [427, 268] width 318 height 20
drag, startPoint x: 283, startPoint y: 122, endPoint x: 376, endPoint y: 127, distance: 93.1
click at [376, 127] on span "[PERSON_NAME] WITNESS" at bounding box center [427, 125] width 318 height 20
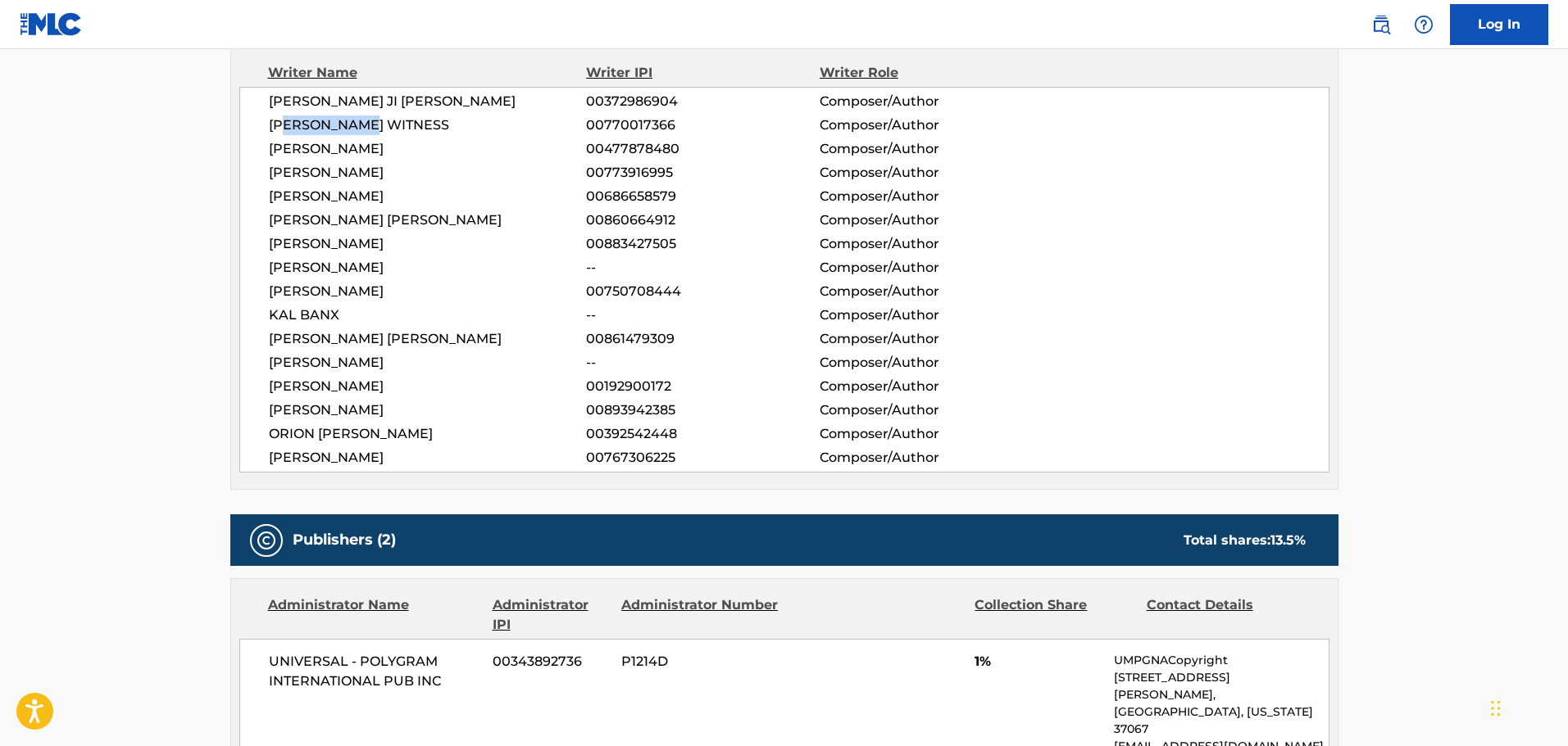
click at [376, 127] on span "[PERSON_NAME] WITNESS" at bounding box center [427, 125] width 318 height 20
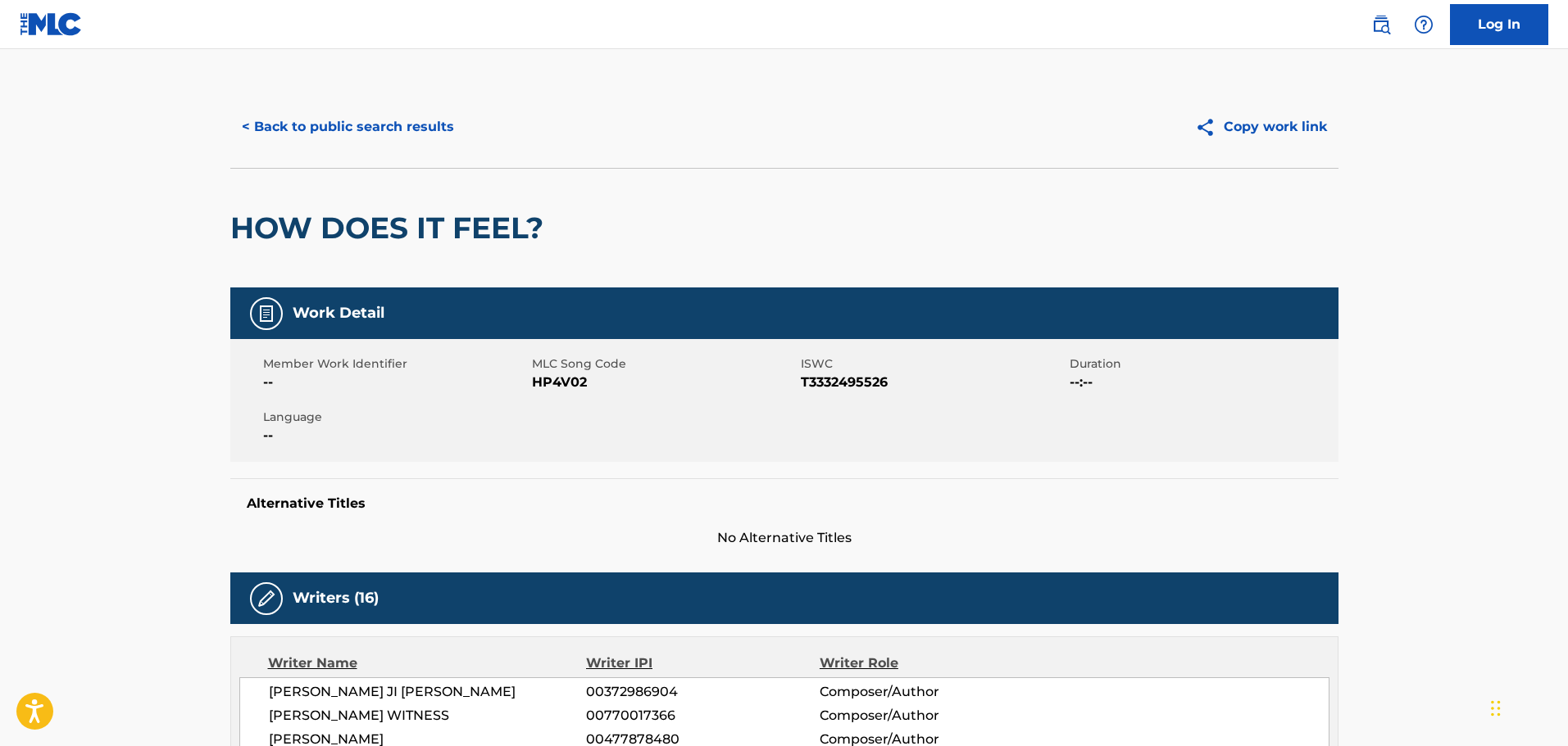
scroll to position [0, 0]
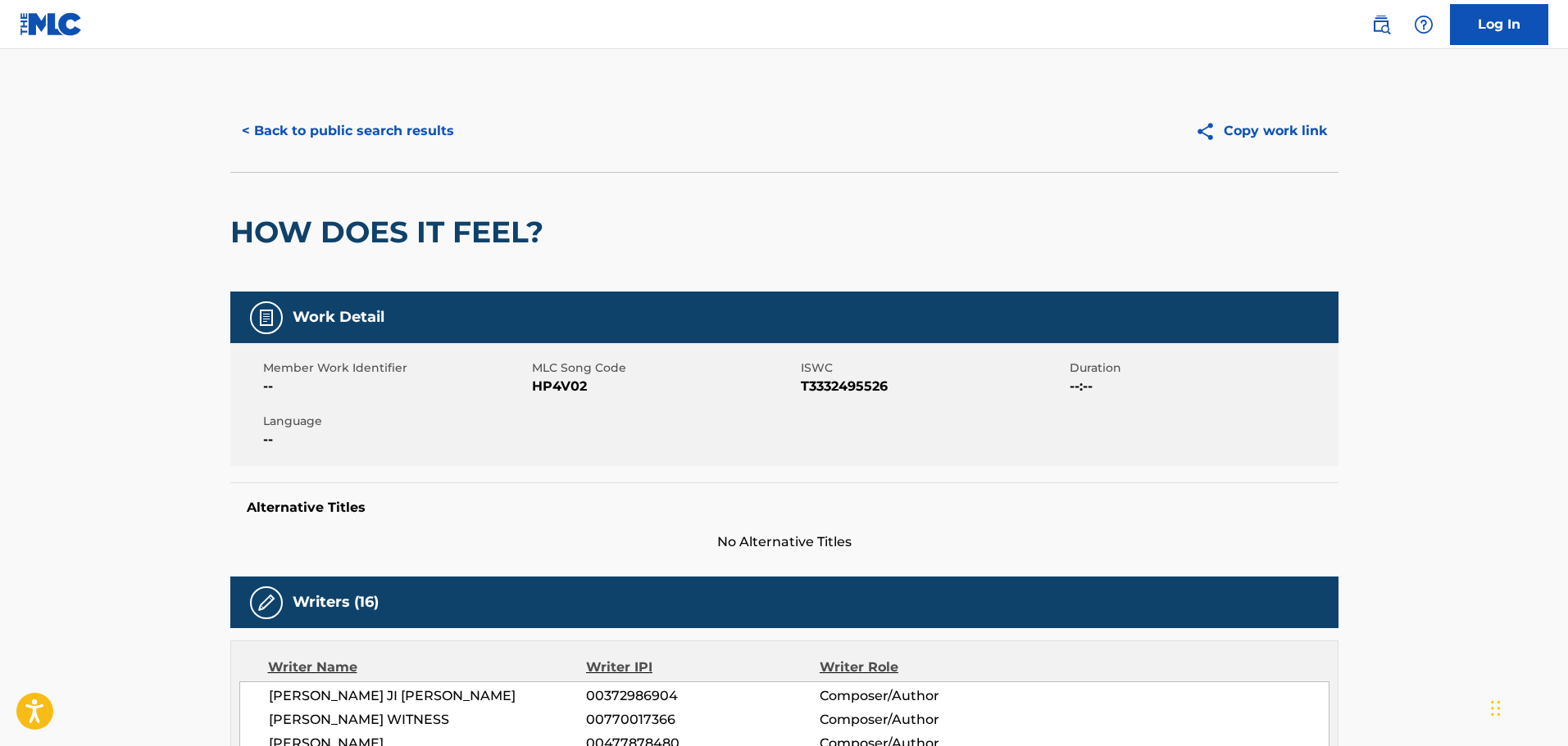
click at [453, 135] on button "< Back to public search results" at bounding box center [348, 130] width 236 height 41
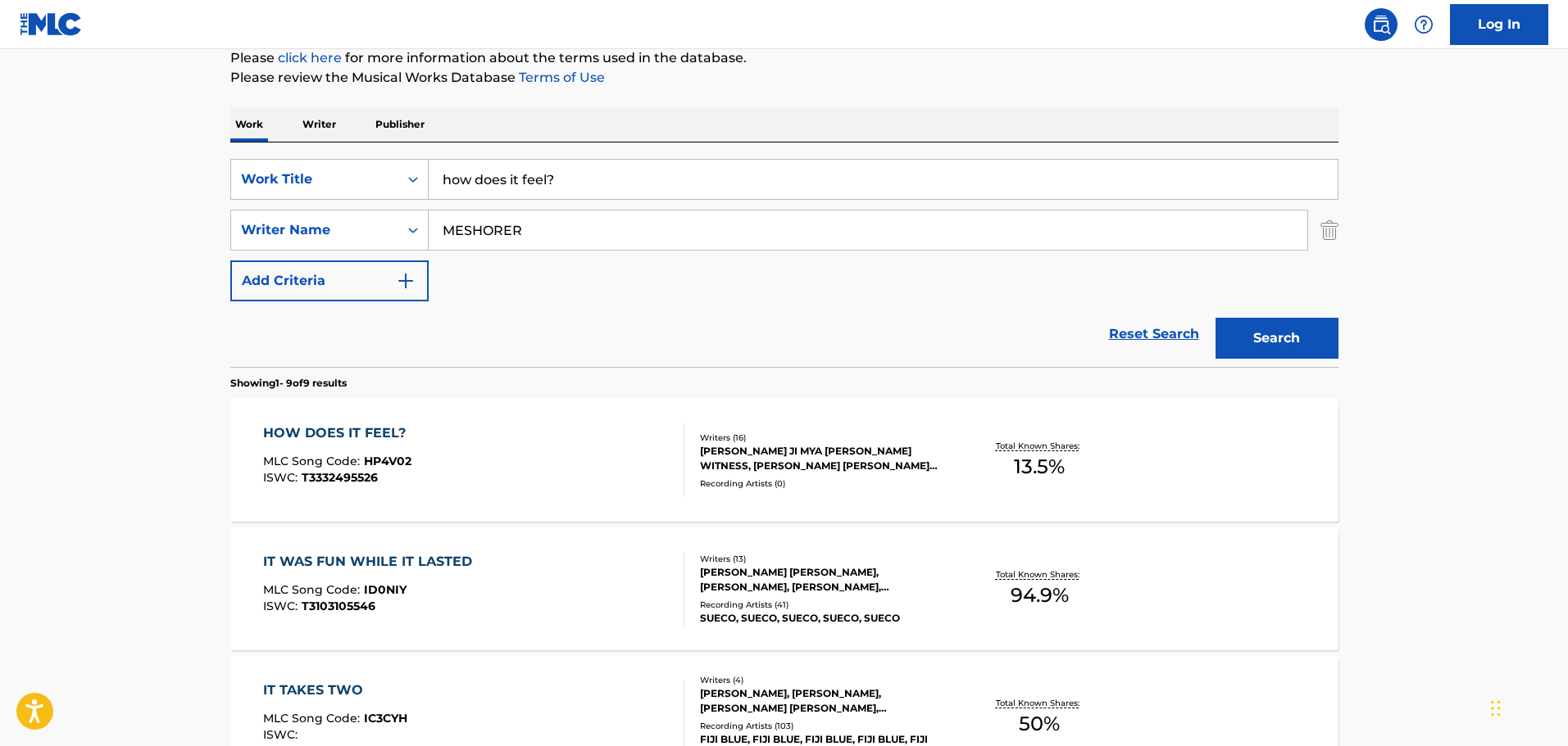
scroll to position [105, 0]
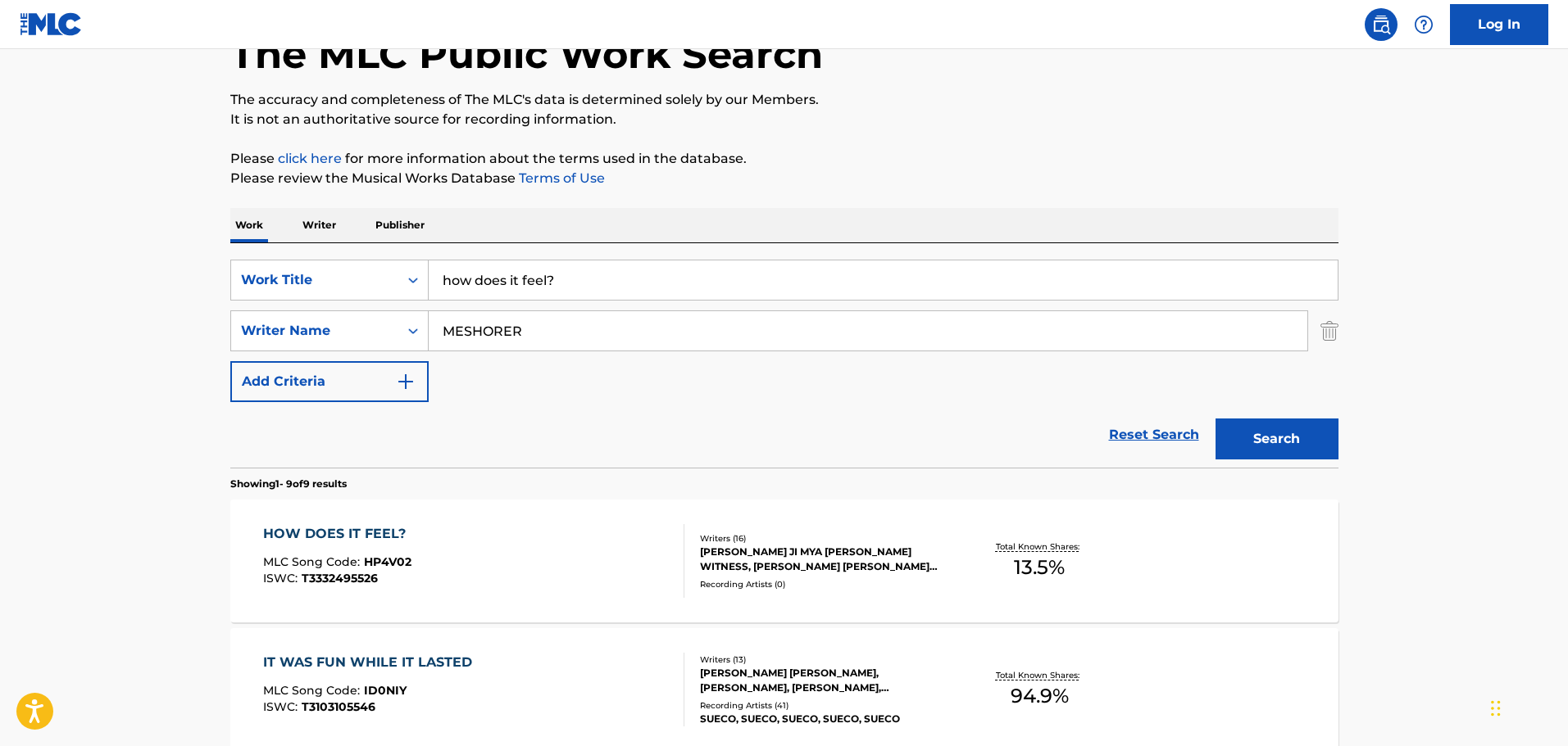
drag, startPoint x: 603, startPoint y: 273, endPoint x: 368, endPoint y: 249, distance: 236.2
click at [368, 249] on div "SearchWithCriteriac01d1c2a-8120-402f-9b03-8e907d067ea0 Work Title how does it f…" at bounding box center [784, 355] width 1108 height 224
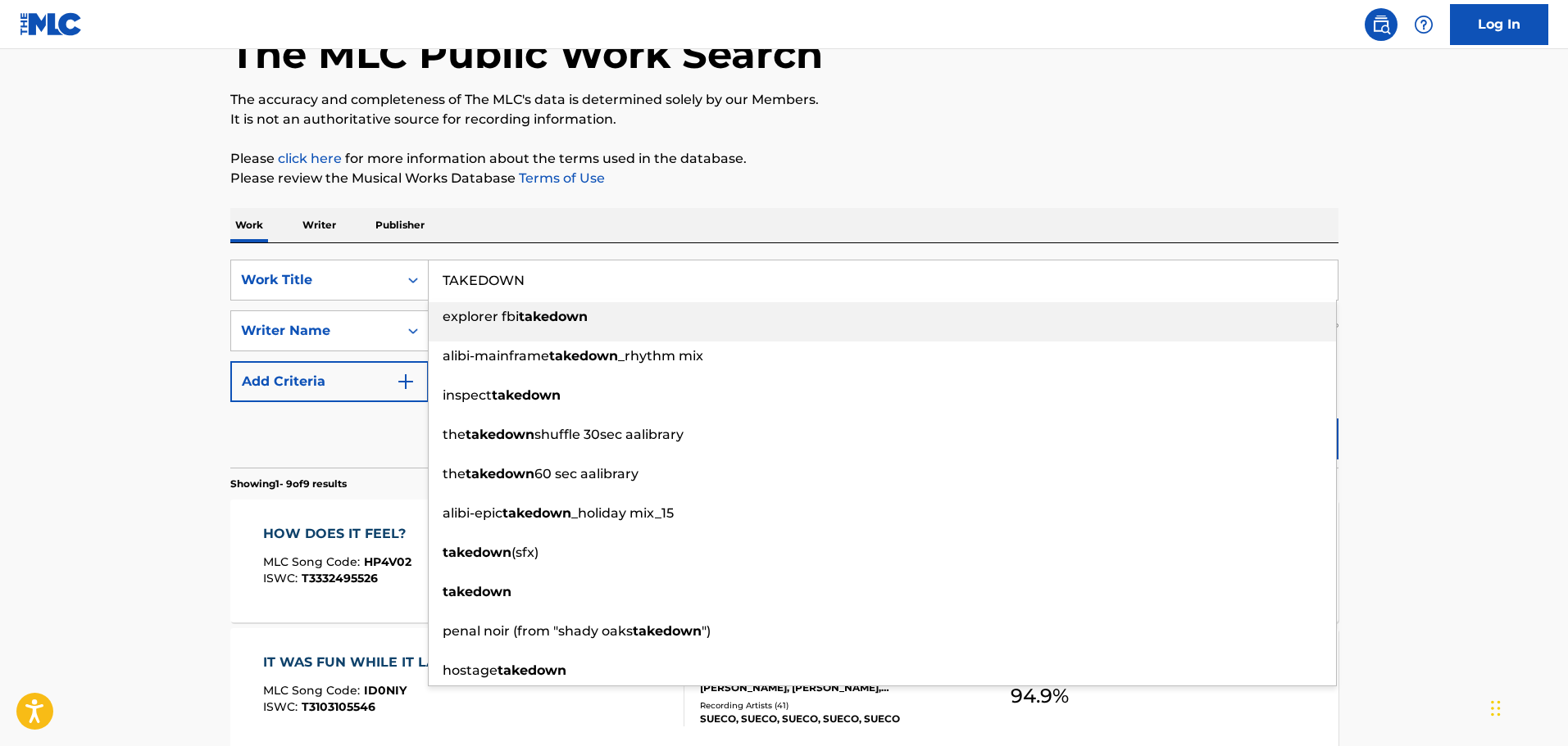
type input "TAKEDOWN"
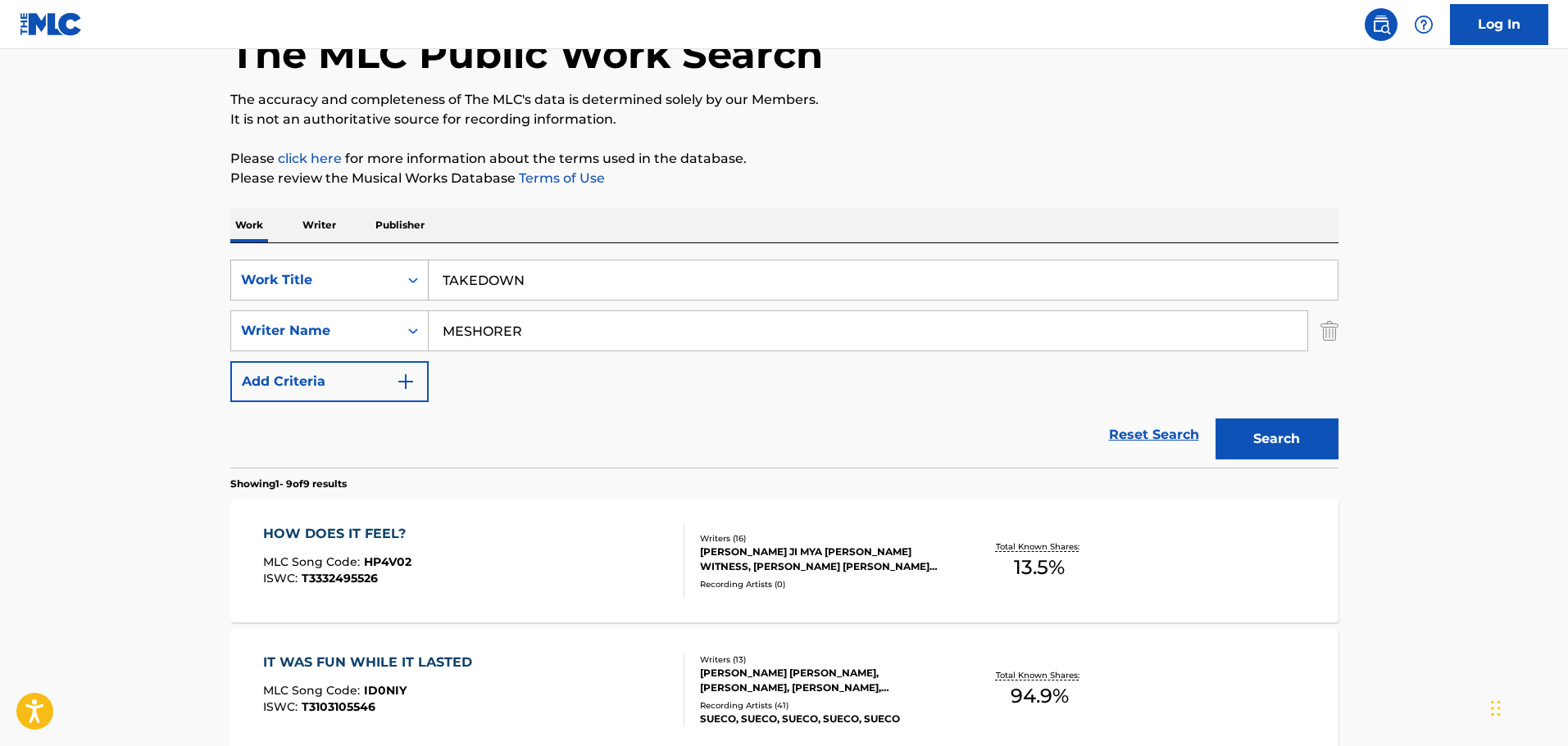
drag, startPoint x: 601, startPoint y: 326, endPoint x: 356, endPoint y: 298, distance: 246.6
click at [356, 298] on div "SearchWithCriteriac01d1c2a-8120-402f-9b03-8e907d067ea0 Work Title TAKEDOWN Sear…" at bounding box center [784, 331] width 1108 height 142
paste input "[PERSON_NAME]"
type input "[PERSON_NAME]"
click at [1221, 423] on button "Search" at bounding box center [1277, 438] width 122 height 41
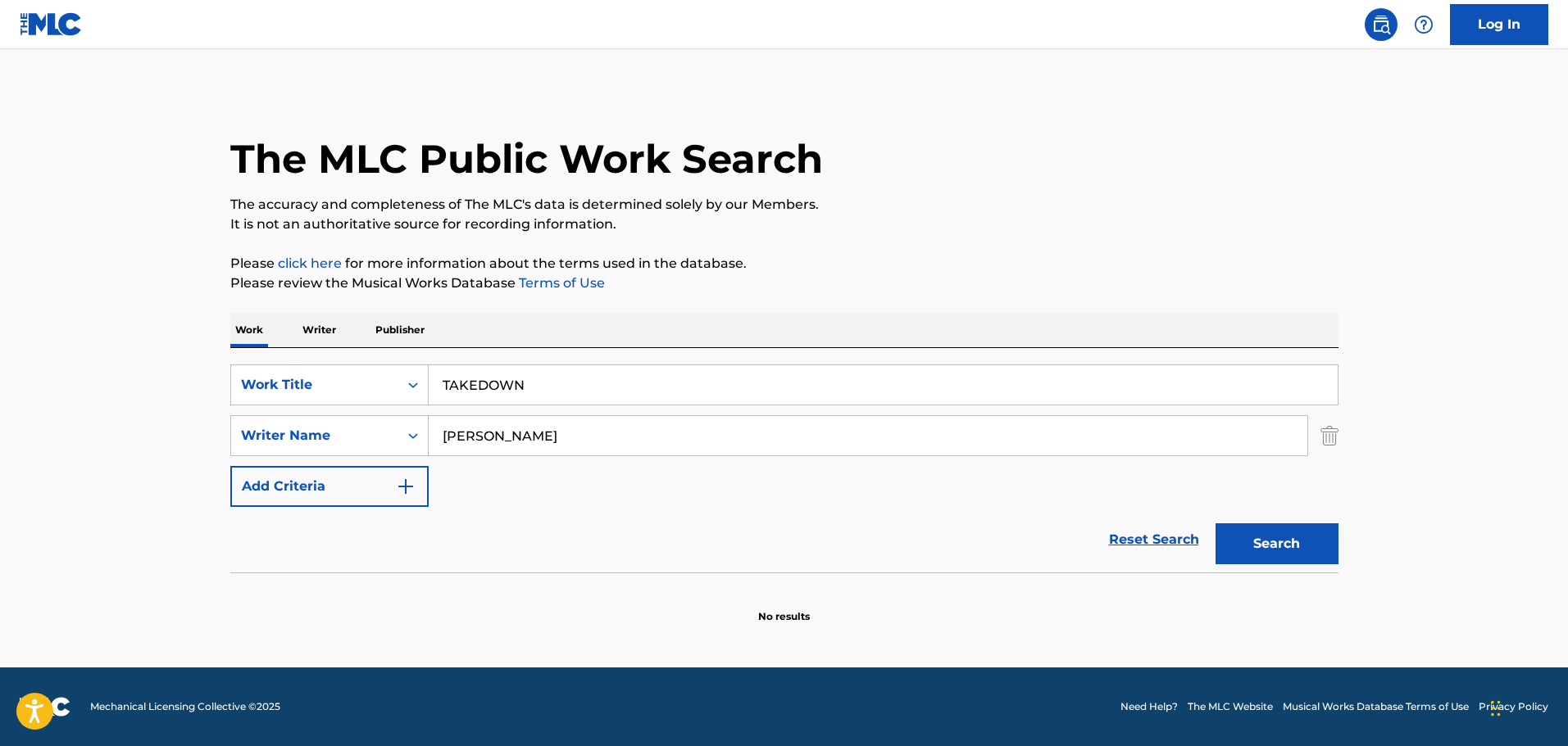
scroll to position [0, 0]
click at [479, 381] on input "TAKEDOWN" at bounding box center [883, 385] width 909 height 40
click at [1216, 524] on button "Search" at bounding box center [1277, 543] width 122 height 41
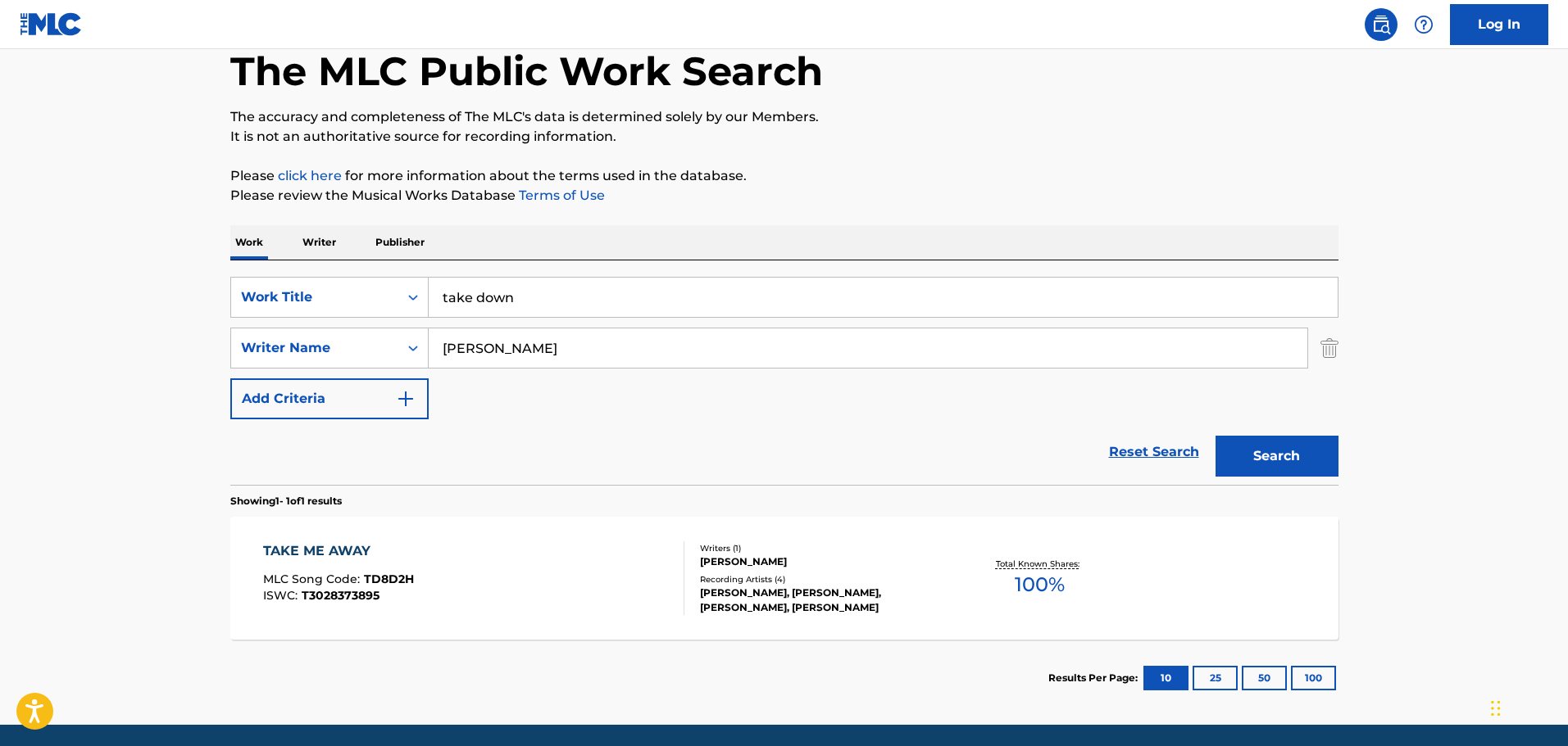
scroll to position [145, 0]
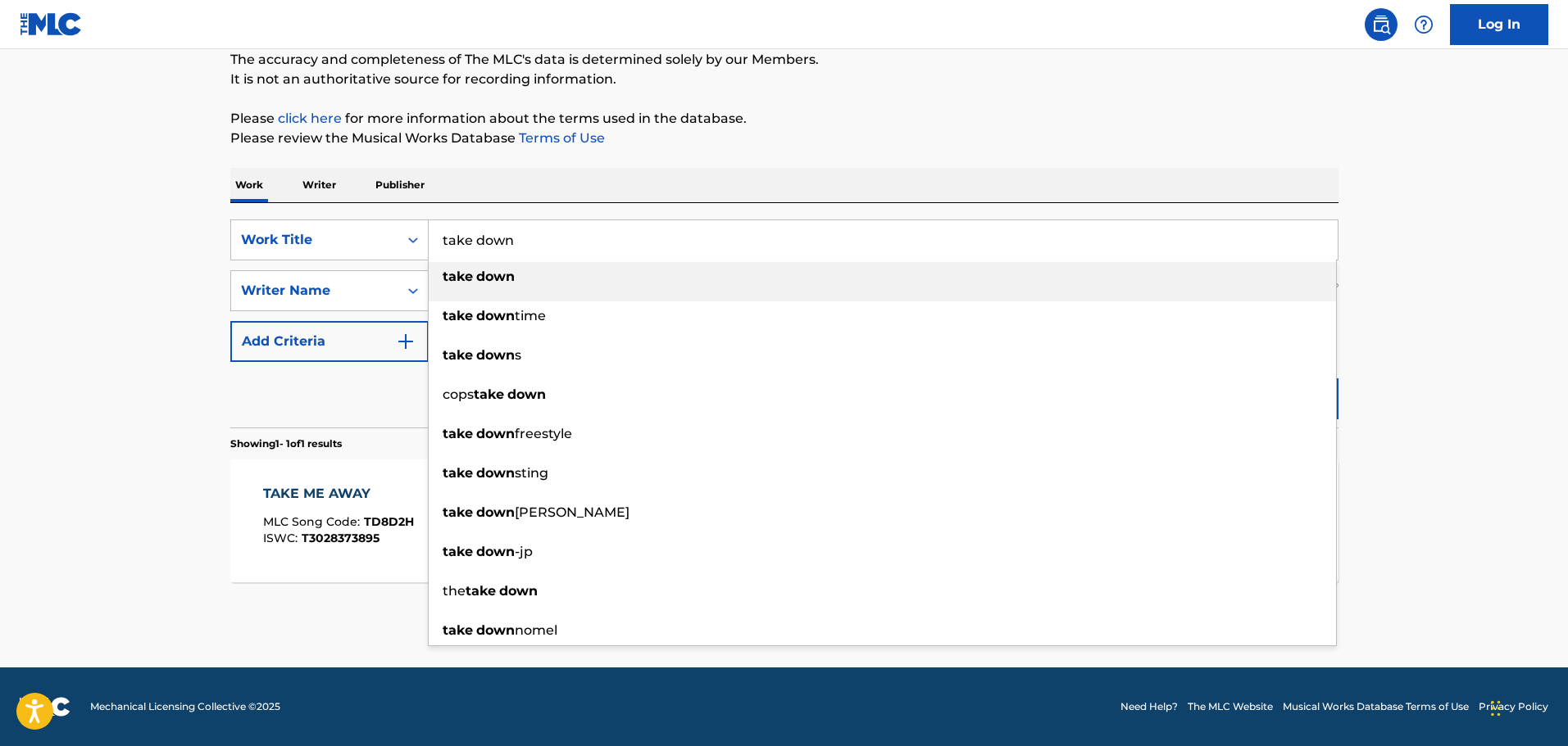
click at [645, 201] on div "Work Writer Publisher" at bounding box center [784, 185] width 1108 height 35
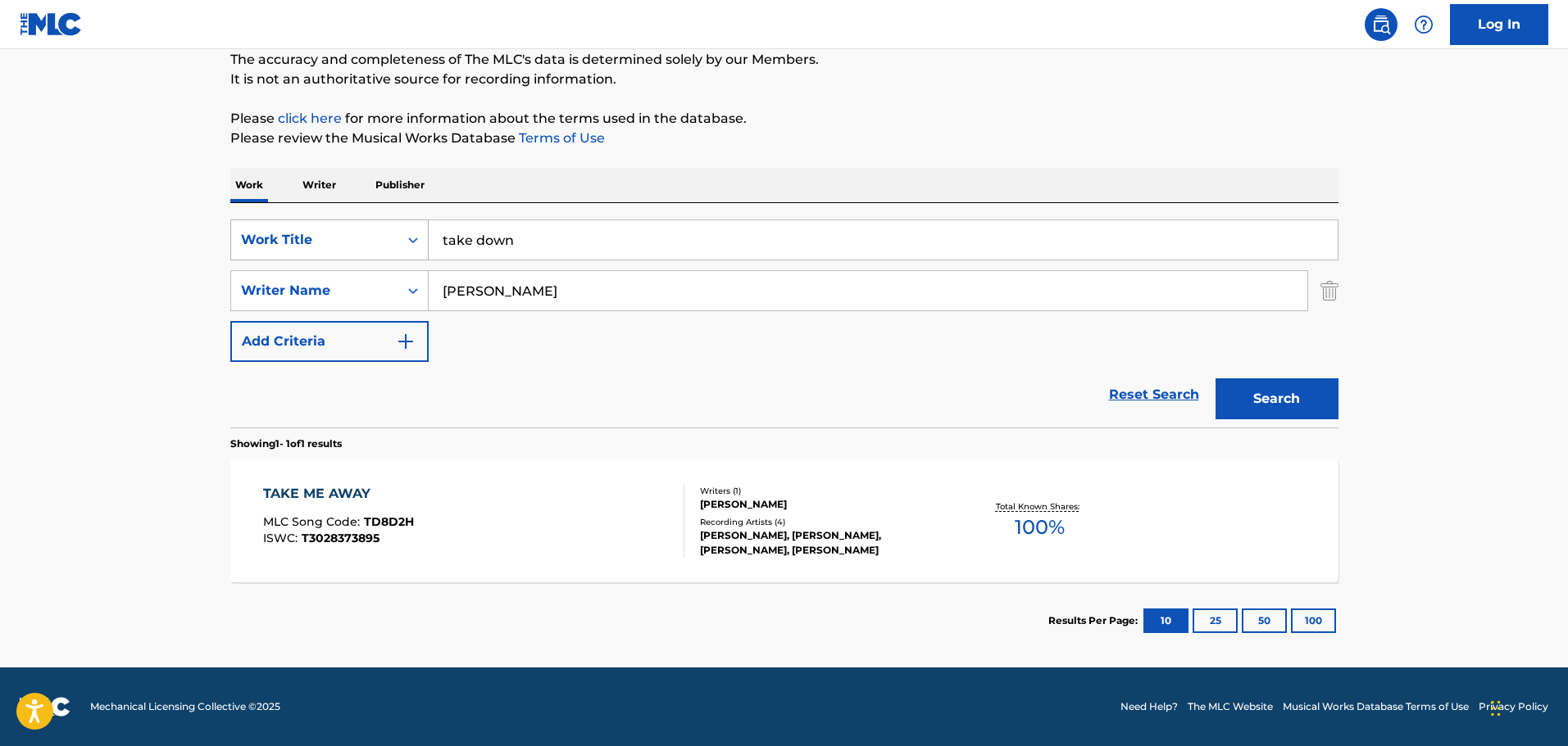
drag, startPoint x: 564, startPoint y: 249, endPoint x: 258, endPoint y: 242, distance: 306.1
click at [258, 242] on div "SearchWithCriteriac01d1c2a-8120-402f-9b03-8e907d067ea0 Work Title take down" at bounding box center [784, 239] width 1108 height 41
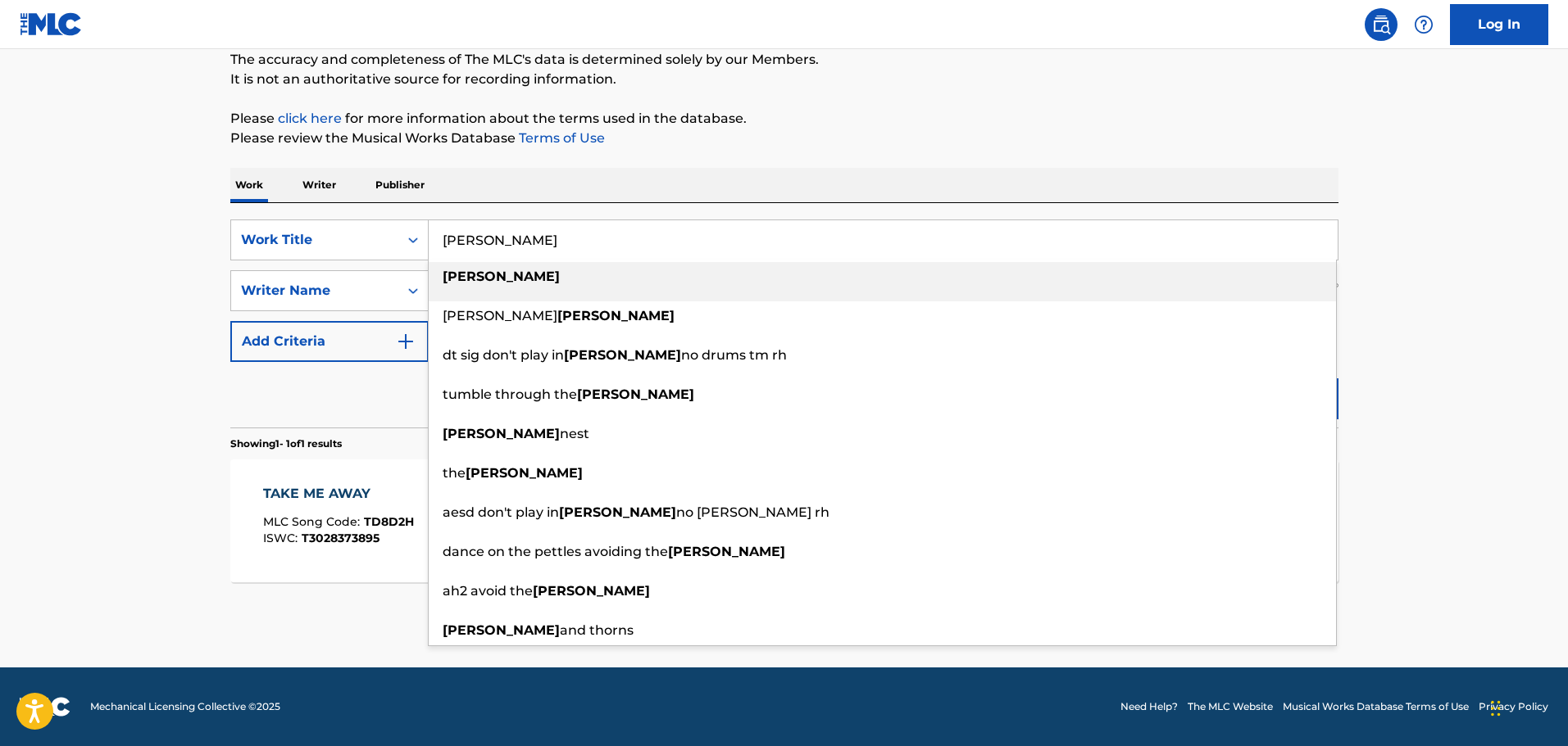
type input "[PERSON_NAME]"
click at [155, 250] on main "The MLC Public Work Search The accuracy and completeness of The MLC's data is d…" at bounding box center [784, 285] width 1568 height 764
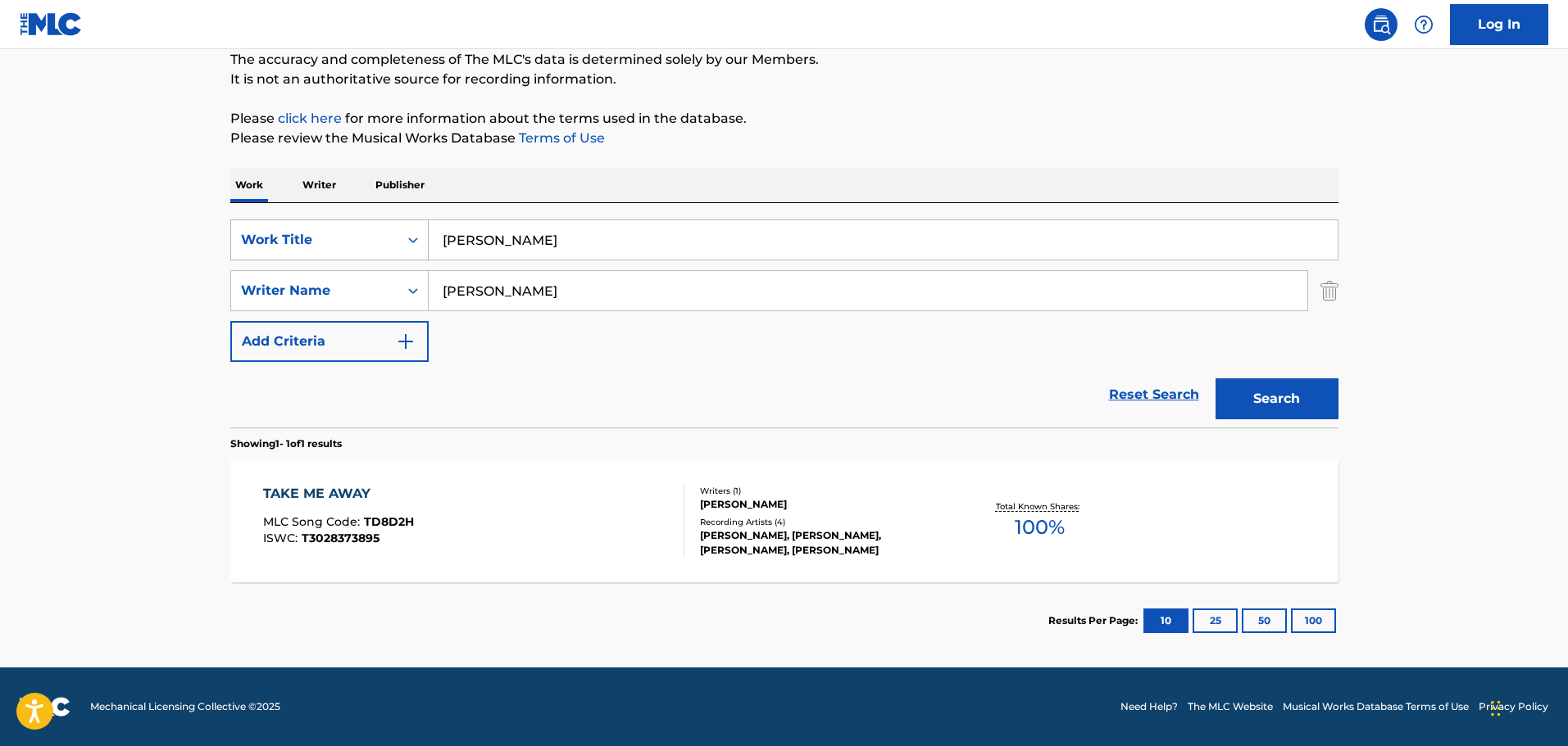
drag, startPoint x: 571, startPoint y: 285, endPoint x: 285, endPoint y: 251, distance: 288.0
click at [285, 251] on div "SearchWithCriteriac01d1c2a-8120-402f-9b03-8e907d067ea0 Work Title [PERSON_NAME]…" at bounding box center [784, 290] width 1108 height 142
paste input "Anhedönia"
click at [1243, 387] on button "Search" at bounding box center [1277, 398] width 122 height 41
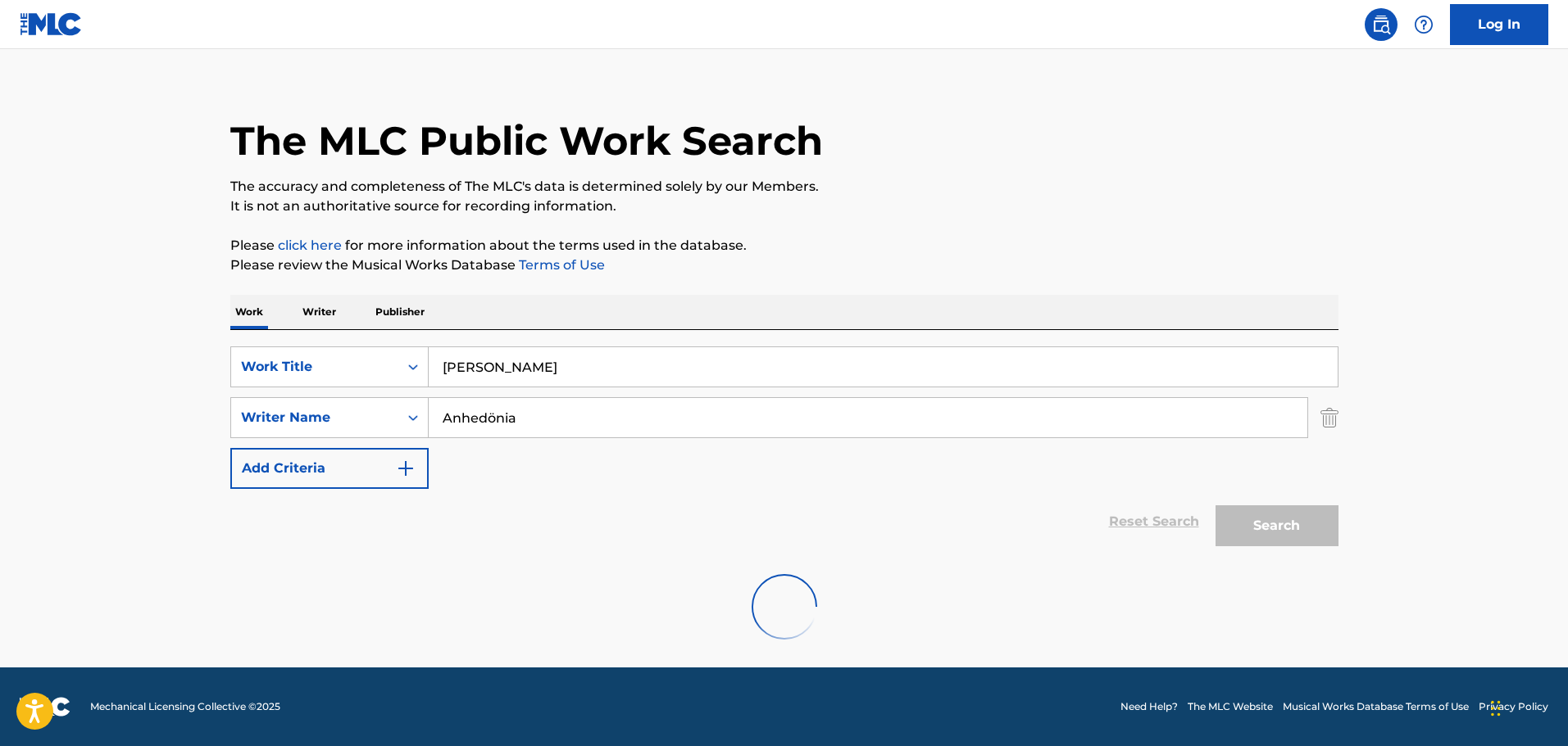
scroll to position [0, 0]
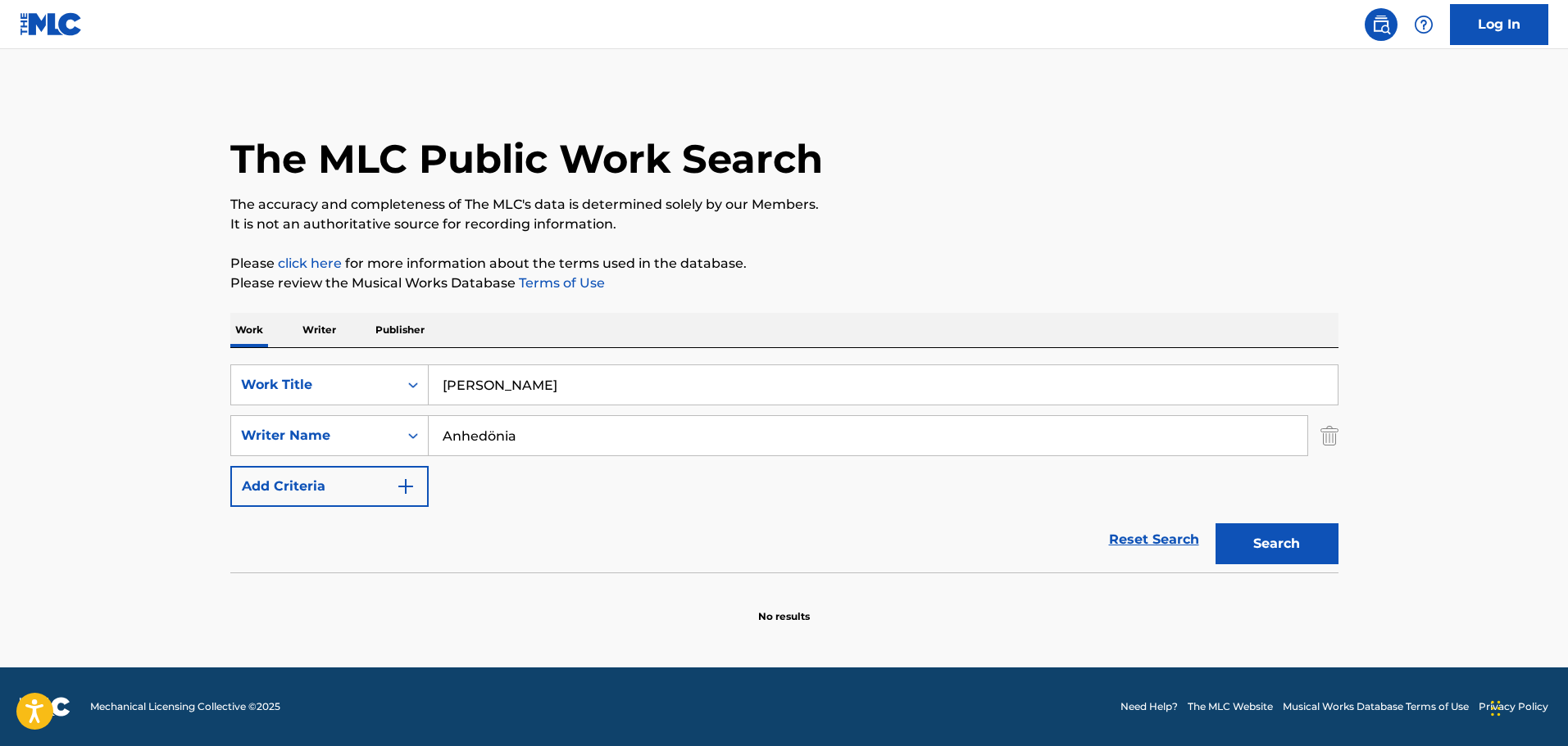
click at [495, 442] on input "Anhedönia" at bounding box center [868, 436] width 878 height 40
type input "[MEDICAL_DATA]"
click at [1282, 535] on button "Search" at bounding box center [1277, 543] width 122 height 41
drag, startPoint x: 656, startPoint y: 365, endPoint x: 352, endPoint y: 324, distance: 306.8
click at [352, 324] on div "Work Writer Publisher SearchWithCriteriac01d1c2a-8120-402f-9b03-8e907d067ea0 Wo…" at bounding box center [784, 468] width 1108 height 312
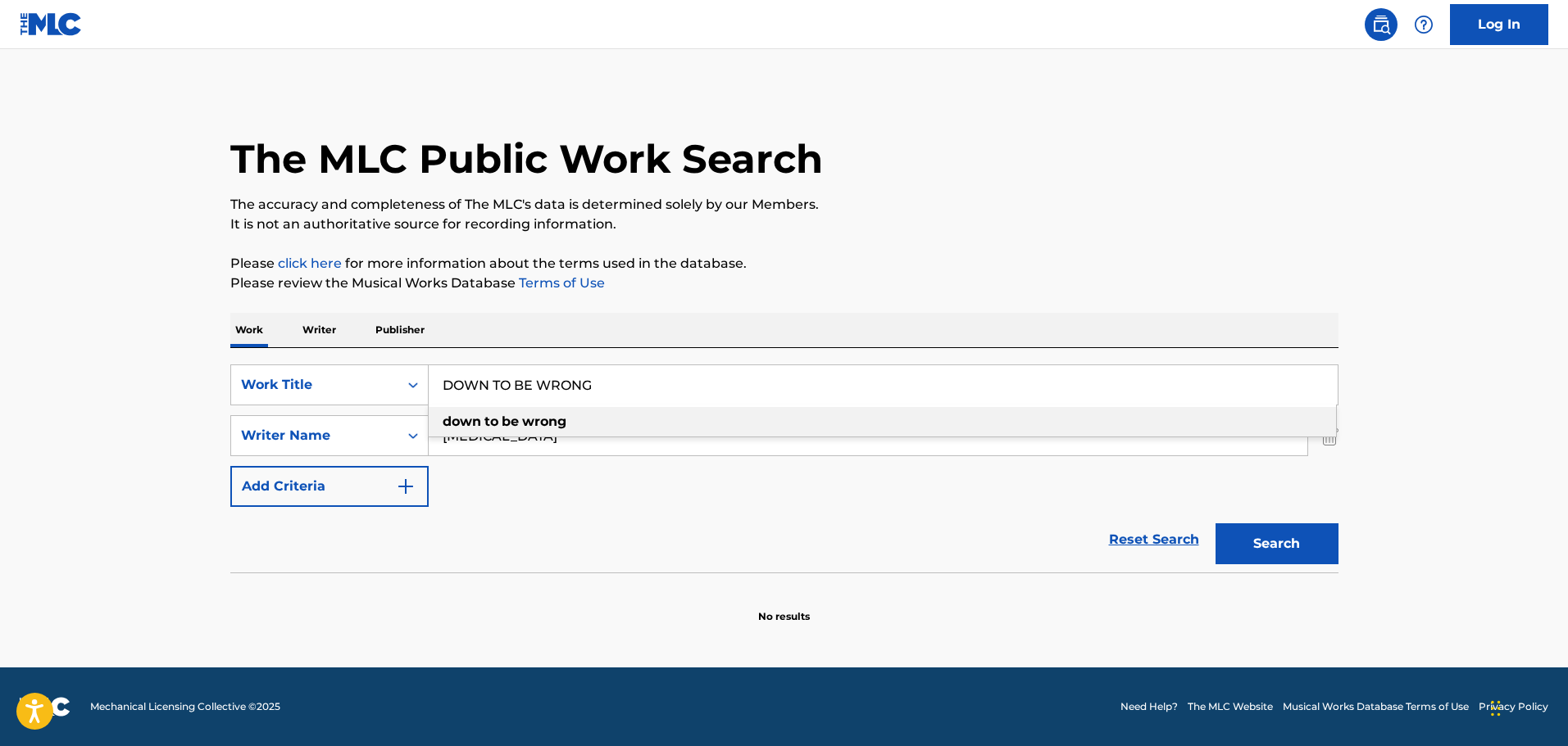
type input "DOWN TO BE WRONG"
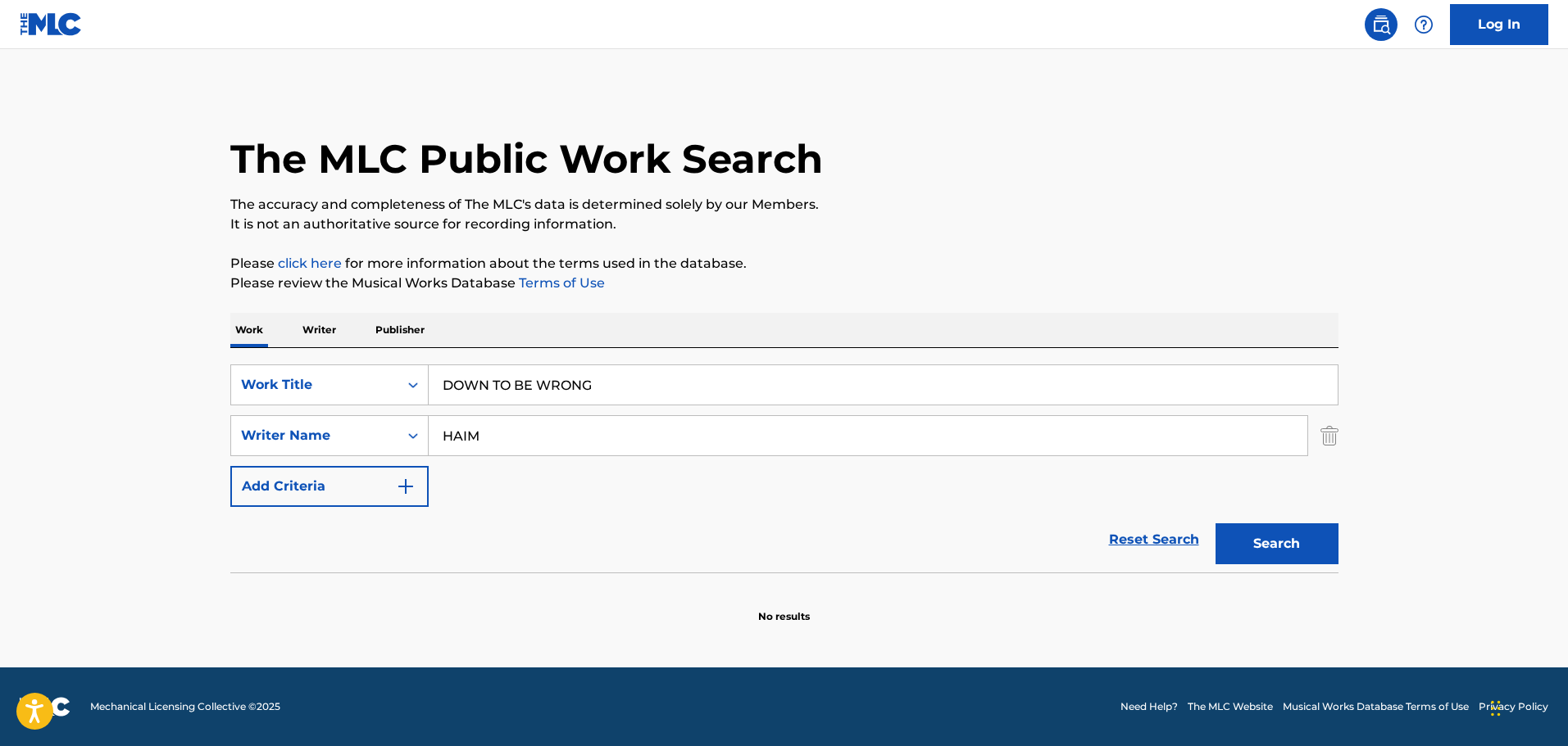
type input "HAIM"
click at [1216, 524] on button "Search" at bounding box center [1277, 543] width 122 height 41
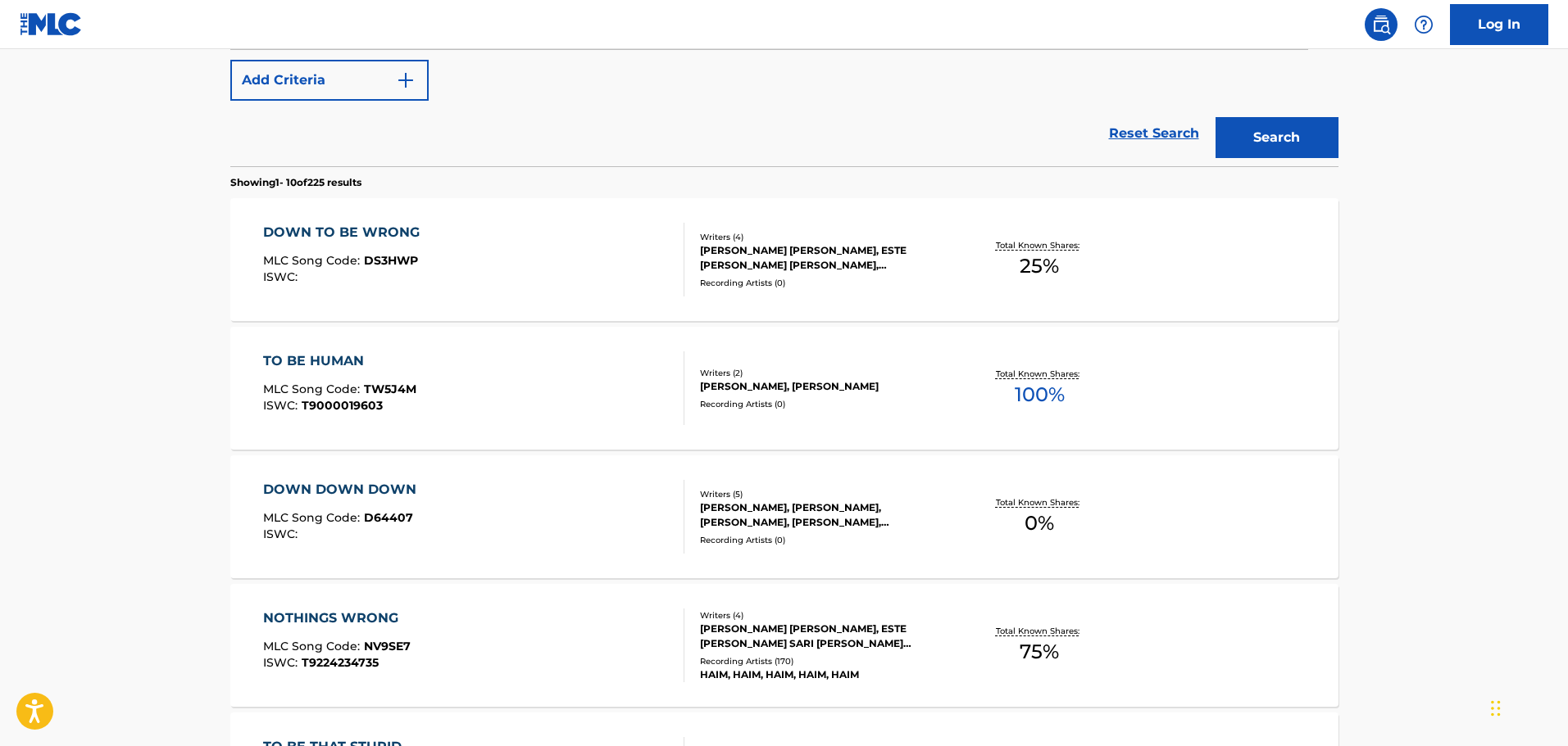
scroll to position [410, 0]
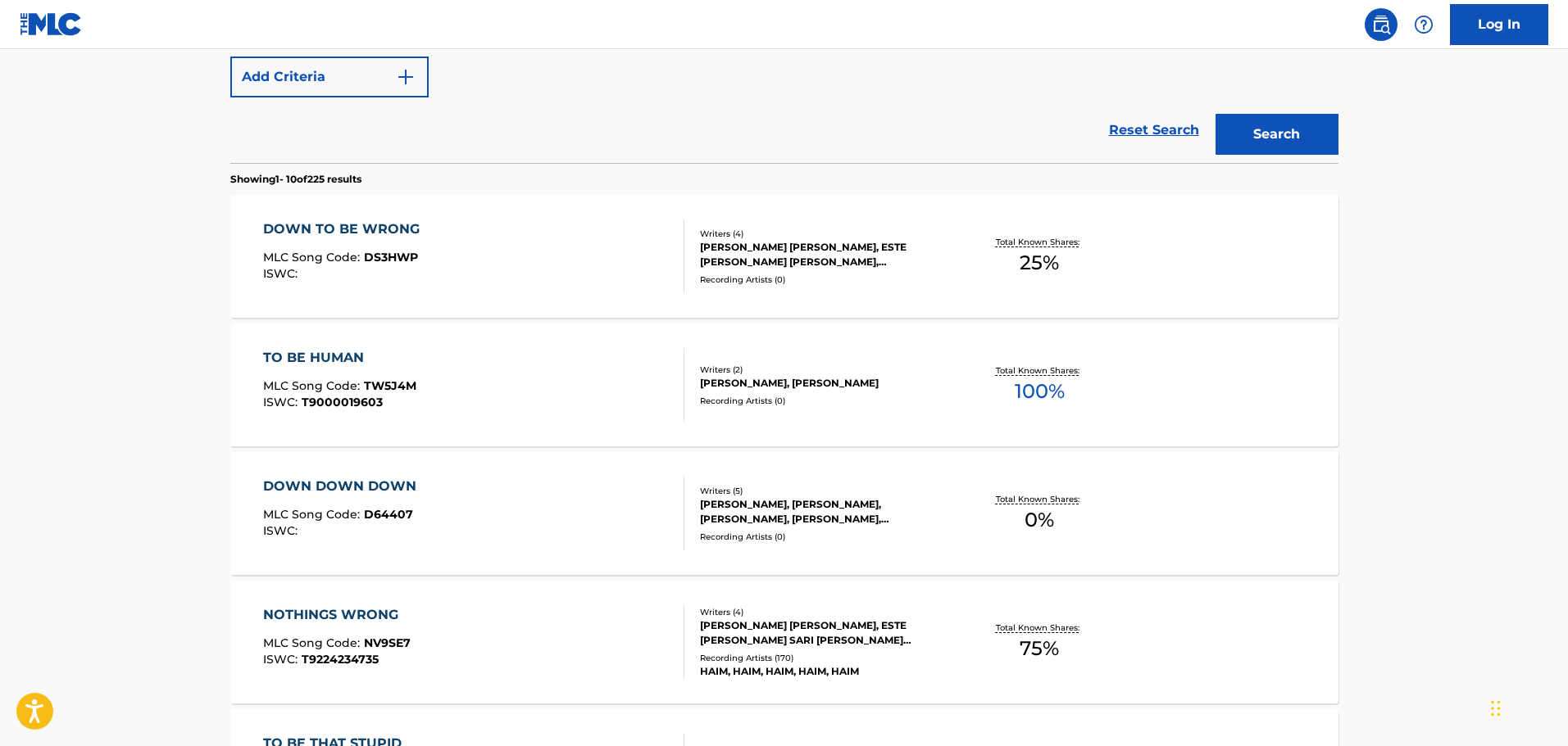
click at [546, 277] on div "DOWN TO BE WRONG MLC Song Code : DS3HWP ISWC :" at bounding box center [473, 256] width 421 height 73
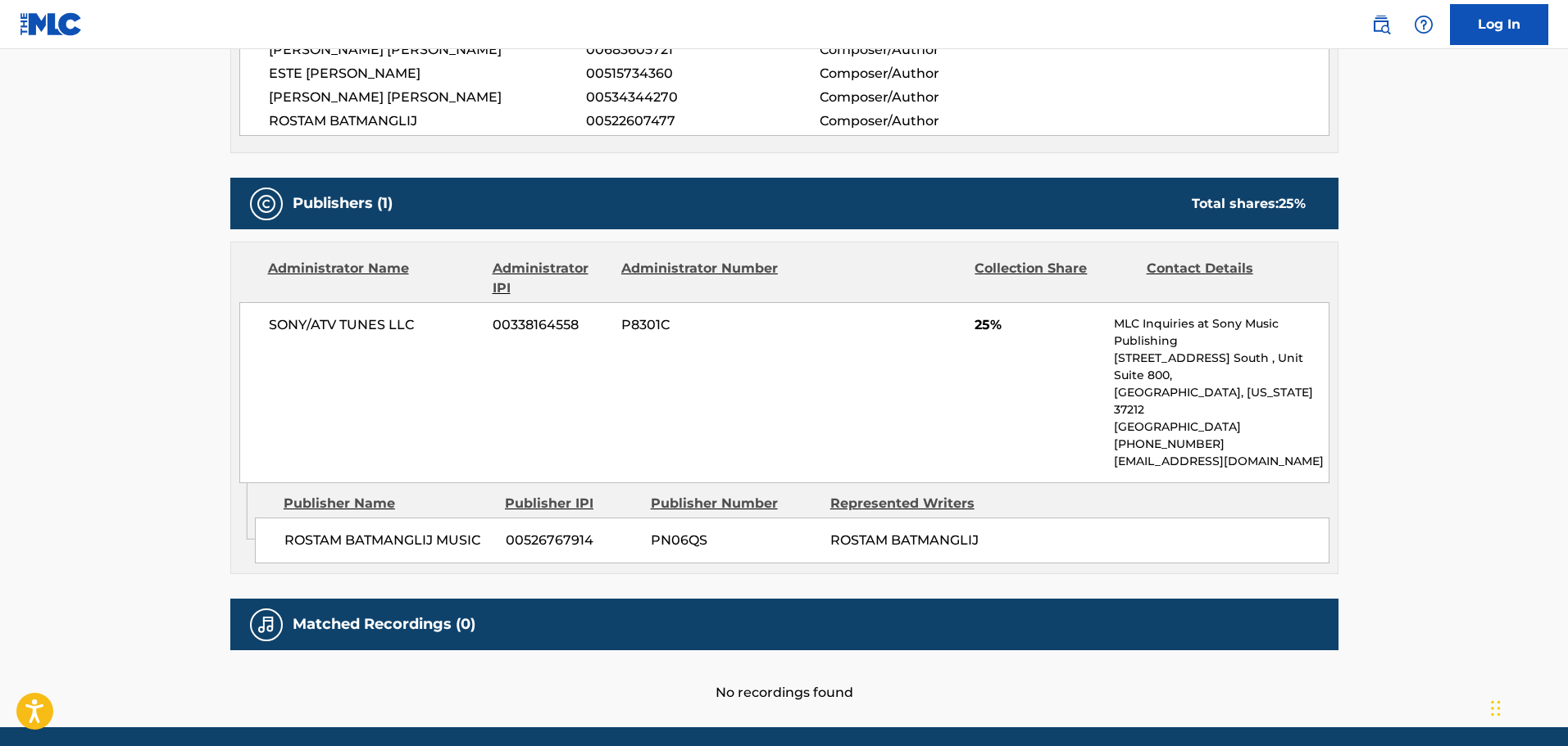
scroll to position [672, 0]
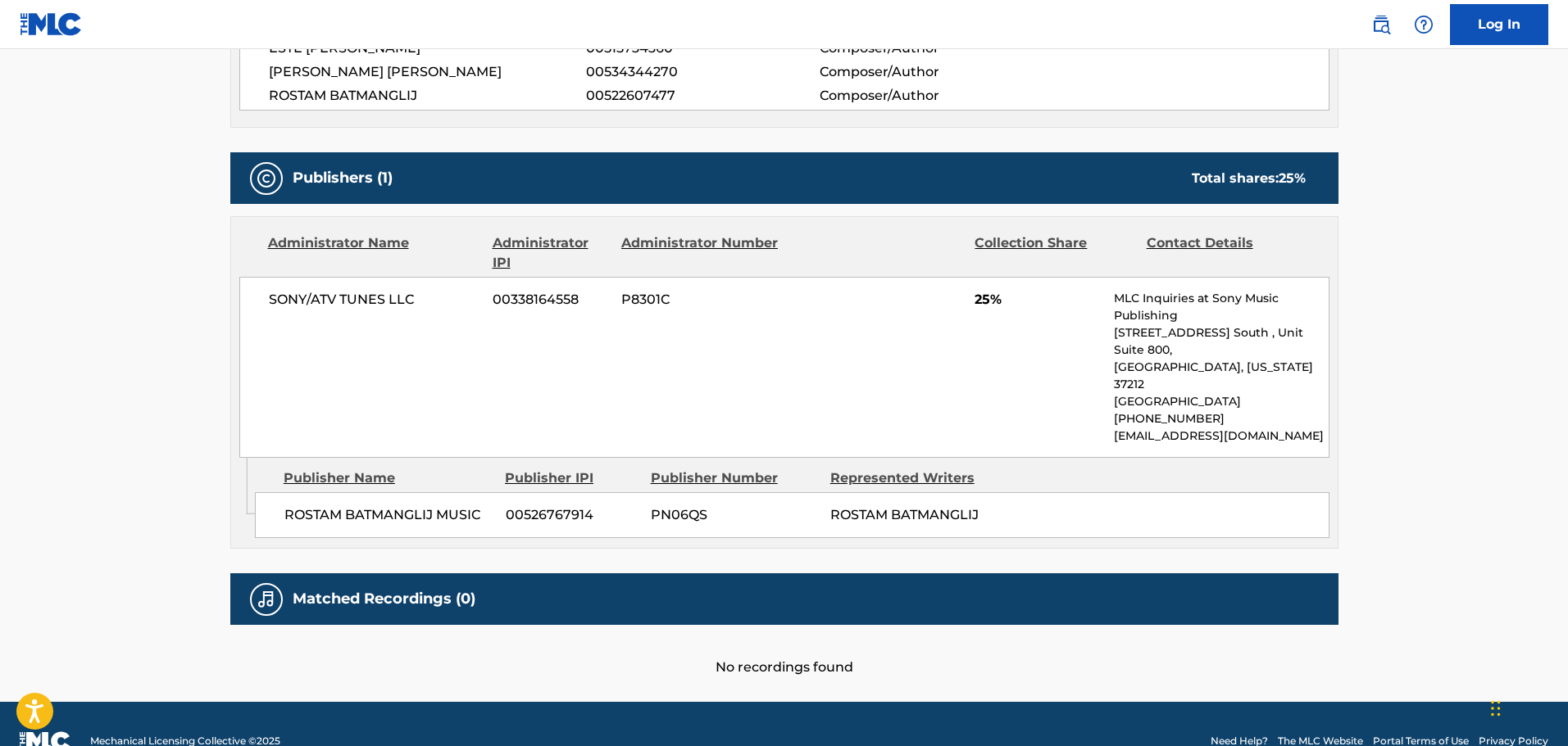
click at [890, 158] on div "Publishers (1) Total shares: 25 %" at bounding box center [784, 178] width 1108 height 52
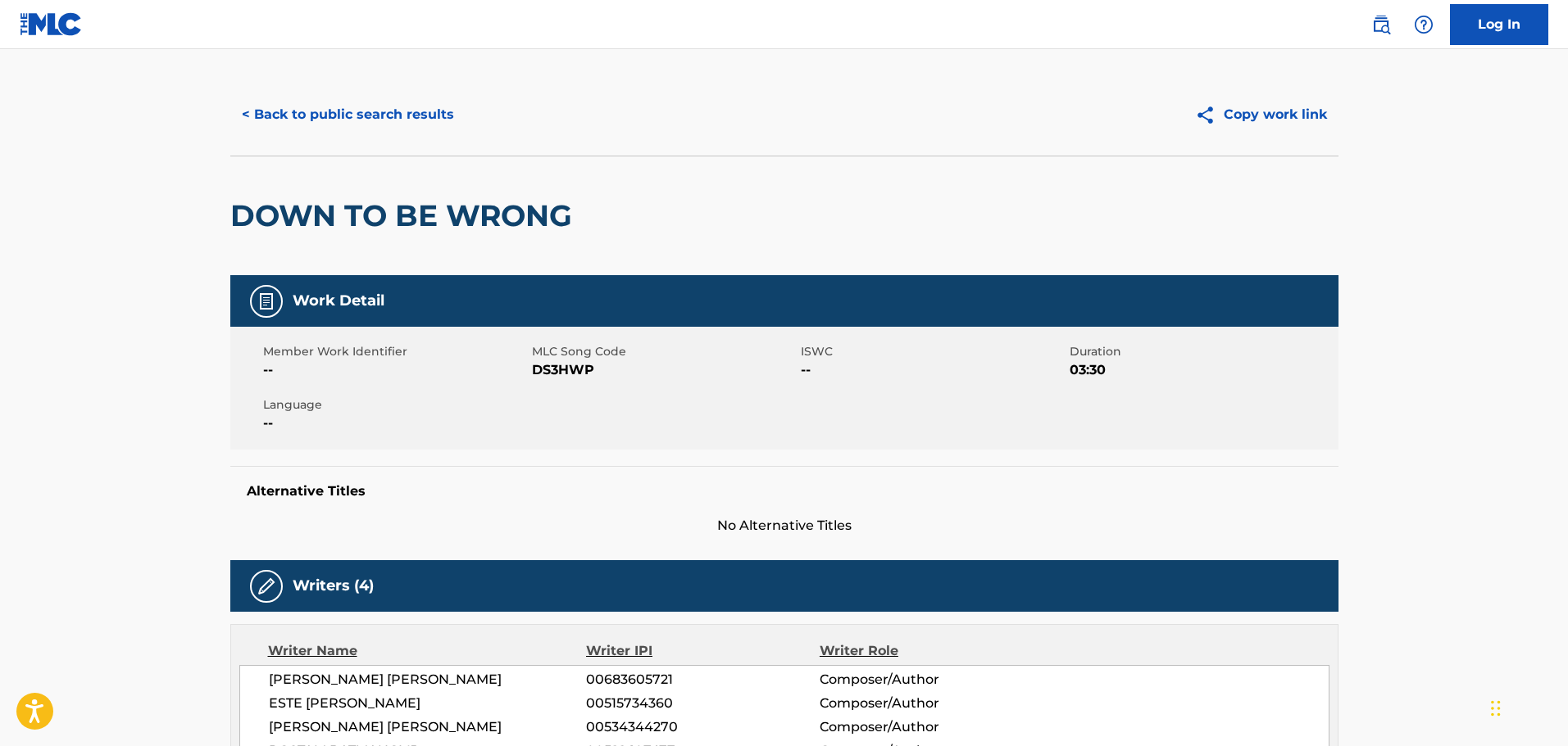
click at [368, 122] on button "< Back to public search results" at bounding box center [348, 114] width 236 height 41
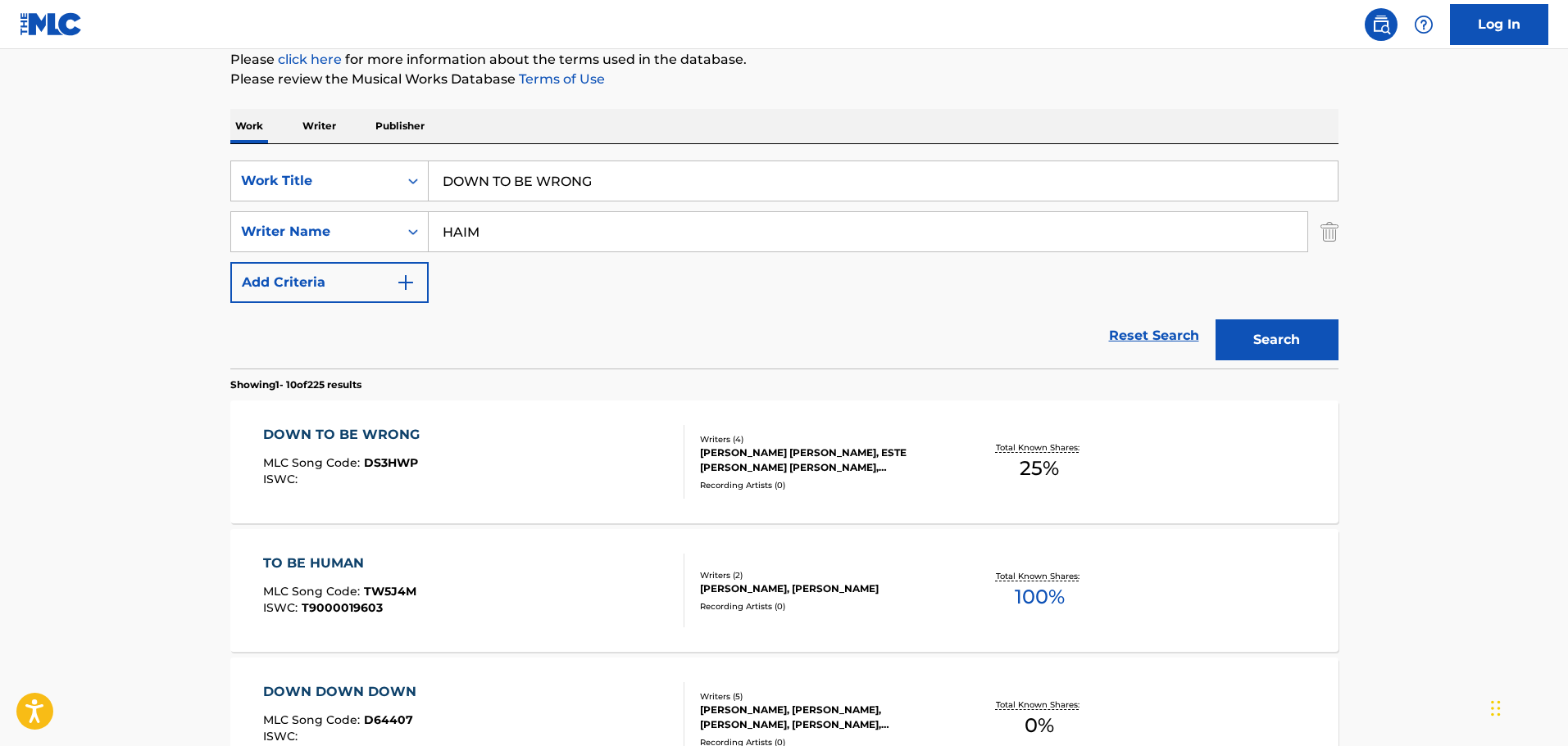
scroll to position [175, 0]
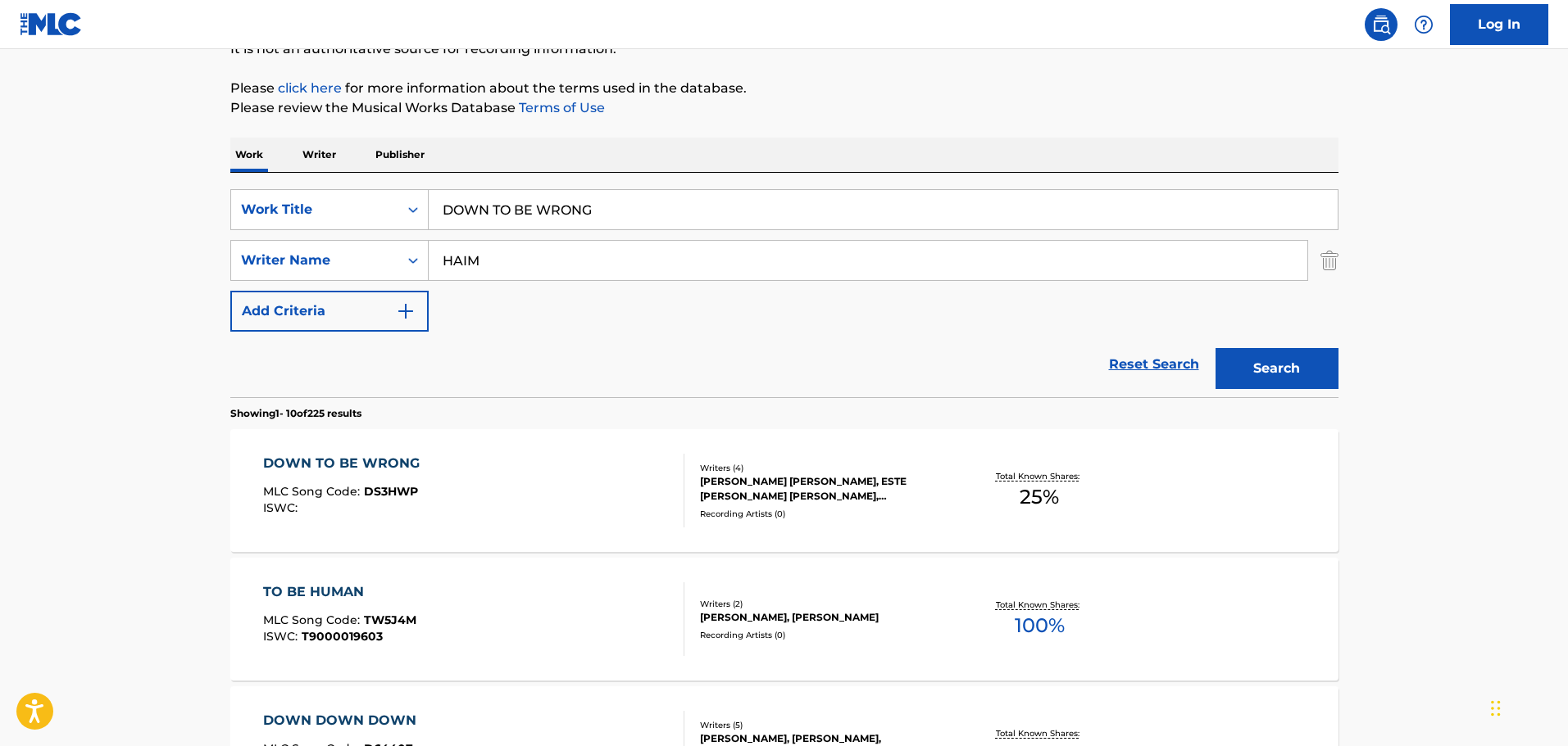
drag, startPoint x: 642, startPoint y: 193, endPoint x: 278, endPoint y: 188, distance: 364.0
click at [277, 188] on div "SearchWithCriteriac01d1c2a-8120-402f-9b03-8e907d067ea0 Work Title DOWN TO BE WR…" at bounding box center [784, 285] width 1108 height 224
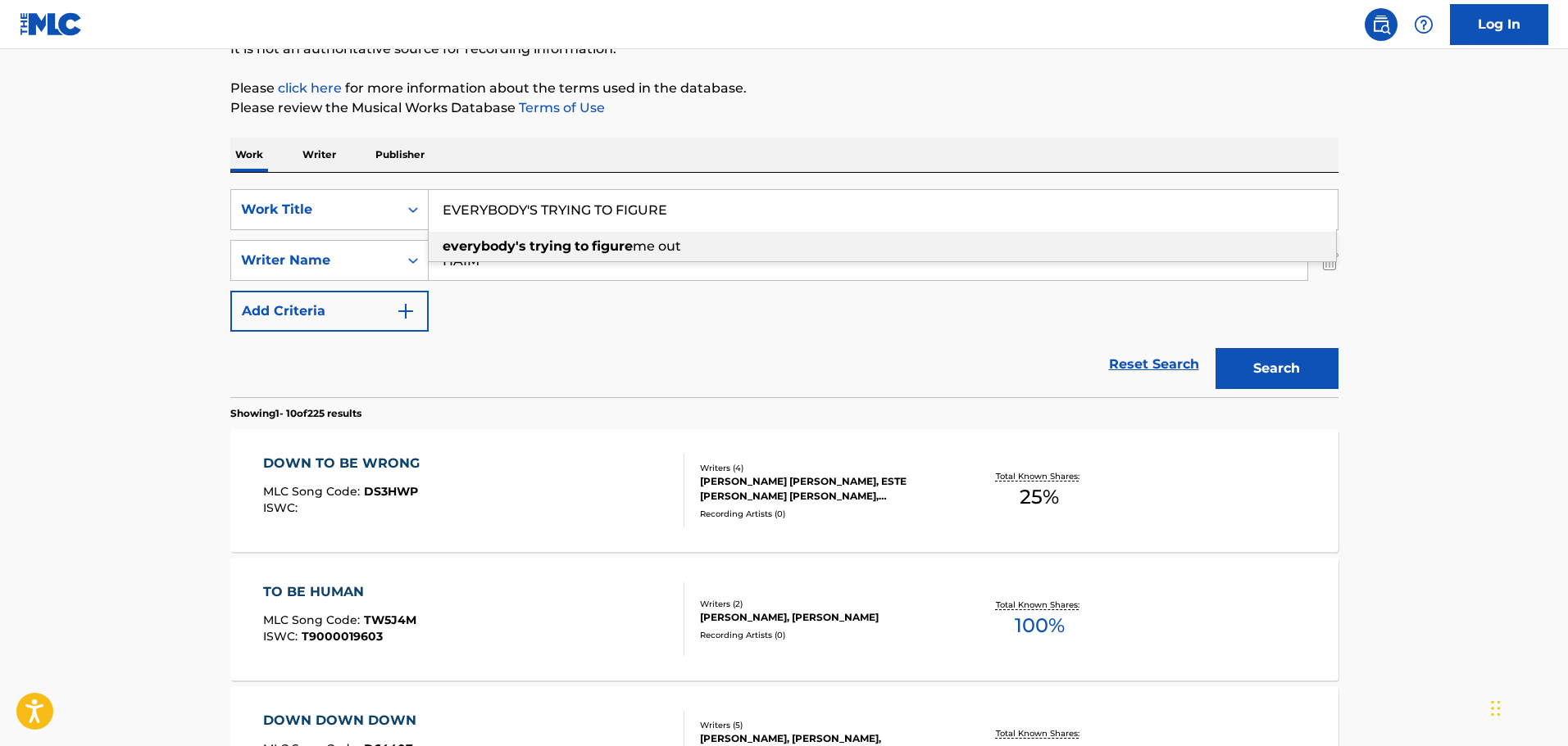
click at [582, 236] on div "everybody's trying to figure me out" at bounding box center [882, 246] width 907 height 29
type input "everybody's trying to figure me out"
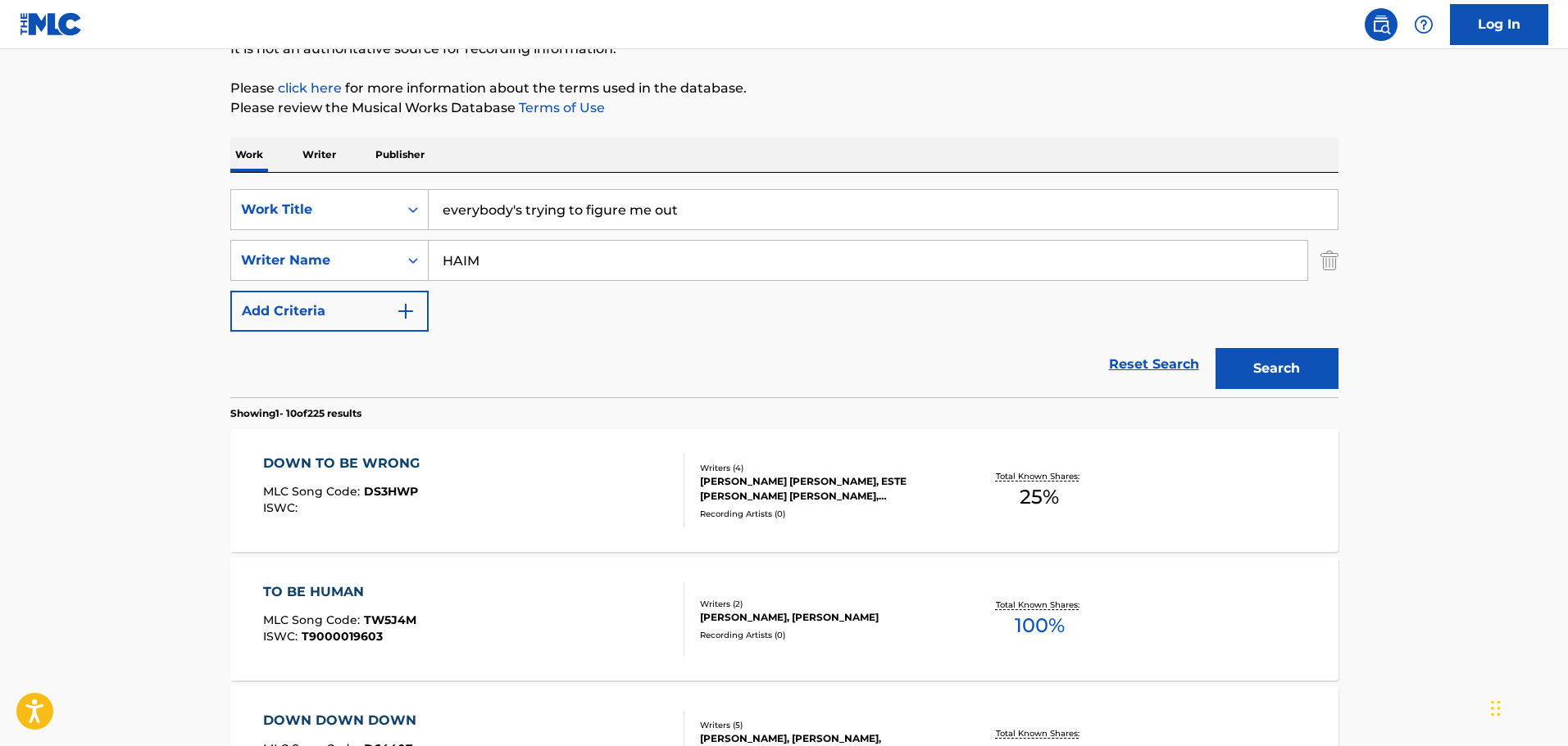
click at [1248, 364] on button "Search" at bounding box center [1277, 368] width 122 height 41
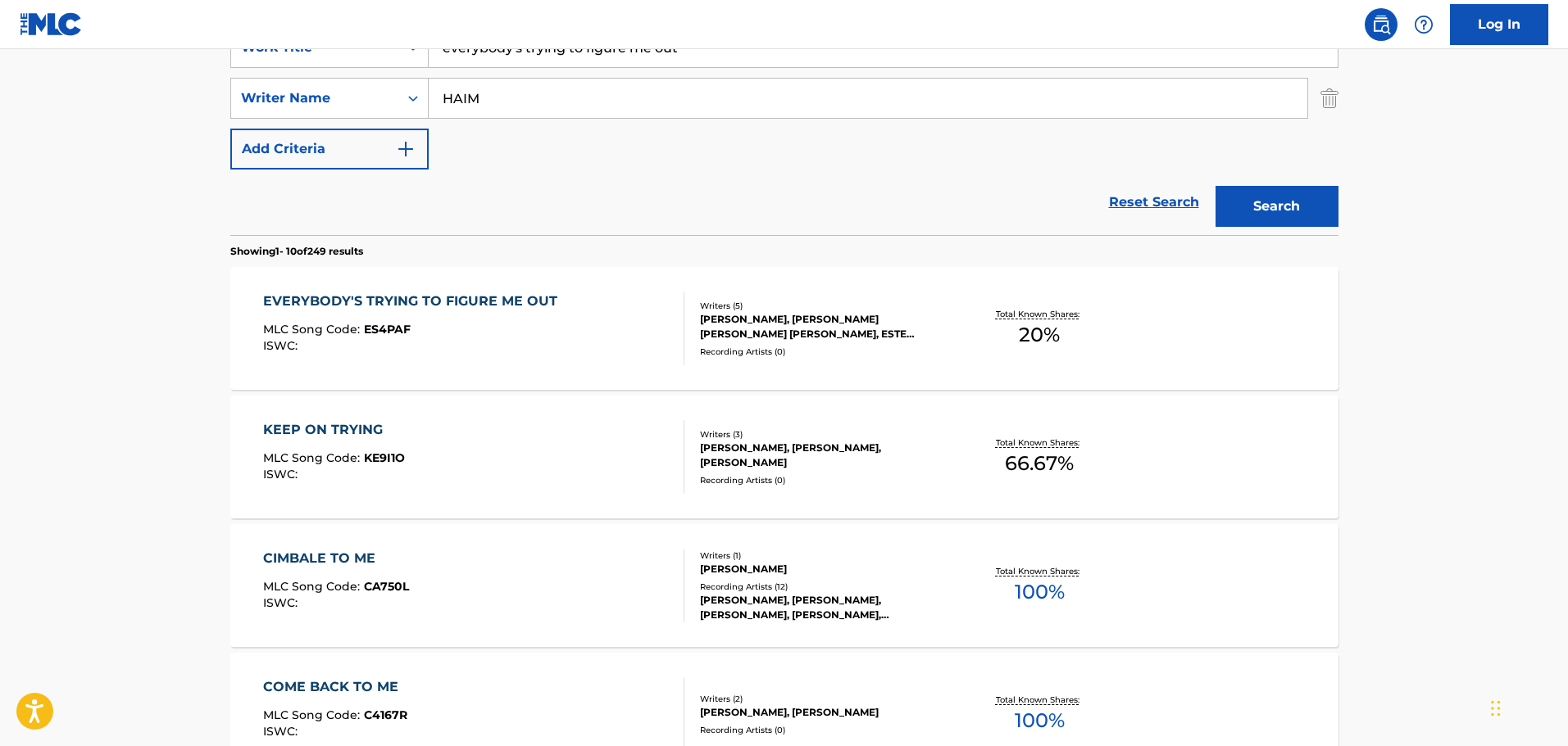
scroll to position [339, 0]
click at [550, 330] on div "MLC Song Code : ES4PAF" at bounding box center [414, 330] width 302 height 16
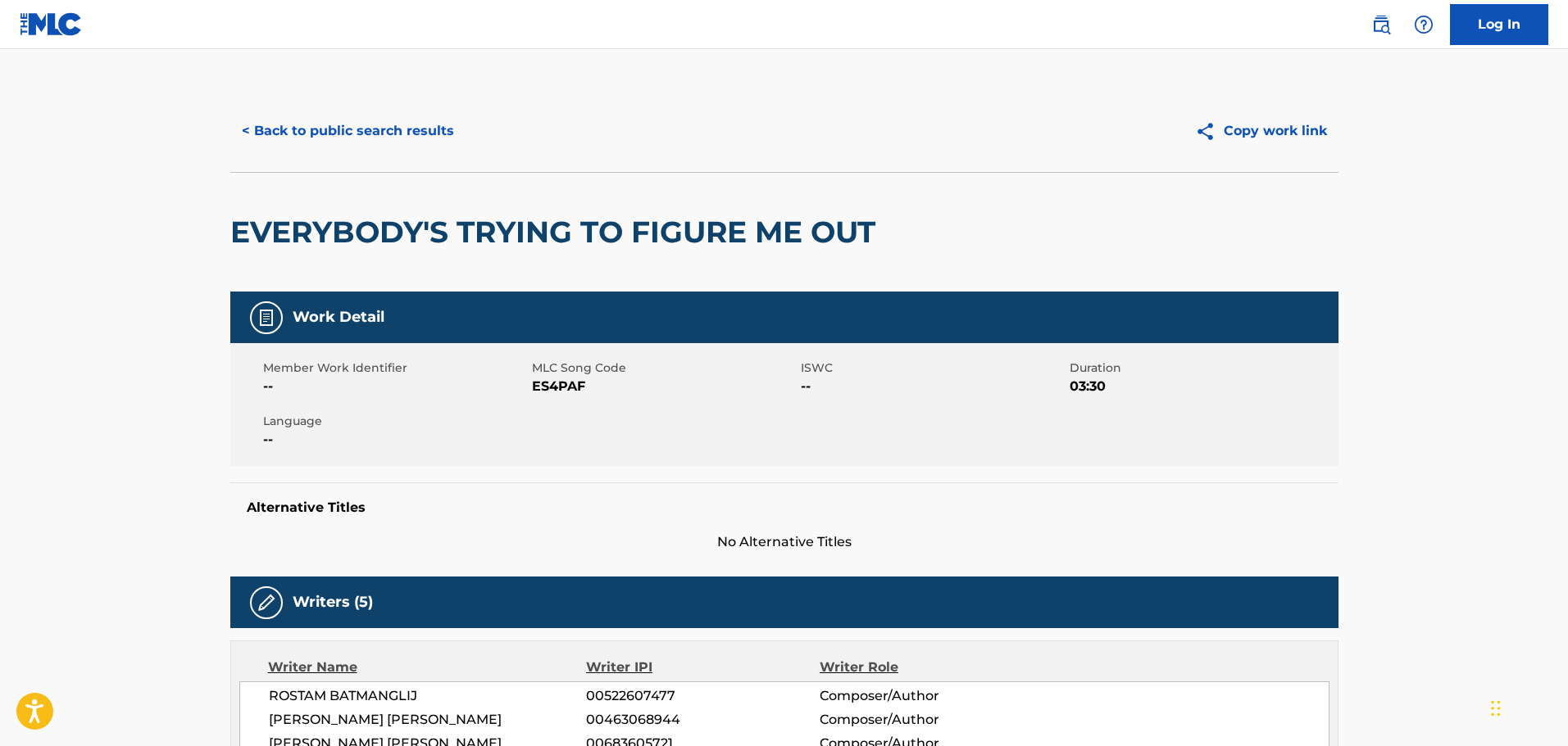
click at [396, 121] on button "< Back to public search results" at bounding box center [348, 130] width 236 height 41
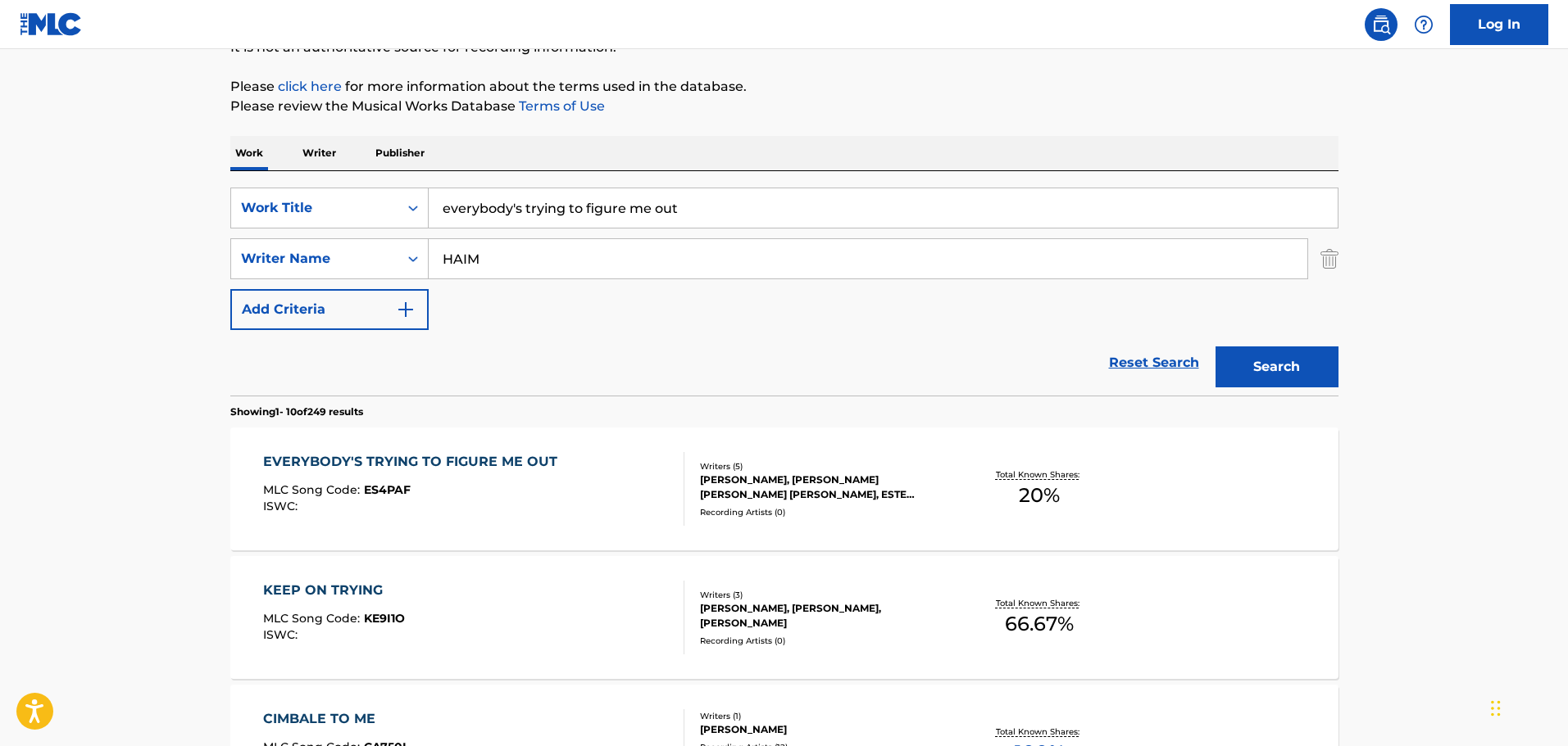
scroll to position [175, 0]
drag, startPoint x: 765, startPoint y: 204, endPoint x: 400, endPoint y: 149, distance: 369.1
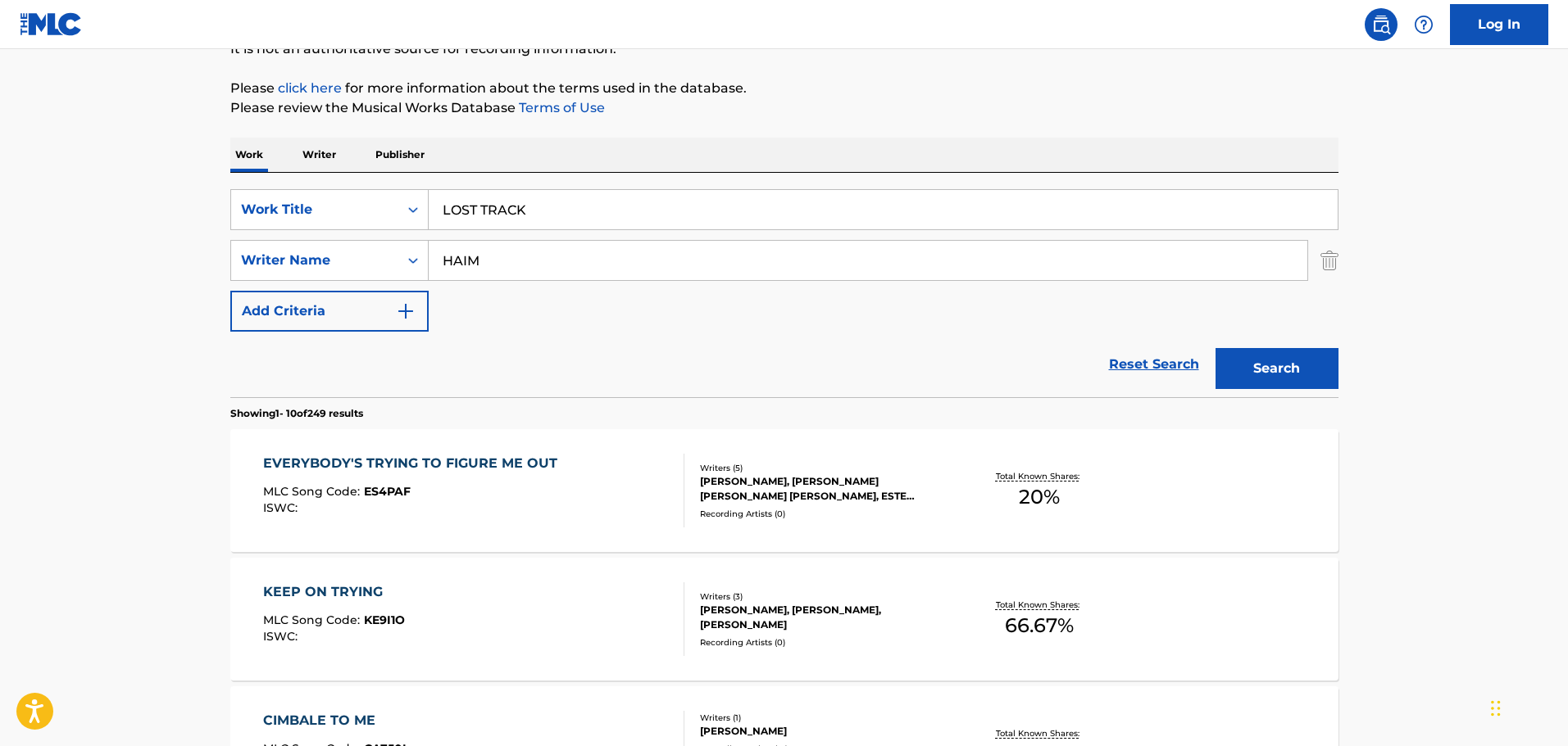
click at [1267, 368] on button "Search" at bounding box center [1277, 368] width 122 height 41
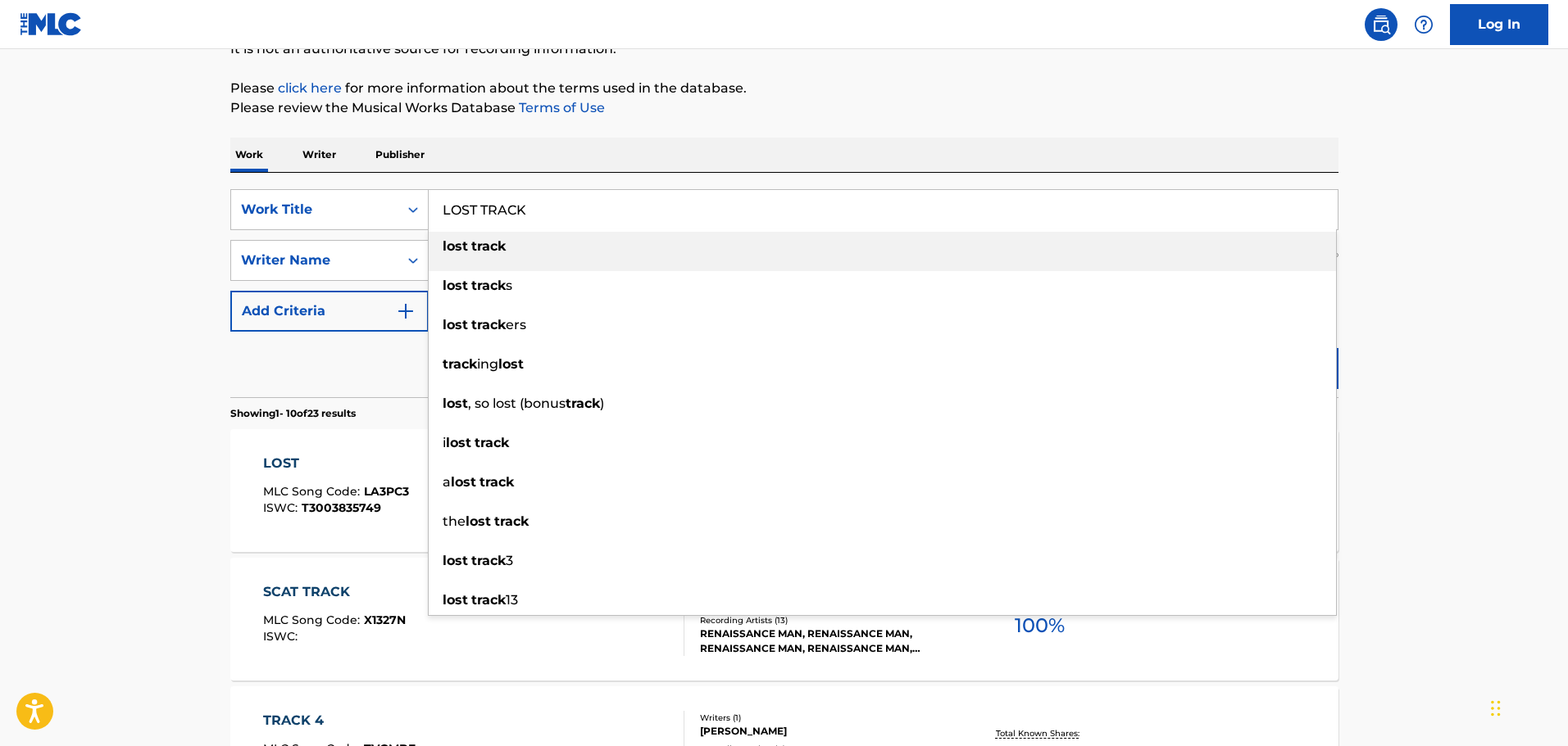
drag, startPoint x: 620, startPoint y: 194, endPoint x: 314, endPoint y: 165, distance: 307.4
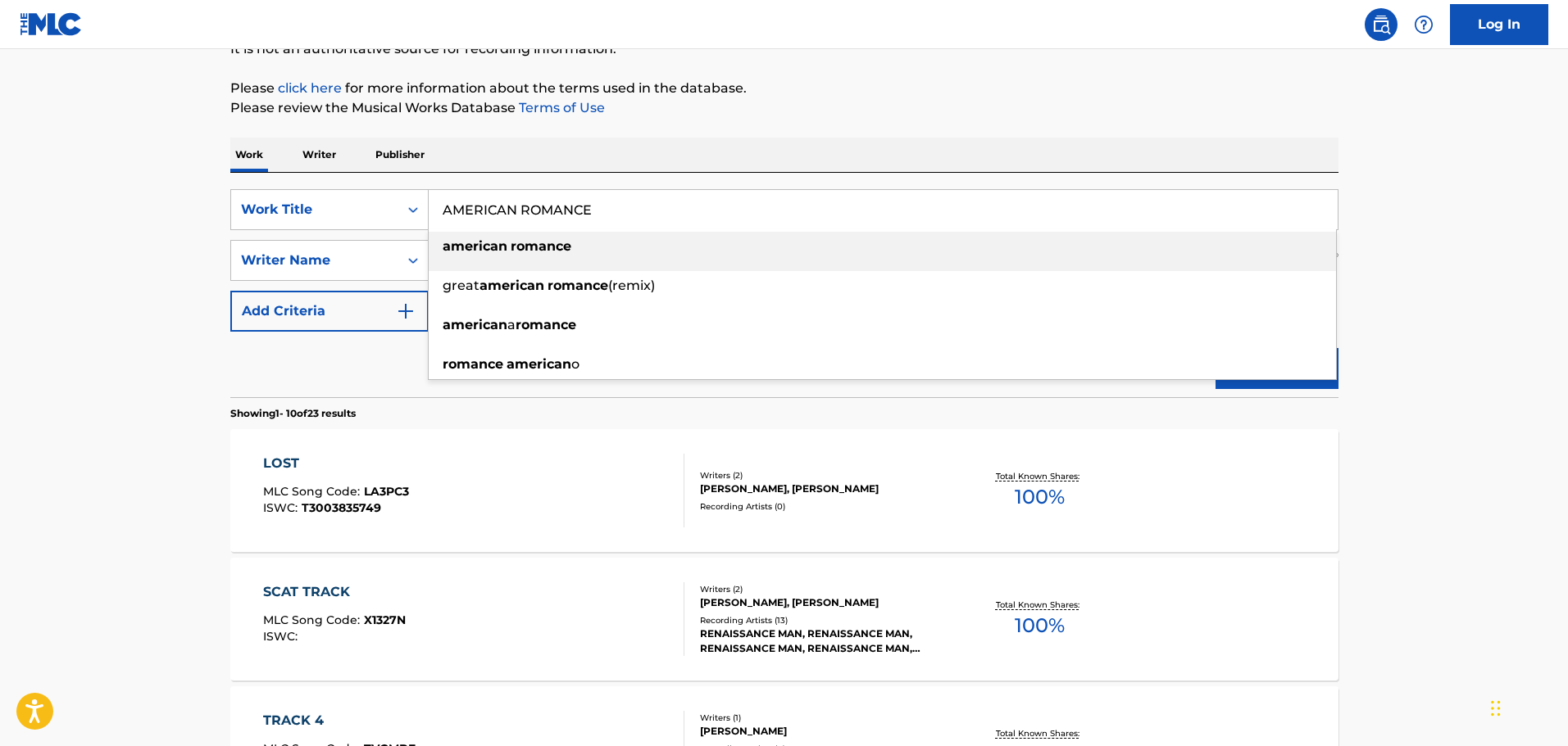
type input "AMERICAN ROMANCE"
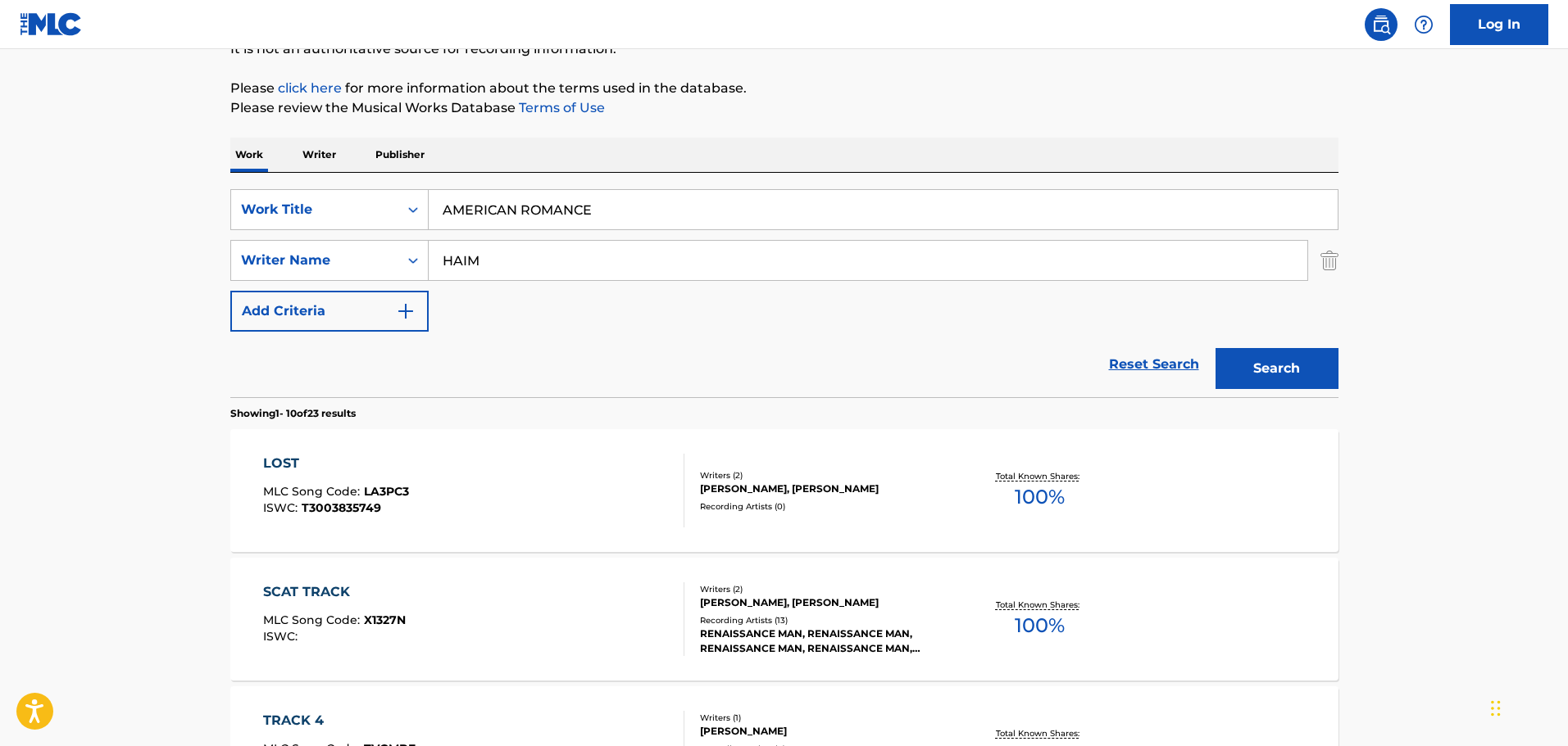
drag, startPoint x: 479, startPoint y: 248, endPoint x: 401, endPoint y: 249, distance: 78.0
click at [401, 249] on div "SearchWithCriteriac186b498-466b-49a4-a4e0-7494256b9c99 Writer Name [PERSON_NAME]" at bounding box center [784, 260] width 1108 height 41
type input "[PERSON_NAME]"
click at [1216, 349] on button "Search" at bounding box center [1277, 368] width 122 height 41
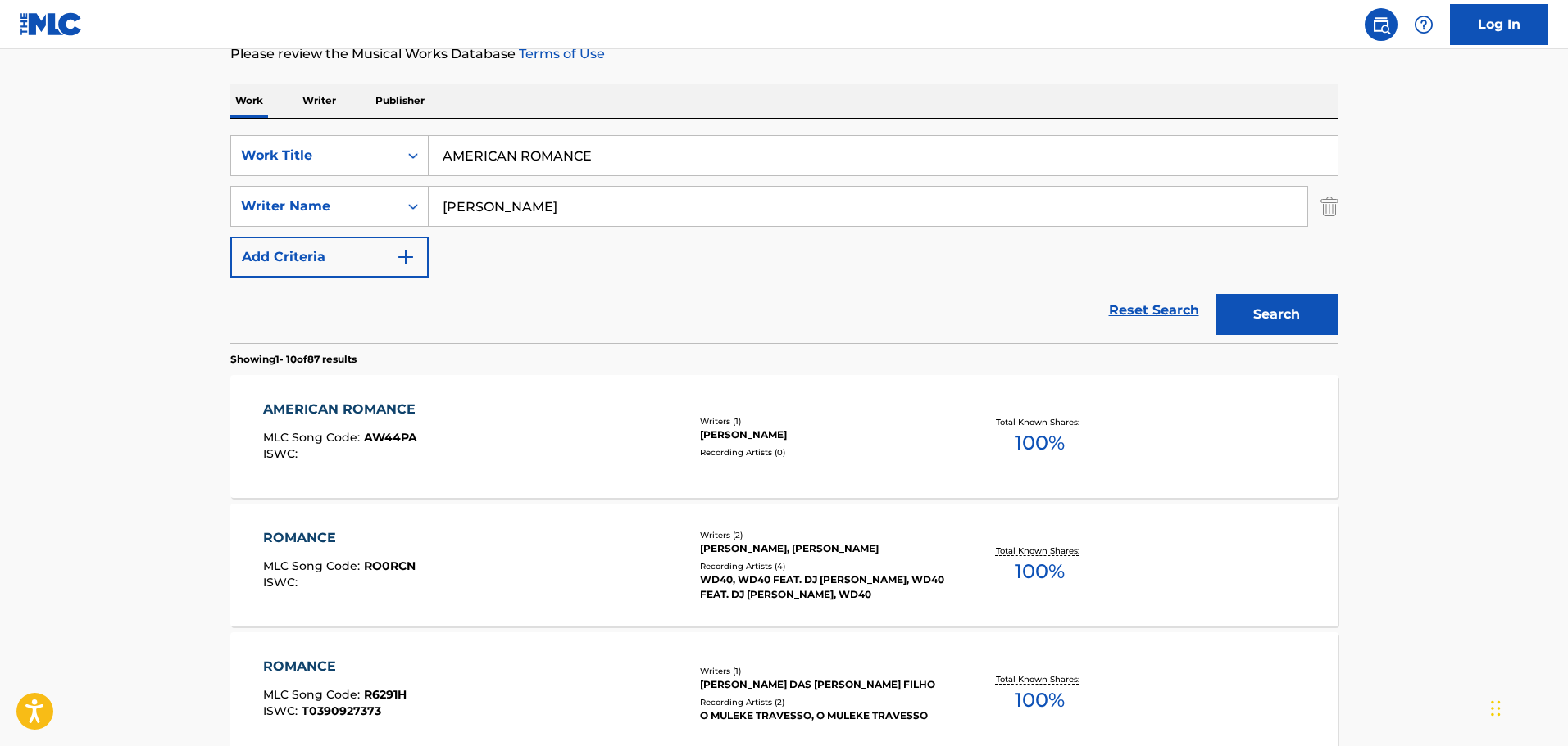
scroll to position [339, 0]
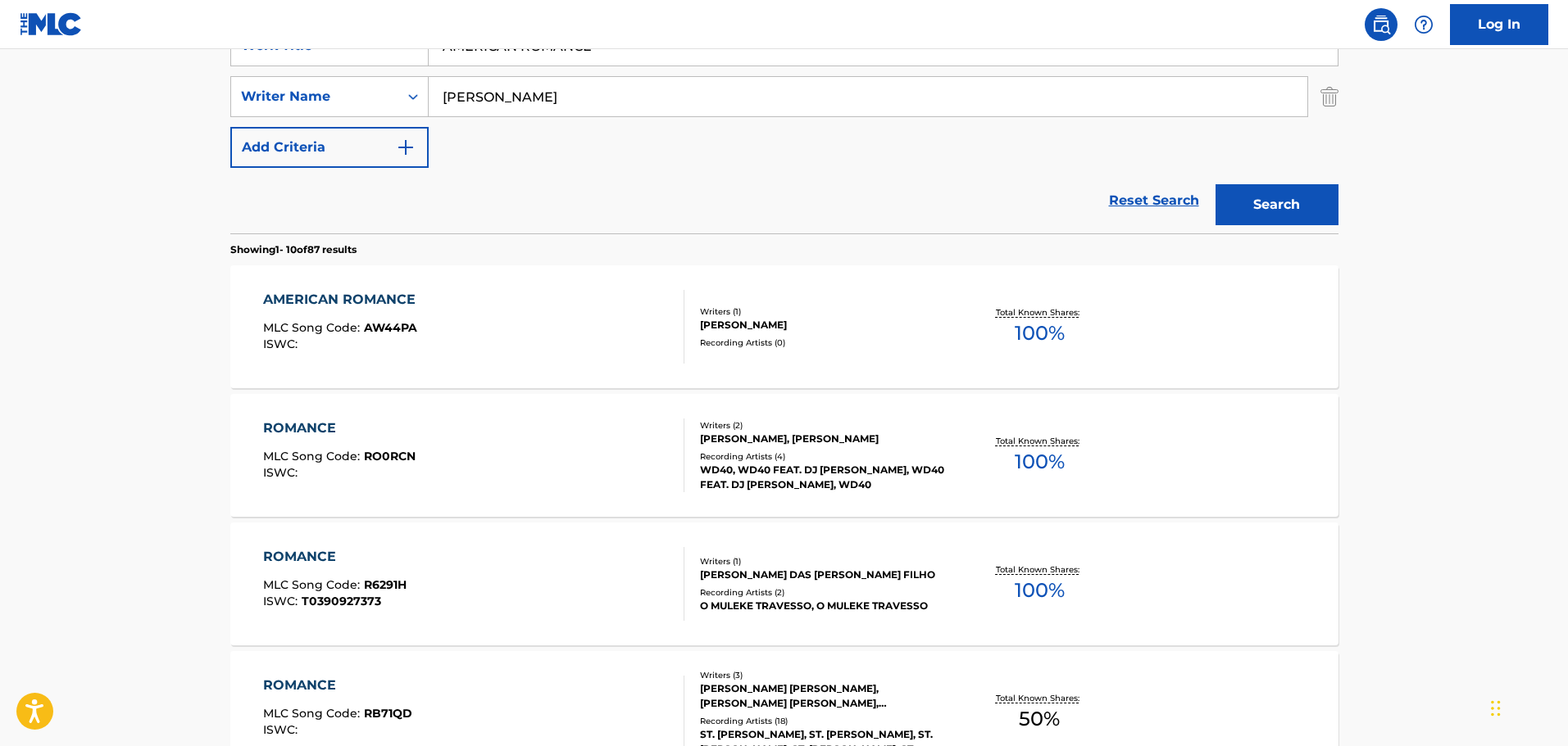
click at [612, 332] on div "AMERICAN ROMANCE MLC Song Code : AW44PA ISWC :" at bounding box center [473, 327] width 421 height 73
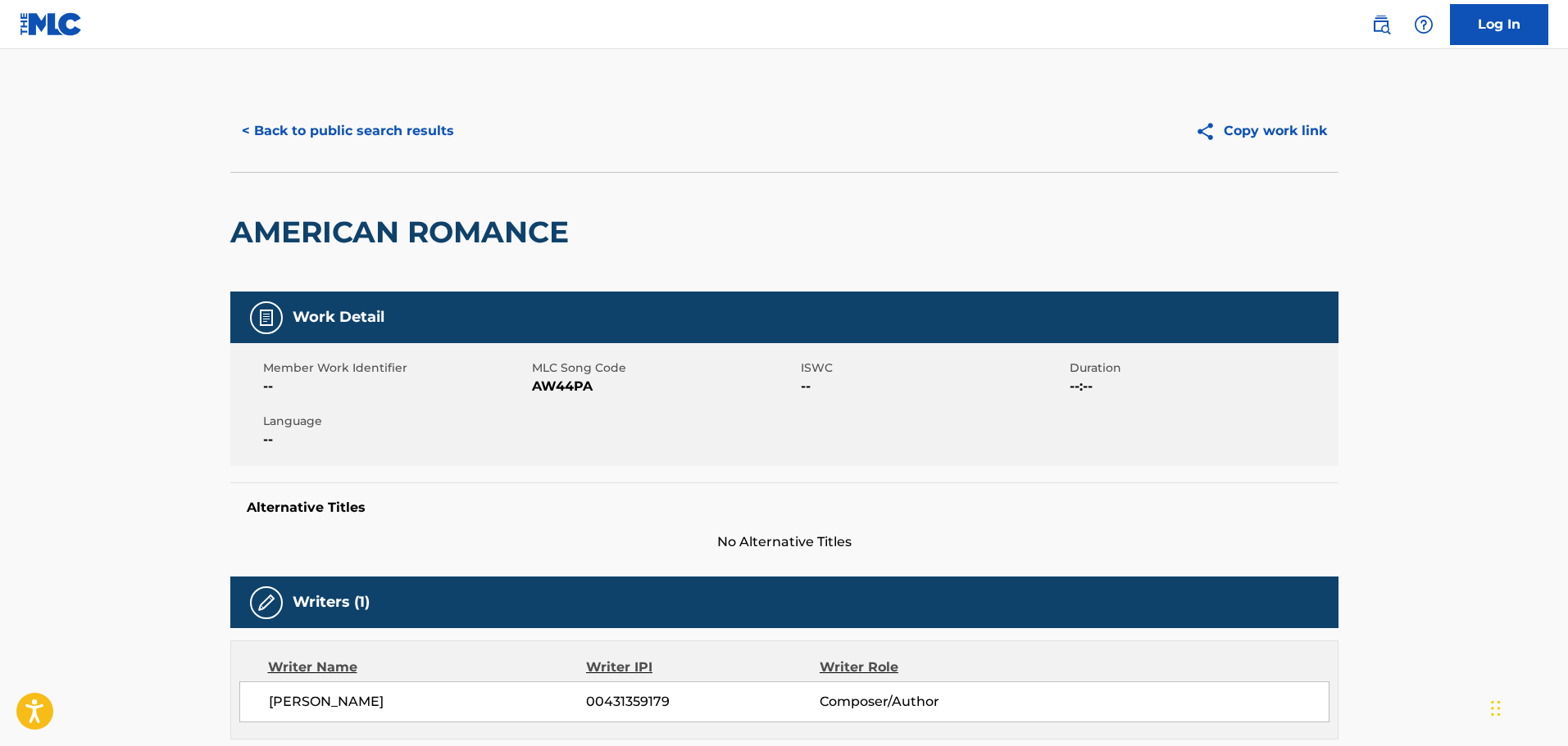
click at [384, 140] on button "< Back to public search results" at bounding box center [348, 130] width 236 height 41
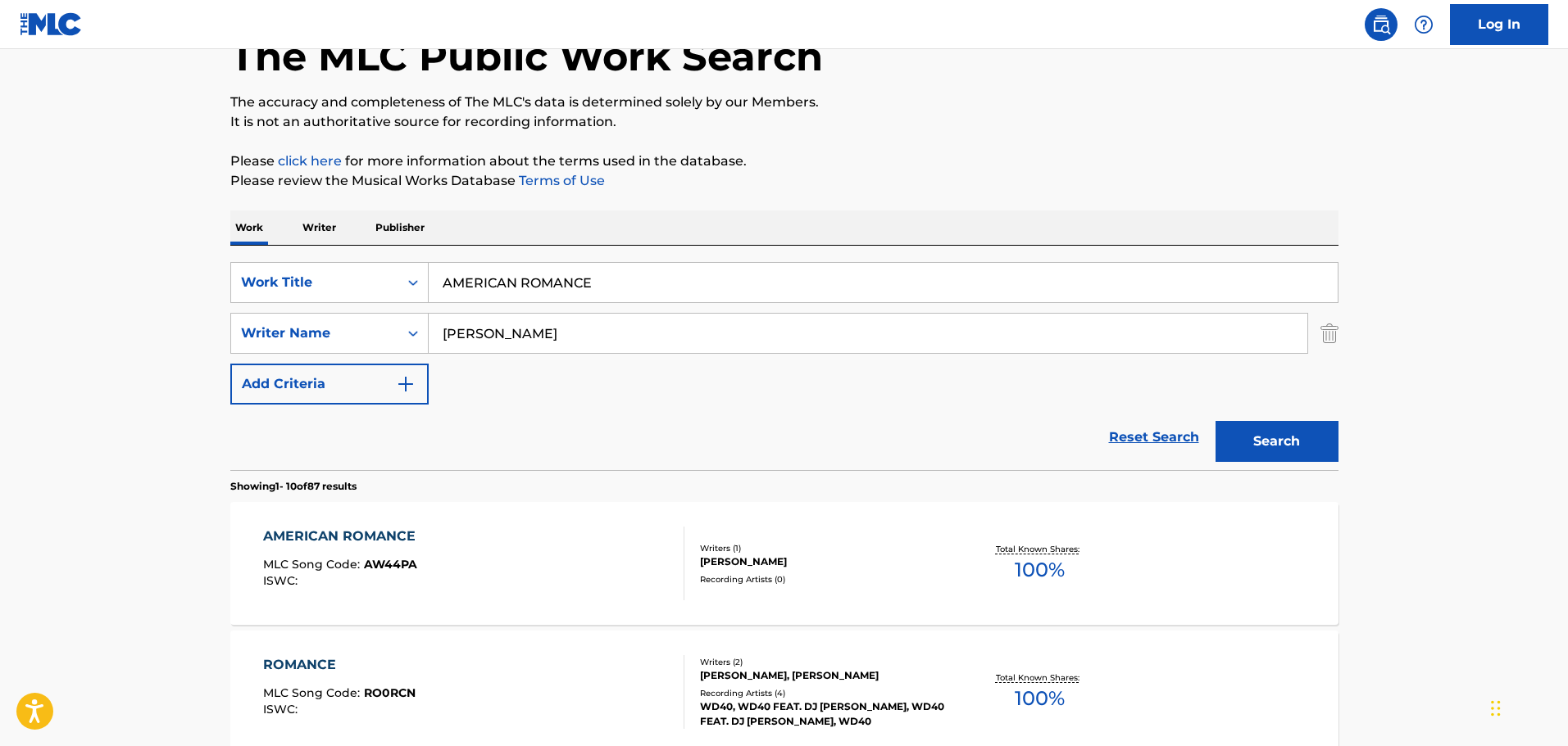
scroll to position [93, 0]
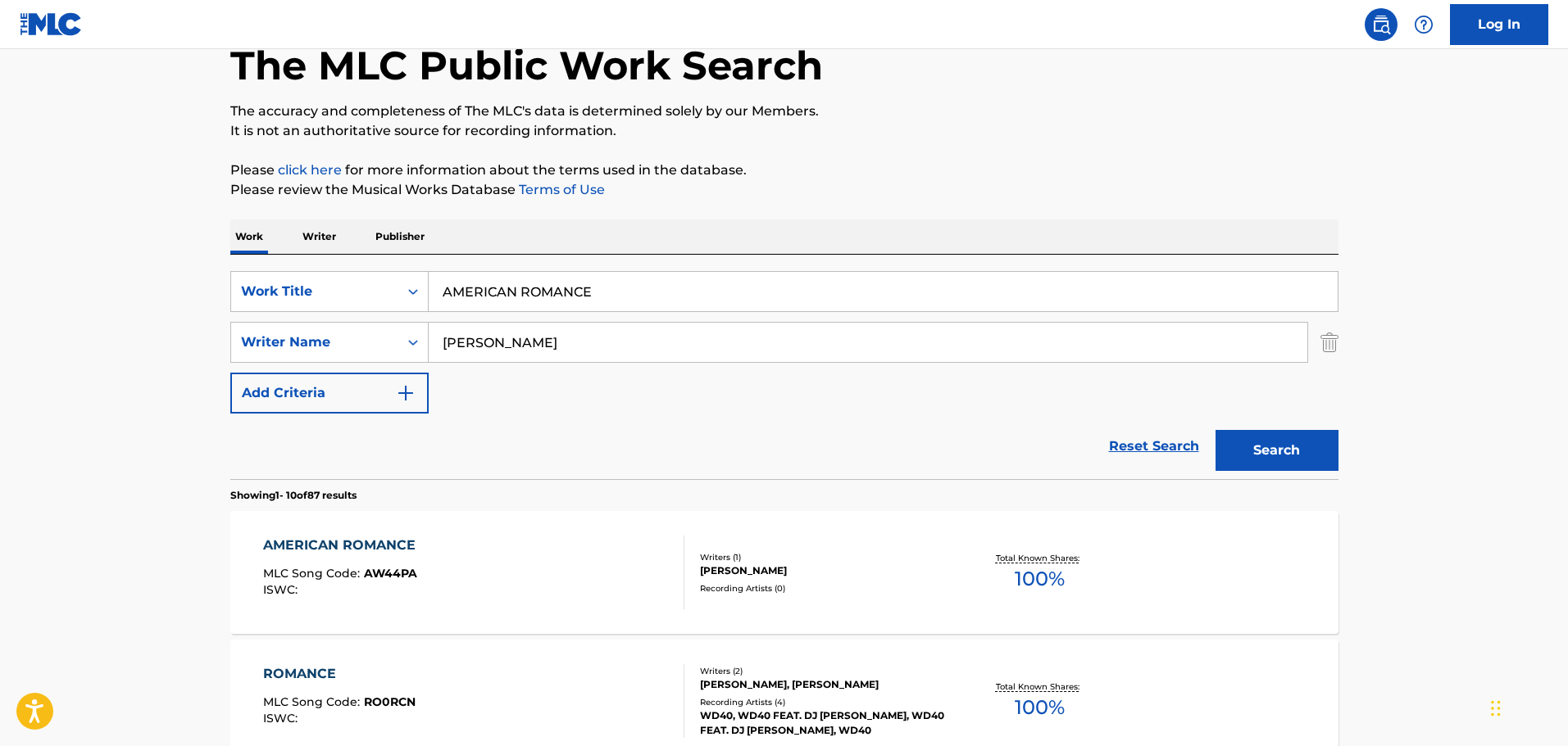
drag, startPoint x: 702, startPoint y: 275, endPoint x: 398, endPoint y: 260, distance: 304.4
click at [398, 260] on div "SearchWithCriteriac01d1c2a-8120-402f-9b03-8e907d067ea0 Work Title AMERICAN ROMA…" at bounding box center [784, 367] width 1108 height 224
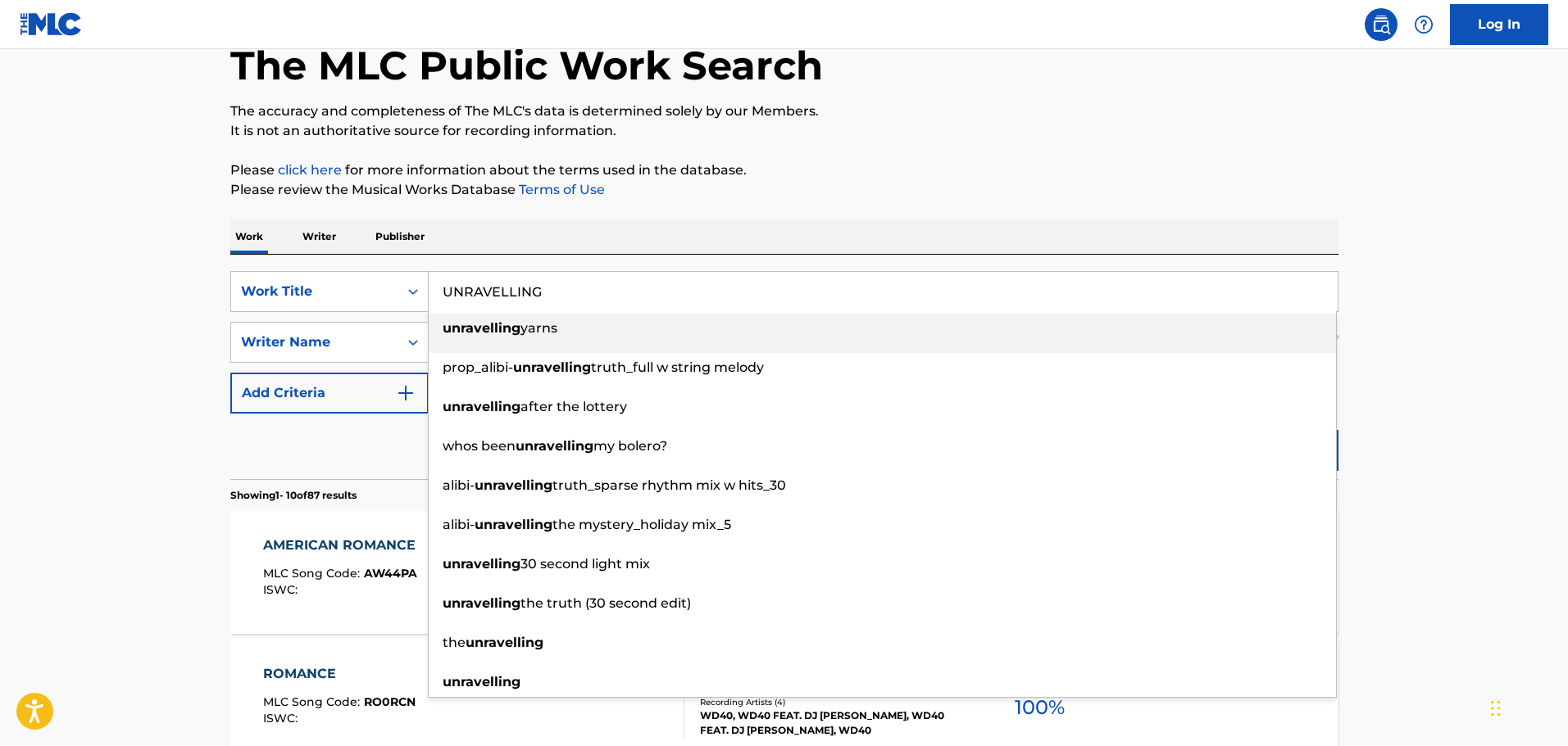
type input "UNRAVELLING"
click at [570, 219] on div "Work Writer Publisher" at bounding box center [784, 236] width 1108 height 35
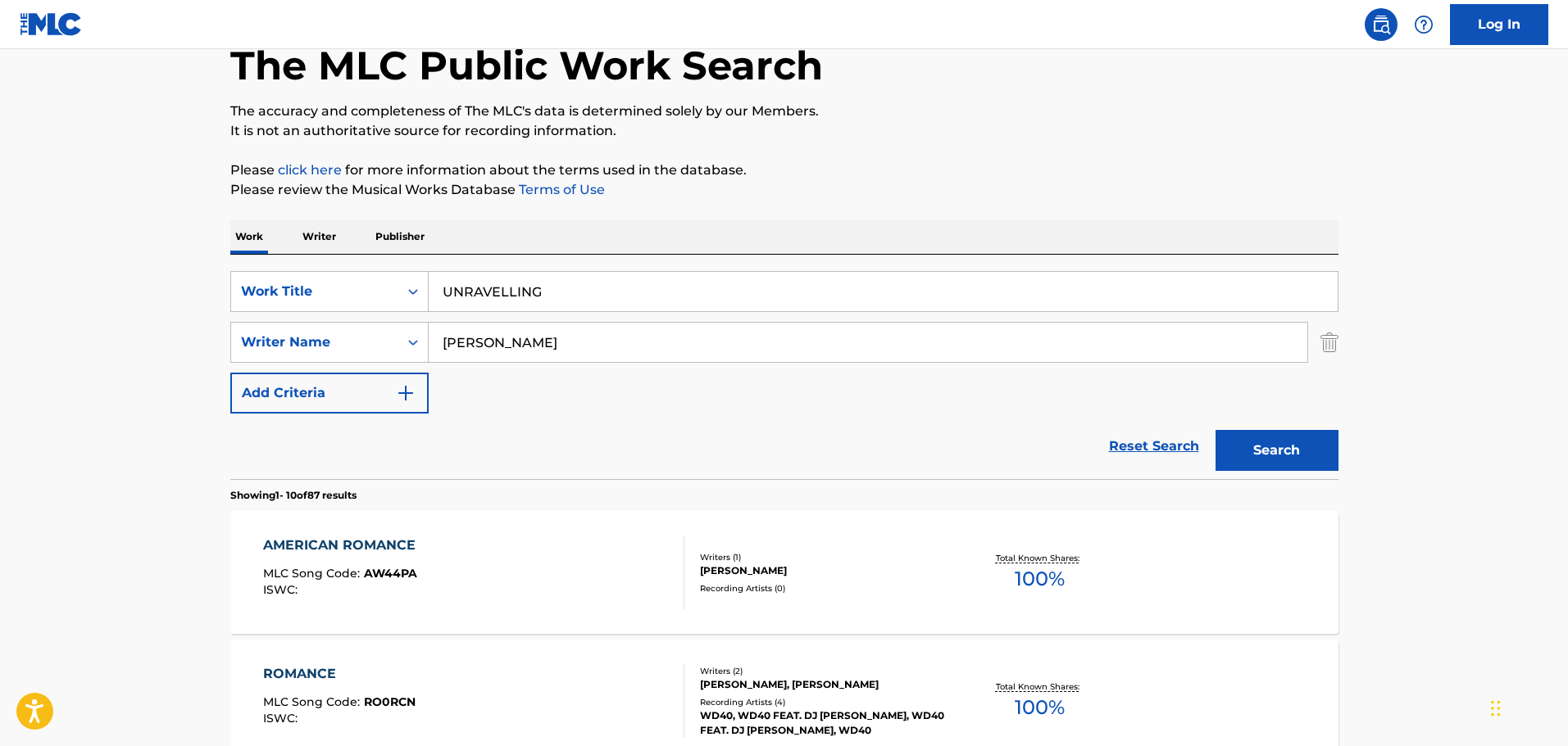
drag, startPoint x: 562, startPoint y: 337, endPoint x: 370, endPoint y: 314, distance: 193.4
click at [357, 331] on div "SearchWithCriteriac186b498-466b-49a4-a4e0-7494256b9c99 Writer Name [PERSON_NAME]" at bounding box center [784, 342] width 1108 height 41
type input "[PERSON_NAME]"
click at [1216, 430] on button "Search" at bounding box center [1277, 450] width 122 height 41
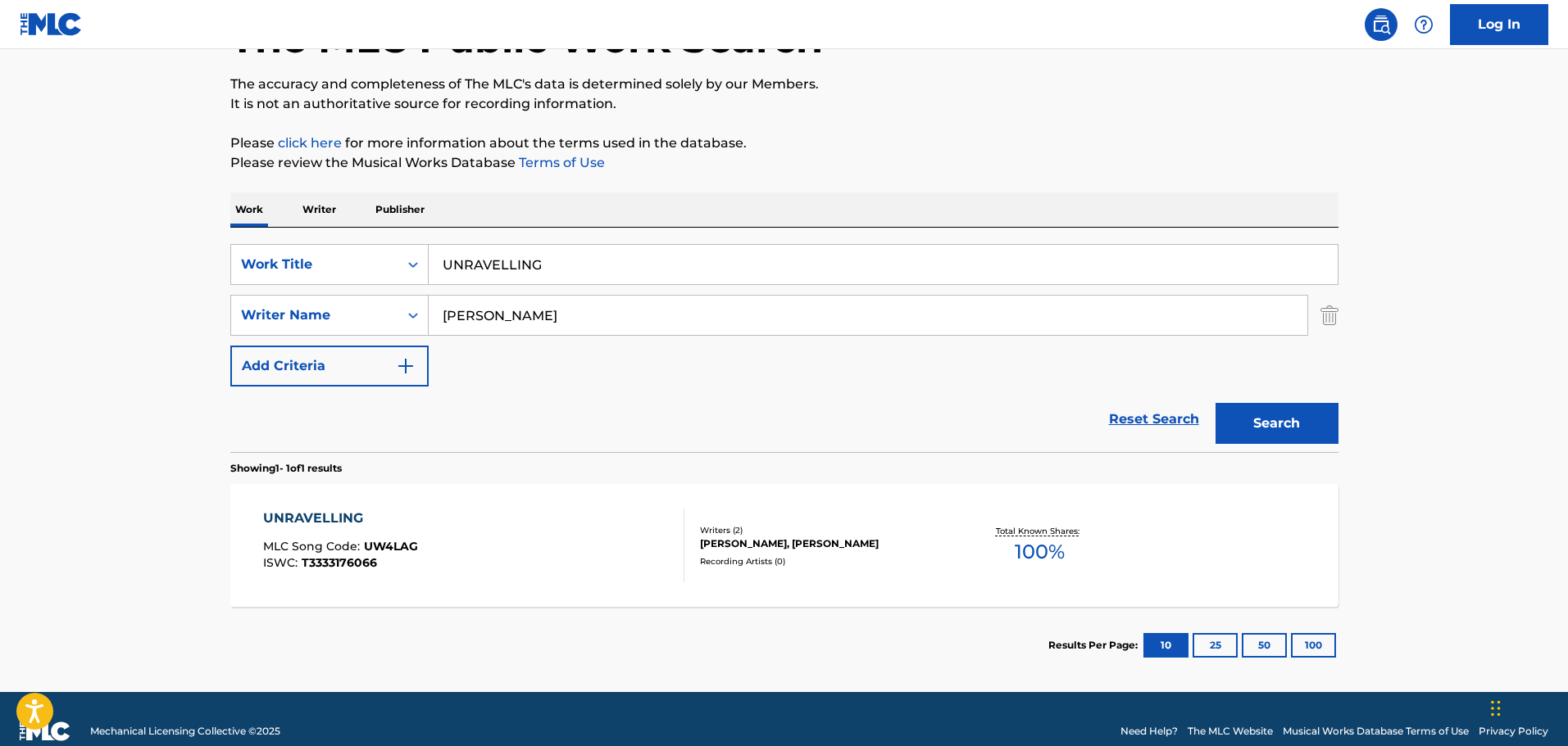
scroll to position [145, 0]
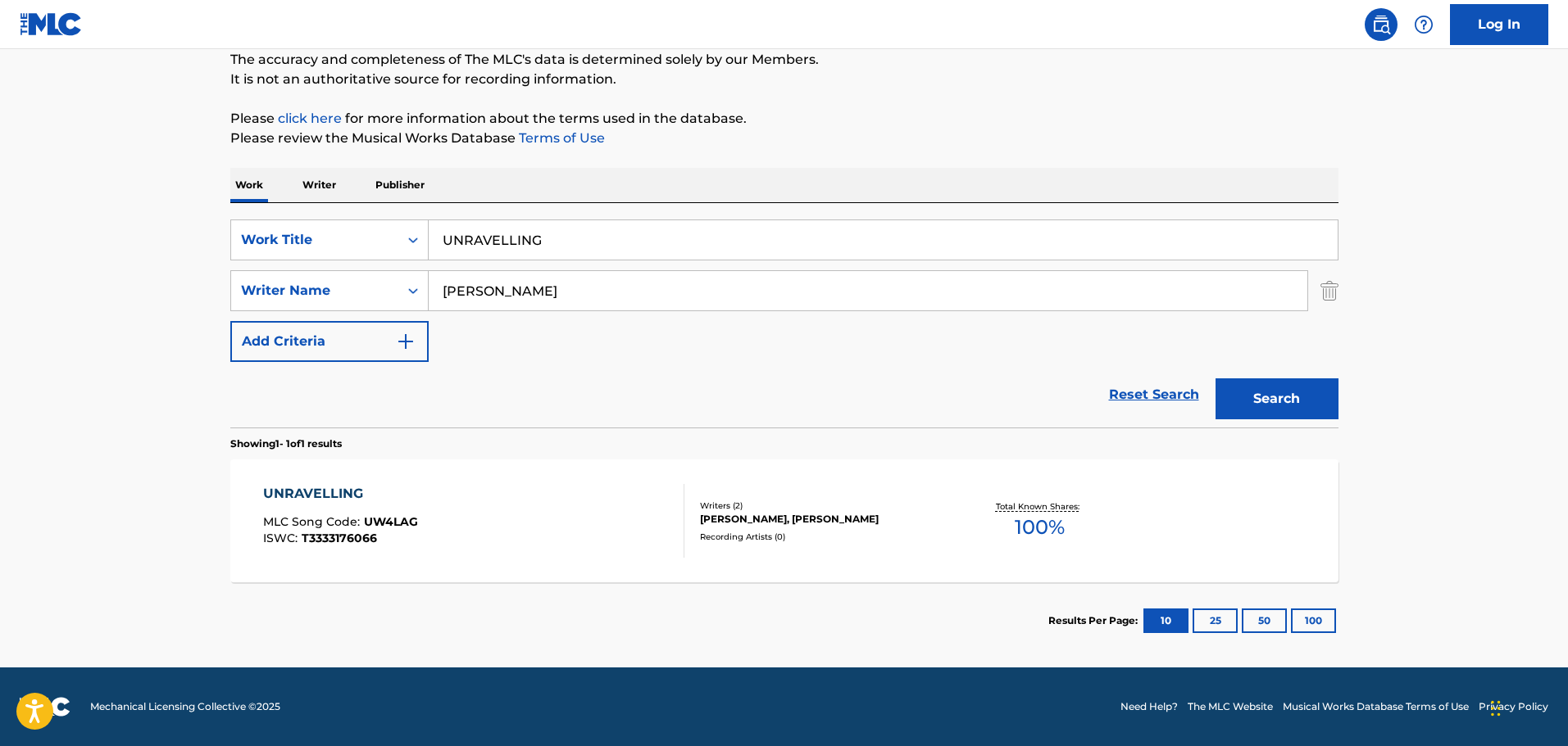
click at [546, 511] on div "UNRAVELLING MLC Song Code : UW4LAG ISWC : T3333176066" at bounding box center [473, 521] width 421 height 73
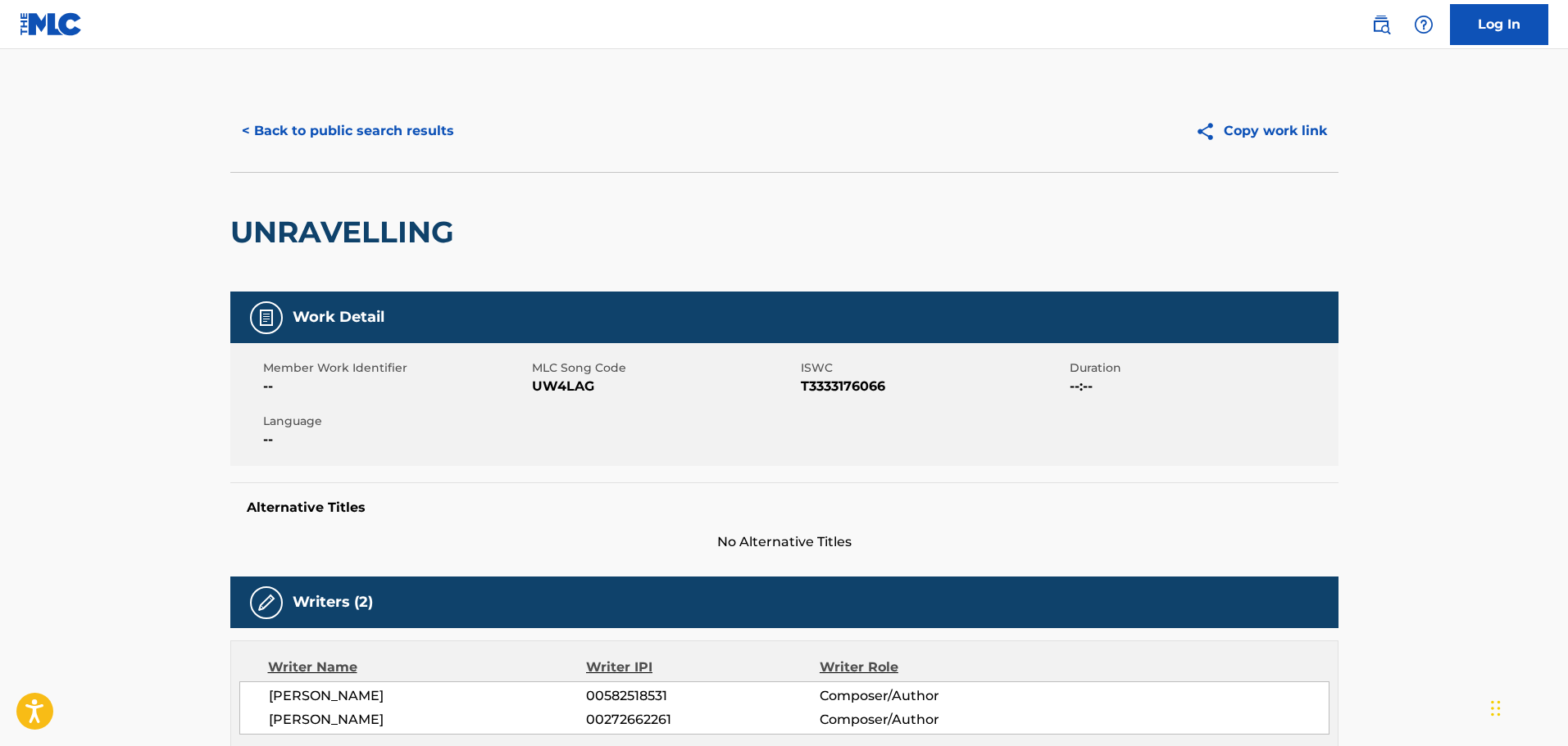
click at [363, 121] on button "< Back to public search results" at bounding box center [348, 130] width 236 height 41
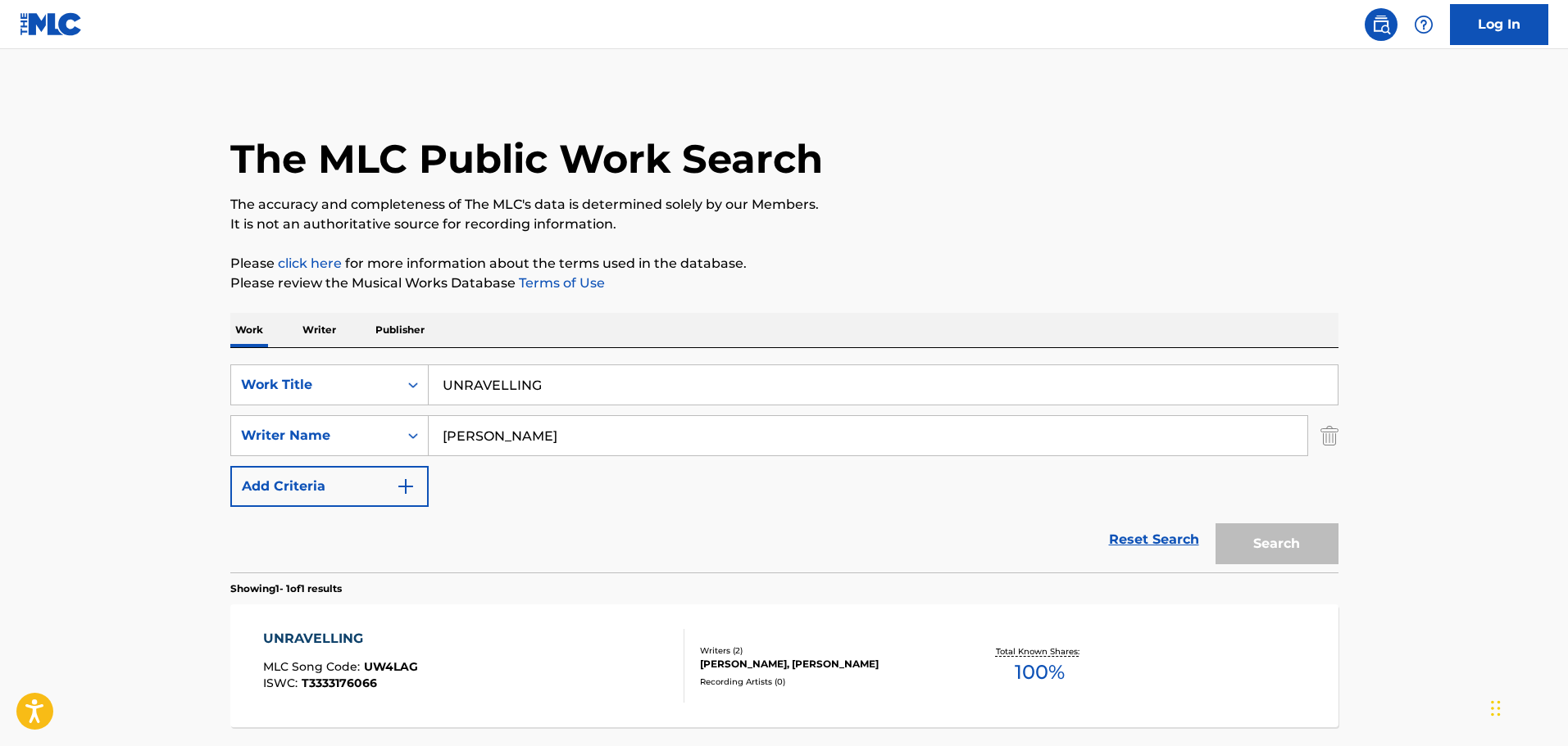
scroll to position [52, 0]
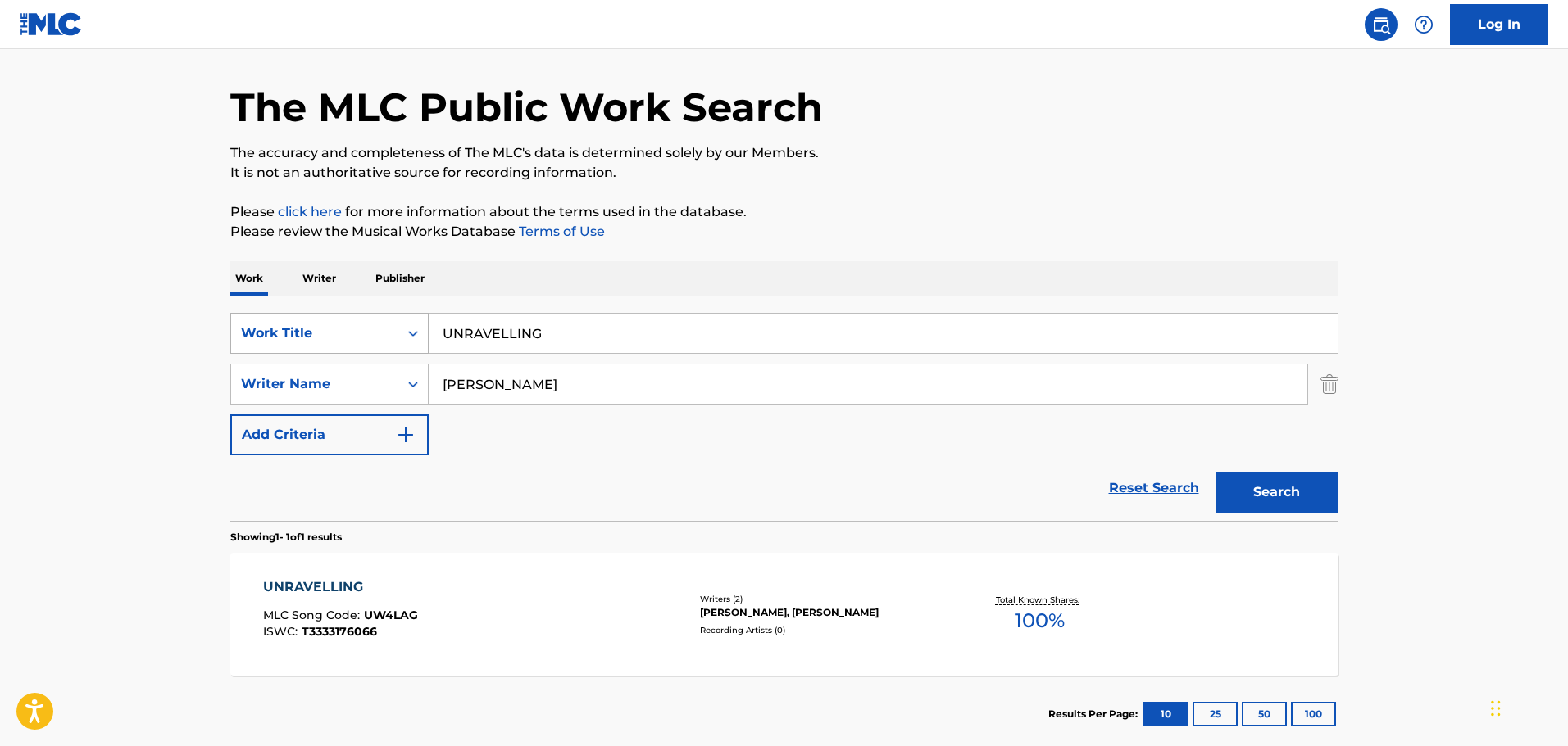
drag, startPoint x: 664, startPoint y: 324, endPoint x: 369, endPoint y: 316, distance: 295.1
click at [369, 316] on div "SearchWithCriteriac01d1c2a-8120-402f-9b03-8e907d067ea0 Work Title UNRAVELLING" at bounding box center [784, 332] width 1108 height 41
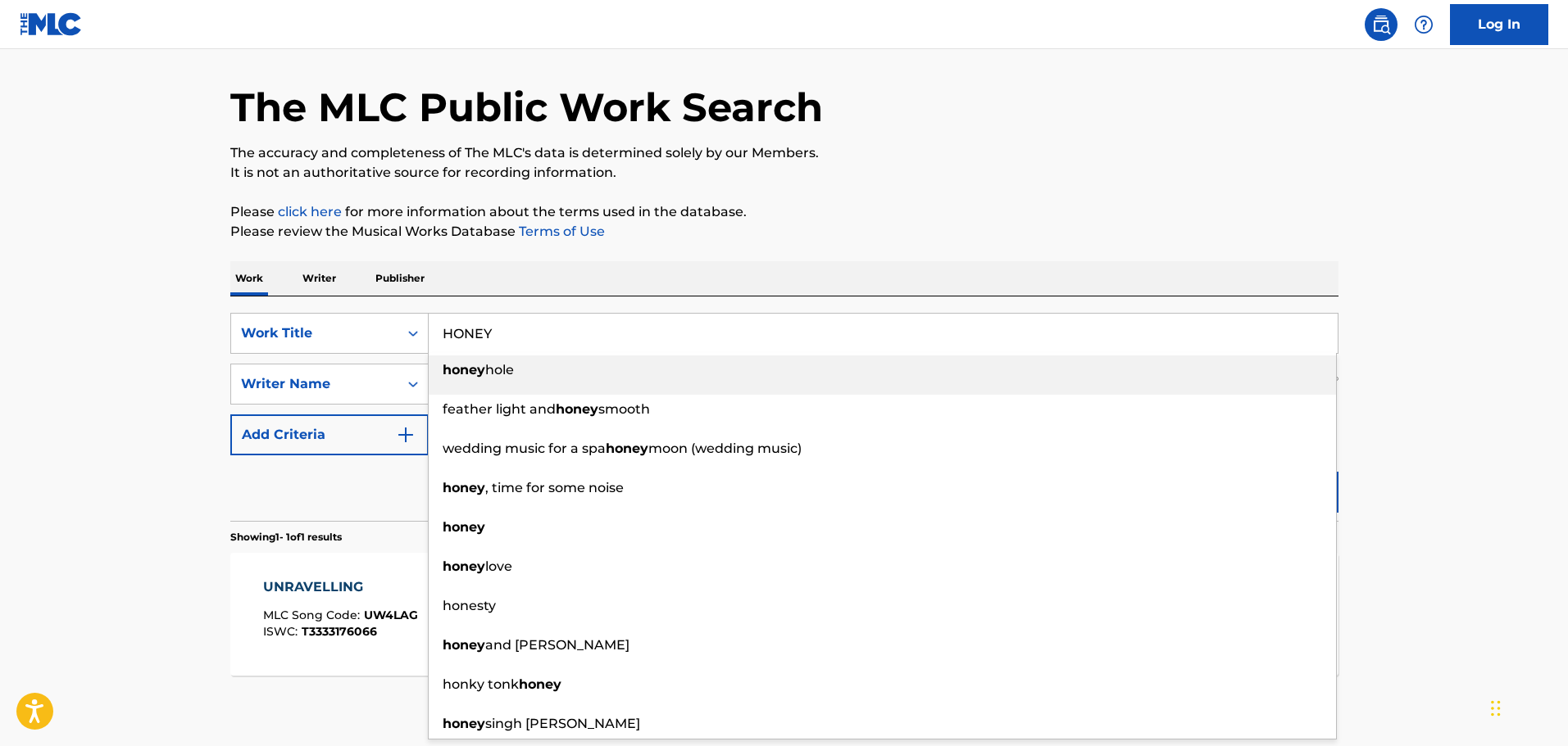
type input "HONEY"
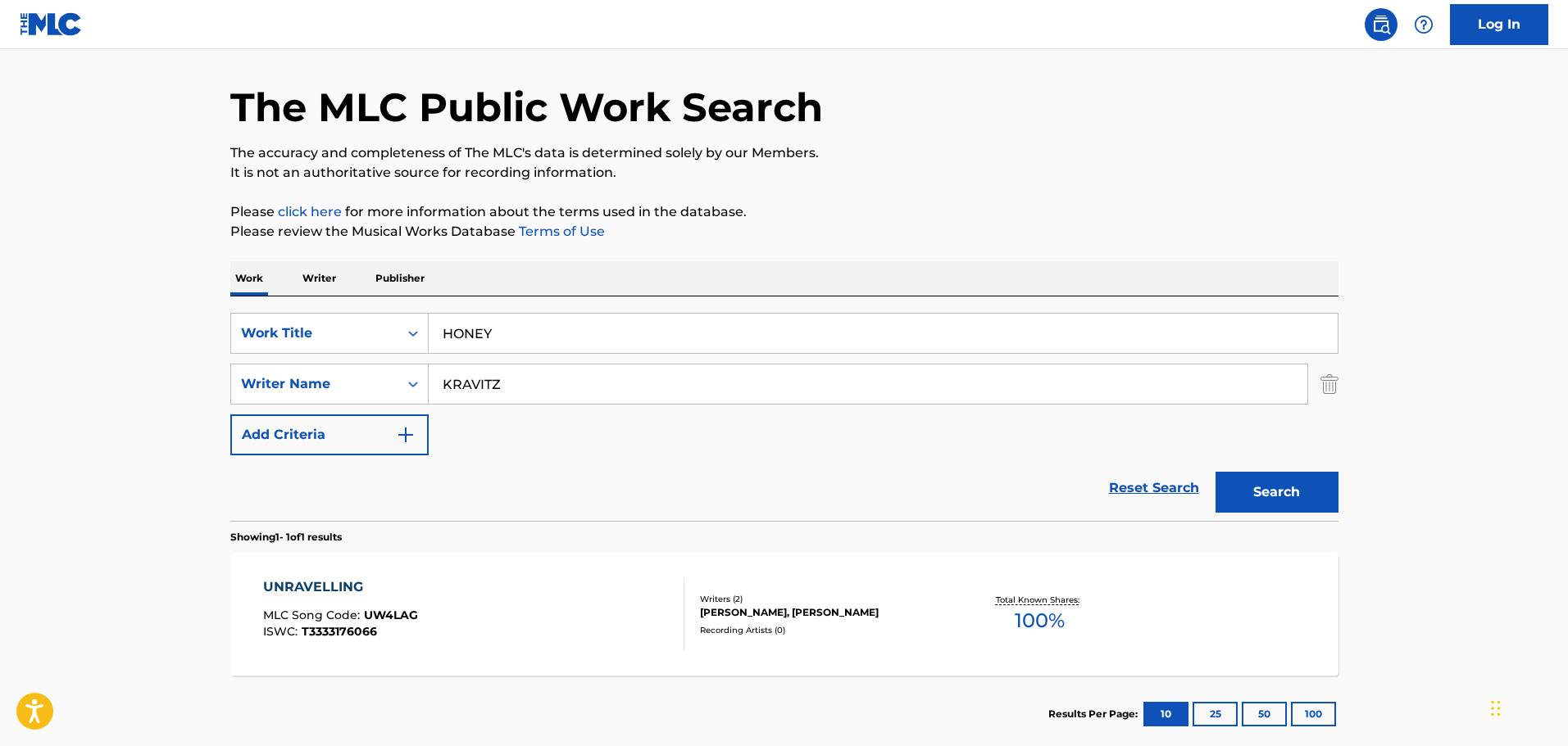
type input "KRAVITZ"
click at [1216, 472] on button "Search" at bounding box center [1277, 492] width 122 height 41
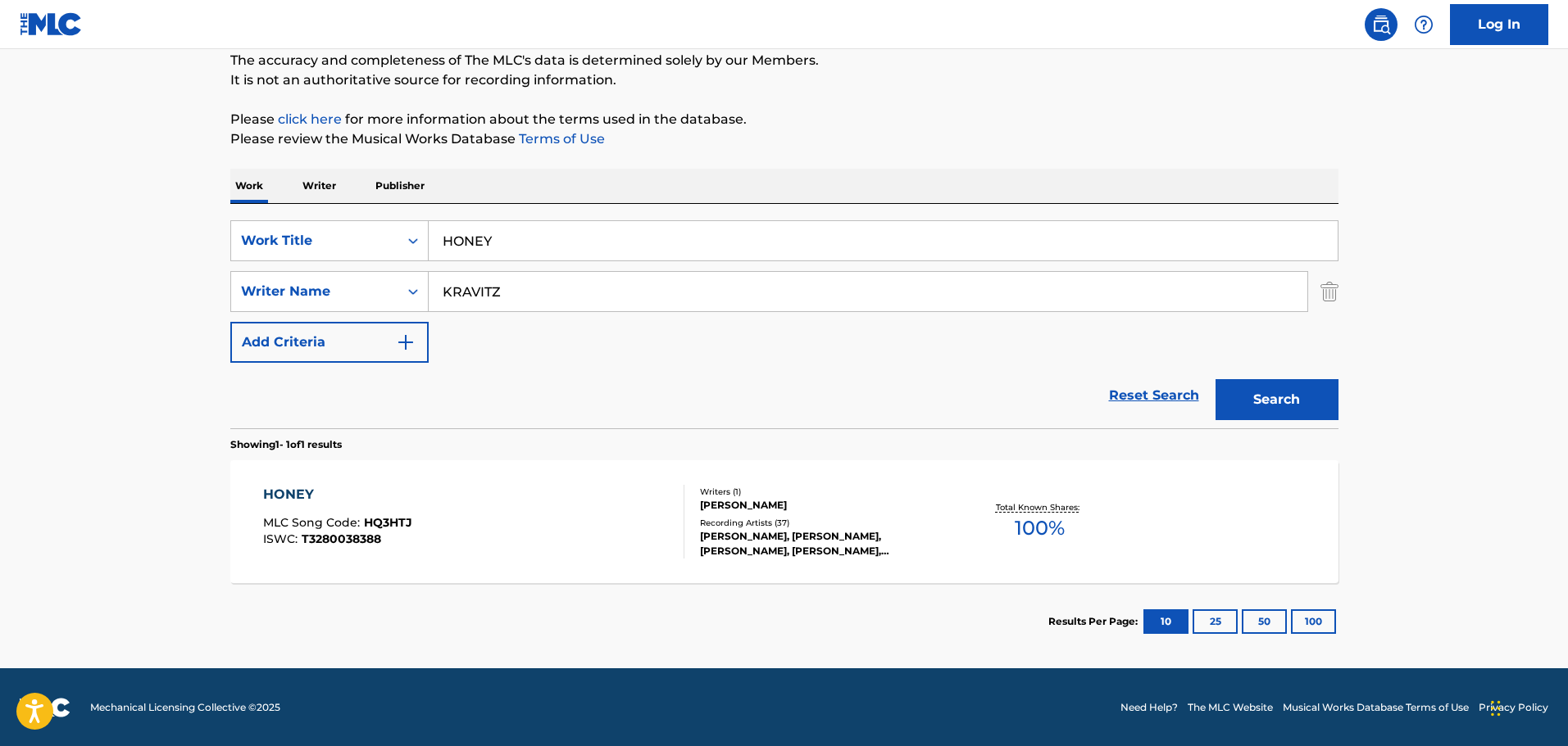
scroll to position [145, 0]
click at [579, 491] on div "HONEY MLC Song Code : HQ3HTJ ISWC : T3280038388" at bounding box center [473, 521] width 421 height 73
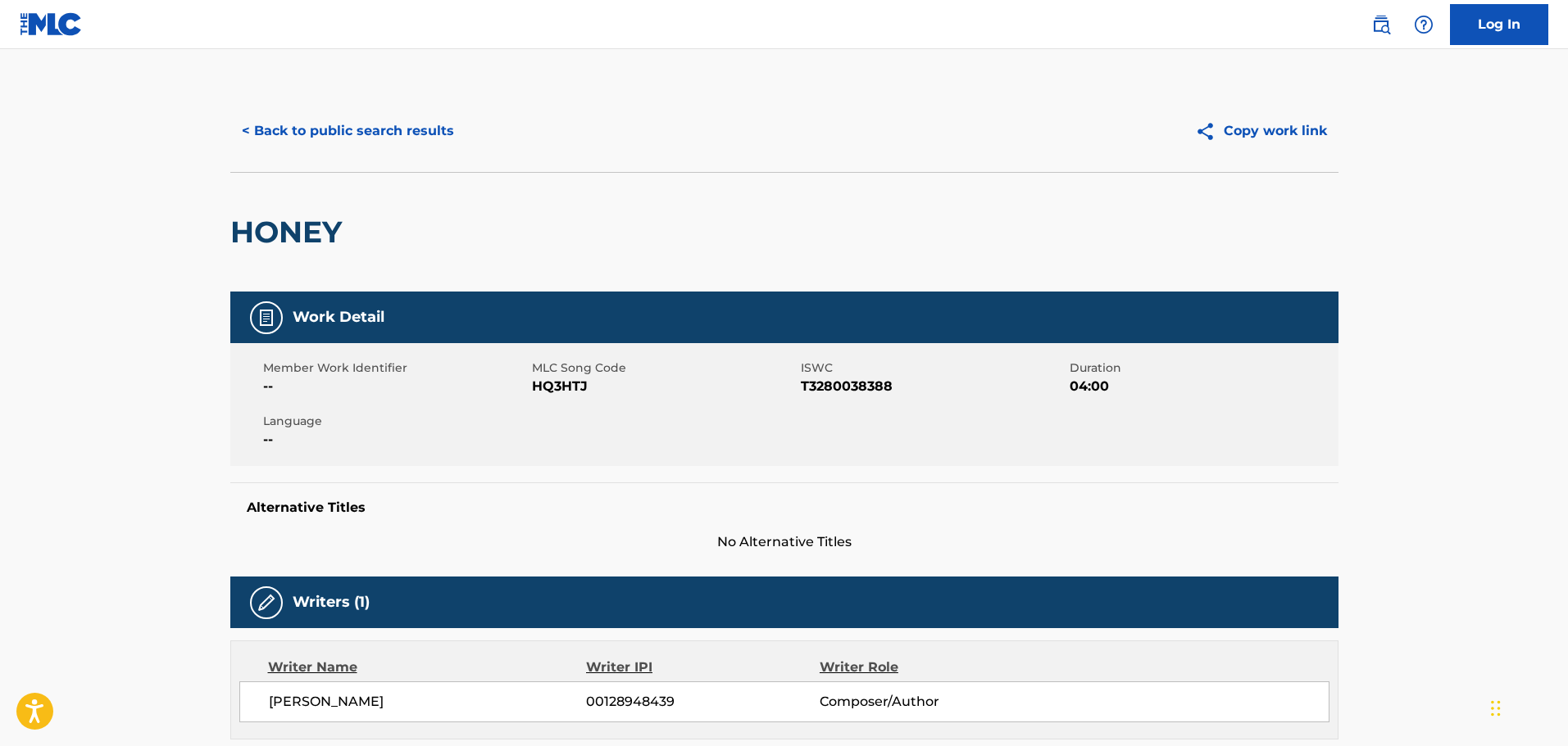
click at [416, 135] on button "< Back to public search results" at bounding box center [348, 130] width 236 height 41
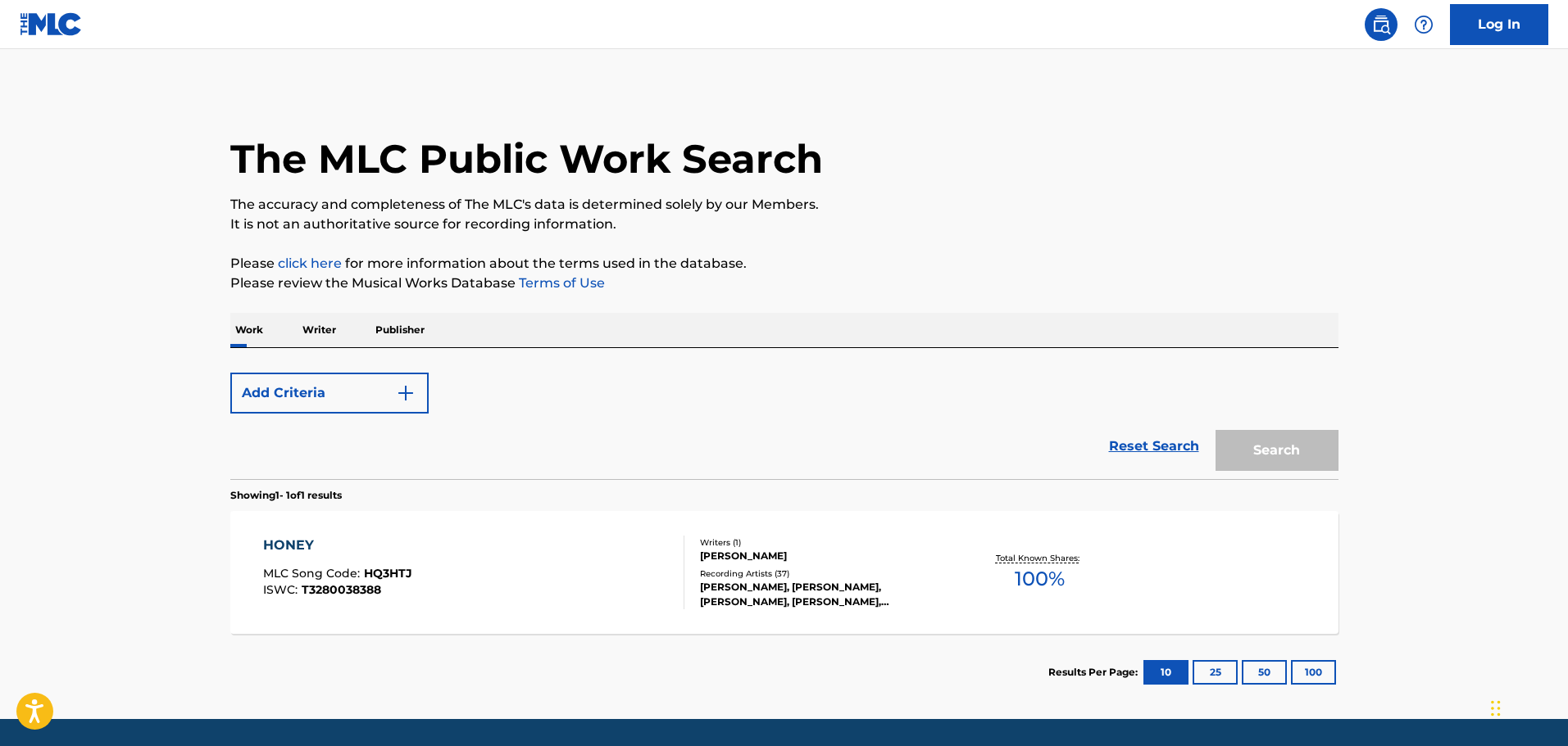
scroll to position [52, 0]
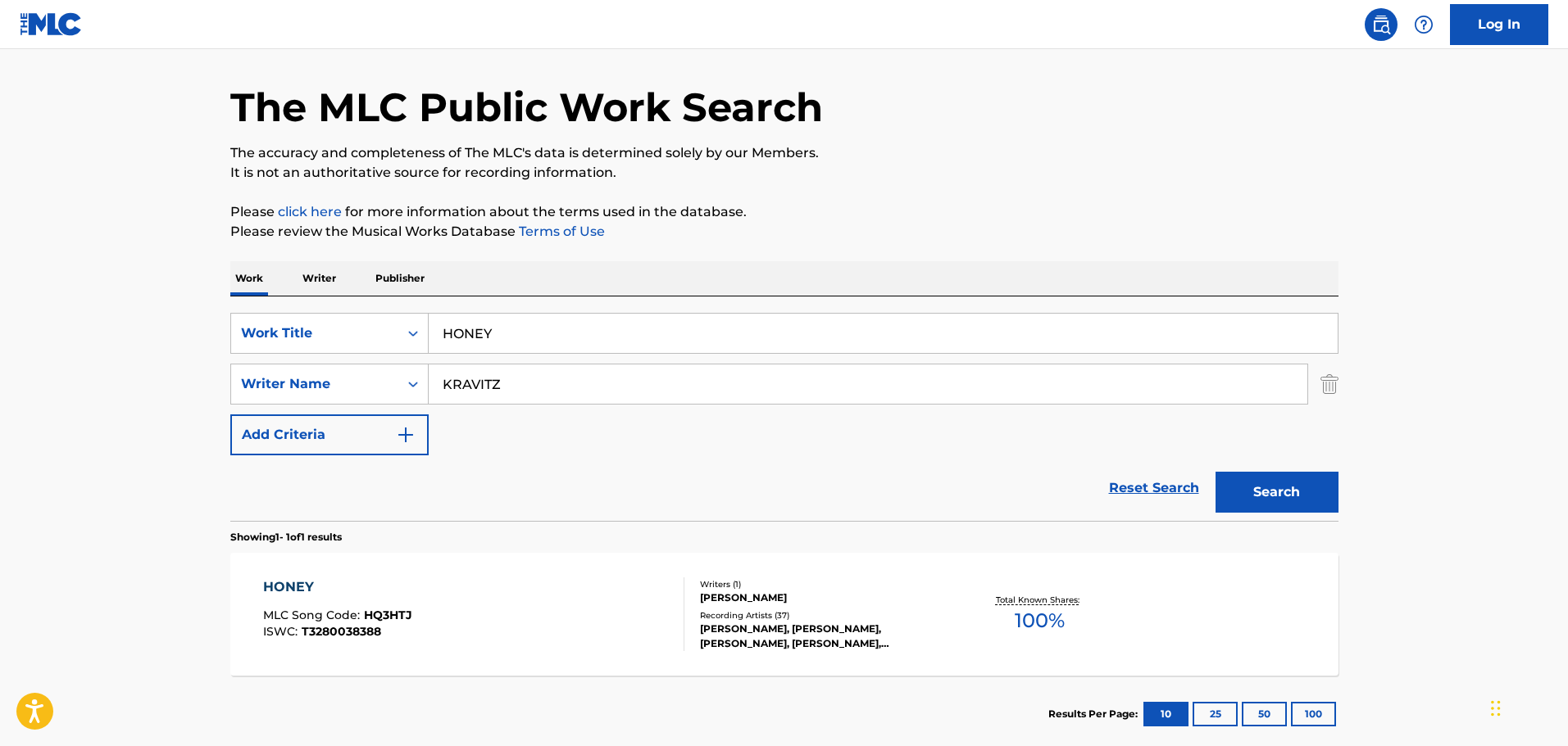
click at [1332, 383] on img "Search Form" at bounding box center [1329, 383] width 18 height 41
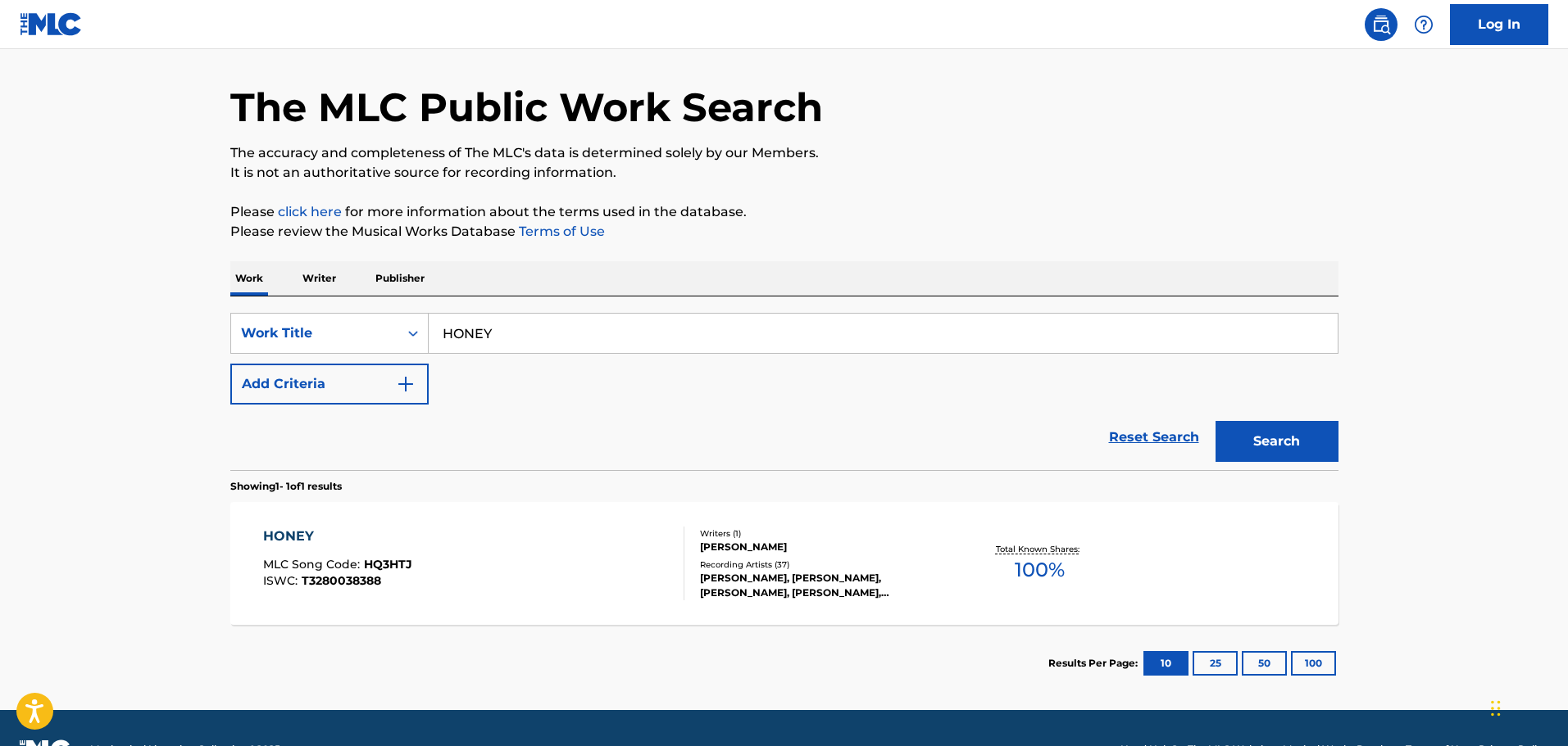
click at [904, 367] on div "SearchWithCriteriac01d1c2a-8120-402f-9b03-8e907d067ea0 Work Title HONEY Add Cri…" at bounding box center [784, 358] width 1108 height 91
drag, startPoint x: 894, startPoint y: 336, endPoint x: 613, endPoint y: 299, distance: 283.4
click at [613, 299] on div "SearchWithCriteriac01d1c2a-8120-402f-9b03-8e907d067ea0 Work Title HONEY Add Cri…" at bounding box center [784, 383] width 1108 height 173
drag, startPoint x: 510, startPoint y: 322, endPoint x: 321, endPoint y: 319, distance: 189.0
click at [384, 319] on div "SearchWithCriteriac01d1c2a-8120-402f-9b03-8e907d067ea0 Work Title HONEY" at bounding box center [784, 332] width 1108 height 41
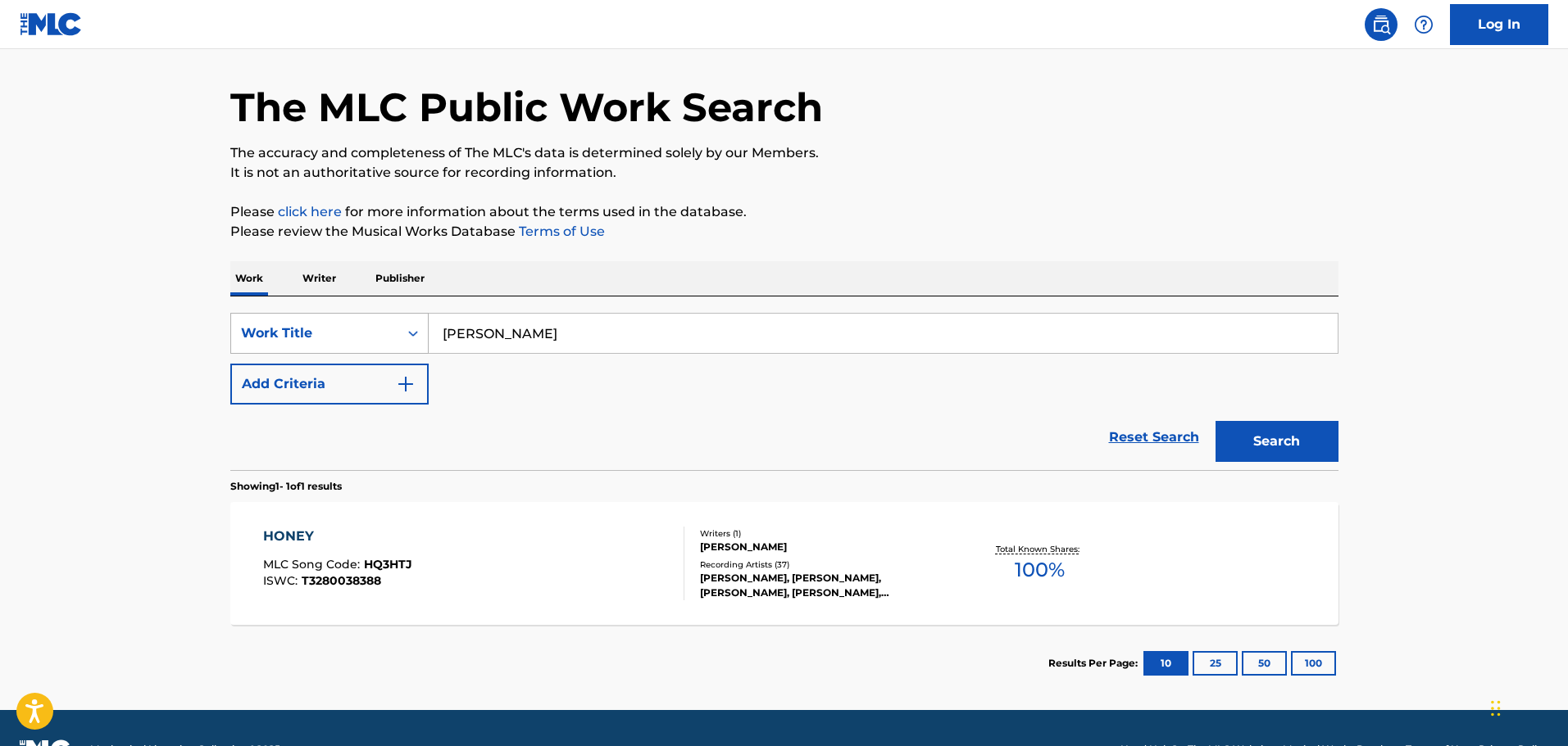
click at [1216, 421] on button "Search" at bounding box center [1277, 441] width 122 height 41
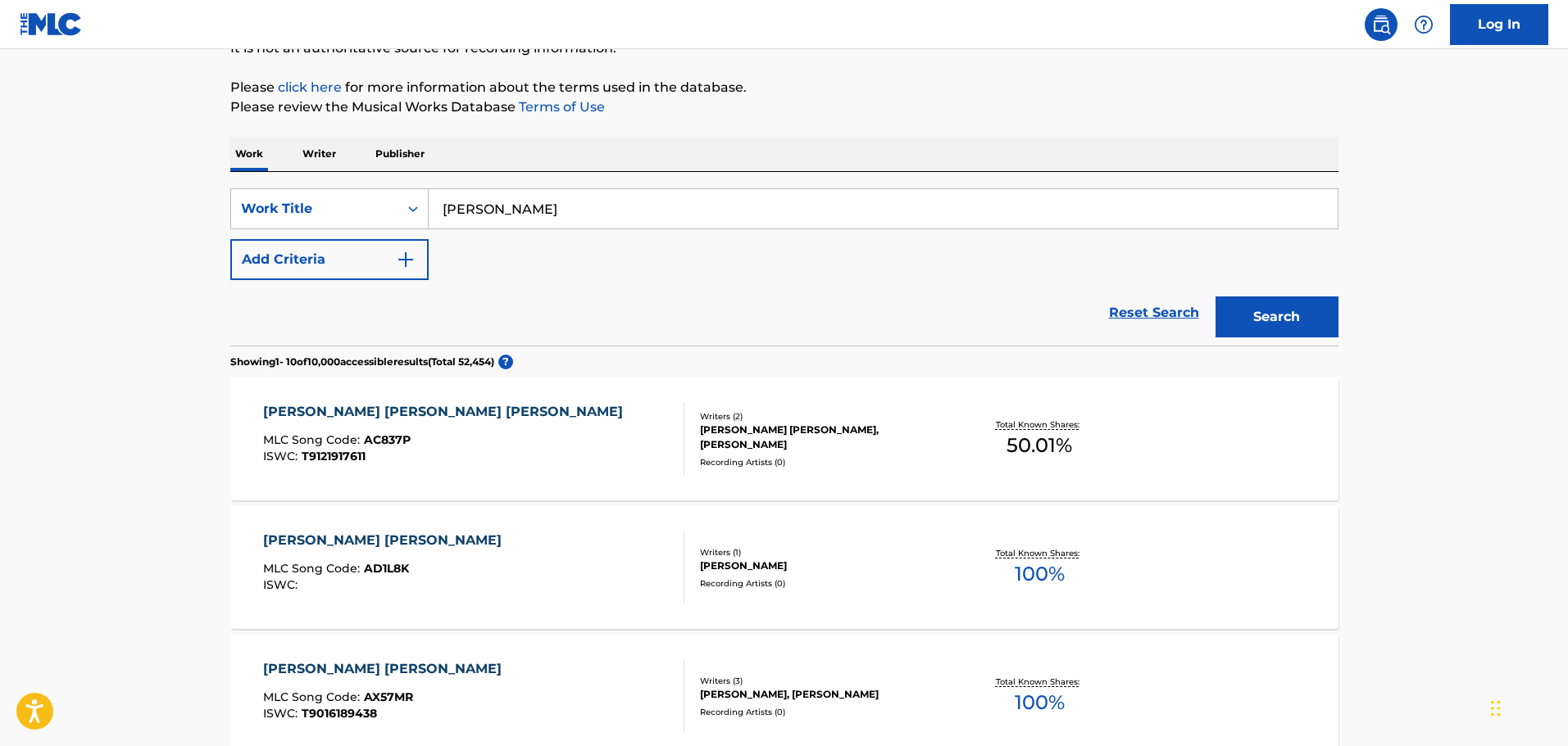
scroll to position [328, 0]
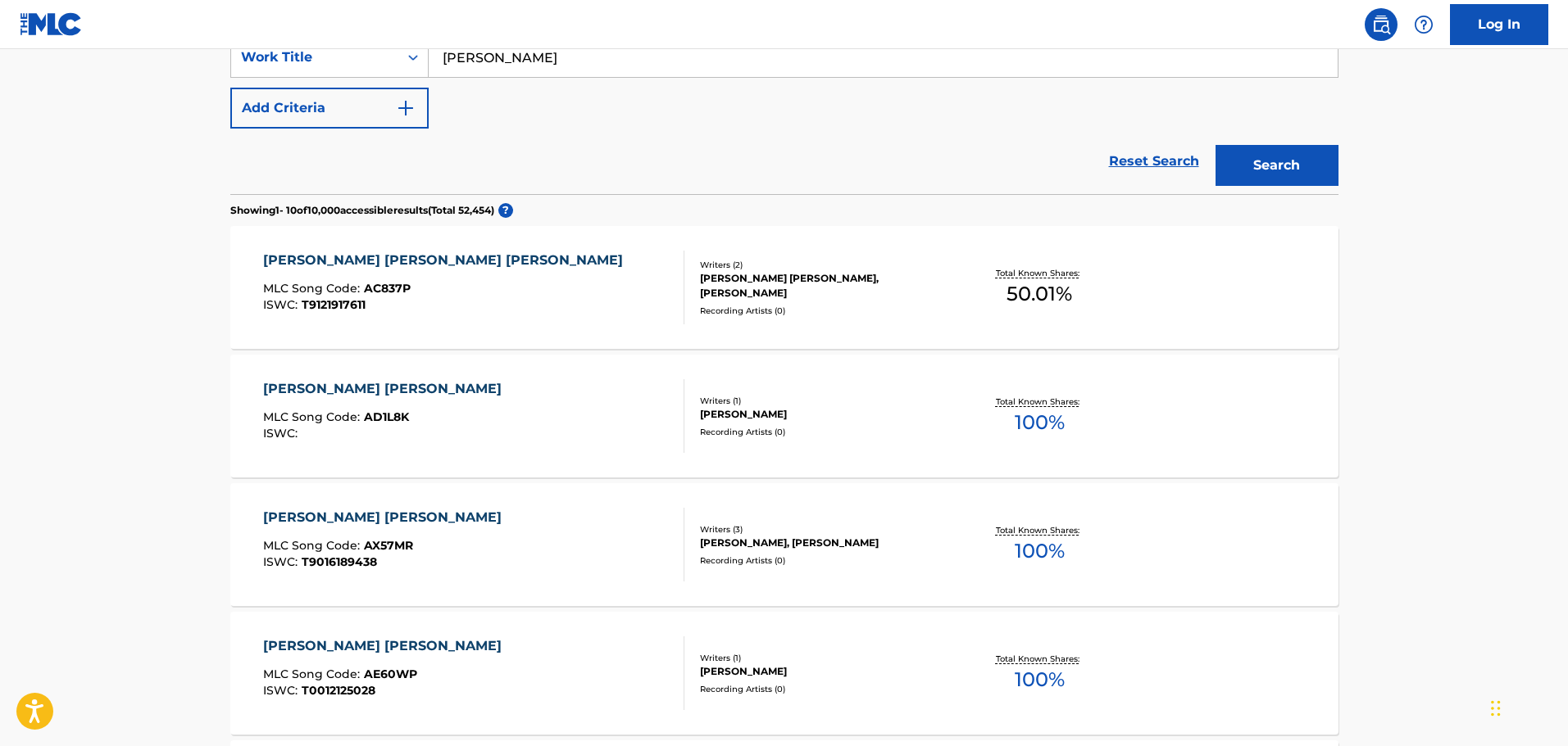
drag, startPoint x: 656, startPoint y: 64, endPoint x: 185, endPoint y: 79, distance: 471.2
click at [185, 79] on main "The MLC Public Work Search The accuracy and completeness of The MLC's data is d…" at bounding box center [784, 660] width 1568 height 1878
click at [194, 128] on main "The MLC Public Work Search The accuracy and completeness of The MLC's data is d…" at bounding box center [784, 660] width 1568 height 1878
click at [1294, 158] on button "Search" at bounding box center [1277, 165] width 122 height 41
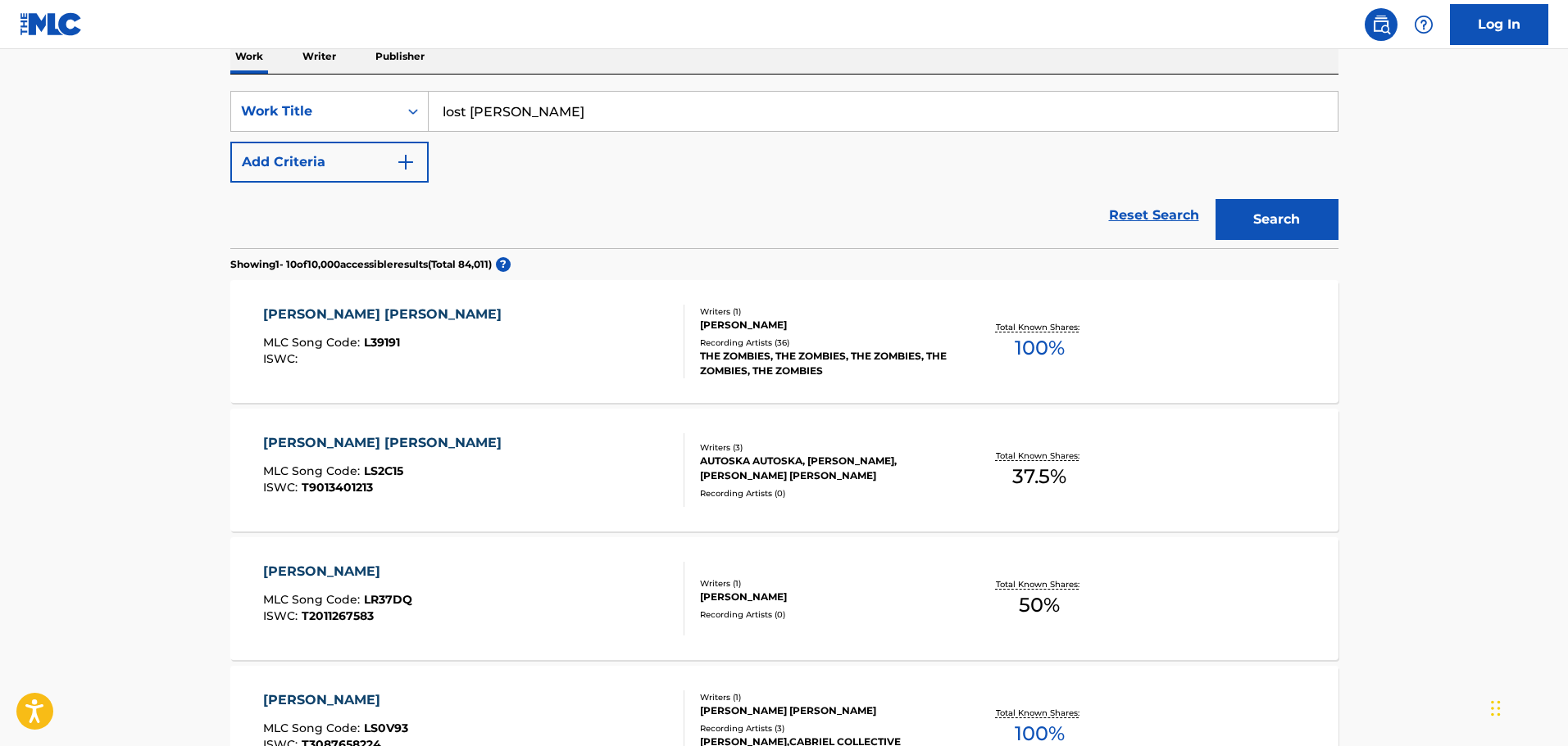
scroll to position [246, 0]
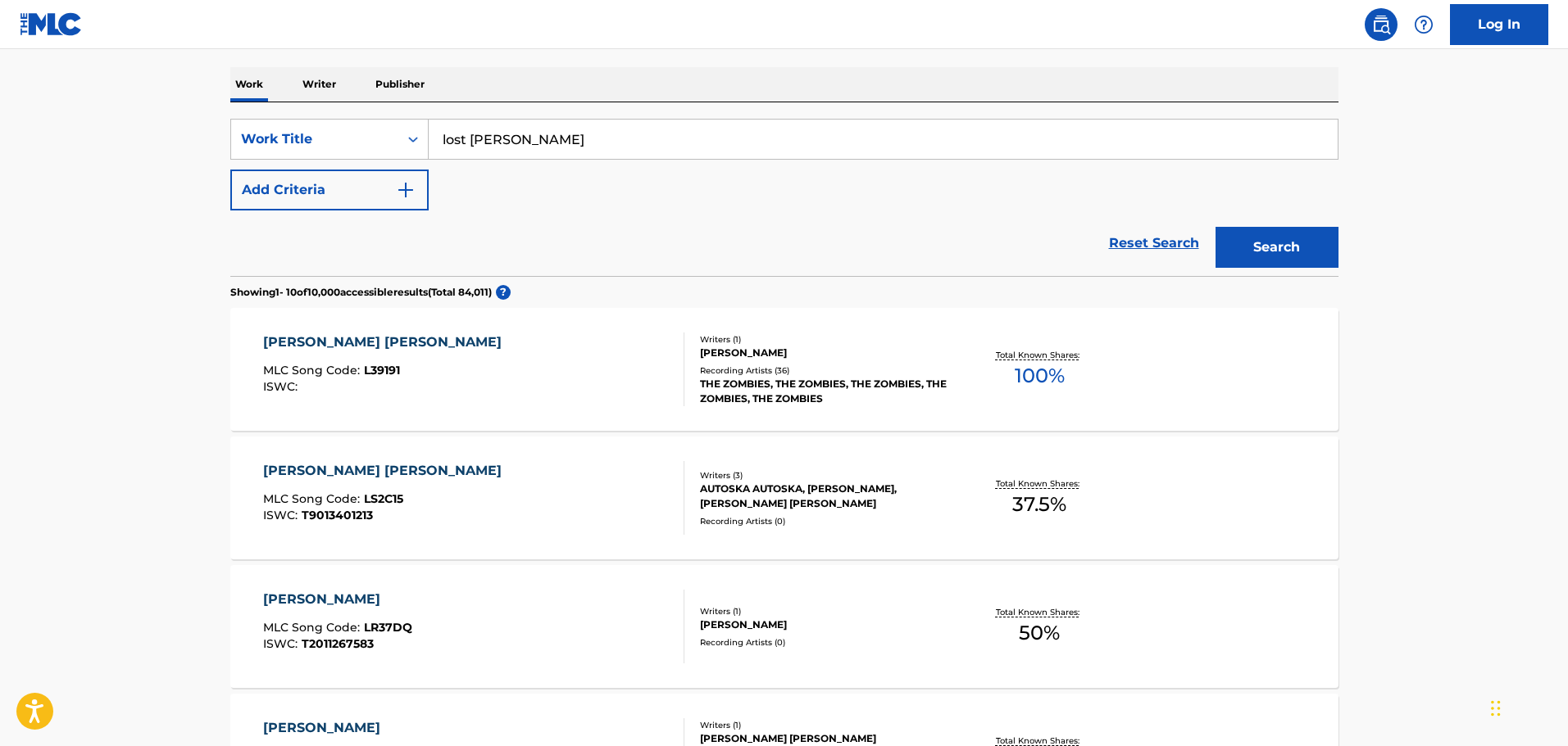
drag, startPoint x: 538, startPoint y: 142, endPoint x: 239, endPoint y: 114, distance: 300.3
click at [239, 114] on div "SearchWithCriteriac01d1c2a-8120-402f-9b03-8e907d067ea0 Work Title lost [PERSON_…" at bounding box center [784, 189] width 1108 height 173
type input "cats love jazz"
click at [1216, 227] on button "Search" at bounding box center [1277, 247] width 122 height 41
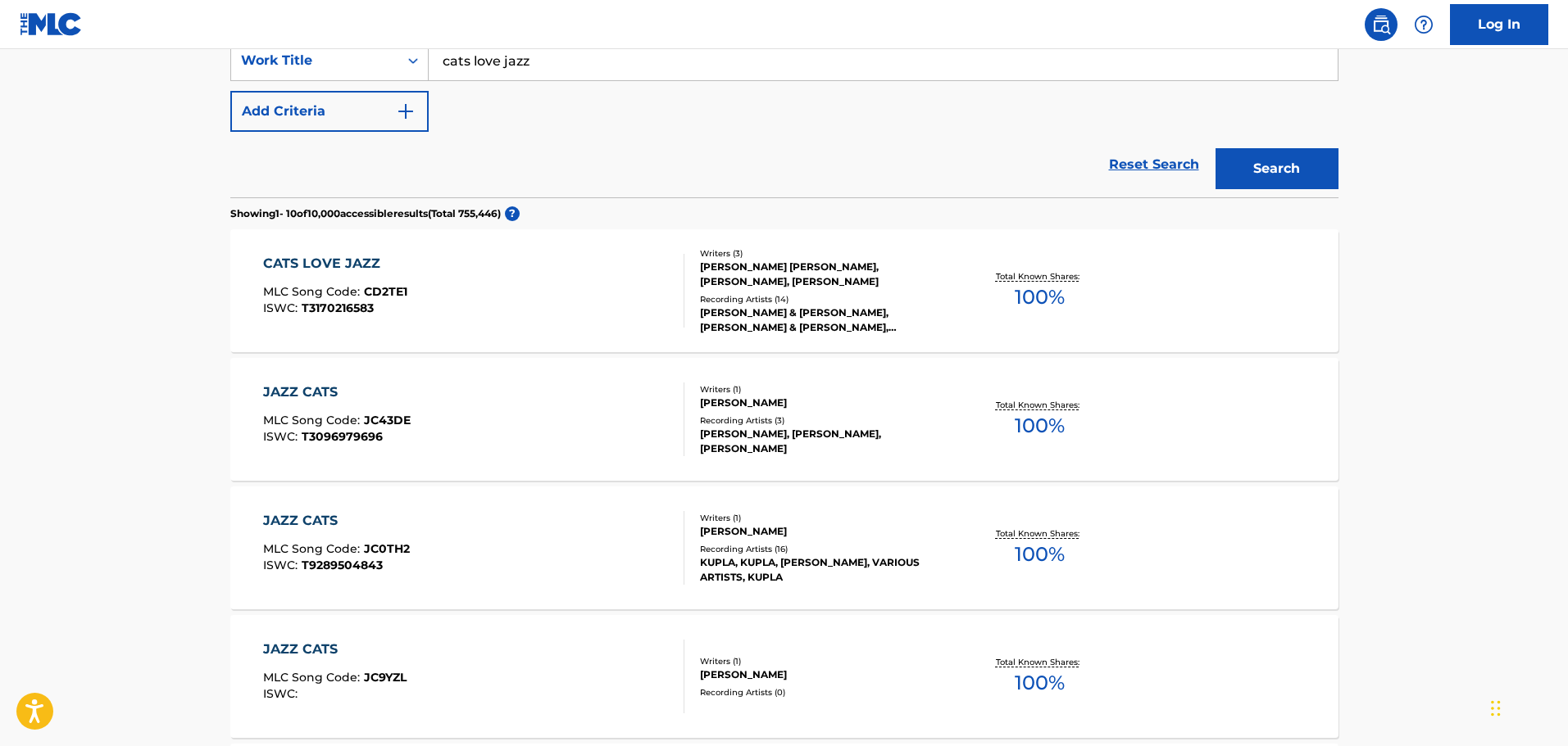
scroll to position [328, 0]
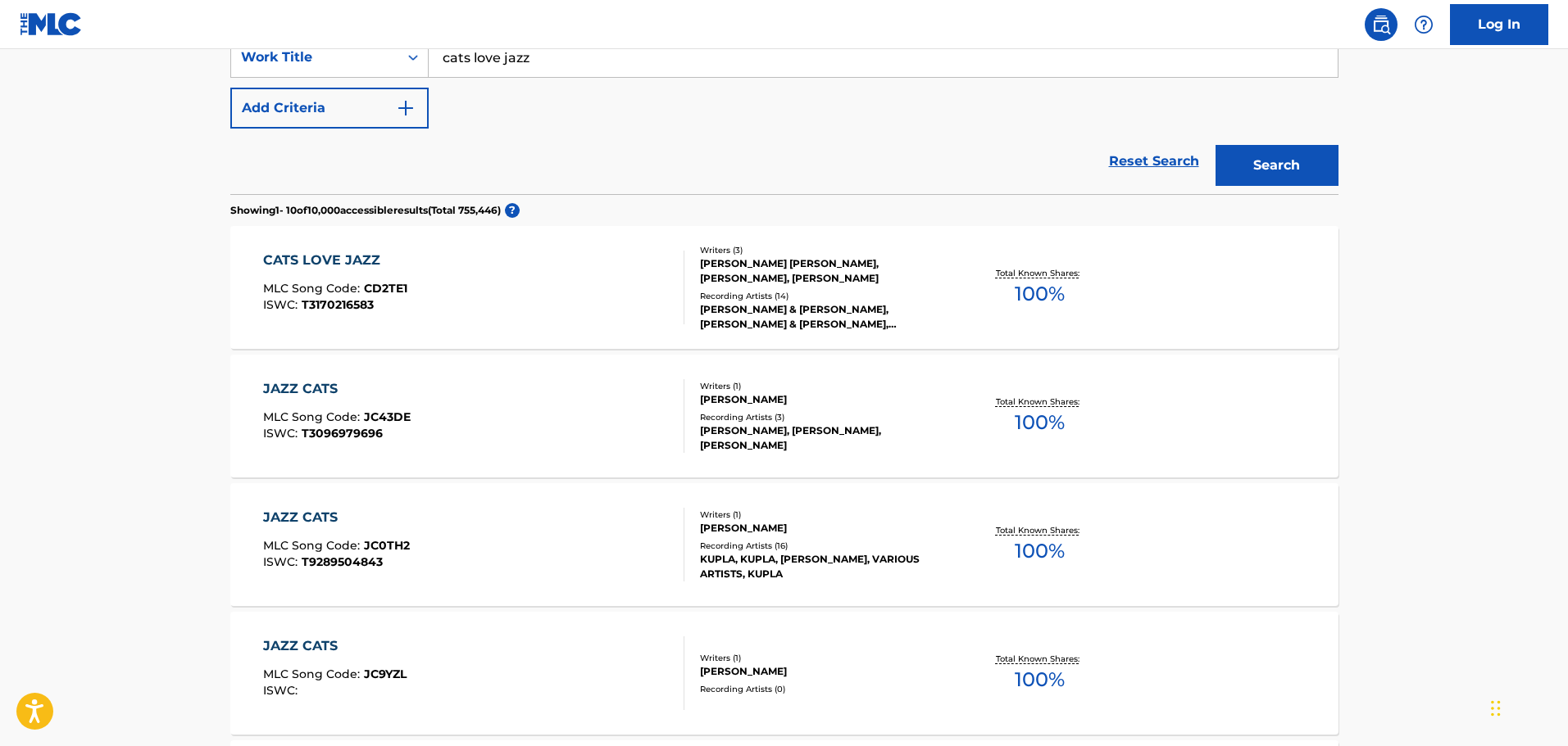
click at [457, 252] on div "CATS LOVE JAZZ MLC Song Code : CD2TE1 ISWC : T3170216583" at bounding box center [473, 287] width 421 height 73
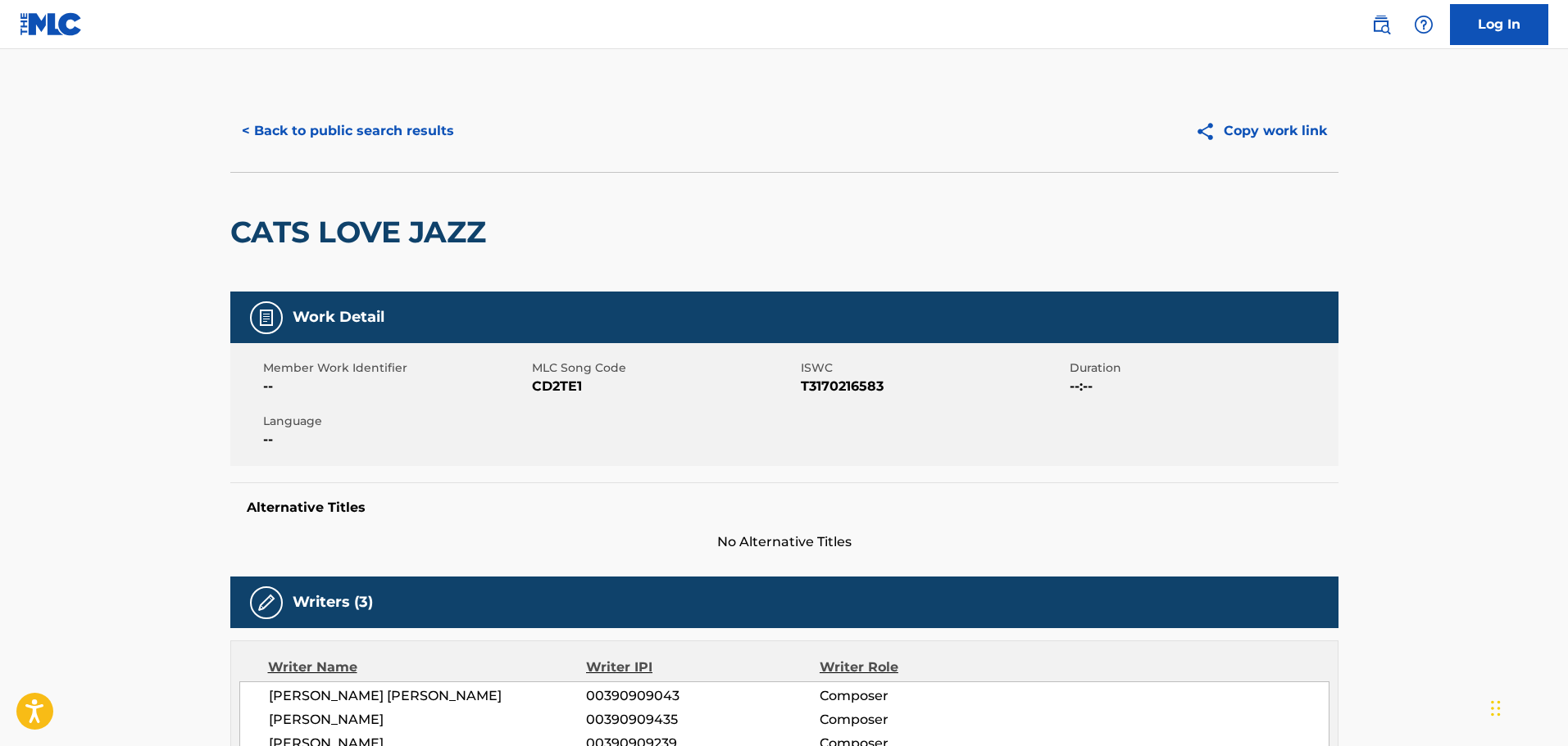
click at [437, 122] on button "< Back to public search results" at bounding box center [348, 130] width 236 height 41
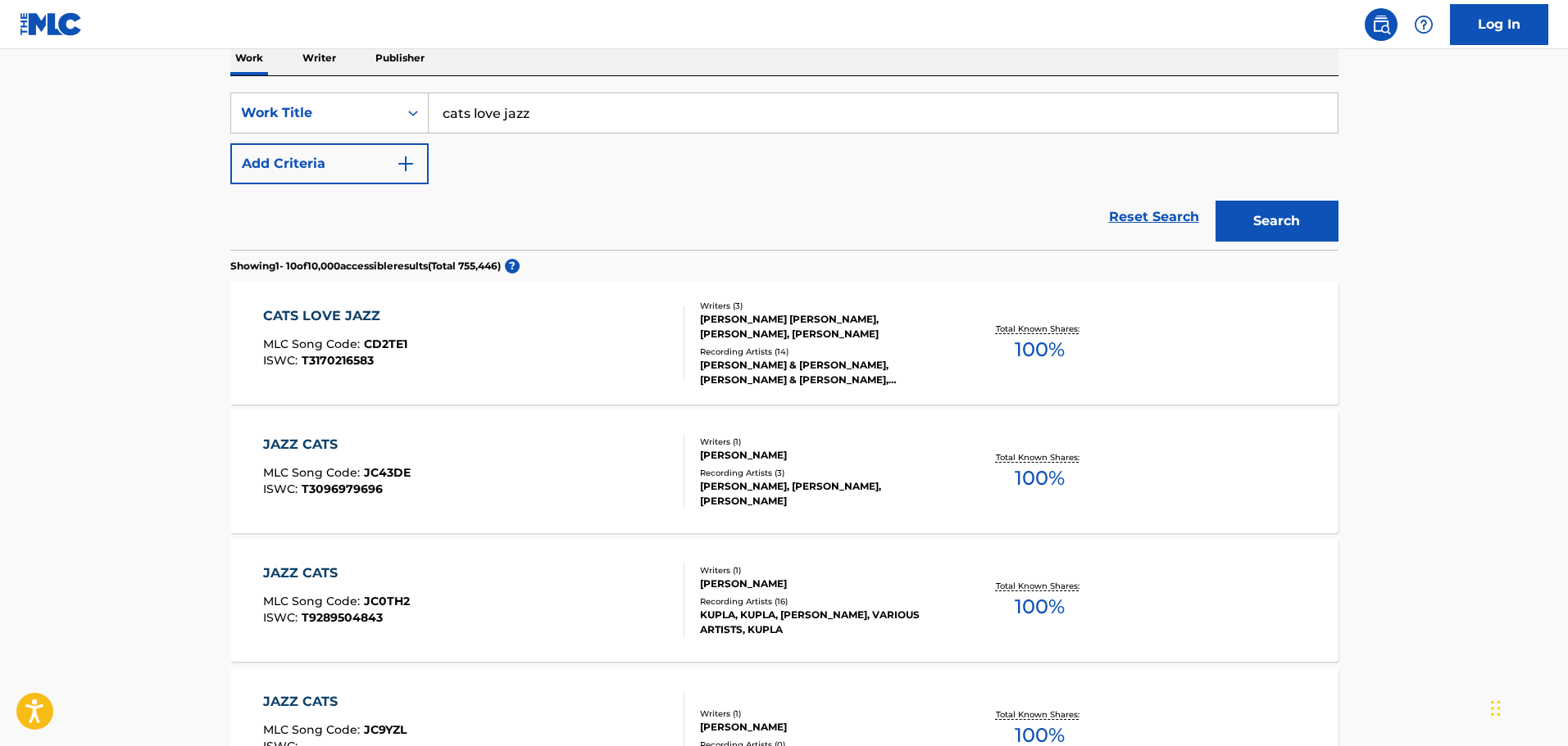
scroll to position [246, 0]
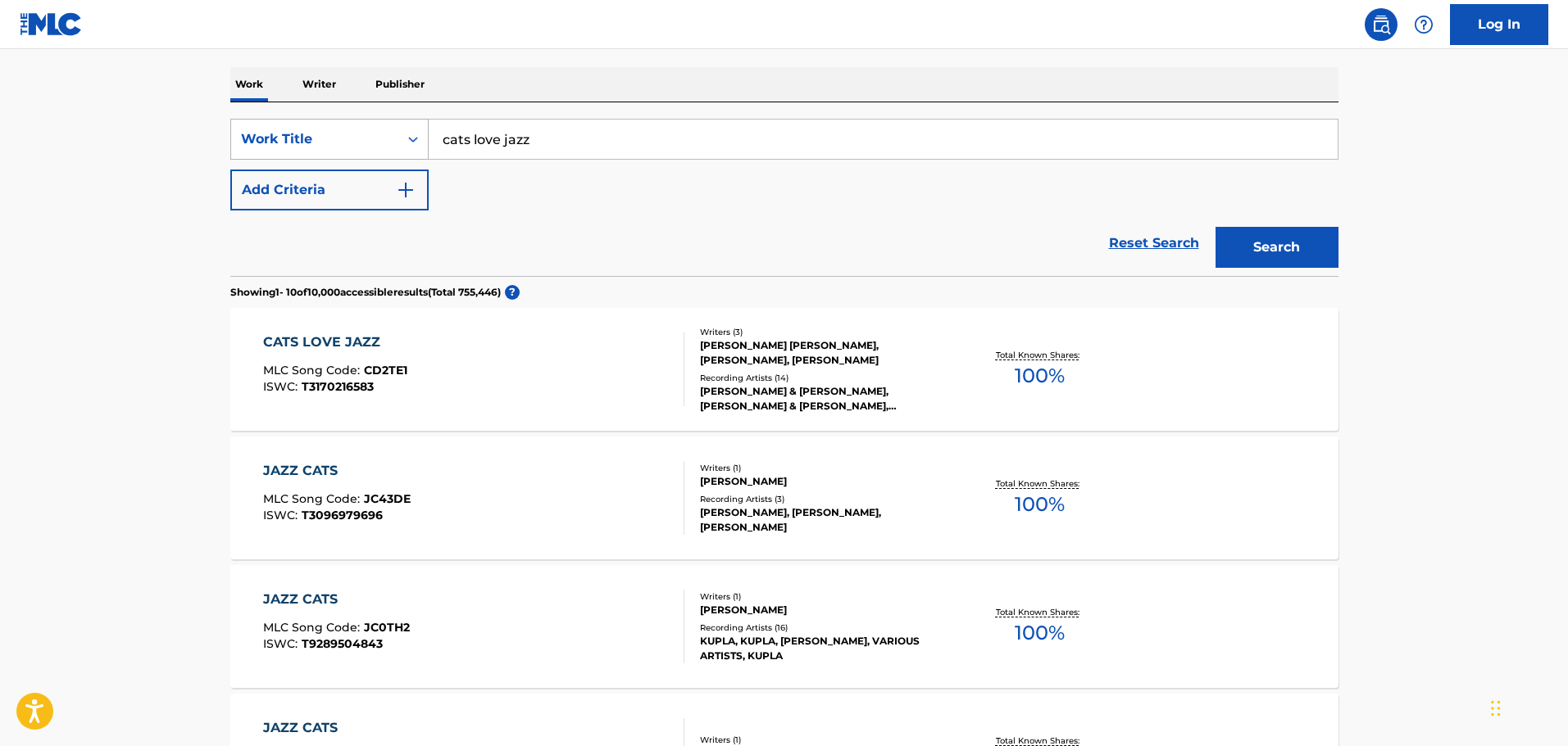
drag, startPoint x: 681, startPoint y: 126, endPoint x: 245, endPoint y: 121, distance: 436.0
click at [245, 121] on div "SearchWithCriteriac01d1c2a-8120-402f-9b03-8e907d067ea0 Work Title cats love jazz" at bounding box center [784, 138] width 1108 height 41
click at [1216, 227] on button "Search" at bounding box center [1277, 247] width 122 height 41
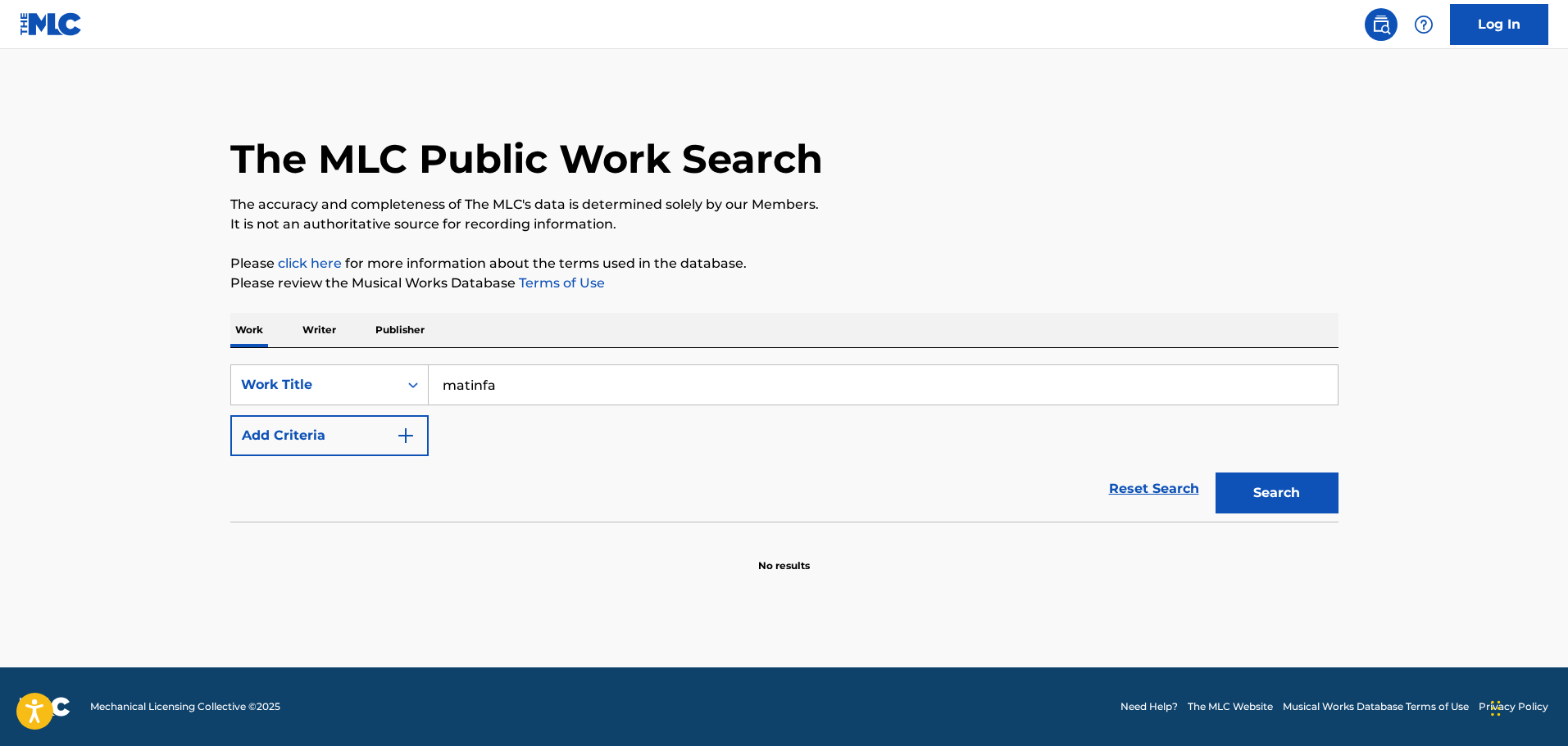
drag, startPoint x: 556, startPoint y: 383, endPoint x: 444, endPoint y: 364, distance: 113.6
click at [444, 364] on div "SearchWithCriteriac01d1c2a-8120-402f-9b03-8e907d067ea0 Work Title matinfa Add C…" at bounding box center [784, 435] width 1108 height 173
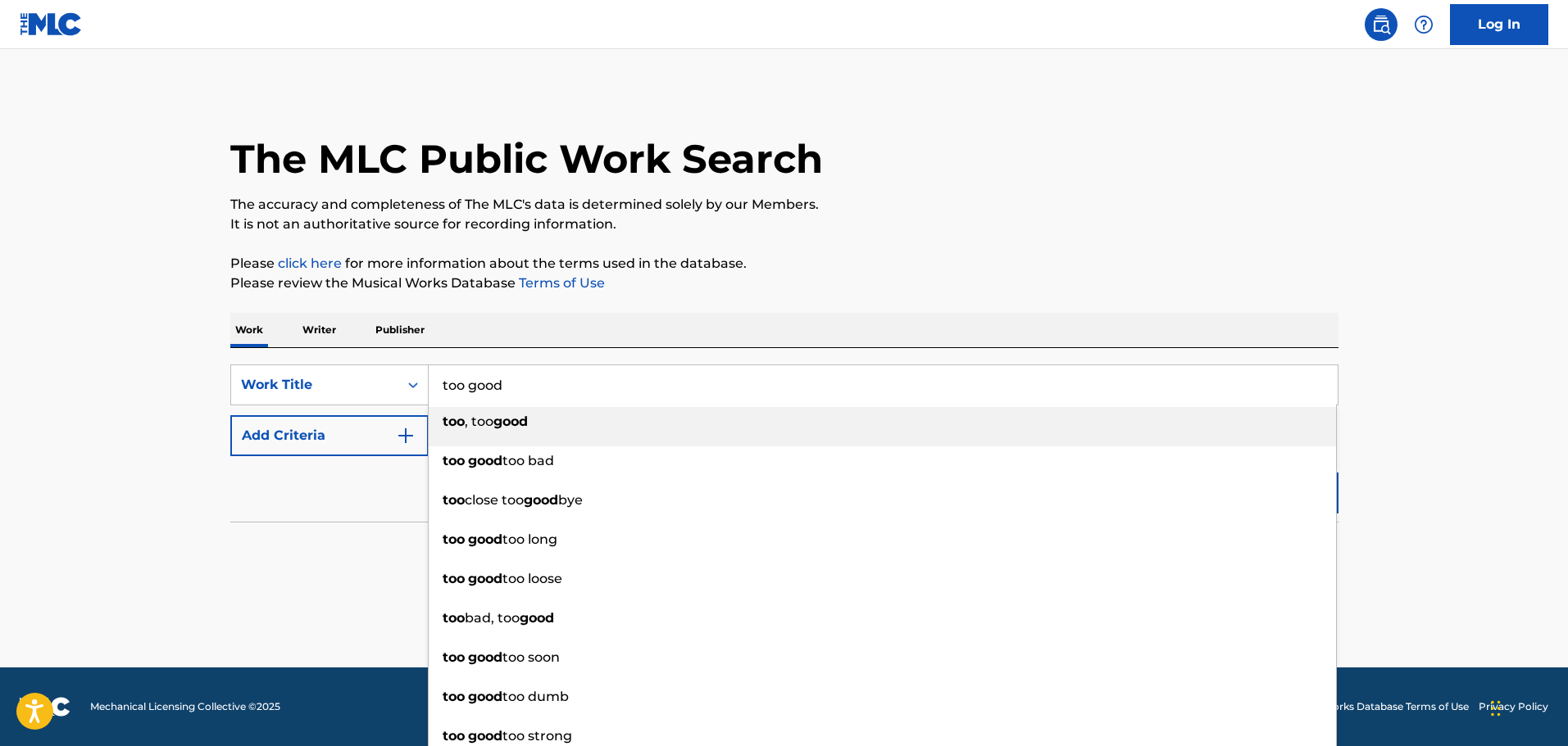
type input "too good"
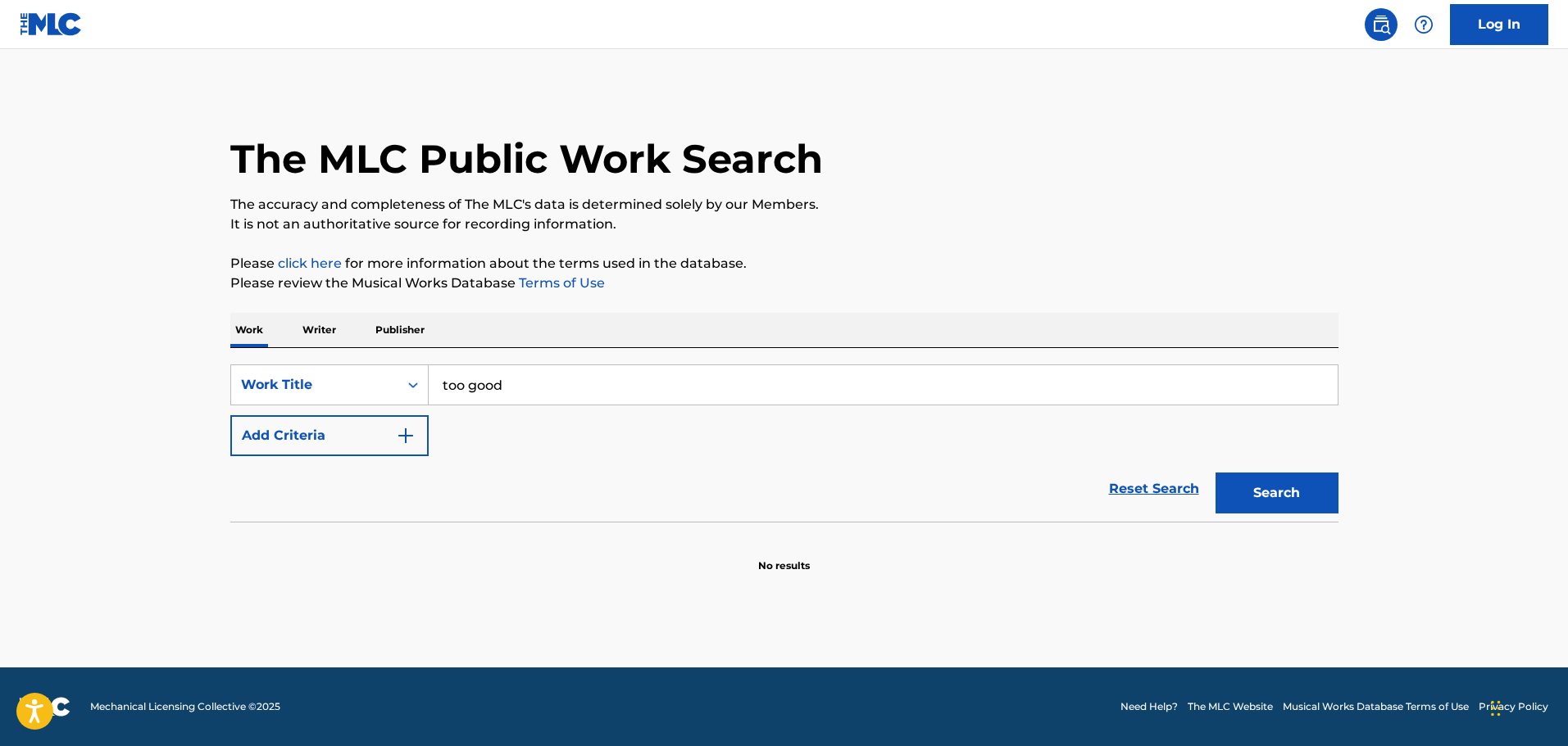
click at [374, 438] on button "Add Criteria" at bounding box center [329, 435] width 198 height 41
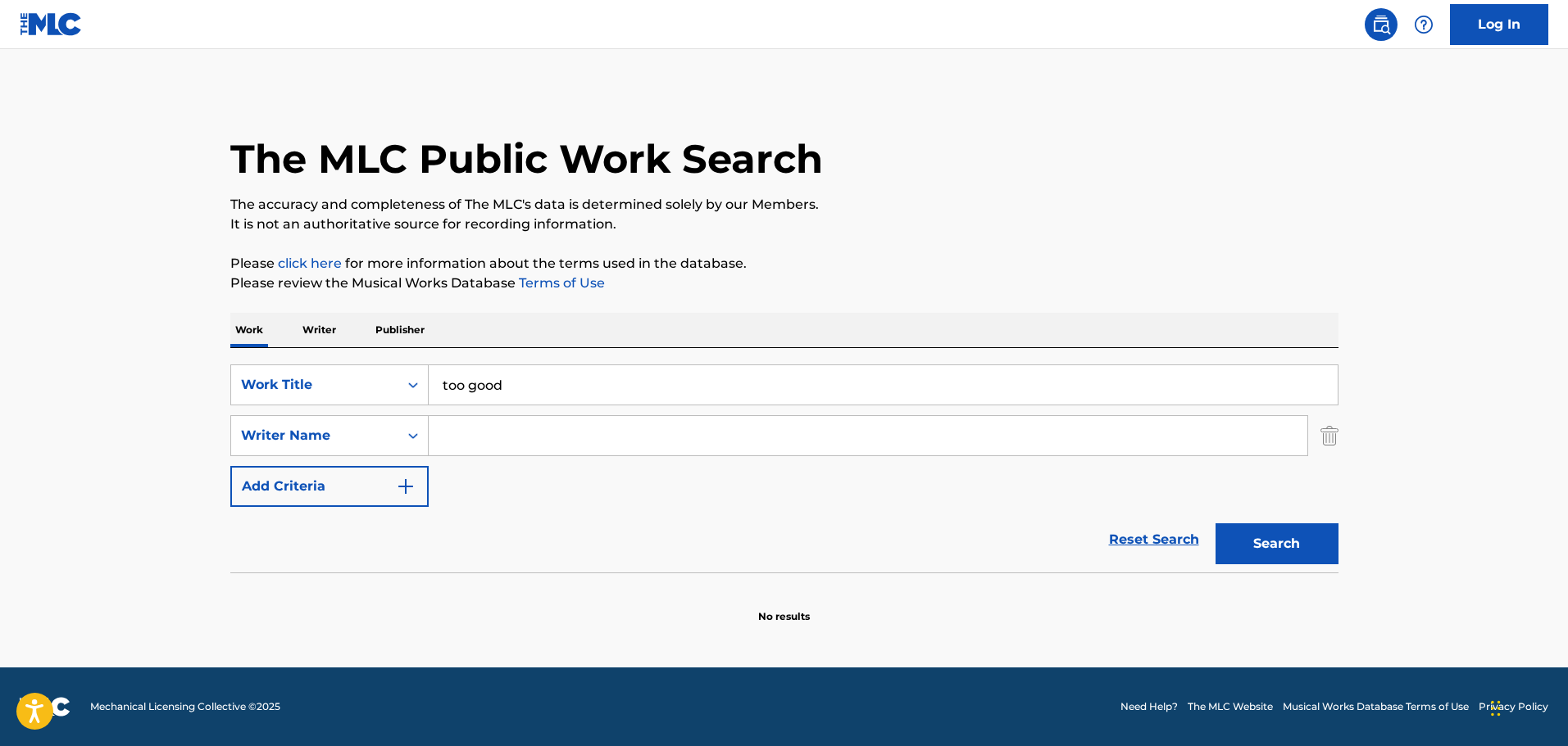
click at [475, 432] on input "Search Form" at bounding box center [868, 436] width 878 height 40
type input "[PERSON_NAME]"
click at [1216, 524] on button "Search" at bounding box center [1277, 543] width 122 height 41
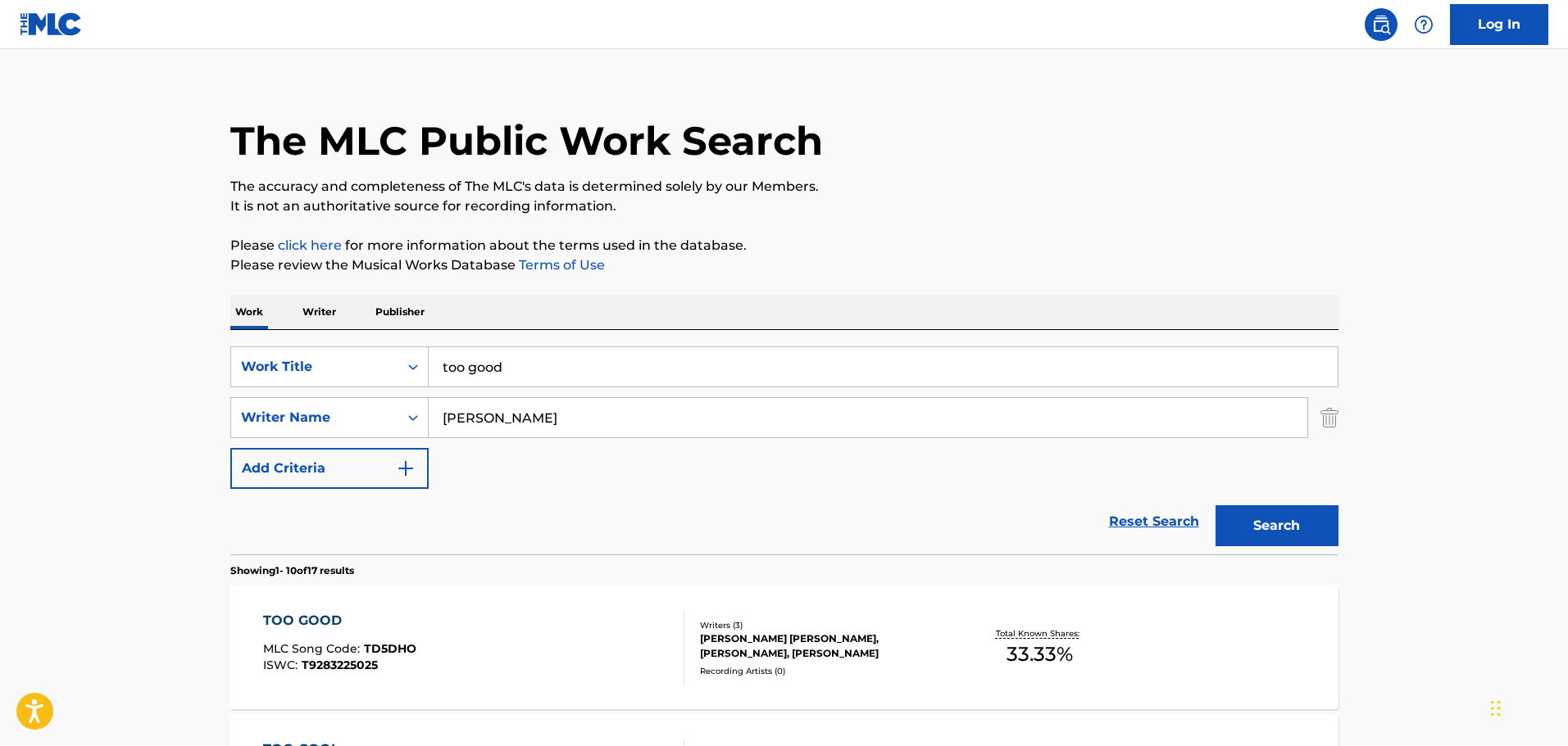
scroll to position [346, 0]
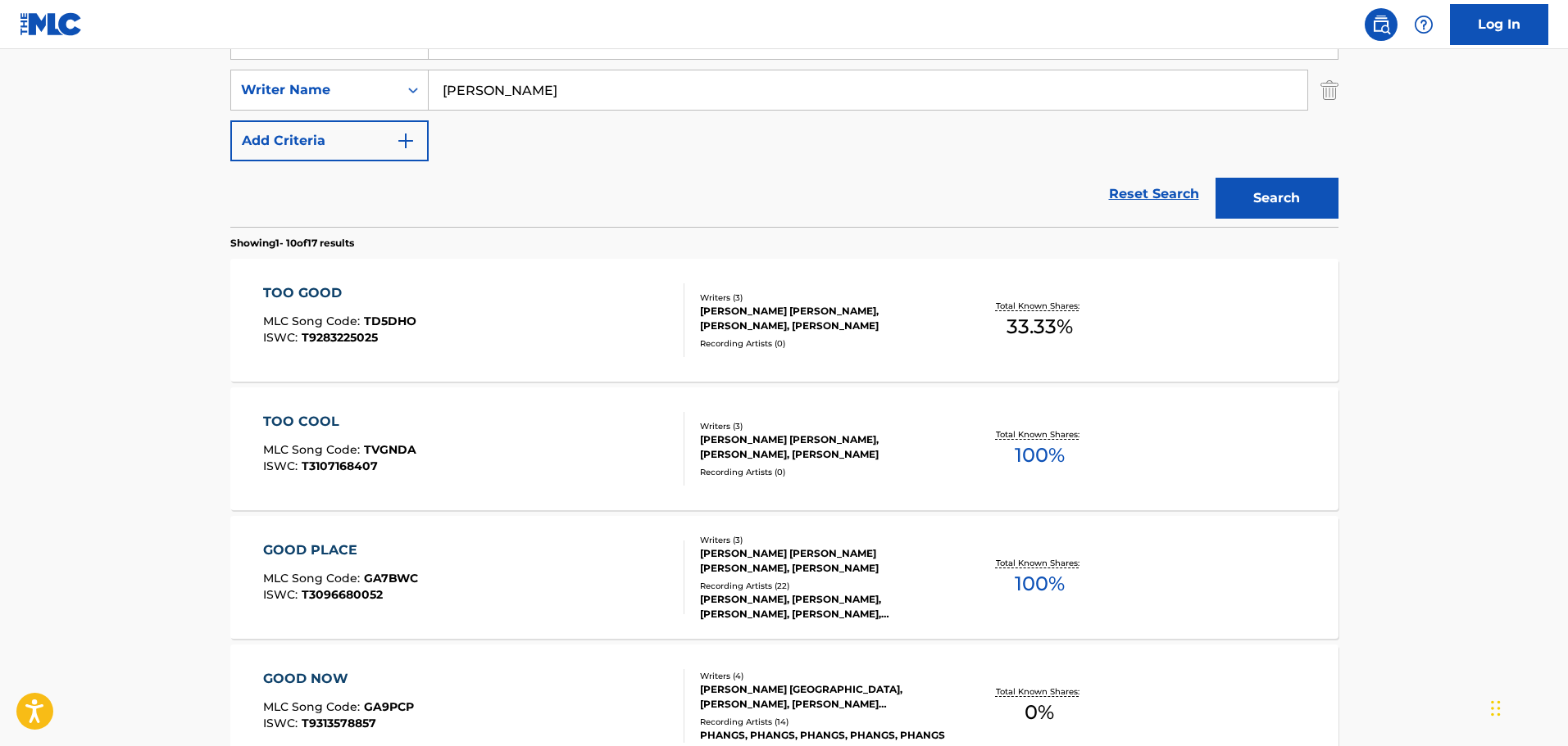
click at [547, 307] on div "TOO GOOD MLC Song Code : TD5DHO ISWC : T9283225025" at bounding box center [473, 320] width 421 height 73
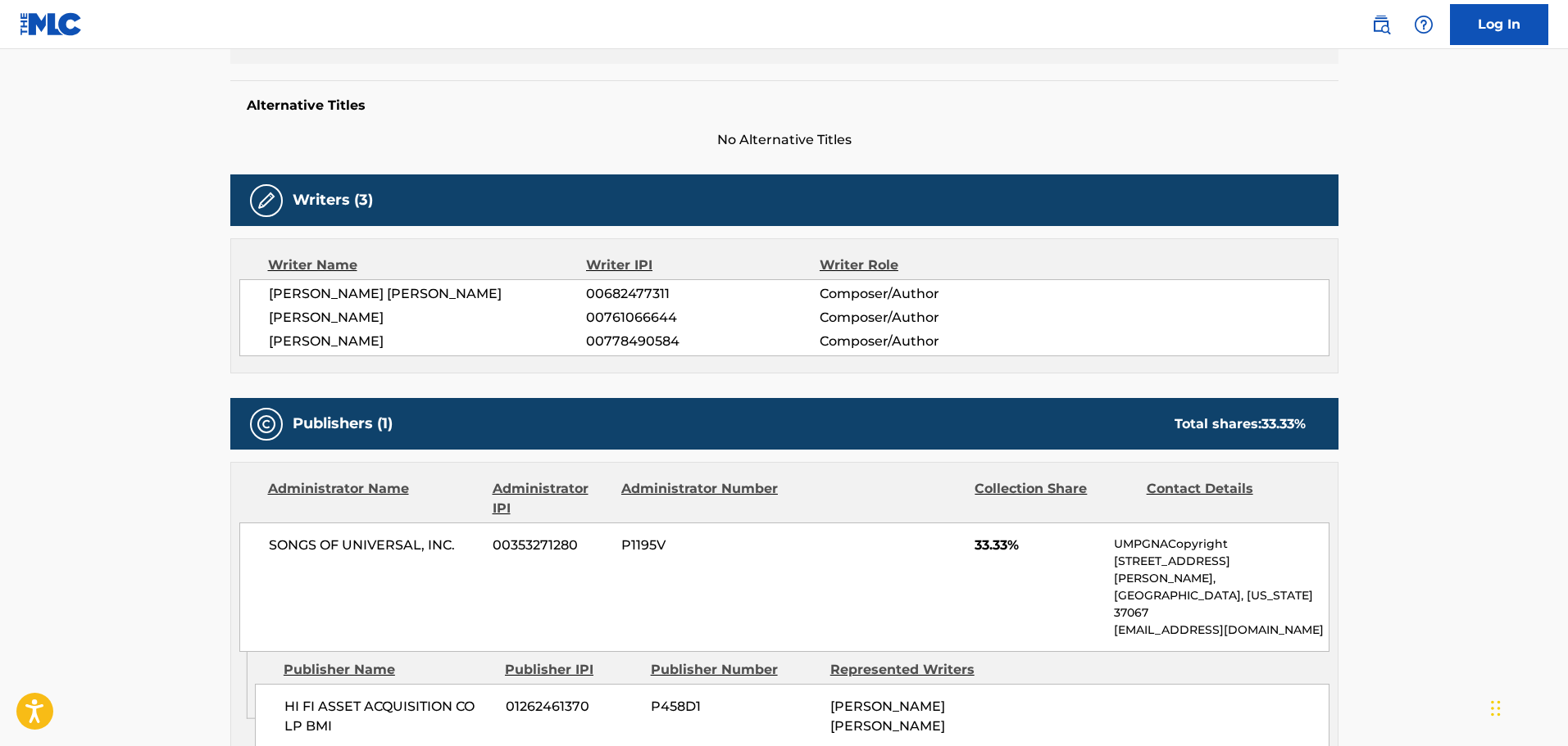
scroll to position [410, 0]
